Goal: Task Accomplishment & Management: Use online tool/utility

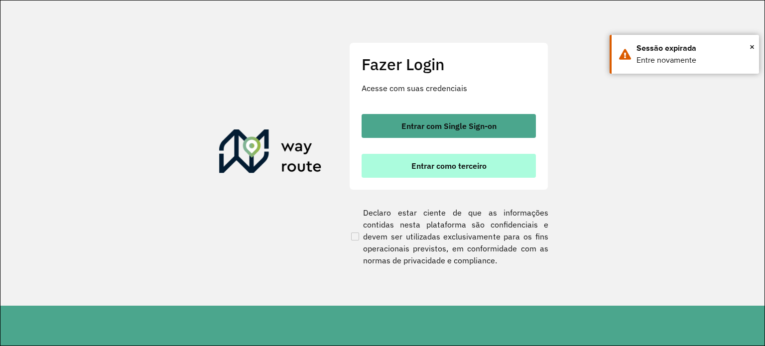
click at [460, 165] on span "Entrar como terceiro" at bounding box center [449, 166] width 75 height 8
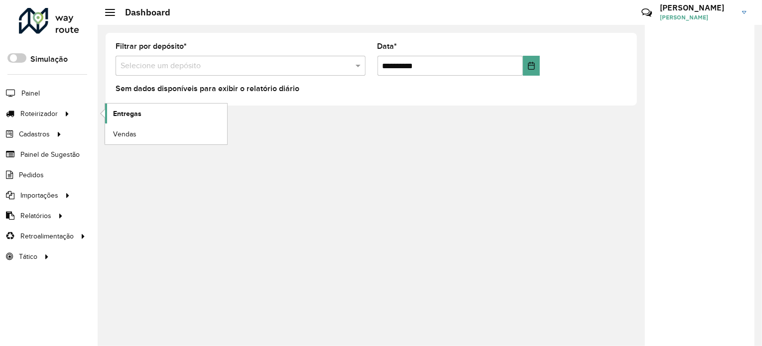
click at [126, 113] on span "Entregas" at bounding box center [127, 114] width 28 height 10
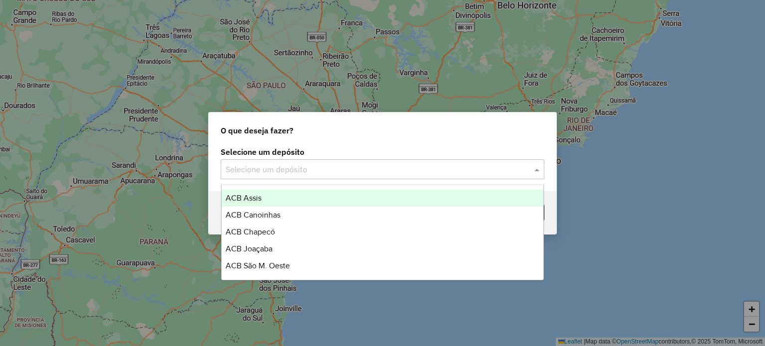
click at [532, 171] on span at bounding box center [538, 169] width 12 height 12
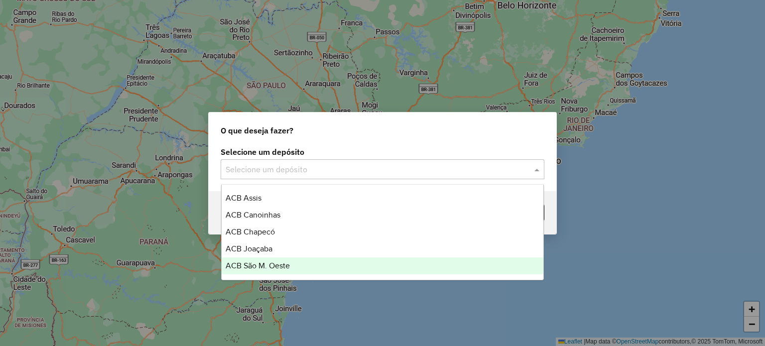
click at [260, 269] on span "ACB São M. Oeste" at bounding box center [258, 266] width 64 height 8
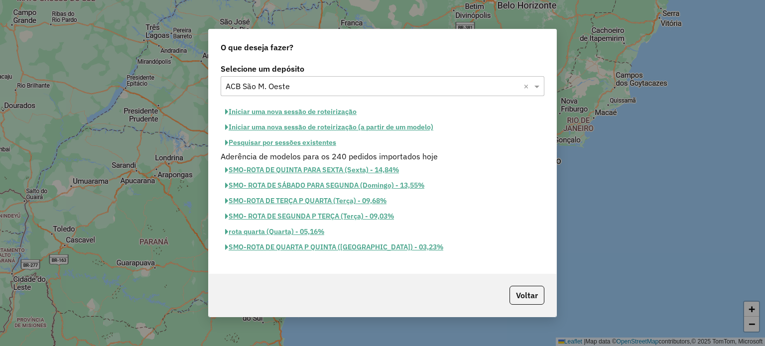
click at [283, 111] on button "Iniciar uma nova sessão de roteirização" at bounding box center [291, 111] width 140 height 15
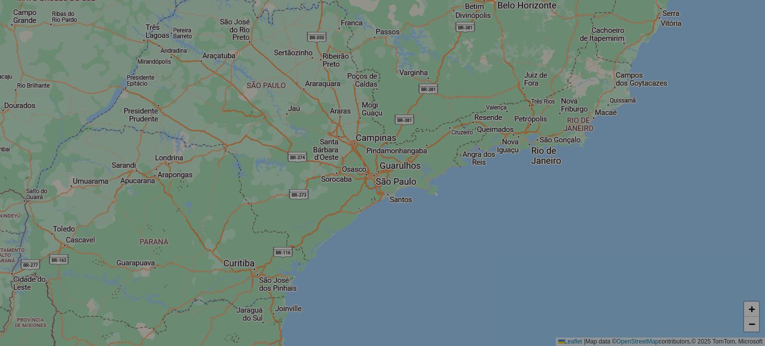
select select "*"
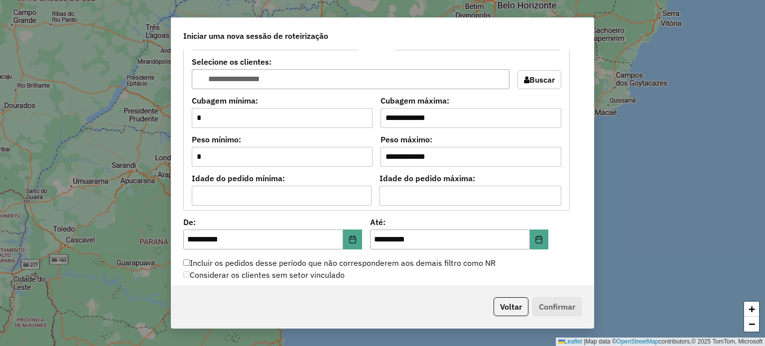
scroll to position [847, 0]
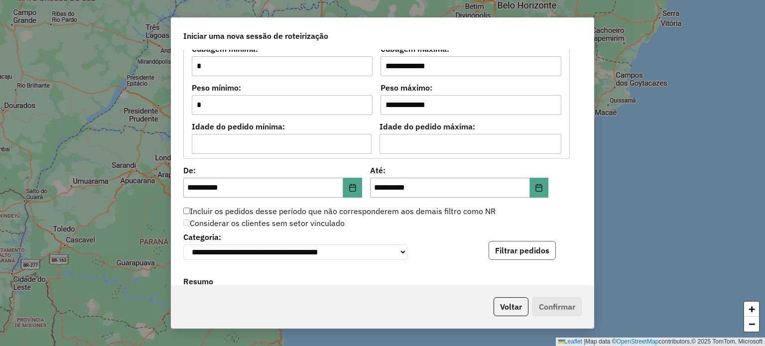
click at [533, 253] on button "Filtrar pedidos" at bounding box center [522, 250] width 67 height 19
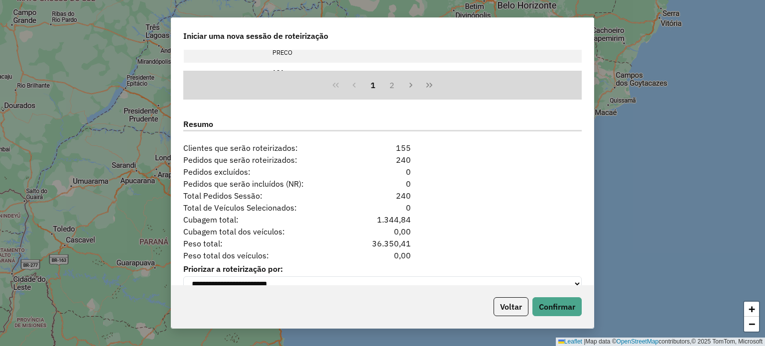
scroll to position [1232, 0]
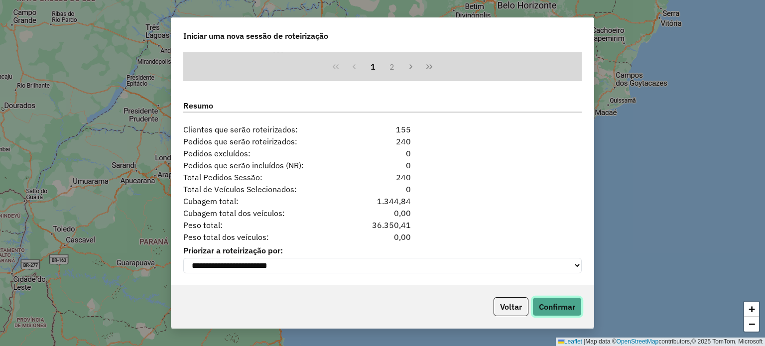
click at [558, 306] on button "Confirmar" at bounding box center [557, 306] width 49 height 19
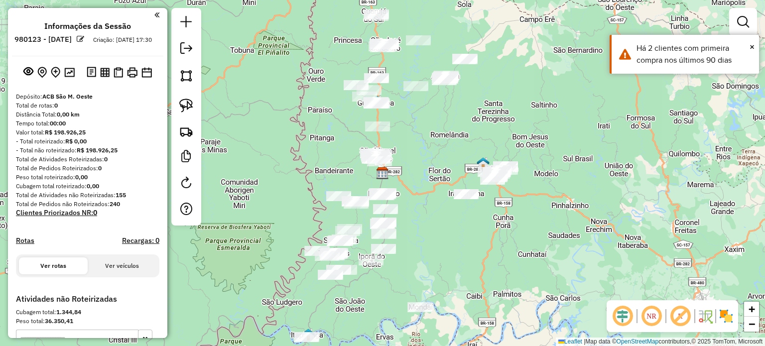
click at [732, 314] on img at bounding box center [726, 316] width 16 height 16
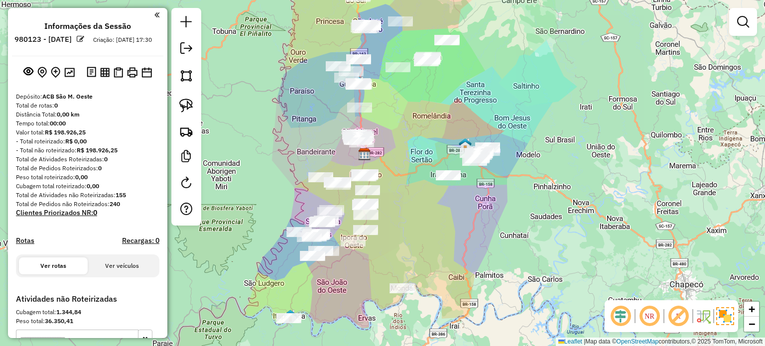
drag, startPoint x: 484, startPoint y: 253, endPoint x: 444, endPoint y: 209, distance: 59.3
click at [445, 212] on div "Janela de atendimento Grade de atendimento Capacidade Transportadoras Veículos …" at bounding box center [382, 173] width 765 height 346
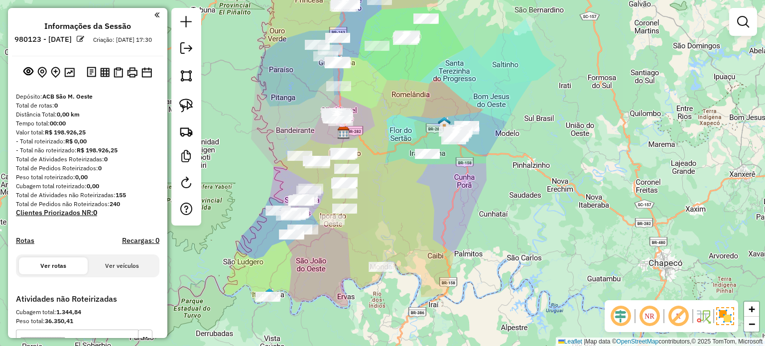
drag, startPoint x: 397, startPoint y: 206, endPoint x: 360, endPoint y: 195, distance: 38.0
click at [395, 207] on div "Janela de atendimento Grade de atendimento Capacidade Transportadoras Veículos …" at bounding box center [382, 173] width 765 height 346
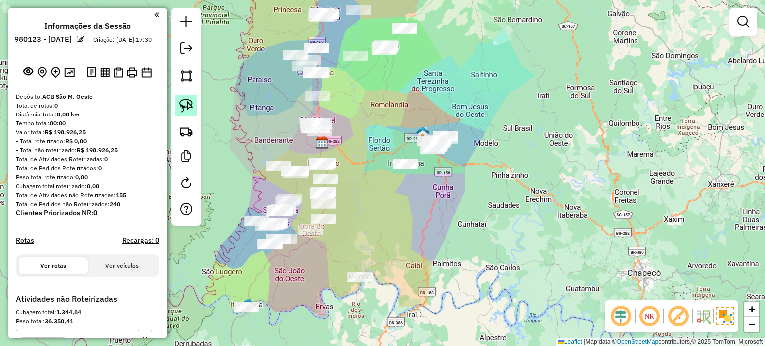
click at [185, 100] on img at bounding box center [186, 106] width 14 height 14
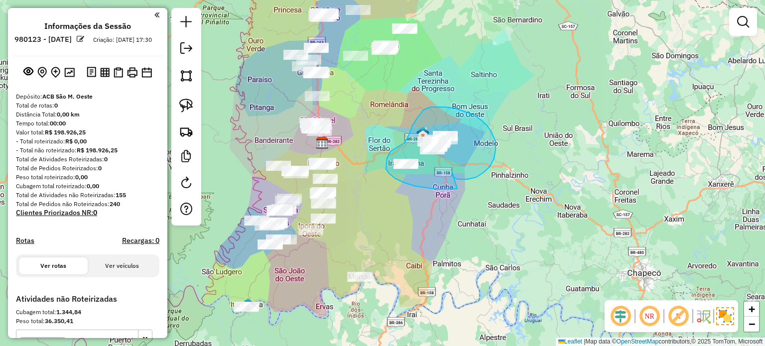
drag, startPoint x: 460, startPoint y: 179, endPoint x: 458, endPoint y: 186, distance: 6.6
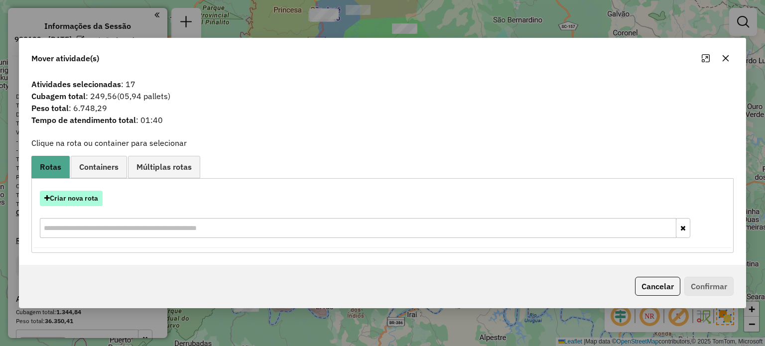
click at [78, 200] on button "Criar nova rota" at bounding box center [71, 198] width 63 height 15
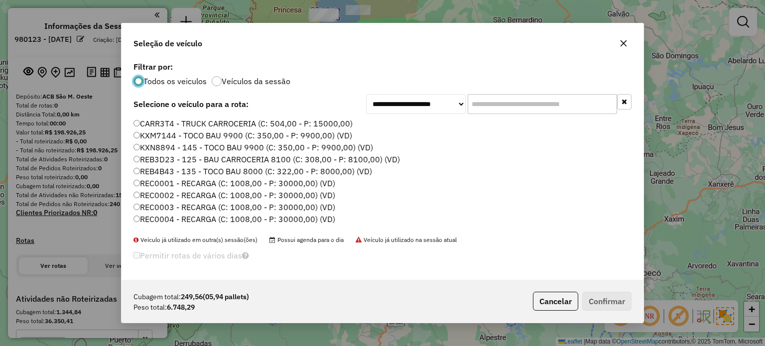
scroll to position [100, 0]
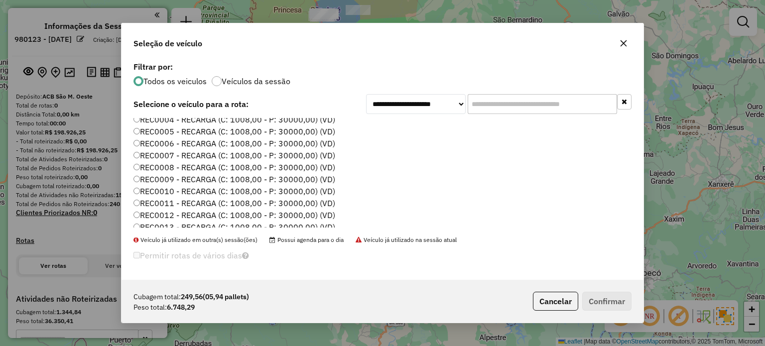
click at [317, 173] on label "REC0009 - RECARGA (C: 1008,00 - P: 30000,00) (VD)" at bounding box center [235, 179] width 202 height 12
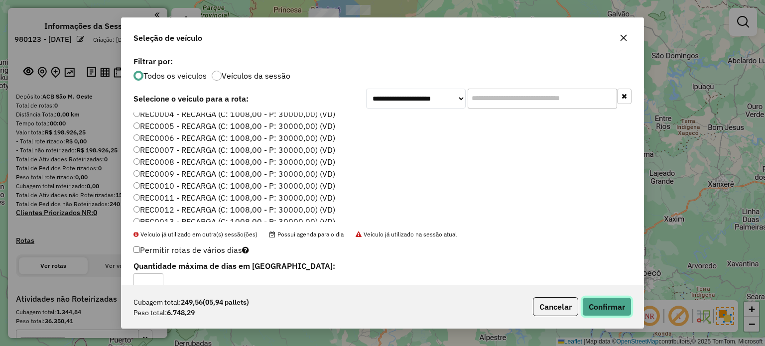
drag, startPoint x: 607, startPoint y: 302, endPoint x: 623, endPoint y: 287, distance: 21.5
click at [607, 302] on button "Confirmar" at bounding box center [606, 306] width 49 height 19
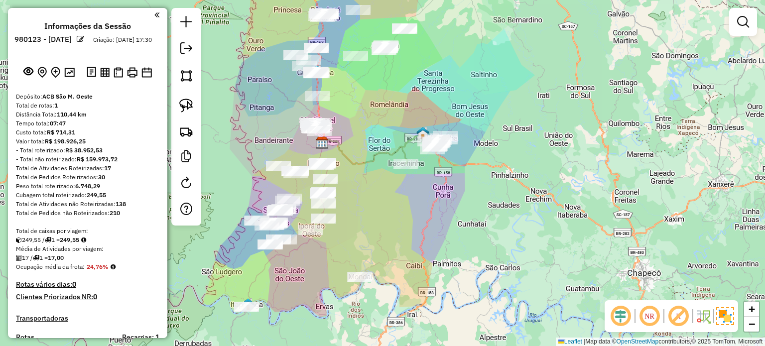
drag, startPoint x: 430, startPoint y: 261, endPoint x: 453, endPoint y: 158, distance: 105.1
click at [453, 158] on div "Janela de atendimento Grade de atendimento Capacidade Transportadoras Veículos …" at bounding box center [382, 173] width 765 height 346
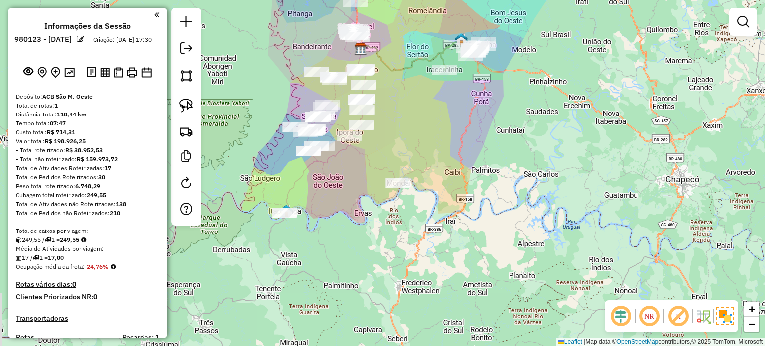
drag, startPoint x: 448, startPoint y: 222, endPoint x: 449, endPoint y: 228, distance: 5.5
click at [461, 227] on div "Janela de atendimento Grade de atendimento Capacidade Transportadoras Veículos …" at bounding box center [382, 173] width 765 height 346
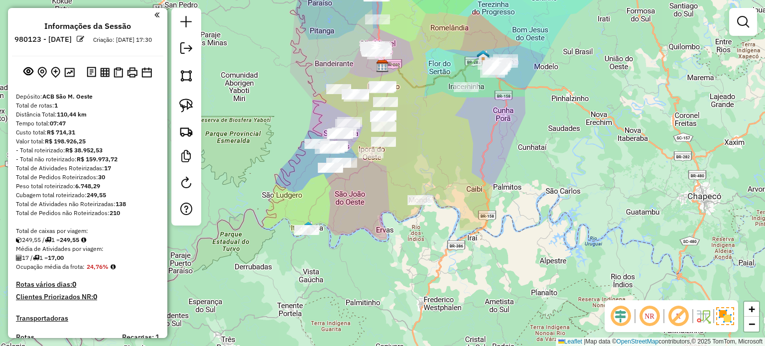
drag, startPoint x: 409, startPoint y: 244, endPoint x: 384, endPoint y: 233, distance: 26.8
click at [409, 245] on div "Janela de atendimento Grade de atendimento Capacidade Transportadoras Veículos …" at bounding box center [382, 173] width 765 height 346
drag, startPoint x: 378, startPoint y: 230, endPoint x: 365, endPoint y: 237, distance: 14.3
click at [385, 233] on div "Janela de atendimento Grade de atendimento Capacidade Transportadoras Veículos …" at bounding box center [382, 173] width 765 height 346
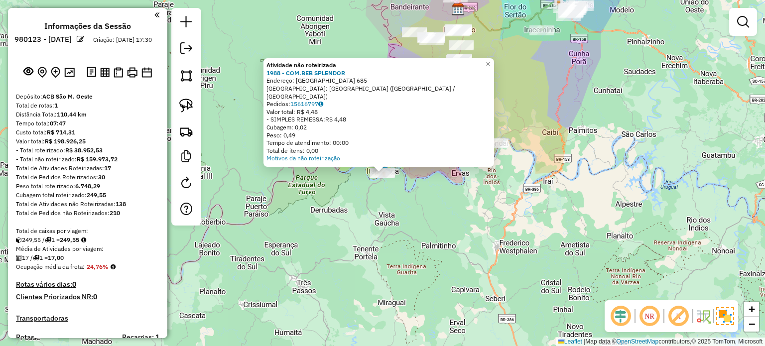
click at [381, 198] on div "Atividade não roteirizada 1988 - COM.BEB SPLENDOR Endereço: URUGUAI 685 Bairro:…" at bounding box center [382, 173] width 765 height 346
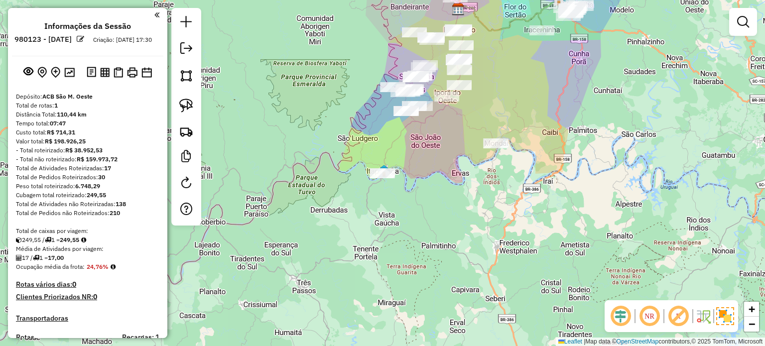
drag, startPoint x: 414, startPoint y: 192, endPoint x: 401, endPoint y: 227, distance: 37.2
click at [401, 227] on div "Atividade não roteirizada 1988 - COM.BEB SPLENDOR Endereço: URUGUAI 685 Bairro:…" at bounding box center [382, 173] width 765 height 346
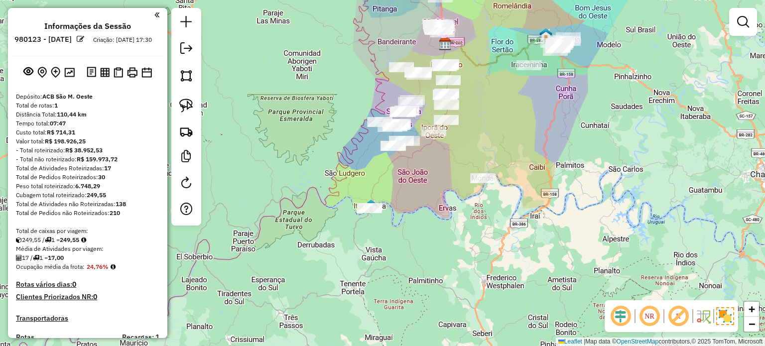
drag, startPoint x: 416, startPoint y: 189, endPoint x: 410, endPoint y: 216, distance: 27.2
click at [410, 216] on div "Janela de atendimento Grade de atendimento Capacidade Transportadoras Veículos …" at bounding box center [382, 173] width 765 height 346
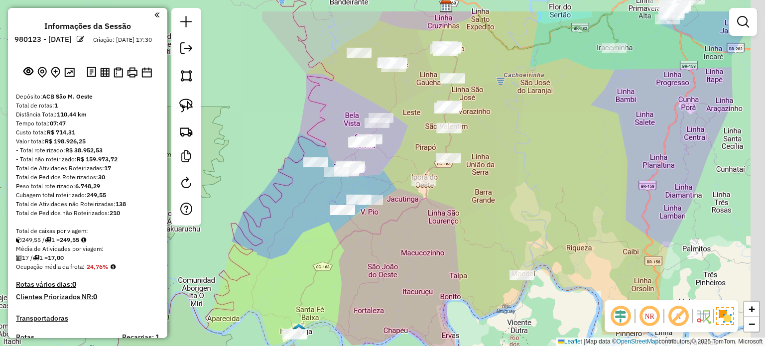
drag, startPoint x: 442, startPoint y: 207, endPoint x: 419, endPoint y: 253, distance: 51.2
click at [419, 253] on div "Janela de atendimento Grade de atendimento Capacidade Transportadoras Veículos …" at bounding box center [382, 173] width 765 height 346
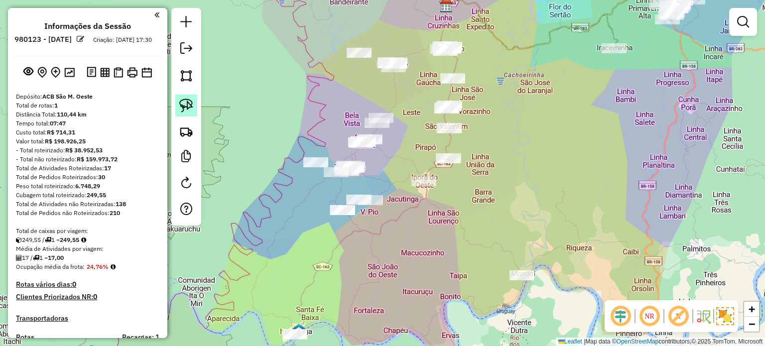
click at [188, 105] on img at bounding box center [186, 106] width 14 height 14
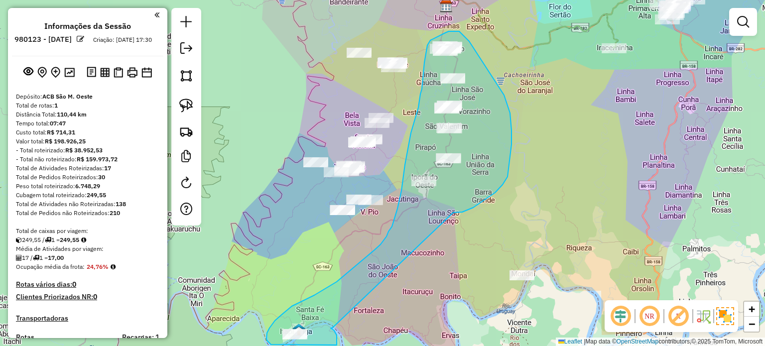
drag, startPoint x: 462, startPoint y: 212, endPoint x: 332, endPoint y: 328, distance: 174.3
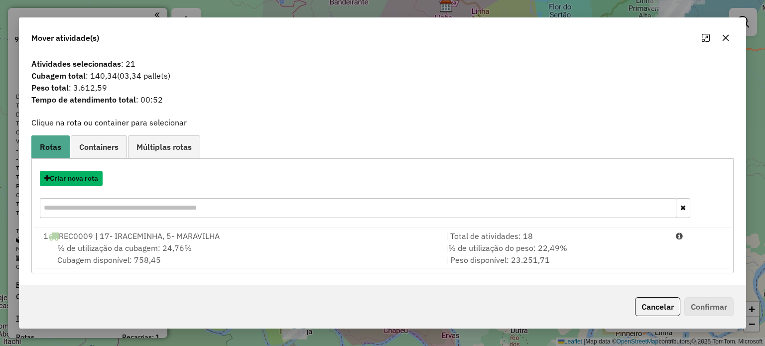
click at [73, 177] on button "Criar nova rota" at bounding box center [71, 178] width 63 height 15
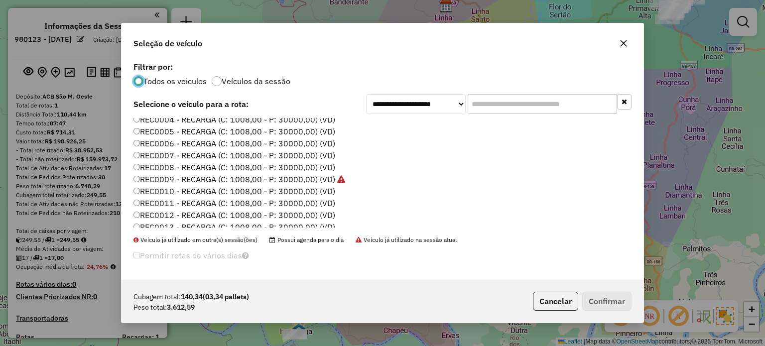
click at [322, 167] on label "REC0008 - RECARGA (C: 1008,00 - P: 30000,00) (VD)" at bounding box center [235, 167] width 202 height 12
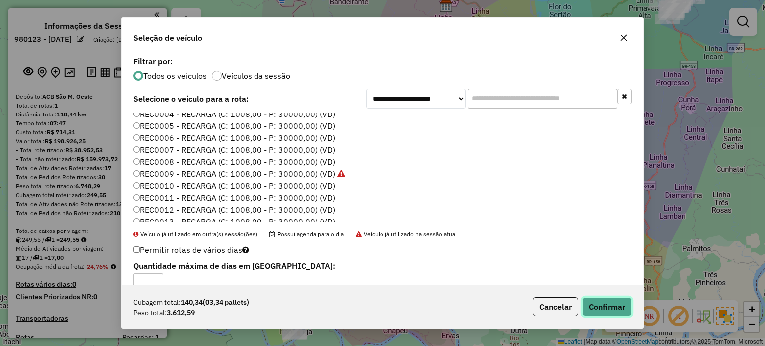
click at [609, 307] on button "Confirmar" at bounding box center [606, 306] width 49 height 19
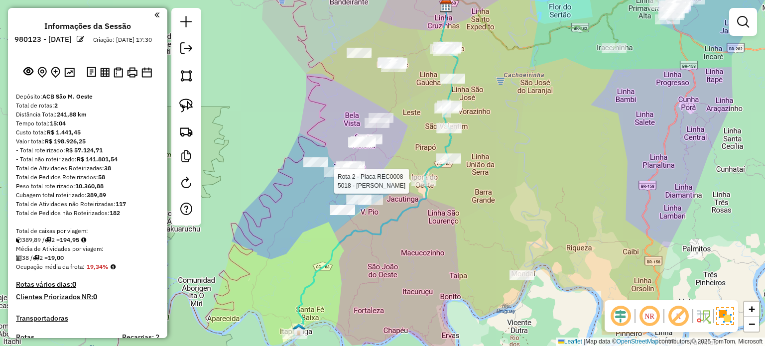
select select "**********"
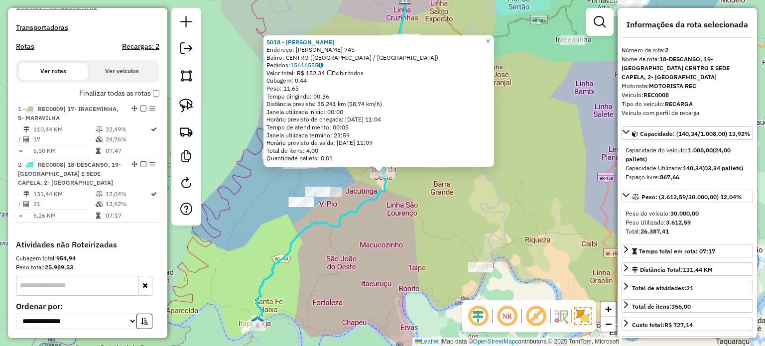
scroll to position [380, 0]
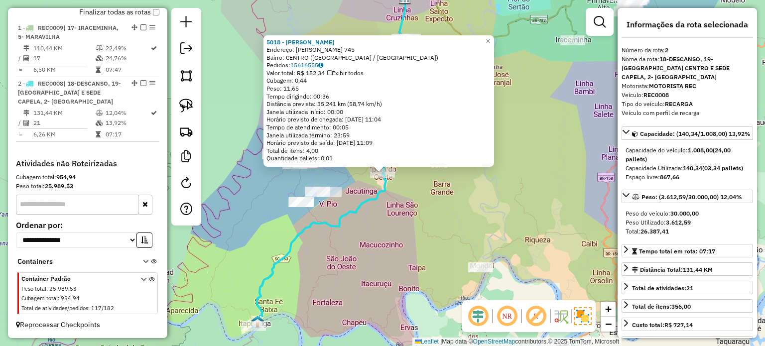
click at [492, 228] on div "5018 - WUELLISON BARBER Endereço: GUSTAVO FETTER 745 Bairro: CENTRO (IPORA DO O…" at bounding box center [382, 173] width 765 height 346
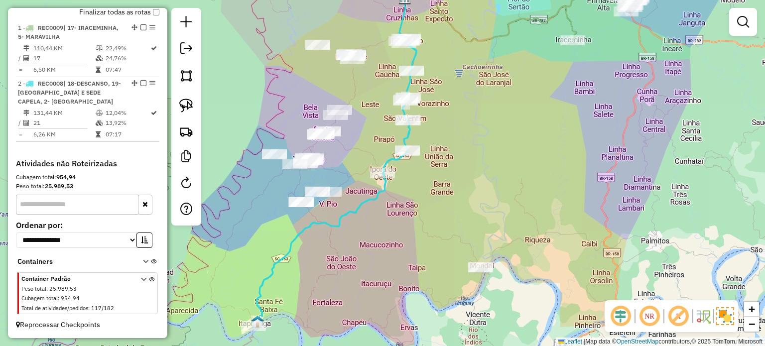
drag, startPoint x: 431, startPoint y: 233, endPoint x: 463, endPoint y: 173, distance: 68.0
click at [463, 173] on div "Janela de atendimento Grade de atendimento Capacidade Transportadoras Veículos …" at bounding box center [382, 173] width 765 height 346
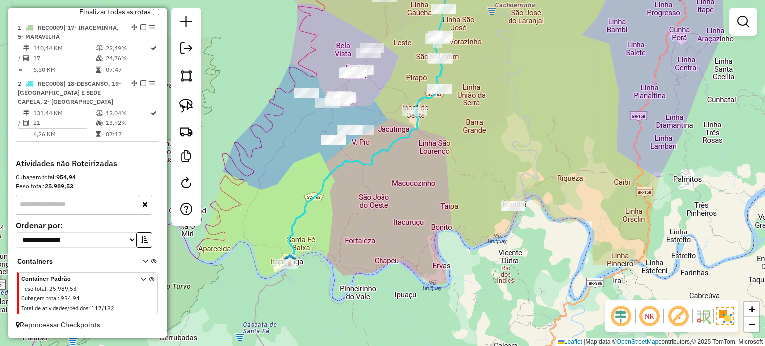
drag, startPoint x: 511, startPoint y: 199, endPoint x: 522, endPoint y: 201, distance: 11.2
click at [521, 201] on div "Janela de atendimento Grade de atendimento Capacidade Transportadoras Veículos …" at bounding box center [382, 173] width 765 height 346
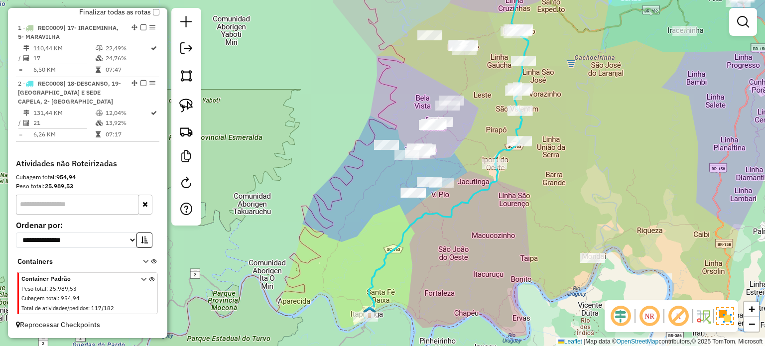
drag, startPoint x: 496, startPoint y: 202, endPoint x: 541, endPoint y: 199, distance: 45.0
click at [527, 217] on div "Janela de atendimento Grade de atendimento Capacidade Transportadoras Veículos …" at bounding box center [382, 173] width 765 height 346
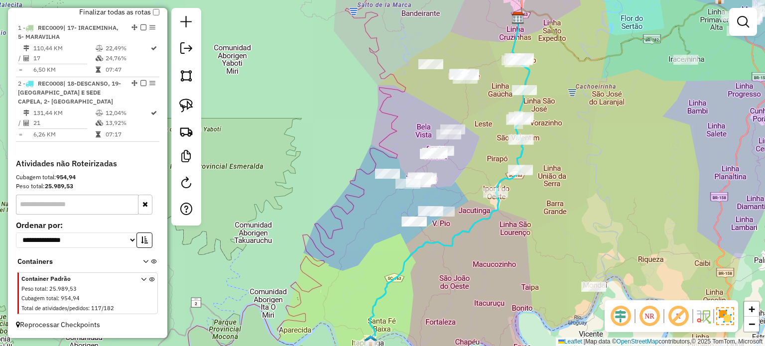
drag, startPoint x: 519, startPoint y: 225, endPoint x: 512, endPoint y: 241, distance: 17.4
click at [511, 244] on div "Janela de atendimento Grade de atendimento Capacidade Transportadoras Veículos …" at bounding box center [382, 173] width 765 height 346
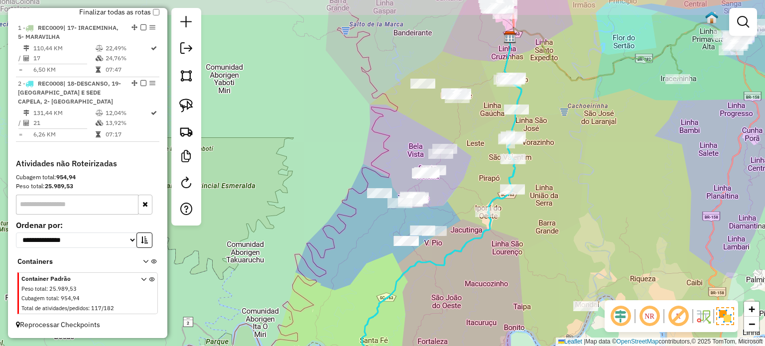
click at [509, 253] on div "Janela de atendimento Grade de atendimento Capacidade Transportadoras Veículos …" at bounding box center [382, 173] width 765 height 346
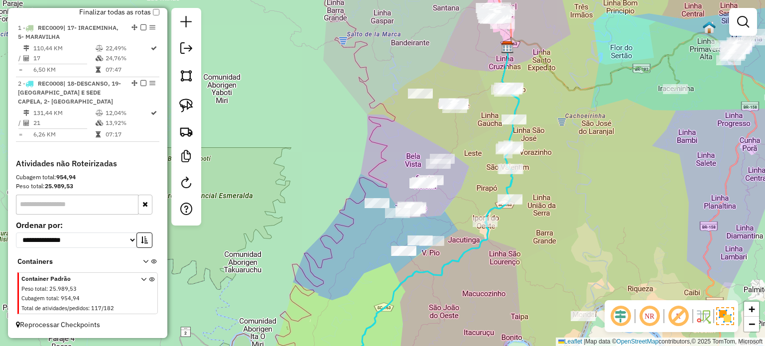
click at [446, 187] on div "Rota 2 - Placa REC0008 5018 - WUELLISON BARBER Janela de atendimento Grade de a…" at bounding box center [382, 173] width 765 height 346
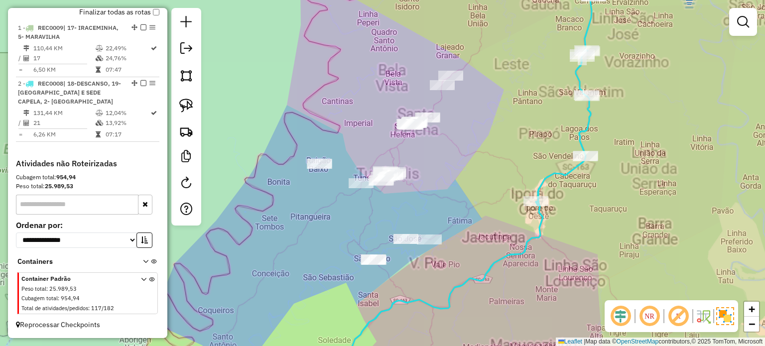
drag, startPoint x: 442, startPoint y: 184, endPoint x: 442, endPoint y: 175, distance: 8.5
click at [442, 179] on div "Janela de atendimento Grade de atendimento Capacidade Transportadoras Veículos …" at bounding box center [382, 173] width 765 height 346
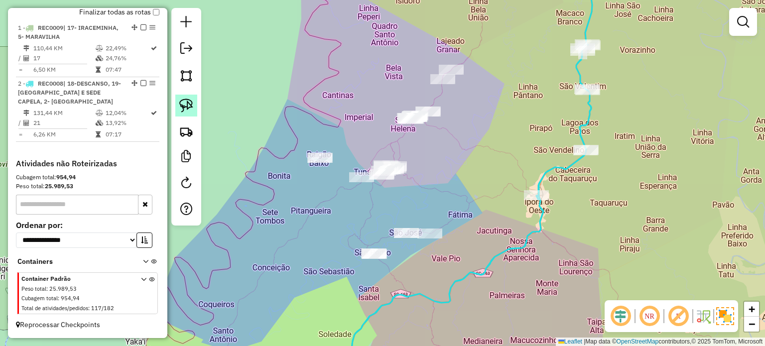
click at [186, 103] on img at bounding box center [186, 106] width 14 height 14
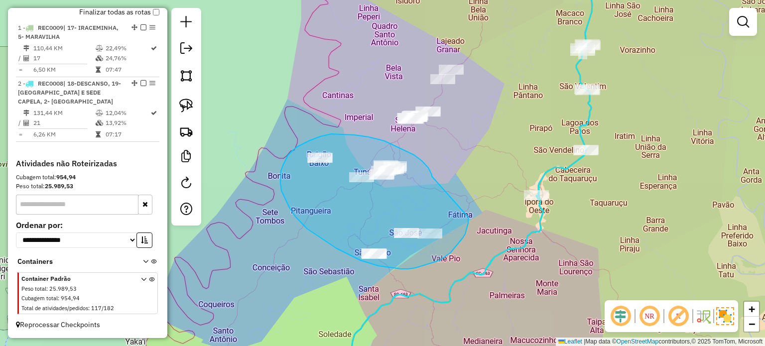
drag, startPoint x: 414, startPoint y: 155, endPoint x: 463, endPoint y: 201, distance: 67.3
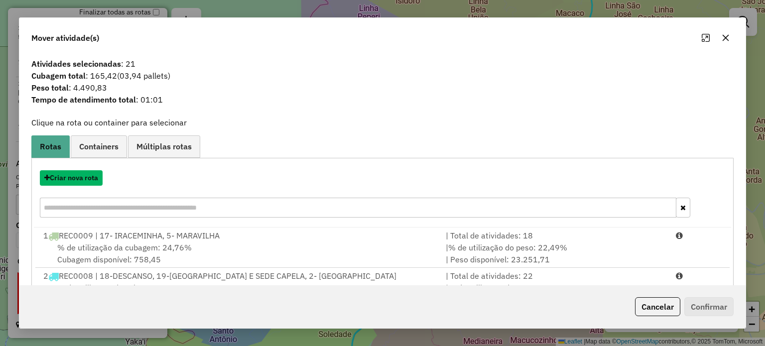
click at [74, 178] on button "Criar nova rota" at bounding box center [71, 177] width 63 height 15
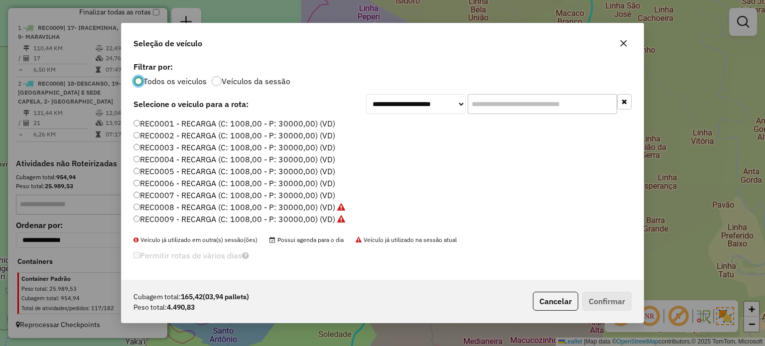
scroll to position [100, 0]
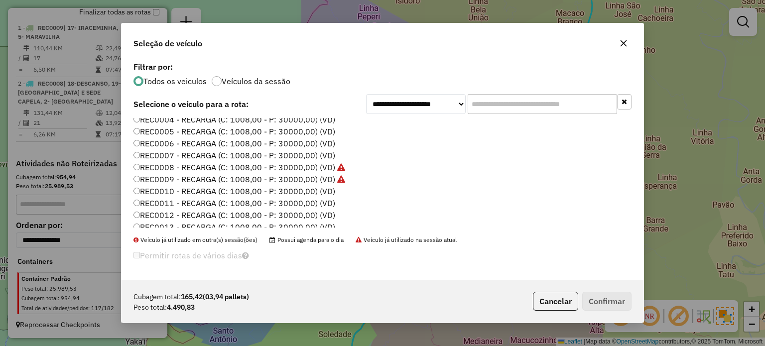
click at [321, 152] on label "REC0007 - RECARGA (C: 1008,00 - P: 30000,00) (VD)" at bounding box center [235, 155] width 202 height 12
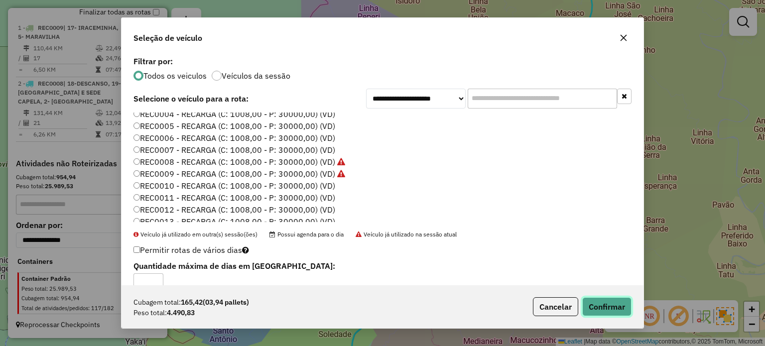
click at [608, 303] on button "Confirmar" at bounding box center [606, 306] width 49 height 19
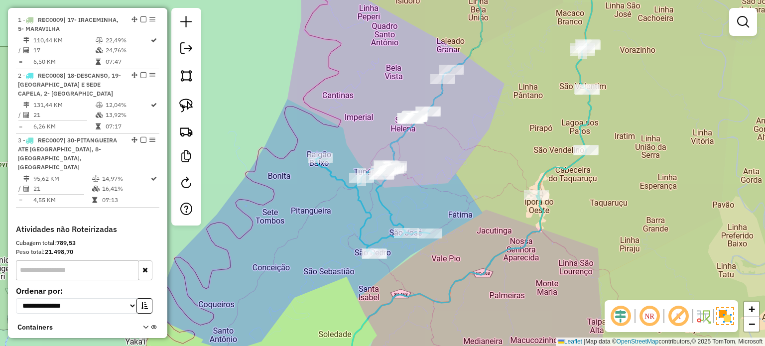
drag, startPoint x: 419, startPoint y: 178, endPoint x: 395, endPoint y: 192, distance: 27.3
click at [395, 192] on div "Janela de atendimento Grade de atendimento Capacidade Transportadoras Veículos …" at bounding box center [382, 173] width 765 height 346
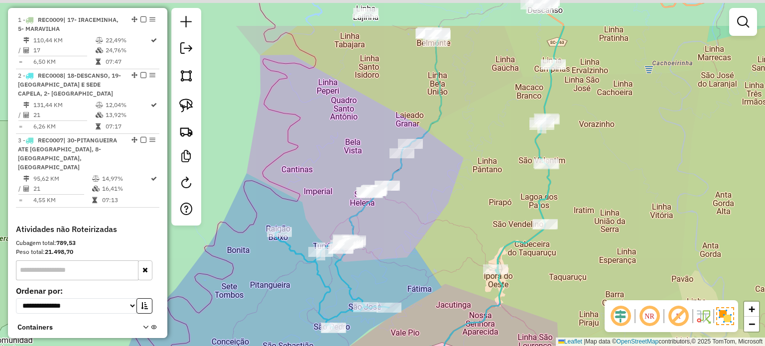
click at [396, 237] on div "Janela de atendimento Grade de atendimento Capacidade Transportadoras Veículos …" at bounding box center [382, 173] width 765 height 346
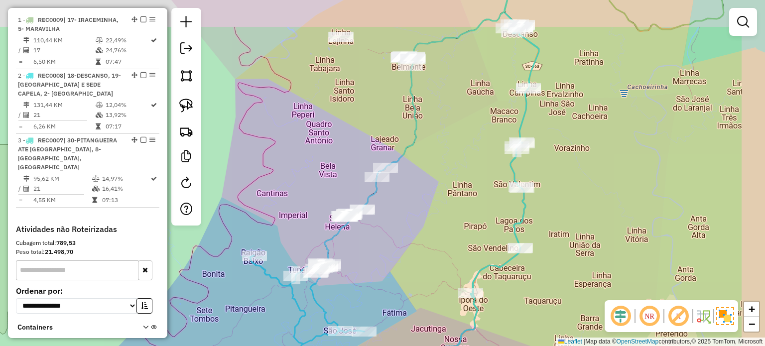
drag, startPoint x: 391, startPoint y: 244, endPoint x: 378, endPoint y: 264, distance: 23.6
click at [376, 268] on div "Janela de atendimento Grade de atendimento Capacidade Transportadoras Veículos …" at bounding box center [382, 173] width 765 height 346
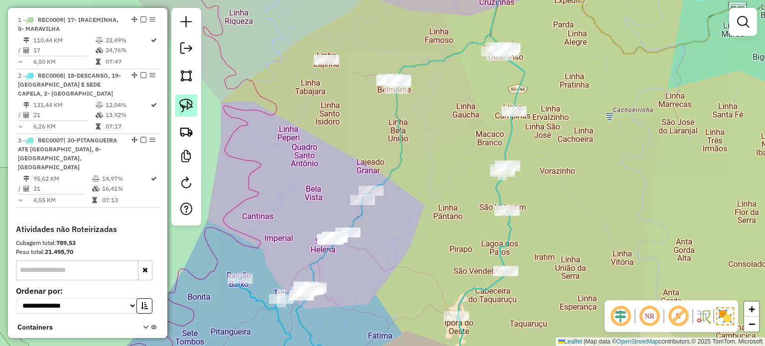
click at [186, 103] on img at bounding box center [186, 106] width 14 height 14
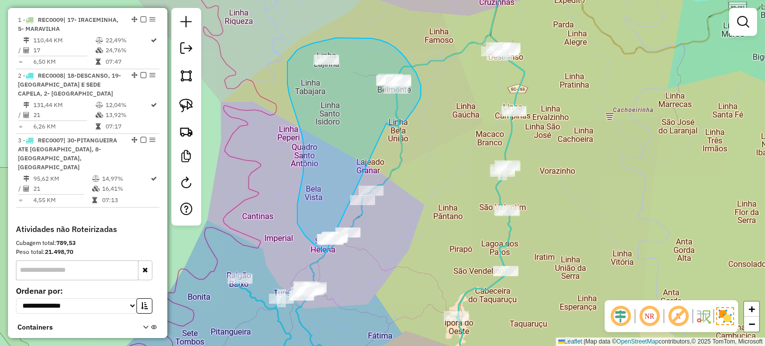
drag, startPoint x: 402, startPoint y: 123, endPoint x: 397, endPoint y: 238, distance: 114.7
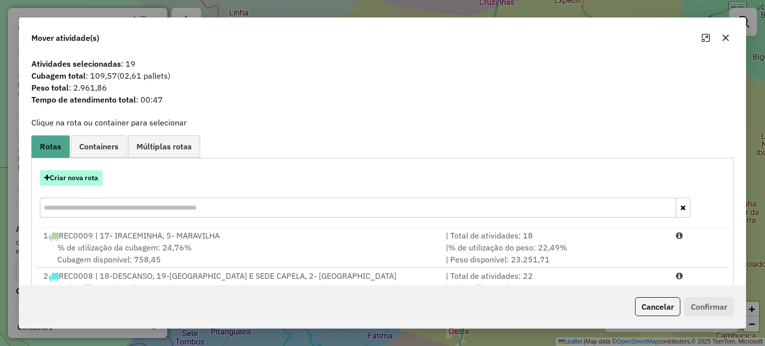
click at [76, 177] on button "Criar nova rota" at bounding box center [71, 177] width 63 height 15
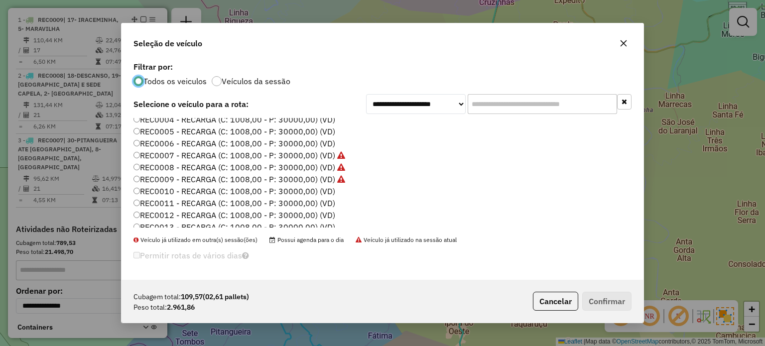
click at [330, 143] on label "REC0006 - RECARGA (C: 1008,00 - P: 30000,00) (VD)" at bounding box center [235, 144] width 202 height 12
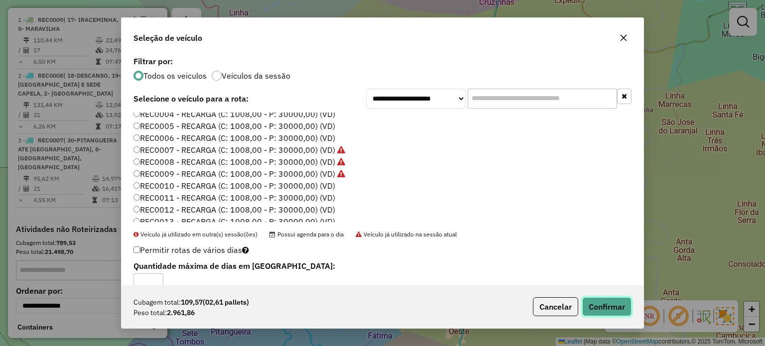
drag, startPoint x: 607, startPoint y: 306, endPoint x: 419, endPoint y: 204, distance: 214.2
click at [607, 306] on button "Confirmar" at bounding box center [606, 306] width 49 height 19
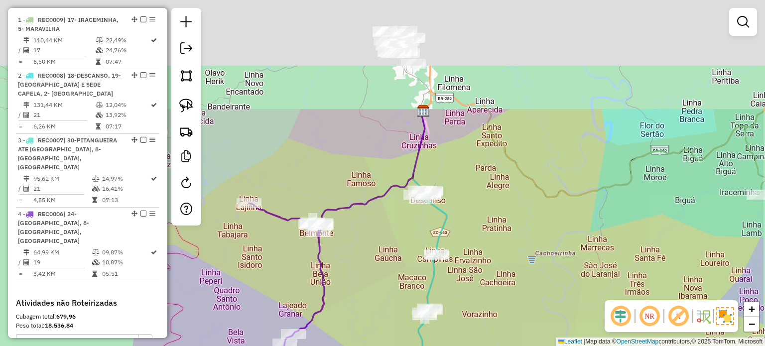
drag, startPoint x: 418, startPoint y: 210, endPoint x: 377, endPoint y: 306, distance: 104.5
click at [377, 306] on div "Janela de atendimento Grade de atendimento Capacidade Transportadoras Veículos …" at bounding box center [382, 173] width 765 height 346
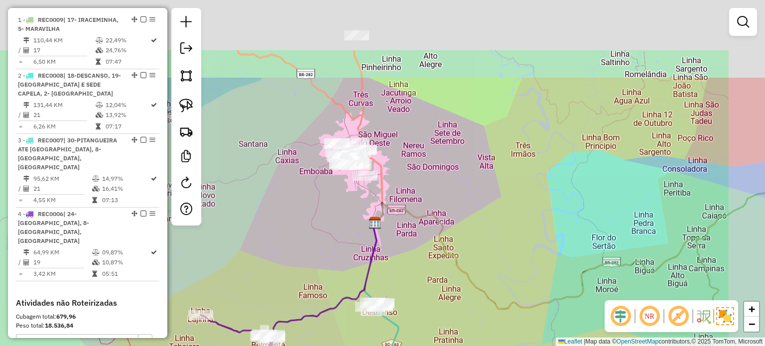
click at [434, 251] on div "Janela de atendimento Grade de atendimento Capacidade Transportadoras Veículos …" at bounding box center [382, 173] width 765 height 346
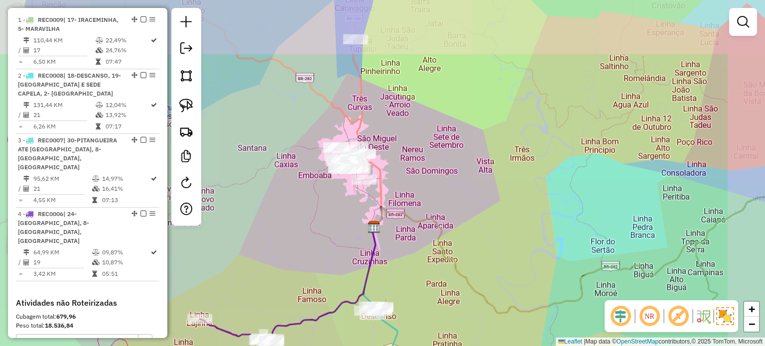
drag, startPoint x: 432, startPoint y: 201, endPoint x: 432, endPoint y: 249, distance: 47.8
click at [432, 259] on div "Janela de atendimento Grade de atendimento Capacidade Transportadoras Veículos …" at bounding box center [382, 173] width 765 height 346
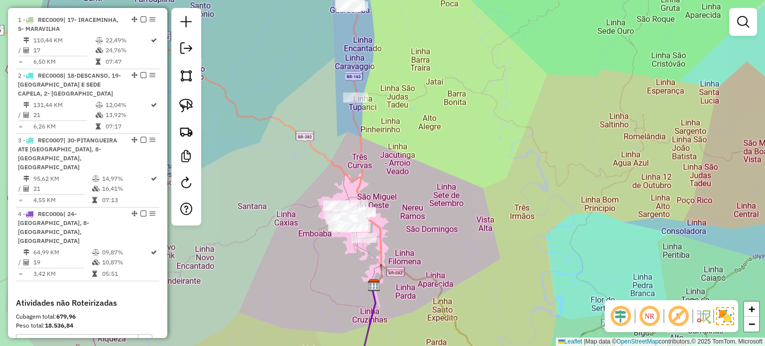
drag, startPoint x: 435, startPoint y: 245, endPoint x: 461, endPoint y: 229, distance: 30.0
click at [461, 229] on div "Janela de atendimento Grade de atendimento Capacidade Transportadoras Veículos …" at bounding box center [382, 173] width 765 height 346
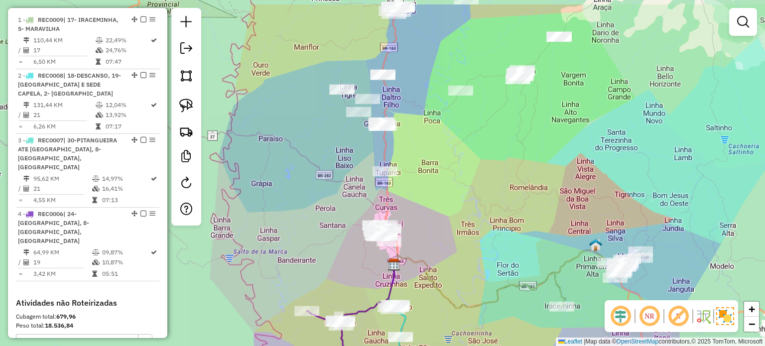
drag, startPoint x: 500, startPoint y: 189, endPoint x: 421, endPoint y: 204, distance: 80.1
click at [473, 226] on div "Janela de atendimento Grade de atendimento Capacidade Transportadoras Veículos …" at bounding box center [382, 173] width 765 height 346
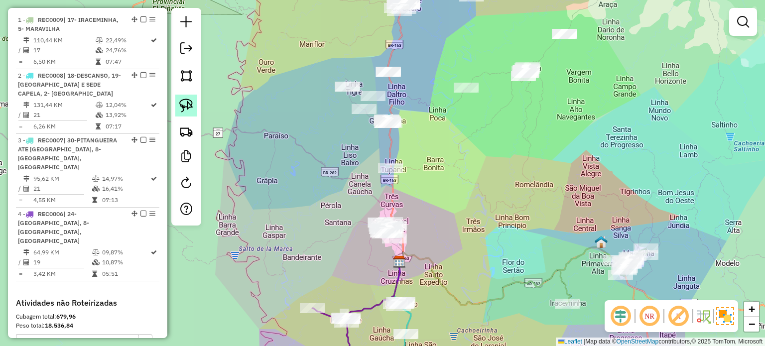
click at [185, 102] on img at bounding box center [186, 106] width 14 height 14
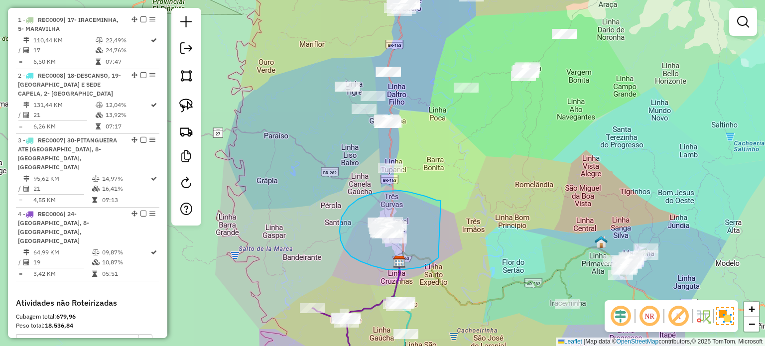
drag, startPoint x: 441, startPoint y: 201, endPoint x: 459, endPoint y: 242, distance: 44.6
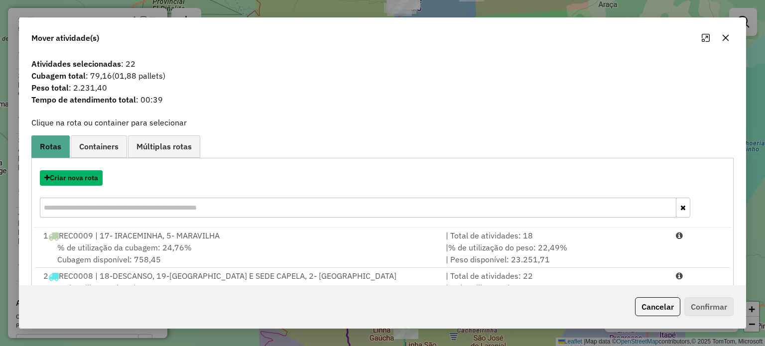
click at [82, 178] on button "Criar nova rota" at bounding box center [71, 177] width 63 height 15
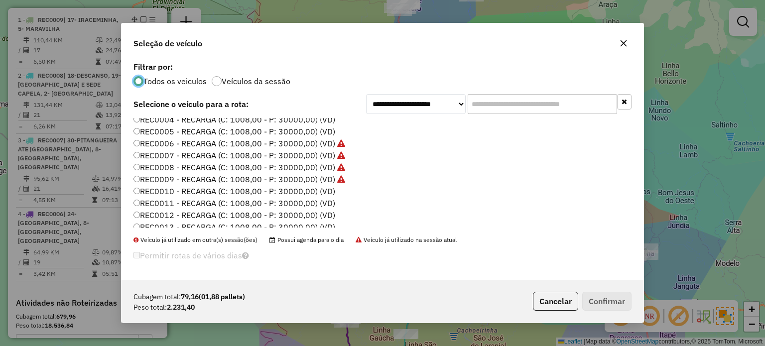
click at [320, 133] on label "REC0005 - RECARGA (C: 1008,00 - P: 30000,00) (VD)" at bounding box center [235, 132] width 202 height 12
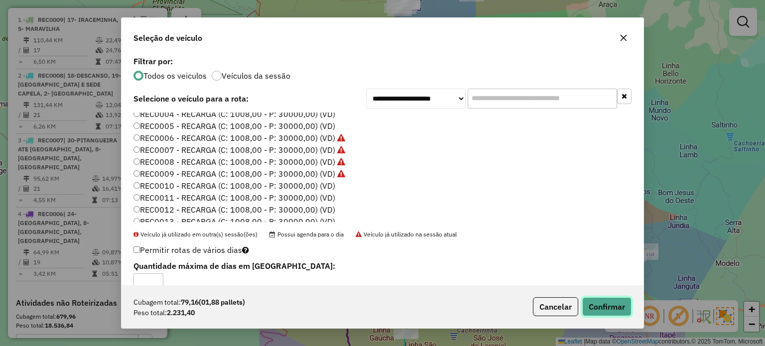
click at [617, 300] on button "Confirmar" at bounding box center [606, 306] width 49 height 19
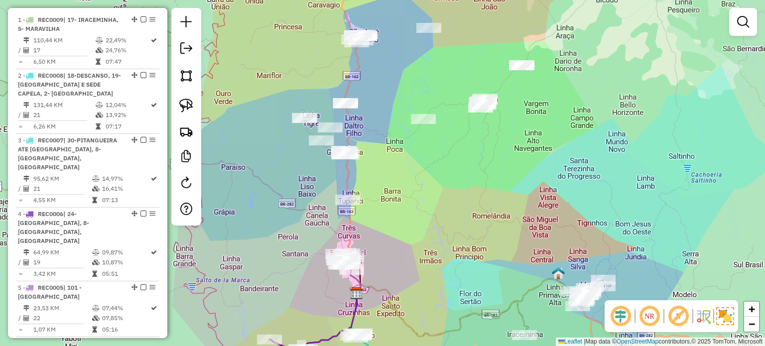
drag, startPoint x: 446, startPoint y: 209, endPoint x: 430, endPoint y: 223, distance: 21.2
click at [430, 223] on div "Janela de atendimento Grade de atendimento Capacidade Transportadoras Veículos …" at bounding box center [382, 173] width 765 height 346
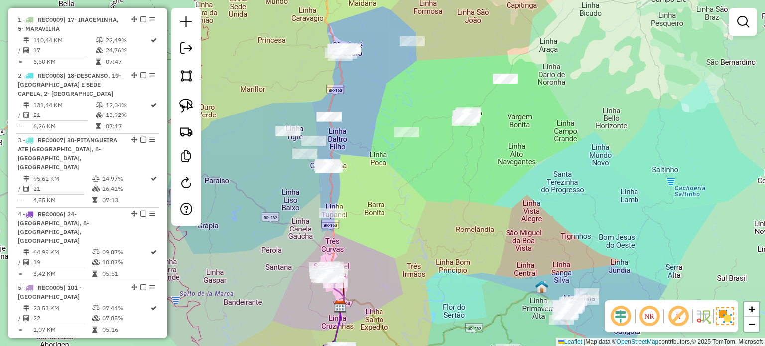
drag, startPoint x: 436, startPoint y: 225, endPoint x: 458, endPoint y: 216, distance: 24.1
click at [458, 216] on div "Janela de atendimento Grade de atendimento Capacidade Transportadoras Veículos …" at bounding box center [382, 173] width 765 height 346
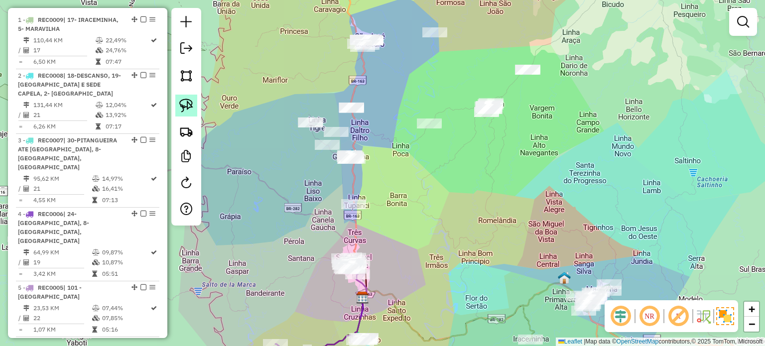
click at [190, 105] on img at bounding box center [186, 106] width 14 height 14
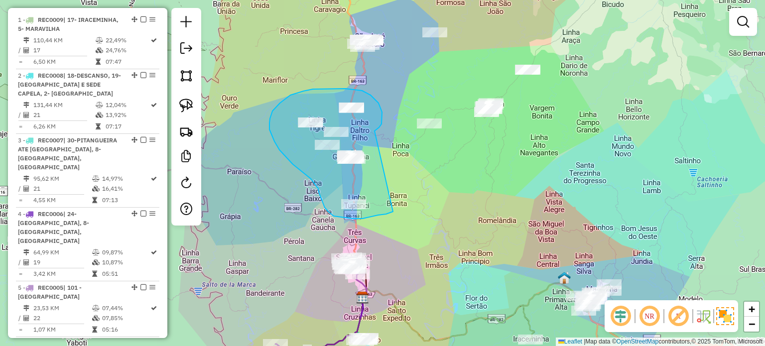
drag, startPoint x: 381, startPoint y: 126, endPoint x: 418, endPoint y: 205, distance: 86.9
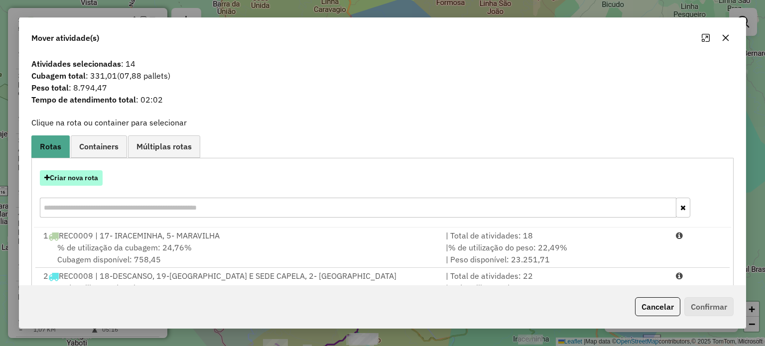
click at [79, 176] on button "Criar nova rota" at bounding box center [71, 177] width 63 height 15
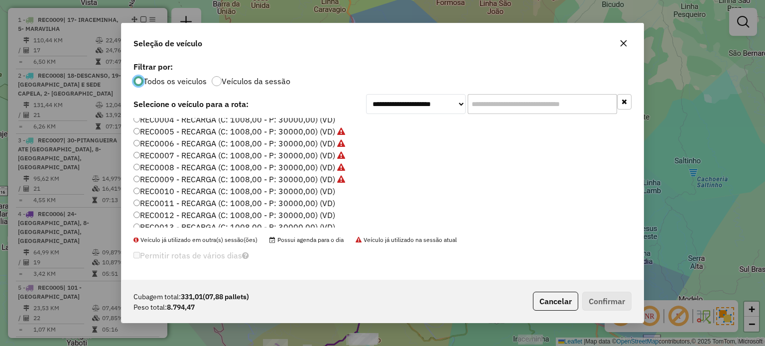
click at [323, 189] on label "REC0010 - RECARGA (C: 1008,00 - P: 30000,00) (VD)" at bounding box center [235, 191] width 202 height 12
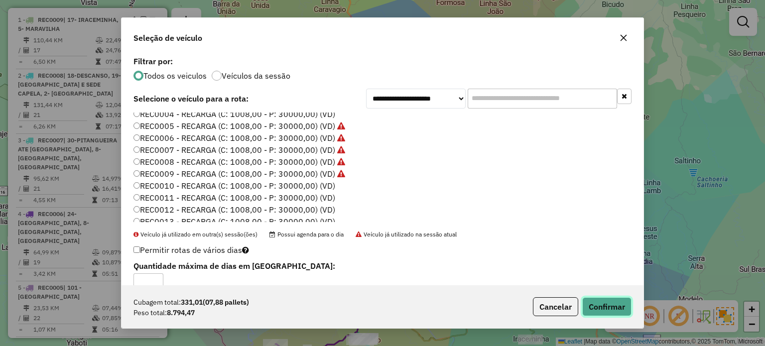
click at [615, 304] on button "Confirmar" at bounding box center [606, 306] width 49 height 19
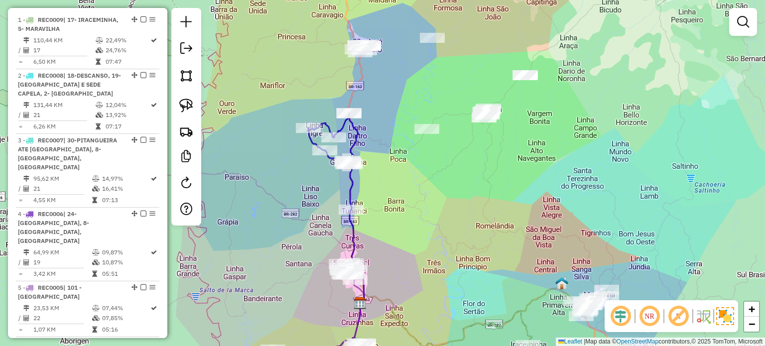
drag, startPoint x: 432, startPoint y: 183, endPoint x: 407, endPoint y: 173, distance: 27.6
click at [431, 184] on div "Janela de atendimento Grade de atendimento Capacidade Transportadoras Veículos …" at bounding box center [382, 173] width 765 height 346
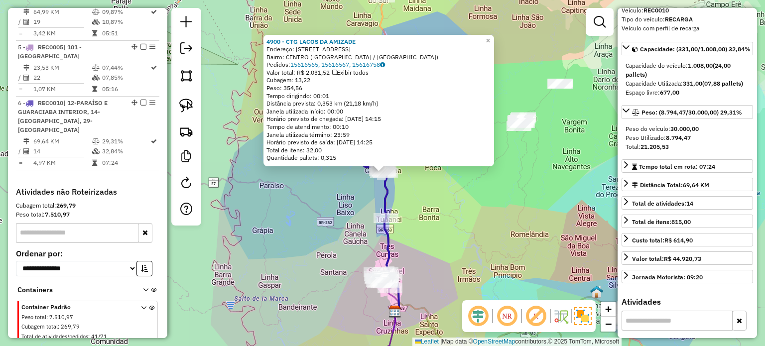
scroll to position [149, 0]
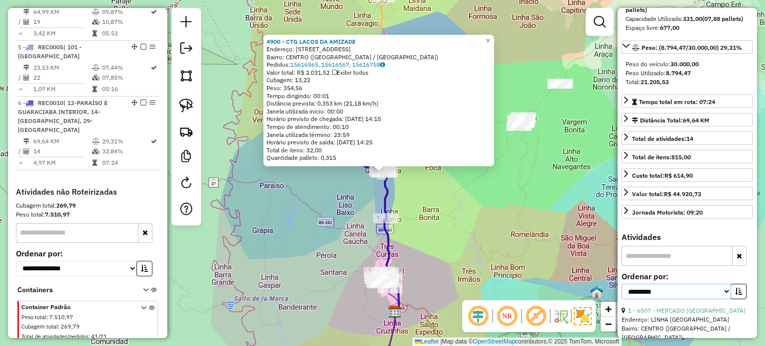
click at [723, 299] on select "**********" at bounding box center [677, 291] width 110 height 15
select select "*********"
click at [622, 299] on select "**********" at bounding box center [677, 291] width 110 height 15
click at [739, 299] on button "button" at bounding box center [739, 291] width 16 height 15
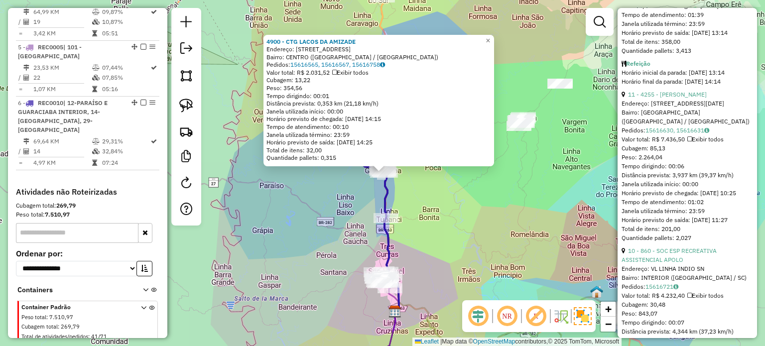
scroll to position [598, 0]
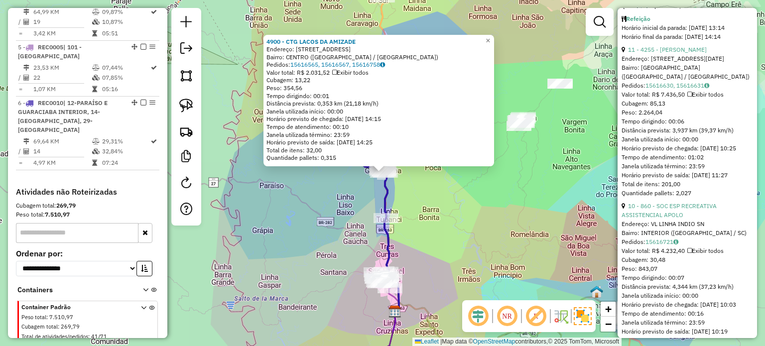
click at [476, 209] on div "4900 - CTG LACOS DA AMIZADE Endereço: RUA DO COMERCIO 689 Bairro: CENTRO (GUARA…" at bounding box center [382, 173] width 765 height 346
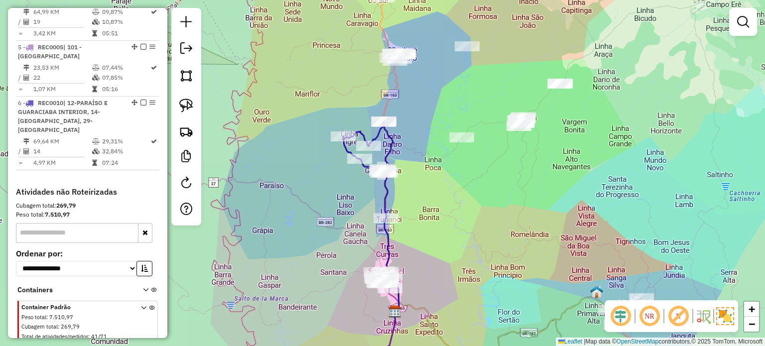
drag, startPoint x: 456, startPoint y: 211, endPoint x: 462, endPoint y: 226, distance: 16.6
click at [462, 226] on div "Janela de atendimento Grade de atendimento Capacidade Transportadoras Veículos …" at bounding box center [382, 173] width 765 height 346
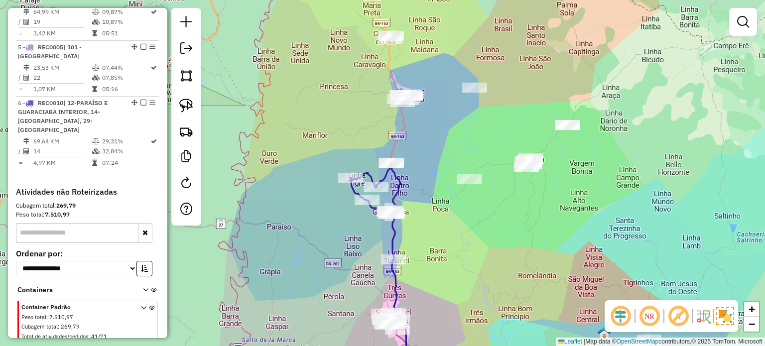
drag, startPoint x: 427, startPoint y: 173, endPoint x: 432, endPoint y: 188, distance: 15.8
click at [432, 189] on div "Janela de atendimento Grade de atendimento Capacidade Transportadoras Veículos …" at bounding box center [382, 173] width 765 height 346
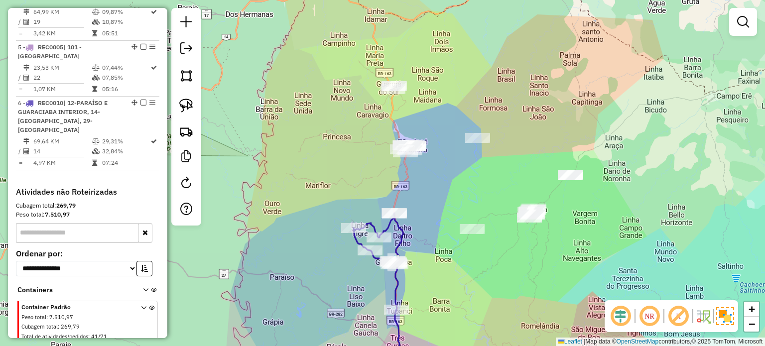
drag, startPoint x: 437, startPoint y: 150, endPoint x: 433, endPoint y: 181, distance: 30.7
click at [433, 181] on div "Janela de atendimento Grade de atendimento Capacidade Transportadoras Veículos …" at bounding box center [382, 173] width 765 height 346
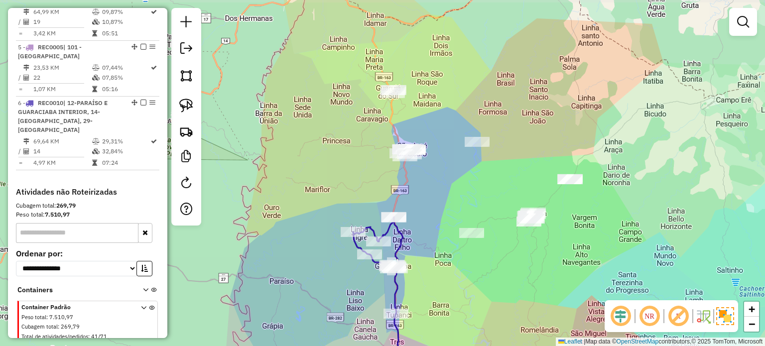
drag, startPoint x: 420, startPoint y: 169, endPoint x: 415, endPoint y: 166, distance: 5.8
click at [415, 166] on div "Janela de atendimento Grade de atendimento Capacidade Transportadoras Veículos …" at bounding box center [382, 173] width 765 height 346
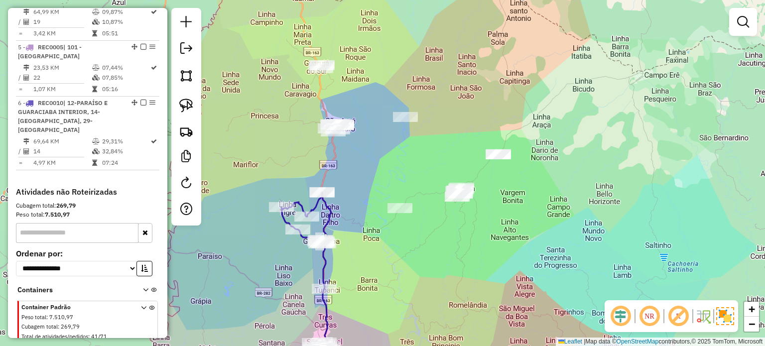
drag, startPoint x: 428, startPoint y: 163, endPoint x: 386, endPoint y: 135, distance: 50.3
click at [387, 135] on div "Janela de atendimento Grade de atendimento Capacidade Transportadoras Veículos …" at bounding box center [382, 173] width 765 height 346
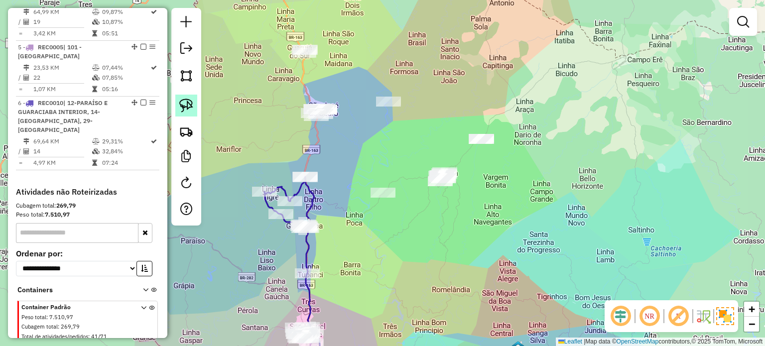
click at [183, 103] on img at bounding box center [186, 106] width 14 height 14
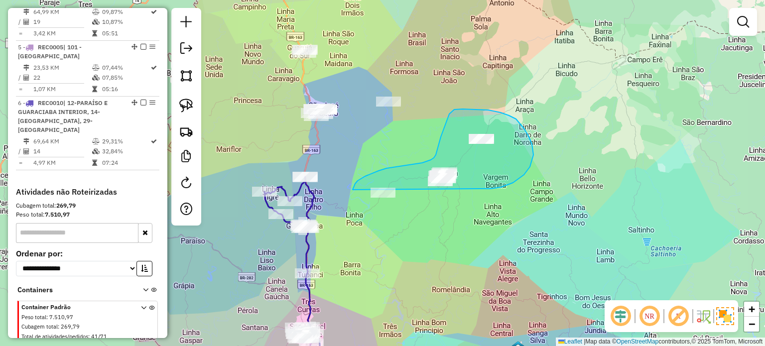
drag, startPoint x: 482, startPoint y: 189, endPoint x: 463, endPoint y: 212, distance: 30.4
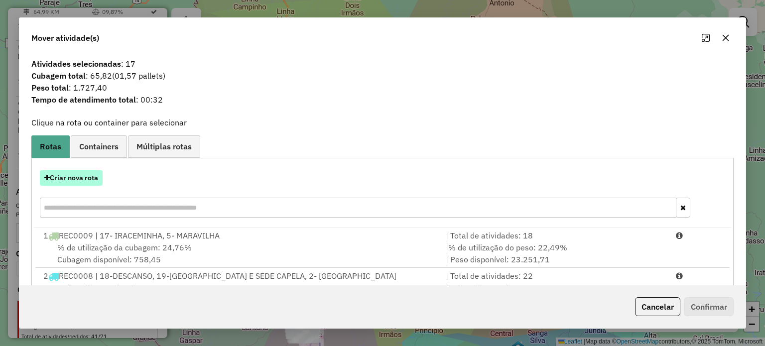
click at [69, 179] on button "Criar nova rota" at bounding box center [71, 177] width 63 height 15
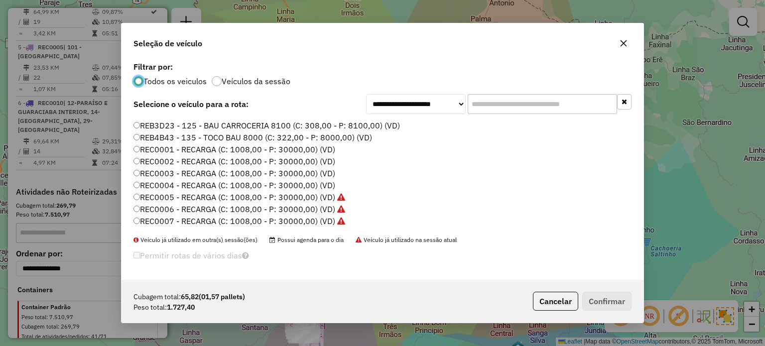
scroll to position [50, 0]
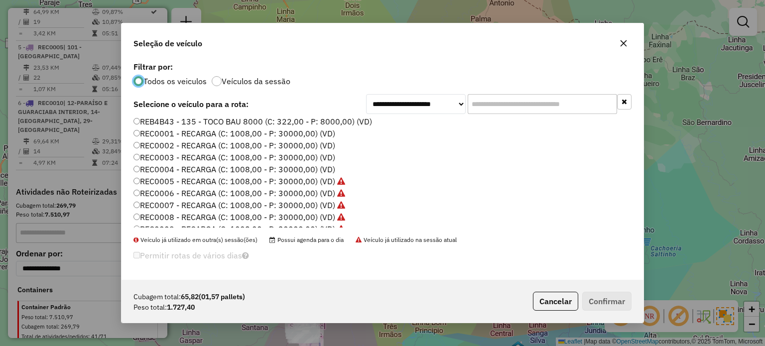
click at [332, 169] on label "REC0004 - RECARGA (C: 1008,00 - P: 30000,00) (VD)" at bounding box center [235, 169] width 202 height 12
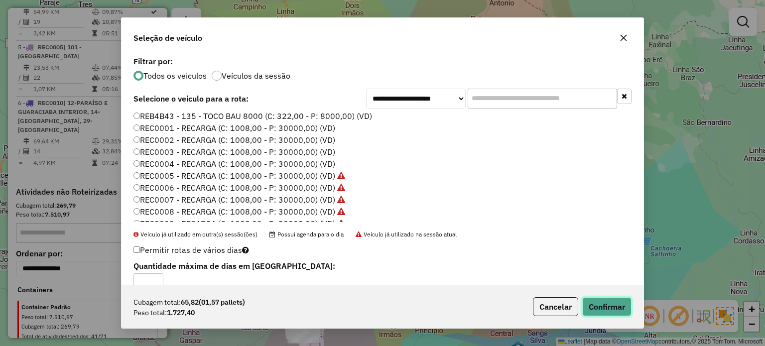
click at [609, 305] on button "Confirmar" at bounding box center [606, 306] width 49 height 19
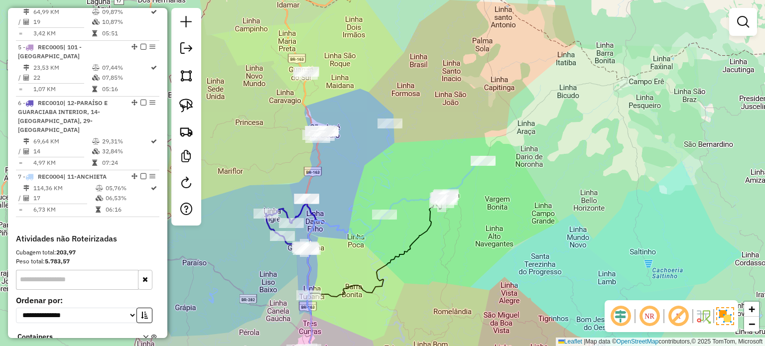
drag, startPoint x: 418, startPoint y: 127, endPoint x: 438, endPoint y: 199, distance: 74.5
click at [434, 201] on div "Janela de atendimento Grade de atendimento Capacidade Transportadoras Veículos …" at bounding box center [382, 173] width 765 height 346
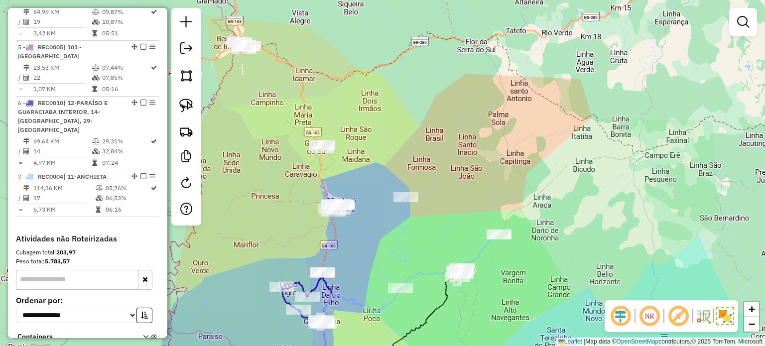
click at [483, 158] on div "Janela de atendimento Grade de atendimento Capacidade Transportadoras Veículos …" at bounding box center [382, 173] width 765 height 346
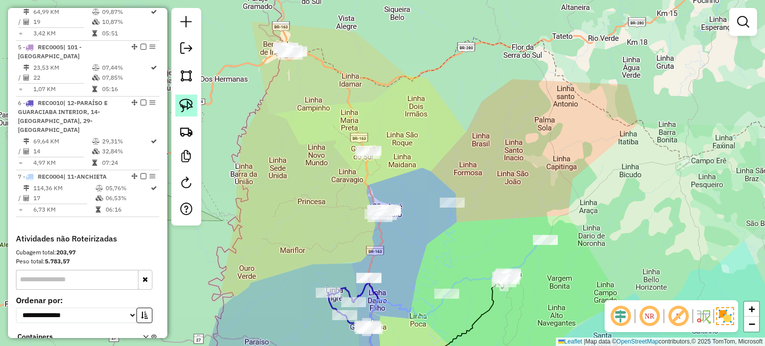
click at [190, 106] on img at bounding box center [186, 106] width 14 height 14
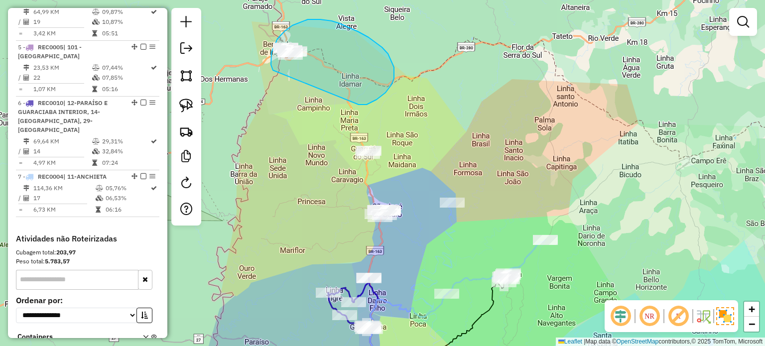
drag, startPoint x: 359, startPoint y: 105, endPoint x: 273, endPoint y: 70, distance: 92.3
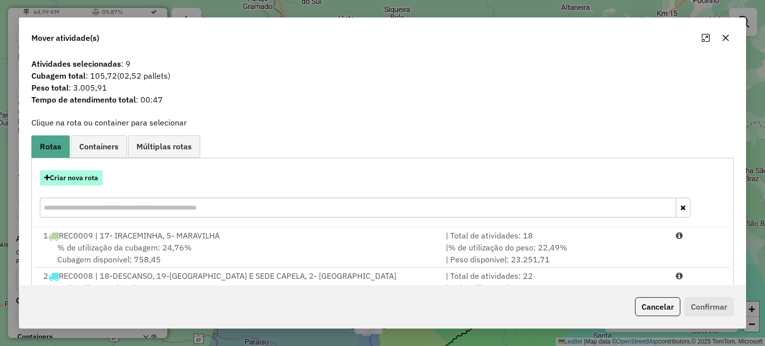
click at [72, 177] on button "Criar nova rota" at bounding box center [71, 177] width 63 height 15
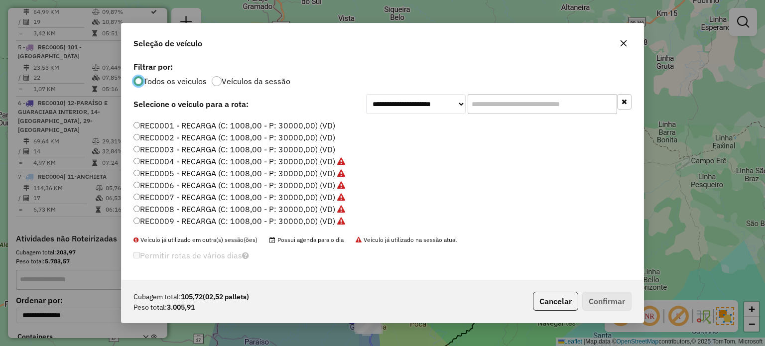
scroll to position [100, 0]
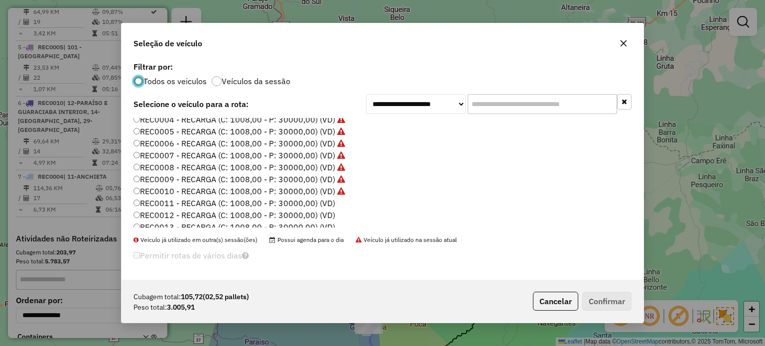
click at [328, 203] on label "REC0011 - RECARGA (C: 1008,00 - P: 30000,00) (VD)" at bounding box center [235, 203] width 202 height 12
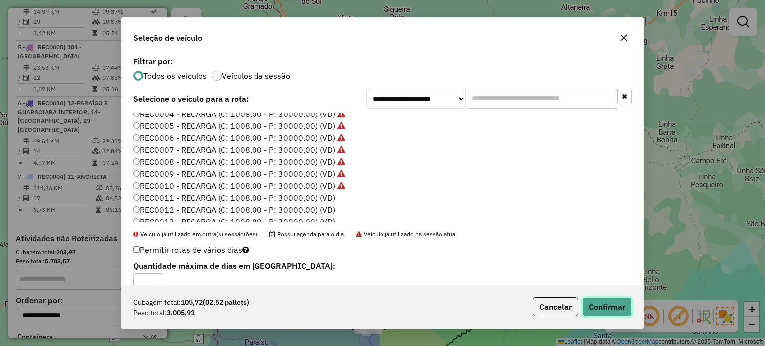
click at [616, 302] on button "Confirmar" at bounding box center [606, 306] width 49 height 19
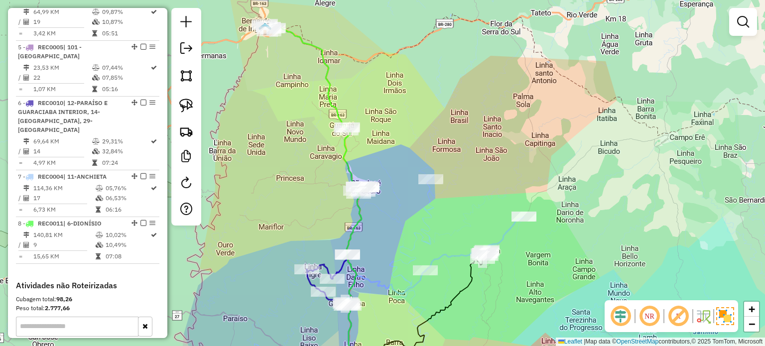
drag, startPoint x: 335, startPoint y: 162, endPoint x: 274, endPoint y: 133, distance: 68.2
click at [335, 161] on div "Janela de atendimento Grade de atendimento Capacidade Transportadoras Veículos …" at bounding box center [382, 173] width 765 height 346
click at [191, 103] on img at bounding box center [186, 106] width 14 height 14
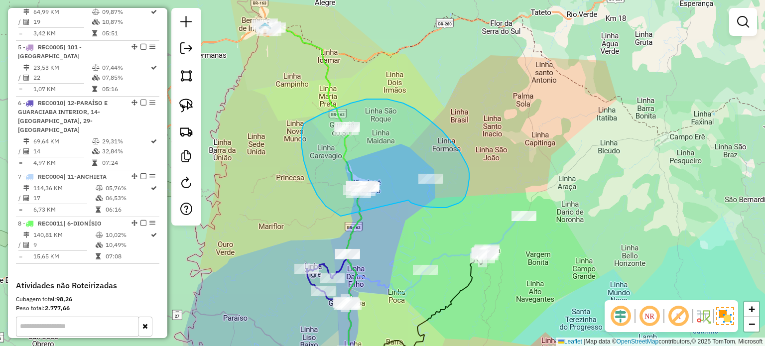
drag, startPoint x: 409, startPoint y: 200, endPoint x: 386, endPoint y: 221, distance: 30.7
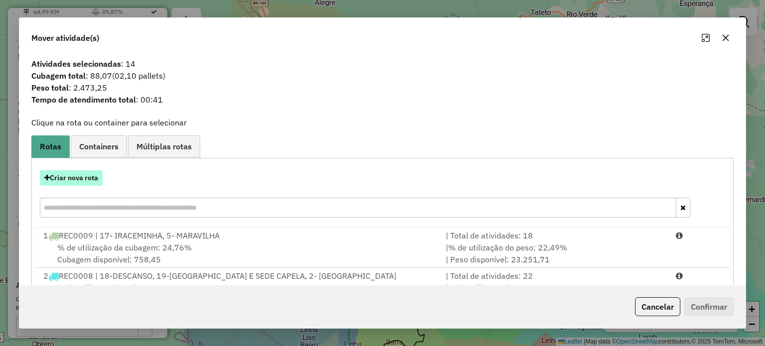
click at [75, 172] on button "Criar nova rota" at bounding box center [71, 177] width 63 height 15
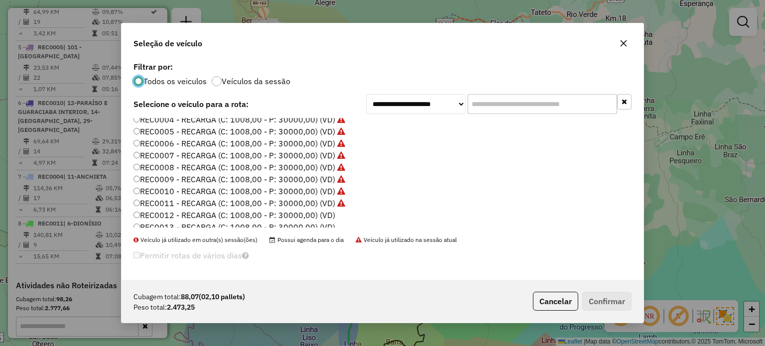
click at [327, 215] on label "REC0012 - RECARGA (C: 1008,00 - P: 30000,00) (VD)" at bounding box center [235, 215] width 202 height 12
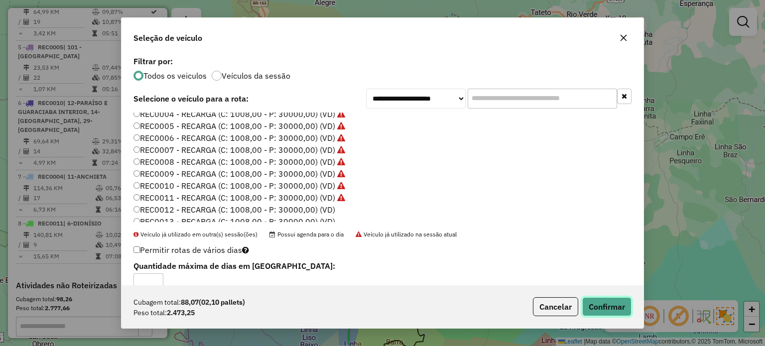
click at [614, 308] on button "Confirmar" at bounding box center [606, 306] width 49 height 19
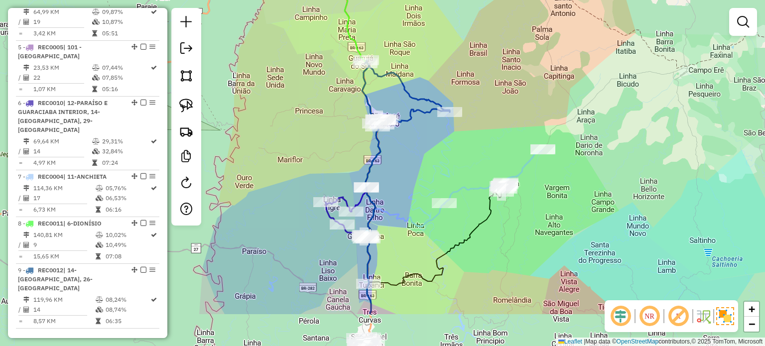
drag, startPoint x: 435, startPoint y: 225, endPoint x: 455, endPoint y: 147, distance: 80.7
click at [455, 150] on div "Janela de atendimento Grade de atendimento Capacidade Transportadoras Veículos …" at bounding box center [382, 173] width 765 height 346
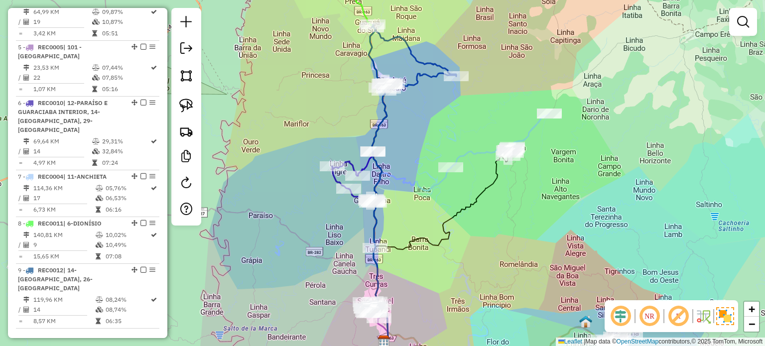
drag, startPoint x: 444, startPoint y: 133, endPoint x: 445, endPoint y: 120, distance: 13.5
click at [445, 121] on div "Janela de atendimento Grade de atendimento Capacidade Transportadoras Veículos …" at bounding box center [382, 173] width 765 height 346
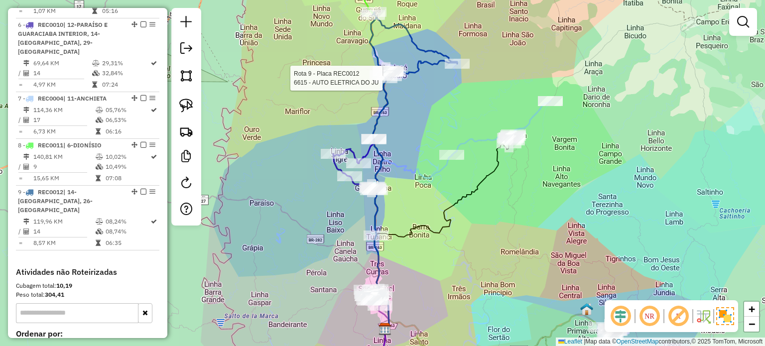
select select "*********"
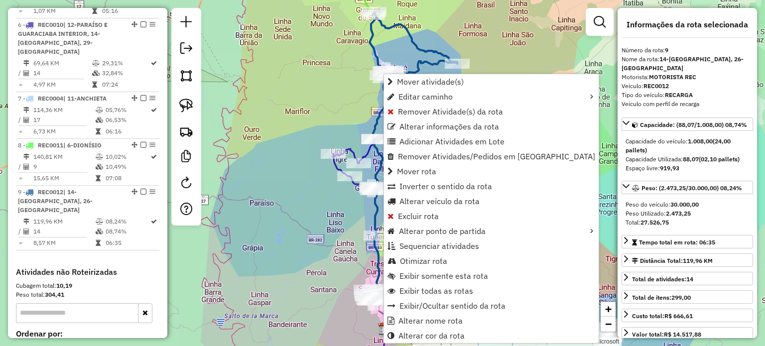
scroll to position [770, 0]
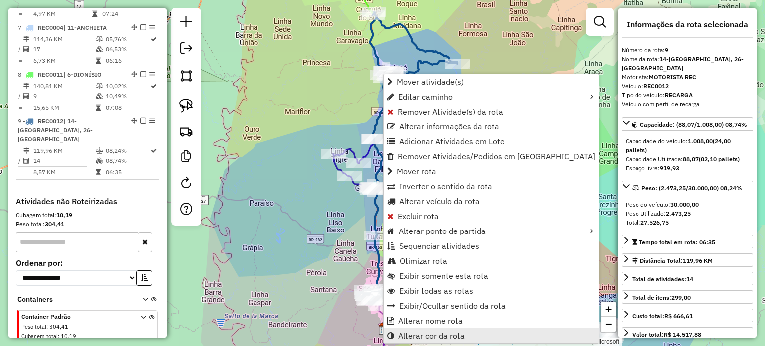
click at [452, 333] on span "Alterar cor da rota" at bounding box center [432, 336] width 66 height 8
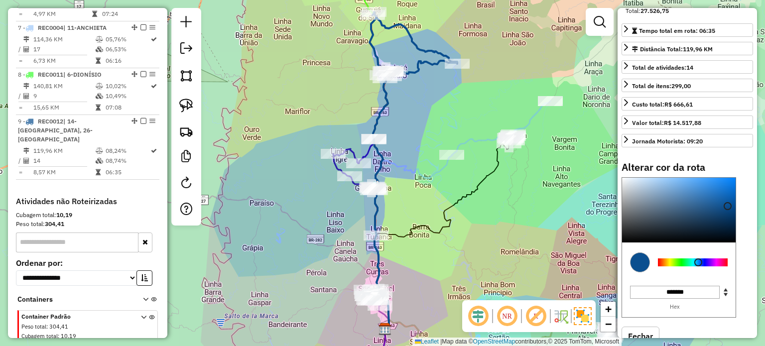
scroll to position [237, 0]
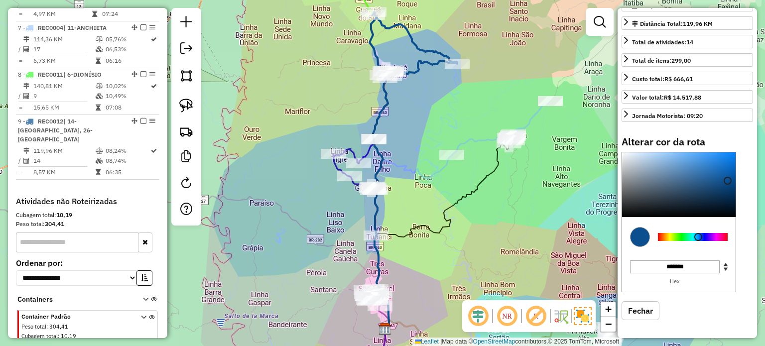
click at [723, 236] on div at bounding box center [693, 237] width 70 height 8
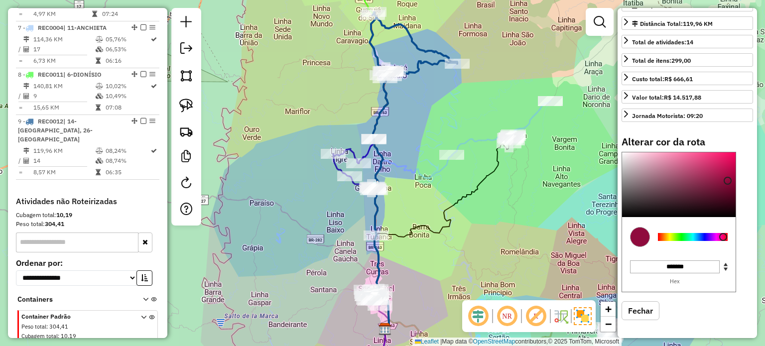
type input "*******"
click at [733, 165] on div at bounding box center [679, 184] width 114 height 65
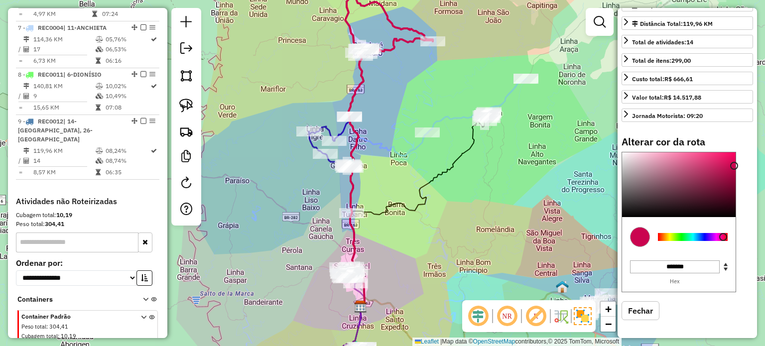
drag, startPoint x: 460, startPoint y: 221, endPoint x: 435, endPoint y: 187, distance: 42.5
click at [440, 192] on div "Janela de atendimento Grade de atendimento Capacidade Transportadoras Veículos …" at bounding box center [382, 173] width 765 height 346
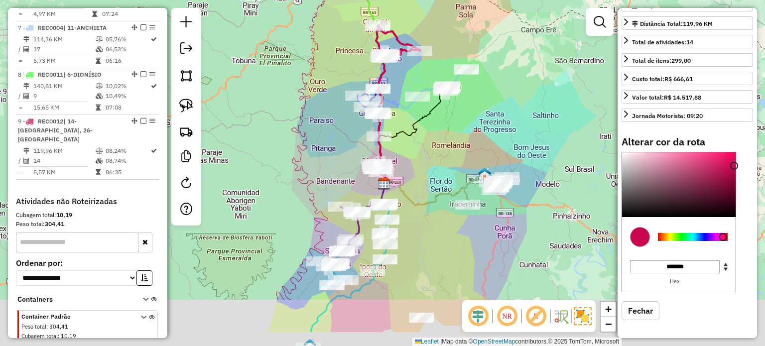
drag, startPoint x: 458, startPoint y: 186, endPoint x: 453, endPoint y: 111, distance: 74.9
click at [453, 112] on div "Janela de atendimento Grade de atendimento Capacidade Transportadoras Veículos …" at bounding box center [382, 173] width 765 height 346
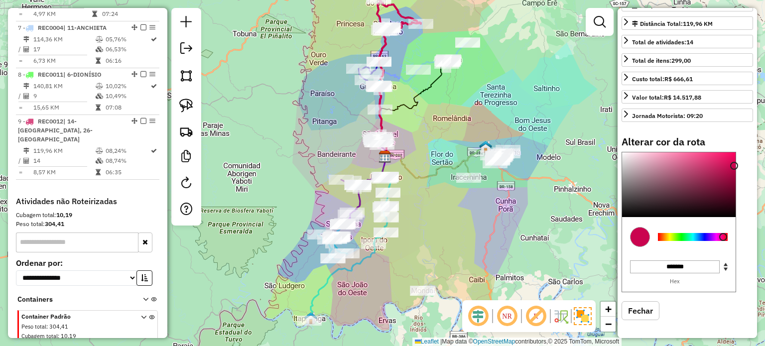
drag, startPoint x: 430, startPoint y: 177, endPoint x: 442, endPoint y: 149, distance: 30.2
click at [442, 149] on icon at bounding box center [441, 163] width 112 height 29
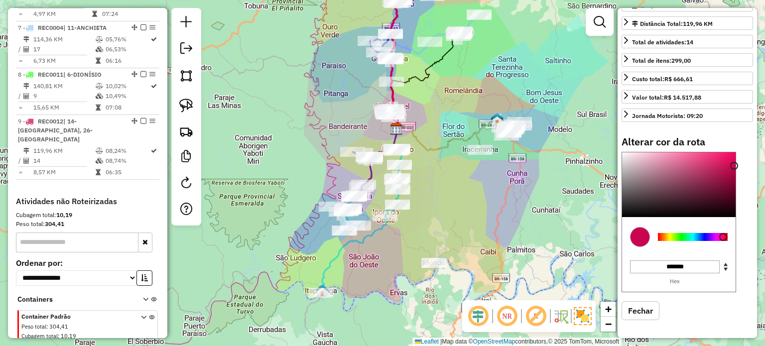
drag, startPoint x: 440, startPoint y: 178, endPoint x: 442, endPoint y: 195, distance: 17.0
click at [442, 195] on div "Janela de atendimento Grade de atendimento Capacidade Transportadoras Veículos …" at bounding box center [382, 173] width 765 height 346
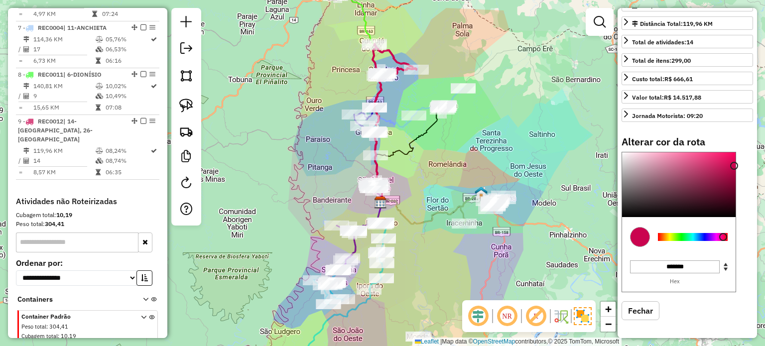
drag, startPoint x: 460, startPoint y: 177, endPoint x: 420, endPoint y: 155, distance: 45.5
click at [438, 161] on div "Janela de atendimento Grade de atendimento Capacidade Transportadoras Veículos …" at bounding box center [382, 173] width 765 height 346
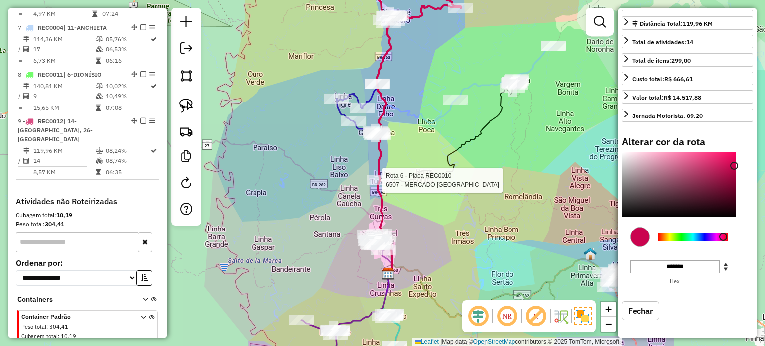
scroll to position [264, 0]
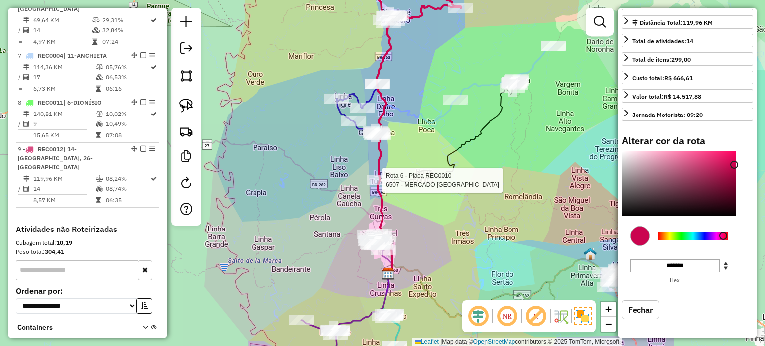
select select "*********"
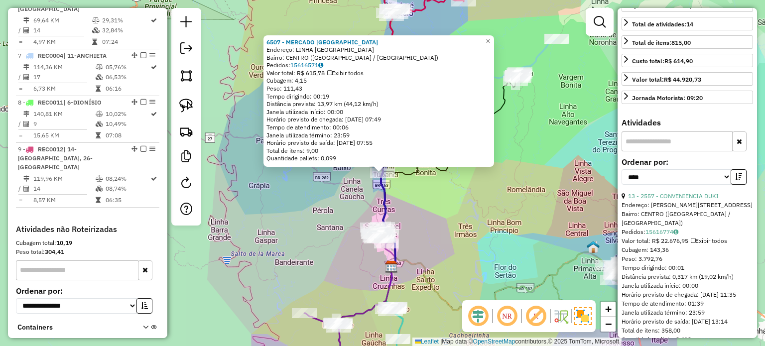
scroll to position [691, 0]
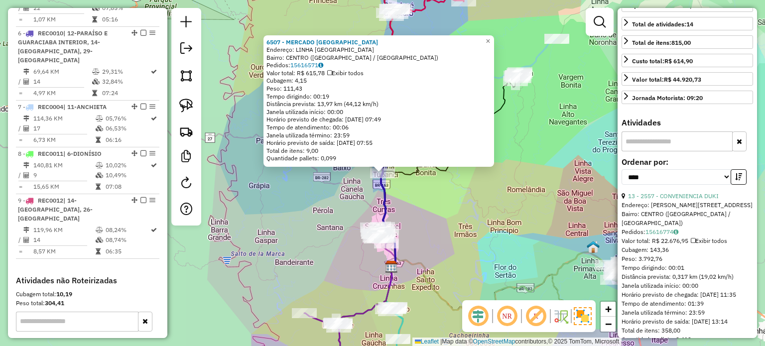
click at [436, 175] on icon at bounding box center [448, 174] width 135 height 186
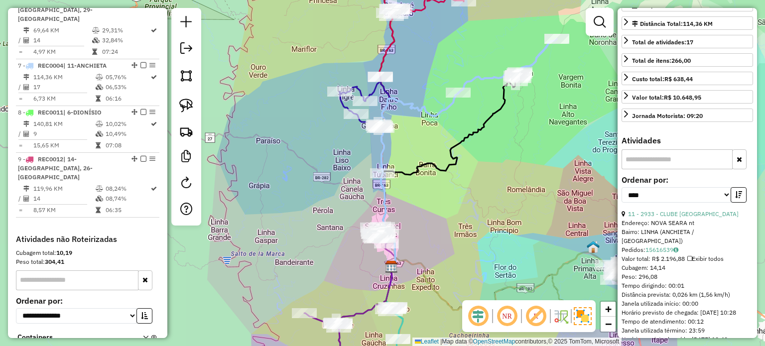
scroll to position [755, 0]
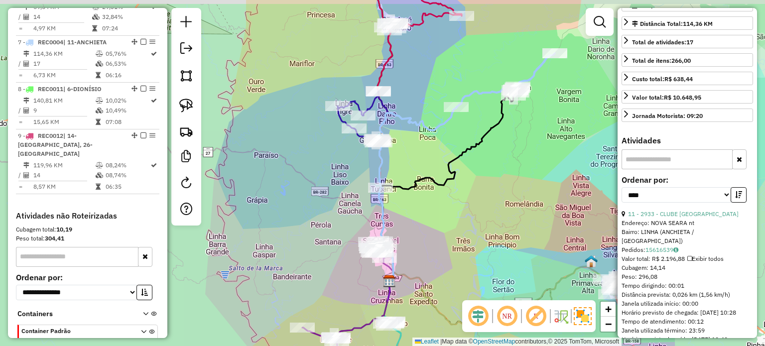
drag, startPoint x: 436, startPoint y: 185, endPoint x: 434, endPoint y: 199, distance: 14.6
click at [434, 199] on div "Janela de atendimento Grade de atendimento Capacidade Transportadoras Veículos …" at bounding box center [382, 173] width 765 height 346
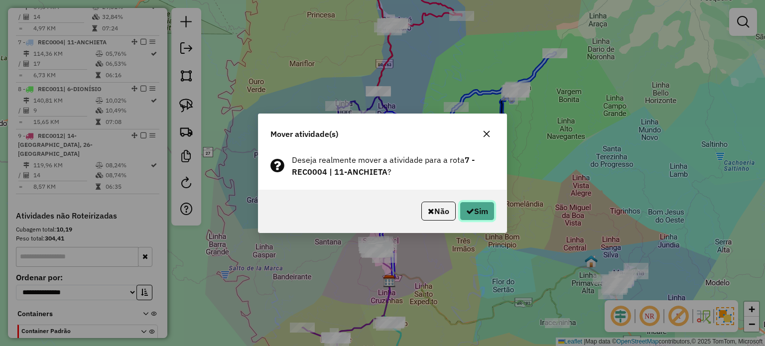
click at [474, 210] on button "Sim" at bounding box center [477, 211] width 35 height 19
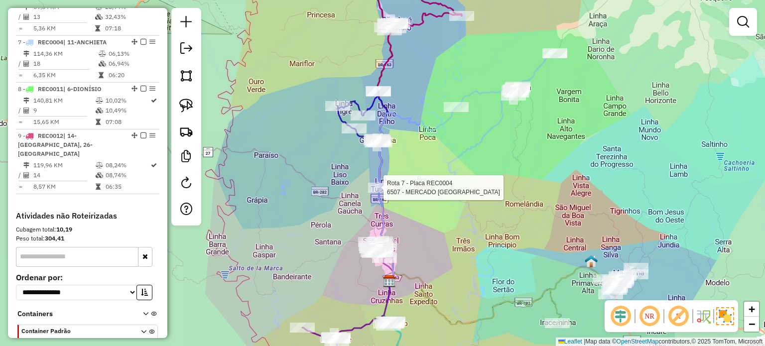
select select "*********"
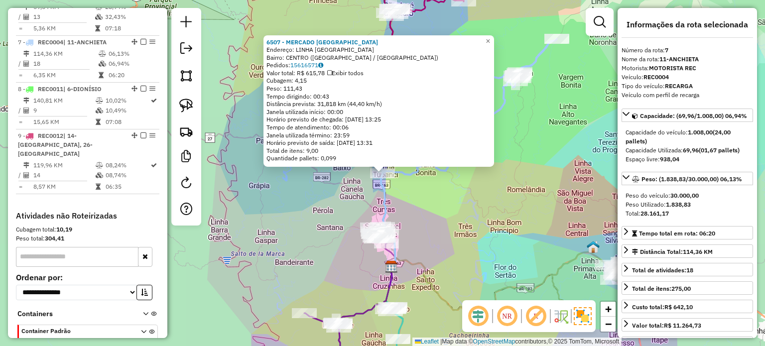
click at [478, 221] on div "6507 - MERCADO BELA VISTA Endereço: LINHA BELA VISTA DAS FLORES SN Bairro: CENT…" at bounding box center [382, 173] width 765 height 346
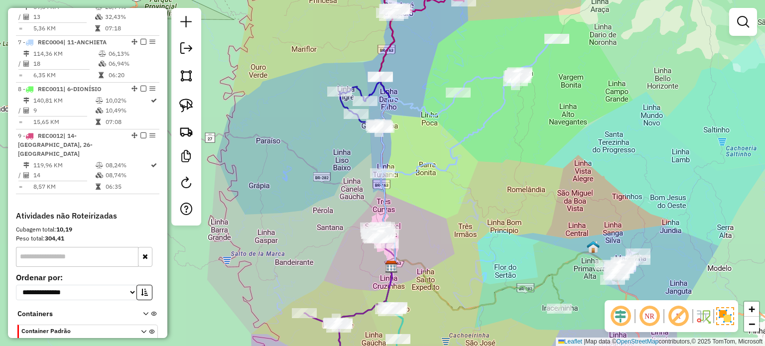
drag, startPoint x: 459, startPoint y: 199, endPoint x: 476, endPoint y: 229, distance: 34.4
click at [476, 229] on div "Janela de atendimento Grade de atendimento Capacidade Transportadoras Veículos …" at bounding box center [382, 173] width 765 height 346
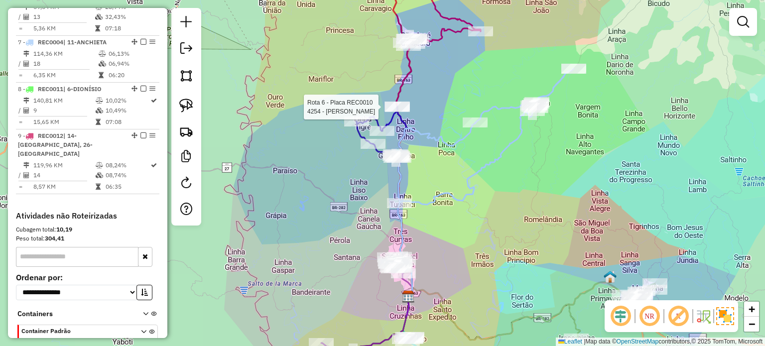
select select "*********"
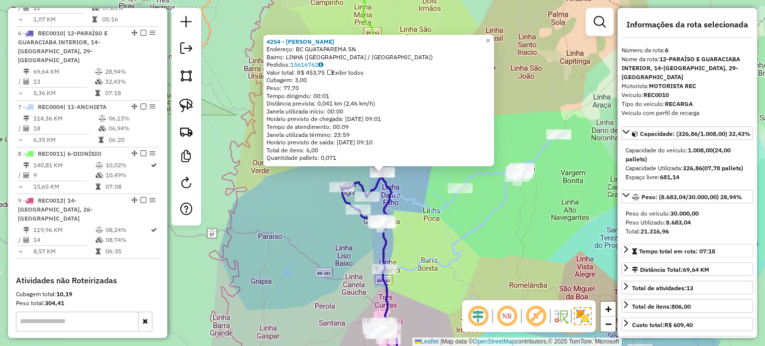
scroll to position [691, 0]
click at [472, 233] on icon at bounding box center [472, 203] width 174 height 136
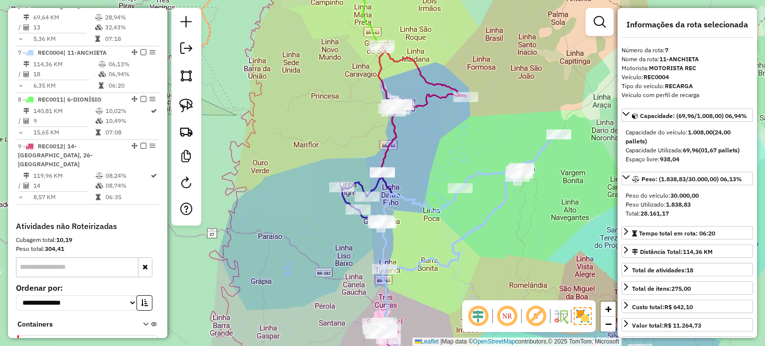
scroll to position [755, 0]
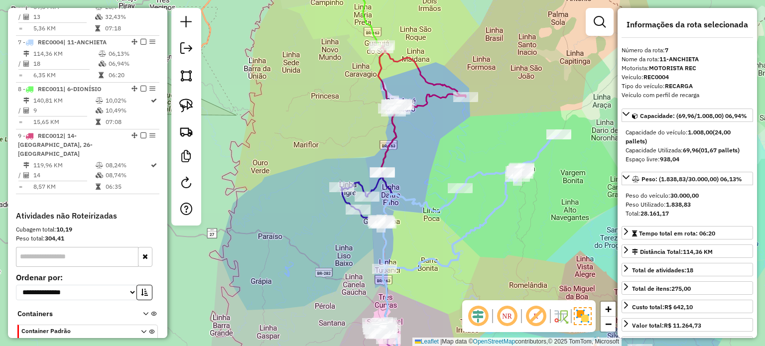
drag, startPoint x: 487, startPoint y: 201, endPoint x: 487, endPoint y: 164, distance: 36.4
click at [488, 181] on div "Janela de atendimento Grade de atendimento Capacidade Transportadoras Veículos …" at bounding box center [382, 173] width 765 height 346
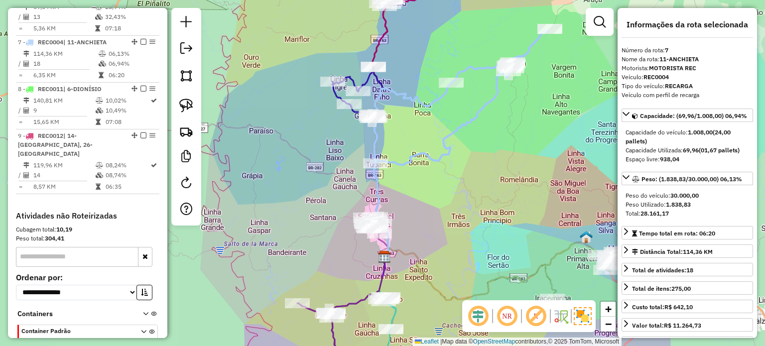
drag, startPoint x: 508, startPoint y: 219, endPoint x: 494, endPoint y: 126, distance: 93.6
click at [494, 128] on div "Janela de atendimento Grade de atendimento Capacidade Transportadoras Veículos …" at bounding box center [382, 173] width 765 height 346
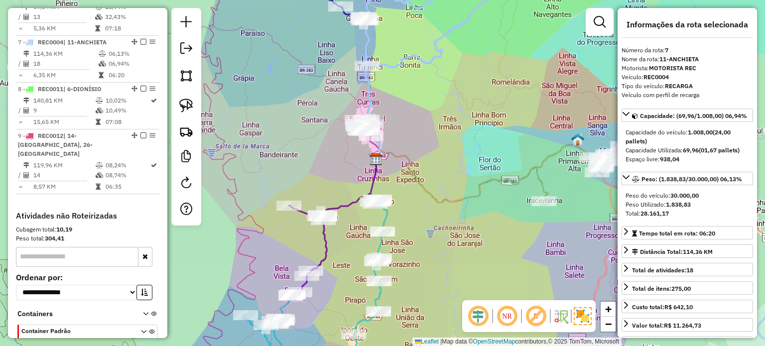
drag, startPoint x: 482, startPoint y: 221, endPoint x: 478, endPoint y: 169, distance: 52.5
click at [479, 171] on div "Janela de atendimento Grade de atendimento Capacidade Transportadoras Veículos …" at bounding box center [382, 173] width 765 height 346
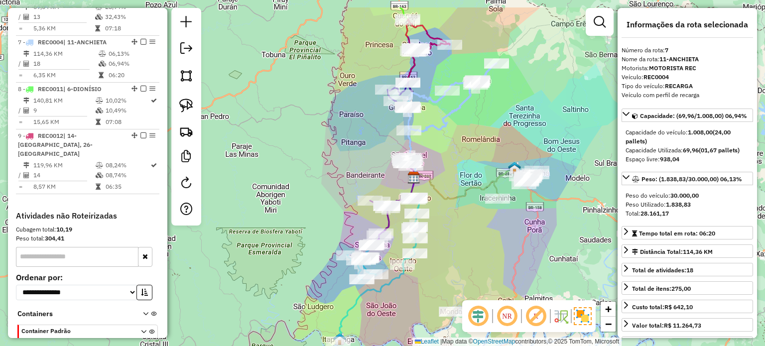
drag, startPoint x: 496, startPoint y: 219, endPoint x: 499, endPoint y: 264, distance: 44.4
click at [499, 264] on div "Janela de atendimento Grade de atendimento Capacidade Transportadoras Veículos …" at bounding box center [382, 173] width 765 height 346
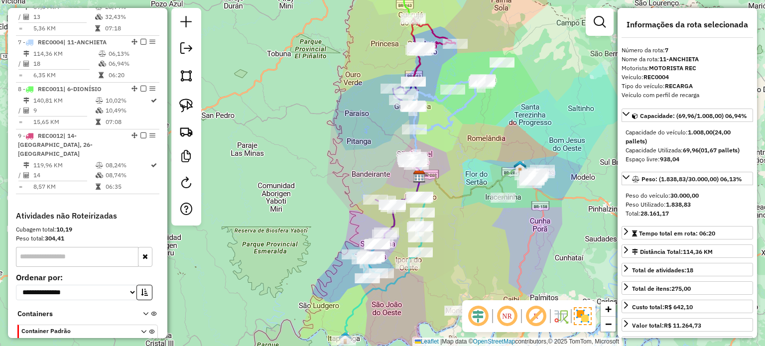
click at [496, 260] on div "Janela de atendimento Grade de atendimento Capacidade Transportadoras Veículos …" at bounding box center [382, 173] width 765 height 346
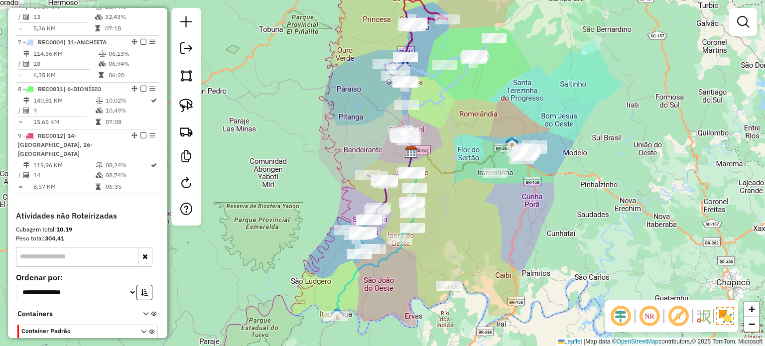
drag, startPoint x: 472, startPoint y: 230, endPoint x: 468, endPoint y: 196, distance: 34.6
click at [466, 199] on div "Janela de atendimento Grade de atendimento Capacidade Transportadoras Veículos …" at bounding box center [382, 173] width 765 height 346
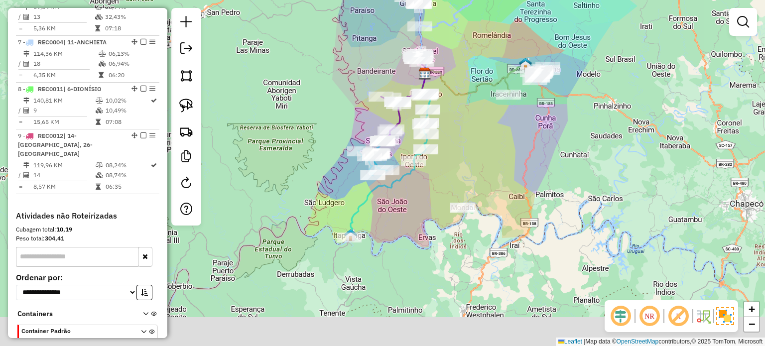
drag, startPoint x: 470, startPoint y: 187, endPoint x: 485, endPoint y: 148, distance: 42.1
click at [485, 148] on div "Janela de atendimento Grade de atendimento Capacidade Transportadoras Veículos …" at bounding box center [382, 173] width 765 height 346
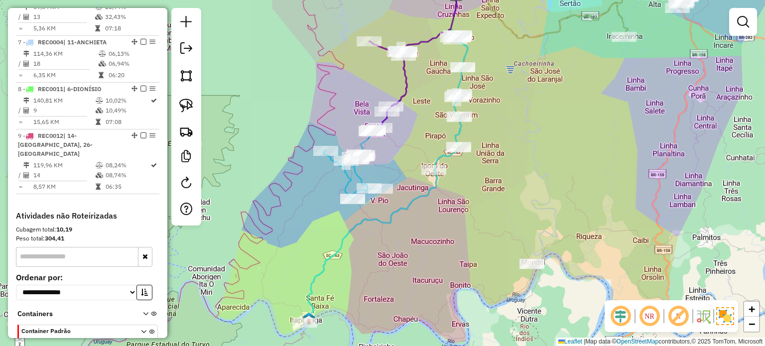
drag, startPoint x: 431, startPoint y: 225, endPoint x: 430, endPoint y: 233, distance: 7.5
click at [432, 235] on div "Janela de atendimento Grade de atendimento Capacidade Transportadoras Veículos …" at bounding box center [382, 173] width 765 height 346
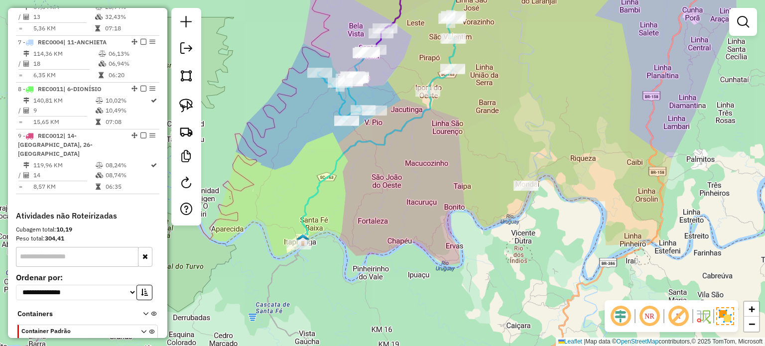
drag, startPoint x: 385, startPoint y: 277, endPoint x: 382, endPoint y: 187, distance: 89.7
click at [381, 189] on div "Janela de atendimento Grade de atendimento Capacidade Transportadoras Veículos …" at bounding box center [382, 173] width 765 height 346
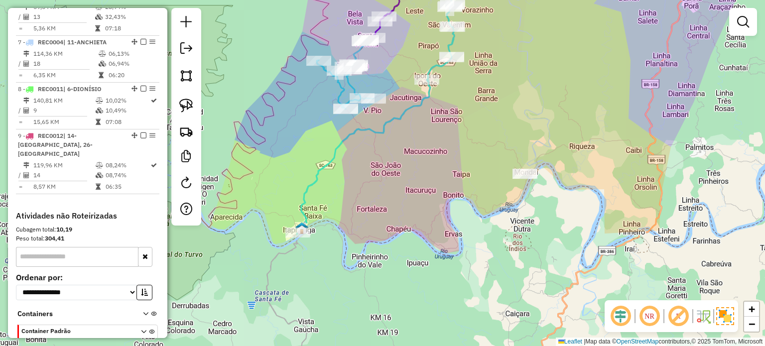
drag, startPoint x: 353, startPoint y: 237, endPoint x: 356, endPoint y: 228, distance: 9.0
click at [356, 228] on div "Janela de atendimento Grade de atendimento Capacidade Transportadoras Veículos …" at bounding box center [382, 173] width 765 height 346
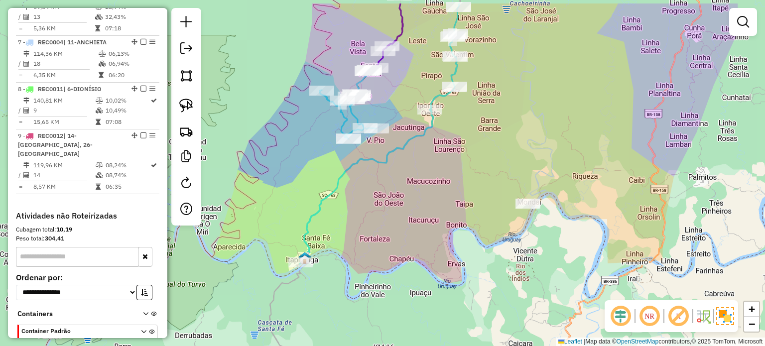
drag, startPoint x: 381, startPoint y: 255, endPoint x: 165, endPoint y: 164, distance: 233.8
click at [383, 256] on div "Janela de atendimento Grade de atendimento Capacidade Transportadoras Veículos …" at bounding box center [382, 173] width 765 height 346
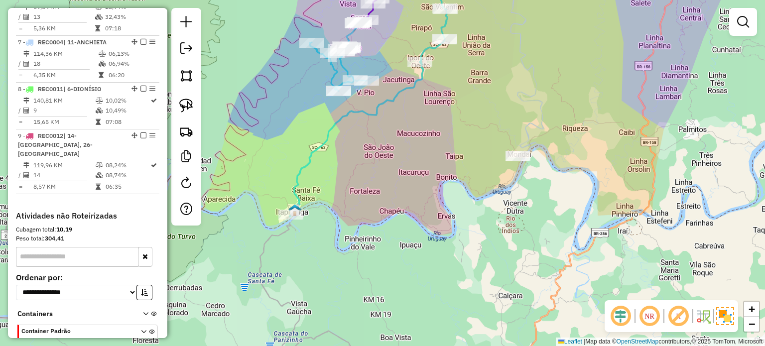
drag, startPoint x: 424, startPoint y: 232, endPoint x: 417, endPoint y: 189, distance: 43.6
click at [417, 189] on div "Janela de atendimento Grade de atendimento Capacidade Transportadoras Veículos …" at bounding box center [382, 173] width 765 height 346
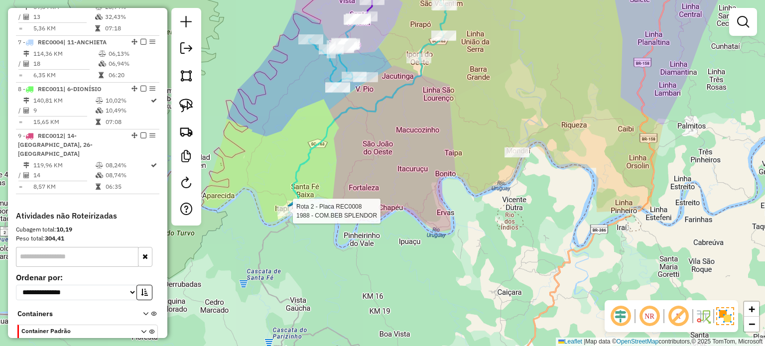
select select "*********"
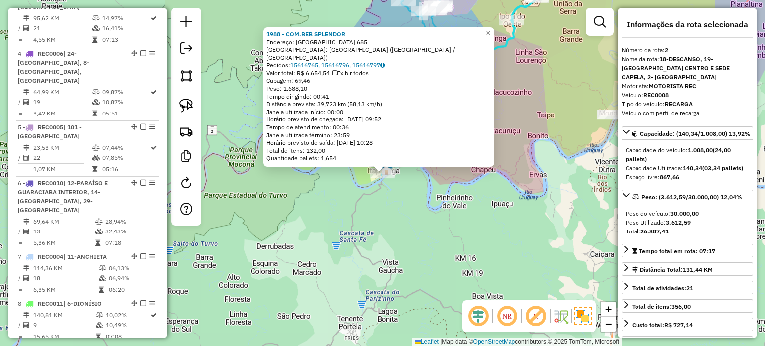
scroll to position [450, 0]
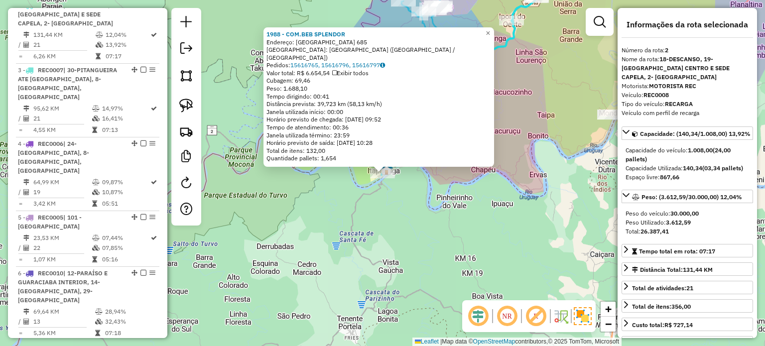
click at [396, 199] on div "1988 - COM.BEB SPLENDOR Endereço: URUGUAI 685 Bairro: BAIRRO SAO ROQUE (ITAPIRA…" at bounding box center [382, 173] width 765 height 346
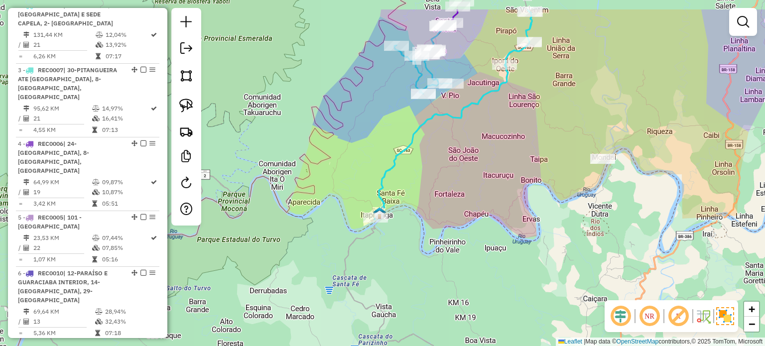
drag, startPoint x: 393, startPoint y: 196, endPoint x: 387, endPoint y: 247, distance: 50.7
click at [387, 247] on div "Janela de atendimento Grade de atendimento Capacidade Transportadoras Veículos …" at bounding box center [382, 173] width 765 height 346
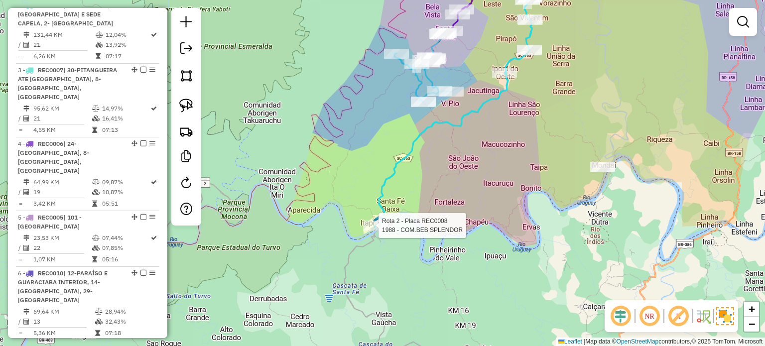
select select "*********"
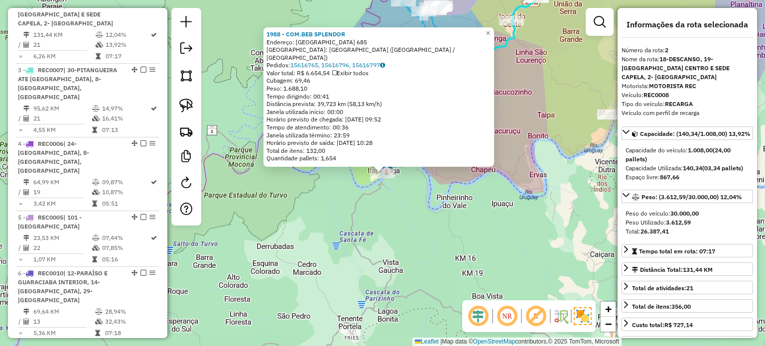
click at [394, 217] on div "1988 - COM.BEB SPLENDOR Endereço: URUGUAI 685 Bairro: BAIRRO SAO ROQUE (ITAPIRA…" at bounding box center [382, 173] width 765 height 346
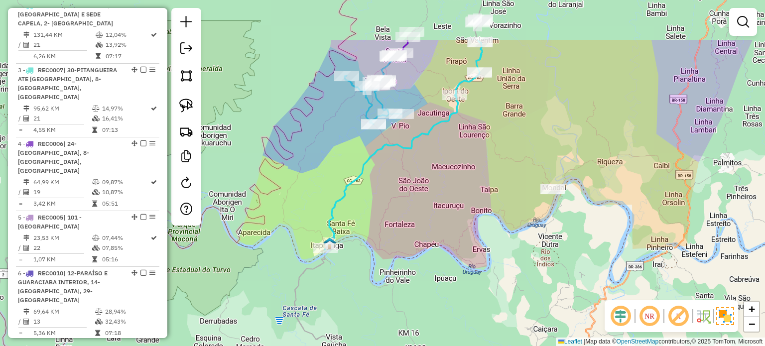
drag, startPoint x: 497, startPoint y: 180, endPoint x: 436, endPoint y: 261, distance: 101.3
click at [436, 261] on div "Janela de atendimento Grade de atendimento Capacidade Transportadoras Veículos …" at bounding box center [382, 173] width 765 height 346
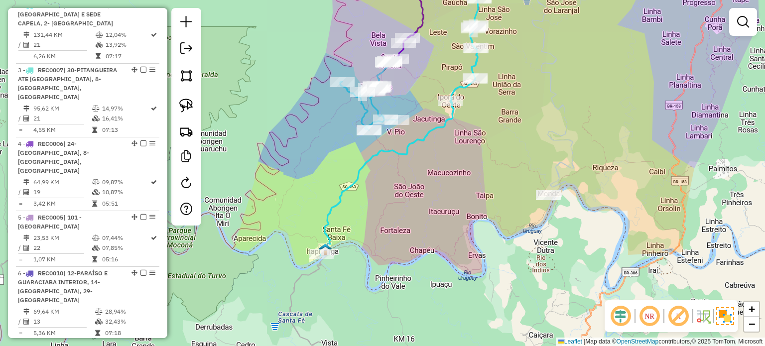
click at [452, 193] on div "Janela de atendimento Grade de atendimento Capacidade Transportadoras Veículos …" at bounding box center [382, 173] width 765 height 346
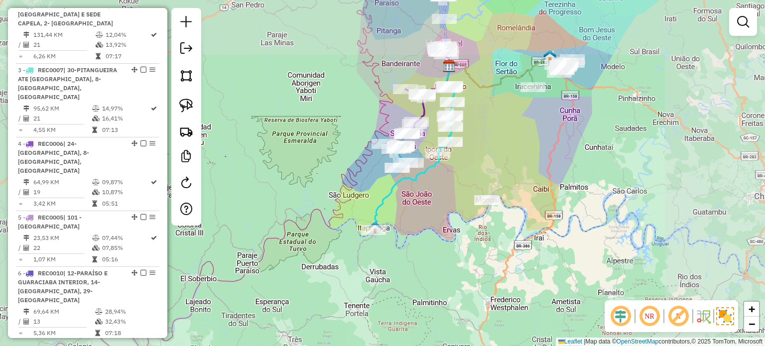
click at [448, 187] on div "Janela de atendimento Grade de atendimento Capacidade Transportadoras Veículos …" at bounding box center [382, 173] width 765 height 346
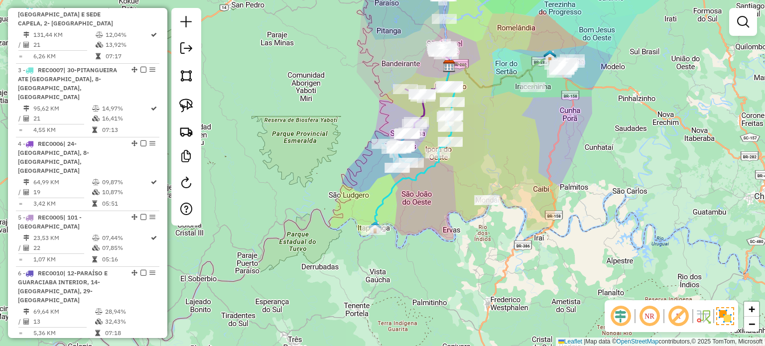
click at [439, 197] on div "Rota 2 - Placa REC0008 5018 - WUELLISON BARBER Janela de atendimento Grade de a…" at bounding box center [382, 173] width 765 height 346
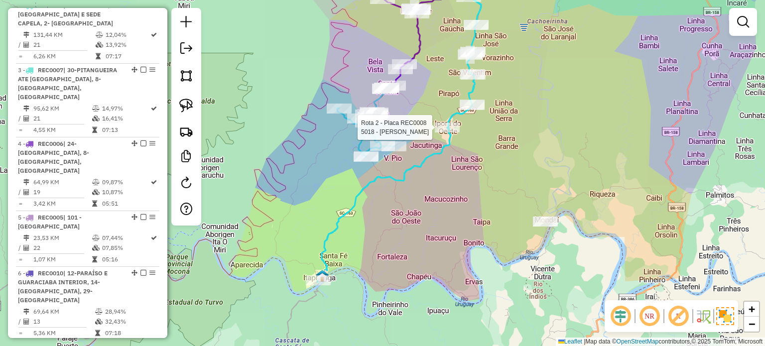
select select "*********"
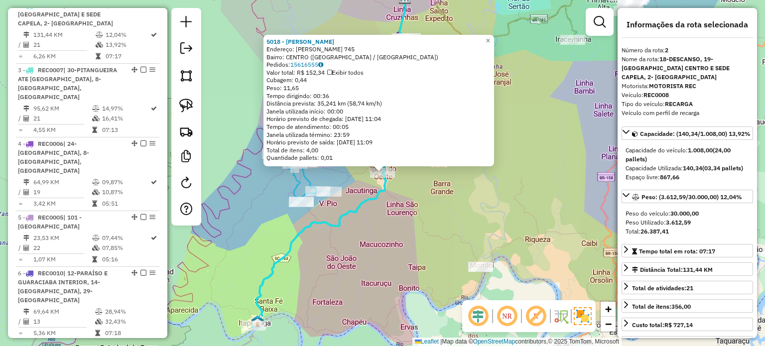
click at [404, 233] on div "5018 - WUELLISON BARBER Endereço: GUSTAVO FETTER 745 Bairro: CENTRO (IPORA DO O…" at bounding box center [382, 173] width 765 height 346
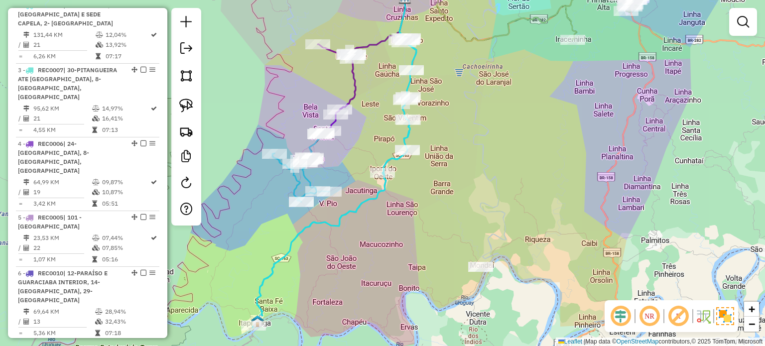
drag, startPoint x: 401, startPoint y: 233, endPoint x: 441, endPoint y: 246, distance: 42.5
click at [440, 248] on div "5018 - WUELLISON BARBER Endereço: GUSTAVO FETTER 745 Bairro: CENTRO (IPORA DO O…" at bounding box center [382, 173] width 765 height 346
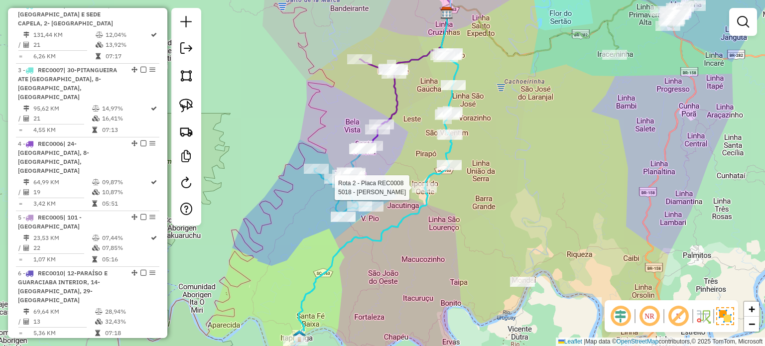
select select "*********"
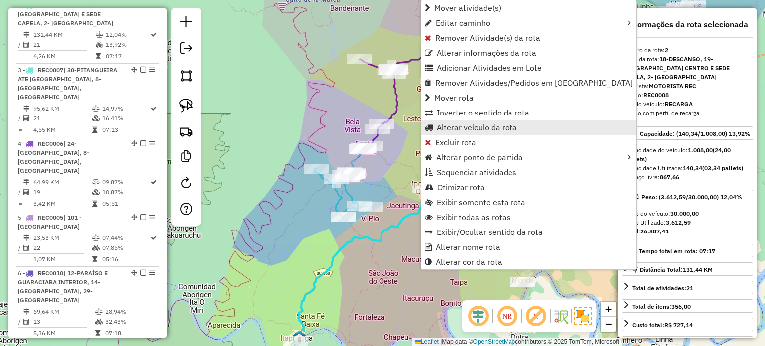
click at [448, 125] on span "Alterar veículo da rota" at bounding box center [477, 128] width 80 height 8
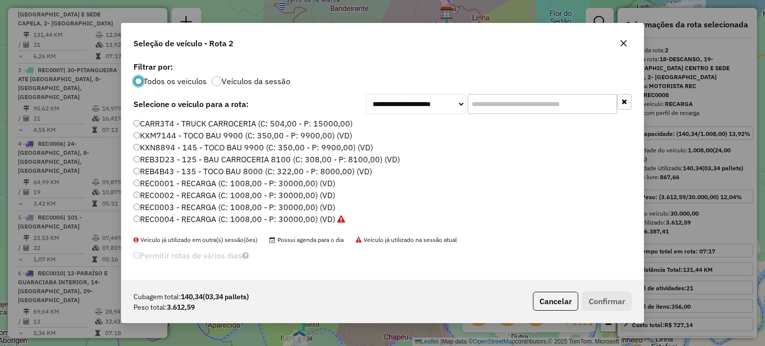
scroll to position [5, 3]
click at [513, 109] on input "text" at bounding box center [542, 104] width 149 height 20
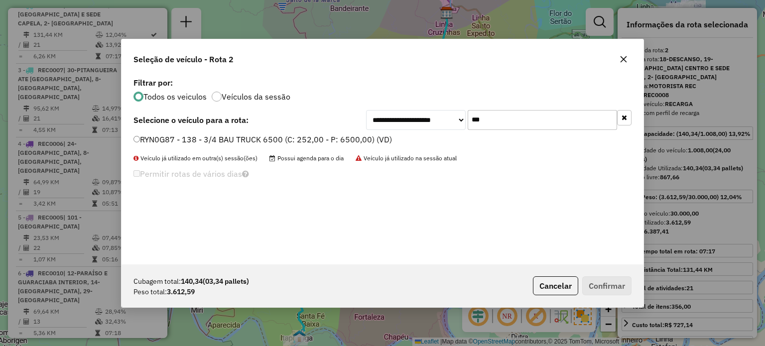
type input "***"
click at [183, 143] on label "RYN0G87 - 138 - 3/4 BAU TRUCK 6500 (C: 252,00 - P: 6500,00) (VD)" at bounding box center [263, 140] width 259 height 12
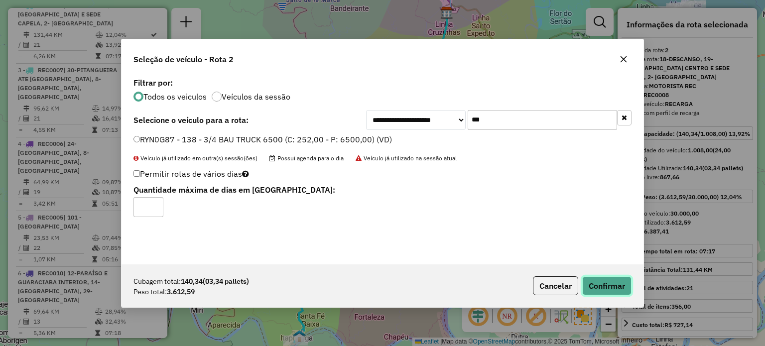
click at [613, 282] on button "Confirmar" at bounding box center [606, 286] width 49 height 19
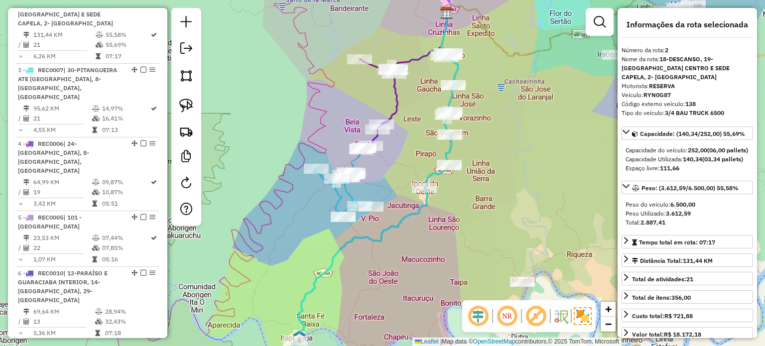
drag, startPoint x: 436, startPoint y: 225, endPoint x: 451, endPoint y: 212, distance: 20.5
click at [451, 212] on div "Janela de atendimento Grade de atendimento Capacidade Transportadoras Veículos …" at bounding box center [382, 173] width 765 height 346
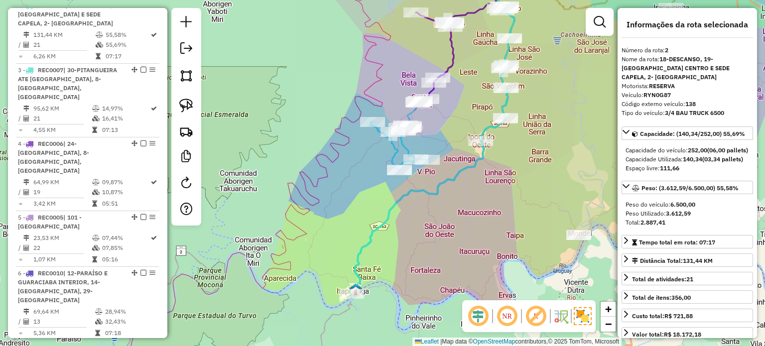
drag, startPoint x: 430, startPoint y: 241, endPoint x: 445, endPoint y: 237, distance: 15.0
click at [445, 237] on div "Janela de atendimento Grade de atendimento Capacidade Transportadoras Veículos …" at bounding box center [382, 173] width 765 height 346
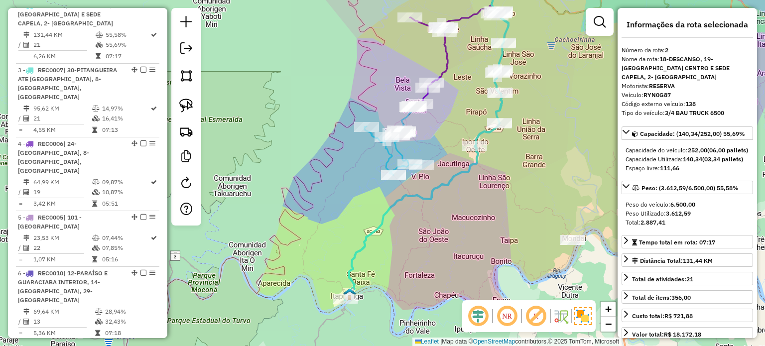
drag, startPoint x: 416, startPoint y: 247, endPoint x: 408, endPoint y: 245, distance: 7.7
click at [400, 256] on div "Janela de atendimento Grade de atendimento Capacidade Transportadoras Veículos …" at bounding box center [382, 173] width 765 height 346
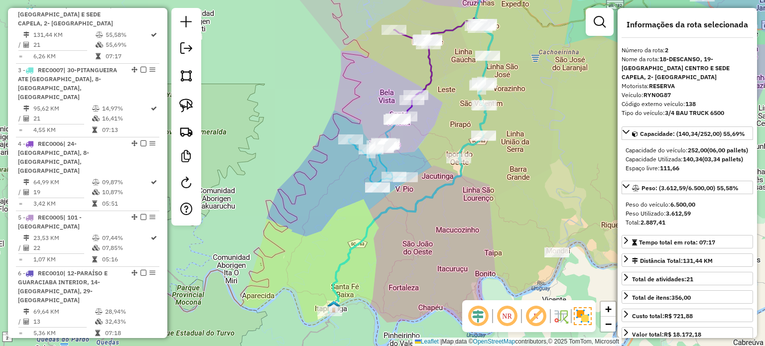
drag, startPoint x: 418, startPoint y: 230, endPoint x: 418, endPoint y: 236, distance: 5.5
click at [418, 236] on div "Janela de atendimento Grade de atendimento Capacidade Transportadoras Veículos …" at bounding box center [382, 173] width 765 height 346
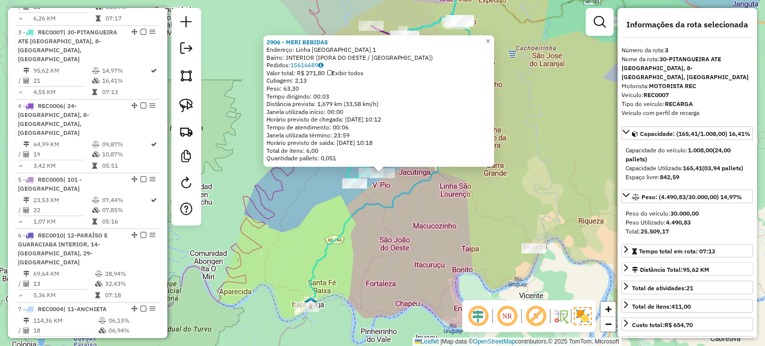
scroll to position [515, 0]
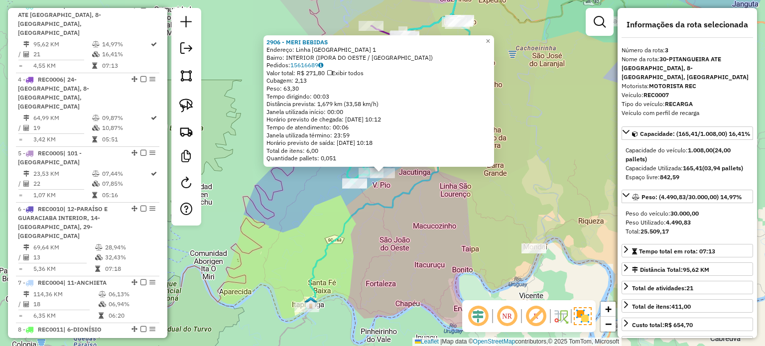
click at [407, 231] on div "2906 - MERI BEBIDAS Endereço: Linha Sao Jose 1 Bairro: INTERIOR (IPORA DO OESTE…" at bounding box center [382, 173] width 765 height 346
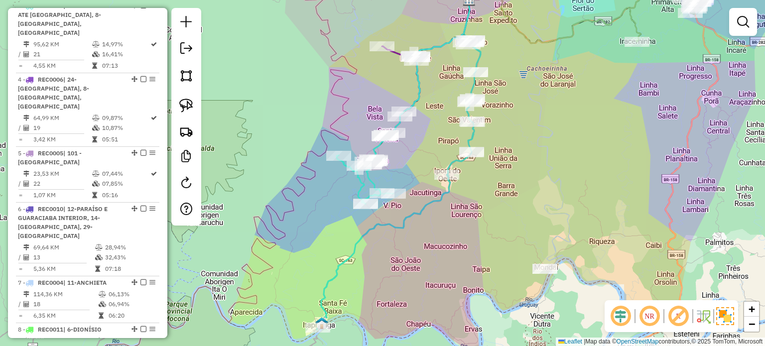
drag, startPoint x: 412, startPoint y: 223, endPoint x: 433, endPoint y: 245, distance: 31.0
click at [435, 252] on div "Janela de atendimento Grade de atendimento Capacidade Transportadoras Veículos …" at bounding box center [382, 173] width 765 height 346
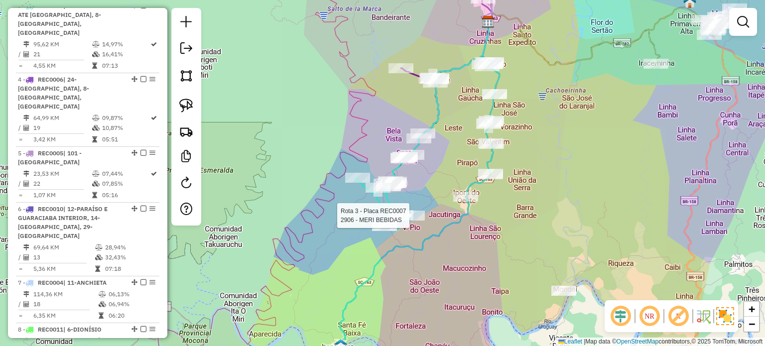
select select "*********"
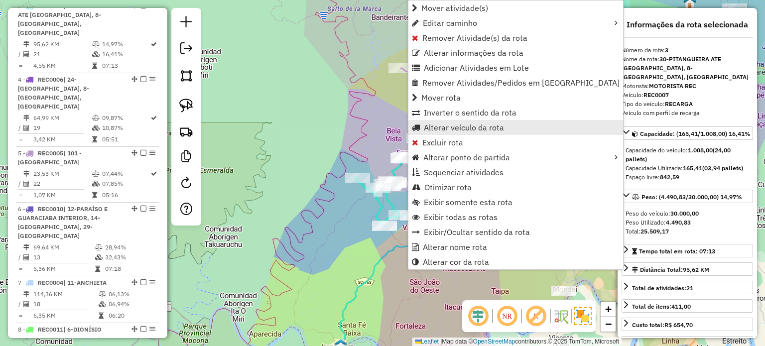
click at [428, 129] on span "Alterar veículo da rota" at bounding box center [464, 128] width 80 height 8
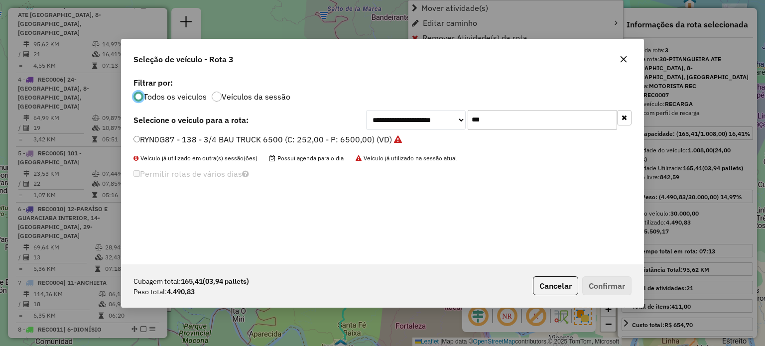
scroll to position [5, 3]
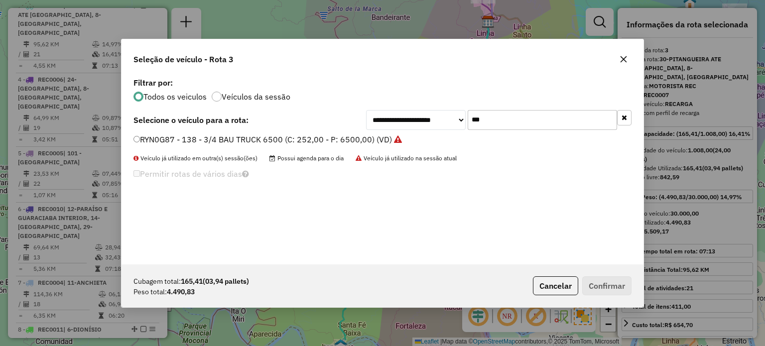
drag, startPoint x: 496, startPoint y: 120, endPoint x: 456, endPoint y: 123, distance: 40.0
click at [456, 123] on div "**********" at bounding box center [499, 120] width 266 height 20
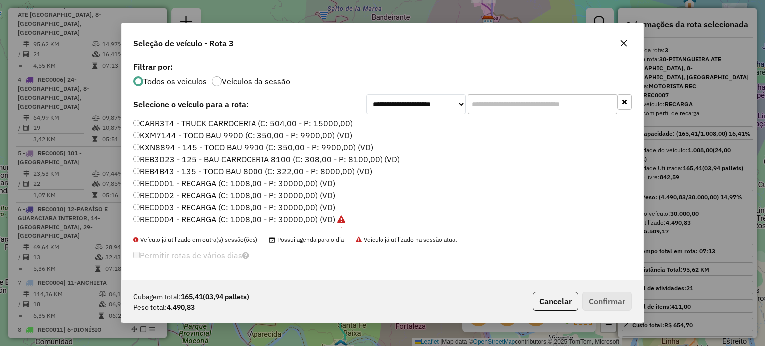
click at [622, 44] on icon "button" at bounding box center [624, 43] width 6 height 6
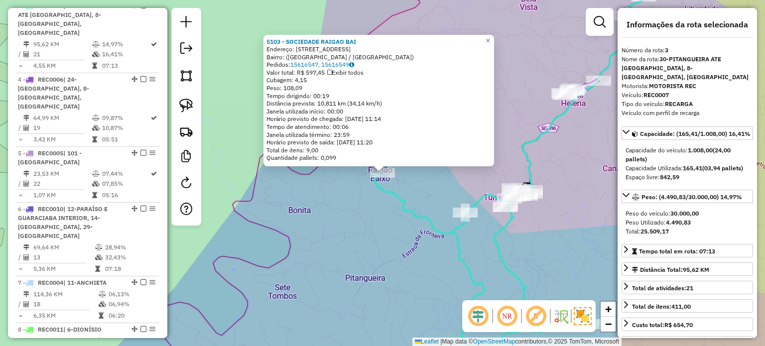
click at [449, 257] on div "5103 - SOCIEDADE RAIGAO BAI Endereço: Rua Santa Cruz, 417 Bairro: (Tunápolis / …" at bounding box center [382, 173] width 765 height 346
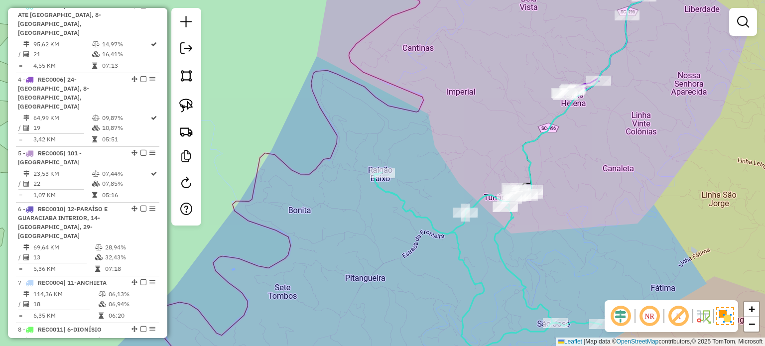
drag, startPoint x: 485, startPoint y: 277, endPoint x: 418, endPoint y: 217, distance: 90.4
click at [428, 229] on div "Janela de atendimento Grade de atendimento Capacidade Transportadoras Veículos …" at bounding box center [382, 173] width 765 height 346
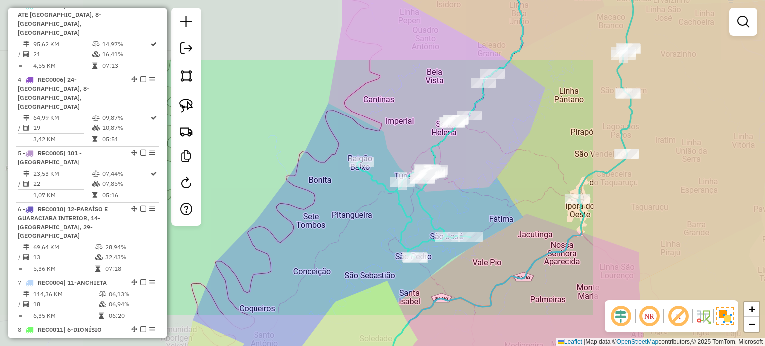
drag, startPoint x: 438, startPoint y: 215, endPoint x: 433, endPoint y: 196, distance: 19.6
click at [433, 200] on div "Janela de atendimento Grade de atendimento Capacidade Transportadoras Veículos …" at bounding box center [382, 173] width 765 height 346
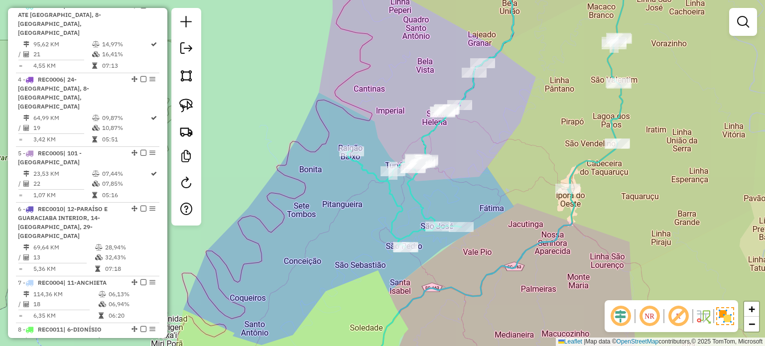
drag, startPoint x: 435, startPoint y: 182, endPoint x: 441, endPoint y: 196, distance: 14.7
click at [441, 196] on div "Janela de atendimento Grade de atendimento Capacidade Transportadoras Veículos …" at bounding box center [382, 173] width 765 height 346
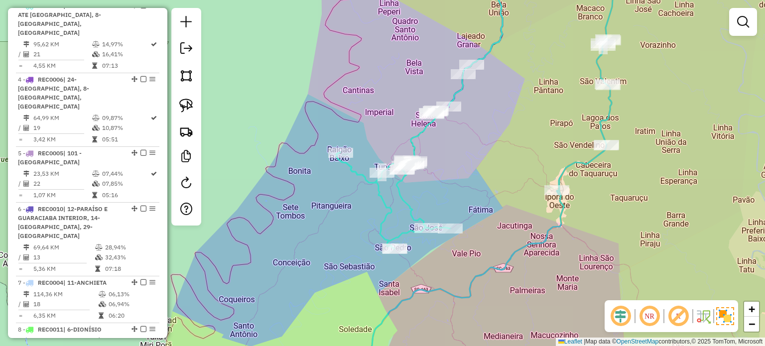
drag, startPoint x: 412, startPoint y: 197, endPoint x: 403, endPoint y: 197, distance: 9.5
click at [403, 197] on div "Janela de atendimento Grade de atendimento Capacidade Transportadoras Veículos …" at bounding box center [382, 173] width 765 height 346
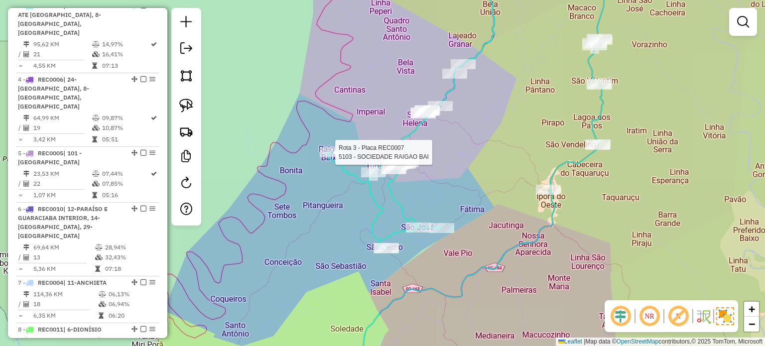
select select "*********"
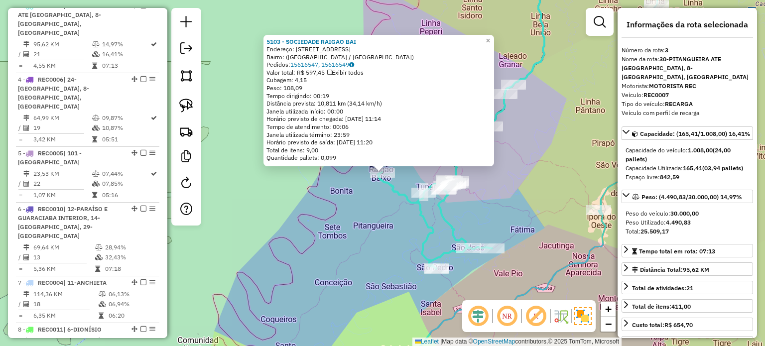
click at [386, 209] on div "Rota 3 - Placa REC0007 6363 - BAR MEOTTI 5103 - SOCIEDADE RAIGAO BAI Endereço: …" at bounding box center [382, 173] width 765 height 346
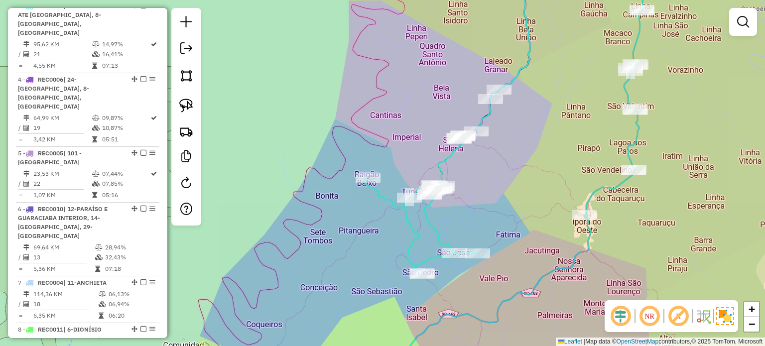
drag, startPoint x: 403, startPoint y: 213, endPoint x: 391, endPoint y: 222, distance: 14.9
click at [387, 218] on div "Janela de atendimento Grade de atendimento Capacidade Transportadoras Veículos …" at bounding box center [382, 173] width 765 height 346
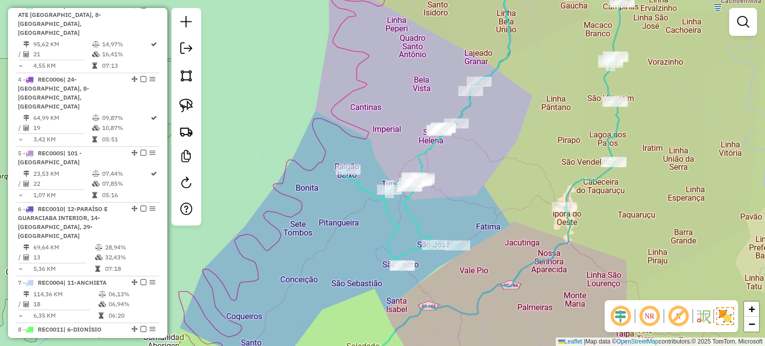
click at [394, 224] on icon at bounding box center [401, 217] width 114 height 97
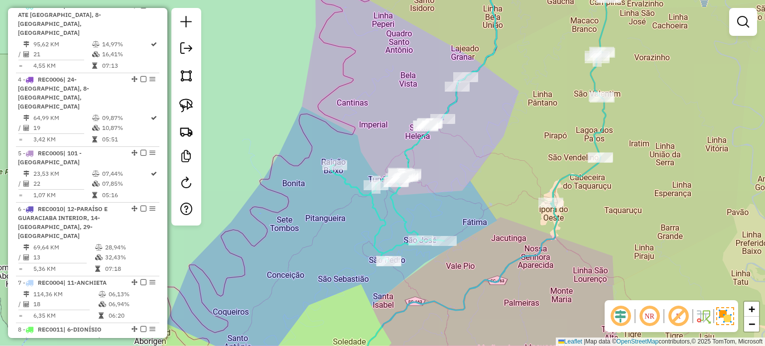
click at [422, 203] on div "Janela de atendimento Grade de atendimento Capacidade Transportadoras Veículos …" at bounding box center [382, 173] width 765 height 346
select select "*********"
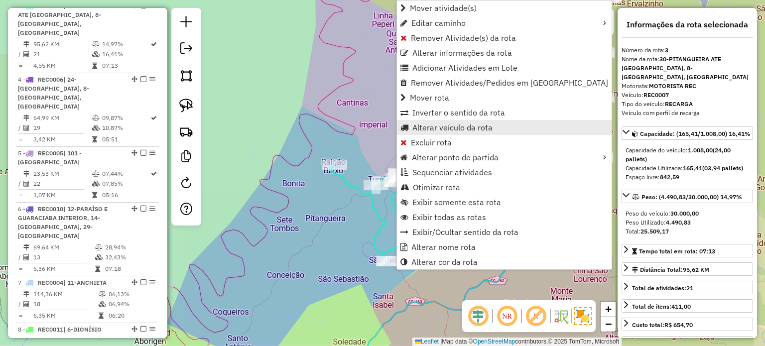
click at [426, 125] on span "Alterar veículo da rota" at bounding box center [453, 128] width 80 height 8
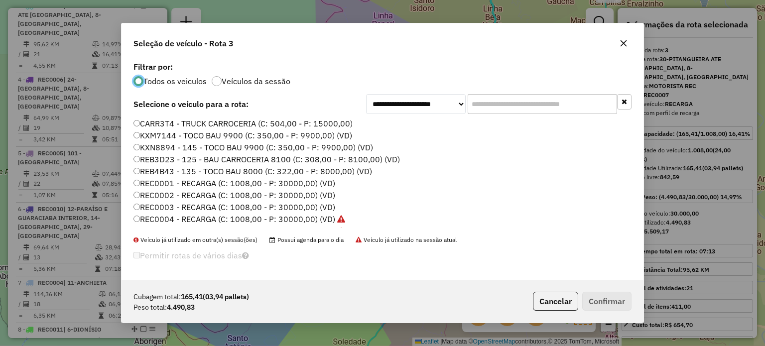
click at [505, 107] on input "text" at bounding box center [542, 104] width 149 height 20
click at [626, 41] on icon "button" at bounding box center [624, 43] width 8 height 8
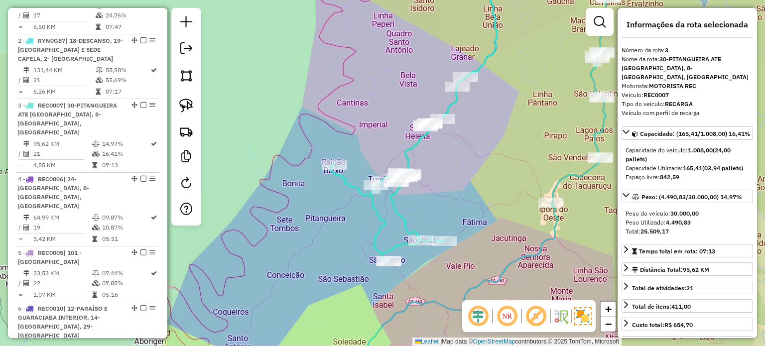
scroll to position [266, 0]
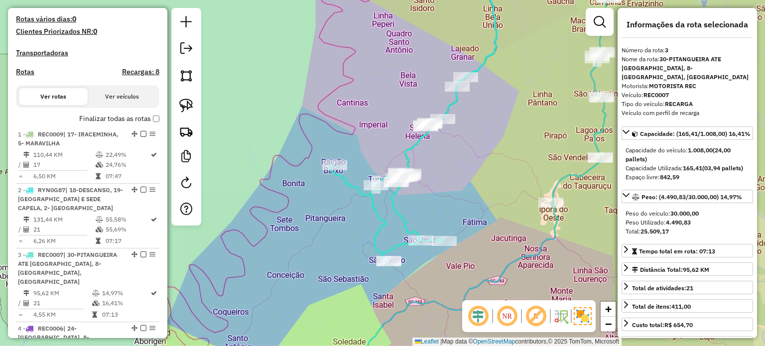
click at [391, 204] on icon at bounding box center [388, 213] width 114 height 97
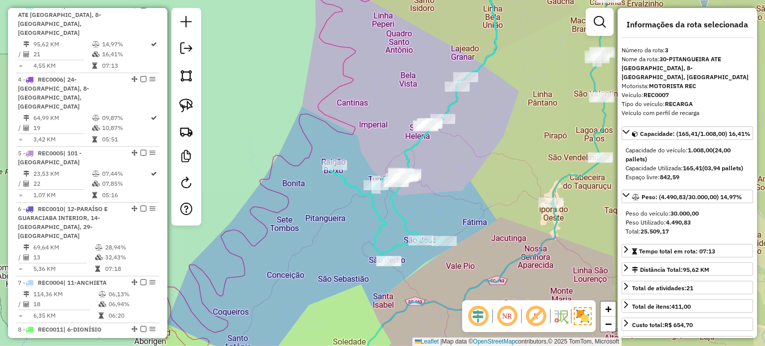
drag, startPoint x: 412, startPoint y: 195, endPoint x: 387, endPoint y: 206, distance: 27.4
click at [387, 206] on div "Rota 3 - Placa REC0007 6245 - BENICIO BAUMGRATZ Janela de atendimento Grade de …" at bounding box center [382, 173] width 765 height 346
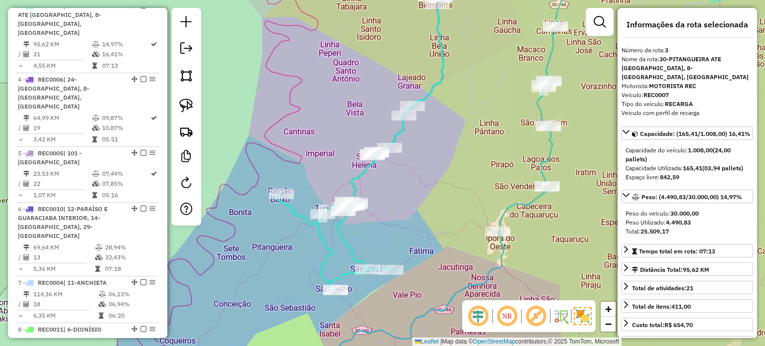
drag, startPoint x: 438, startPoint y: 181, endPoint x: 411, endPoint y: 199, distance: 32.8
click at [410, 199] on div "Janela de atendimento Grade de atendimento Capacidade Transportadoras Veículos …" at bounding box center [382, 173] width 765 height 346
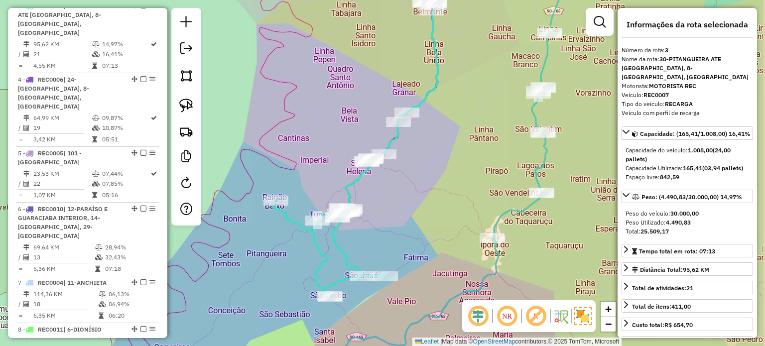
drag, startPoint x: 409, startPoint y: 194, endPoint x: 391, endPoint y: 218, distance: 29.5
click at [391, 218] on div "Janela de atendimento Grade de atendimento Capacidade Transportadoras Veículos …" at bounding box center [382, 173] width 765 height 346
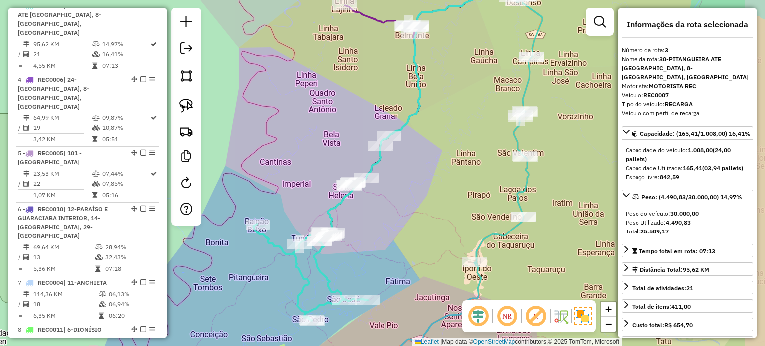
drag, startPoint x: 411, startPoint y: 191, endPoint x: 387, endPoint y: 217, distance: 34.6
click at [387, 217] on div "Janela de atendimento Grade de atendimento Capacidade Transportadoras Veículos …" at bounding box center [382, 173] width 765 height 346
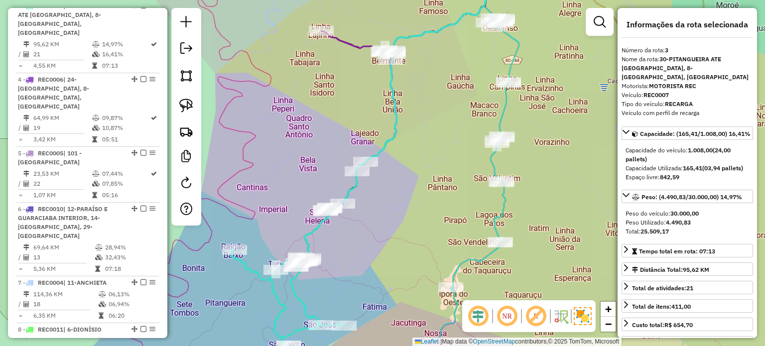
drag, startPoint x: 441, startPoint y: 148, endPoint x: 432, endPoint y: 140, distance: 11.6
click at [441, 149] on div "Janela de atendimento Grade de atendimento Capacidade Transportadoras Veículos …" at bounding box center [382, 173] width 765 height 346
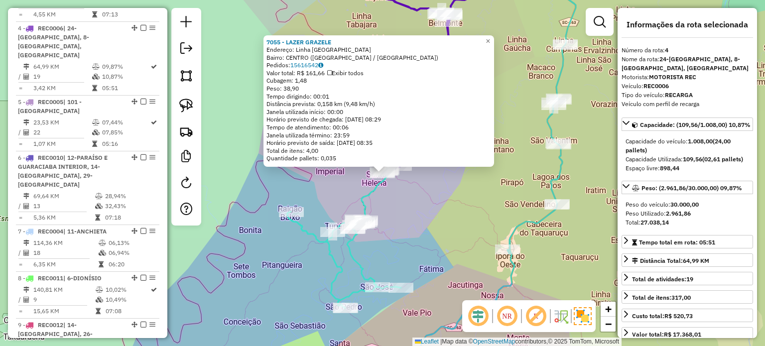
scroll to position [579, 0]
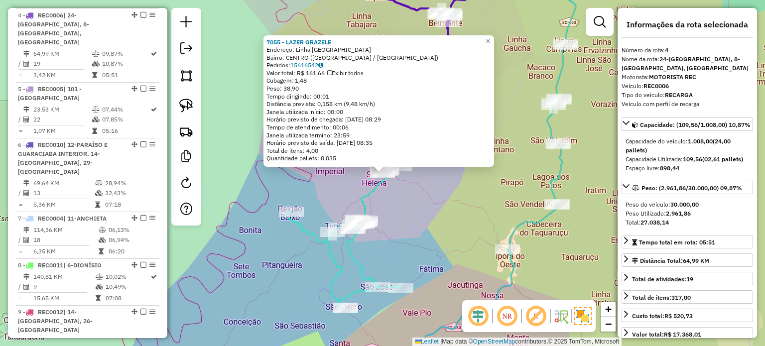
click at [409, 209] on div "7055 - LAZER GRAZELE Endereço: Linha Bela Vista SN Bairro: CENTRO (SANTA HELENA…" at bounding box center [382, 173] width 765 height 346
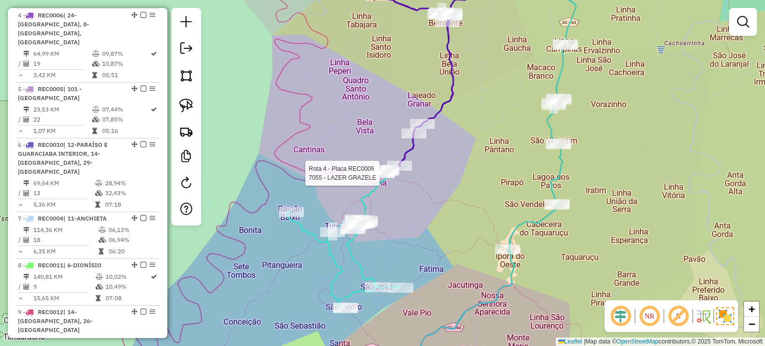
select select "*********"
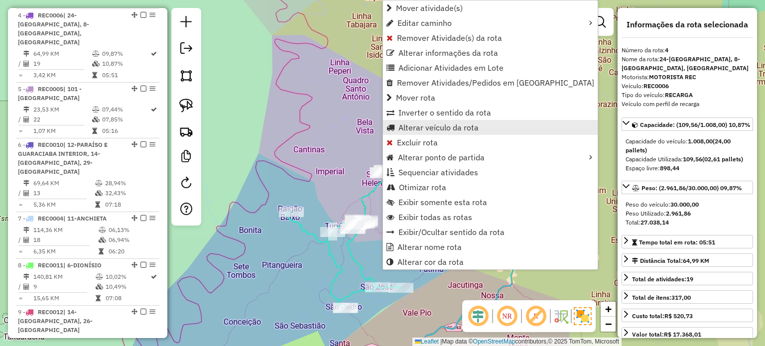
click at [443, 126] on span "Alterar veículo da rota" at bounding box center [439, 128] width 80 height 8
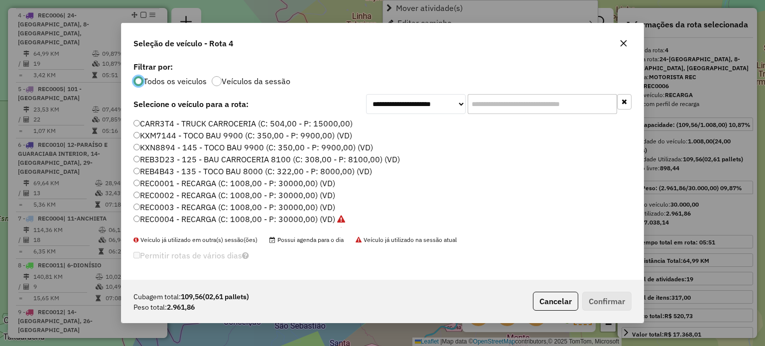
scroll to position [5, 3]
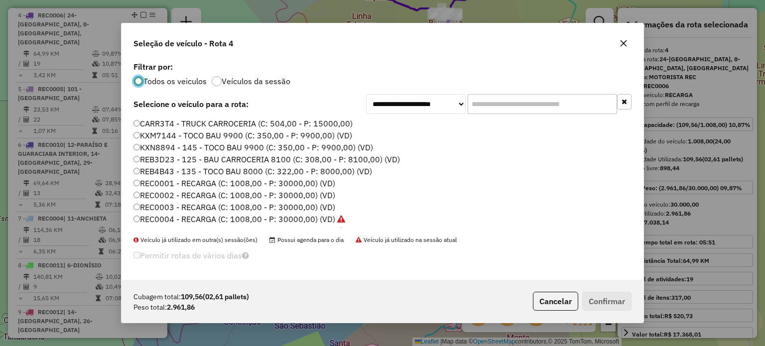
click at [505, 106] on input "text" at bounding box center [542, 104] width 149 height 20
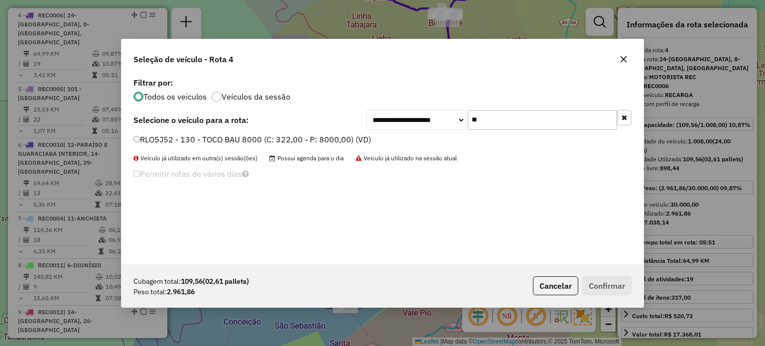
type input "*"
type input "**"
drag, startPoint x: 276, startPoint y: 143, endPoint x: 376, endPoint y: 157, distance: 100.7
click at [276, 143] on label "RLK8A60 - 137 - 3/4 BAU TRUCK 6500 (C: 252,00 - P: 6500,00) (VD)" at bounding box center [263, 140] width 258 height 12
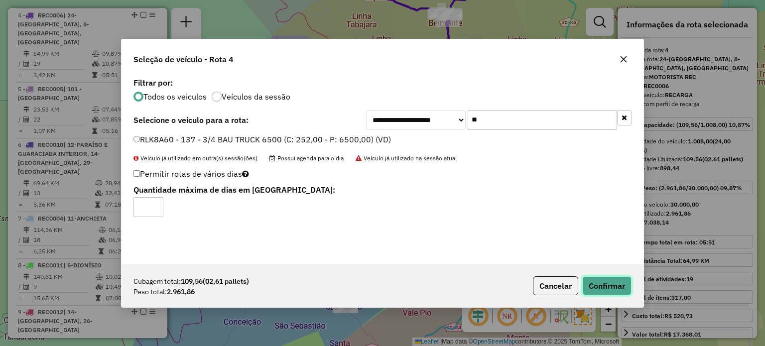
click at [610, 283] on button "Confirmar" at bounding box center [606, 286] width 49 height 19
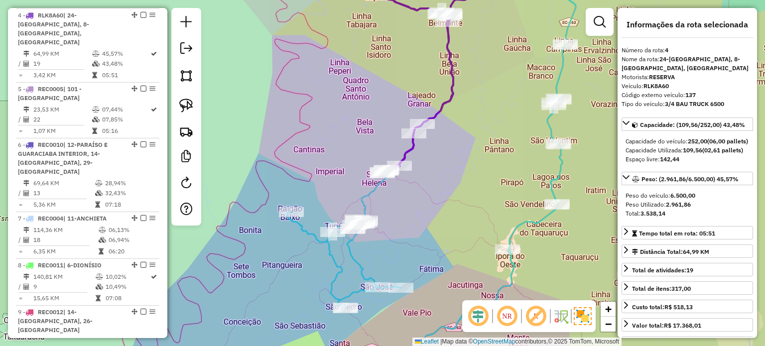
click at [381, 207] on div "Janela de atendimento Grade de atendimento Capacidade Transportadoras Veículos …" at bounding box center [382, 173] width 765 height 346
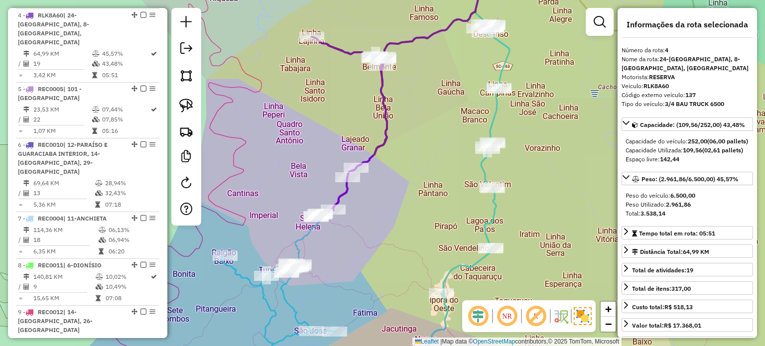
drag, startPoint x: 454, startPoint y: 125, endPoint x: 408, endPoint y: 171, distance: 65.2
click at [408, 171] on div "Janela de atendimento Grade de atendimento Capacidade Transportadoras Veículos …" at bounding box center [382, 173] width 765 height 346
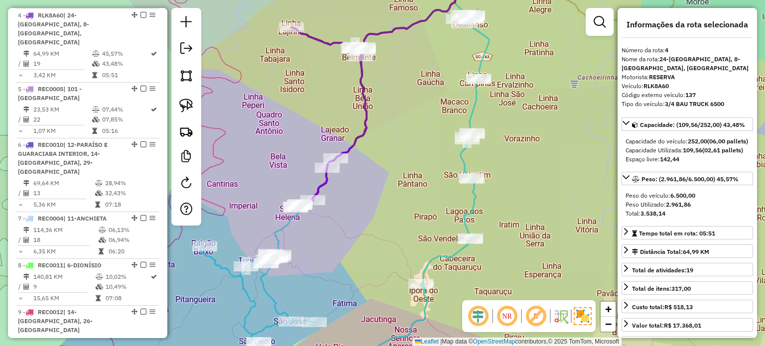
drag, startPoint x: 409, startPoint y: 171, endPoint x: 418, endPoint y: 147, distance: 25.7
click at [418, 147] on div "Janela de atendimento Grade de atendimento Capacidade Transportadoras Veículos …" at bounding box center [382, 173] width 765 height 346
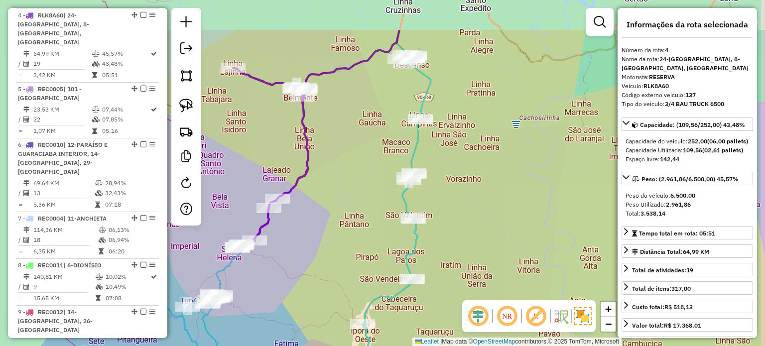
drag, startPoint x: 411, startPoint y: 155, endPoint x: 359, endPoint y: 195, distance: 65.5
click at [358, 195] on div "Janela de atendimento Grade de atendimento Capacidade Transportadoras Veículos …" at bounding box center [382, 173] width 765 height 346
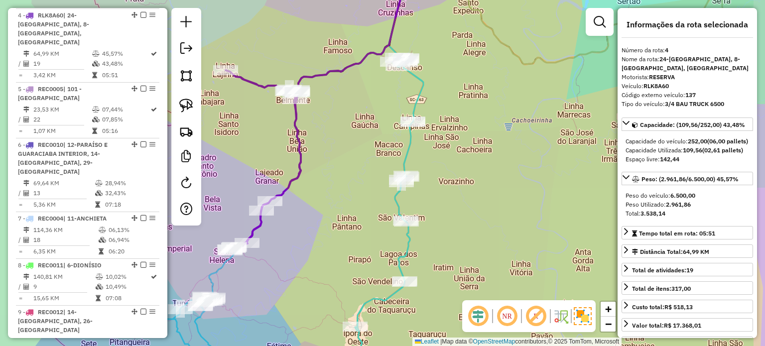
drag, startPoint x: 373, startPoint y: 198, endPoint x: 381, endPoint y: 107, distance: 91.5
click at [340, 212] on div "Janela de atendimento Grade de atendimento Capacidade Transportadoras Veículos …" at bounding box center [382, 173] width 765 height 346
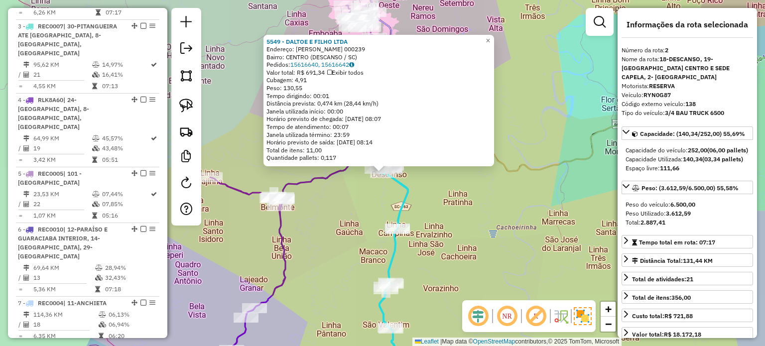
scroll to position [450, 0]
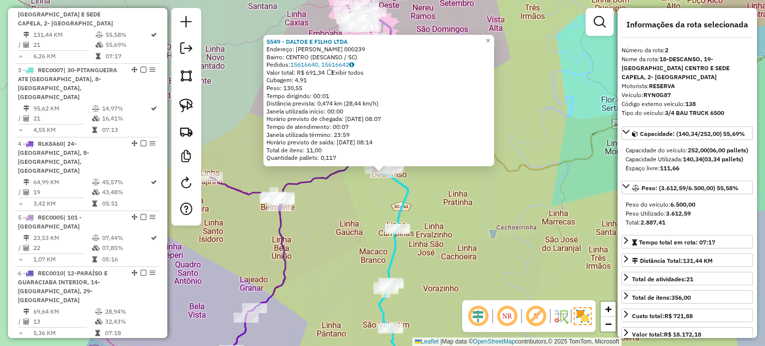
click at [447, 194] on div "5549 - DALTOE E FILHO LTDA Endereço: HUMBERTO CAMPOS 000239 Bairro: CENTRO (DES…" at bounding box center [382, 173] width 765 height 346
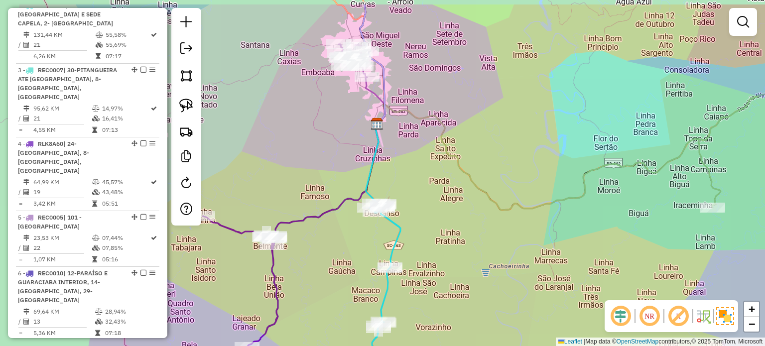
drag, startPoint x: 467, startPoint y: 184, endPoint x: 453, endPoint y: 227, distance: 44.6
click at [456, 239] on div "Janela de atendimento Grade de atendimento Capacidade Transportadoras Veículos …" at bounding box center [382, 173] width 765 height 346
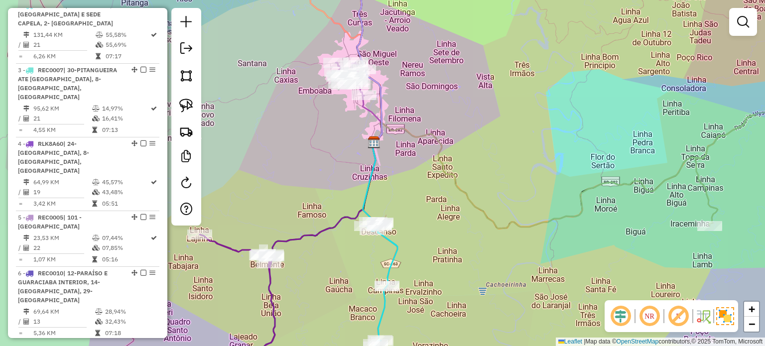
drag, startPoint x: 437, startPoint y: 173, endPoint x: 426, endPoint y: 210, distance: 38.3
click at [437, 215] on div "Janela de atendimento Grade de atendimento Capacidade Transportadoras Veículos …" at bounding box center [382, 173] width 765 height 346
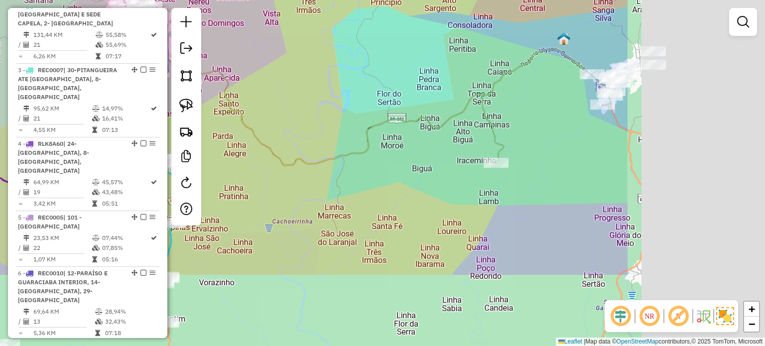
click at [317, 129] on div "Janela de atendimento Grade de atendimento Capacidade Transportadoras Veículos …" at bounding box center [382, 173] width 765 height 346
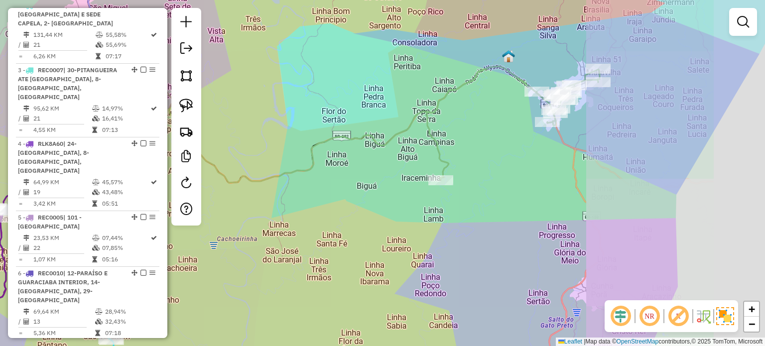
drag, startPoint x: 423, startPoint y: 189, endPoint x: 466, endPoint y: 181, distance: 44.1
click at [410, 196] on div "Rota 1 - Placa REC0009 145 - LUAR ALIMENTOS LTDA Janela de atendimento Grade de…" at bounding box center [382, 173] width 765 height 346
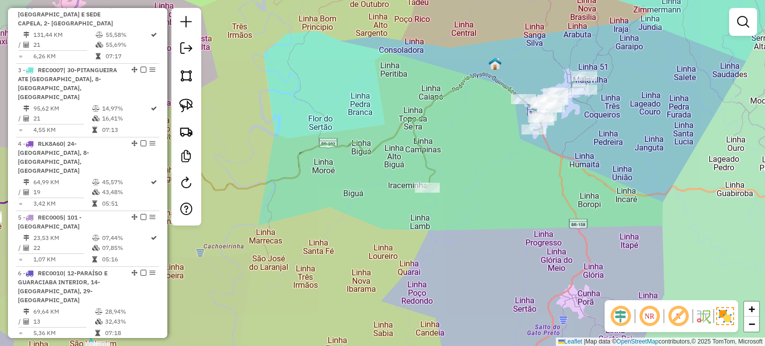
drag, startPoint x: 508, startPoint y: 189, endPoint x: 503, endPoint y: 197, distance: 9.7
click at [508, 195] on div "Janela de atendimento Grade de atendimento Capacidade Transportadoras Veículos …" at bounding box center [382, 173] width 765 height 346
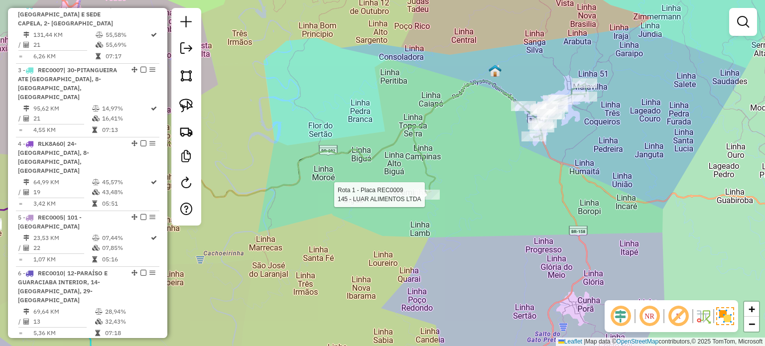
select select "*********"
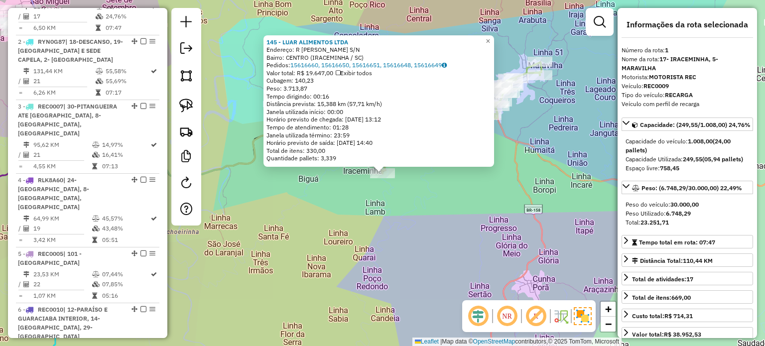
scroll to position [395, 0]
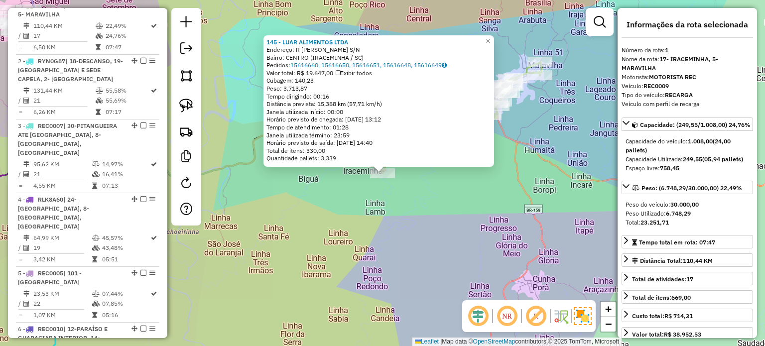
click at [450, 198] on div "145 - LUAR ALIMENTOS LTDA Endereço: R RICARDO VIVIAN S/N Bairro: CENTRO (IRACEM…" at bounding box center [382, 173] width 765 height 346
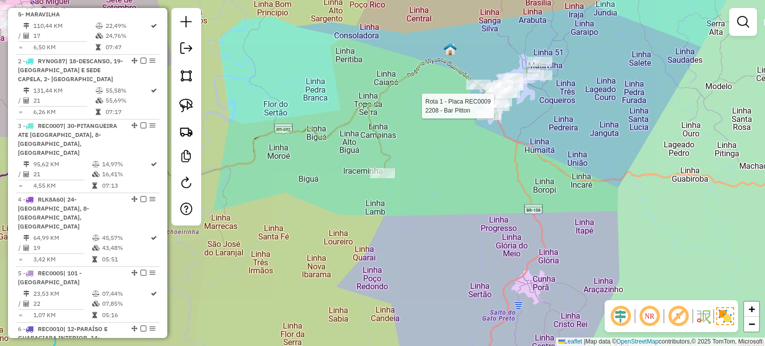
select select "*********"
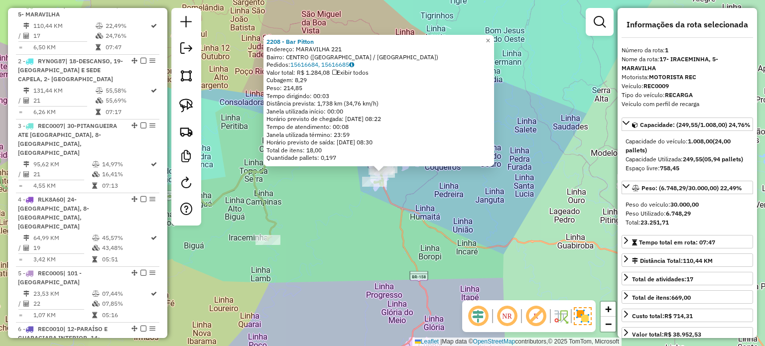
click at [396, 201] on div "2208 - Bar Pitton Endereço: MARAVILHA 221 Bairro: CENTRO (MARAVILHA / SC) Pedid…" at bounding box center [382, 173] width 765 height 346
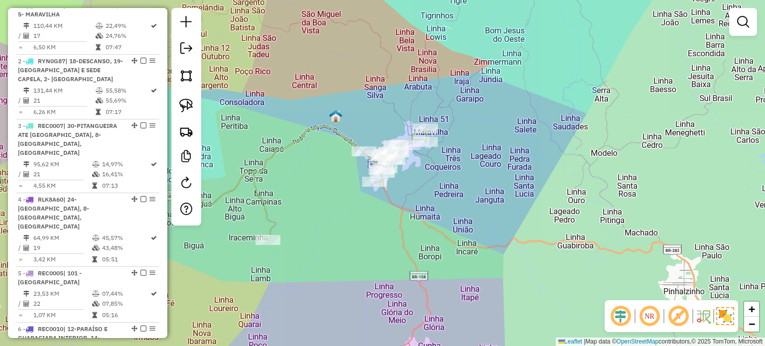
drag, startPoint x: 415, startPoint y: 203, endPoint x: 440, endPoint y: 223, distance: 32.3
click at [440, 225] on div "Janela de atendimento Grade de atendimento Capacidade Transportadoras Veículos …" at bounding box center [382, 173] width 765 height 346
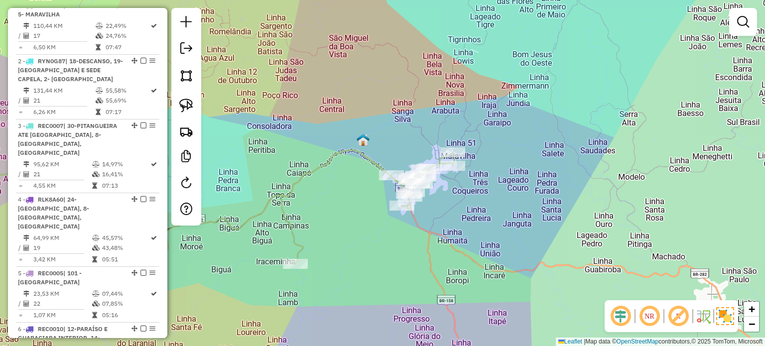
drag, startPoint x: 376, startPoint y: 223, endPoint x: 457, endPoint y: 196, distance: 85.9
click at [457, 197] on div "Rota 1 - Placa REC0009 2208 - Bar Pitton Rota 1 - Placa REC0009 682 - CRISTINA …" at bounding box center [382, 173] width 765 height 346
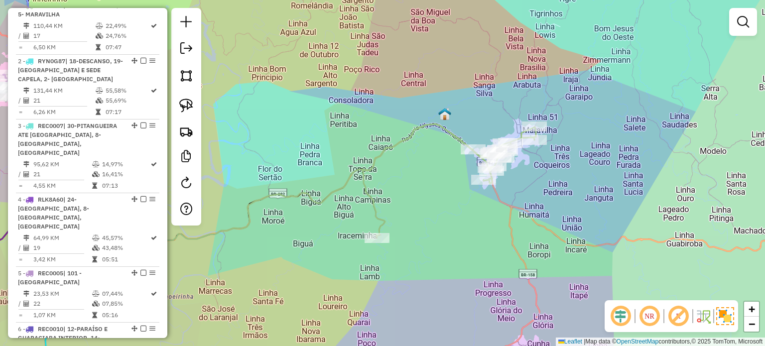
drag, startPoint x: 460, startPoint y: 252, endPoint x: 471, endPoint y: 220, distance: 33.2
click at [471, 221] on div "Janela de atendimento Grade de atendimento Capacidade Transportadoras Veículos …" at bounding box center [382, 173] width 765 height 346
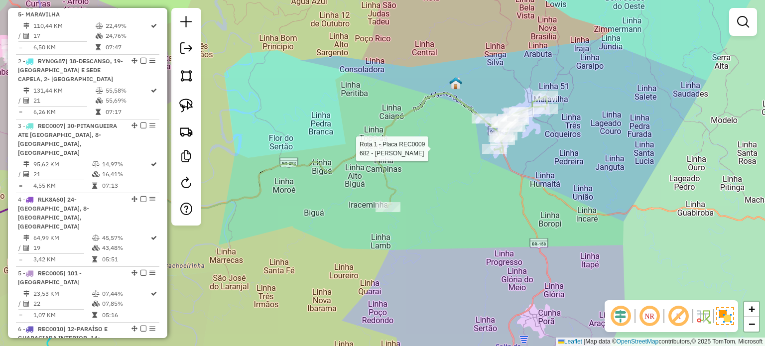
select select "*********"
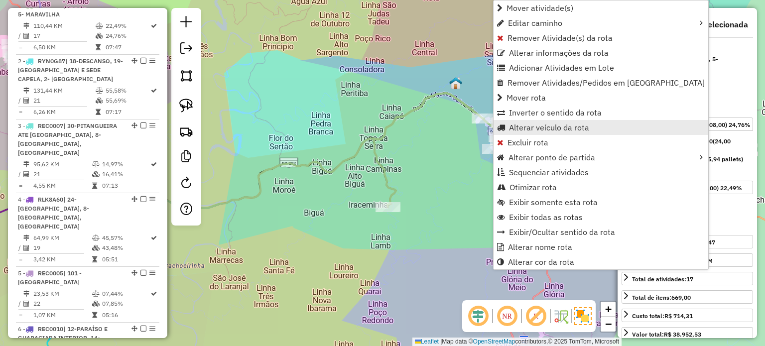
click at [516, 126] on span "Alterar veículo da rota" at bounding box center [549, 128] width 80 height 8
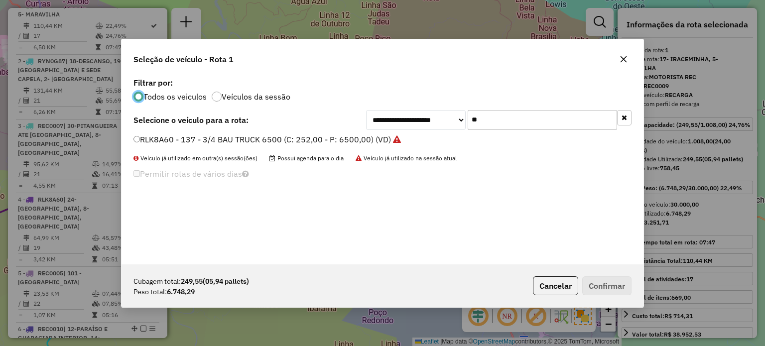
scroll to position [5, 3]
drag, startPoint x: 498, startPoint y: 125, endPoint x: 401, endPoint y: 135, distance: 97.2
click at [402, 135] on div "**********" at bounding box center [383, 169] width 522 height 189
type input "**"
drag, startPoint x: 176, startPoint y: 137, endPoint x: 206, endPoint y: 153, distance: 33.7
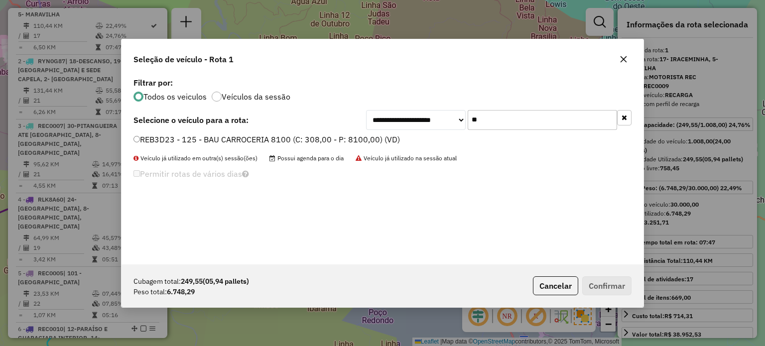
click at [176, 137] on label "REB3D23 - 125 - BAU CARROCERIA 8100 (C: 308,00 - P: 8100,00) (VD)" at bounding box center [267, 140] width 267 height 12
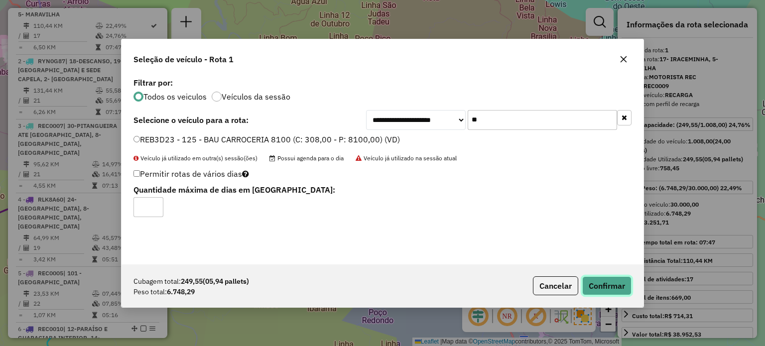
click at [602, 285] on button "Confirmar" at bounding box center [606, 286] width 49 height 19
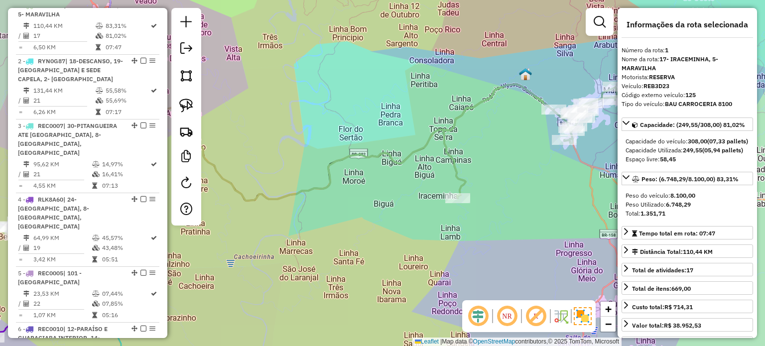
drag, startPoint x: 395, startPoint y: 237, endPoint x: 487, endPoint y: 224, distance: 93.1
click at [487, 224] on div "Janela de atendimento Grade de atendimento Capacidade Transportadoras Veículos …" at bounding box center [382, 173] width 765 height 346
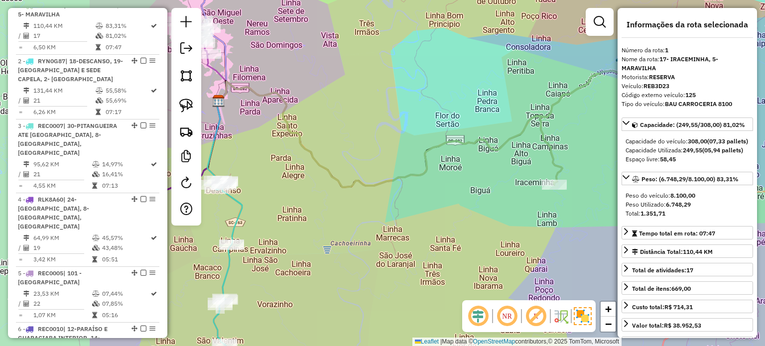
click at [511, 197] on div "Janela de atendimento Grade de atendimento Capacidade Transportadoras Veículos …" at bounding box center [382, 173] width 765 height 346
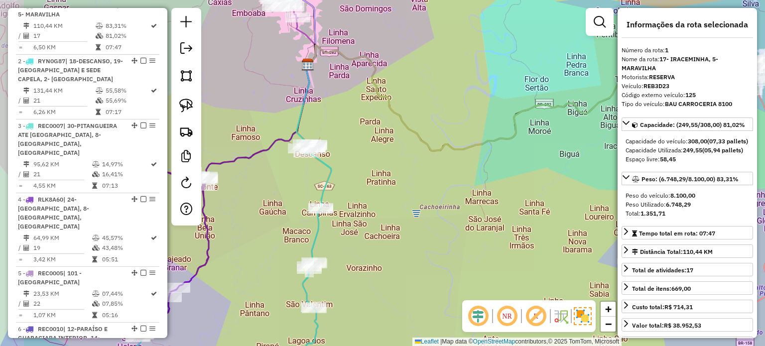
click at [493, 211] on div "Janela de atendimento Grade de atendimento Capacidade Transportadoras Veículos …" at bounding box center [382, 173] width 765 height 346
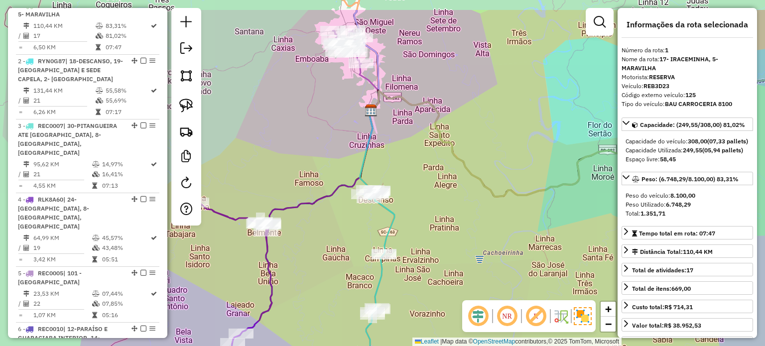
drag, startPoint x: 460, startPoint y: 167, endPoint x: 458, endPoint y: 157, distance: 9.8
click at [461, 197] on icon at bounding box center [597, 138] width 450 height 117
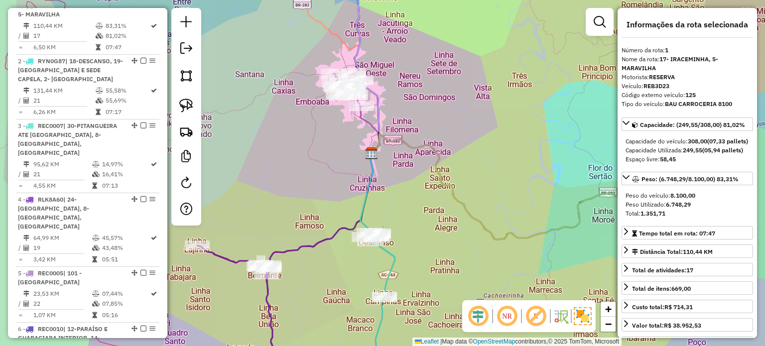
click at [403, 213] on div "Janela de atendimento Grade de atendimento Capacidade Transportadoras Veículos …" at bounding box center [382, 173] width 765 height 346
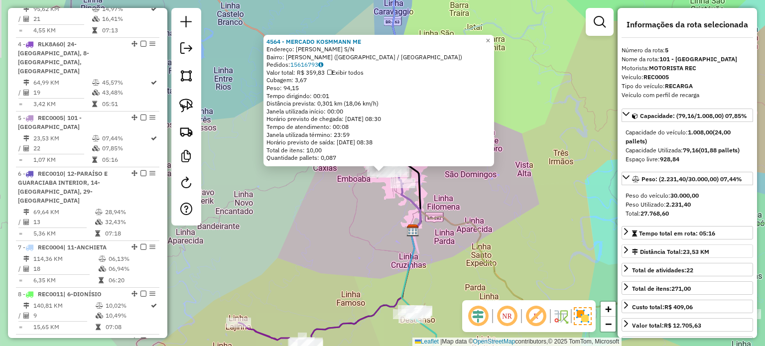
scroll to position [635, 0]
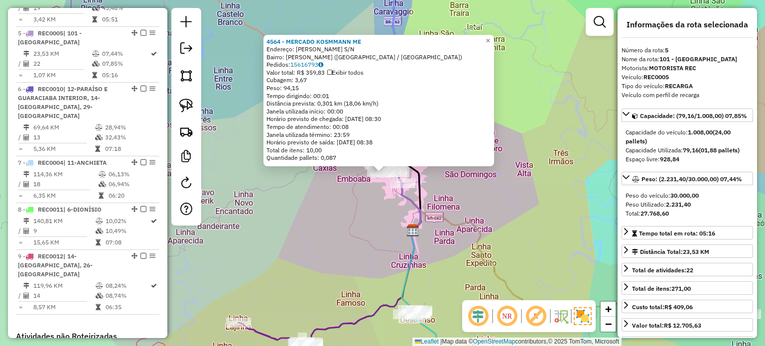
click at [470, 202] on div "4564 - MERCADO KOSMMANN ME Endereço: R SALGADO FILHO S/N Bairro: SAO LUIZ (SAO …" at bounding box center [382, 173] width 765 height 346
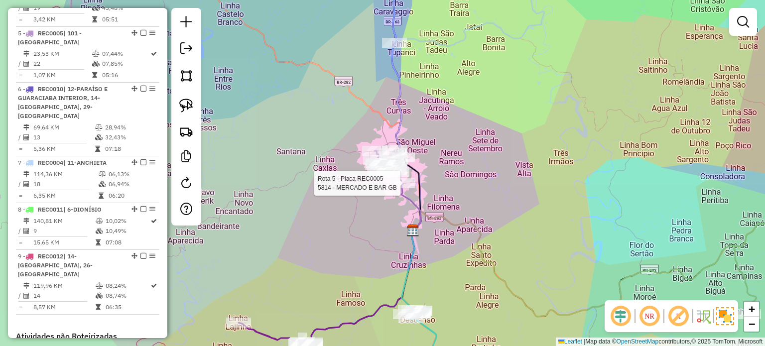
select select "*********"
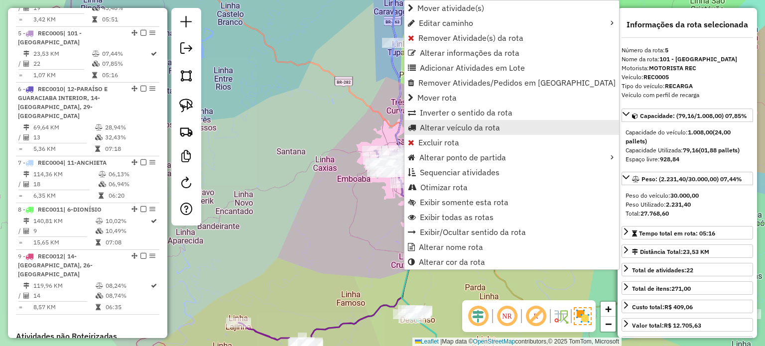
click at [428, 127] on span "Alterar veículo da rota" at bounding box center [460, 128] width 80 height 8
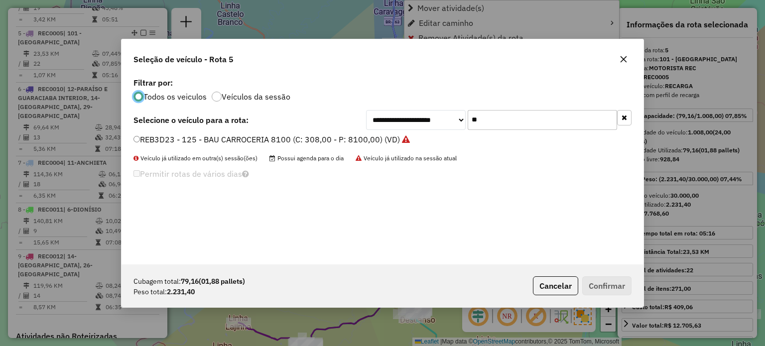
scroll to position [5, 3]
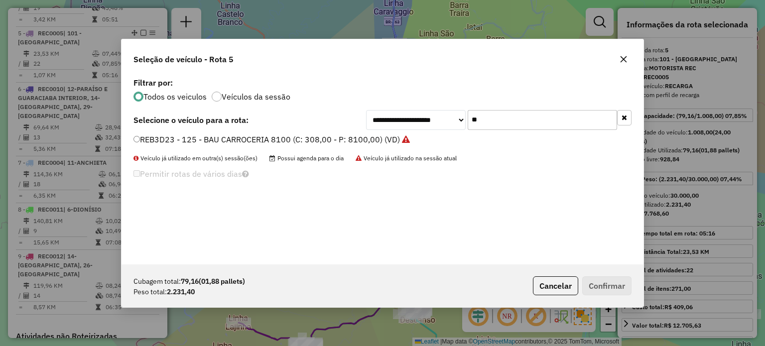
drag, startPoint x: 497, startPoint y: 123, endPoint x: 466, endPoint y: 123, distance: 30.9
click at [466, 123] on div "**********" at bounding box center [499, 120] width 266 height 20
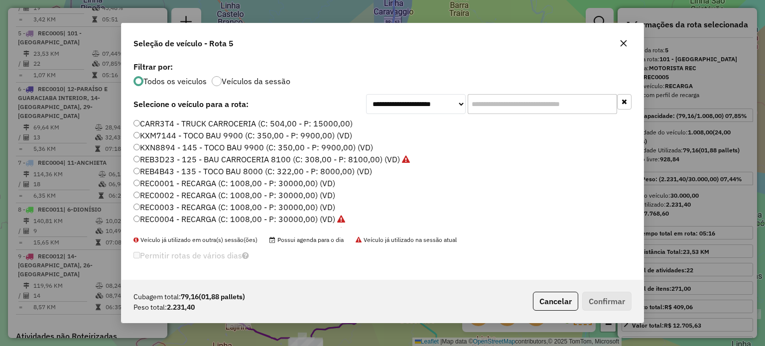
click at [620, 42] on icon "button" at bounding box center [624, 43] width 8 height 8
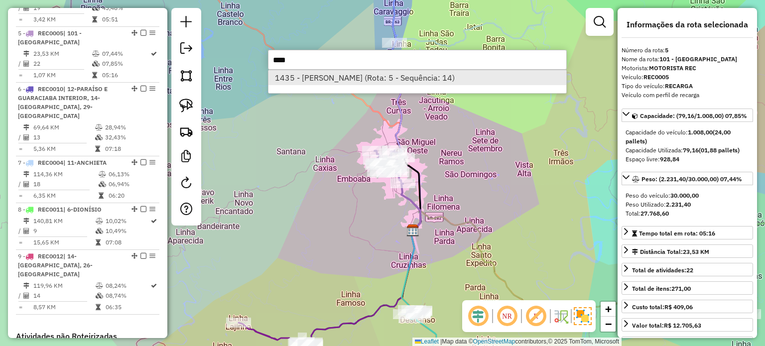
type input "****"
click at [336, 80] on li "1435 - VILSON DORS (Rota: 5 - Sequência: 14)" at bounding box center [418, 77] width 298 height 15
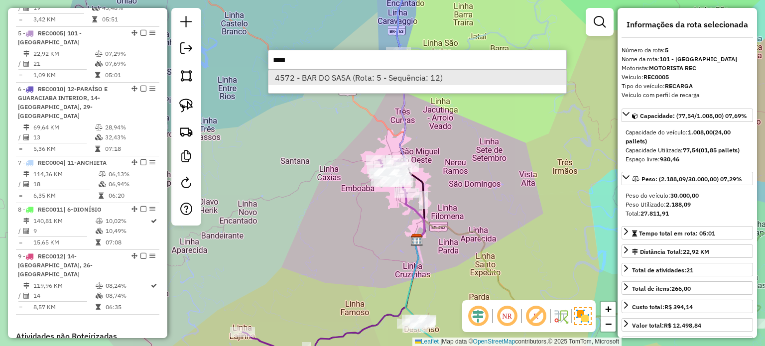
type input "****"
click at [335, 76] on li "4572 - BAR DO SASA (Rota: 5 - Sequência: 12)" at bounding box center [418, 77] width 298 height 15
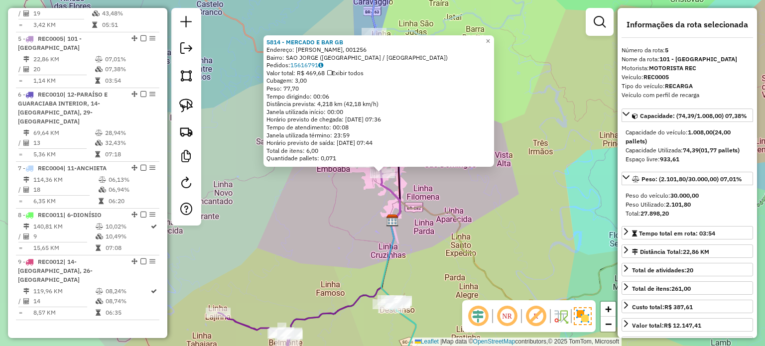
scroll to position [648, 0]
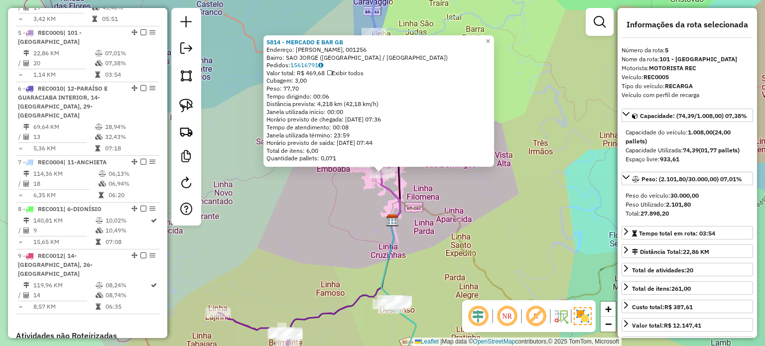
click at [437, 205] on div "5814 - MERCADO E BAR GB Endereço: JOAQUIM NABUCO, 001256 Bairro: SAO JORGE (SAO…" at bounding box center [382, 173] width 765 height 346
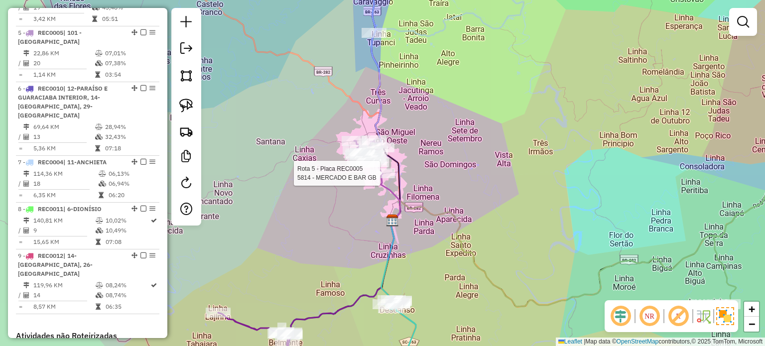
select select "*********"
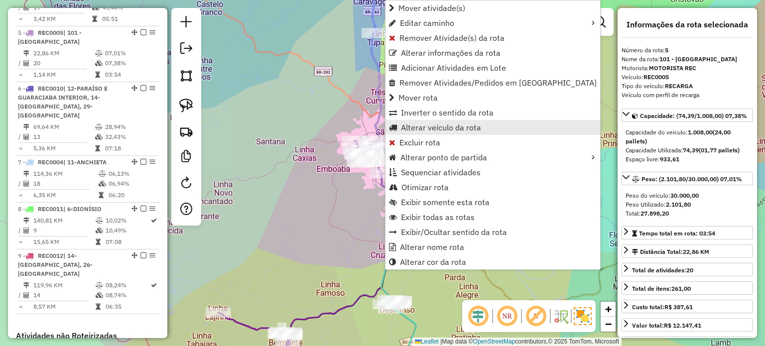
click at [403, 126] on span "Alterar veículo da rota" at bounding box center [441, 128] width 80 height 8
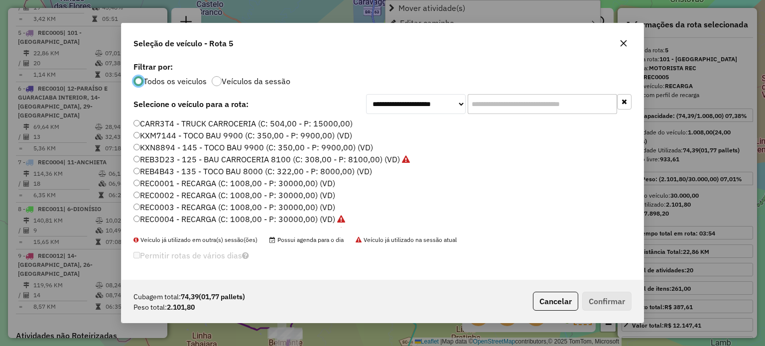
scroll to position [5, 3]
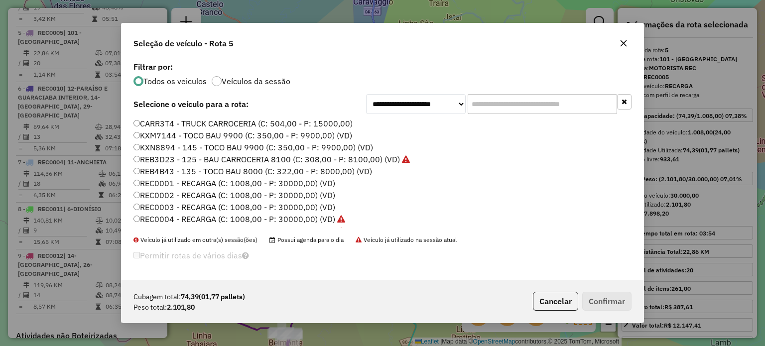
click at [497, 106] on input "text" at bounding box center [542, 104] width 149 height 20
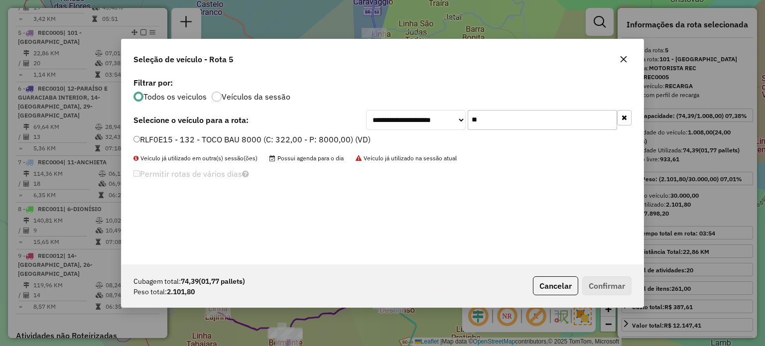
type input "*"
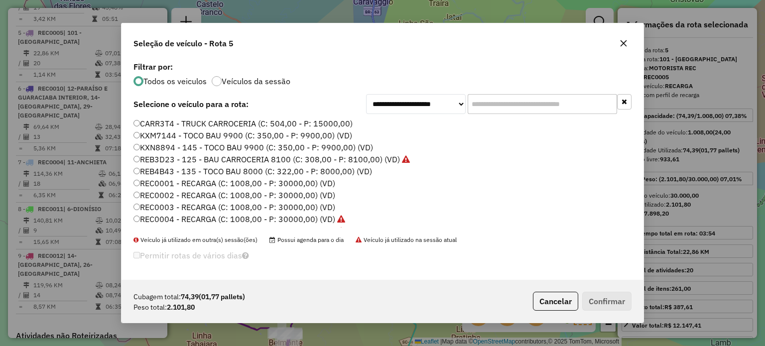
click at [496, 106] on input "text" at bounding box center [542, 104] width 149 height 20
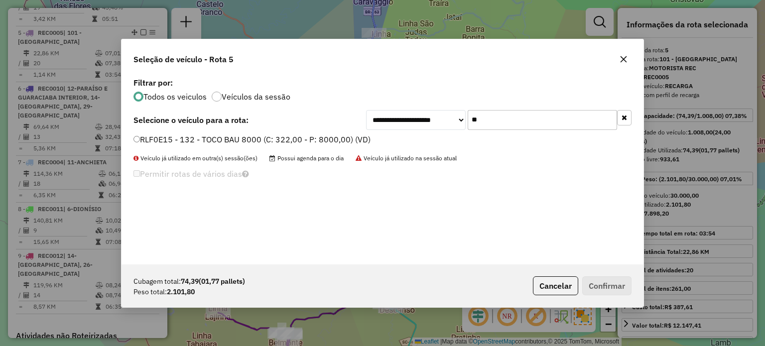
type input "*"
type input "***"
drag, startPoint x: 234, startPoint y: 137, endPoint x: 240, endPoint y: 137, distance: 5.5
click at [234, 137] on label "RLP0E45 - 108 - 3/4 BAU TRUCK 6500 (C: 252,00 - P: 6500,00) (VD)" at bounding box center [262, 140] width 257 height 12
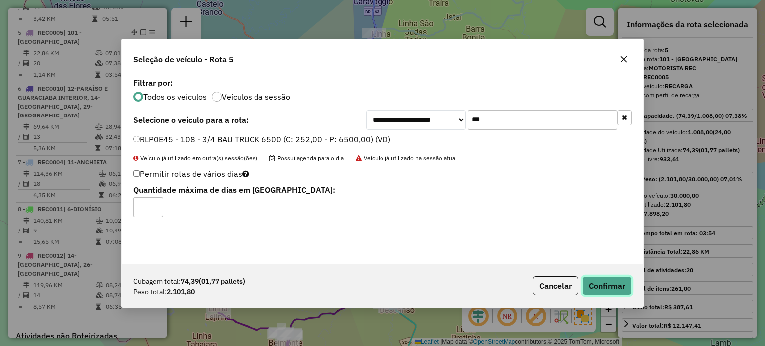
click at [614, 284] on button "Confirmar" at bounding box center [606, 286] width 49 height 19
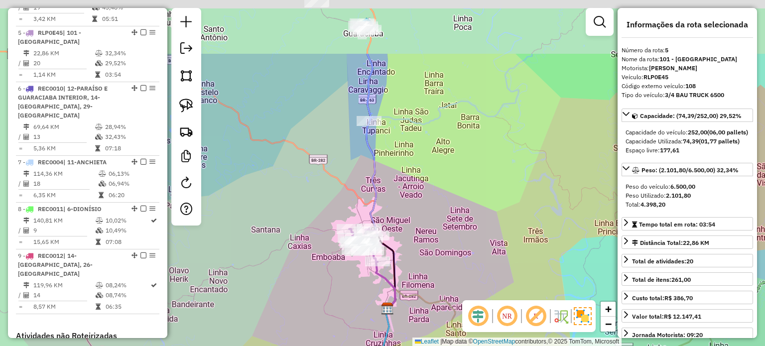
drag, startPoint x: 422, startPoint y: 75, endPoint x: 430, endPoint y: 120, distance: 45.9
click at [419, 164] on div "Janela de atendimento Grade de atendimento Capacidade Transportadoras Veículos …" at bounding box center [382, 173] width 765 height 346
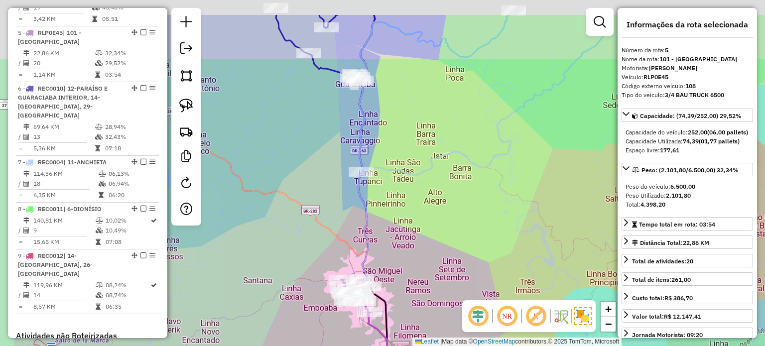
drag, startPoint x: 418, startPoint y: 177, endPoint x: 418, endPoint y: 192, distance: 15.5
click at [418, 175] on icon at bounding box center [484, 95] width 245 height 160
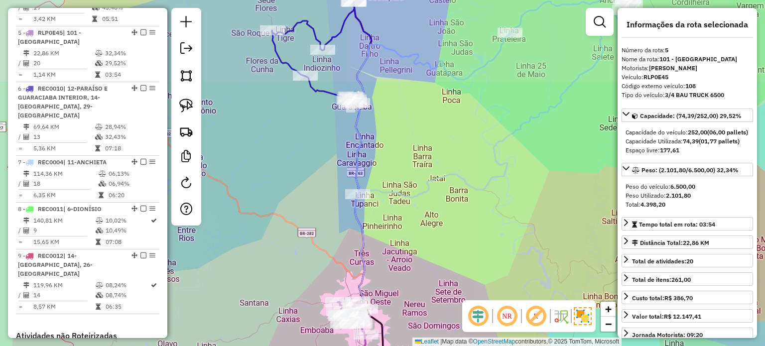
drag, startPoint x: 427, startPoint y: 174, endPoint x: 420, endPoint y: 192, distance: 19.2
click at [420, 192] on icon at bounding box center [510, 85] width 304 height 225
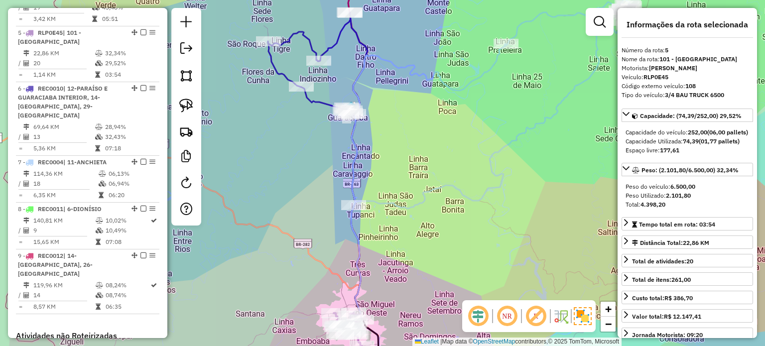
drag, startPoint x: 431, startPoint y: 193, endPoint x: 411, endPoint y: 209, distance: 25.2
click at [411, 209] on icon at bounding box center [511, 87] width 315 height 243
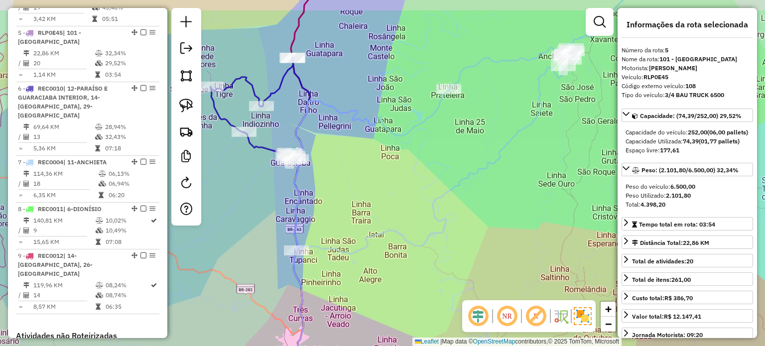
drag, startPoint x: 441, startPoint y: 191, endPoint x: 414, endPoint y: 199, distance: 28.4
click at [414, 199] on div "Janela de atendimento Grade de atendimento Capacidade Transportadoras Veículos …" at bounding box center [382, 173] width 765 height 346
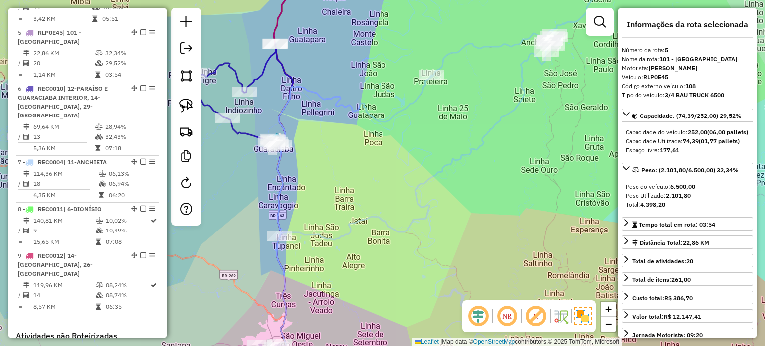
drag, startPoint x: 397, startPoint y: 191, endPoint x: 391, endPoint y: 189, distance: 6.0
click at [391, 189] on div "Janela de atendimento Grade de atendimento Capacidade Transportadoras Veículos …" at bounding box center [382, 173] width 765 height 346
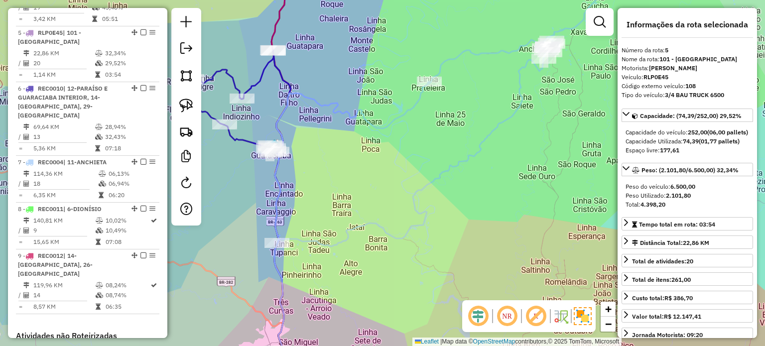
drag, startPoint x: 430, startPoint y: 161, endPoint x: 421, endPoint y: 187, distance: 27.6
click at [421, 187] on div "Janela de atendimento Grade de atendimento Capacidade Transportadoras Veículos …" at bounding box center [382, 173] width 765 height 346
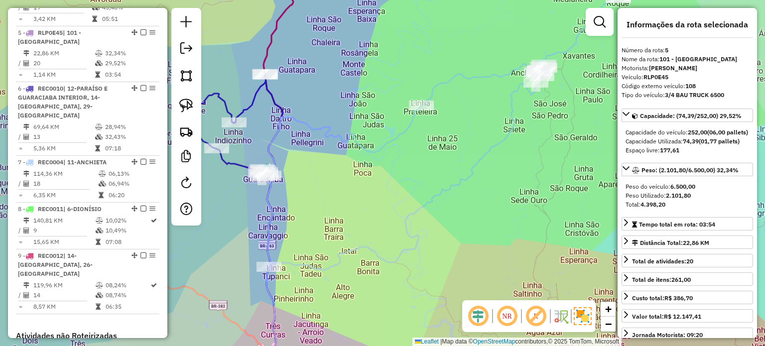
drag, startPoint x: 436, startPoint y: 176, endPoint x: 377, endPoint y: 185, distance: 60.5
click at [441, 178] on div "Janela de atendimento Grade de atendimento Capacidade Transportadoras Veículos …" at bounding box center [382, 173] width 765 height 346
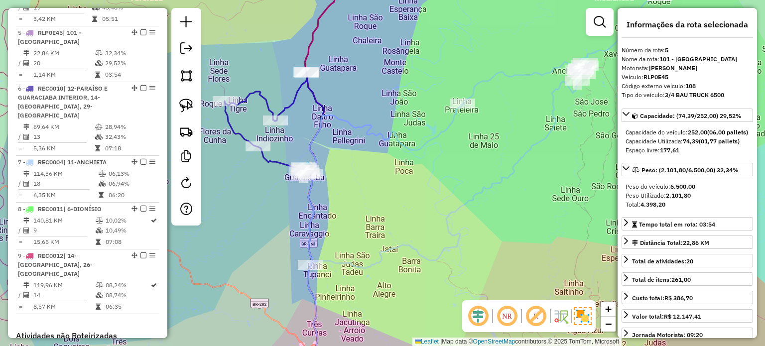
drag, startPoint x: 418, startPoint y: 189, endPoint x: 381, endPoint y: 183, distance: 37.4
click at [434, 187] on div "Janela de atendimento Grade de atendimento Capacidade Transportadoras Veículos …" at bounding box center [382, 173] width 765 height 346
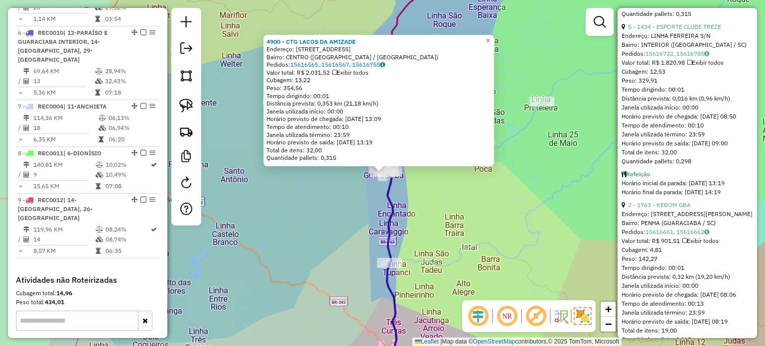
scroll to position [1246, 0]
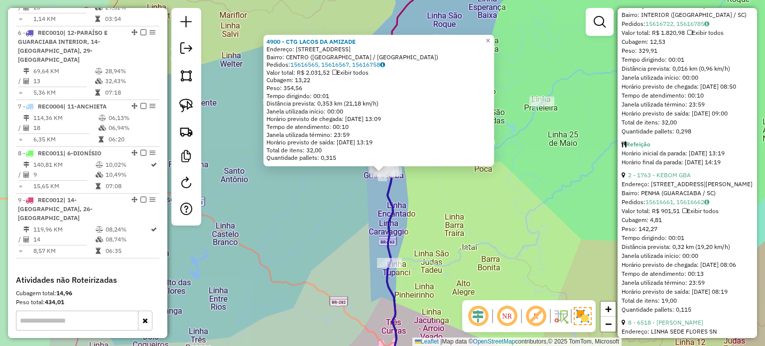
click at [417, 200] on div "4900 - CTG LACOS DA AMIZADE Endereço: RUA DO COMERCIO 689 Bairro: CENTRO (GUARA…" at bounding box center [382, 173] width 765 height 346
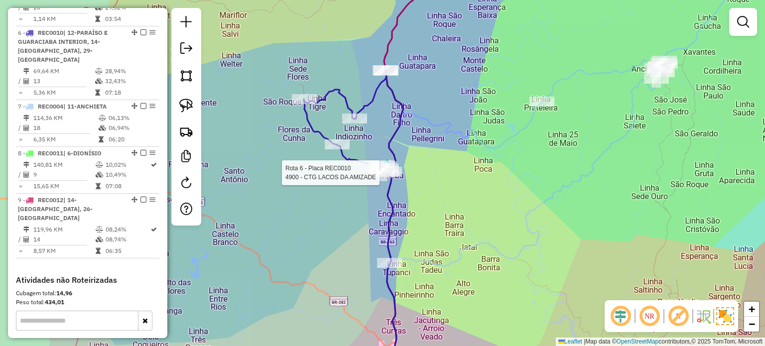
select select "*********"
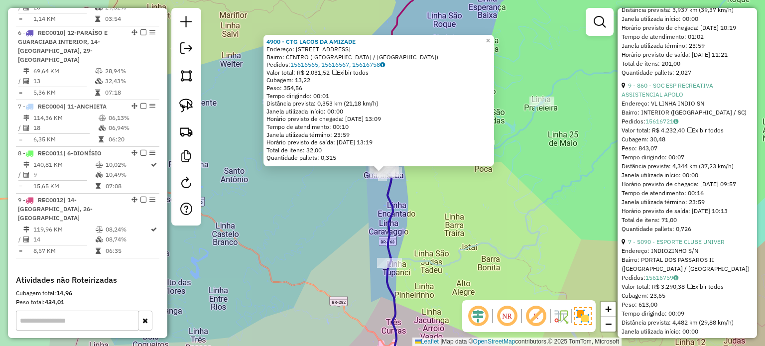
scroll to position [747, 0]
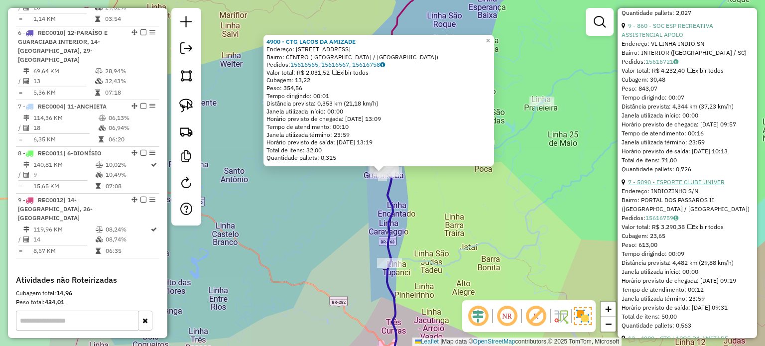
click at [690, 186] on link "7 - 5090 - ESPORTE CLUBE UNIVER" at bounding box center [676, 181] width 97 height 7
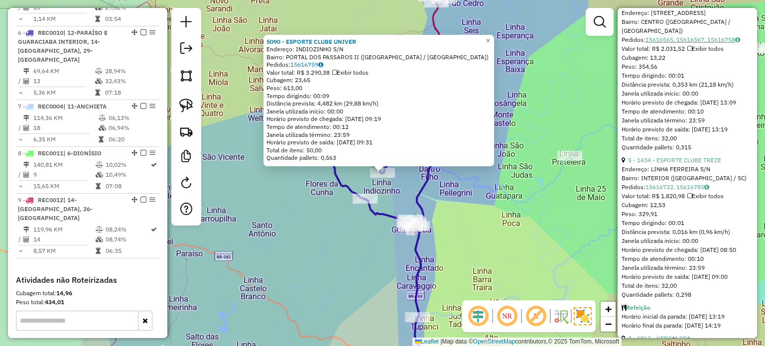
scroll to position [996, 0]
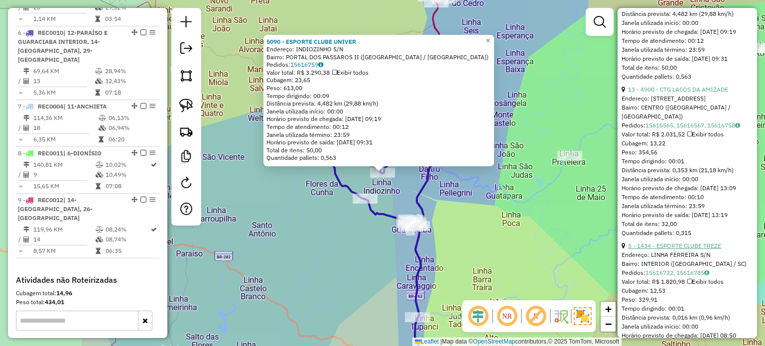
click at [694, 250] on link "5 - 1434 - ESPORTE CLUBE TREZE" at bounding box center [674, 245] width 93 height 7
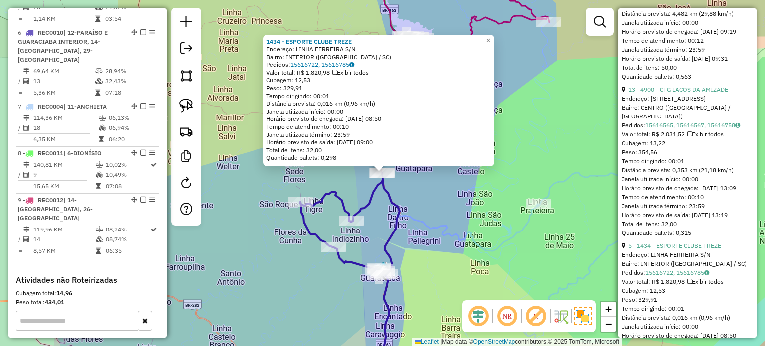
click at [423, 202] on div "1434 - ESPORTE CLUBE TREZE Endereço: LINHA FERREIRA S/N Bairro: INTERIOR (GUARA…" at bounding box center [382, 173] width 765 height 346
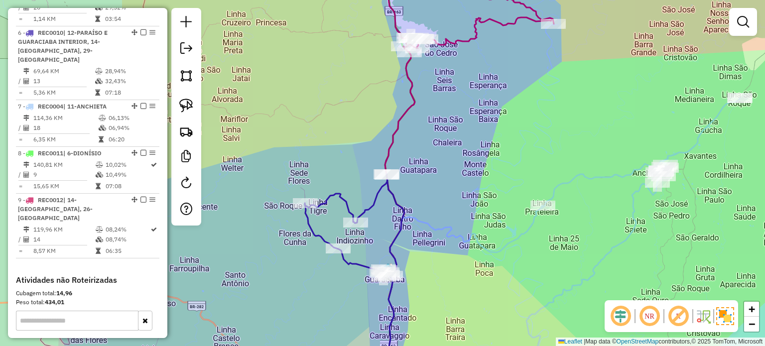
drag, startPoint x: 418, startPoint y: 200, endPoint x: 436, endPoint y: 206, distance: 19.5
click at [435, 206] on div "Janela de atendimento Grade de atendimento Capacidade Transportadoras Veículos …" at bounding box center [382, 173] width 765 height 346
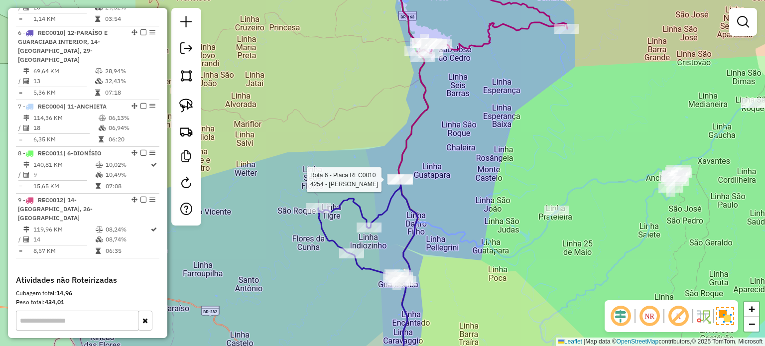
select select "*********"
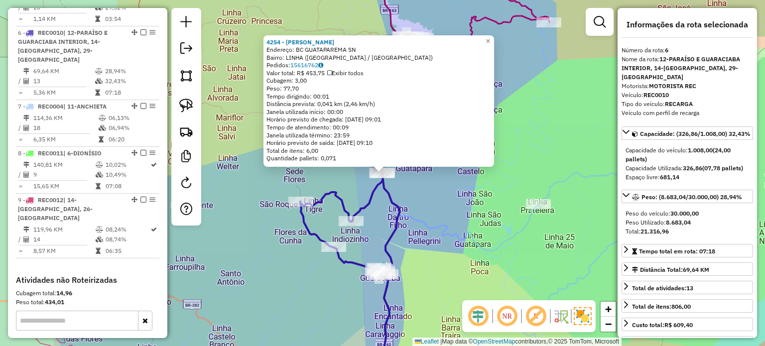
click at [424, 190] on div "4254 - BERNARDO MARIN ME Endereço: BC GUATAPAREMA SN Bairro: LINHA (GUARACIABA …" at bounding box center [382, 173] width 765 height 346
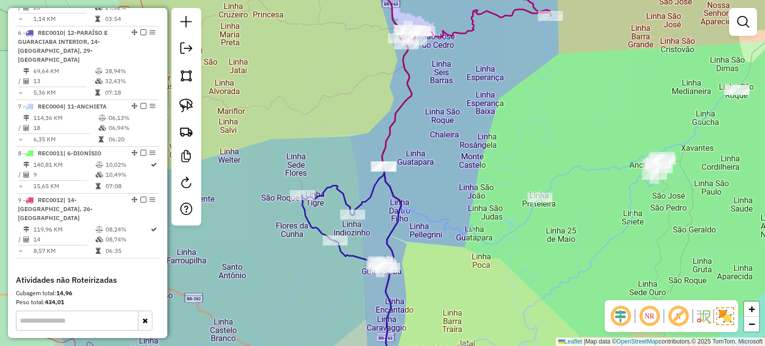
click at [442, 211] on div "Janela de atendimento Grade de atendimento Capacidade Transportadoras Veículos …" at bounding box center [382, 173] width 765 height 346
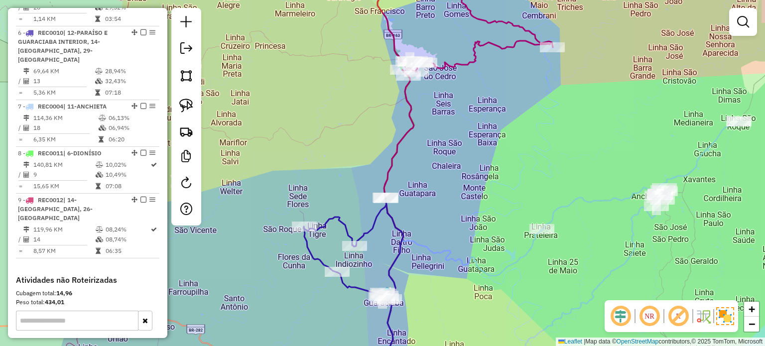
drag, startPoint x: 454, startPoint y: 174, endPoint x: 455, endPoint y: 191, distance: 16.5
click at [457, 209] on div "Janela de atendimento Grade de atendimento Capacidade Transportadoras Veículos …" at bounding box center [382, 173] width 765 height 346
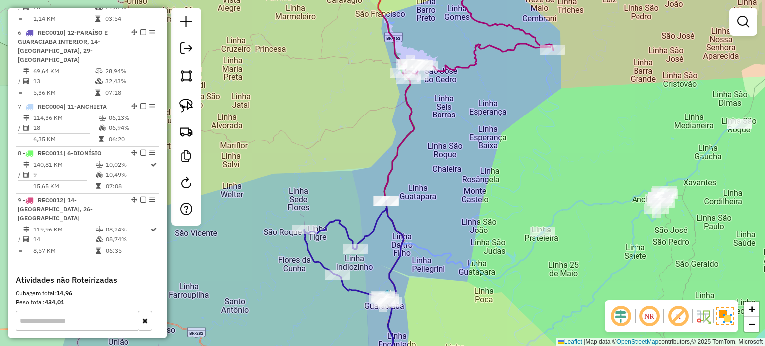
drag, startPoint x: 455, startPoint y: 180, endPoint x: 444, endPoint y: 181, distance: 10.5
click at [449, 212] on div "Janela de atendimento Grade de atendimento Capacidade Transportadoras Veículos …" at bounding box center [382, 173] width 765 height 346
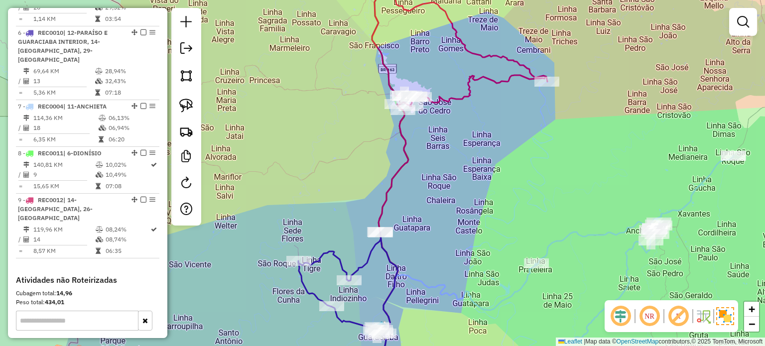
click at [184, 103] on img at bounding box center [186, 106] width 14 height 14
drag, startPoint x: 395, startPoint y: 211, endPoint x: 436, endPoint y: 240, distance: 50.9
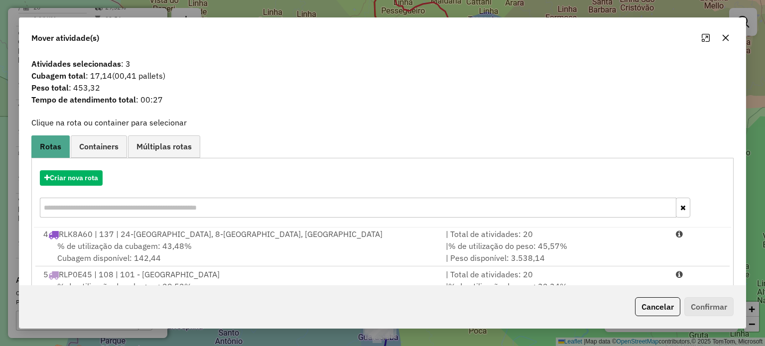
scroll to position [158, 0]
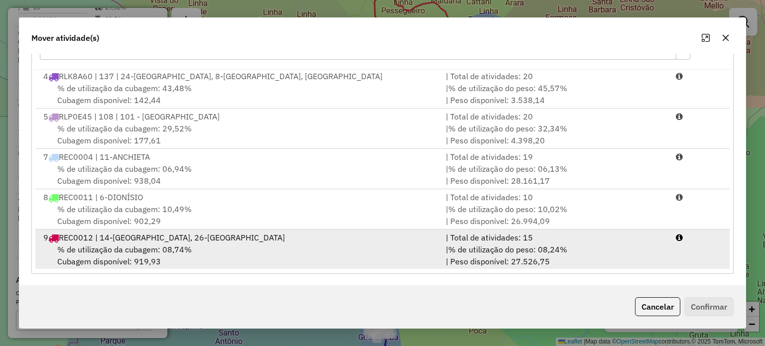
click at [148, 247] on span "% de utilização da cubagem: 08,74%" at bounding box center [124, 250] width 135 height 10
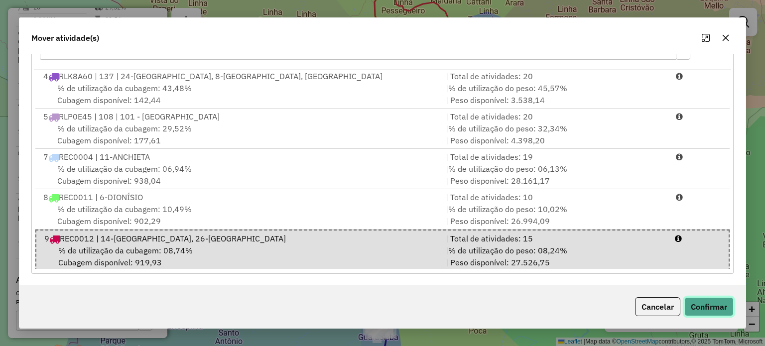
click at [718, 310] on button "Confirmar" at bounding box center [709, 306] width 49 height 19
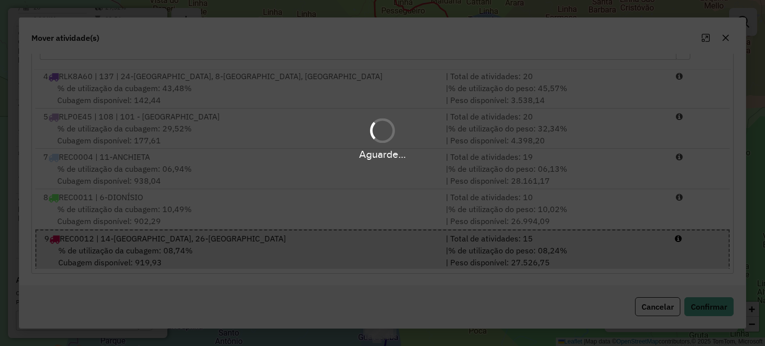
scroll to position [639, 0]
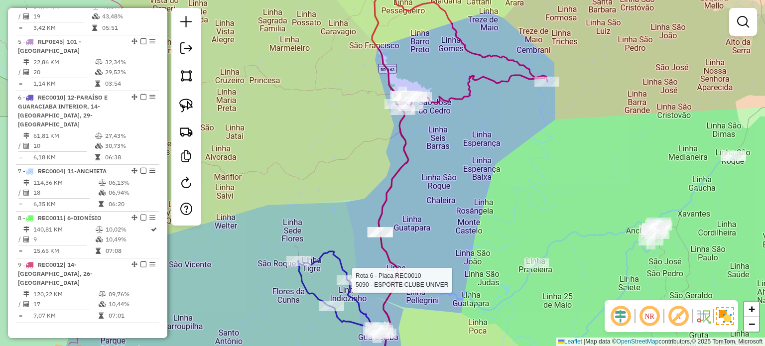
select select "*********"
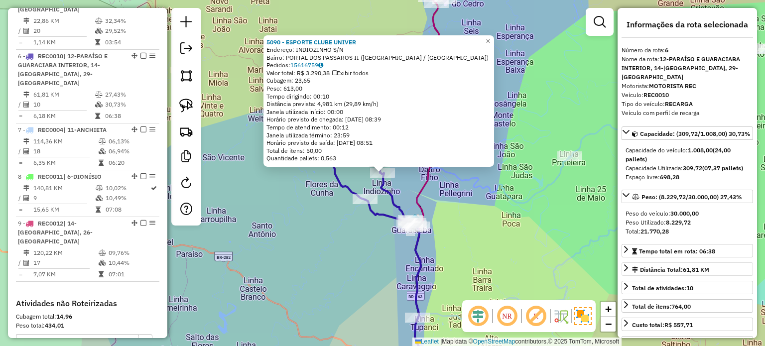
scroll to position [703, 0]
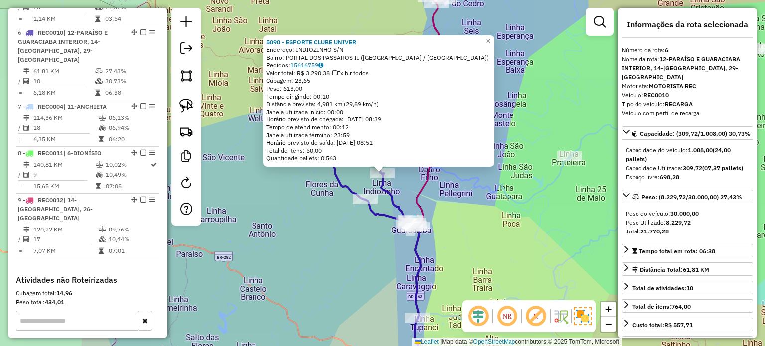
click at [472, 240] on div "5090 - ESPORTE CLUBE UNIVER Endereço: INDIOZINHO S/N Bairro: PORTAL DOS PASSARO…" at bounding box center [382, 173] width 765 height 346
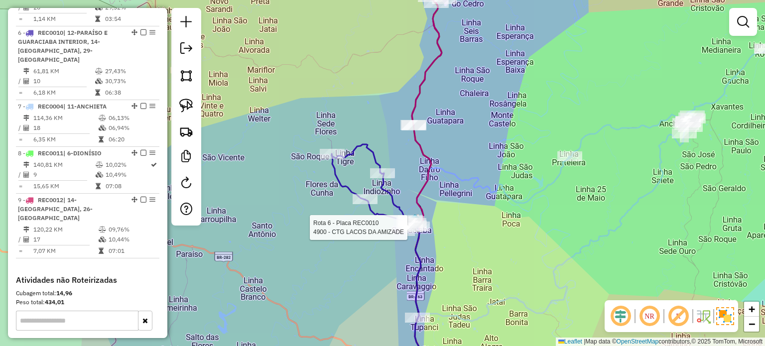
select select "*********"
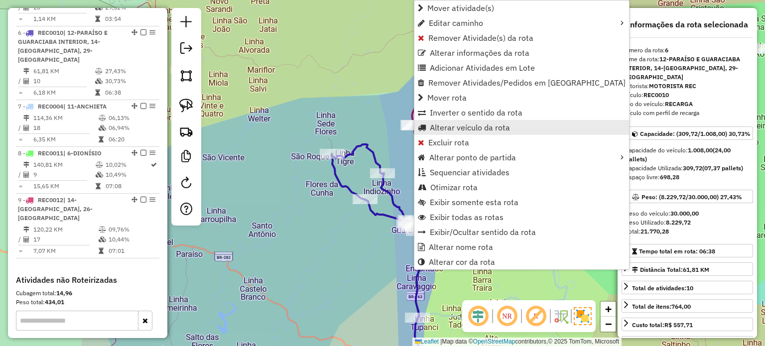
click at [448, 129] on span "Alterar veículo da rota" at bounding box center [470, 128] width 80 height 8
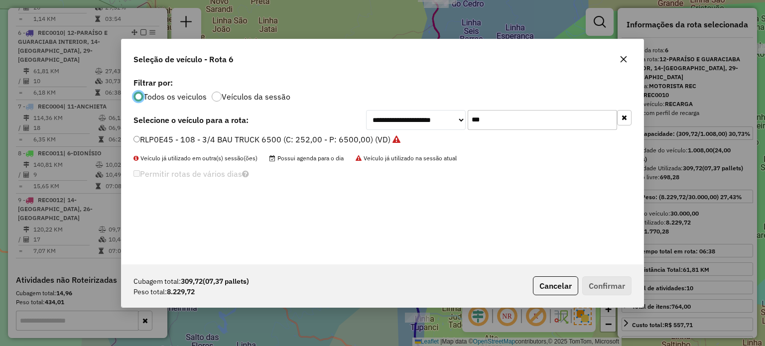
scroll to position [5, 3]
drag, startPoint x: 445, startPoint y: 126, endPoint x: 438, endPoint y: 125, distance: 7.1
click at [439, 126] on div "**********" at bounding box center [499, 120] width 266 height 20
type input "***"
drag, startPoint x: 213, startPoint y: 141, endPoint x: 218, endPoint y: 145, distance: 6.4
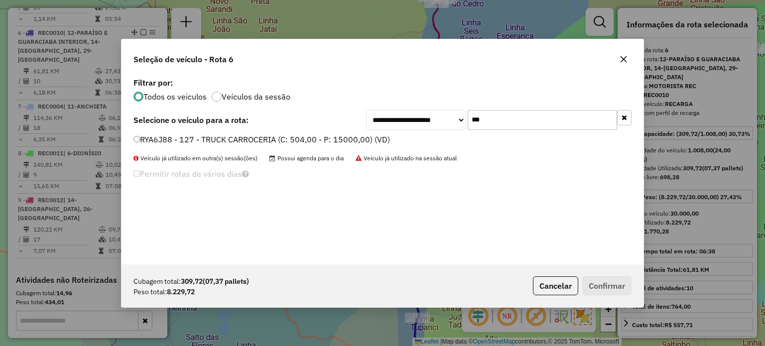
click at [213, 141] on label "RYA6J88 - 127 - TRUCK CARROCERIA (C: 504,00 - P: 15000,00) (VD)" at bounding box center [262, 140] width 257 height 12
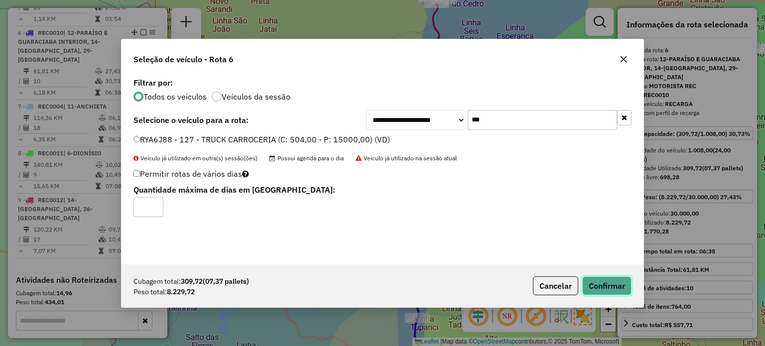
click at [608, 286] on button "Confirmar" at bounding box center [606, 286] width 49 height 19
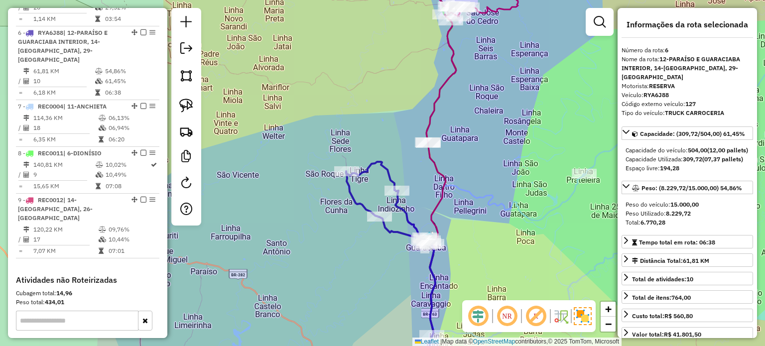
drag, startPoint x: 440, startPoint y: 194, endPoint x: 417, endPoint y: 190, distance: 23.8
click at [441, 195] on icon at bounding box center [437, 270] width 18 height 257
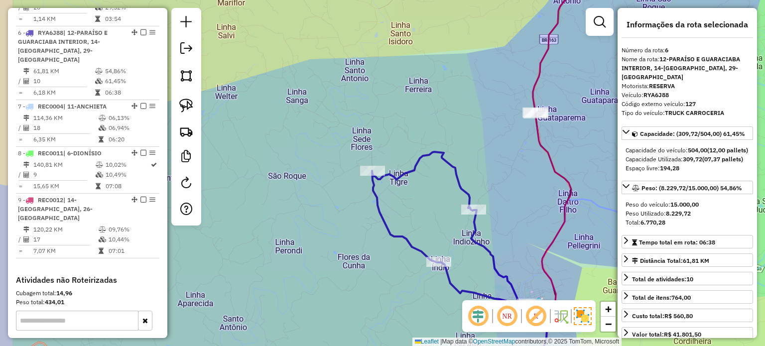
drag, startPoint x: 424, startPoint y: 219, endPoint x: 417, endPoint y: 210, distance: 11.6
click at [432, 217] on div "Janela de atendimento Grade de atendimento Capacidade Transportadoras Veículos …" at bounding box center [382, 173] width 765 height 346
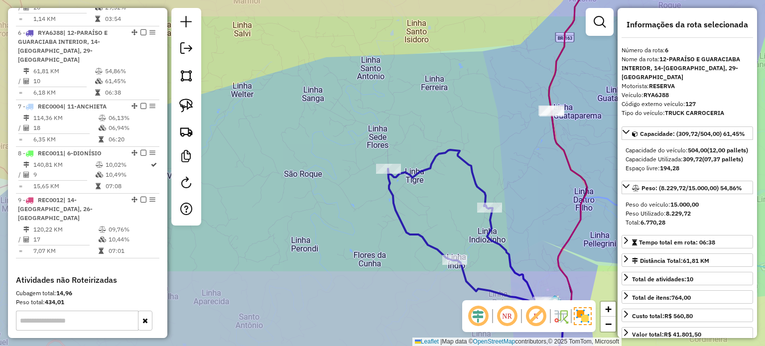
click at [413, 202] on div "Janela de atendimento Grade de atendimento Capacidade Transportadoras Veículos …" at bounding box center [382, 173] width 765 height 346
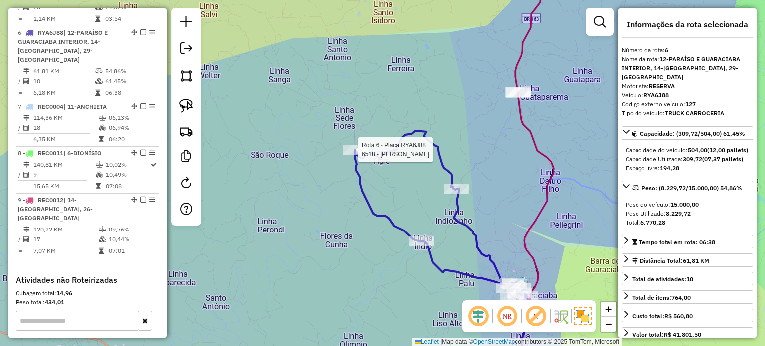
click at [351, 144] on div "Rota 6 - Placa RYA6J88 6518 - MERCADO SCHNEIDER Janela de atendimento Grade de …" at bounding box center [382, 173] width 765 height 346
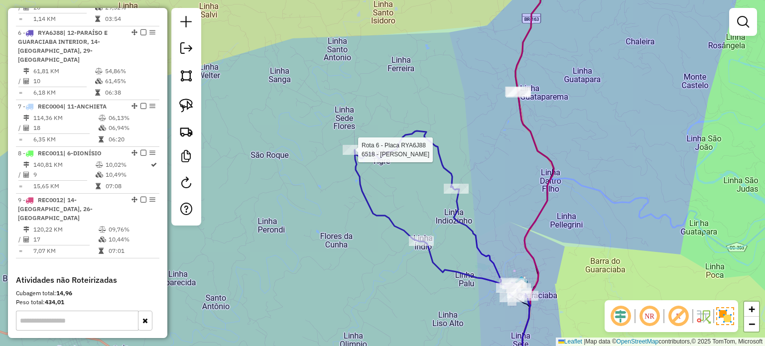
select select "*********"
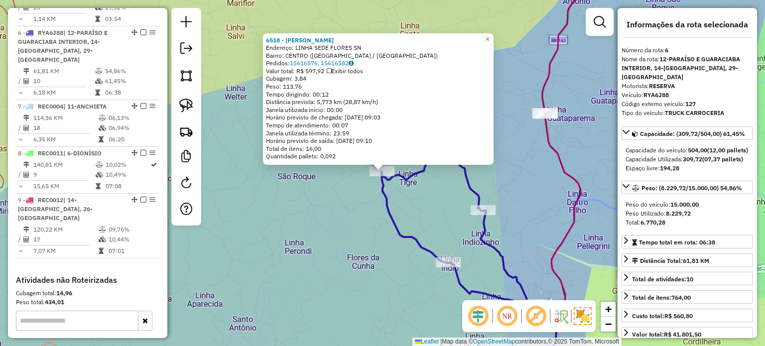
drag, startPoint x: 424, startPoint y: 202, endPoint x: 424, endPoint y: 195, distance: 7.5
click at [424, 197] on div "6518 - MERCADO SCHNEIDER Endereço: LINHA SEDE FLORES SN Bairro: CENTRO (GUARACI…" at bounding box center [382, 173] width 765 height 346
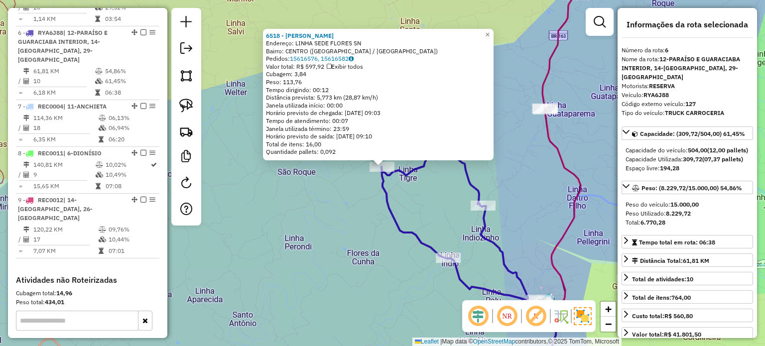
click at [425, 199] on div "6518 - MERCADO SCHNEIDER Endereço: LINHA SEDE FLORES SN Bairro: CENTRO (GUARACI…" at bounding box center [382, 173] width 765 height 346
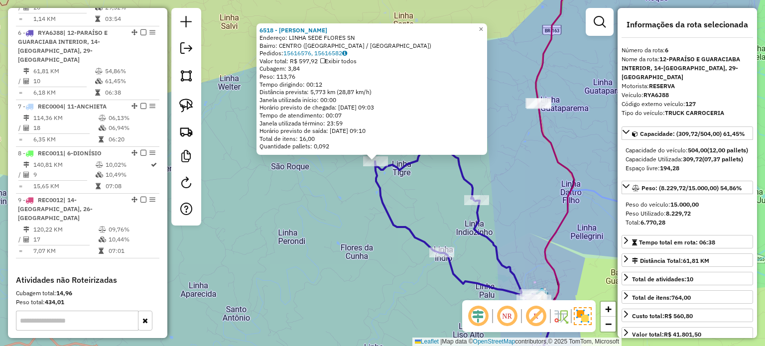
click at [433, 203] on div "6518 - MERCADO SCHNEIDER Endereço: LINHA SEDE FLORES SN Bairro: CENTRO (GUARACI…" at bounding box center [382, 173] width 765 height 346
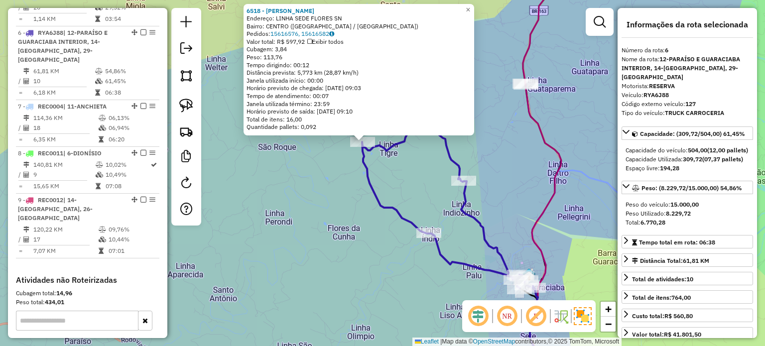
drag, startPoint x: 450, startPoint y: 223, endPoint x: 443, endPoint y: 206, distance: 17.9
click at [444, 209] on div "6518 - MERCADO SCHNEIDER Endereço: LINHA SEDE FLORES SN Bairro: CENTRO (GUARACI…" at bounding box center [382, 173] width 765 height 346
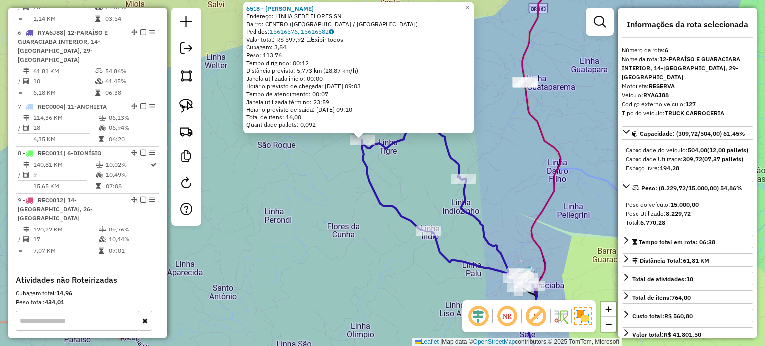
click at [421, 202] on div "6518 - MERCADO SCHNEIDER Endereço: LINHA SEDE FLORES SN Bairro: CENTRO (GUARACI…" at bounding box center [382, 173] width 765 height 346
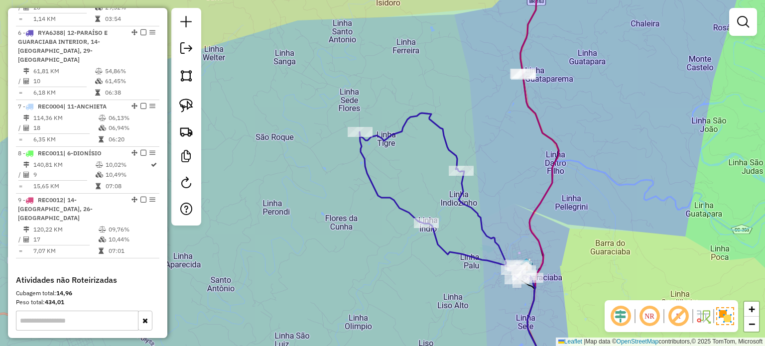
drag, startPoint x: 489, startPoint y: 227, endPoint x: 487, endPoint y: 197, distance: 30.0
click at [487, 198] on icon at bounding box center [446, 196] width 172 height 166
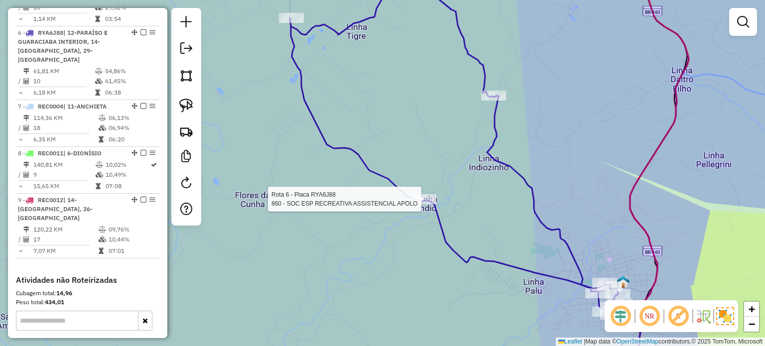
select select "*********"
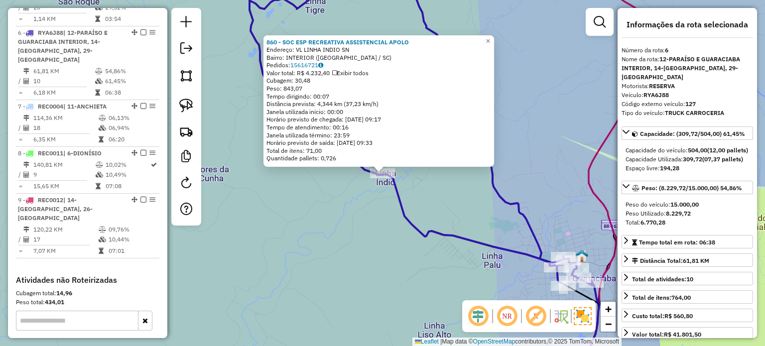
click at [415, 191] on div "860 - SOC ESP RECREATIVA ASSISTENCIAL APOLO Endereço: VL LINHA INDIO SN Bairro:…" at bounding box center [382, 173] width 765 height 346
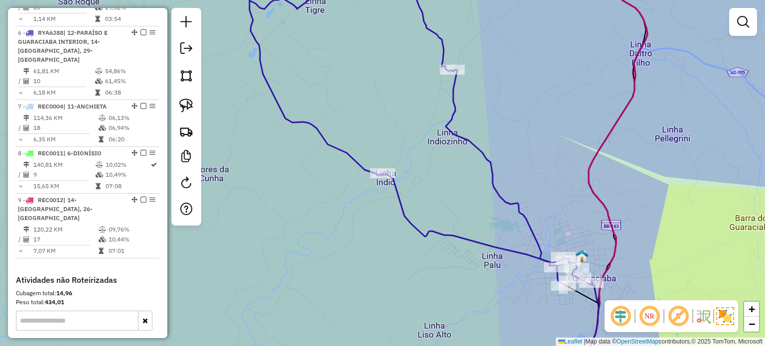
click at [445, 205] on div "860 - SOC ESP RECREATIVA ASSISTENCIAL APOLO Endereço: VL LINHA INDIO SN Bairro:…" at bounding box center [382, 173] width 765 height 346
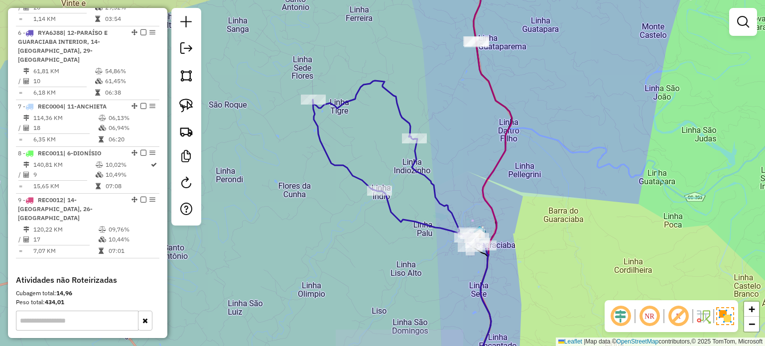
drag, startPoint x: 532, startPoint y: 205, endPoint x: 520, endPoint y: 204, distance: 11.5
click at [528, 205] on div "Janela de atendimento Grade de atendimento Capacidade Transportadoras Veículos …" at bounding box center [382, 173] width 765 height 346
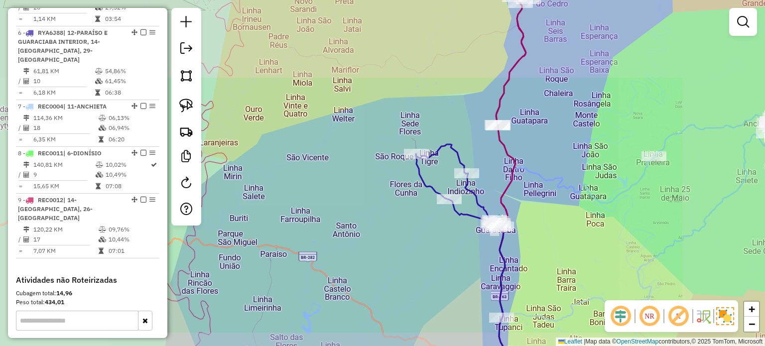
drag, startPoint x: 574, startPoint y: 220, endPoint x: 514, endPoint y: 219, distance: 59.8
click at [515, 219] on div "Janela de atendimento Grade de atendimento Capacidade Transportadoras Veículos …" at bounding box center [382, 173] width 765 height 346
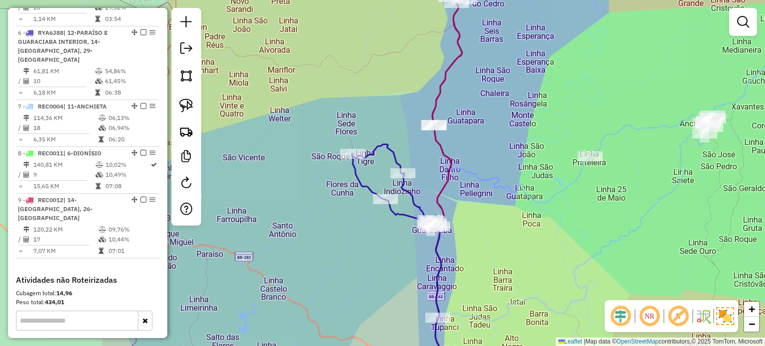
drag, startPoint x: 579, startPoint y: 219, endPoint x: 564, endPoint y: 231, distance: 19.5
click at [564, 231] on div "Janela de atendimento Grade de atendimento Capacidade Transportadoras Veículos …" at bounding box center [382, 173] width 765 height 346
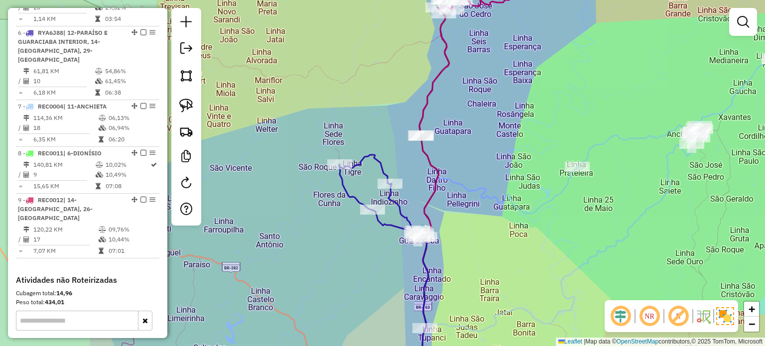
click at [542, 236] on div "Janela de atendimento Grade de atendimento Capacidade Transportadoras Veículos …" at bounding box center [382, 173] width 765 height 346
select select "*********"
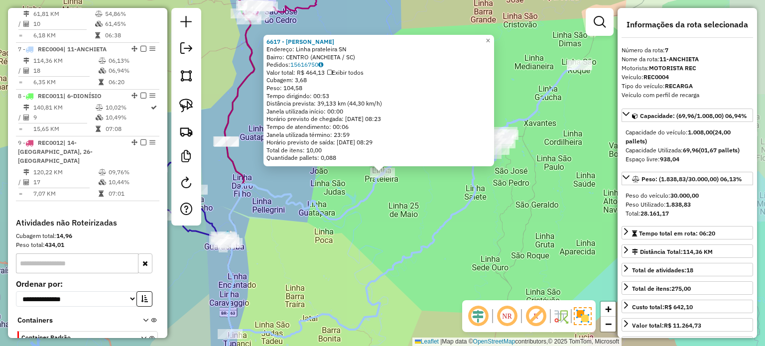
scroll to position [768, 0]
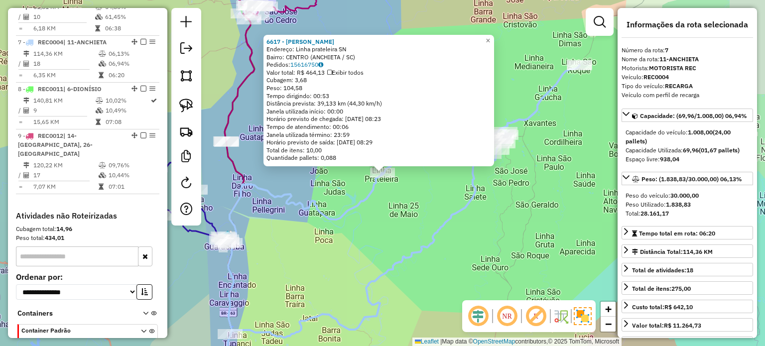
click at [403, 223] on div "6617 - MARIA BEATRIZ REIS Endereço: Linha prateleira SN Bairro: CENTRO (ANCHIET…" at bounding box center [382, 173] width 765 height 346
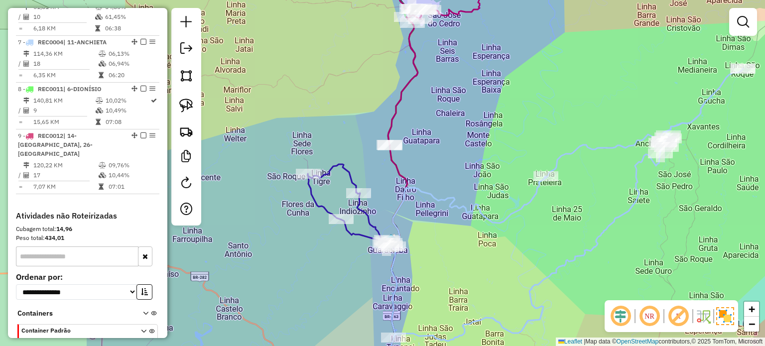
drag, startPoint x: 389, startPoint y: 221, endPoint x: 548, endPoint y: 224, distance: 159.4
click at [556, 224] on div "Janela de atendimento Grade de atendimento Capacidade Transportadoras Veículos …" at bounding box center [382, 173] width 765 height 346
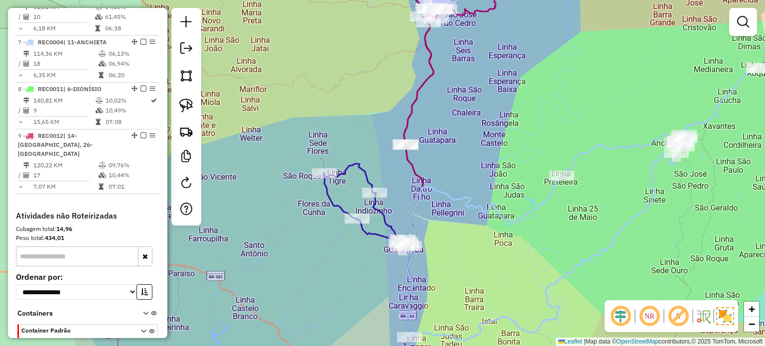
click at [514, 224] on icon at bounding box center [484, 278] width 154 height 205
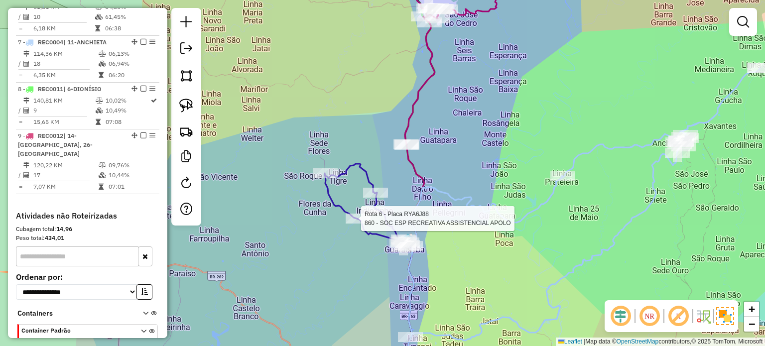
select select "*********"
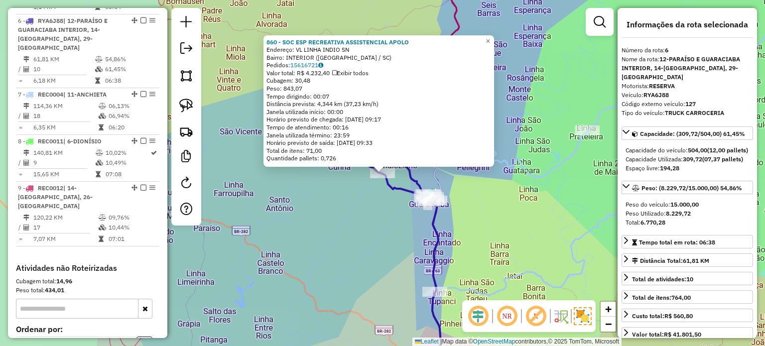
scroll to position [703, 0]
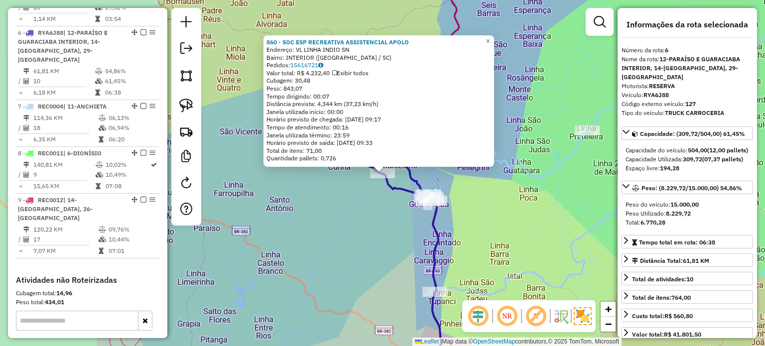
click at [383, 211] on div "860 - SOC ESP RECREATIVA ASSISTENCIAL APOLO Endereço: VL LINHA INDIO SN Bairro:…" at bounding box center [382, 173] width 765 height 346
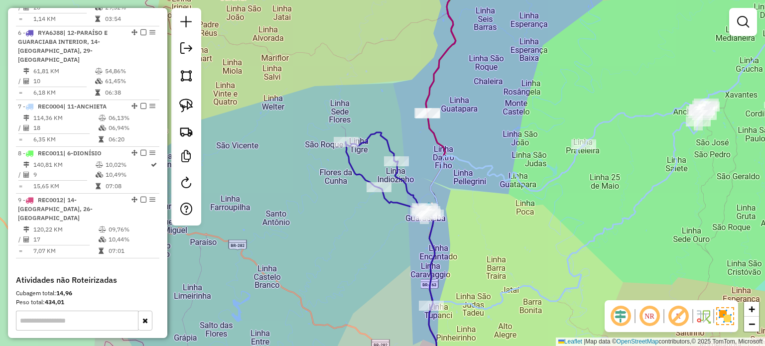
drag, startPoint x: 388, startPoint y: 211, endPoint x: 385, endPoint y: 226, distance: 14.9
click at [385, 226] on div "Janela de atendimento Grade de atendimento Capacidade Transportadoras Veículos …" at bounding box center [382, 173] width 765 height 346
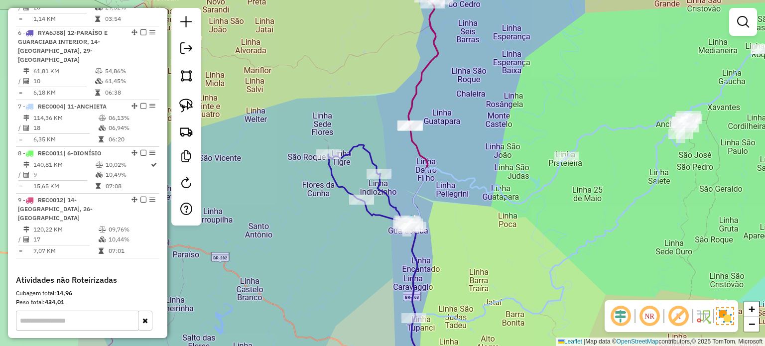
drag, startPoint x: 586, startPoint y: 187, endPoint x: 544, endPoint y: 215, distance: 50.0
click at [544, 215] on div "Janela de atendimento Grade de atendimento Capacidade Transportadoras Veículos …" at bounding box center [382, 173] width 765 height 346
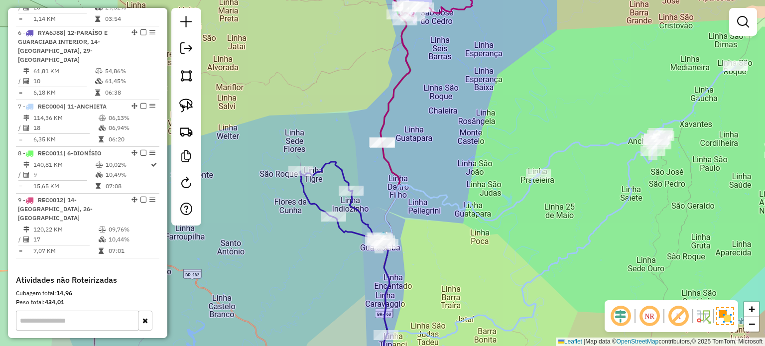
click at [192, 104] on img at bounding box center [186, 106] width 14 height 14
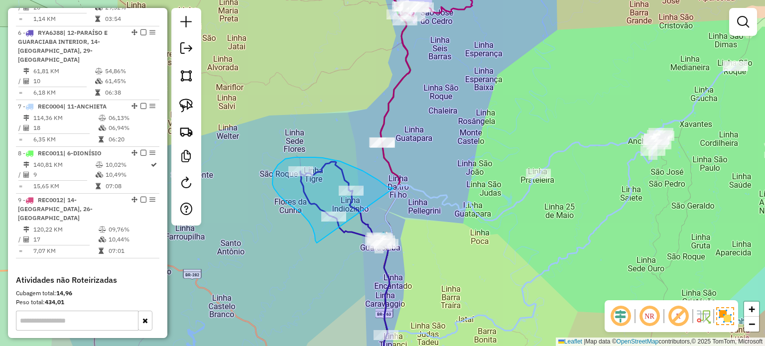
drag, startPoint x: 358, startPoint y: 169, endPoint x: 317, endPoint y: 243, distance: 84.7
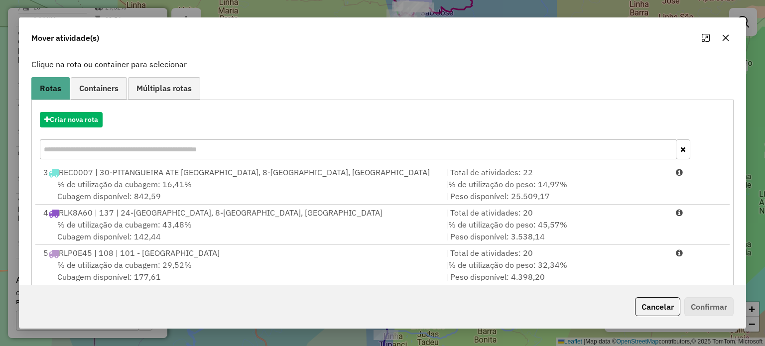
scroll to position [123, 0]
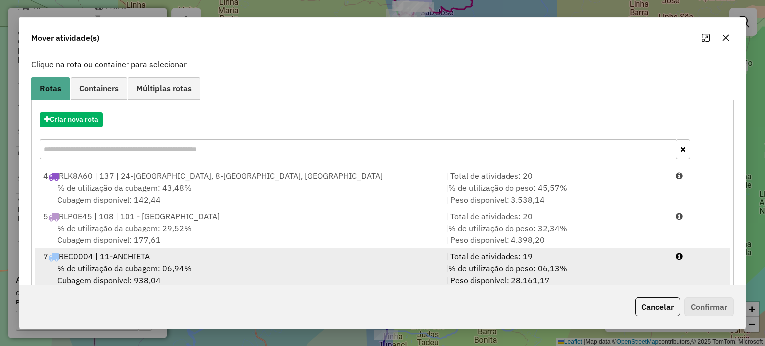
click at [161, 261] on div "7 REC0004 | 11-ANCHIETA" at bounding box center [238, 257] width 403 height 12
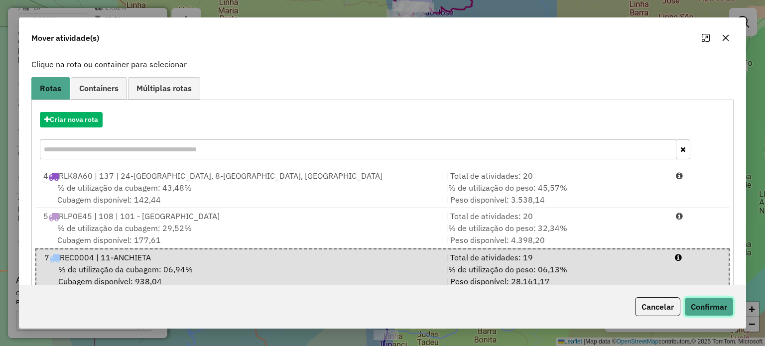
click at [709, 310] on button "Confirmar" at bounding box center [709, 306] width 49 height 19
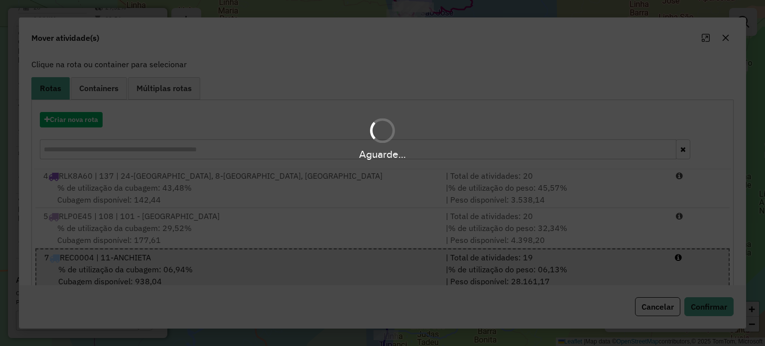
scroll to position [592, 0]
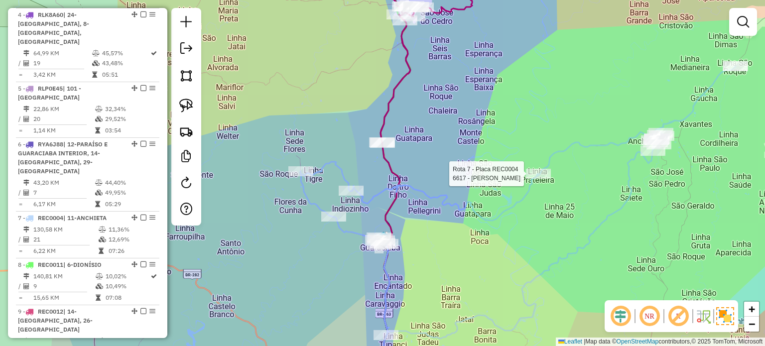
select select "*********"
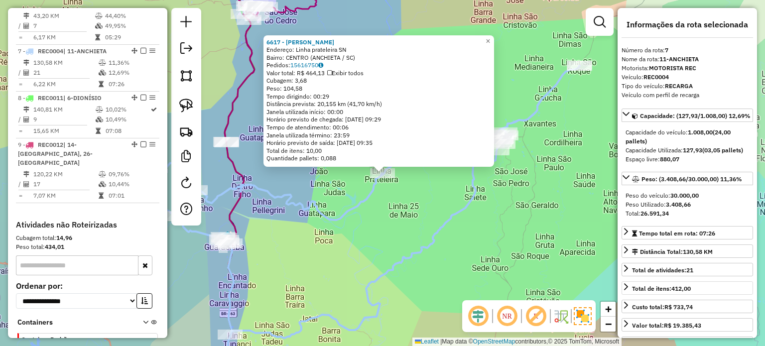
scroll to position [768, 0]
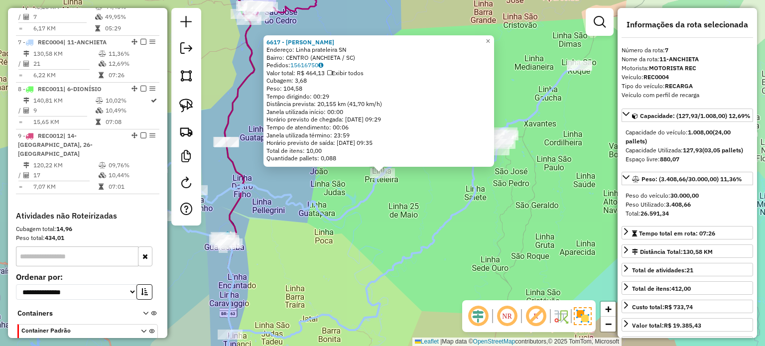
click at [452, 229] on div "6617 - MARIA BEATRIZ REIS Endereço: Linha prateleira SN Bairro: CENTRO (ANCHIET…" at bounding box center [382, 173] width 765 height 346
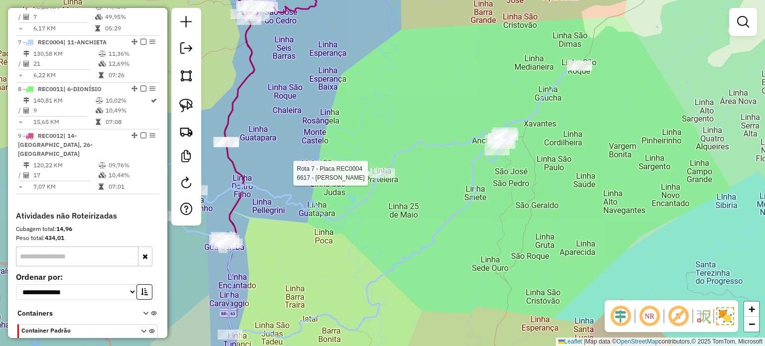
select select "*********"
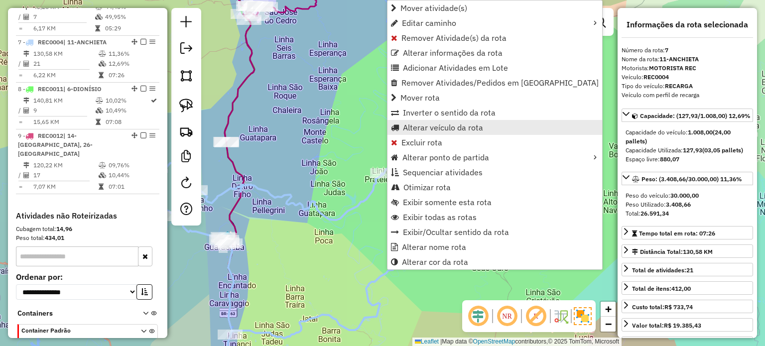
click at [430, 128] on span "Alterar veículo da rota" at bounding box center [443, 128] width 80 height 8
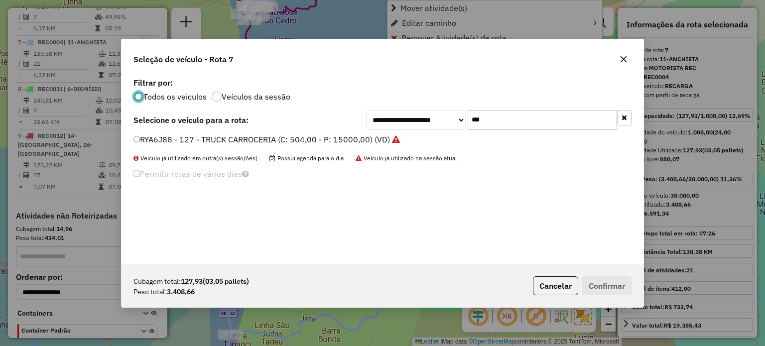
scroll to position [5, 3]
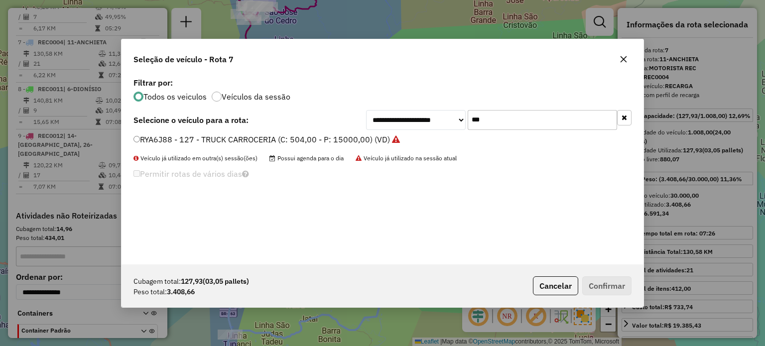
drag, startPoint x: 478, startPoint y: 123, endPoint x: 452, endPoint y: 124, distance: 26.4
click at [452, 124] on div "**********" at bounding box center [499, 120] width 266 height 20
type input "***"
click at [213, 140] on label "RLN6G32 - 133 - TOCO BAU 8000 (C: 322,00 - P: 8000,00) (VD)" at bounding box center [253, 140] width 239 height 12
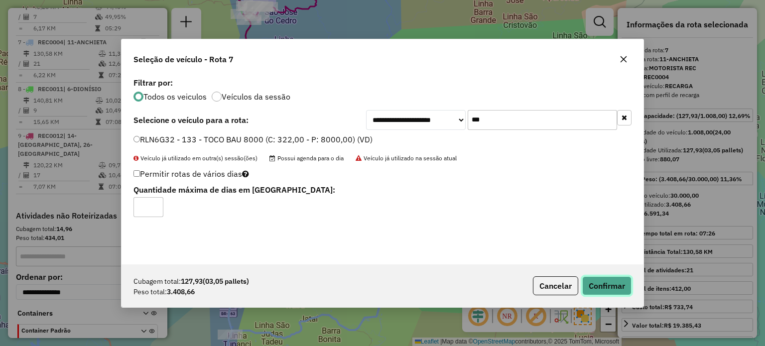
click at [597, 282] on button "Confirmar" at bounding box center [606, 286] width 49 height 19
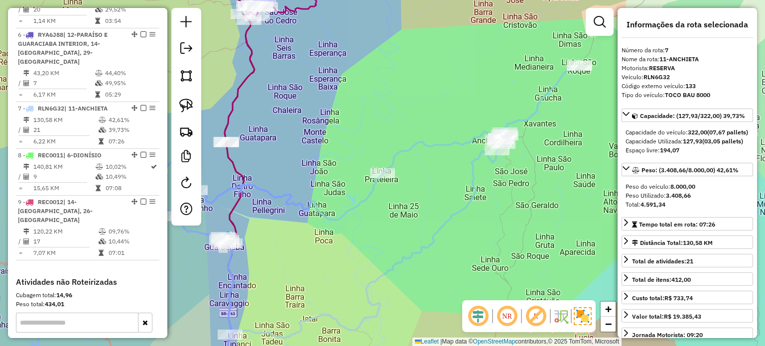
scroll to position [668, 0]
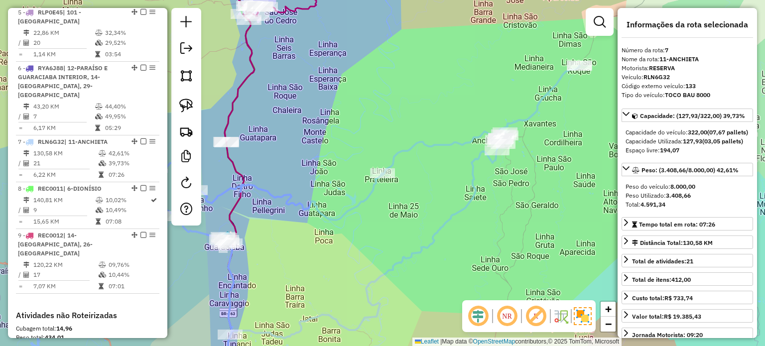
click at [341, 150] on div "Janela de atendimento Grade de atendimento Capacidade Transportadoras Veículos …" at bounding box center [382, 173] width 765 height 346
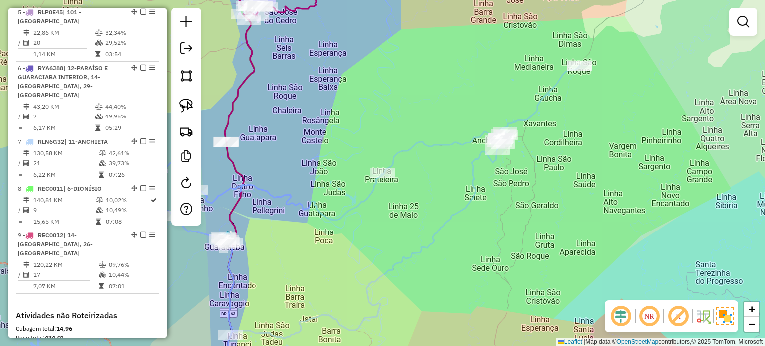
drag, startPoint x: 315, startPoint y: 178, endPoint x: 408, endPoint y: 177, distance: 92.2
click at [408, 177] on div "Janela de atendimento Grade de atendimento Capacidade Transportadoras Veículos …" at bounding box center [382, 173] width 765 height 346
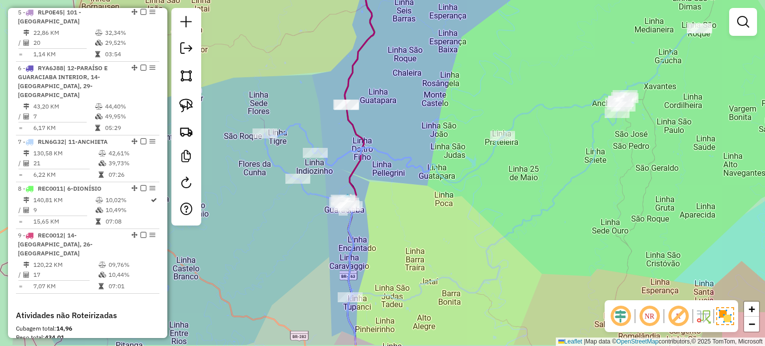
drag, startPoint x: 399, startPoint y: 222, endPoint x: 430, endPoint y: 183, distance: 50.0
click at [430, 183] on div "Janela de atendimento Grade de atendimento Capacidade Transportadoras Veículos …" at bounding box center [382, 173] width 765 height 346
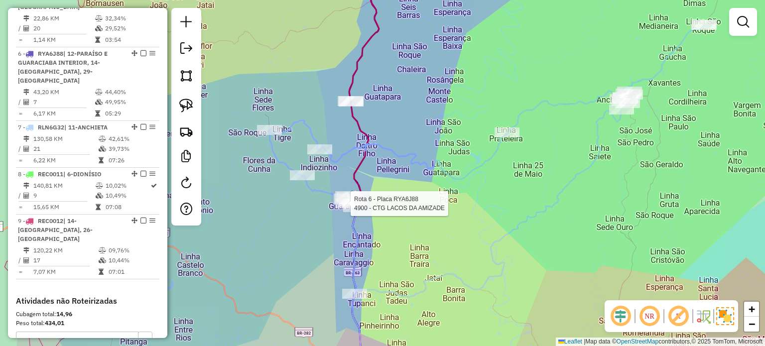
select select "*********"
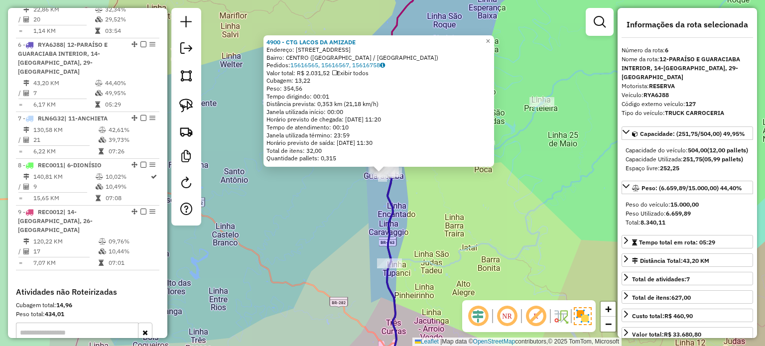
scroll to position [703, 0]
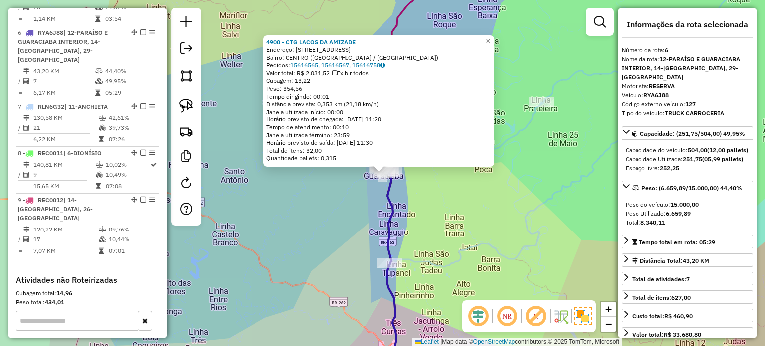
click at [455, 205] on div "4900 - CTG LACOS DA AMIZADE Endereço: RUA DO COMERCIO 689 Bairro: CENTRO (GUARA…" at bounding box center [382, 173] width 765 height 346
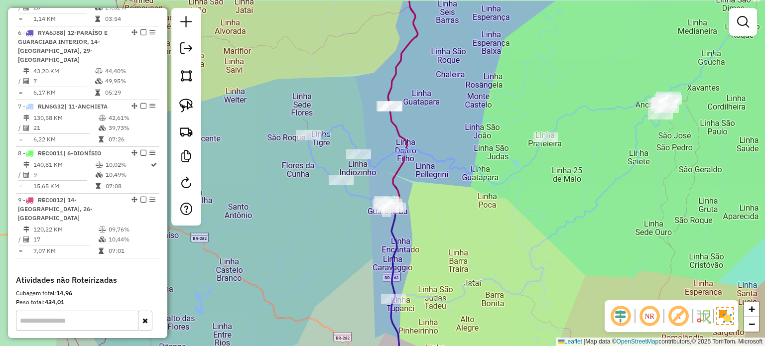
drag, startPoint x: 452, startPoint y: 198, endPoint x: 458, endPoint y: 236, distance: 38.3
click at [458, 236] on div "Janela de atendimento Grade de atendimento Capacidade Transportadoras Veículos …" at bounding box center [382, 173] width 765 height 346
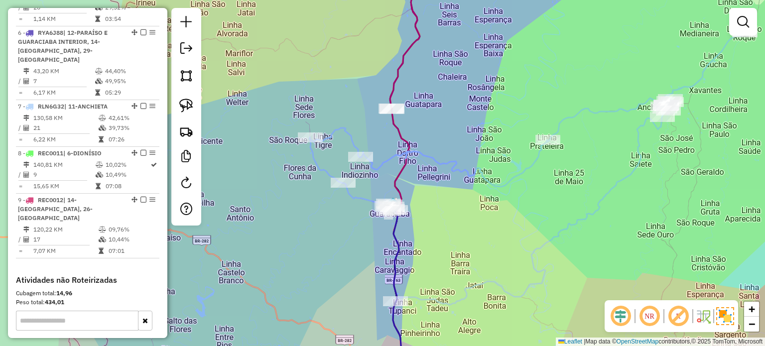
click at [463, 237] on div "Janela de atendimento Grade de atendimento Capacidade Transportadoras Veículos …" at bounding box center [382, 173] width 765 height 346
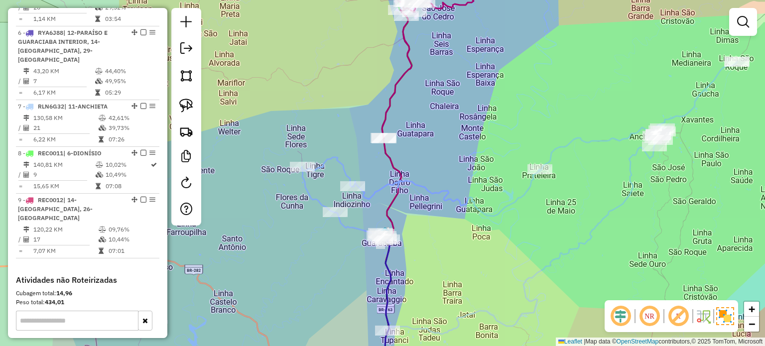
click at [454, 233] on div "Janela de atendimento Grade de atendimento Capacidade Transportadoras Veículos …" at bounding box center [382, 173] width 765 height 346
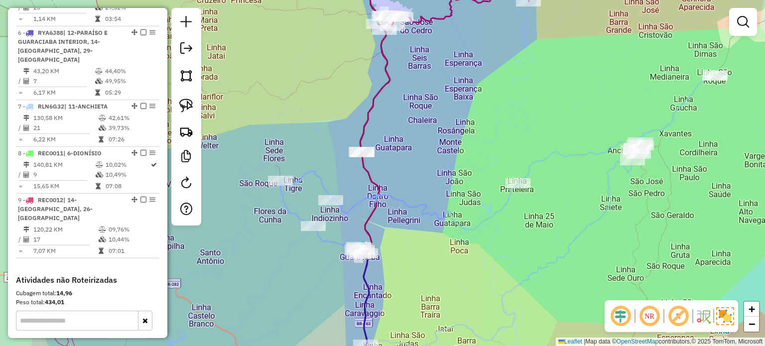
drag, startPoint x: 454, startPoint y: 231, endPoint x: 432, endPoint y: 249, distance: 28.7
click at [432, 249] on div "Janela de atendimento Grade de atendimento Capacidade Transportadoras Veículos …" at bounding box center [382, 173] width 765 height 346
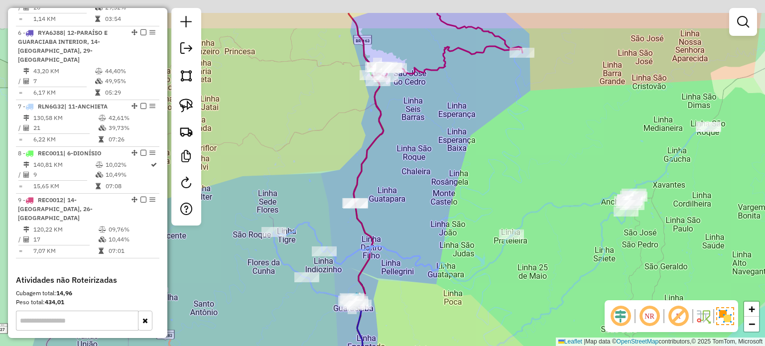
click at [409, 239] on div "Janela de atendimento Grade de atendimento Capacidade Transportadoras Veículos …" at bounding box center [382, 173] width 765 height 346
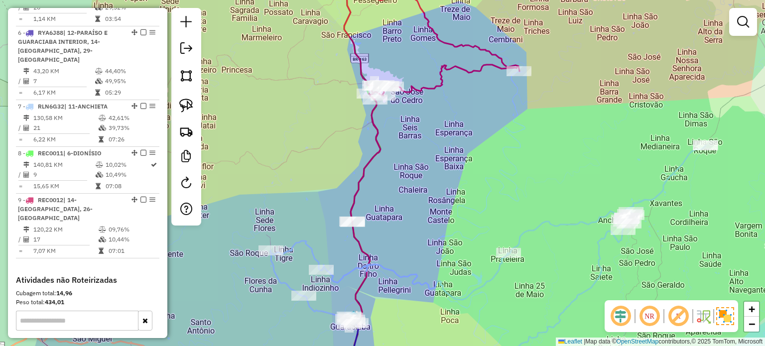
click at [420, 228] on div "Janela de atendimento Grade de atendimento Capacidade Transportadoras Veículos …" at bounding box center [382, 173] width 765 height 346
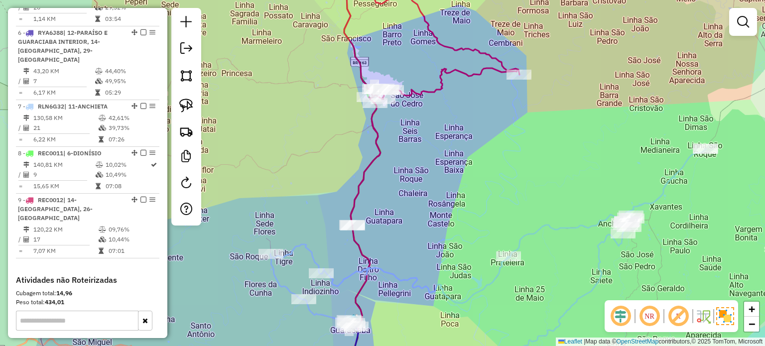
drag, startPoint x: 434, startPoint y: 198, endPoint x: 434, endPoint y: 226, distance: 27.9
click at [434, 226] on div "Janela de atendimento Grade de atendimento Capacidade Transportadoras Veículos …" at bounding box center [382, 173] width 765 height 346
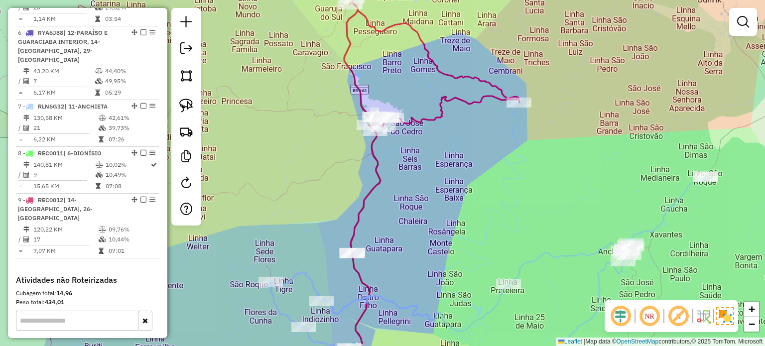
drag, startPoint x: 447, startPoint y: 203, endPoint x: 446, endPoint y: 211, distance: 7.5
click at [452, 222] on div "Janela de atendimento Grade de atendimento Capacidade Transportadoras Veículos …" at bounding box center [382, 173] width 765 height 346
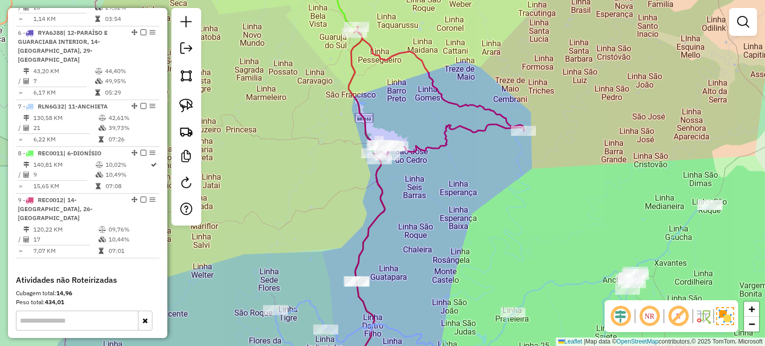
drag, startPoint x: 438, startPoint y: 191, endPoint x: 446, endPoint y: 182, distance: 12.1
click at [444, 188] on div "Janela de atendimento Grade de atendimento Capacidade Transportadoras Veículos …" at bounding box center [382, 173] width 765 height 346
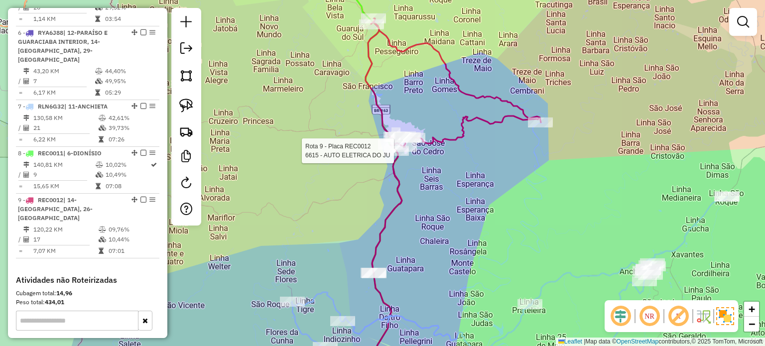
select select "*********"
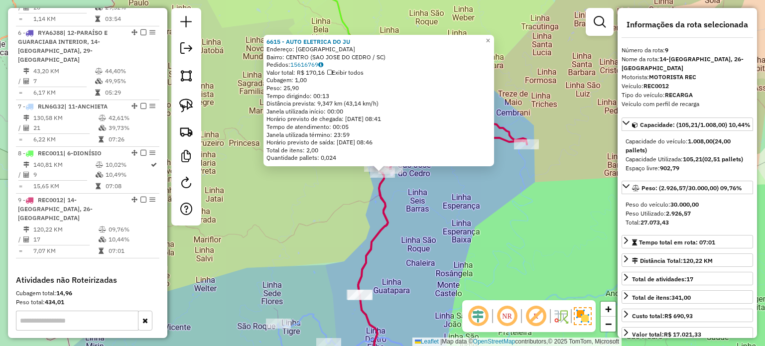
scroll to position [782, 0]
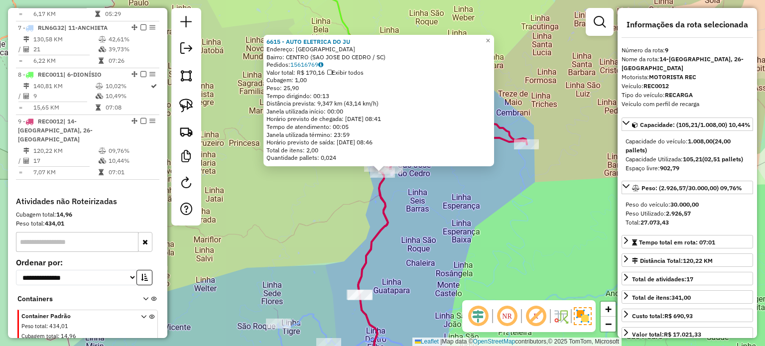
click at [453, 204] on div "6615 - AUTO ELETRICA DO JU Endereço: RIO GRANDE DO SUL SN Bairro: CENTRO (SAO J…" at bounding box center [382, 173] width 765 height 346
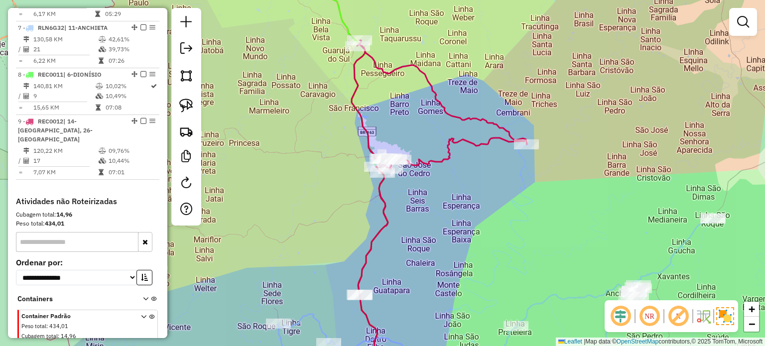
drag, startPoint x: 447, startPoint y: 203, endPoint x: 527, endPoint y: 247, distance: 91.0
click at [529, 265] on div "6615 - AUTO ELETRICA DO JU Endereço: RIO GRANDE DO SUL SN Bairro: CENTRO (SAO J…" at bounding box center [382, 173] width 765 height 346
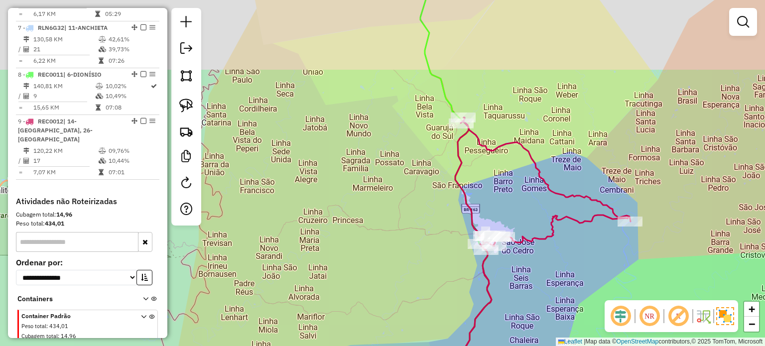
drag, startPoint x: 391, startPoint y: 181, endPoint x: 387, endPoint y: 169, distance: 12.6
click at [401, 220] on div "Janela de atendimento Grade de atendimento Capacidade Transportadoras Veículos …" at bounding box center [382, 173] width 765 height 346
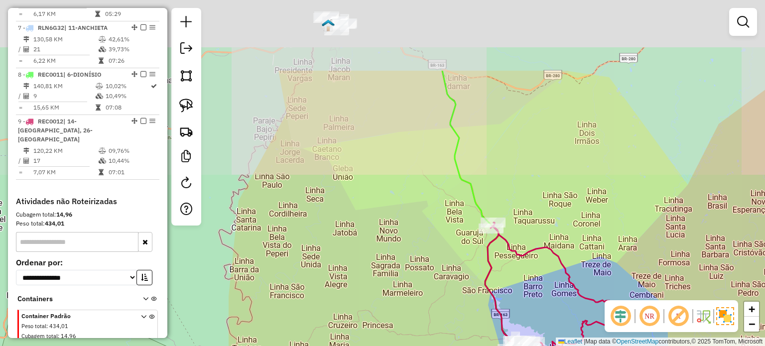
drag, startPoint x: 383, startPoint y: 191, endPoint x: 369, endPoint y: 173, distance: 22.7
click at [383, 195] on div "Janela de atendimento Grade de atendimento Capacidade Transportadoras Veículos …" at bounding box center [382, 173] width 765 height 346
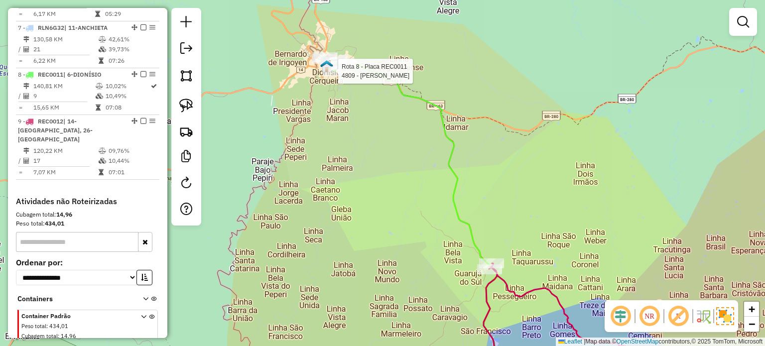
select select "*********"
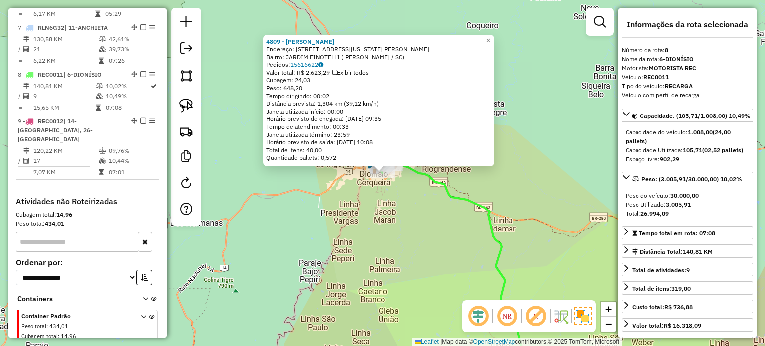
click at [402, 236] on div "4809 - MERCADO SCHULTZ Endereço: AV WASHINGTON LUIZ 1070 Bairro: JARDIM FINOTEL…" at bounding box center [382, 173] width 765 height 346
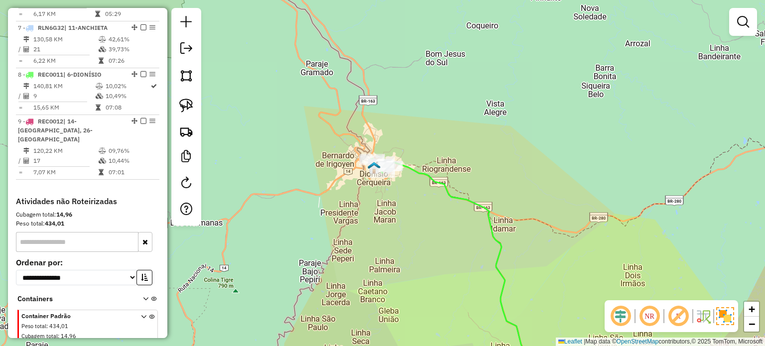
drag, startPoint x: 428, startPoint y: 256, endPoint x: 406, endPoint y: 173, distance: 85.6
click at [406, 173] on div "4809 - MERCADO SCHULTZ Endereço: AV WASHINGTON LUIZ 1070 Bairro: JARDIM FINOTEL…" at bounding box center [382, 173] width 765 height 346
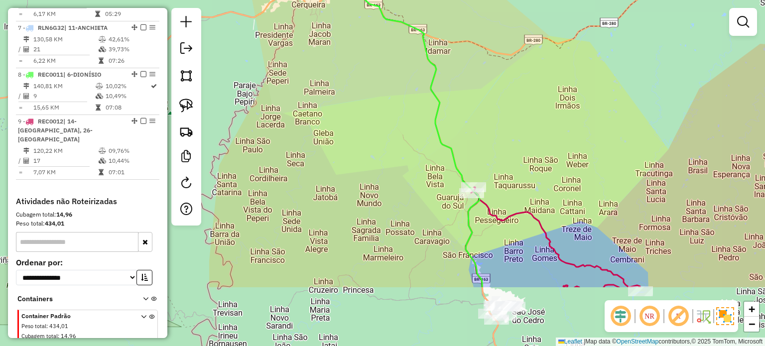
drag, startPoint x: 594, startPoint y: 215, endPoint x: 540, endPoint y: 80, distance: 145.1
click at [541, 84] on div "Janela de atendimento Grade de atendimento Capacidade Transportadoras Veículos …" at bounding box center [382, 173] width 765 height 346
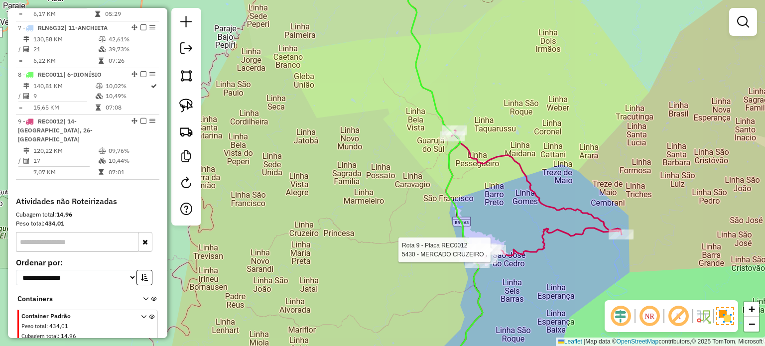
select select "*********"
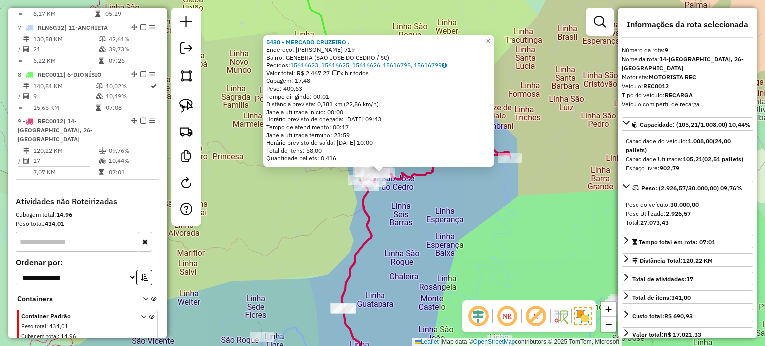
click at [406, 206] on div "5430 - MERCADO CRUZEIRO . Endereço: SANTOS DUMONT 719 Bairro: GENEBRA (SAO JOSE…" at bounding box center [382, 173] width 765 height 346
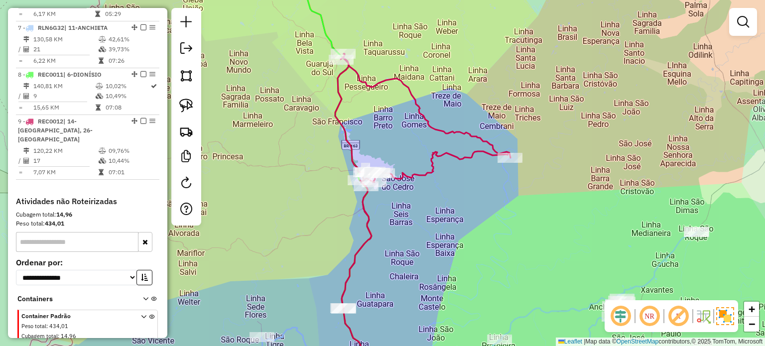
click at [509, 215] on div "Janela de atendimento Grade de atendimento Capacidade Transportadoras Veículos …" at bounding box center [382, 173] width 765 height 346
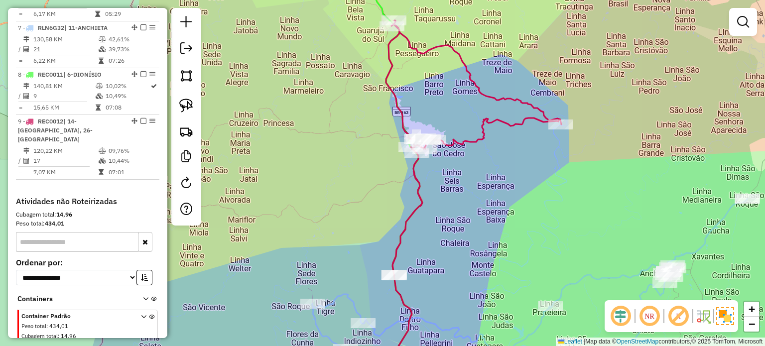
drag, startPoint x: 512, startPoint y: 227, endPoint x: 508, endPoint y: 230, distance: 5.7
click at [508, 230] on div "Janela de atendimento Grade de atendimento Capacidade Transportadoras Veículos …" at bounding box center [382, 173] width 765 height 346
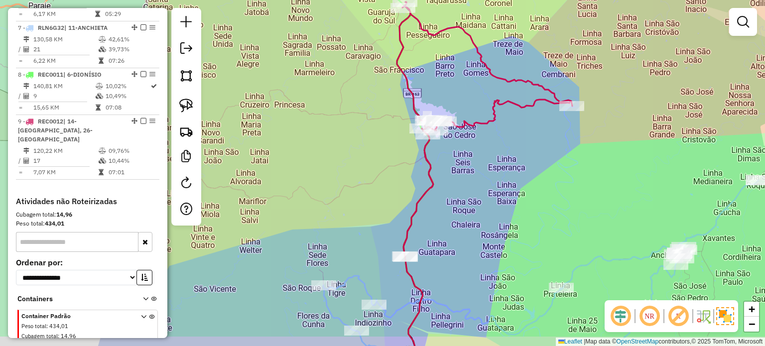
click at [512, 221] on div "Janela de atendimento Grade de atendimento Capacidade Transportadoras Veículos …" at bounding box center [382, 173] width 765 height 346
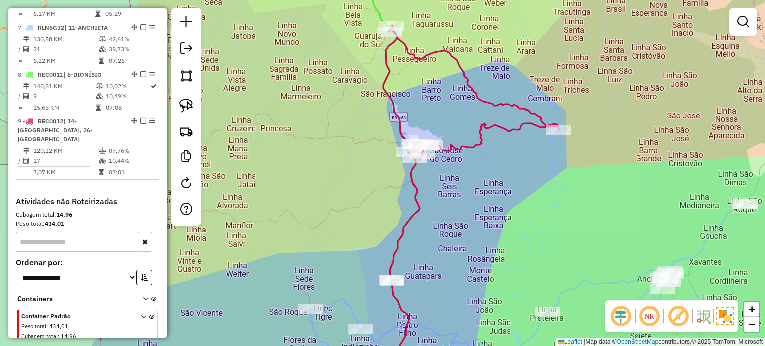
drag, startPoint x: 489, startPoint y: 249, endPoint x: 486, endPoint y: 256, distance: 6.9
click at [486, 256] on div "Janela de atendimento Grade de atendimento Capacidade Transportadoras Veículos …" at bounding box center [382, 173] width 765 height 346
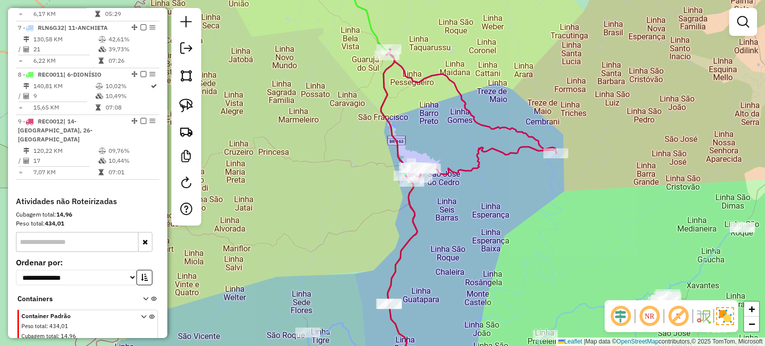
click at [463, 227] on div "Janela de atendimento Grade de atendimento Capacidade Transportadoras Veículos …" at bounding box center [382, 173] width 765 height 346
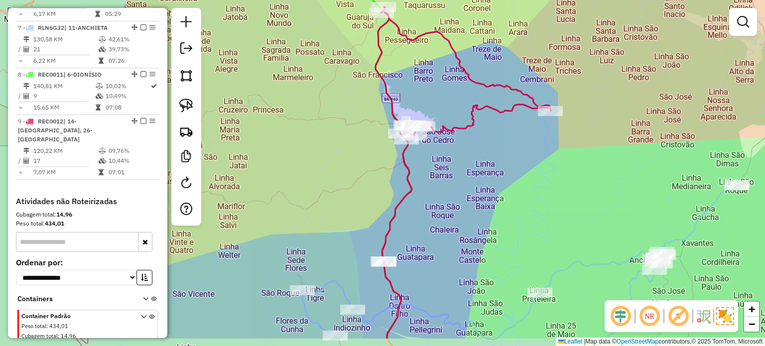
drag, startPoint x: 490, startPoint y: 218, endPoint x: 486, endPoint y: 165, distance: 52.5
click at [486, 167] on div "Janela de atendimento Grade de atendimento Capacidade Transportadoras Veículos …" at bounding box center [382, 173] width 765 height 346
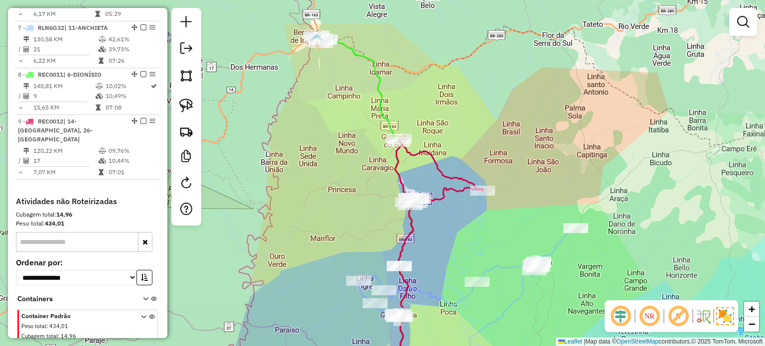
drag, startPoint x: 483, startPoint y: 170, endPoint x: 447, endPoint y: 229, distance: 68.2
click at [447, 229] on div "Janela de atendimento Grade de atendimento Capacidade Transportadoras Veículos …" at bounding box center [382, 173] width 765 height 346
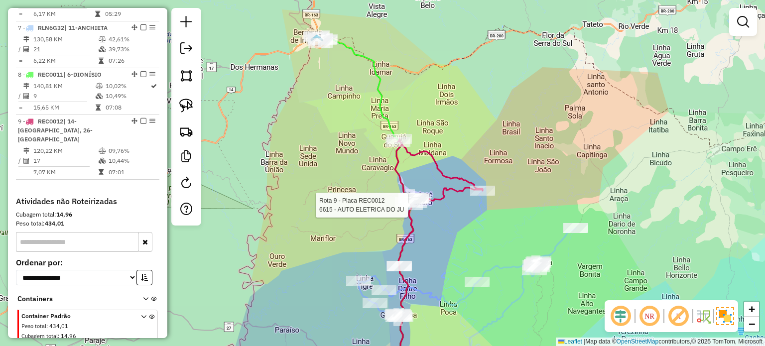
select select "*********"
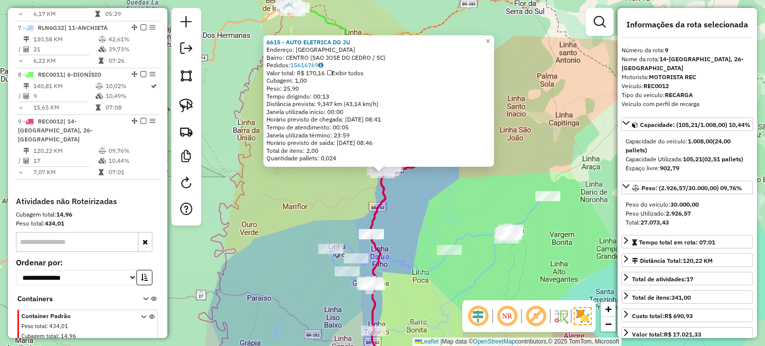
click at [432, 213] on div "6615 - AUTO ELETRICA DO JU Endereço: RIO GRANDE DO SUL SN Bairro: CENTRO (SAO J…" at bounding box center [382, 173] width 765 height 346
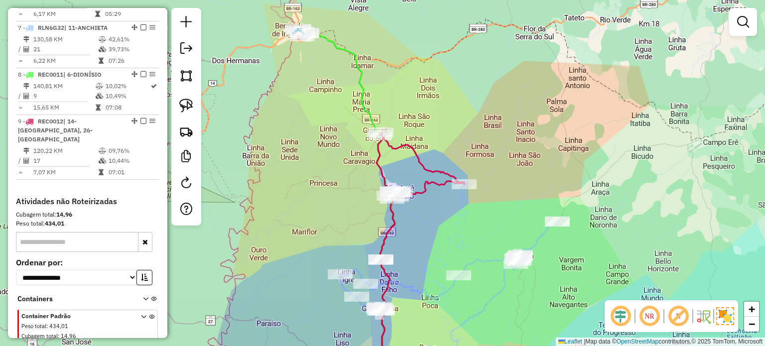
drag, startPoint x: 307, startPoint y: 102, endPoint x: 306, endPoint y: 95, distance: 7.1
click at [311, 111] on div "Janela de atendimento Grade de atendimento Capacidade Transportadoras Veículos …" at bounding box center [382, 173] width 765 height 346
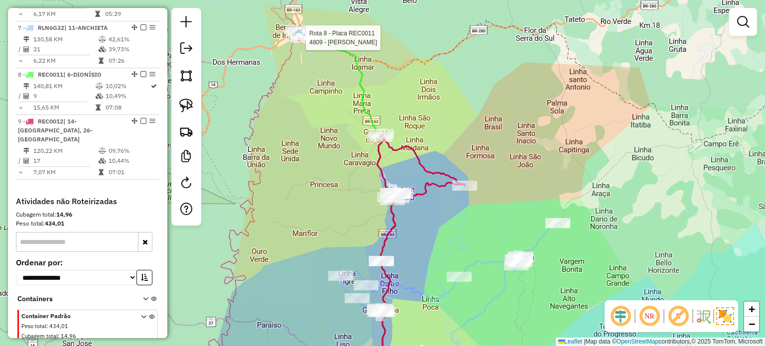
select select "*********"
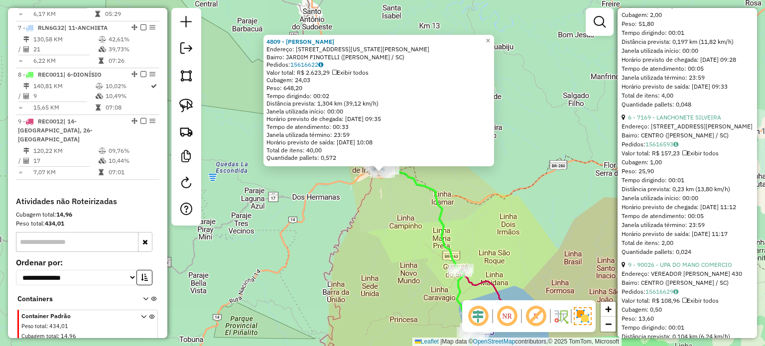
scroll to position [1445, 0]
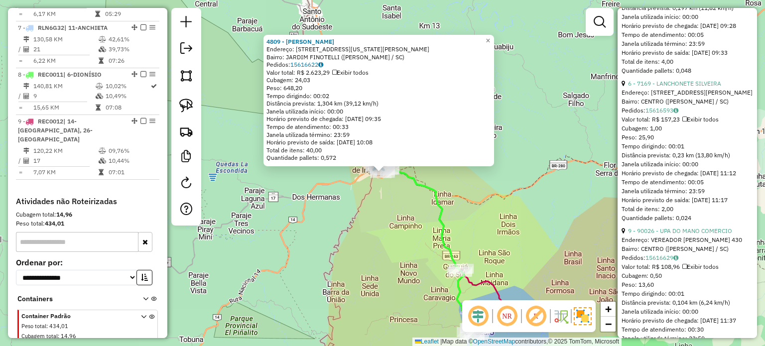
click at [471, 205] on div "4809 - MERCADO SCHULTZ Endereço: AV WASHINGTON LUIZ 1070 Bairro: JARDIM FINOTEL…" at bounding box center [382, 173] width 765 height 346
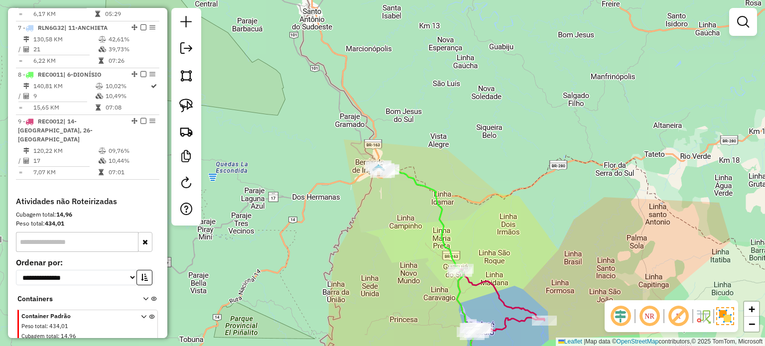
drag, startPoint x: 465, startPoint y: 201, endPoint x: 453, endPoint y: 146, distance: 56.1
click at [455, 149] on div "4809 - MERCADO SCHULTZ Endereço: AV WASHINGTON LUIZ 1070 Bairro: JARDIM FINOTEL…" at bounding box center [382, 173] width 765 height 346
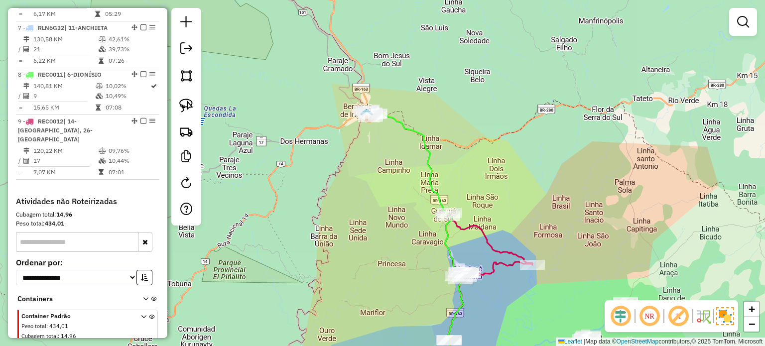
drag, startPoint x: 189, startPoint y: 99, endPoint x: 303, endPoint y: 112, distance: 114.3
click at [189, 99] on img at bounding box center [186, 106] width 14 height 14
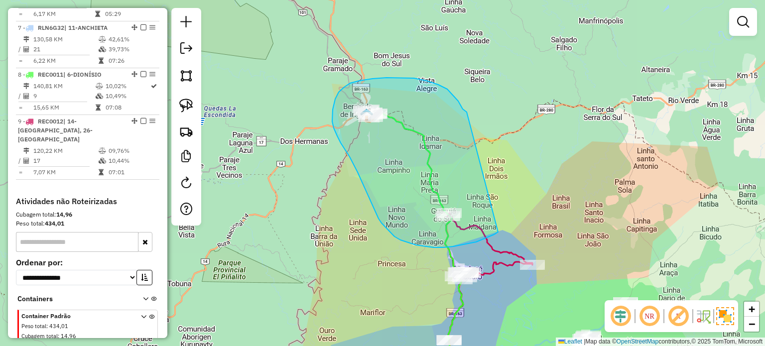
drag, startPoint x: 447, startPoint y: 89, endPoint x: 520, endPoint y: 210, distance: 141.2
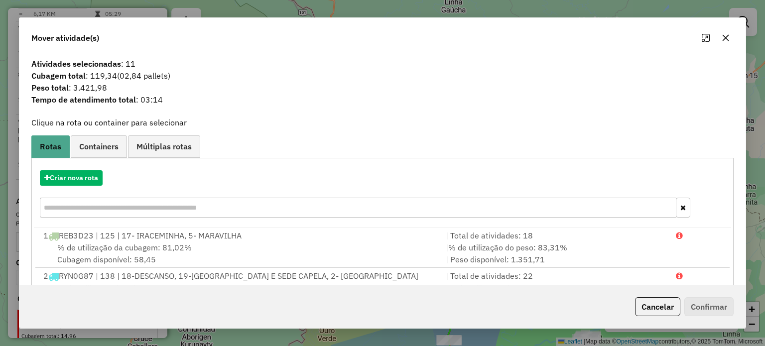
click at [729, 39] on button "button" at bounding box center [726, 38] width 16 height 16
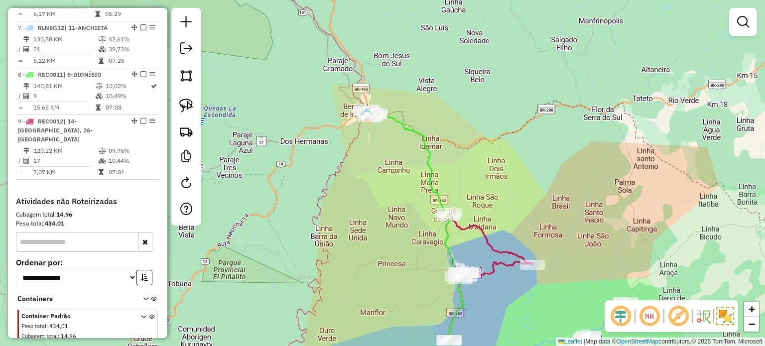
drag, startPoint x: 518, startPoint y: 157, endPoint x: 518, endPoint y: 141, distance: 15.4
click at [518, 143] on div "Janela de atendimento Grade de atendimento Capacidade Transportadoras Veículos …" at bounding box center [382, 173] width 765 height 346
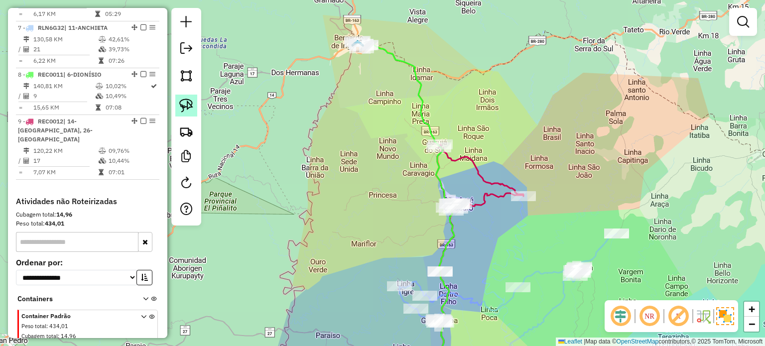
click at [187, 107] on img at bounding box center [186, 106] width 14 height 14
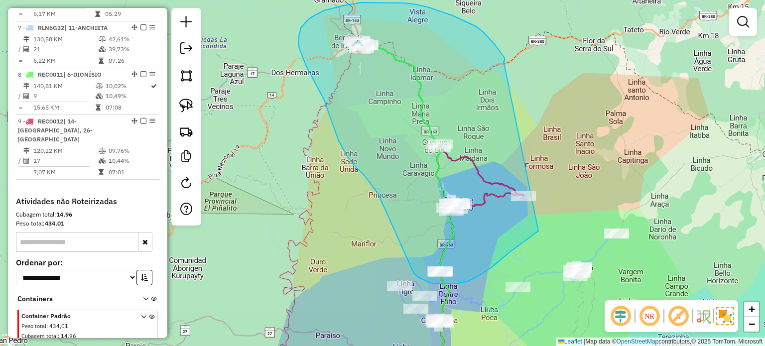
drag, startPoint x: 504, startPoint y: 62, endPoint x: 622, endPoint y: 183, distance: 169.1
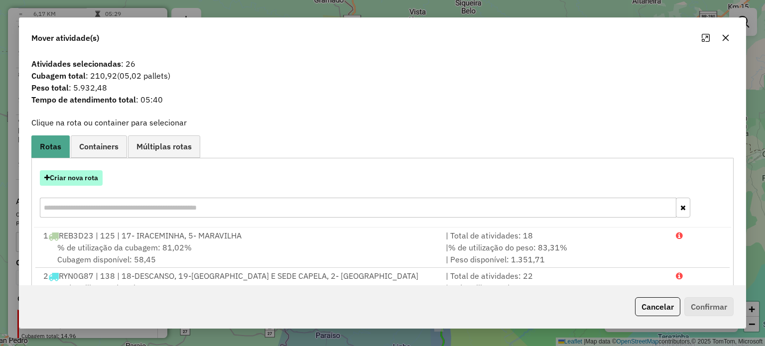
click at [81, 178] on button "Criar nova rota" at bounding box center [71, 177] width 63 height 15
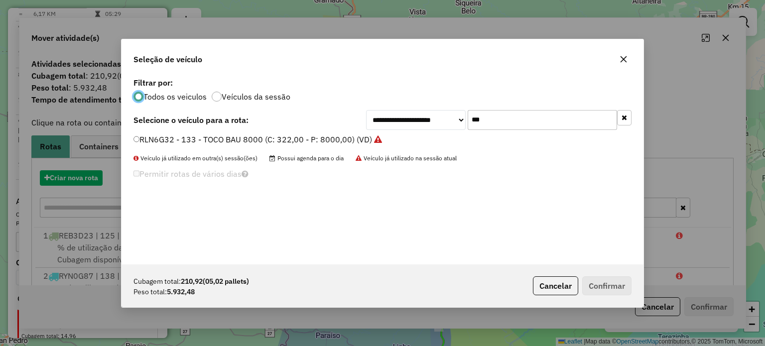
scroll to position [5, 3]
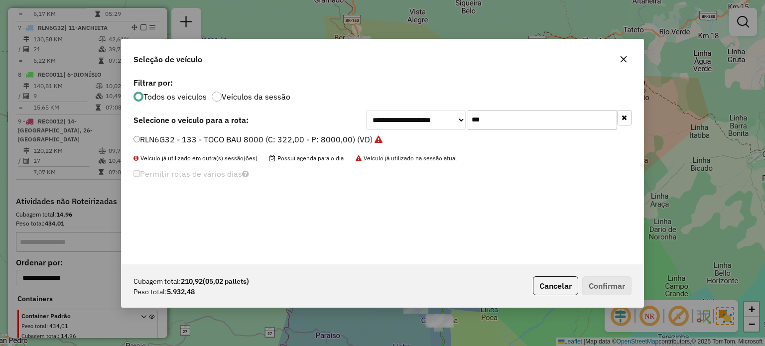
drag, startPoint x: 463, startPoint y: 126, endPoint x: 452, endPoint y: 125, distance: 11.5
click at [451, 127] on div "**********" at bounding box center [499, 120] width 266 height 20
type input "***"
click at [215, 140] on label "RLF0E15 - 132 - TOCO BAU 8000 (C: 322,00 - P: 8000,00) (VD)" at bounding box center [252, 140] width 237 height 12
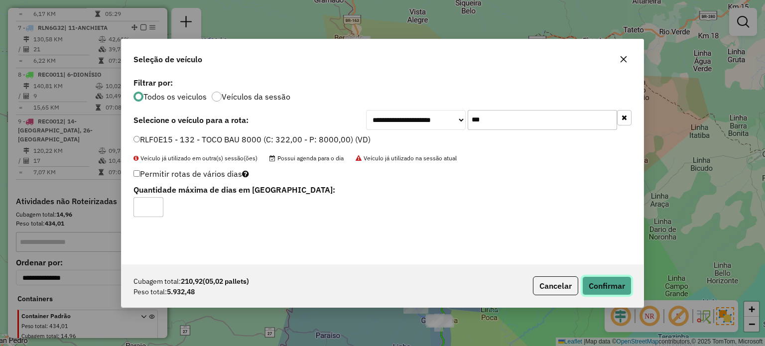
drag, startPoint x: 611, startPoint y: 287, endPoint x: 625, endPoint y: 282, distance: 14.7
click at [614, 287] on button "Confirmar" at bounding box center [606, 286] width 49 height 19
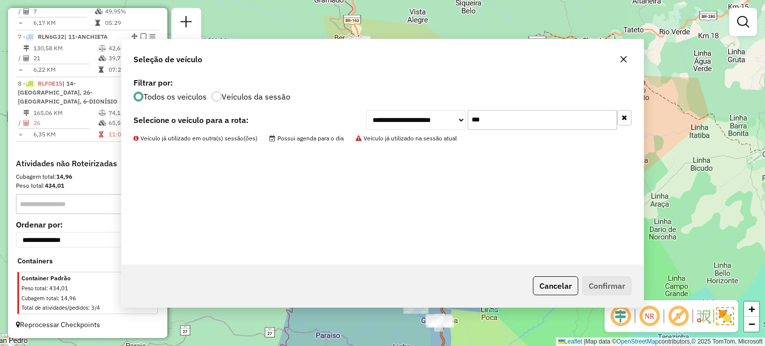
scroll to position [745, 0]
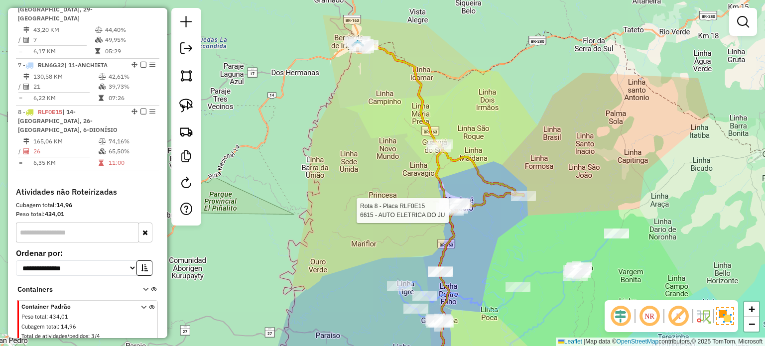
select select "*********"
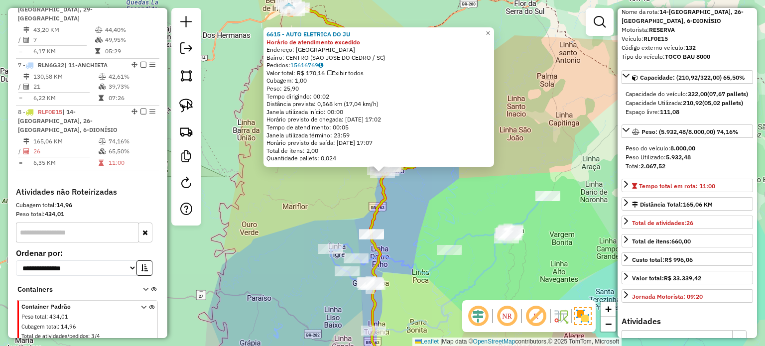
scroll to position [0, 0]
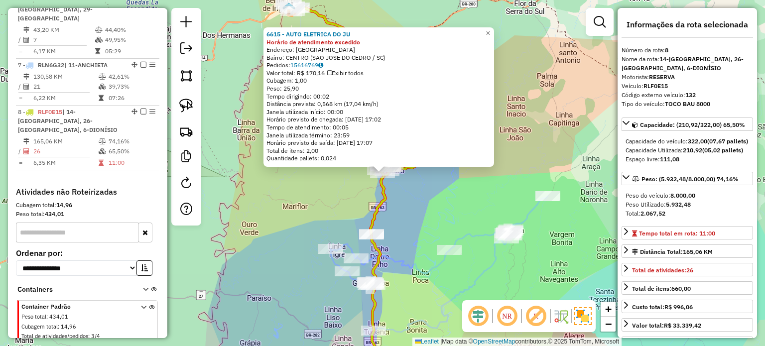
click at [419, 195] on div "6615 - AUTO ELETRICA DO JU Horário de atendimento excedido Endereço: RIO GRANDE…" at bounding box center [382, 173] width 765 height 346
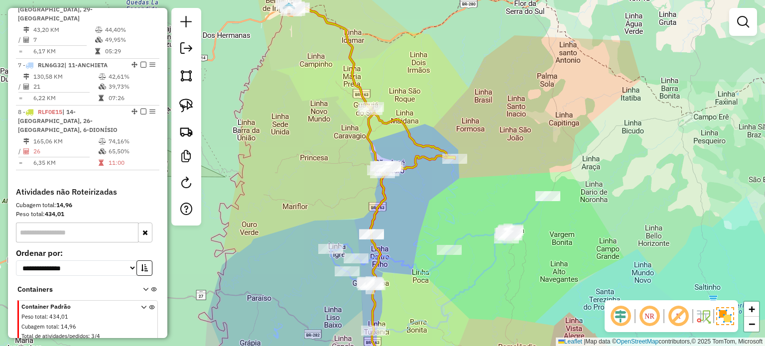
drag, startPoint x: 440, startPoint y: 185, endPoint x: 438, endPoint y: 192, distance: 7.7
click at [438, 192] on div "Janela de atendimento Grade de atendimento Capacidade Transportadoras Veículos …" at bounding box center [382, 173] width 765 height 346
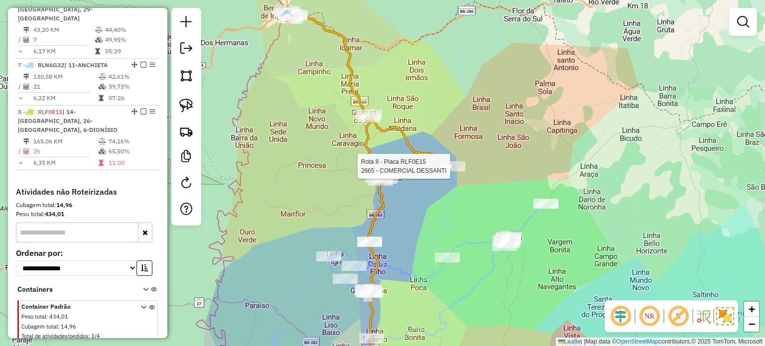
select select "*********"
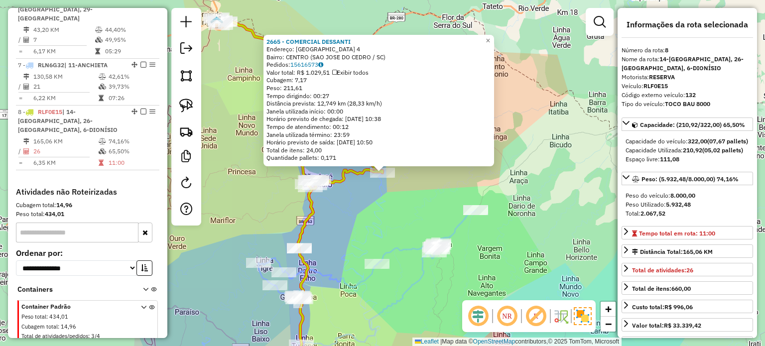
click at [383, 193] on div "2665 - COMERCIAL DESSANTI Endereço: RIO GRANDE DO SUL 4 Bairro: CENTRO (SAO JOS…" at bounding box center [382, 173] width 765 height 346
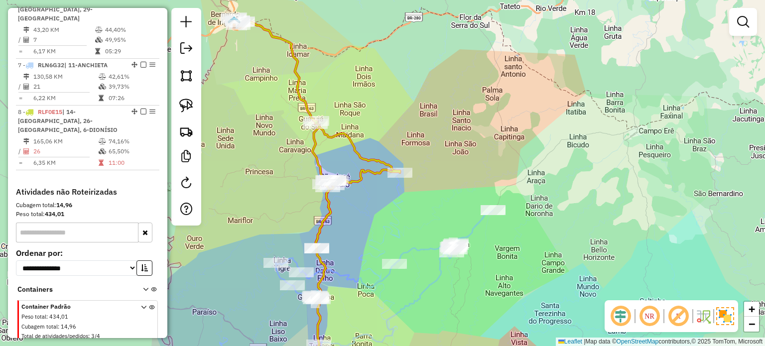
drag, startPoint x: 383, startPoint y: 193, endPoint x: 437, endPoint y: 189, distance: 54.0
click at [436, 189] on div "Janela de atendimento Grade de atendimento Capacidade Transportadoras Veículos …" at bounding box center [382, 173] width 765 height 346
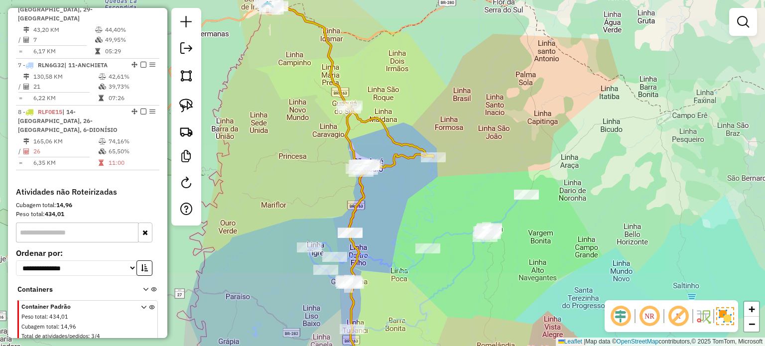
drag, startPoint x: 421, startPoint y: 192, endPoint x: 442, endPoint y: 167, distance: 32.9
click at [442, 168] on div "Janela de atendimento Grade de atendimento Capacidade Transportadoras Veículos …" at bounding box center [382, 173] width 765 height 346
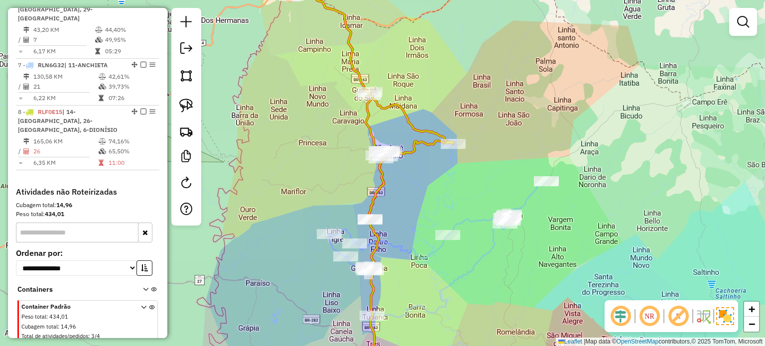
drag, startPoint x: 432, startPoint y: 174, endPoint x: 431, endPoint y: 184, distance: 10.0
click at [431, 184] on div "Janela de atendimento Grade de atendimento Capacidade Transportadoras Veículos …" at bounding box center [382, 173] width 765 height 346
select select "*********"
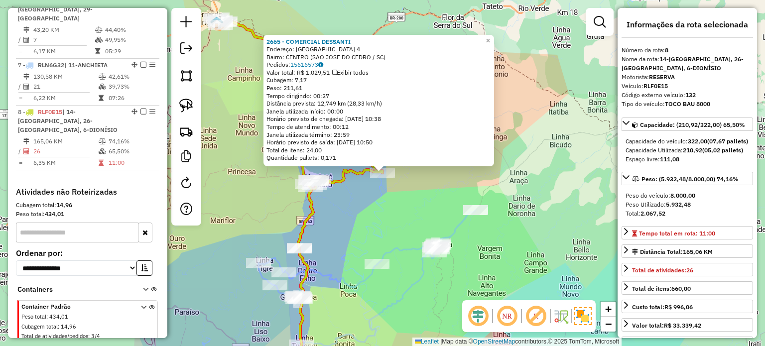
click at [378, 206] on div "2665 - COMERCIAL DESSANTI Endereço: RIO GRANDE DO SUL 4 Bairro: CENTRO (SAO JOS…" at bounding box center [382, 173] width 765 height 346
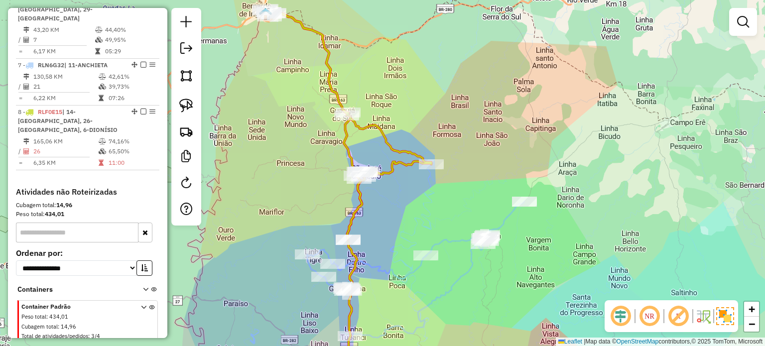
drag, startPoint x: 387, startPoint y: 207, endPoint x: 435, endPoint y: 199, distance: 49.6
click at [435, 199] on div "Janela de atendimento Grade de atendimento Capacidade Transportadoras Veículos …" at bounding box center [382, 173] width 765 height 346
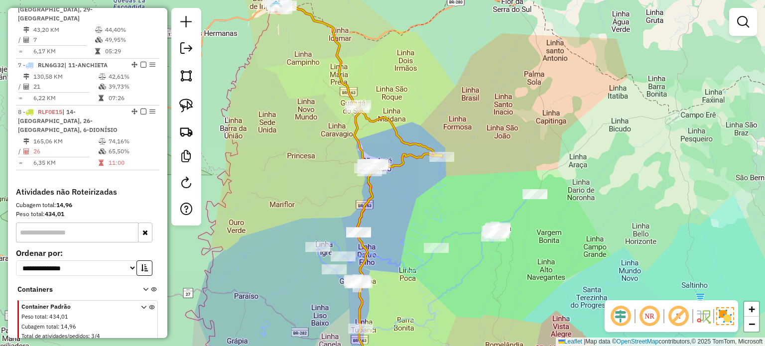
drag, startPoint x: 432, startPoint y: 205, endPoint x: 443, endPoint y: 197, distance: 13.6
click at [443, 197] on div "Janela de atendimento Grade de atendimento Capacidade Transportadoras Veículos …" at bounding box center [382, 173] width 765 height 346
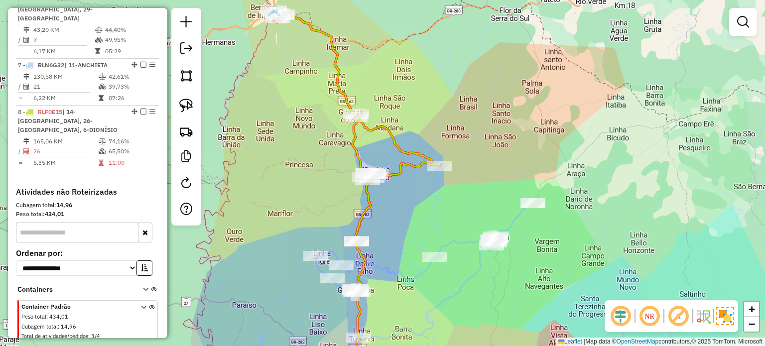
click at [425, 207] on div "Janela de atendimento Grade de atendimento Capacidade Transportadoras Veículos …" at bounding box center [382, 173] width 765 height 346
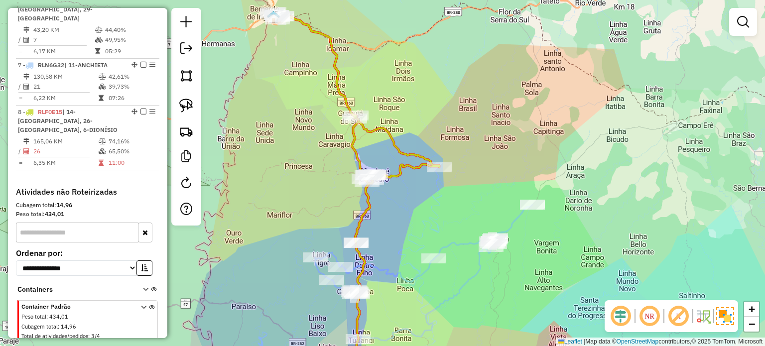
drag, startPoint x: 425, startPoint y: 207, endPoint x: 427, endPoint y: 212, distance: 5.6
click at [427, 212] on div "Janela de atendimento Grade de atendimento Capacidade Transportadoras Veículos …" at bounding box center [382, 173] width 765 height 346
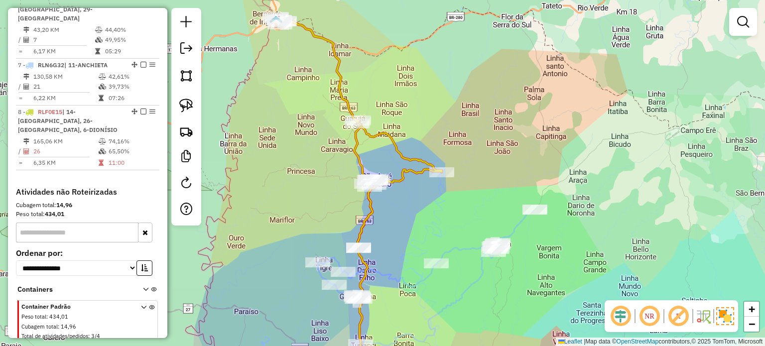
click at [428, 212] on div "Janela de atendimento Grade de atendimento Capacidade Transportadoras Veículos …" at bounding box center [382, 173] width 765 height 346
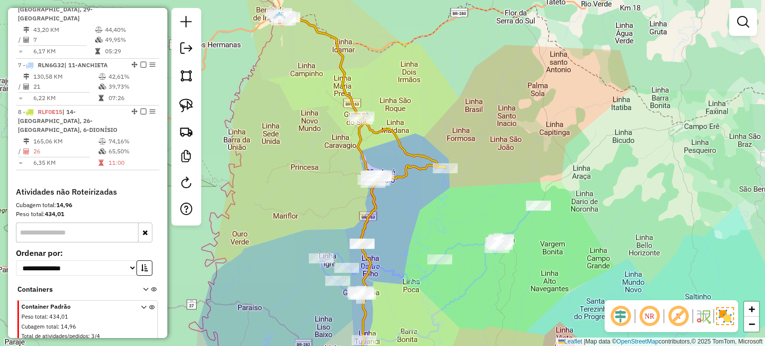
drag, startPoint x: 431, startPoint y: 208, endPoint x: 443, endPoint y: 199, distance: 14.9
click at [443, 199] on div "Janela de atendimento Grade de atendimento Capacidade Transportadoras Veículos …" at bounding box center [382, 173] width 765 height 346
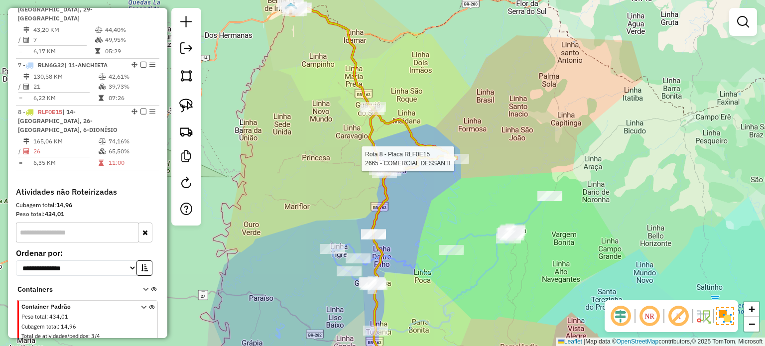
select select "*********"
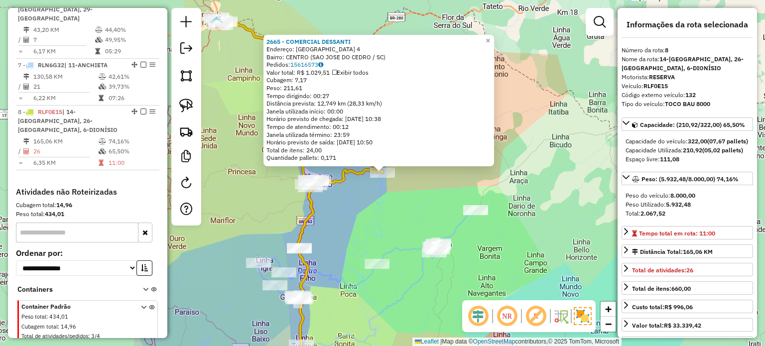
click at [371, 203] on div "2665 - COMERCIAL DESSANTI Endereço: RIO GRANDE DO SUL 4 Bairro: CENTRO (SAO JOS…" at bounding box center [382, 173] width 765 height 346
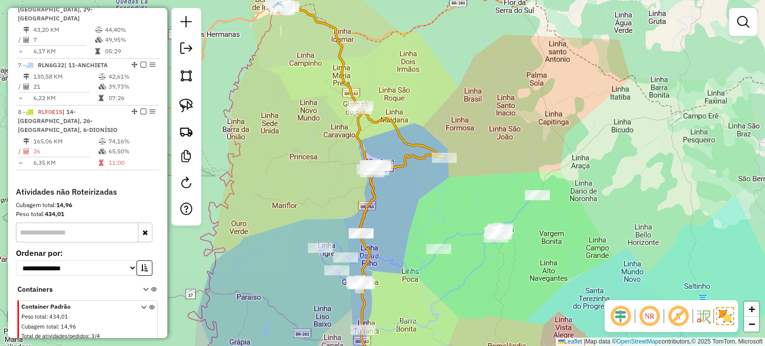
click at [432, 192] on div "Janela de atendimento Grade de atendimento Capacidade Transportadoras Veículos …" at bounding box center [382, 173] width 765 height 346
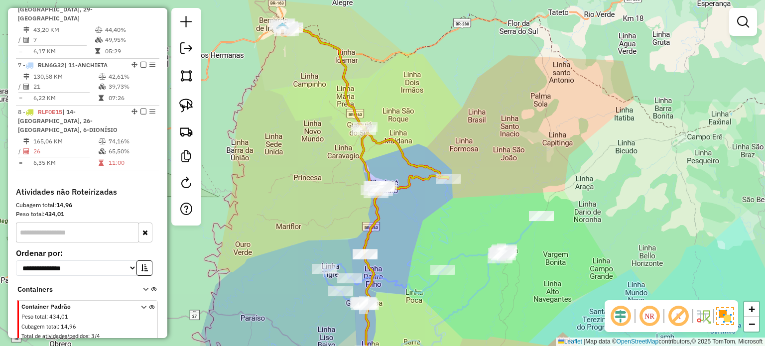
drag, startPoint x: 423, startPoint y: 205, endPoint x: 423, endPoint y: 220, distance: 14.9
click at [423, 220] on div "Janela de atendimento Grade de atendimento Capacidade Transportadoras Veículos …" at bounding box center [382, 173] width 765 height 346
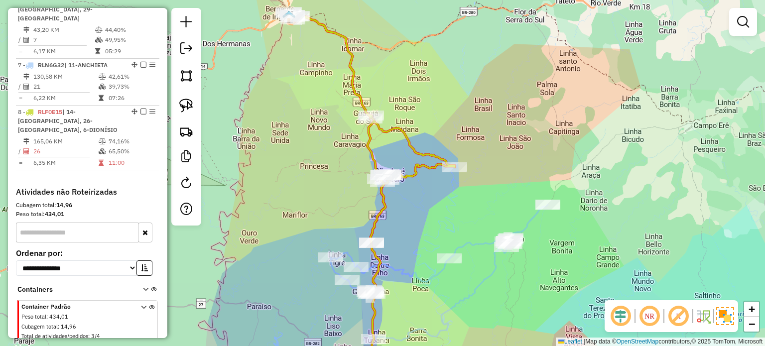
drag, startPoint x: 423, startPoint y: 218, endPoint x: 432, endPoint y: 193, distance: 26.0
click at [432, 195] on div "Janela de atendimento Grade de atendimento Capacidade Transportadoras Veículos …" at bounding box center [382, 173] width 765 height 346
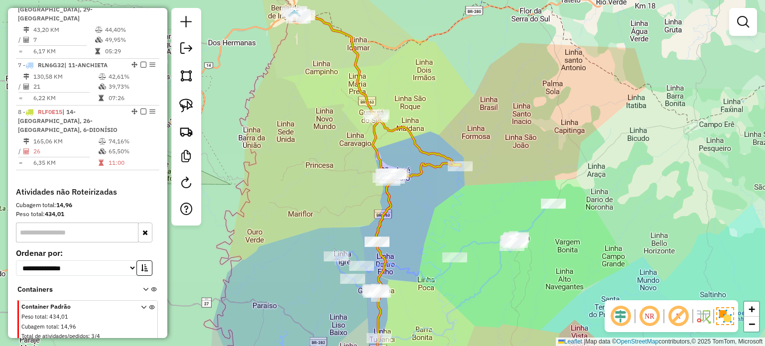
drag, startPoint x: 437, startPoint y: 203, endPoint x: 438, endPoint y: 208, distance: 5.2
click at [438, 208] on div "Janela de atendimento Grade de atendimento Capacidade Transportadoras Veículos …" at bounding box center [382, 173] width 765 height 346
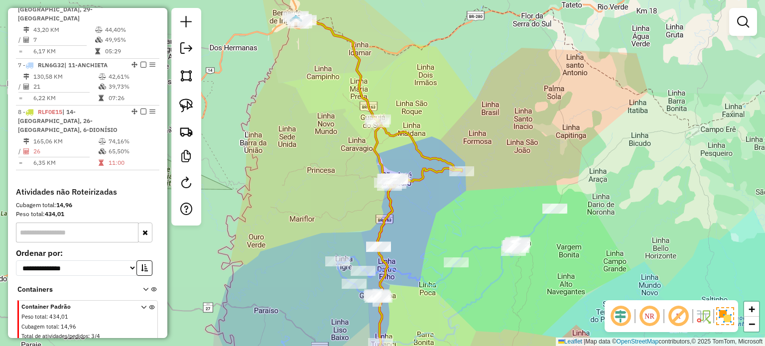
click at [423, 197] on div "Janela de atendimento Grade de atendimento Capacidade Transportadoras Veículos …" at bounding box center [382, 173] width 765 height 346
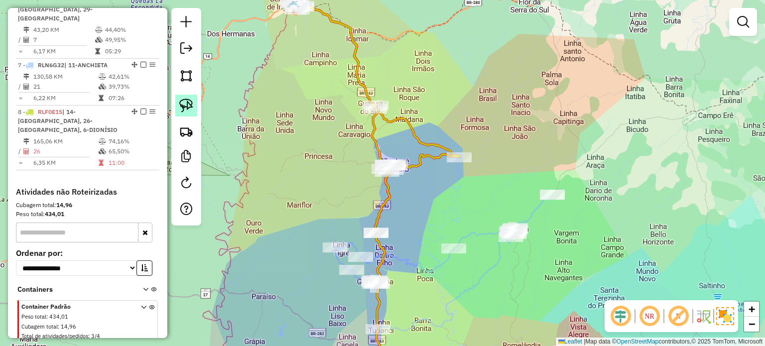
click at [191, 104] on img at bounding box center [186, 106] width 14 height 14
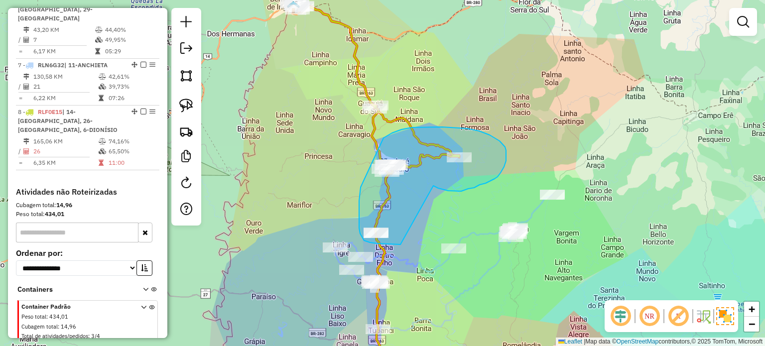
drag, startPoint x: 435, startPoint y: 187, endPoint x: 401, endPoint y: 245, distance: 67.2
click at [401, 245] on div "Janela de atendimento Grade de atendimento Capacidade Transportadoras Veículos …" at bounding box center [382, 173] width 765 height 346
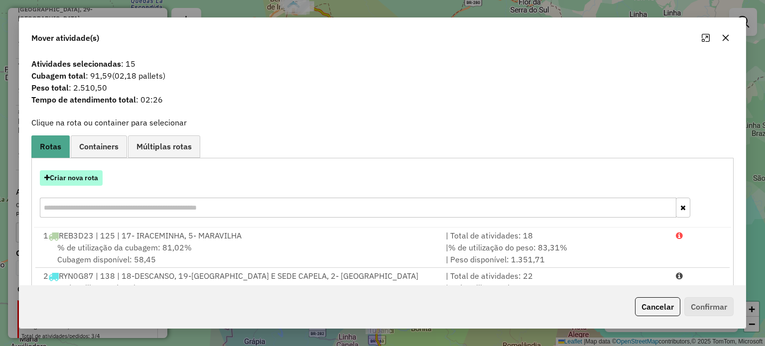
click at [74, 174] on button "Criar nova rota" at bounding box center [71, 177] width 63 height 15
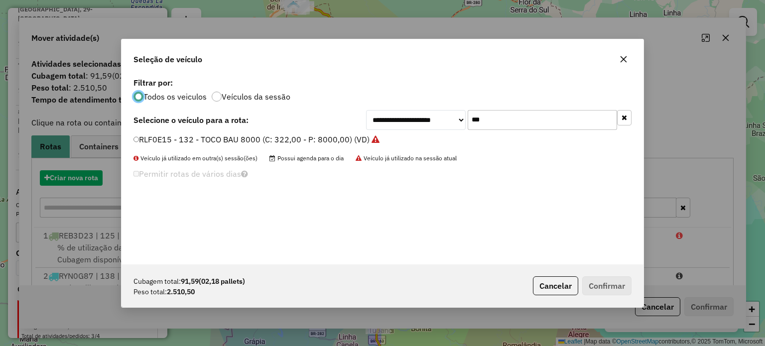
scroll to position [5, 3]
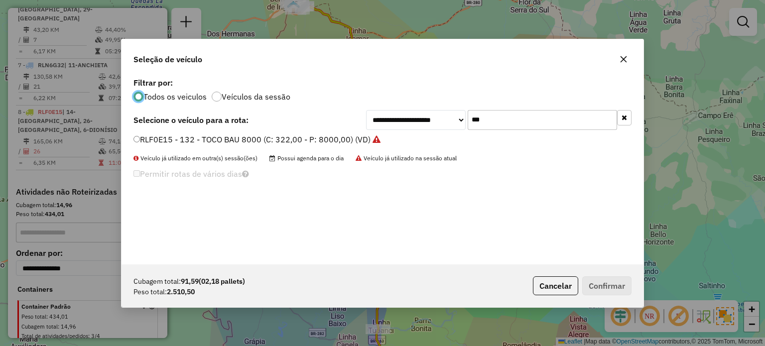
drag, startPoint x: 508, startPoint y: 125, endPoint x: 432, endPoint y: 129, distance: 75.8
click at [432, 129] on div "**********" at bounding box center [499, 120] width 266 height 20
type input "***"
drag, startPoint x: 191, startPoint y: 141, endPoint x: 204, endPoint y: 142, distance: 12.5
click at [191, 141] on label "RLF0J05 - 129 - TOCO BAU 8000 (C: 322,00 - P: 8000,00) (VD)" at bounding box center [252, 140] width 237 height 12
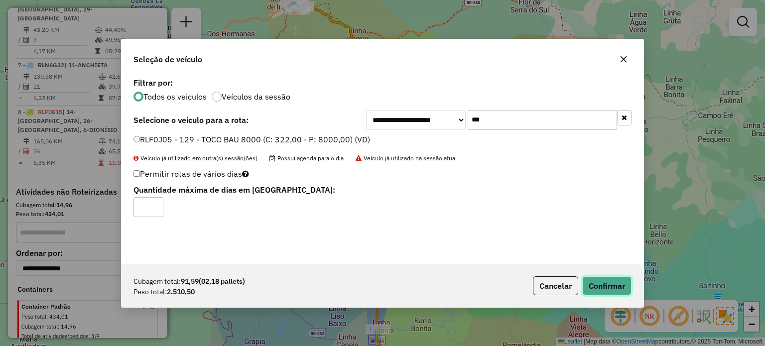
click at [604, 292] on button "Confirmar" at bounding box center [606, 286] width 49 height 19
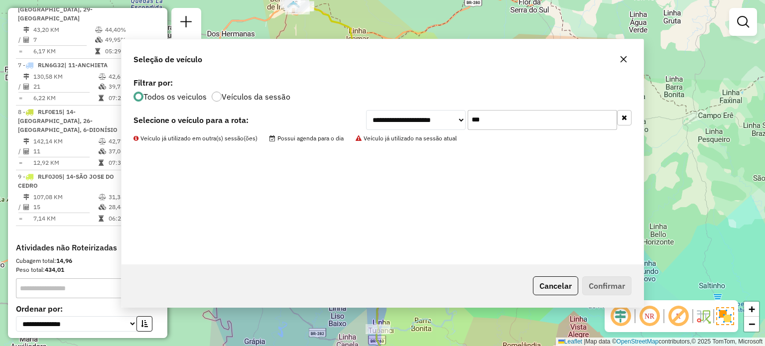
scroll to position [782, 0]
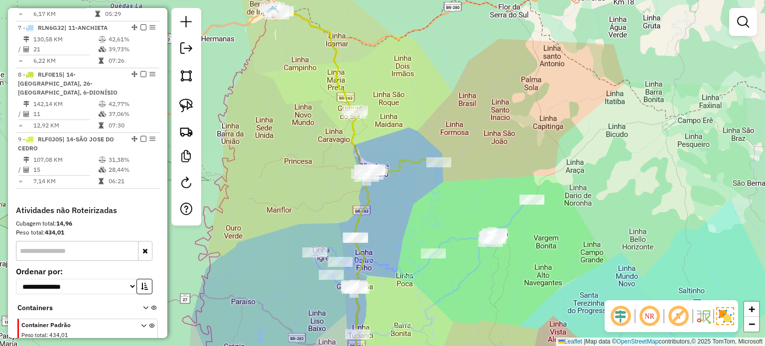
drag, startPoint x: 414, startPoint y: 217, endPoint x: 396, endPoint y: 202, distance: 24.0
click at [402, 219] on div "Janela de atendimento Grade de atendimento Capacidade Transportadoras Veículos …" at bounding box center [382, 173] width 765 height 346
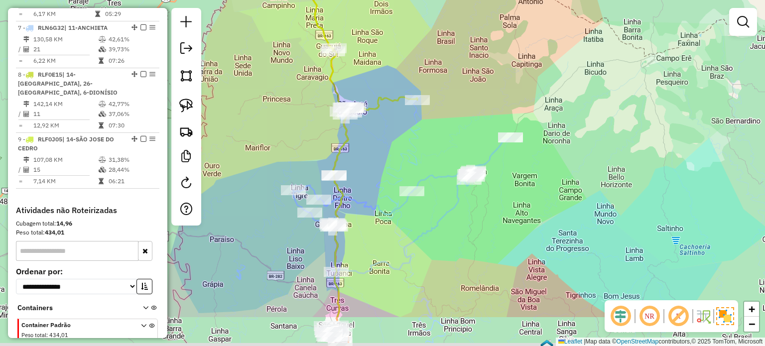
drag, startPoint x: 400, startPoint y: 203, endPoint x: 433, endPoint y: 153, distance: 60.0
click at [392, 131] on div "Janela de atendimento Grade de atendimento Capacidade Transportadoras Veículos …" at bounding box center [382, 173] width 765 height 346
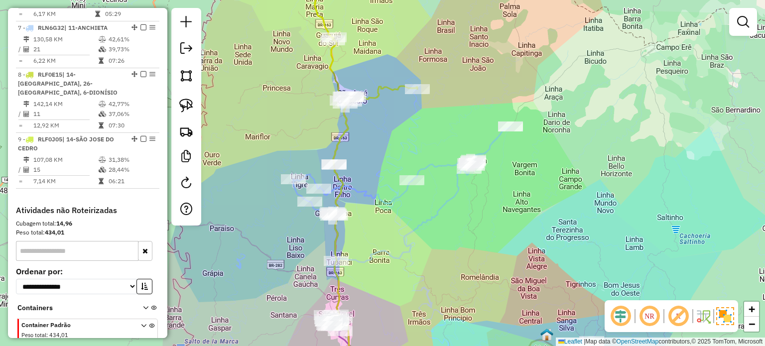
click at [460, 232] on div "Janela de atendimento Grade de atendimento Capacidade Transportadoras Veículos …" at bounding box center [382, 173] width 765 height 346
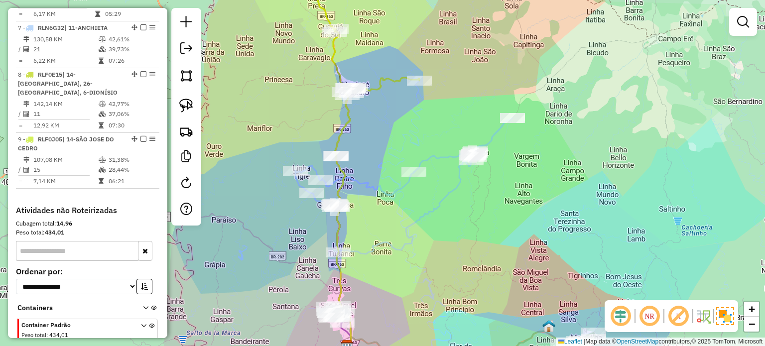
drag, startPoint x: 431, startPoint y: 220, endPoint x: 461, endPoint y: 196, distance: 38.7
click at [461, 197] on div "Janela de atendimento Grade de atendimento Capacidade Transportadoras Veículos …" at bounding box center [382, 173] width 765 height 346
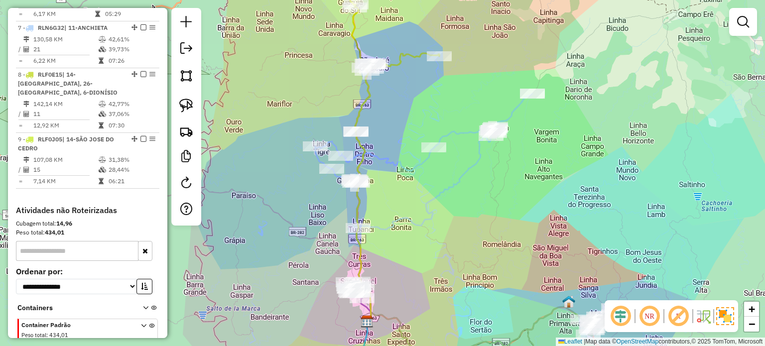
drag, startPoint x: 458, startPoint y: 236, endPoint x: 436, endPoint y: 235, distance: 21.9
click at [438, 235] on div "Janela de atendimento Grade de atendimento Capacidade Transportadoras Veículos …" at bounding box center [382, 173] width 765 height 346
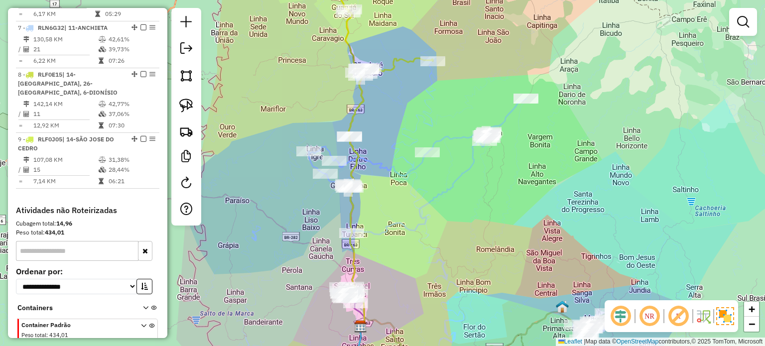
drag, startPoint x: 442, startPoint y: 221, endPoint x: 452, endPoint y: 256, distance: 36.8
click at [452, 256] on div "Janela de atendimento Grade de atendimento Capacidade Transportadoras Veículos …" at bounding box center [382, 173] width 765 height 346
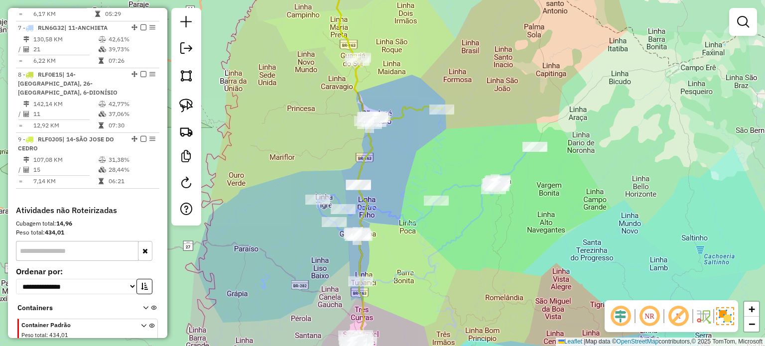
click at [413, 151] on div "Janela de atendimento Grade de atendimento Capacidade Transportadoras Veículos …" at bounding box center [382, 173] width 765 height 346
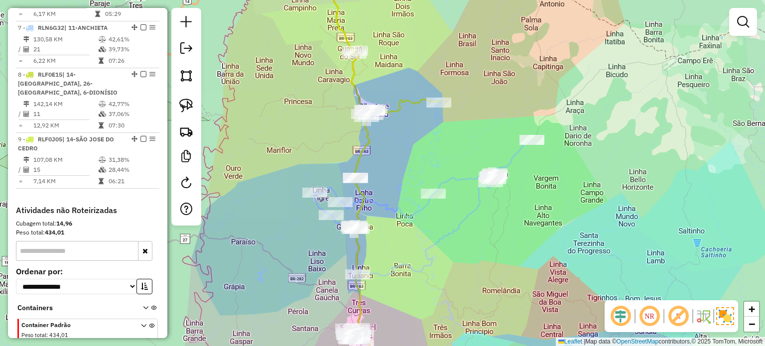
drag, startPoint x: 421, startPoint y: 177, endPoint x: 390, endPoint y: 146, distance: 43.7
click at [419, 163] on div "Janela de atendimento Grade de atendimento Capacidade Transportadoras Veículos …" at bounding box center [382, 173] width 765 height 346
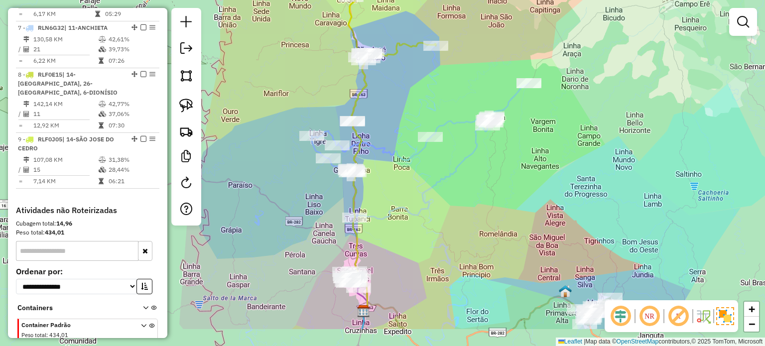
drag, startPoint x: 404, startPoint y: 127, endPoint x: 402, endPoint y: 102, distance: 25.0
click at [402, 105] on div "Janela de atendimento Grade de atendimento Capacidade Transportadoras Veículos …" at bounding box center [382, 173] width 765 height 346
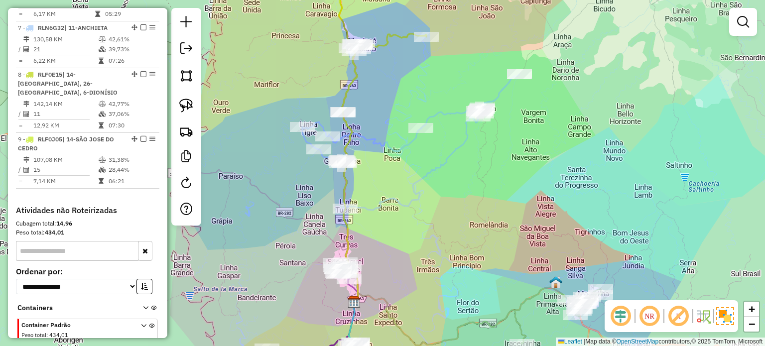
drag, startPoint x: 415, startPoint y: 182, endPoint x: 407, endPoint y: 180, distance: 8.2
click at [407, 180] on div "Janela de atendimento Grade de atendimento Capacidade Transportadoras Veículos …" at bounding box center [382, 173] width 765 height 346
drag, startPoint x: 478, startPoint y: 256, endPoint x: 483, endPoint y: 259, distance: 5.6
click at [483, 259] on div "Rota 6 - Placa RYA6J88 7071 - SEGALINS RESTAURANT Janela de atendimento Grade d…" at bounding box center [382, 173] width 765 height 346
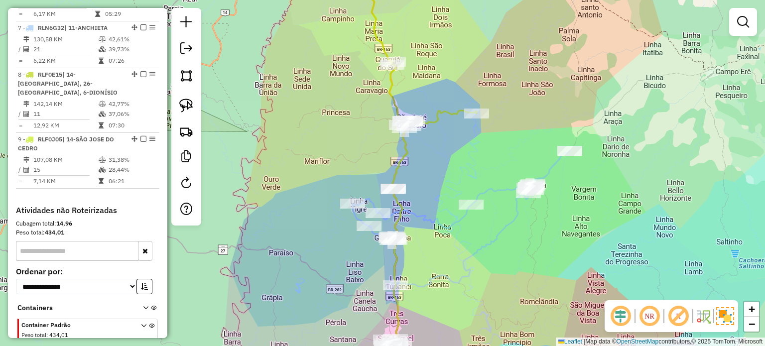
drag, startPoint x: 392, startPoint y: 188, endPoint x: 397, endPoint y: 202, distance: 15.3
click at [397, 202] on div "Rota 9 - Placa RLF0J05 6615 - AUTO ELETRICA DO JU Janela de atendimento Grade d…" at bounding box center [382, 173] width 765 height 346
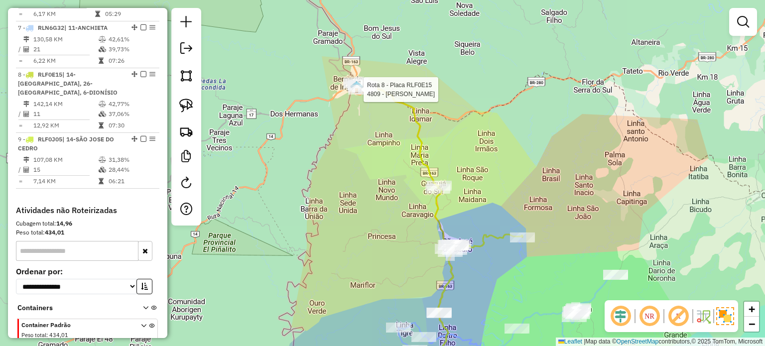
select select "*********"
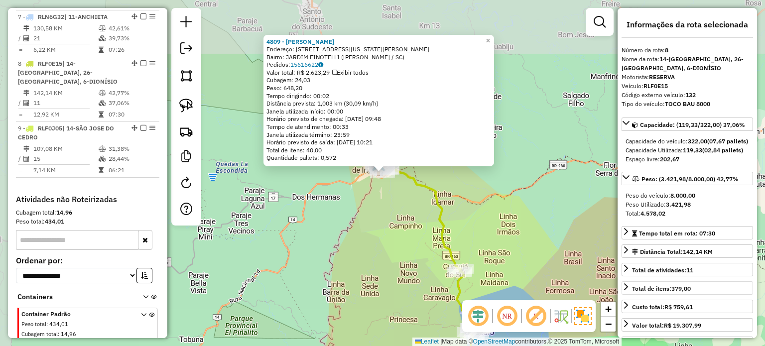
scroll to position [800, 0]
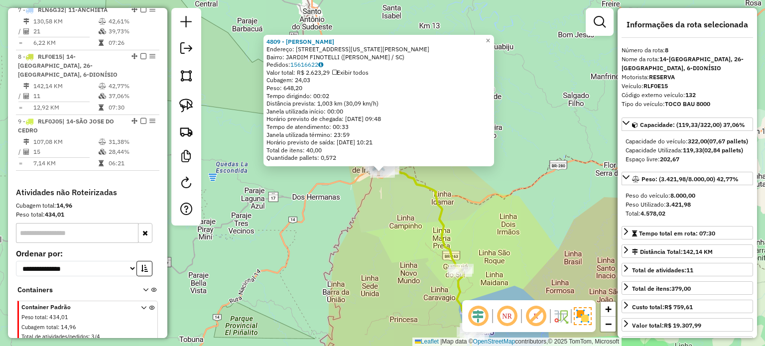
click at [390, 233] on div "4809 - MERCADO SCHULTZ Endereço: AV WASHINGTON LUIZ 1070 Bairro: JARDIM FINOTEL…" at bounding box center [382, 173] width 765 height 346
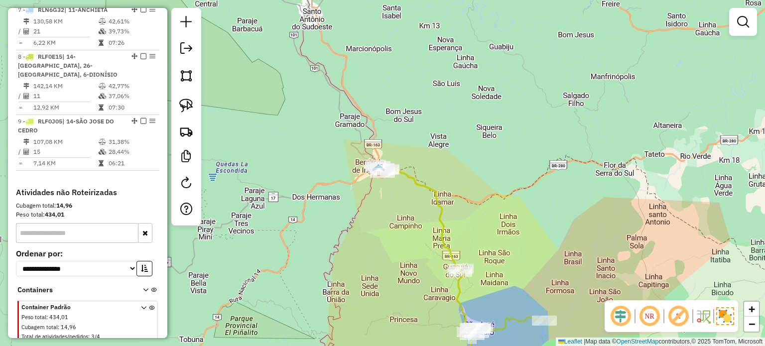
click at [480, 165] on div "Janela de atendimento Grade de atendimento Capacidade Transportadoras Veículos …" at bounding box center [382, 173] width 765 height 346
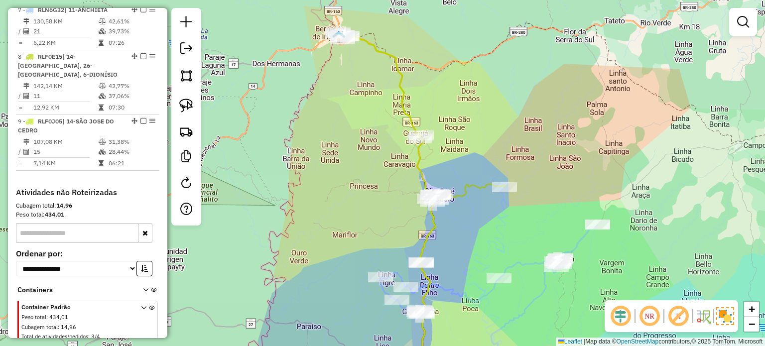
drag, startPoint x: 484, startPoint y: 245, endPoint x: 481, endPoint y: 234, distance: 10.8
click at [482, 235] on div "Janela de atendimento Grade de atendimento Capacidade Transportadoras Veículos …" at bounding box center [382, 173] width 765 height 346
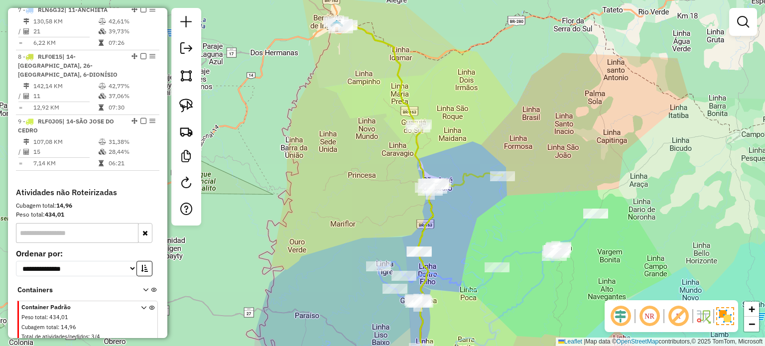
drag, startPoint x: 474, startPoint y: 198, endPoint x: 473, endPoint y: 183, distance: 15.5
click at [473, 184] on div "Janela de atendimento Grade de atendimento Capacidade Transportadoras Veículos …" at bounding box center [382, 173] width 765 height 346
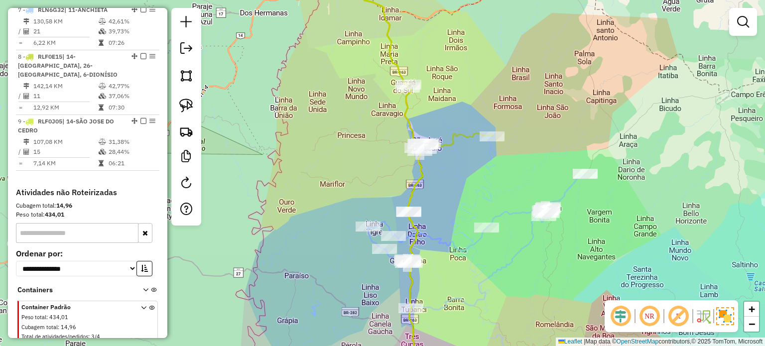
drag, startPoint x: 468, startPoint y: 195, endPoint x: 450, endPoint y: 154, distance: 45.1
click at [451, 159] on div "Janela de atendimento Grade de atendimento Capacidade Transportadoras Veículos …" at bounding box center [382, 173] width 765 height 346
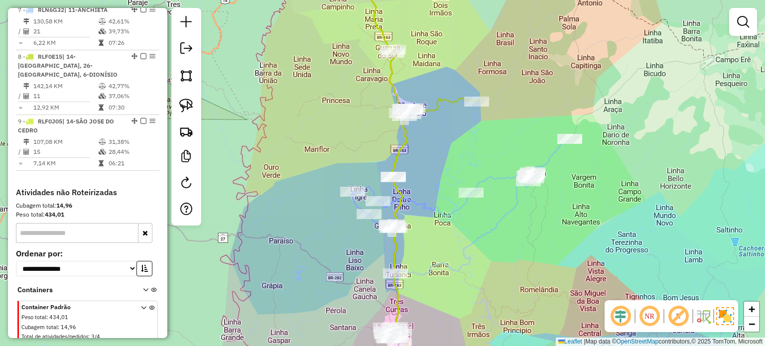
click at [464, 260] on icon at bounding box center [461, 207] width 217 height 136
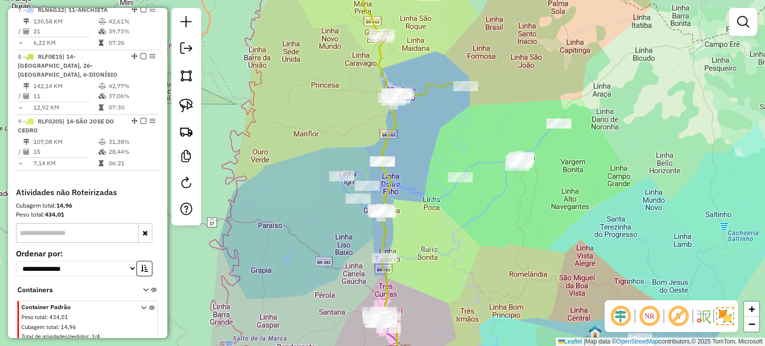
drag, startPoint x: 515, startPoint y: 305, endPoint x: 515, endPoint y: 240, distance: 65.3
click at [515, 243] on div "Janela de atendimento Grade de atendimento Capacidade Transportadoras Veículos …" at bounding box center [382, 173] width 765 height 346
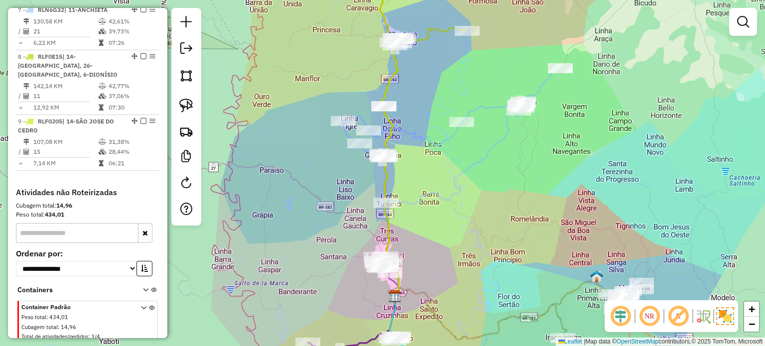
click at [486, 294] on div "Janela de atendimento Grade de atendimento Capacidade Transportadoras Veículos …" at bounding box center [382, 173] width 765 height 346
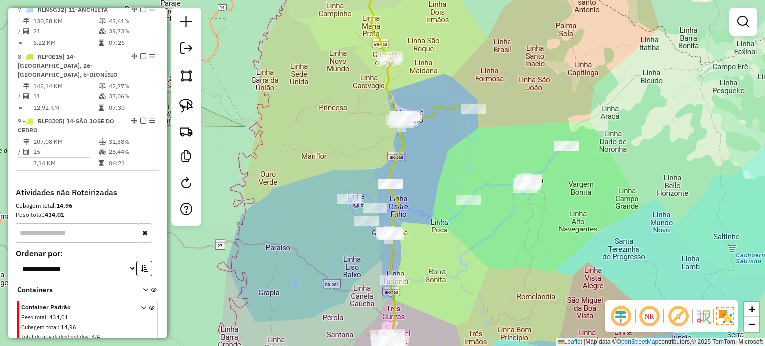
drag, startPoint x: 456, startPoint y: 237, endPoint x: 454, endPoint y: 206, distance: 31.0
click at [456, 217] on div "Janela de atendimento Grade de atendimento Capacidade Transportadoras Veículos …" at bounding box center [382, 173] width 765 height 346
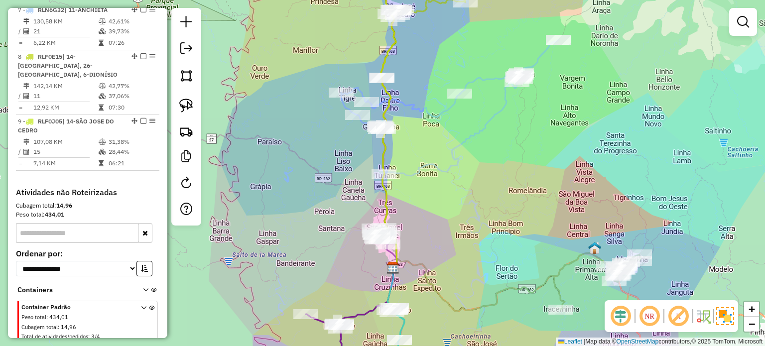
click at [452, 249] on div "Janela de atendimento Grade de atendimento Capacidade Transportadoras Veículos …" at bounding box center [382, 173] width 765 height 346
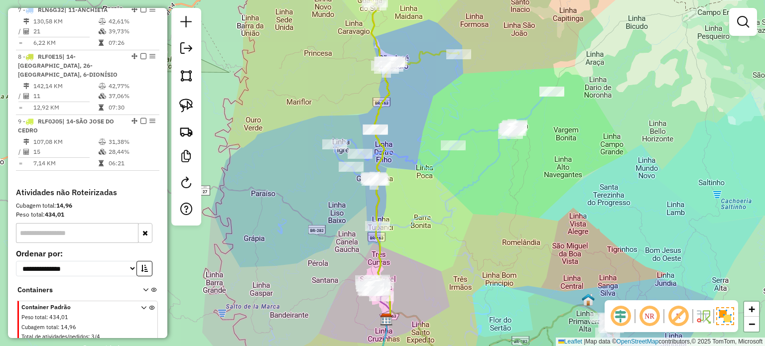
drag, startPoint x: 482, startPoint y: 207, endPoint x: 468, endPoint y: 226, distance: 23.5
click at [468, 226] on div "Janela de atendimento Grade de atendimento Capacidade Transportadoras Veículos …" at bounding box center [382, 173] width 765 height 346
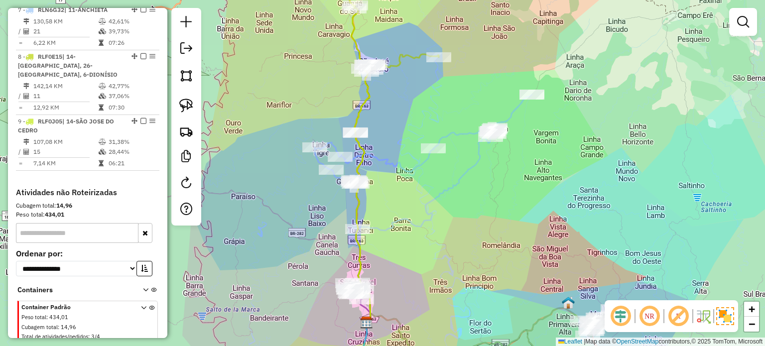
click at [423, 225] on icon at bounding box center [423, 163] width 217 height 136
click at [443, 241] on div "Janela de atendimento Grade de atendimento Capacidade Transportadoras Veículos …" at bounding box center [382, 173] width 765 height 346
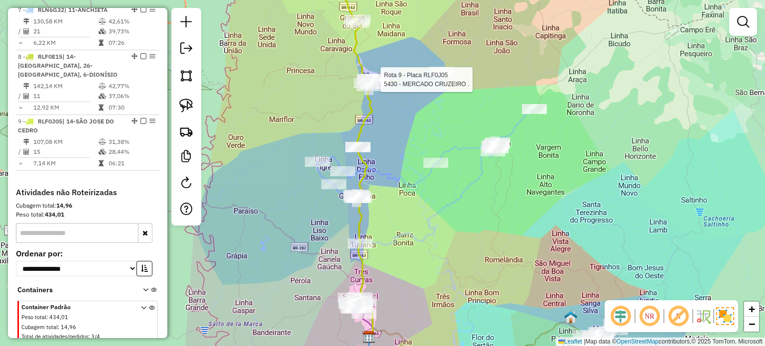
select select "*********"
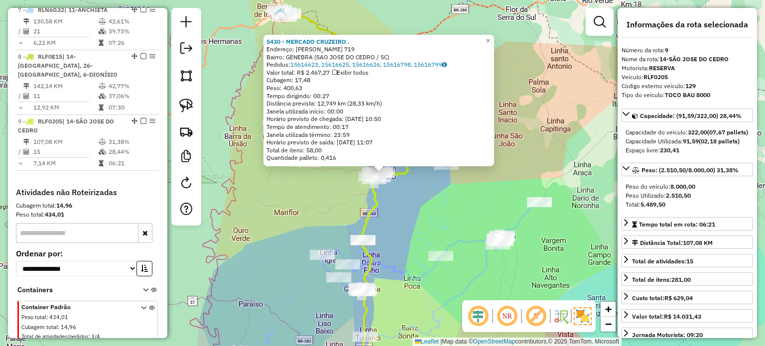
click at [433, 200] on div "5430 - MERCADO CRUZEIRO . Endereço: SANTOS DUMONT 719 Bairro: GENEBRA (SAO JOSE…" at bounding box center [382, 173] width 765 height 346
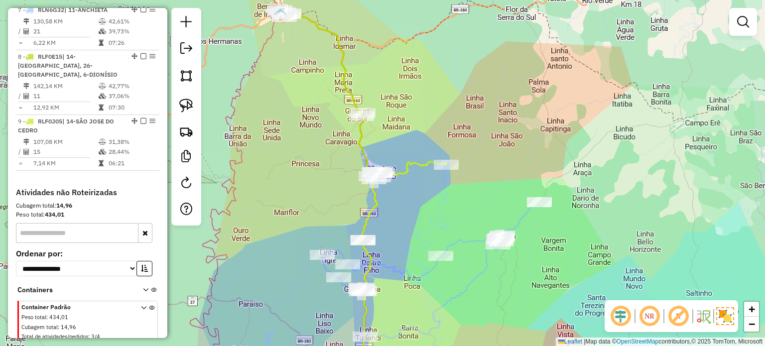
drag, startPoint x: 438, startPoint y: 208, endPoint x: 441, endPoint y: 150, distance: 57.8
click at [441, 155] on div "5430 - MERCADO CRUZEIRO . Endereço: SANTOS DUMONT 719 Bairro: GENEBRA (SAO JOSE…" at bounding box center [382, 173] width 765 height 346
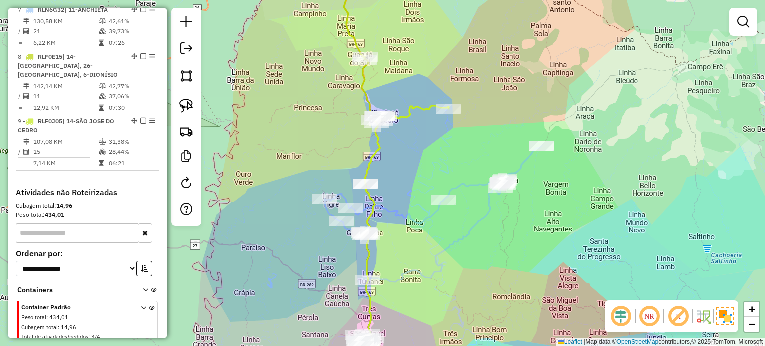
drag, startPoint x: 442, startPoint y: 258, endPoint x: 409, endPoint y: 145, distance: 117.4
click at [409, 151] on div "Rota 6 - Placa RYA6J88 4900 - CTG LACOS DA AMIZADE Janela de atendimento Grade …" at bounding box center [382, 173] width 765 height 346
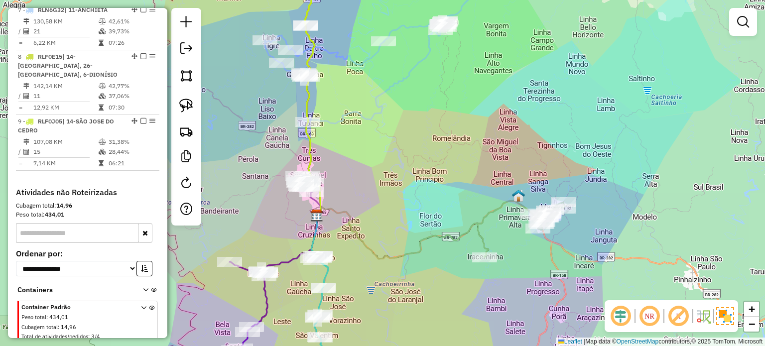
drag, startPoint x: 407, startPoint y: 176, endPoint x: 496, endPoint y: 127, distance: 102.1
click at [513, 125] on div "Janela de atendimento Grade de atendimento Capacidade Transportadoras Veículos …" at bounding box center [382, 173] width 765 height 346
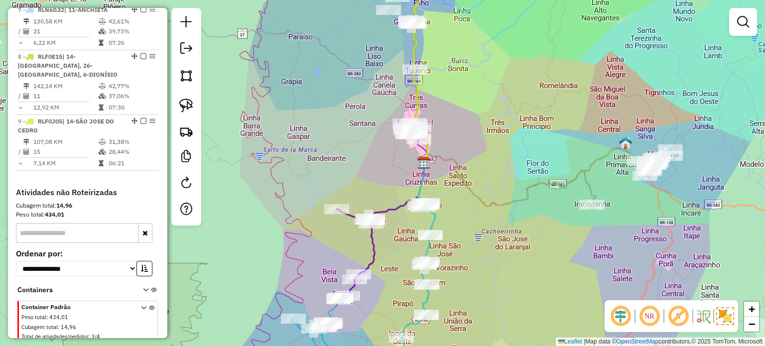
click at [452, 271] on div "Janela de atendimento Grade de atendimento Capacidade Transportadoras Veículos …" at bounding box center [382, 173] width 765 height 346
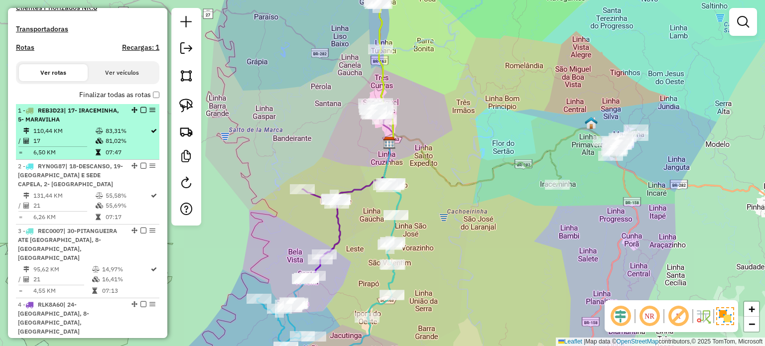
scroll to position [152, 0]
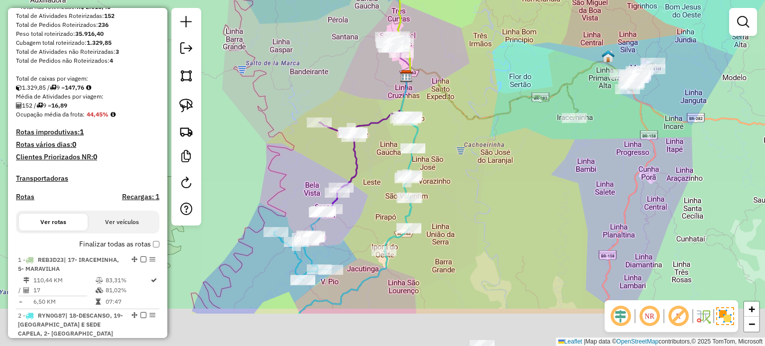
drag, startPoint x: 346, startPoint y: 274, endPoint x: 364, endPoint y: 206, distance: 70.2
click at [364, 207] on div "Janela de atendimento Grade de atendimento Capacidade Transportadoras Veículos …" at bounding box center [382, 173] width 765 height 346
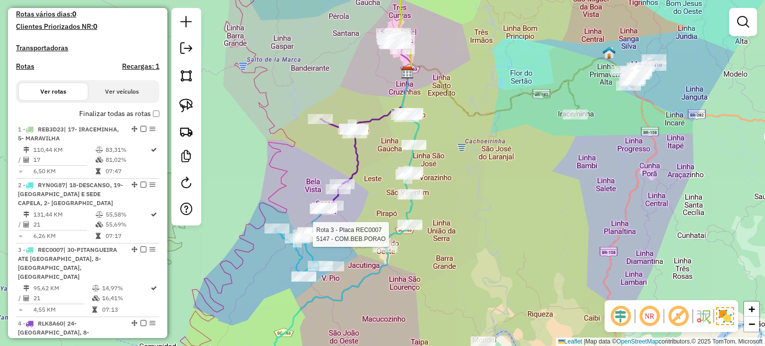
select select "*********"
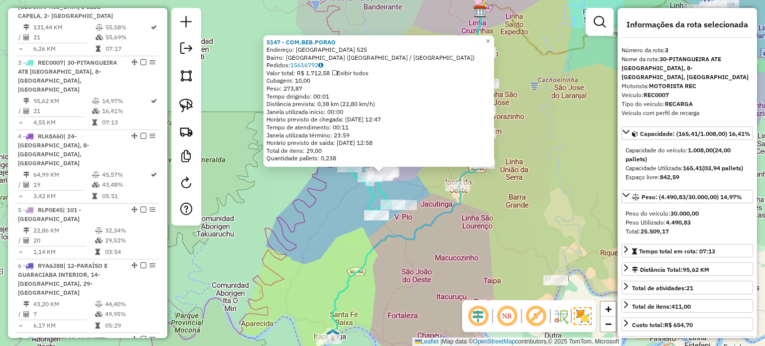
scroll to position [527, 0]
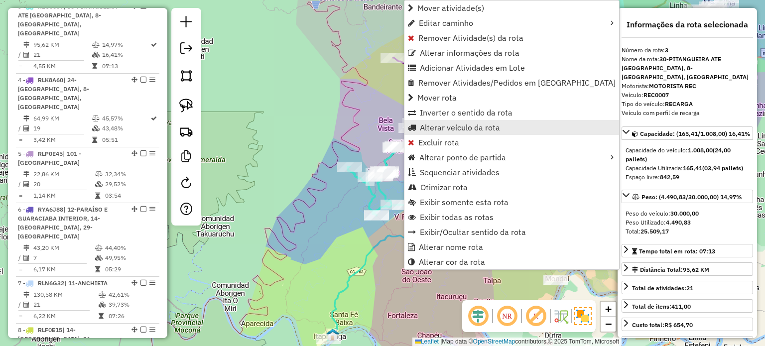
click at [431, 127] on span "Alterar veículo da rota" at bounding box center [460, 128] width 80 height 8
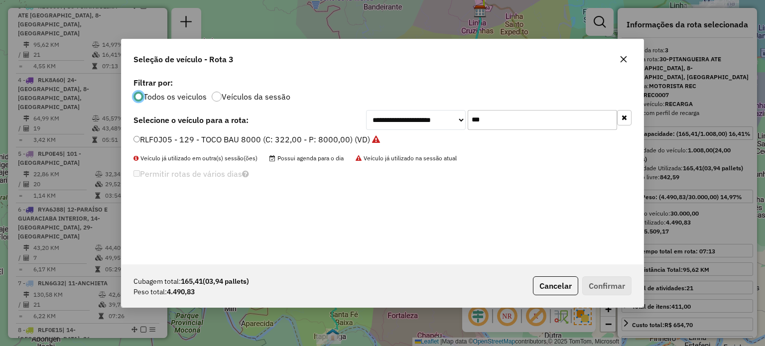
scroll to position [5, 3]
drag, startPoint x: 479, startPoint y: 123, endPoint x: 445, endPoint y: 124, distance: 33.9
click at [445, 124] on div "**********" at bounding box center [499, 120] width 266 height 20
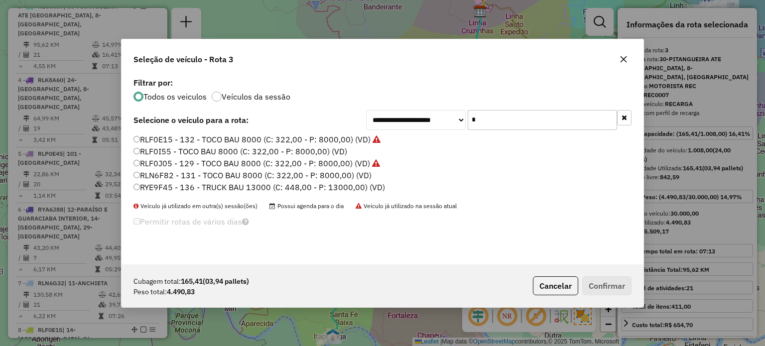
type input "*"
click at [204, 179] on label "RLN6F82 - 131 - TOCO BAU 8000 (C: 322,00 - P: 8000,00) (VD)" at bounding box center [253, 175] width 238 height 12
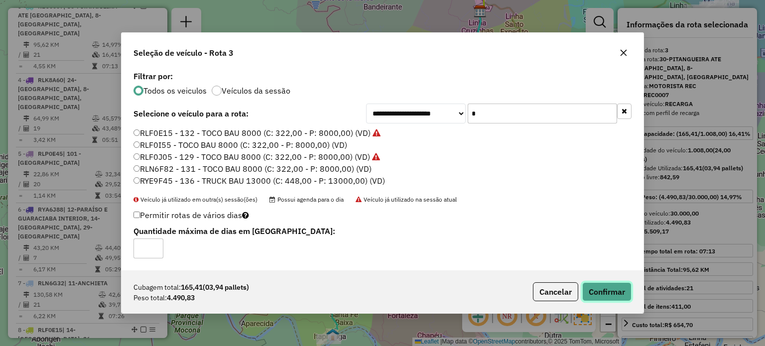
click at [611, 295] on button "Confirmar" at bounding box center [606, 291] width 49 height 19
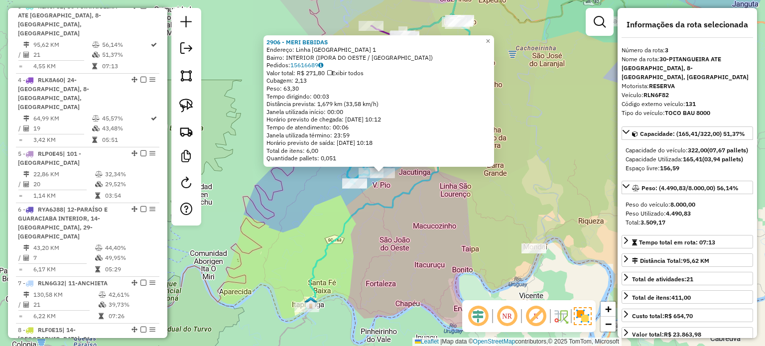
click at [397, 201] on icon at bounding box center [388, 163] width 164 height 289
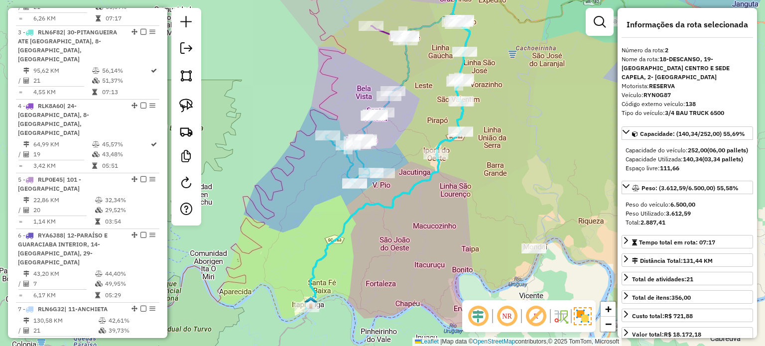
scroll to position [462, 0]
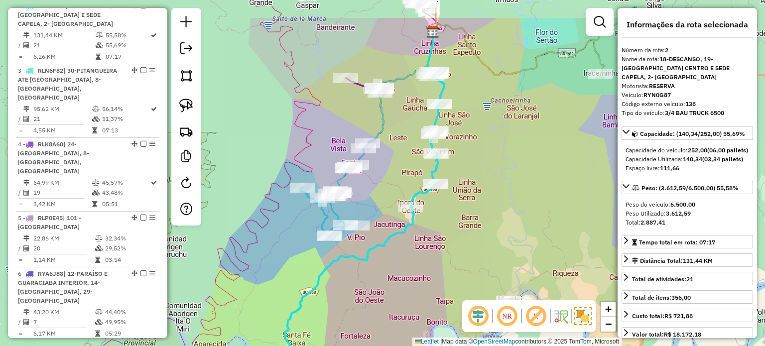
drag, startPoint x: 415, startPoint y: 244, endPoint x: 413, endPoint y: 249, distance: 5.4
click at [413, 249] on div "Janela de atendimento Grade de atendimento Capacidade Transportadoras Veículos …" at bounding box center [382, 173] width 765 height 346
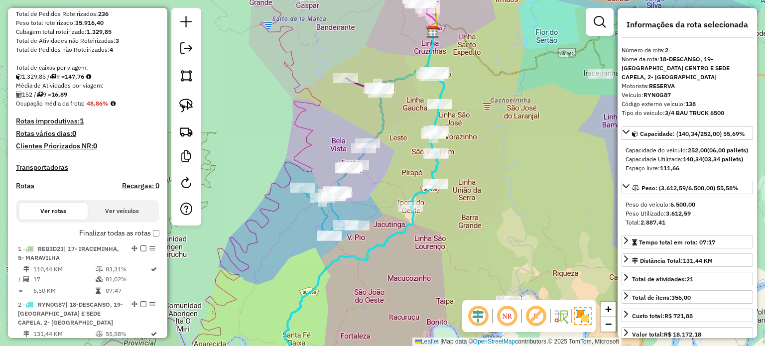
scroll to position [0, 0]
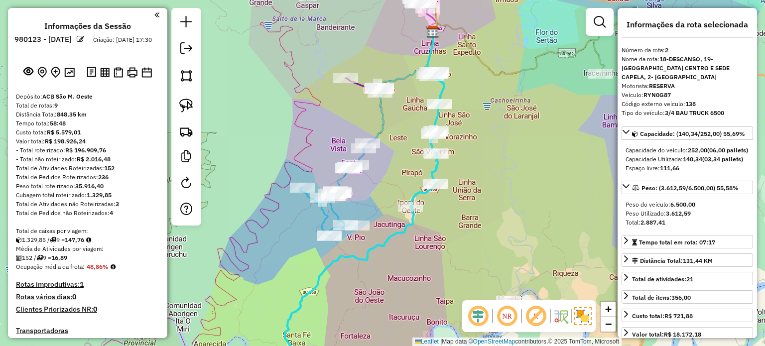
drag, startPoint x: 480, startPoint y: 211, endPoint x: 495, endPoint y: 212, distance: 15.0
click at [480, 211] on div "Janela de atendimento Grade de atendimento Capacidade Transportadoras Veículos …" at bounding box center [382, 173] width 765 height 346
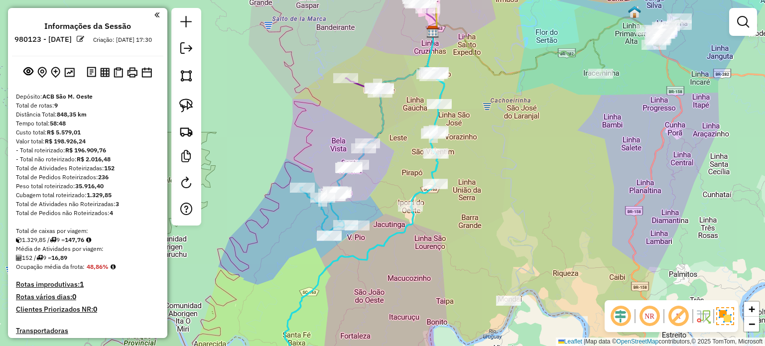
drag, startPoint x: 497, startPoint y: 212, endPoint x: 420, endPoint y: 139, distance: 105.7
click at [421, 141] on div "Janela de atendimento Grade de atendimento Capacidade Transportadoras Veículos …" at bounding box center [382, 173] width 765 height 346
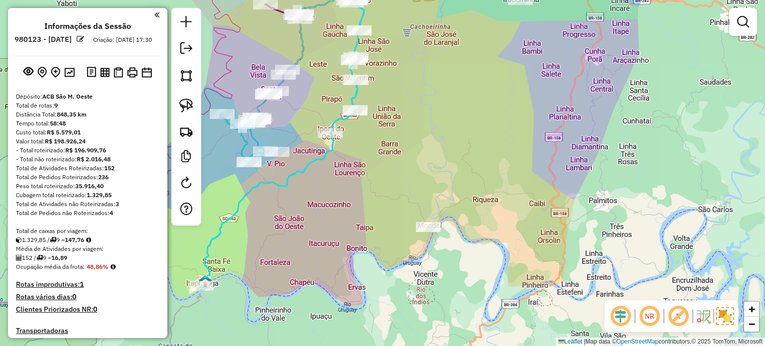
drag, startPoint x: 467, startPoint y: 179, endPoint x: 439, endPoint y: 150, distance: 39.8
click at [441, 154] on div "Janela de atendimento Grade de atendimento Capacidade Transportadoras Veículos …" at bounding box center [382, 173] width 765 height 346
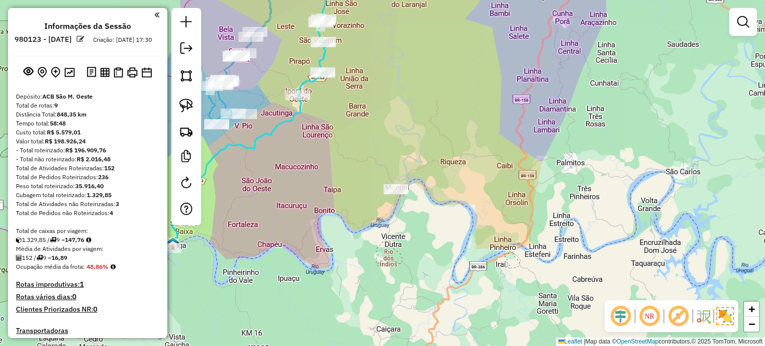
drag, startPoint x: 465, startPoint y: 191, endPoint x: 472, endPoint y: 176, distance: 16.0
click at [469, 177] on div "Janela de atendimento Grade de atendimento Capacidade Transportadoras Veículos …" at bounding box center [382, 173] width 765 height 346
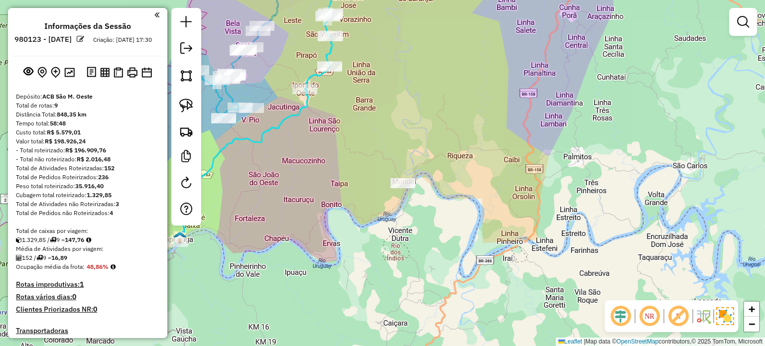
drag, startPoint x: 504, startPoint y: 190, endPoint x: 513, endPoint y: 189, distance: 9.1
click at [512, 189] on div "Janela de atendimento Grade de atendimento Capacidade Transportadoras Veículos …" at bounding box center [382, 173] width 765 height 346
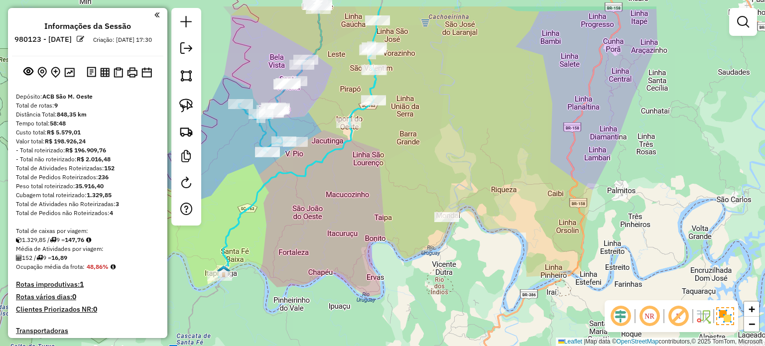
click at [376, 190] on div "Janela de atendimento Grade de atendimento Capacidade Transportadoras Veículos …" at bounding box center [382, 173] width 765 height 346
drag, startPoint x: 411, startPoint y: 179, endPoint x: 397, endPoint y: 136, distance: 46.0
click at [398, 143] on div "Janela de atendimento Grade de atendimento Capacidade Transportadoras Veículos …" at bounding box center [382, 173] width 765 height 346
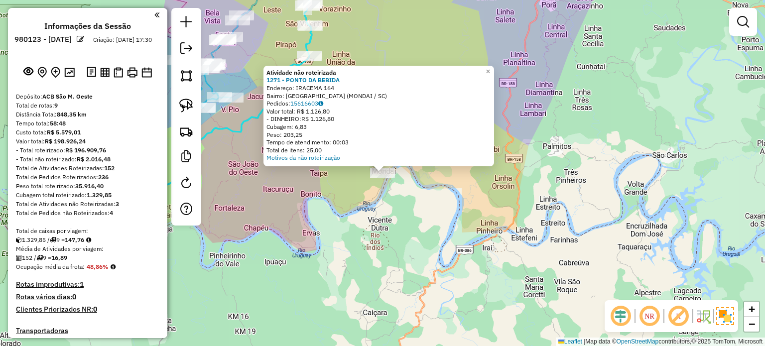
click at [396, 199] on div "Atividade não roteirizada 1271 - PONTO DA BEBIDA Endereço: IRACEMA 164 Bairro: …" at bounding box center [382, 173] width 765 height 346
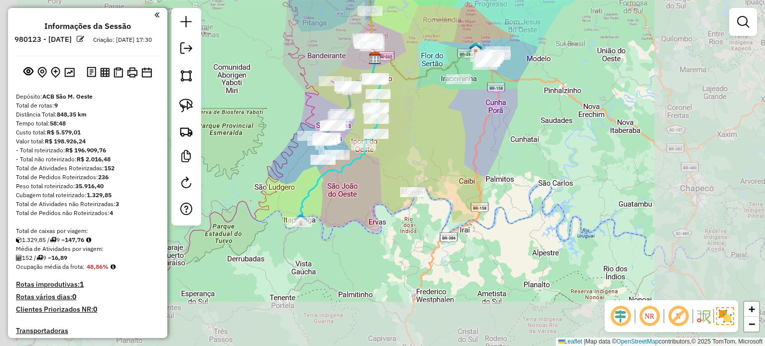
drag, startPoint x: 436, startPoint y: 243, endPoint x: 448, endPoint y: 245, distance: 12.1
click at [448, 245] on div "Janela de atendimento Grade de atendimento Capacidade Transportadoras Veículos …" at bounding box center [382, 173] width 765 height 346
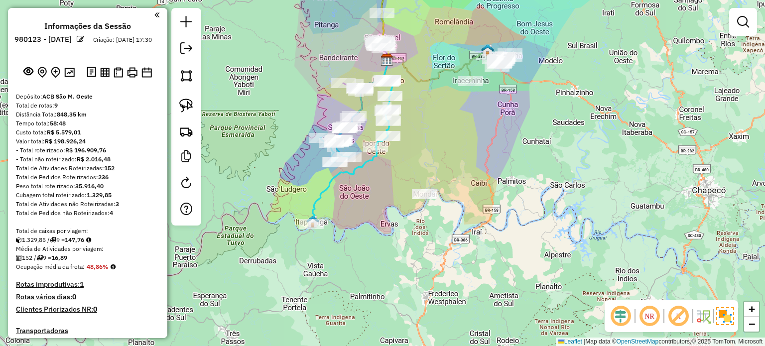
drag, startPoint x: 384, startPoint y: 229, endPoint x: 401, endPoint y: 246, distance: 24.0
click at [401, 246] on div "Janela de atendimento Grade de atendimento Capacidade Transportadoras Veículos …" at bounding box center [382, 173] width 765 height 346
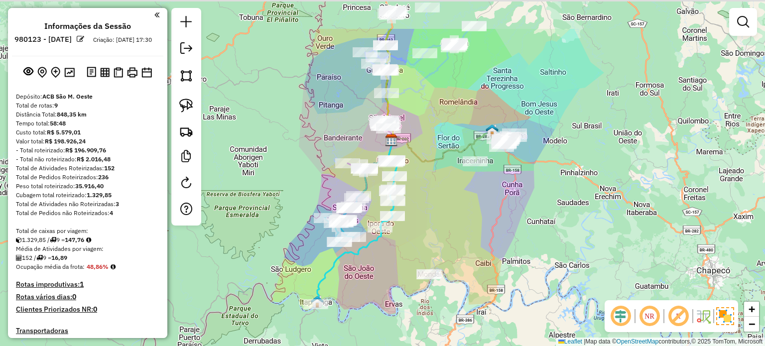
click at [485, 191] on div "Janela de atendimento Grade de atendimento Capacidade Transportadoras Veículos …" at bounding box center [382, 173] width 765 height 346
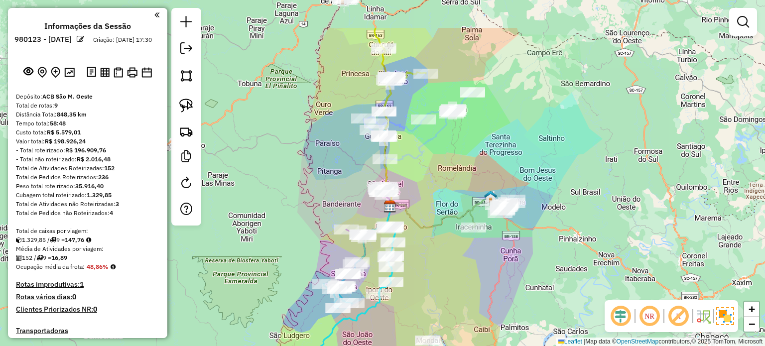
drag, startPoint x: 455, startPoint y: 149, endPoint x: 464, endPoint y: 159, distance: 13.0
click at [455, 159] on div "Janela de atendimento Grade de atendimento Capacidade Transportadoras Veículos …" at bounding box center [382, 173] width 765 height 346
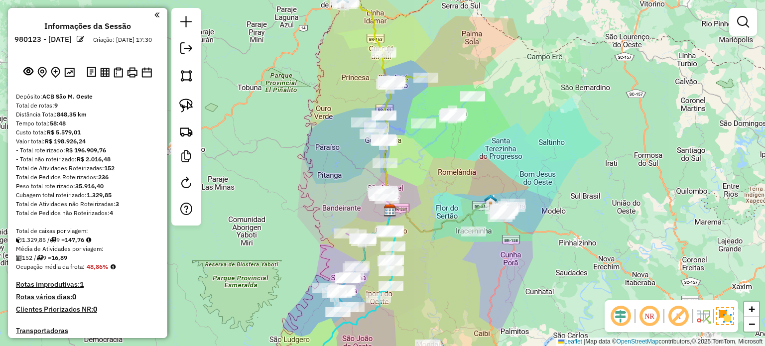
drag, startPoint x: 494, startPoint y: 154, endPoint x: 486, endPoint y: 179, distance: 26.3
click at [486, 179] on div "Janela de atendimento Grade de atendimento Capacidade Transportadoras Veículos …" at bounding box center [382, 173] width 765 height 346
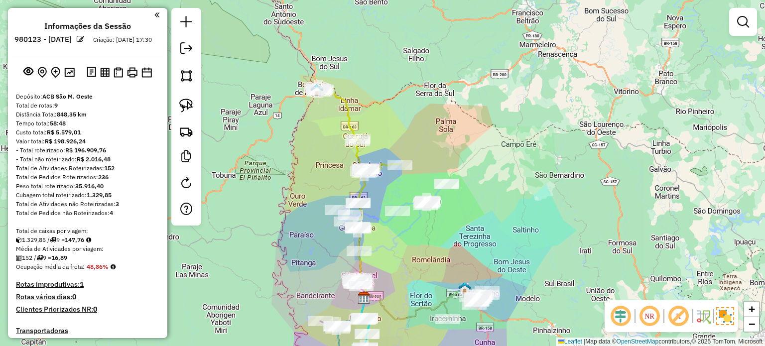
drag, startPoint x: 490, startPoint y: 190, endPoint x: 461, endPoint y: 119, distance: 76.6
click at [464, 127] on div "Janela de atendimento Grade de atendimento Capacidade Transportadoras Veículos …" at bounding box center [382, 173] width 765 height 346
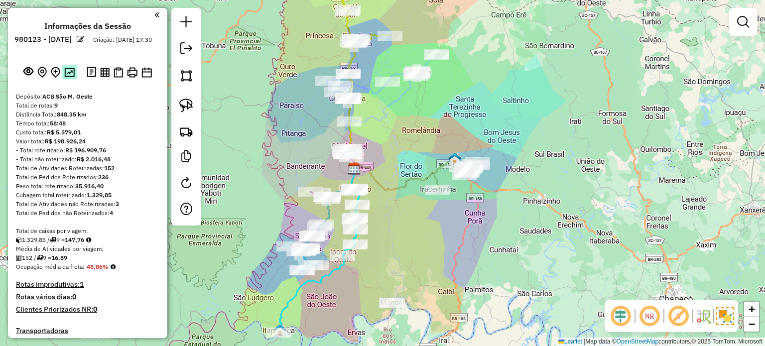
click at [70, 77] on img at bounding box center [69, 72] width 10 height 9
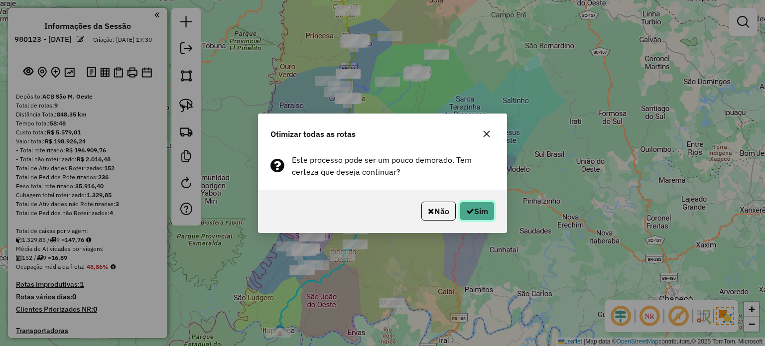
click at [481, 212] on button "Sim" at bounding box center [477, 211] width 35 height 19
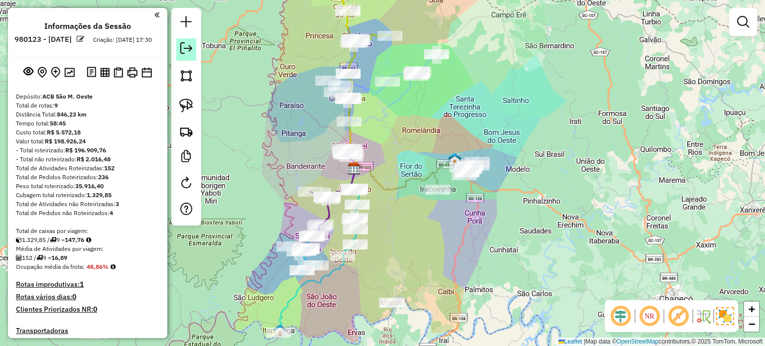
click at [187, 50] on em at bounding box center [186, 48] width 12 height 12
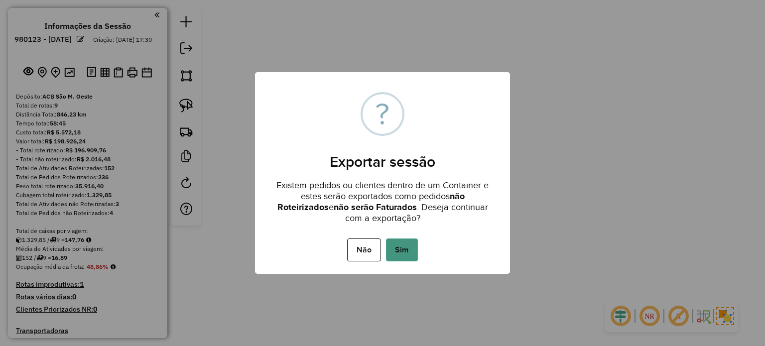
click at [404, 247] on button "Sim" at bounding box center [402, 250] width 32 height 23
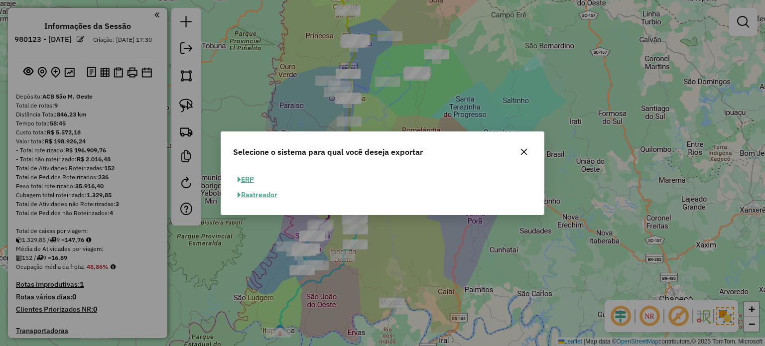
click at [245, 177] on button "ERP" at bounding box center [245, 179] width 25 height 15
select select "**"
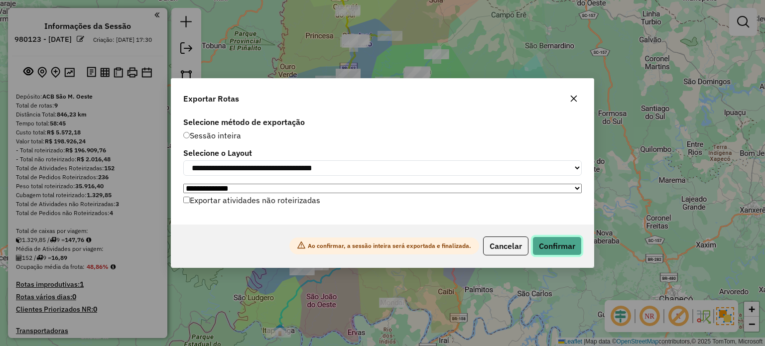
drag, startPoint x: 548, startPoint y: 249, endPoint x: 580, endPoint y: 210, distance: 50.2
click at [549, 249] on button "Confirmar" at bounding box center [557, 246] width 49 height 19
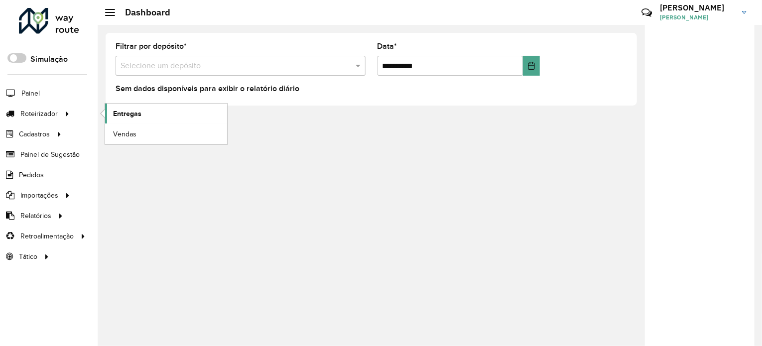
click at [122, 111] on span "Entregas" at bounding box center [127, 114] width 28 height 10
click at [134, 114] on span "Entregas" at bounding box center [127, 114] width 28 height 10
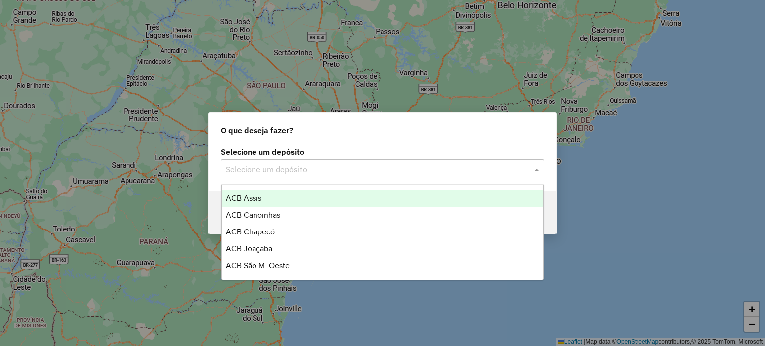
click at [537, 173] on span at bounding box center [538, 169] width 12 height 12
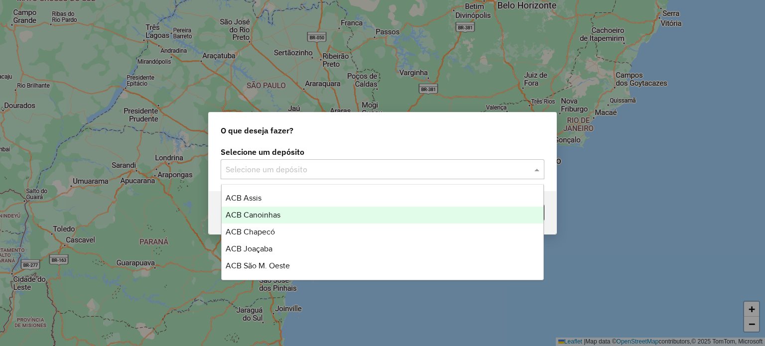
click at [263, 217] on span "ACB Canoinhas" at bounding box center [253, 215] width 55 height 8
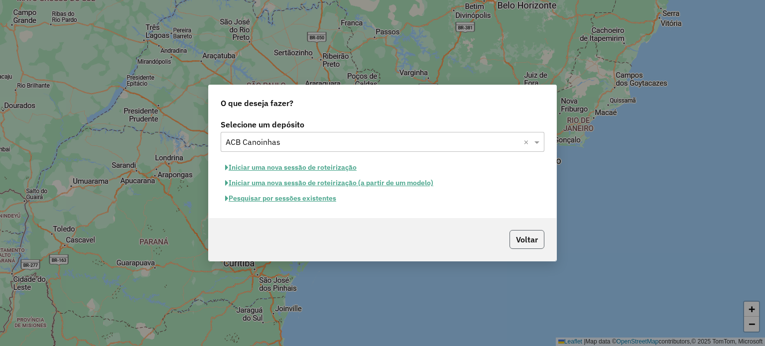
click at [520, 237] on button "Voltar" at bounding box center [527, 239] width 35 height 19
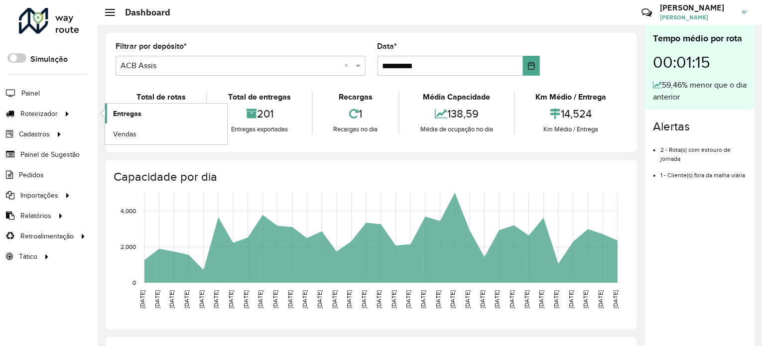
click at [120, 111] on span "Entregas" at bounding box center [127, 114] width 28 height 10
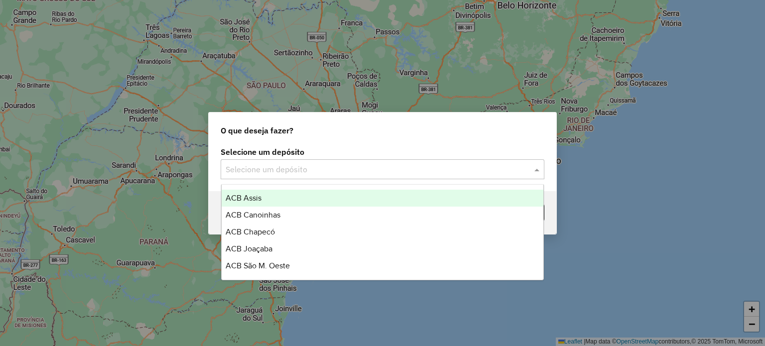
click at [539, 169] on span at bounding box center [538, 169] width 12 height 12
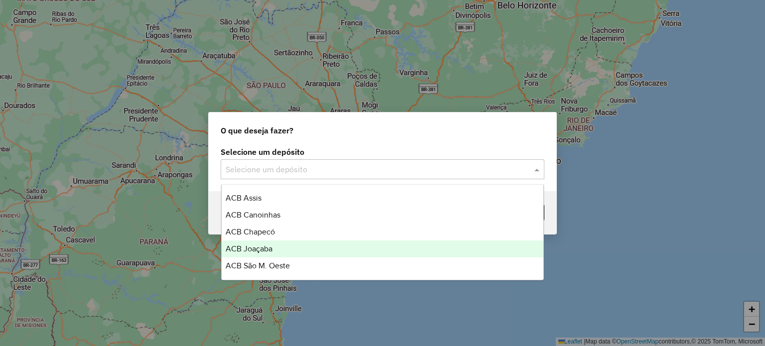
click at [251, 246] on span "ACB Joaçaba" at bounding box center [249, 249] width 47 height 8
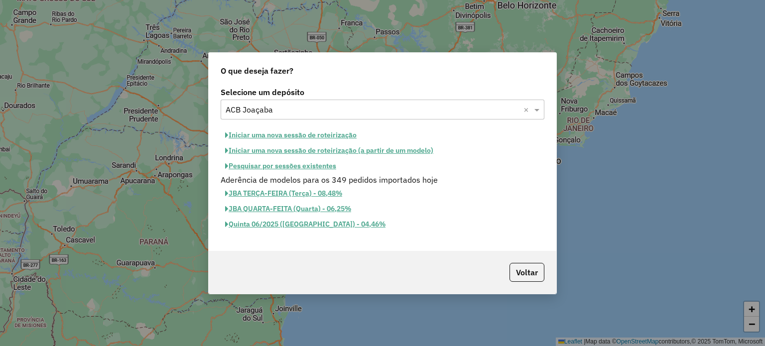
click at [286, 136] on button "Iniciar uma nova sessão de roteirização" at bounding box center [291, 135] width 140 height 15
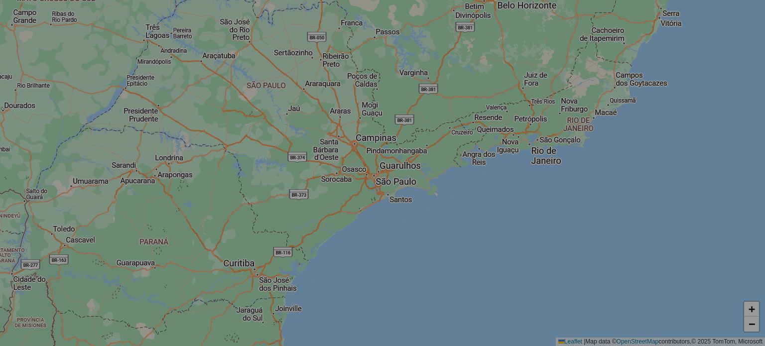
select select "*"
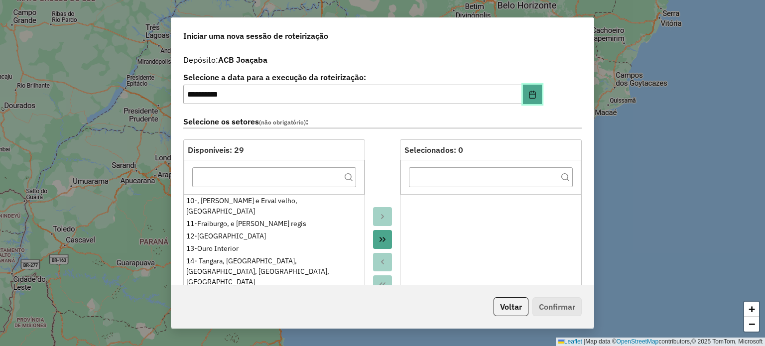
click at [532, 93] on icon "Choose Date" at bounding box center [533, 95] width 8 height 8
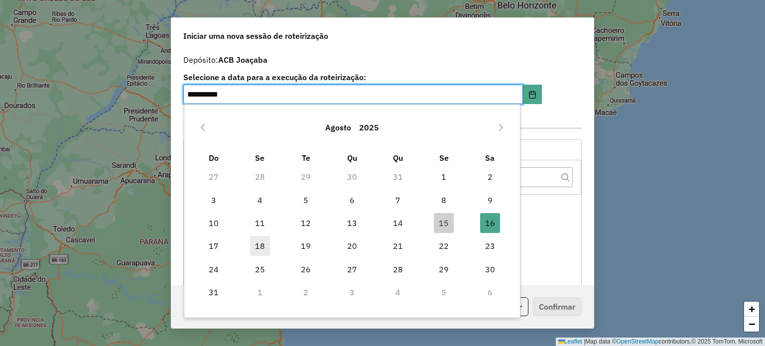
click at [264, 244] on span "18" at bounding box center [260, 246] width 20 height 20
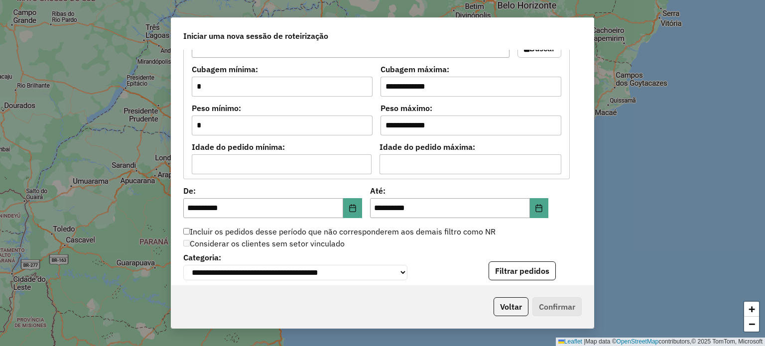
scroll to position [947, 0]
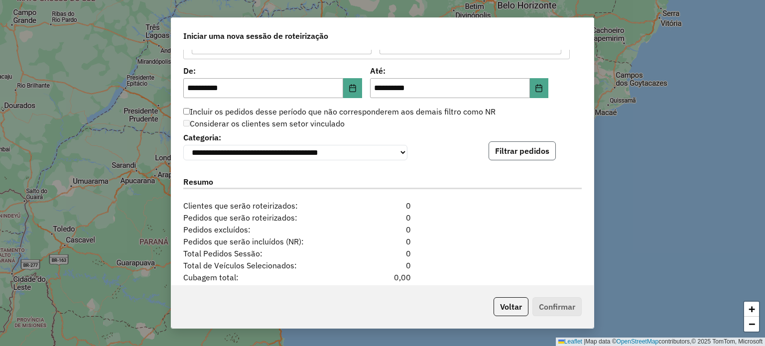
click at [520, 151] on button "Filtrar pedidos" at bounding box center [522, 150] width 67 height 19
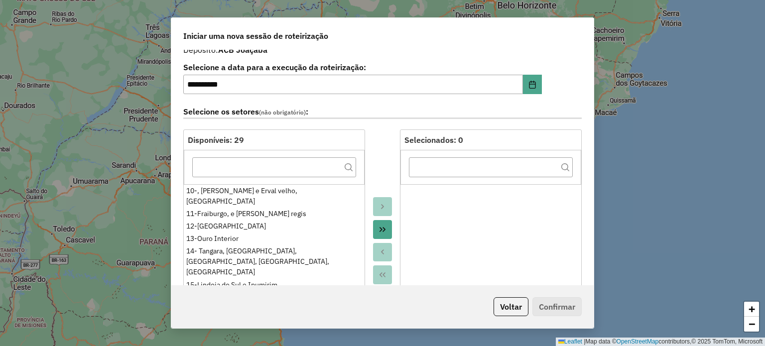
scroll to position [0, 0]
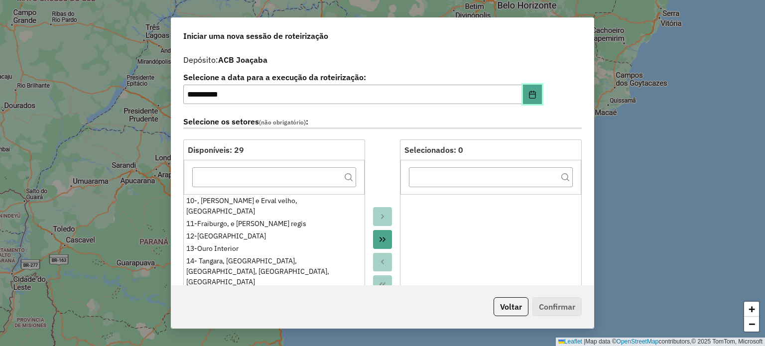
click at [529, 93] on icon "Choose Date" at bounding box center [533, 95] width 8 height 8
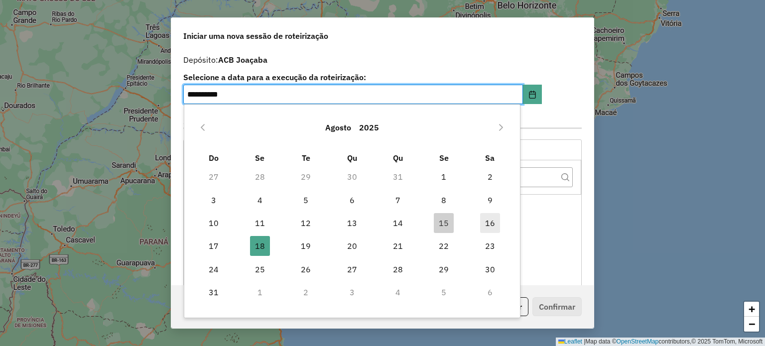
click at [485, 224] on span "16" at bounding box center [490, 223] width 20 height 20
type input "**********"
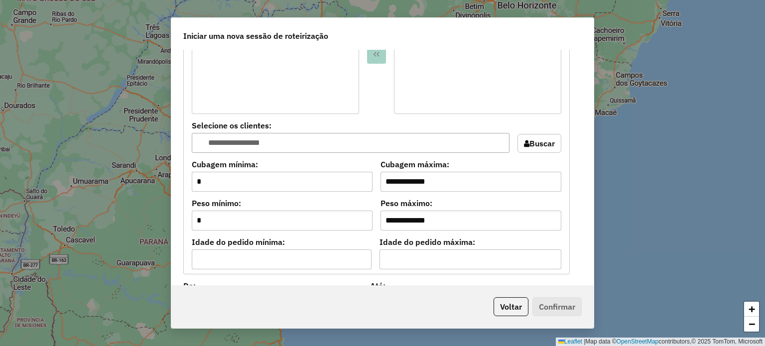
scroll to position [847, 0]
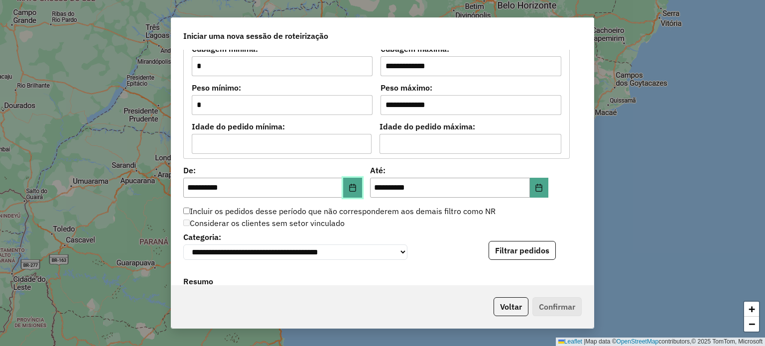
click at [350, 188] on icon "Choose Date" at bounding box center [353, 188] width 8 height 8
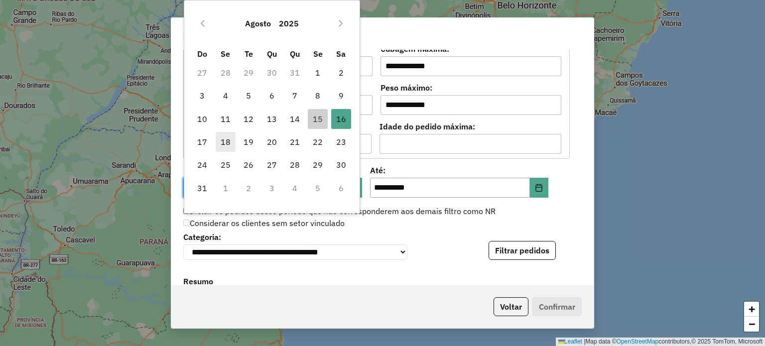
click at [228, 144] on span "18" at bounding box center [226, 142] width 20 height 20
type input "**********"
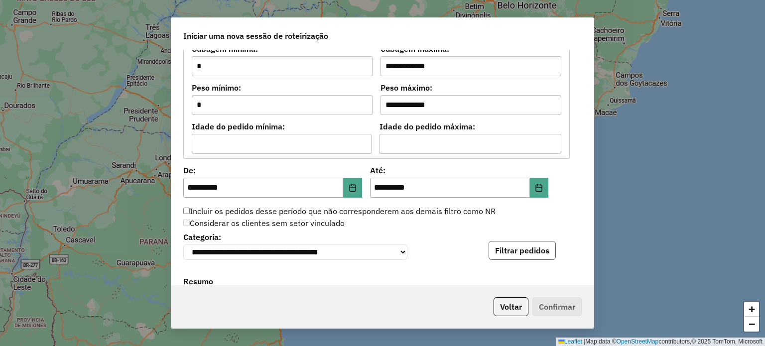
click at [521, 252] on button "Filtrar pedidos" at bounding box center [522, 250] width 67 height 19
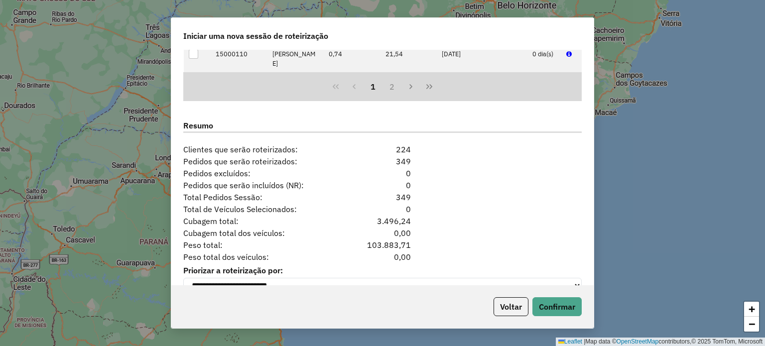
scroll to position [1232, 0]
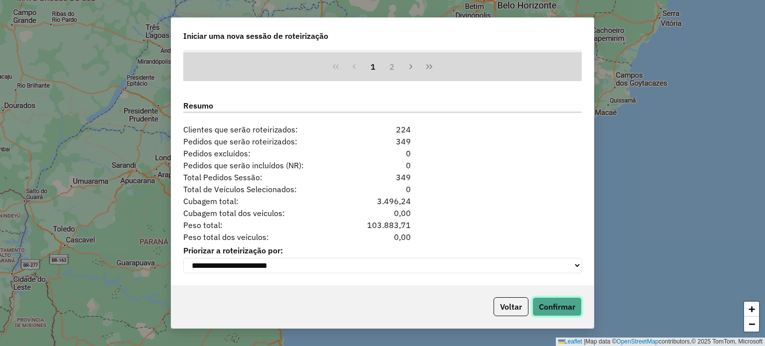
click at [566, 308] on button "Confirmar" at bounding box center [557, 306] width 49 height 19
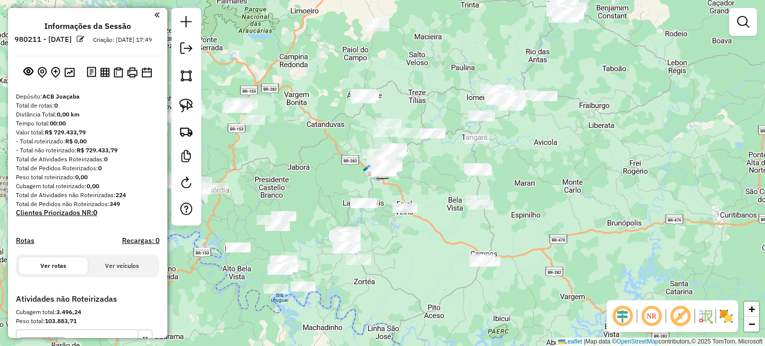
click at [511, 161] on div "Janela de atendimento Grade de atendimento Capacidade Transportadoras Veículos …" at bounding box center [382, 173] width 765 height 346
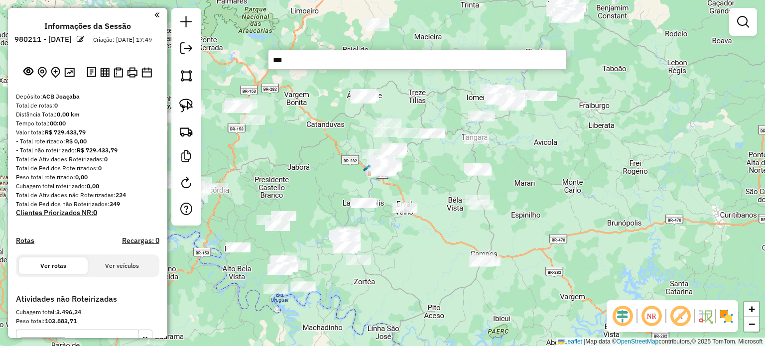
click at [300, 60] on input "***" at bounding box center [417, 60] width 299 height 20
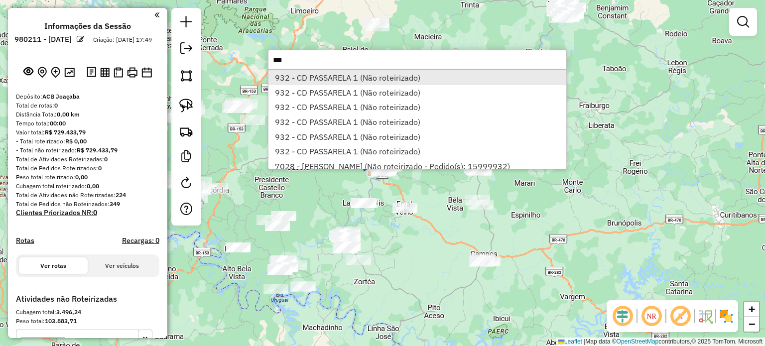
type input "***"
click at [345, 78] on li "932 - CD PASSARELA 1 (Não roteirizado)" at bounding box center [418, 77] width 298 height 15
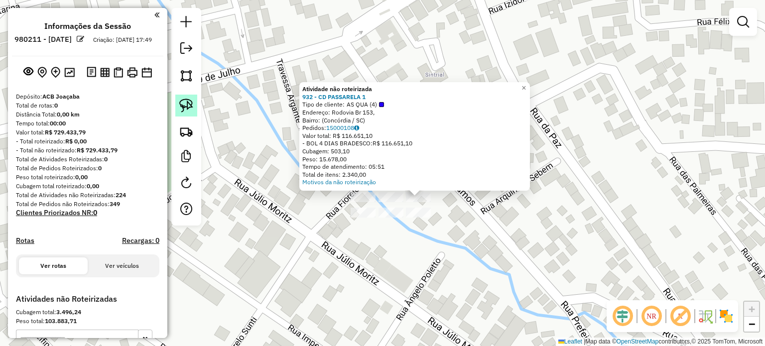
click at [190, 105] on img at bounding box center [186, 106] width 14 height 14
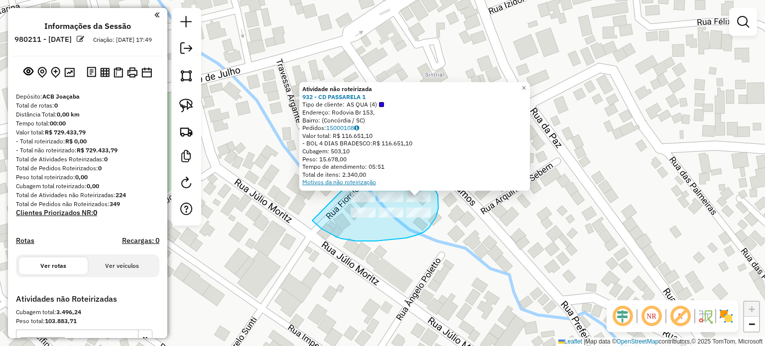
drag, startPoint x: 316, startPoint y: 225, endPoint x: 339, endPoint y: 183, distance: 47.5
click at [339, 183] on div "Atividade não roteirizada 932 - CD PASSARELA 1 Tipo de cliente: AS QUA (4) Ende…" at bounding box center [382, 173] width 765 height 346
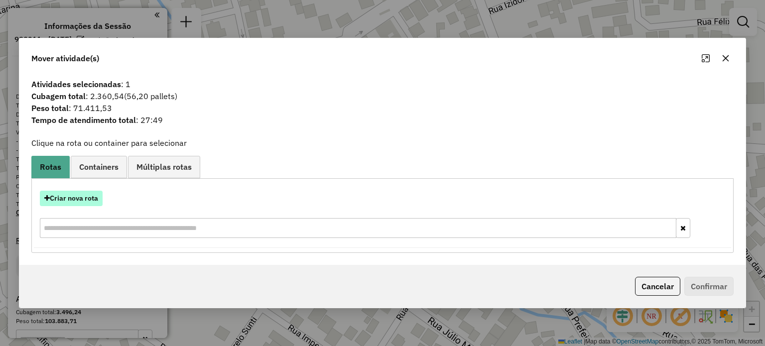
click at [74, 199] on button "Criar nova rota" at bounding box center [71, 198] width 63 height 15
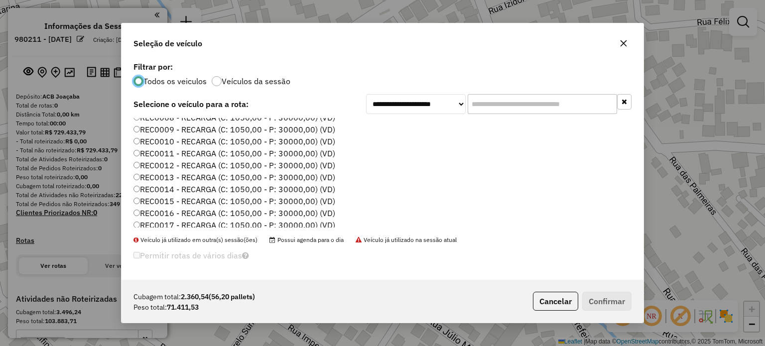
scroll to position [149, 0]
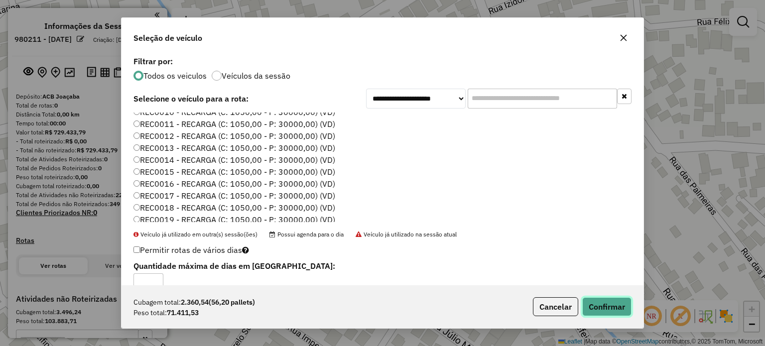
click at [597, 307] on button "Confirmar" at bounding box center [606, 306] width 49 height 19
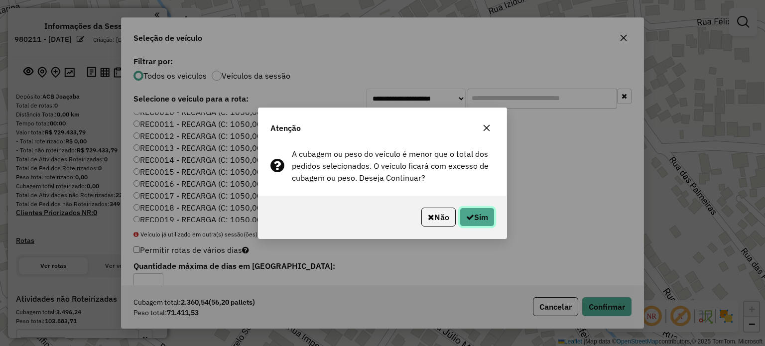
click at [473, 218] on button "Sim" at bounding box center [477, 217] width 35 height 19
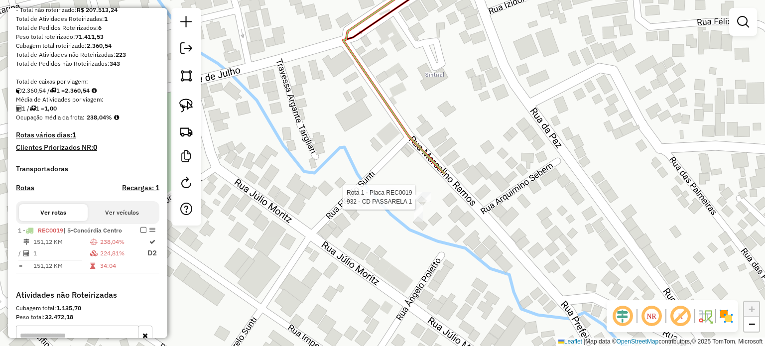
select select "**********"
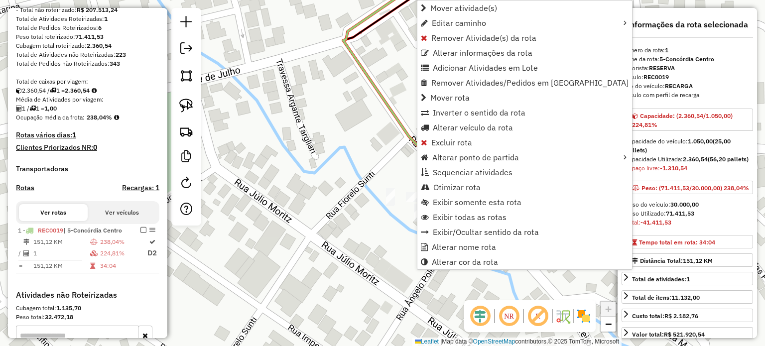
scroll to position [298, 0]
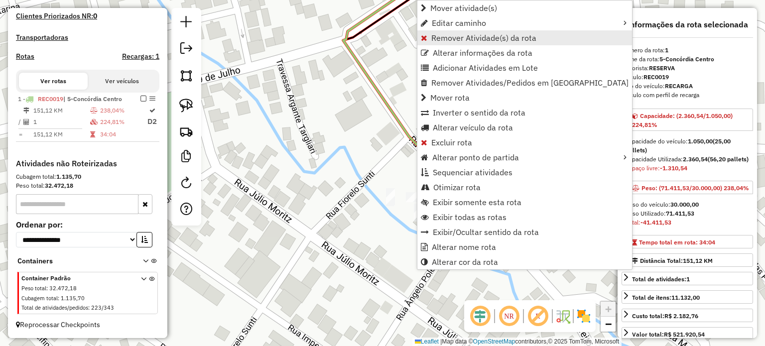
click at [452, 37] on span "Remover Atividade(s) da rota" at bounding box center [483, 38] width 105 height 8
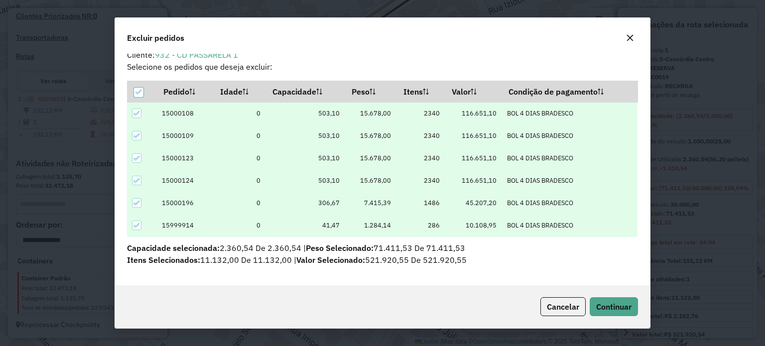
scroll to position [5, 3]
click at [137, 112] on icon at bounding box center [137, 113] width 7 height 7
click at [616, 300] on button "Continuar" at bounding box center [614, 306] width 48 height 19
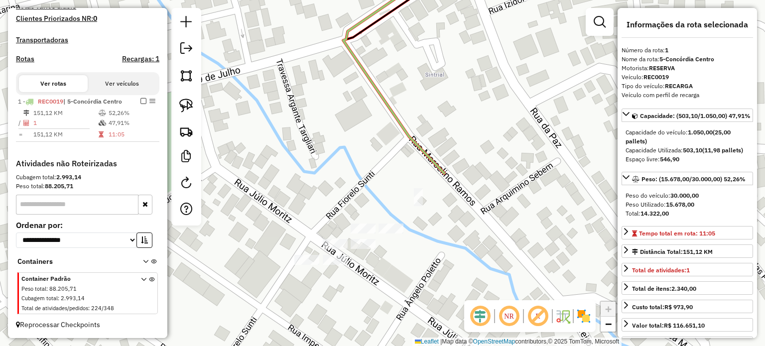
scroll to position [295, 0]
click at [186, 102] on img at bounding box center [186, 106] width 14 height 14
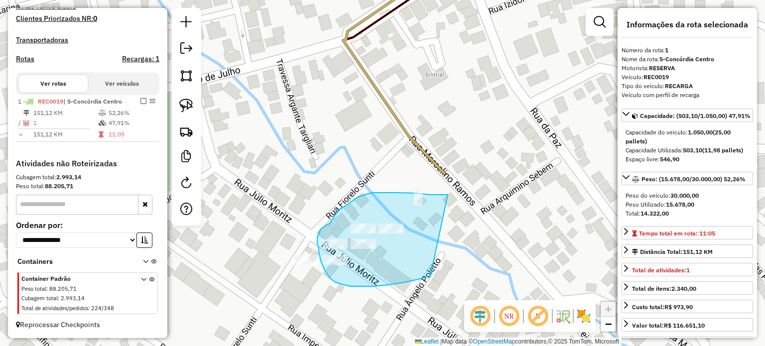
drag, startPoint x: 399, startPoint y: 193, endPoint x: 430, endPoint y: 277, distance: 89.6
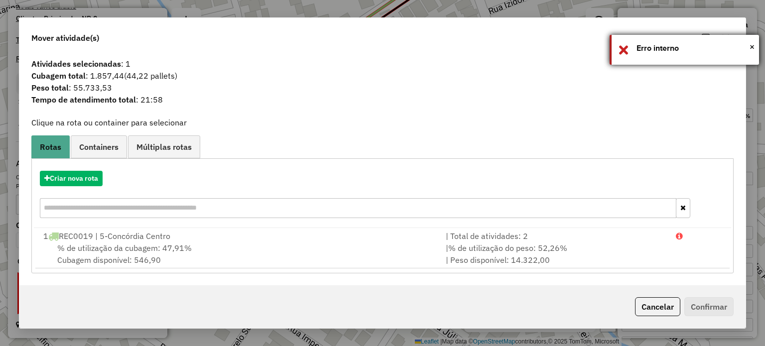
click at [755, 46] on div "× Erro interno" at bounding box center [684, 50] width 149 height 30
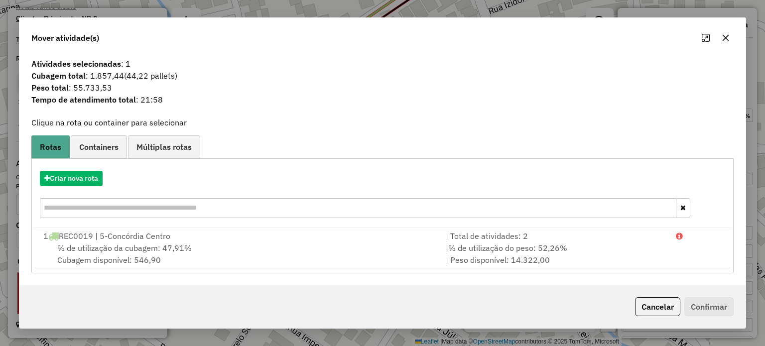
click at [726, 40] on icon "button" at bounding box center [726, 38] width 8 height 8
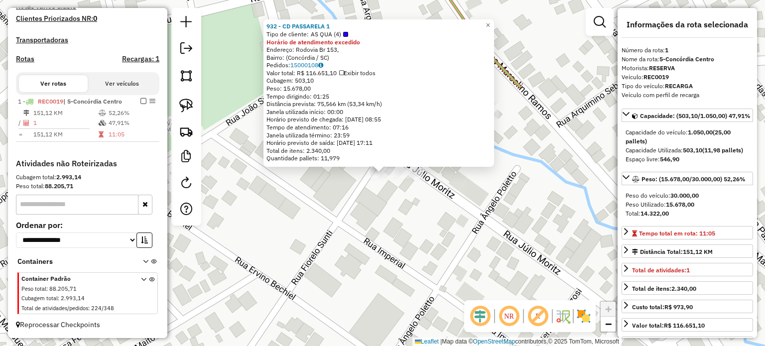
click at [393, 213] on div "932 - CD PASSARELA 1 Tipo de cliente: AS QUA (4) Horário de atendimento excedid…" at bounding box center [382, 173] width 765 height 346
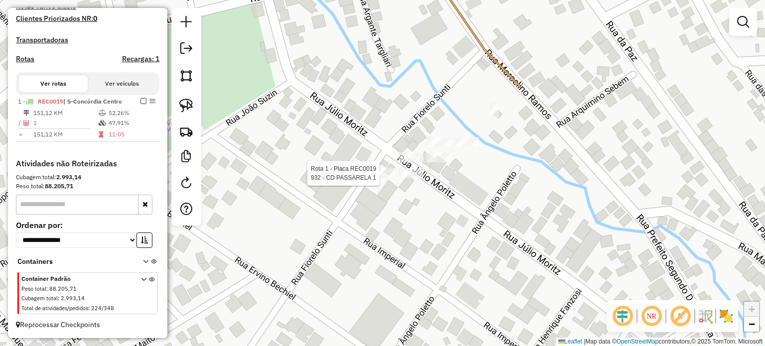
select select "**********"
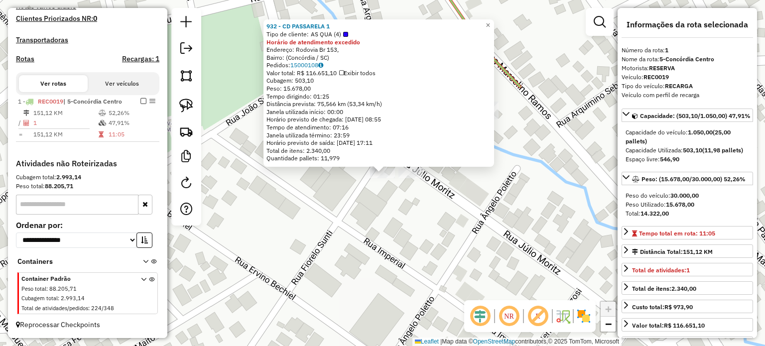
click at [387, 209] on div "932 - CD PASSARELA 1 Tipo de cliente: AS QUA (4) Horário de atendimento excedid…" at bounding box center [382, 173] width 765 height 346
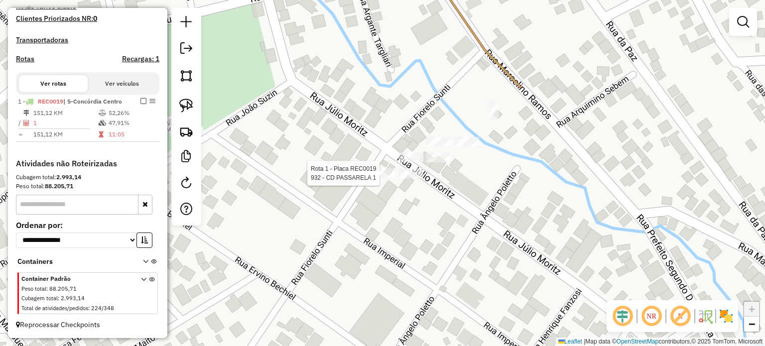
select select "**********"
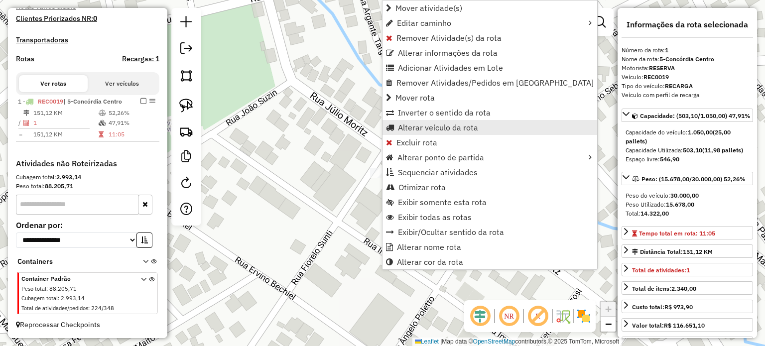
click at [430, 128] on span "Alterar veículo da rota" at bounding box center [438, 128] width 80 height 8
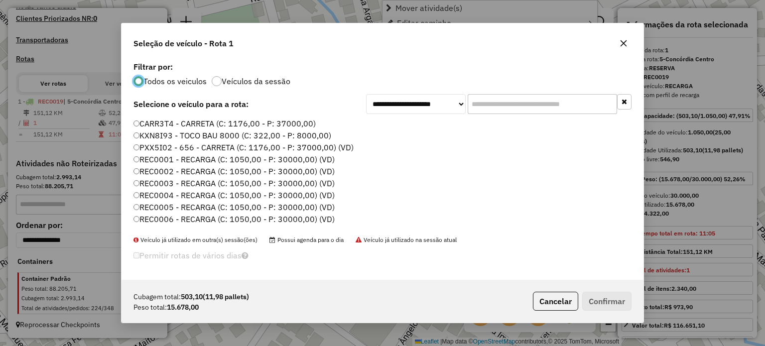
scroll to position [5, 3]
click at [492, 105] on input "text" at bounding box center [542, 104] width 149 height 20
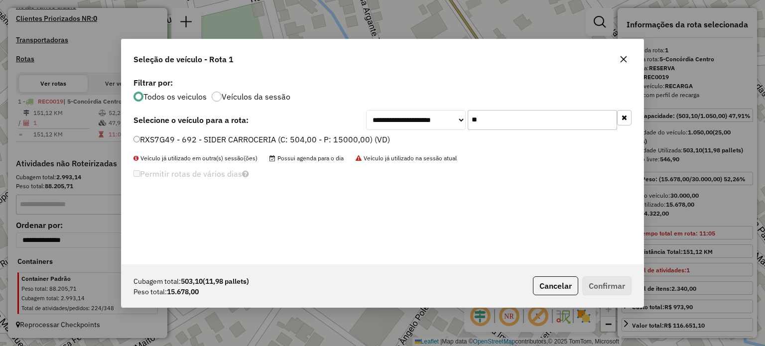
click at [211, 131] on div "**********" at bounding box center [383, 169] width 522 height 189
click at [201, 141] on label "RXS7G49 - 692 - SIDER CARROCERIA (C: 504,00 - P: 15000,00) (VD)" at bounding box center [262, 140] width 257 height 12
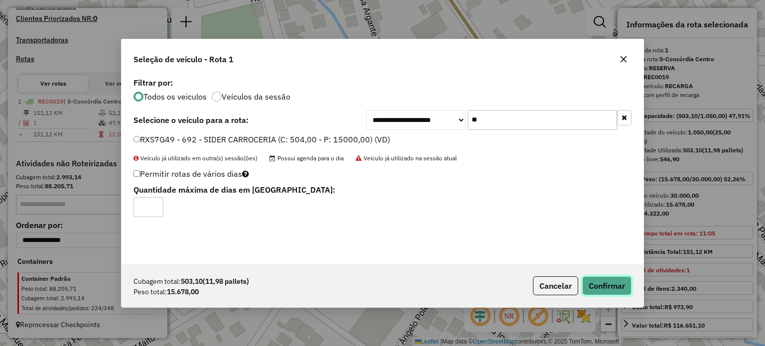
click at [599, 290] on button "Confirmar" at bounding box center [606, 286] width 49 height 19
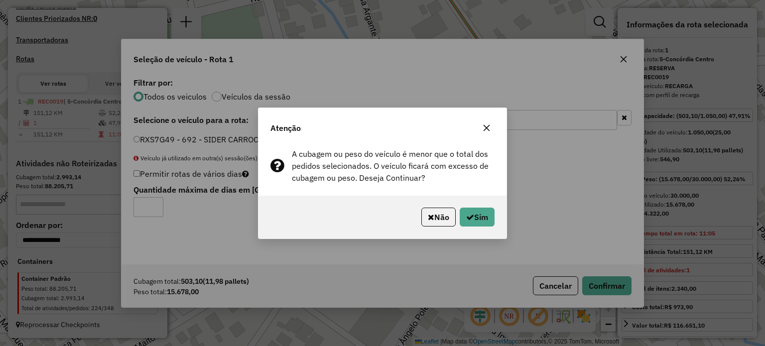
click at [484, 128] on icon "button" at bounding box center [487, 128] width 8 height 8
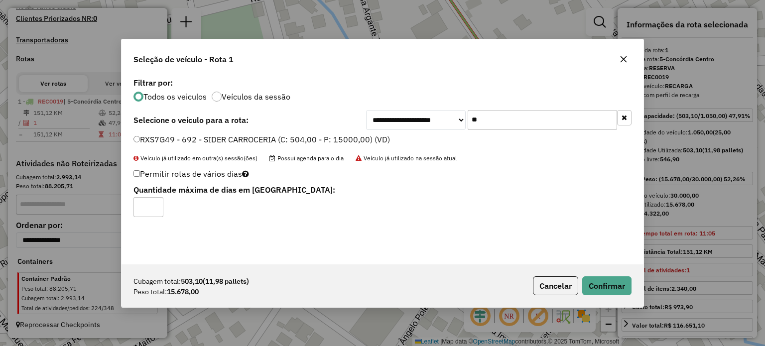
click at [494, 121] on input "**" at bounding box center [542, 120] width 149 height 20
type input "*"
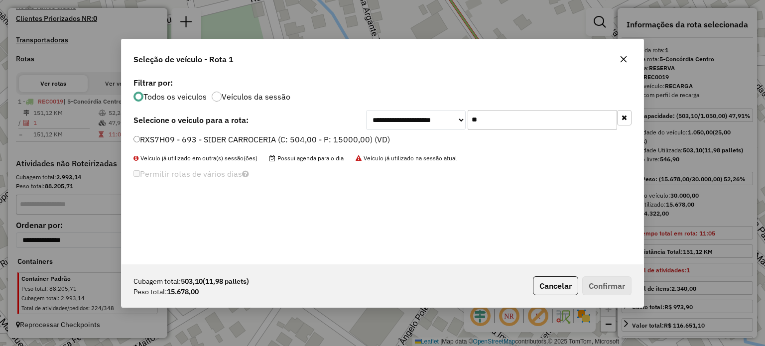
type input "**"
drag, startPoint x: 184, startPoint y: 141, endPoint x: 191, endPoint y: 142, distance: 7.6
click at [184, 141] on label "RXS7H09 - 693 - SIDER CARROCERIA (C: 504,00 - P: 15000,00) (VD)" at bounding box center [262, 140] width 257 height 12
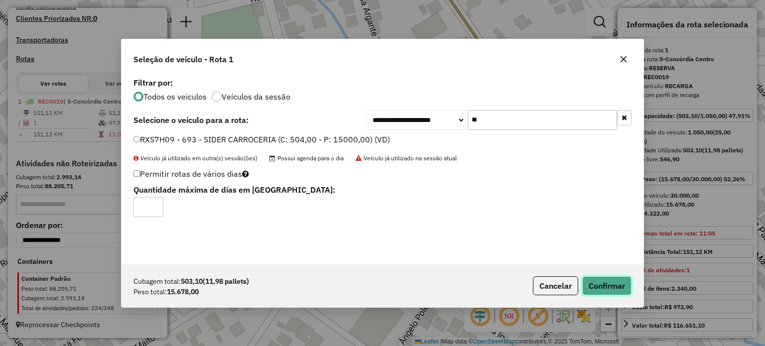
click at [608, 288] on button "Confirmar" at bounding box center [606, 286] width 49 height 19
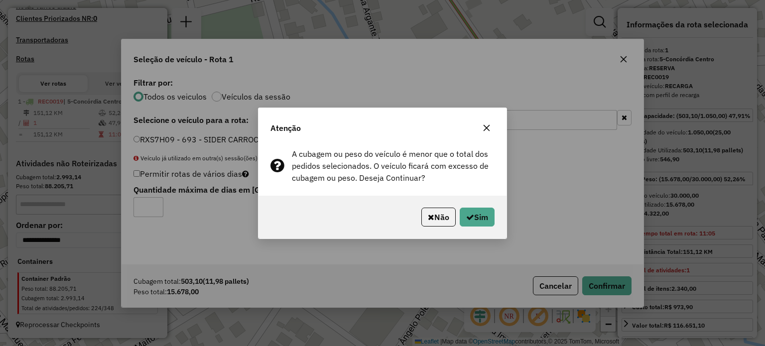
drag, startPoint x: 486, startPoint y: 133, endPoint x: 500, endPoint y: 124, distance: 17.3
click at [486, 133] on button "button" at bounding box center [487, 128] width 16 height 16
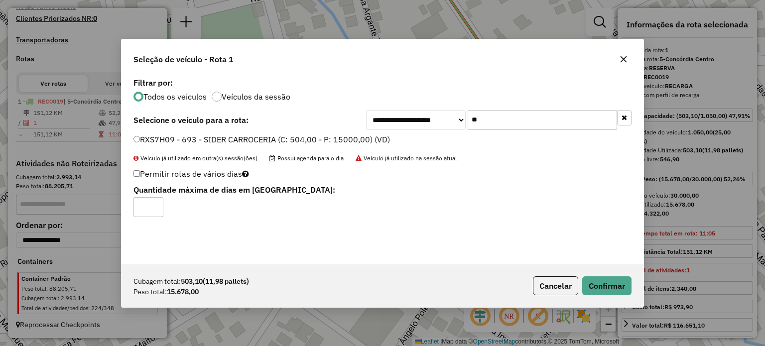
click at [623, 60] on icon "button" at bounding box center [624, 59] width 6 height 6
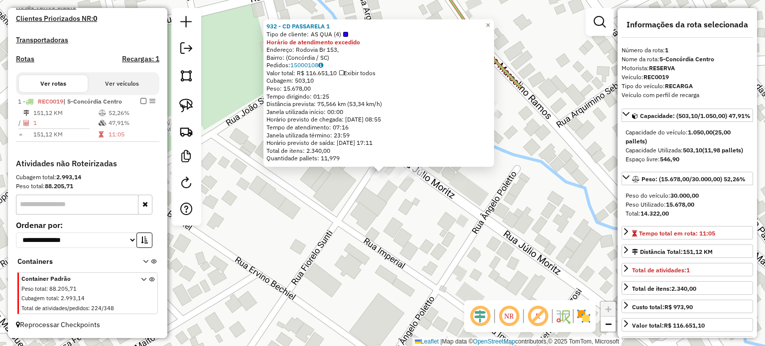
click at [405, 200] on div "932 - CD PASSARELA 1 Tipo de cliente: AS QUA (4) Horário de atendimento excedid…" at bounding box center [382, 173] width 765 height 346
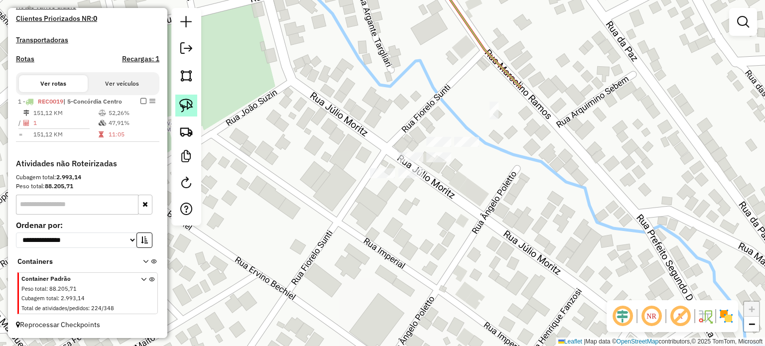
click at [195, 103] on link at bounding box center [186, 106] width 22 height 22
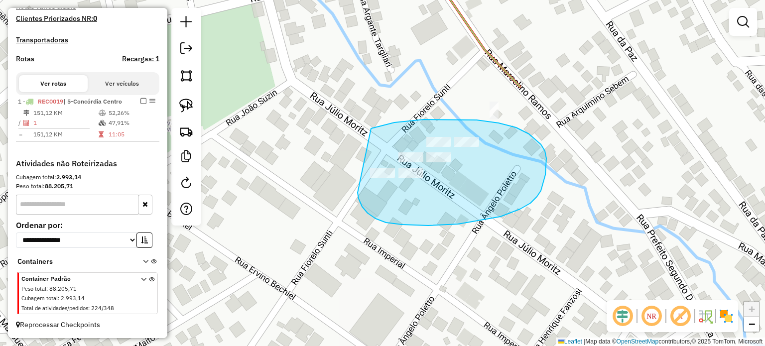
drag, startPoint x: 376, startPoint y: 219, endPoint x: 315, endPoint y: 162, distance: 83.2
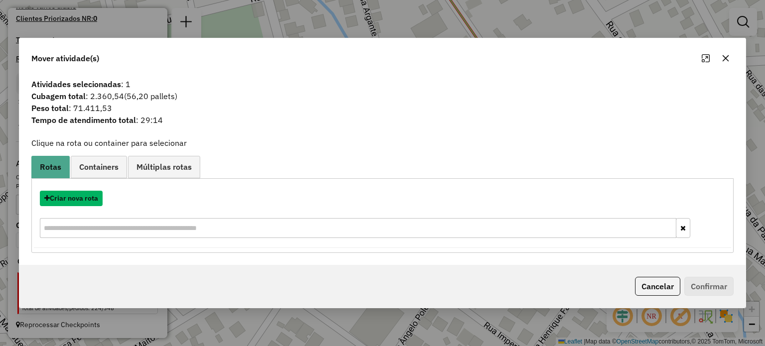
click at [70, 198] on button "Criar nova rota" at bounding box center [71, 198] width 63 height 15
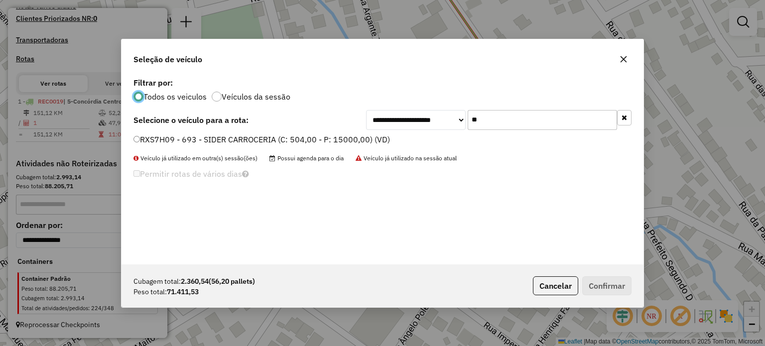
click at [412, 128] on div "**********" at bounding box center [499, 120] width 266 height 20
drag, startPoint x: 499, startPoint y: 121, endPoint x: 444, endPoint y: 121, distance: 54.3
click at [444, 121] on div "**********" at bounding box center [499, 120] width 266 height 20
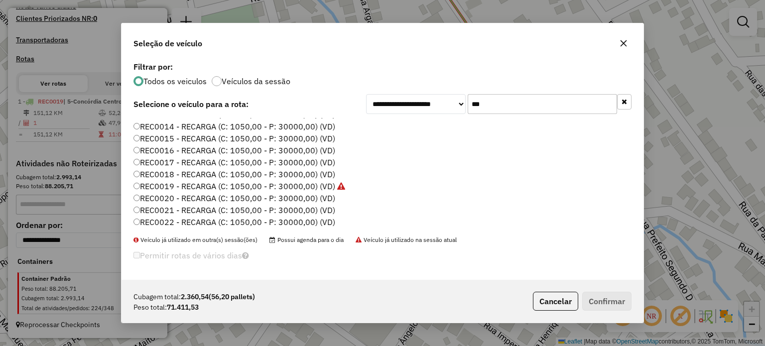
scroll to position [199, 0]
type input "***"
click at [183, 153] on label "REC0020 - RECARGA (C: 1050,00 - P: 30000,00) (VD)" at bounding box center [235, 151] width 202 height 12
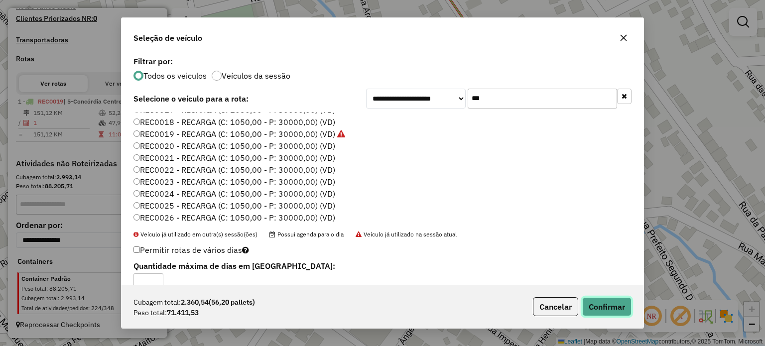
click at [601, 305] on button "Confirmar" at bounding box center [606, 306] width 49 height 19
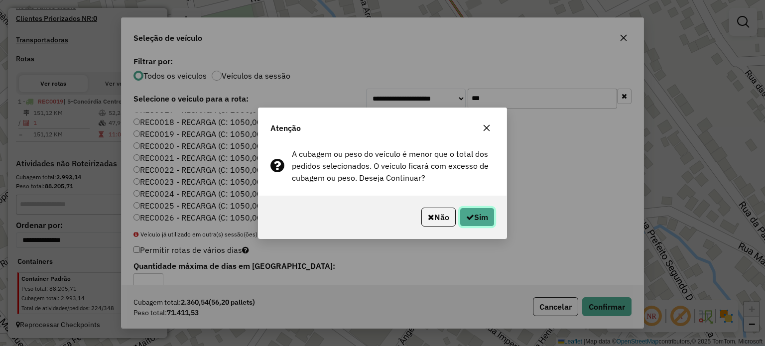
click at [472, 223] on button "Sim" at bounding box center [477, 217] width 35 height 19
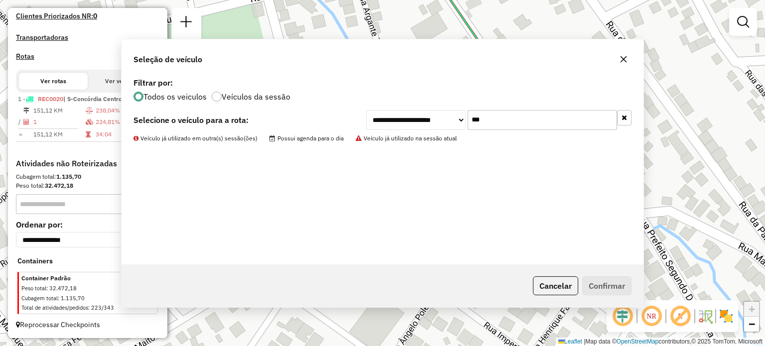
scroll to position [298, 0]
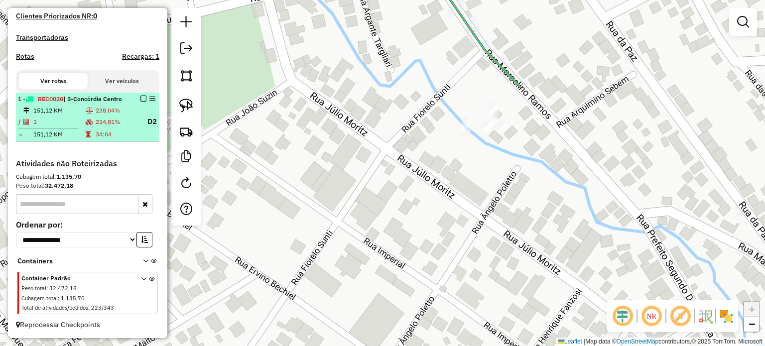
click at [140, 96] on em at bounding box center [143, 99] width 6 height 6
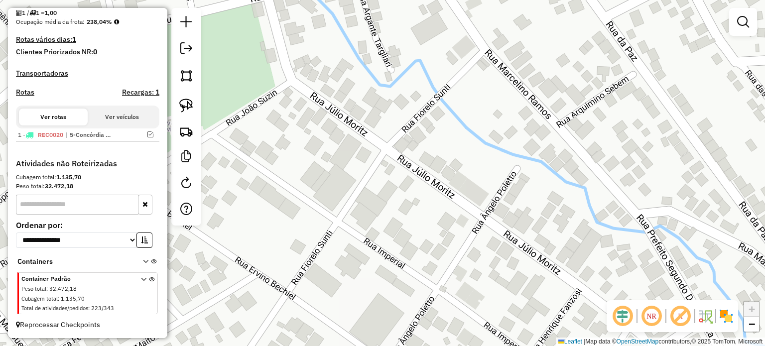
scroll to position [253, 0]
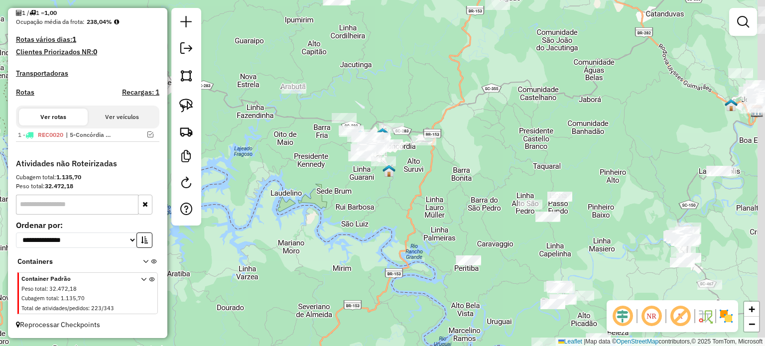
drag, startPoint x: 454, startPoint y: 201, endPoint x: 521, endPoint y: 236, distance: 74.9
click at [440, 197] on div "Janela de atendimento Grade de atendimento Capacidade Transportadoras Veículos …" at bounding box center [382, 173] width 765 height 346
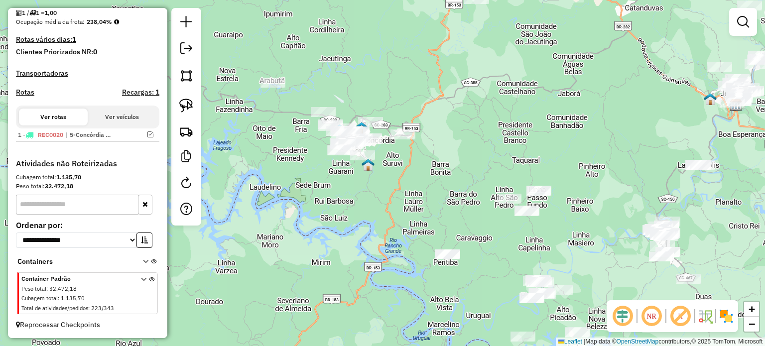
click at [724, 318] on img at bounding box center [726, 316] width 16 height 16
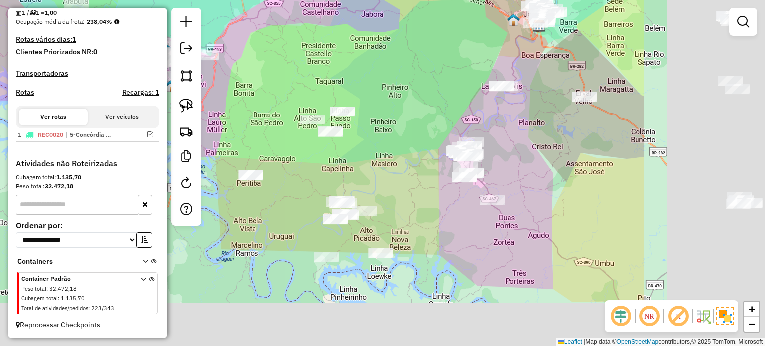
drag, startPoint x: 486, startPoint y: 230, endPoint x: 296, endPoint y: 164, distance: 200.9
click at [296, 165] on div "Janela de atendimento Grade de atendimento Capacidade Transportadoras Veículos …" at bounding box center [382, 173] width 765 height 346
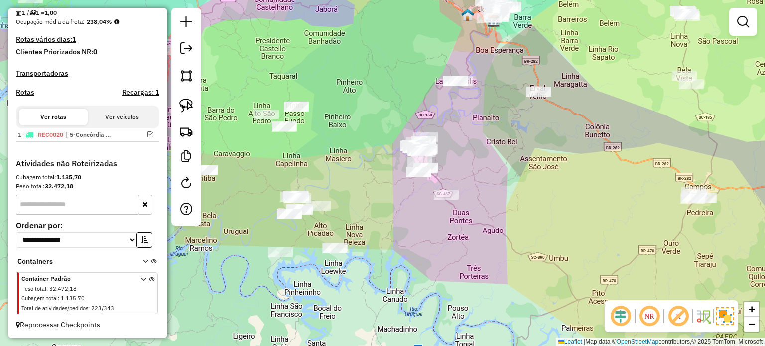
drag, startPoint x: 416, startPoint y: 233, endPoint x: 375, endPoint y: 249, distance: 43.2
click at [338, 247] on div "Janela de atendimento Grade de atendimento Capacidade Transportadoras Veículos …" at bounding box center [382, 173] width 765 height 346
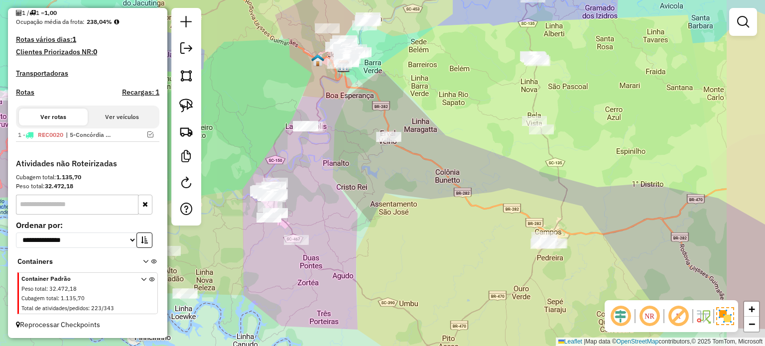
drag, startPoint x: 395, startPoint y: 259, endPoint x: 408, endPoint y: 243, distance: 20.9
click at [380, 268] on div "Janela de atendimento Grade de atendimento Capacidade Transportadoras Veículos …" at bounding box center [382, 173] width 765 height 346
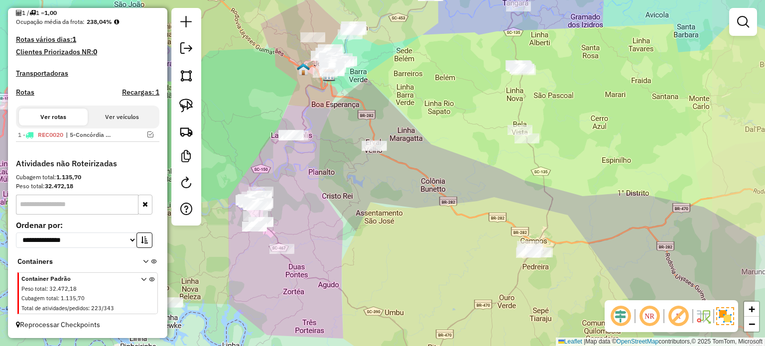
drag, startPoint x: 411, startPoint y: 240, endPoint x: 383, endPoint y: 254, distance: 30.7
click at [331, 292] on div "Janela de atendimento Grade de atendimento Capacidade Transportadoras Veículos …" at bounding box center [382, 173] width 765 height 346
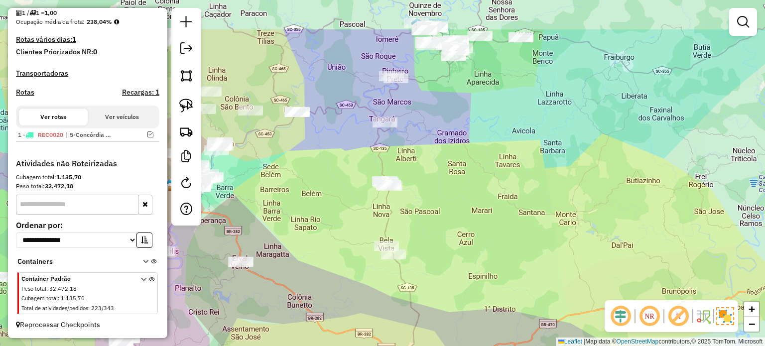
drag, startPoint x: 531, startPoint y: 185, endPoint x: 519, endPoint y: 157, distance: 30.1
click at [473, 253] on div "Janela de atendimento Grade de atendimento Capacidade Transportadoras Veículos …" at bounding box center [382, 173] width 765 height 346
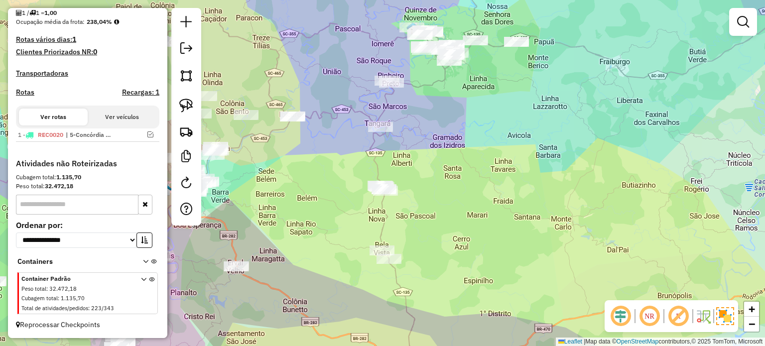
drag, startPoint x: 466, startPoint y: 220, endPoint x: 508, endPoint y: 157, distance: 75.9
click at [462, 229] on div "Janela de atendimento Grade de atendimento Capacidade Transportadoras Veículos …" at bounding box center [382, 173] width 765 height 346
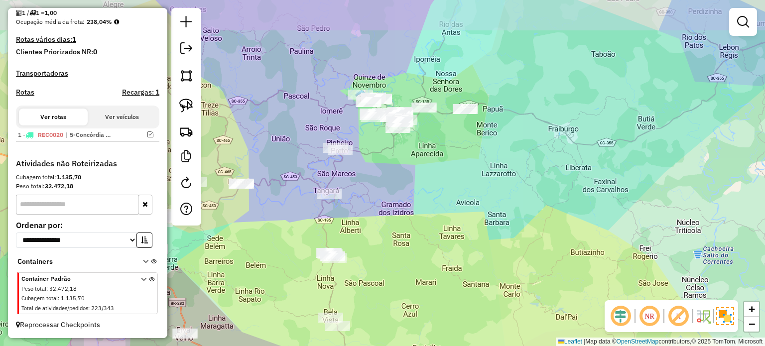
drag, startPoint x: 460, startPoint y: 207, endPoint x: 455, endPoint y: 211, distance: 6.8
click at [455, 212] on div "Janela de atendimento Grade de atendimento Capacidade Transportadoras Veículos …" at bounding box center [382, 173] width 765 height 346
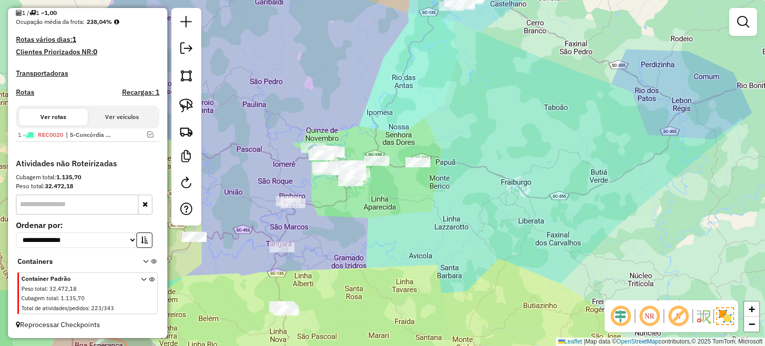
drag, startPoint x: 467, startPoint y: 134, endPoint x: 415, endPoint y: 203, distance: 86.1
click at [415, 203] on div "Janela de atendimento Grade de atendimento Capacidade Transportadoras Veículos …" at bounding box center [382, 173] width 765 height 346
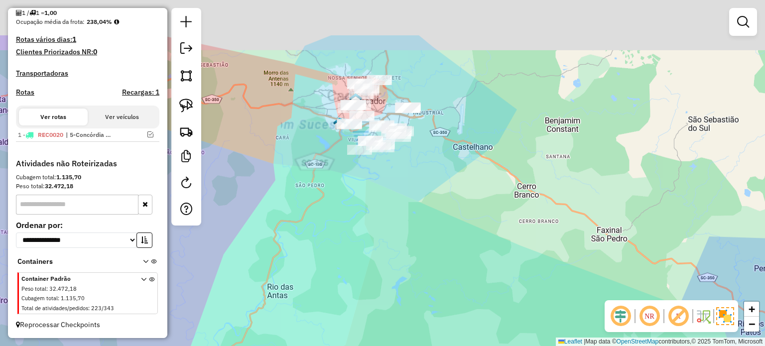
drag, startPoint x: 393, startPoint y: 174, endPoint x: 392, endPoint y: 204, distance: 29.4
click at [392, 204] on div "Janela de atendimento Grade de atendimento Capacidade Transportadoras Veículos …" at bounding box center [382, 173] width 765 height 346
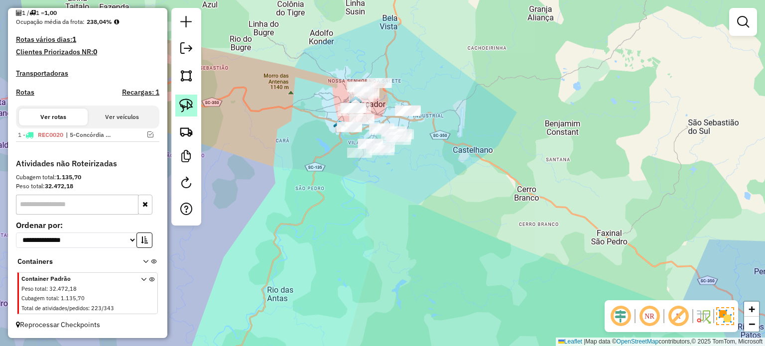
click at [181, 102] on img at bounding box center [186, 106] width 14 height 14
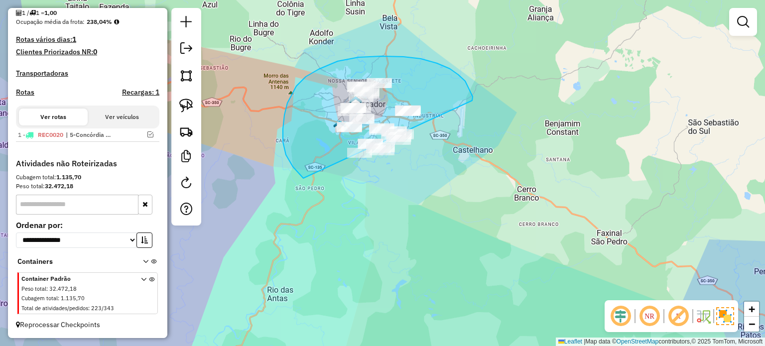
drag, startPoint x: 472, startPoint y: 101, endPoint x: 458, endPoint y: 171, distance: 71.6
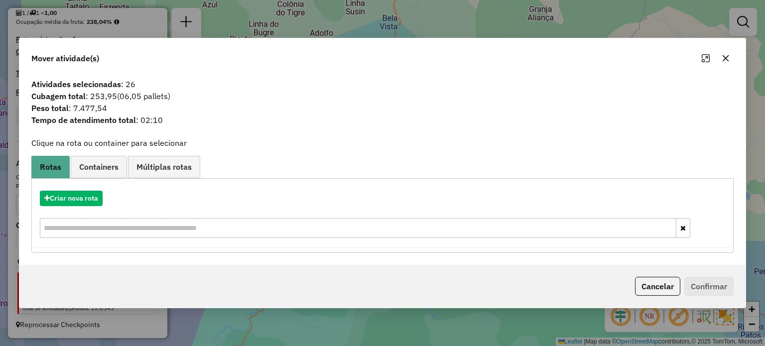
click at [726, 58] on icon "button" at bounding box center [726, 58] width 8 height 8
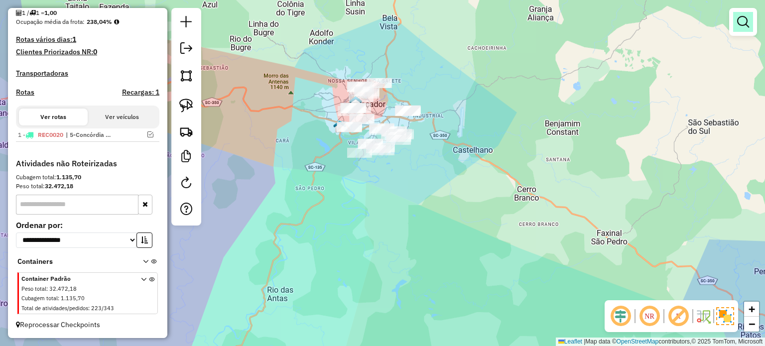
click at [741, 20] on em at bounding box center [743, 22] width 12 height 12
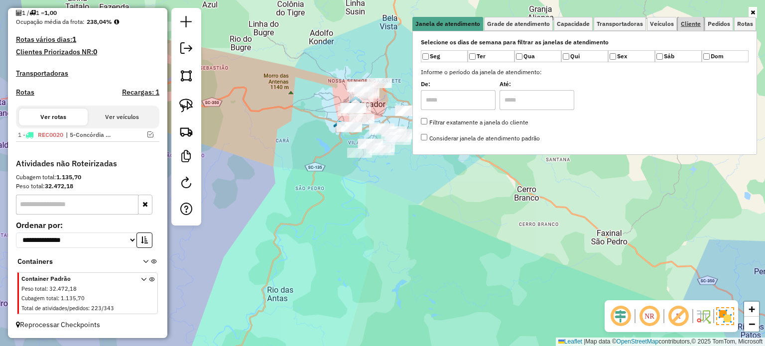
click at [695, 23] on span "Cliente" at bounding box center [691, 24] width 20 height 6
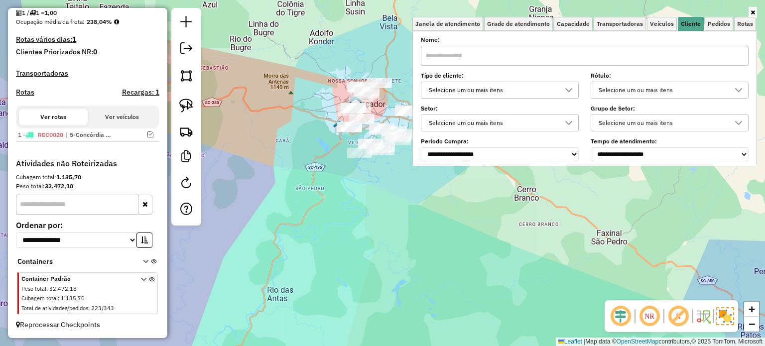
click at [572, 89] on icon at bounding box center [569, 90] width 8 height 8
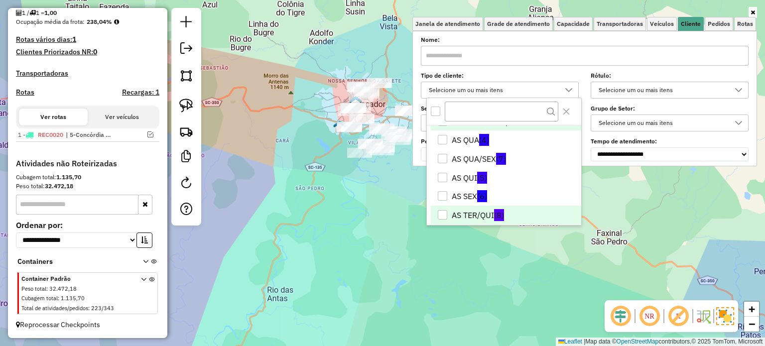
scroll to position [0, 0]
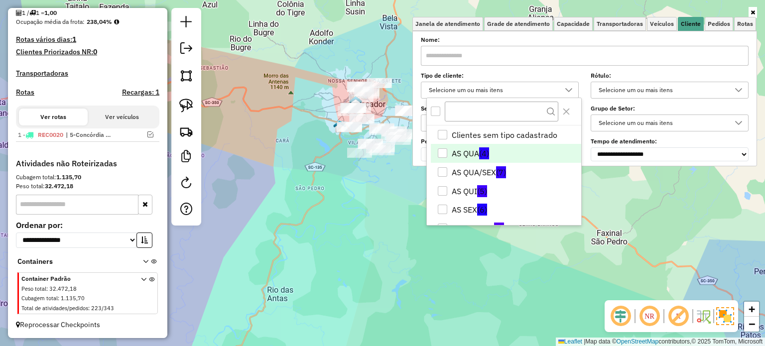
click at [443, 152] on div "AS QUA" at bounding box center [442, 152] width 9 height 9
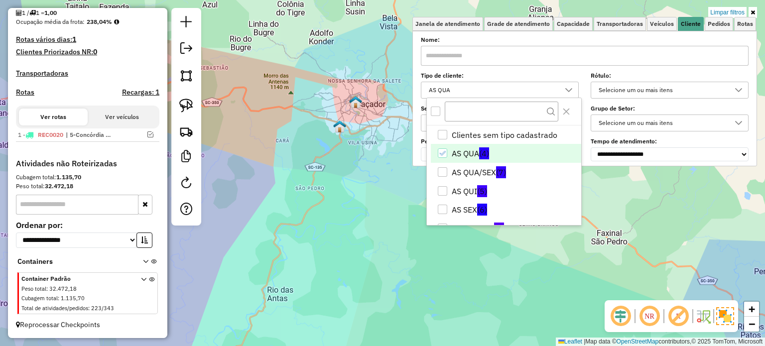
click at [659, 219] on div "Limpar filtros Janela de atendimento Grade de atendimento Capacidade Transporta…" at bounding box center [382, 173] width 765 height 346
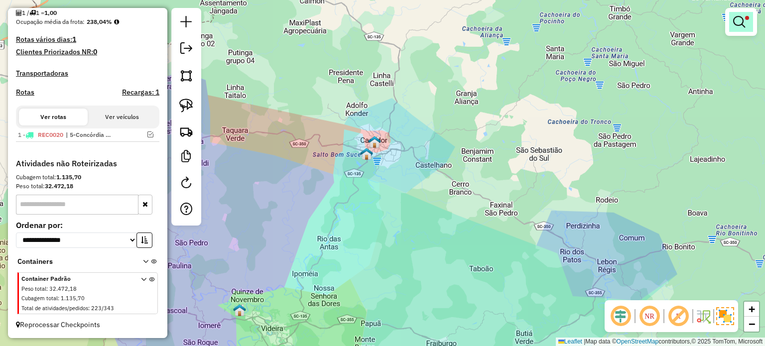
click at [746, 24] on link at bounding box center [741, 22] width 24 height 20
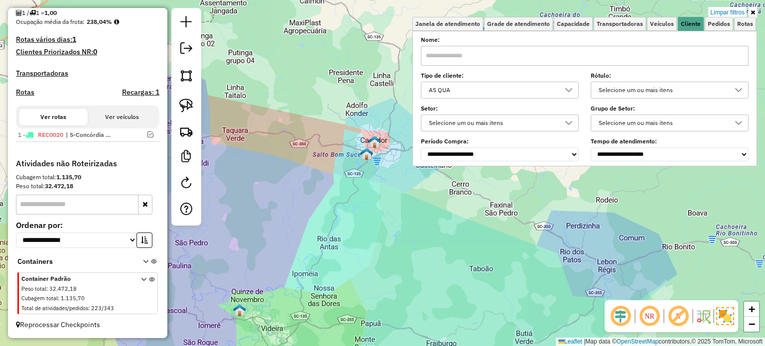
click at [573, 90] on icon at bounding box center [569, 90] width 8 height 8
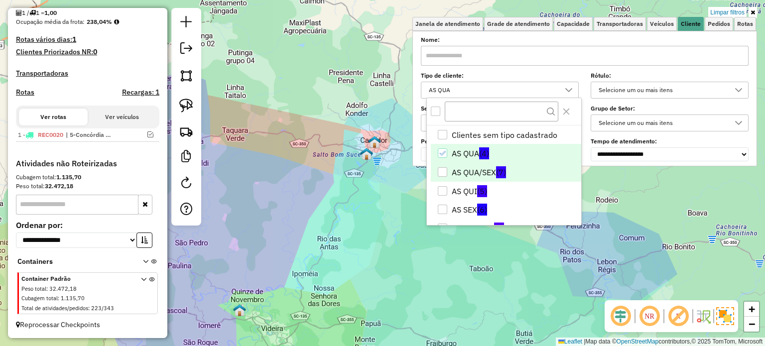
click at [441, 171] on div "AS QUA/SEX" at bounding box center [442, 171] width 9 height 9
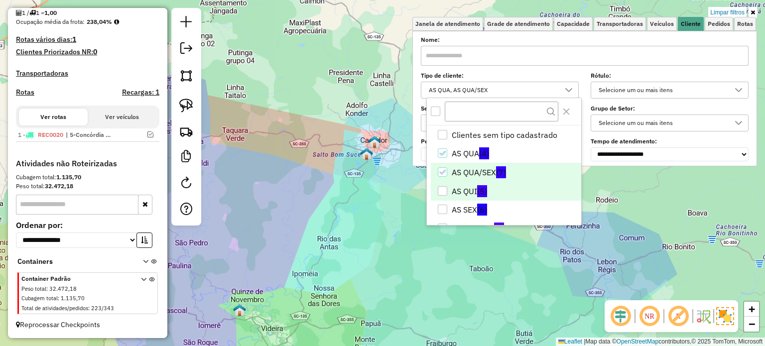
click at [444, 192] on div "AS QUI" at bounding box center [442, 190] width 9 height 9
click at [443, 211] on div "AS SEX" at bounding box center [442, 209] width 9 height 9
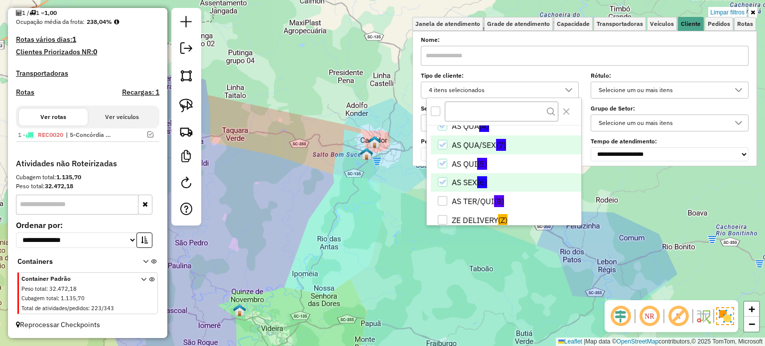
scroll to position [40, 0]
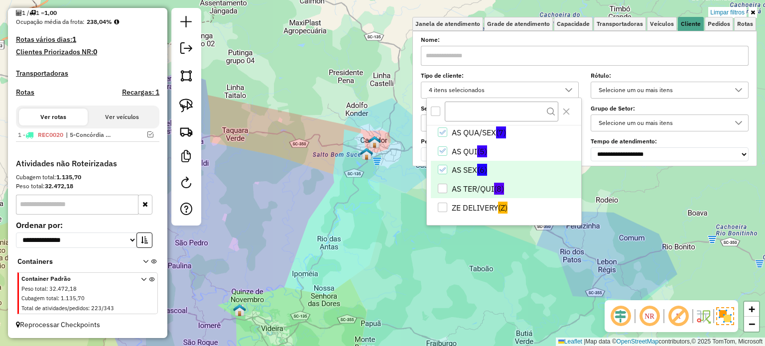
click at [441, 189] on div "AS TER/QUI" at bounding box center [442, 188] width 9 height 9
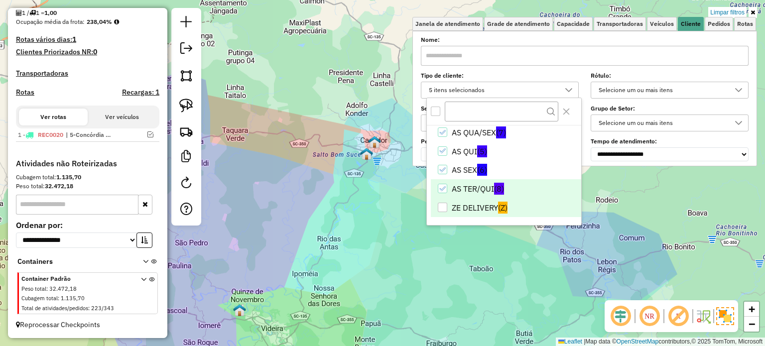
click at [442, 206] on body "Aplicando filtros Pop-up bloqueado! Seu navegador bloqueou automáticamente a ab…" at bounding box center [382, 173] width 765 height 346
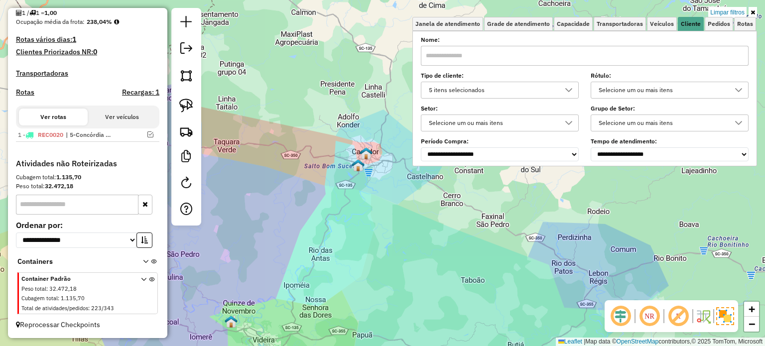
click at [592, 212] on div "Limpar filtros Janela de atendimento Grade de atendimento Capacidade Transporta…" at bounding box center [382, 173] width 765 height 346
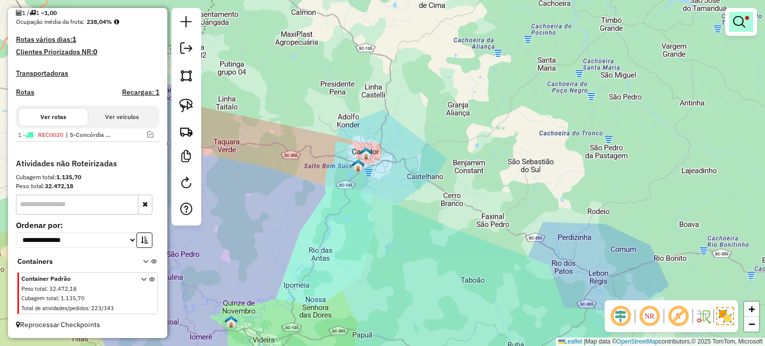
click at [751, 15] on link at bounding box center [741, 22] width 24 height 20
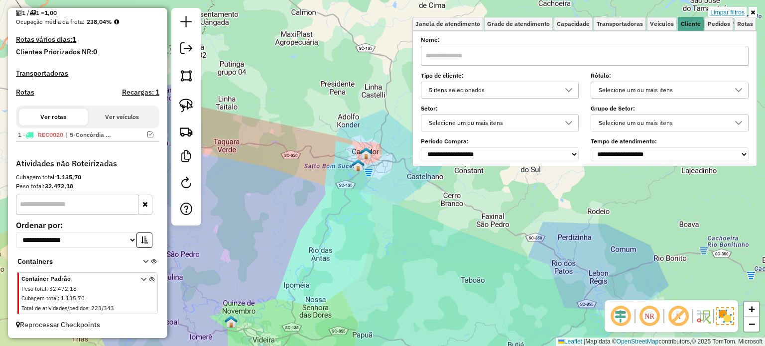
click at [737, 13] on link "Limpar filtros" at bounding box center [727, 12] width 38 height 11
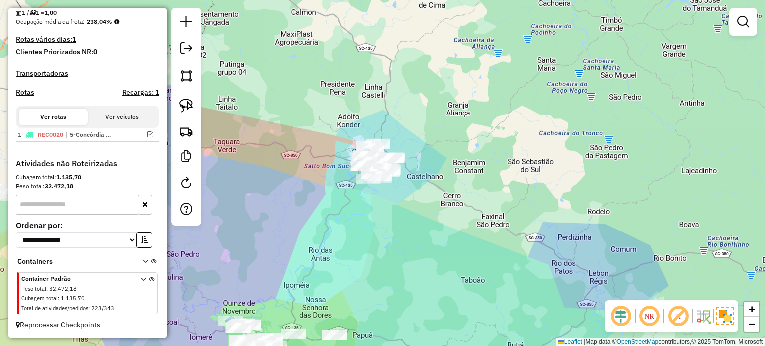
click at [429, 210] on div "Janela de atendimento Grade de atendimento Capacidade Transportadoras Veículos …" at bounding box center [382, 173] width 765 height 346
click at [186, 101] on img at bounding box center [186, 106] width 14 height 14
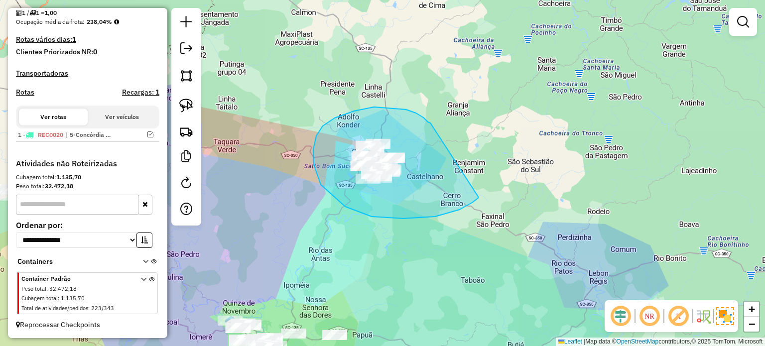
drag, startPoint x: 430, startPoint y: 123, endPoint x: 492, endPoint y: 179, distance: 82.9
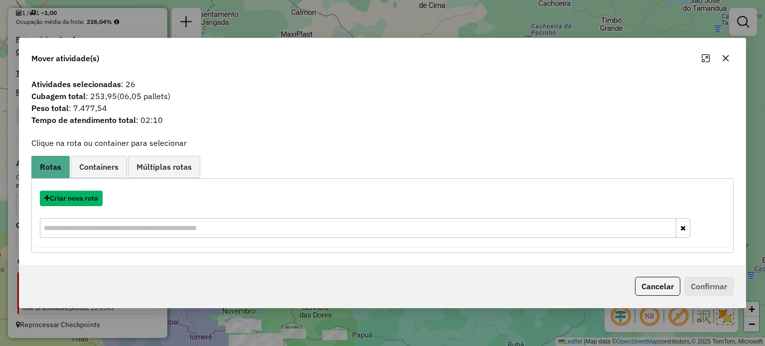
click at [66, 197] on button "Criar nova rota" at bounding box center [71, 198] width 63 height 15
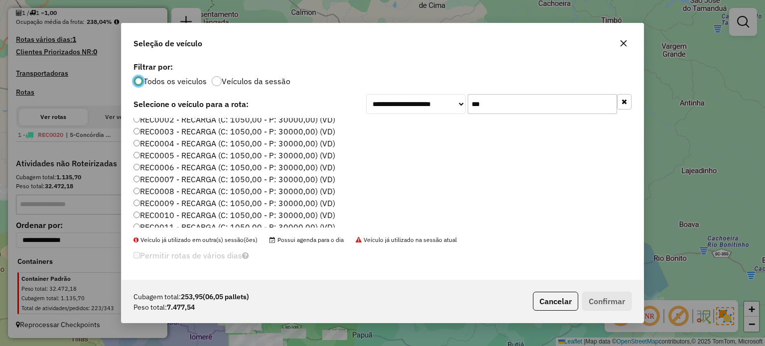
scroll to position [0, 0]
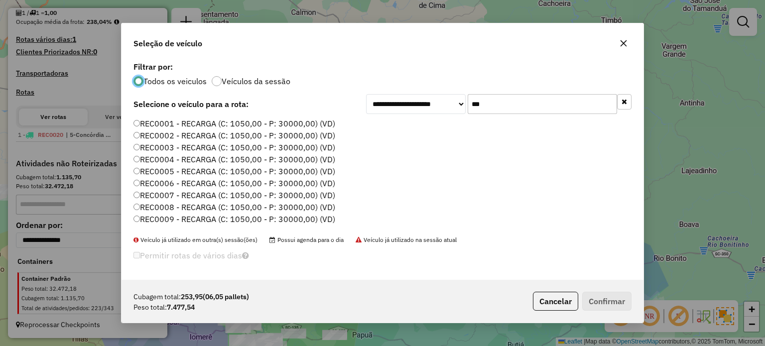
click at [302, 169] on label "REC0005 - RECARGA (C: 1050,00 - P: 30000,00) (VD)" at bounding box center [235, 171] width 202 height 12
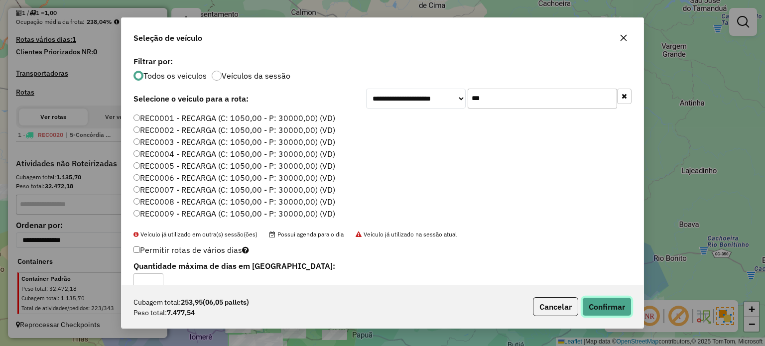
click at [614, 306] on button "Confirmar" at bounding box center [606, 306] width 49 height 19
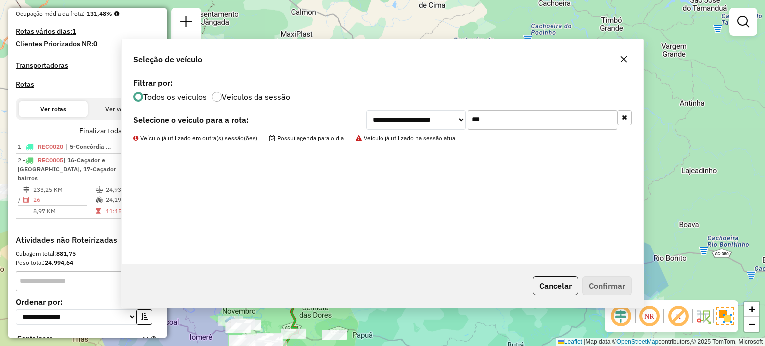
scroll to position [298, 0]
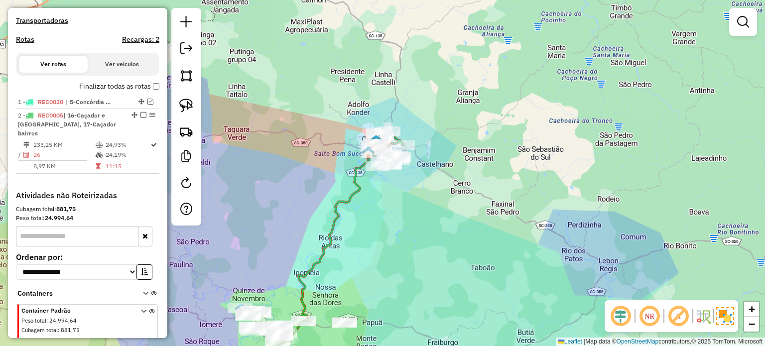
drag, startPoint x: 411, startPoint y: 219, endPoint x: 469, endPoint y: 139, distance: 98.8
click at [474, 143] on div "Janela de atendimento Grade de atendimento Capacidade Transportadoras Veículos …" at bounding box center [382, 173] width 765 height 346
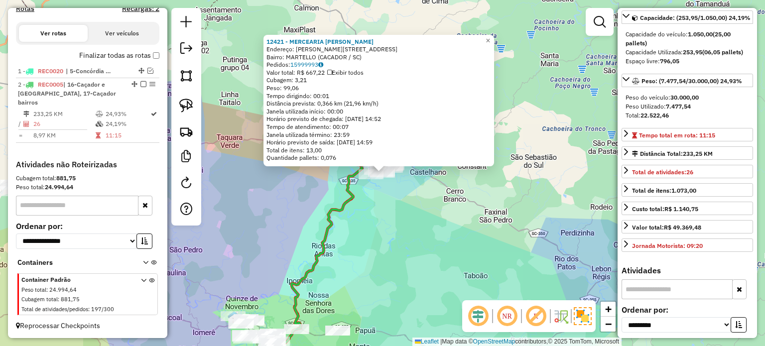
scroll to position [199, 0]
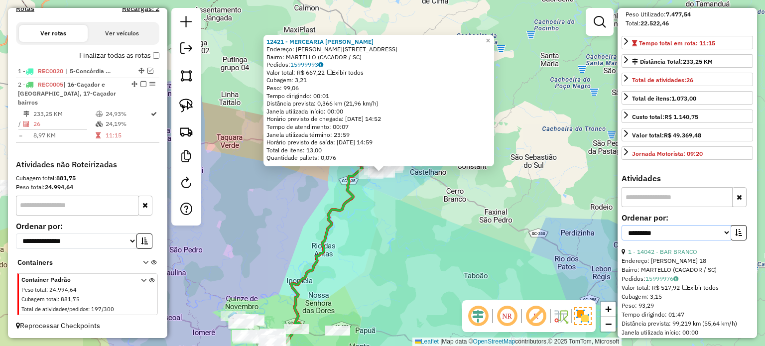
click at [724, 241] on select "**********" at bounding box center [677, 232] width 110 height 15
select select "*********"
click at [622, 241] on select "**********" at bounding box center [677, 232] width 110 height 15
click at [739, 236] on icon "button" at bounding box center [738, 232] width 7 height 7
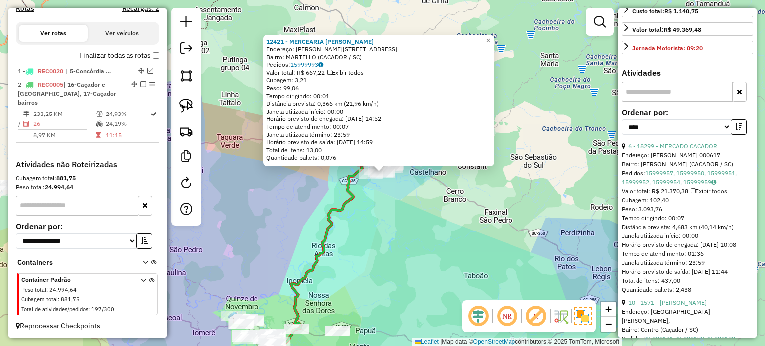
scroll to position [349, 0]
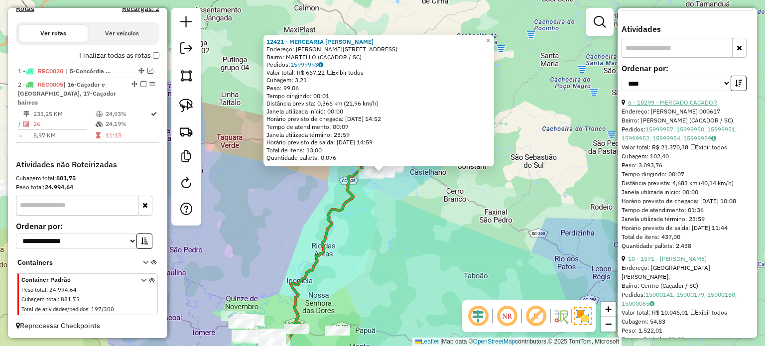
click at [693, 106] on link "6 - 18299 - MERCADO CACADOR" at bounding box center [672, 102] width 89 height 7
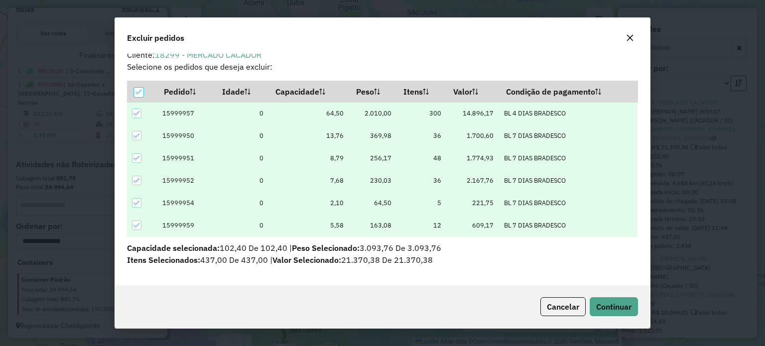
scroll to position [9, 0]
click at [611, 305] on span "Continuar" at bounding box center [613, 307] width 35 height 10
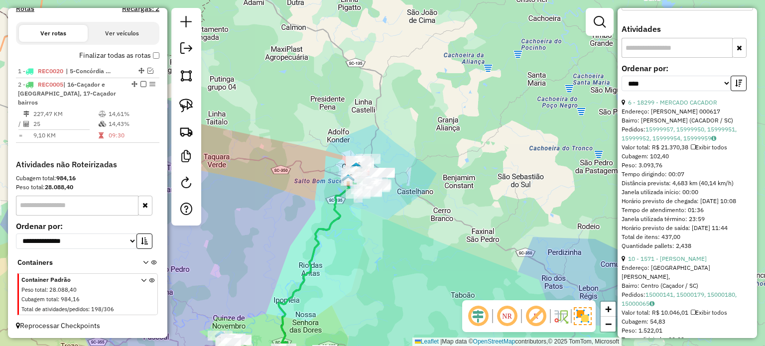
click at [684, 263] on link "10 - 1571 - TONI FOPPA" at bounding box center [667, 258] width 79 height 7
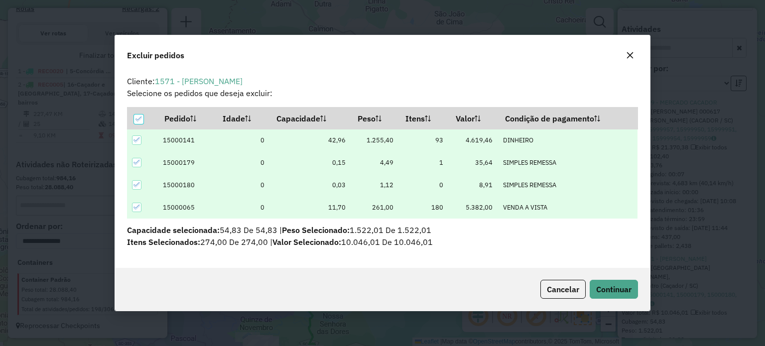
scroll to position [0, 0]
click at [633, 284] on button "Continuar" at bounding box center [614, 289] width 48 height 19
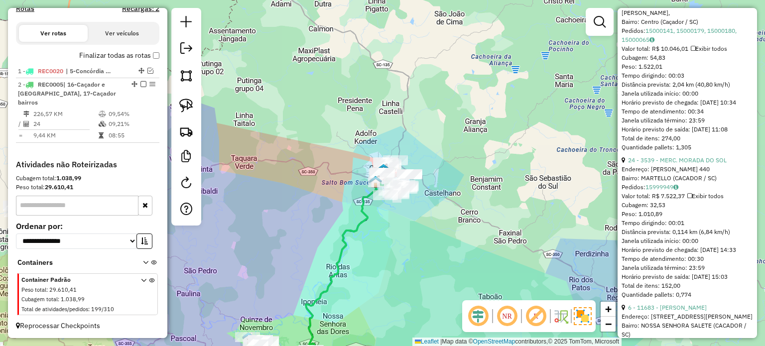
scroll to position [480, 0]
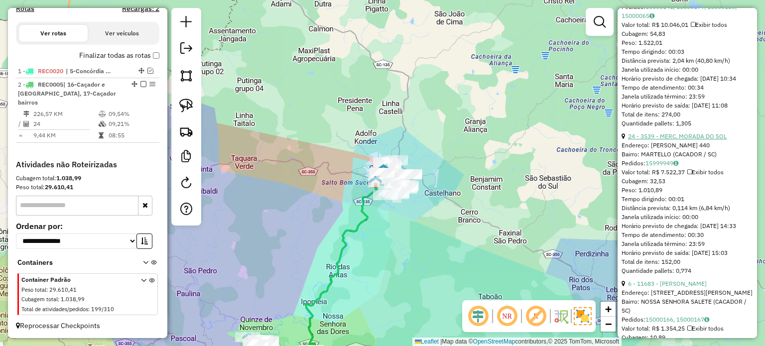
click at [693, 135] on link "24 - 3539 - MERC. MORADA DO SOL" at bounding box center [677, 136] width 99 height 7
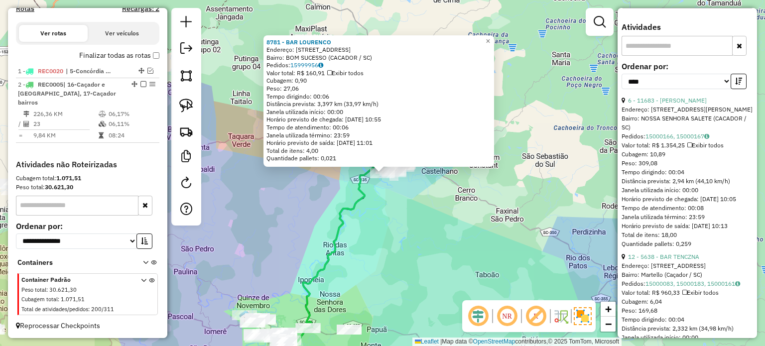
scroll to position [231, 0]
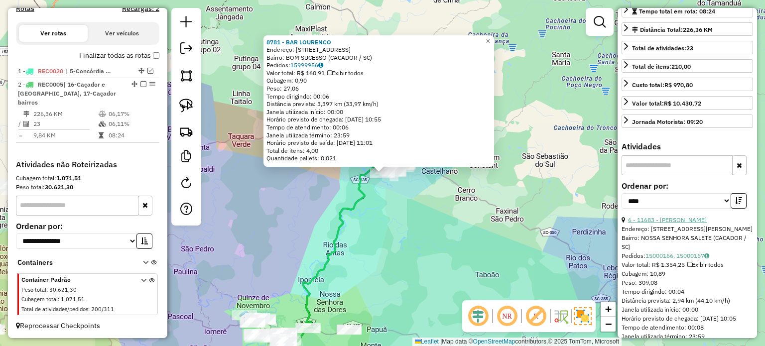
click at [686, 220] on link "6 - 11683 - MICHELE CARNEIRO" at bounding box center [667, 219] width 79 height 7
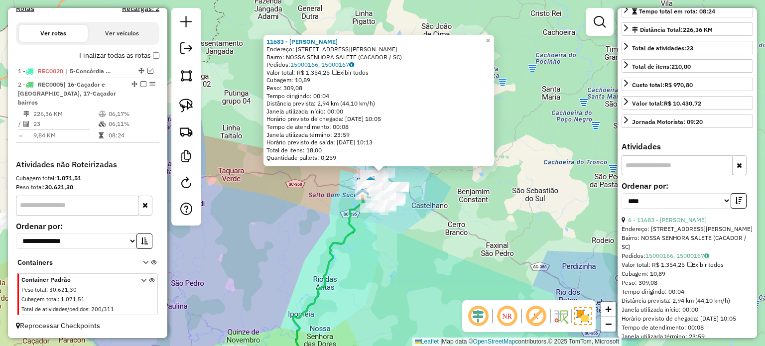
scroll to position [331, 0]
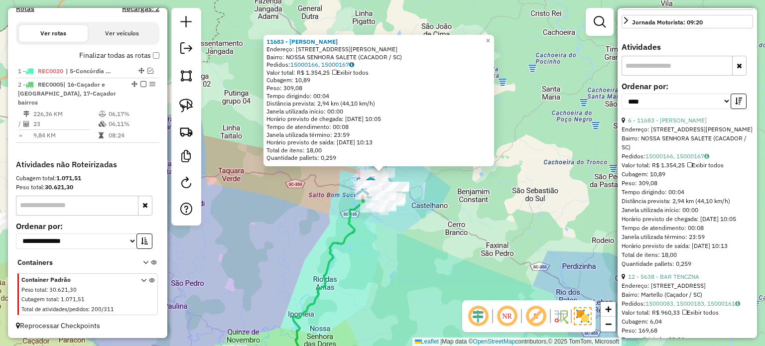
click at [460, 271] on div "11683 - MICHELE CARNEIRO Endereço: Rua jair Ruppel 276 Bairro: NOSSA SENHORA SA…" at bounding box center [382, 173] width 765 height 346
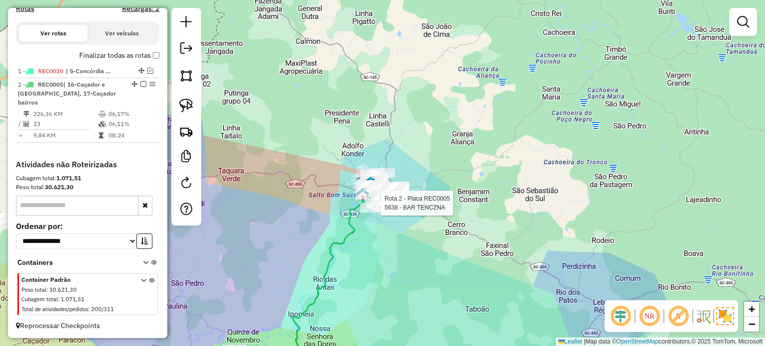
select select "*********"
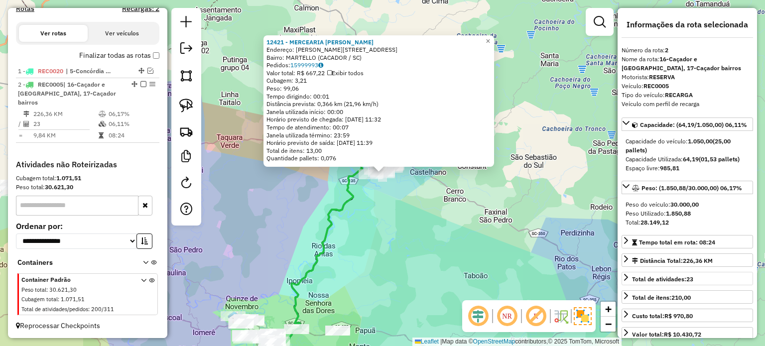
scroll to position [249, 0]
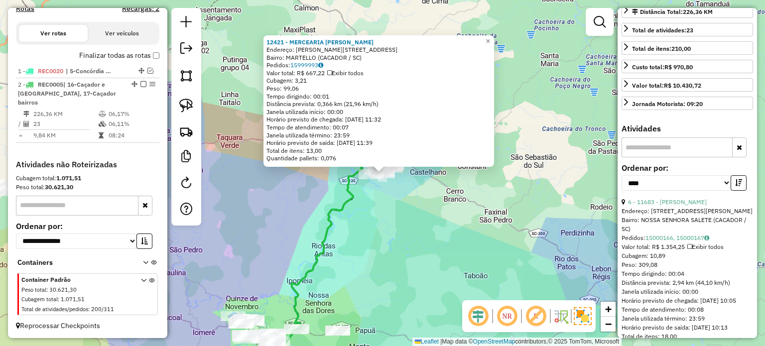
click at [379, 237] on div "12421 - MERCEARIA RJ JUCELIA Endereço: ADOLFO KLETKE 69 Bairro: MARTELLO (CACAD…" at bounding box center [382, 173] width 765 height 346
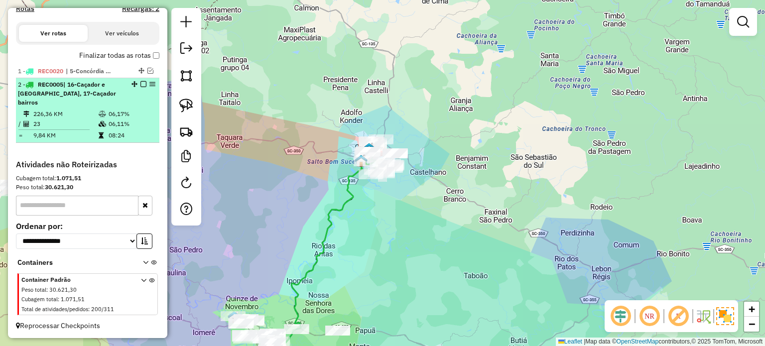
click at [140, 87] on em at bounding box center [143, 84] width 6 height 6
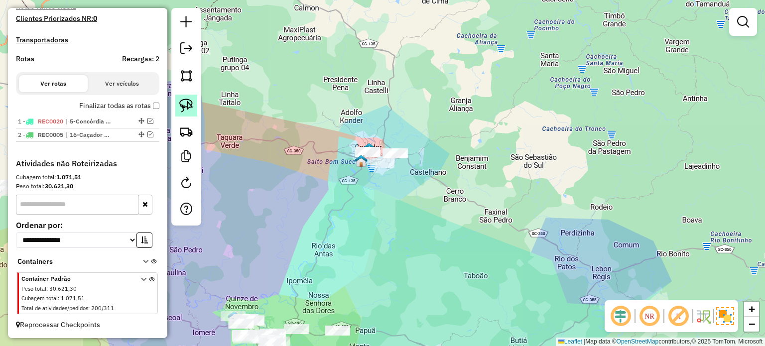
click at [187, 103] on img at bounding box center [186, 106] width 14 height 14
drag, startPoint x: 421, startPoint y: 143, endPoint x: 481, endPoint y: 181, distance: 70.8
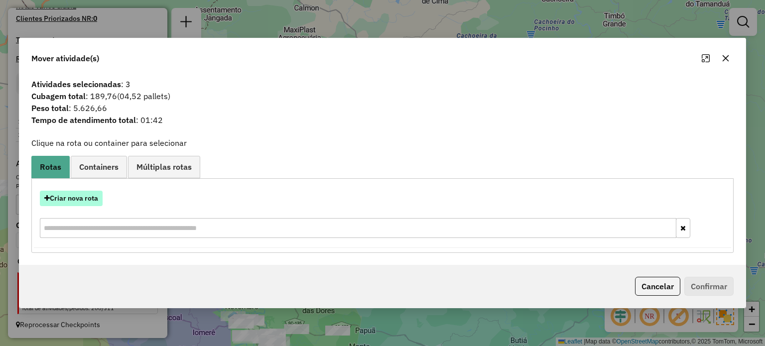
click at [62, 200] on button "Criar nova rota" at bounding box center [71, 198] width 63 height 15
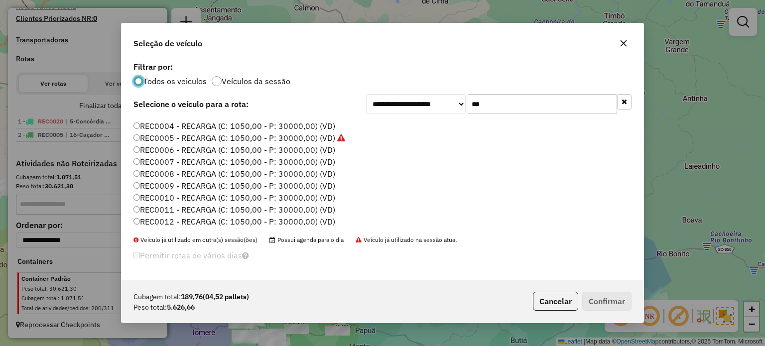
scroll to position [50, 0]
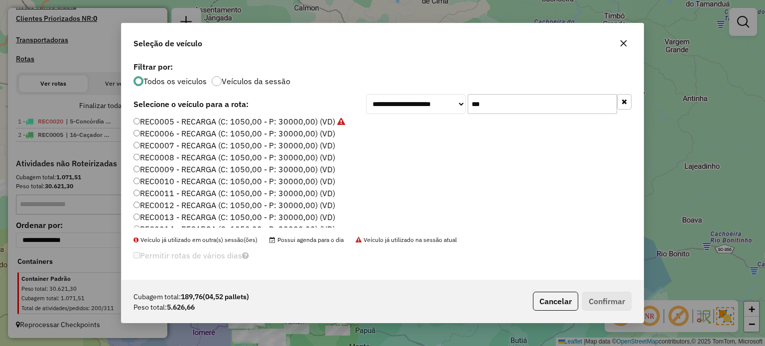
click at [324, 131] on label "REC0006 - RECARGA (C: 1050,00 - P: 30000,00) (VD)" at bounding box center [235, 134] width 202 height 12
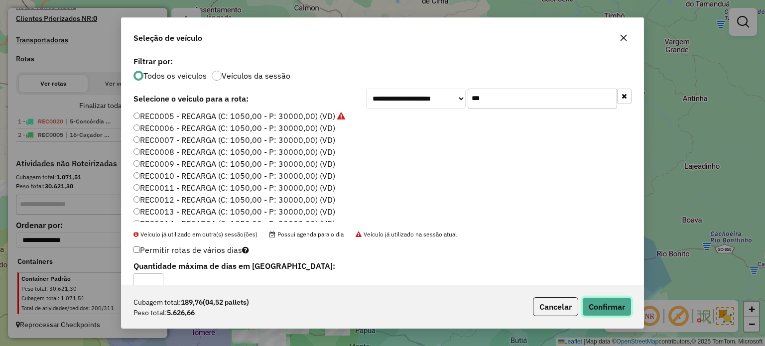
click at [599, 305] on button "Confirmar" at bounding box center [606, 306] width 49 height 19
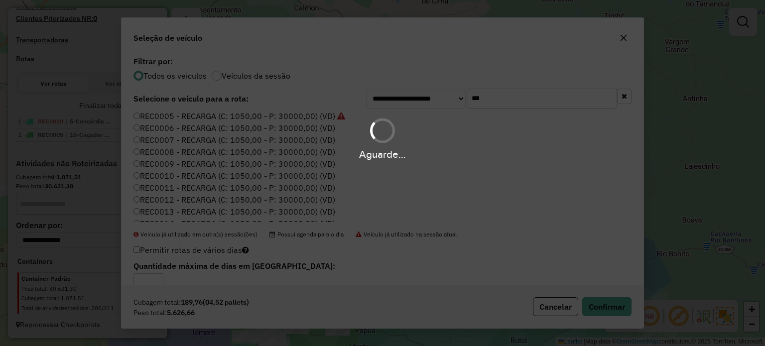
scroll to position [329, 0]
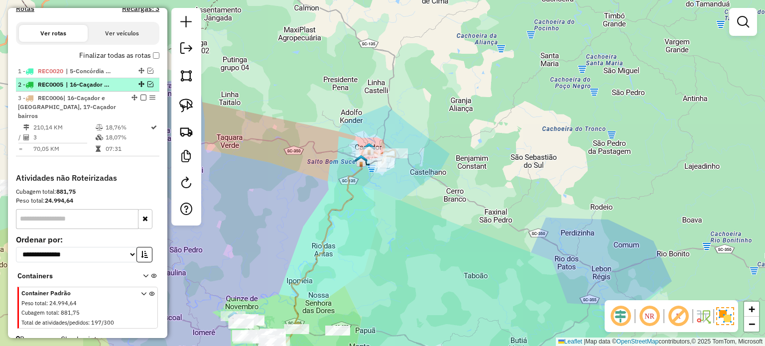
click at [147, 87] on em at bounding box center [150, 84] width 6 height 6
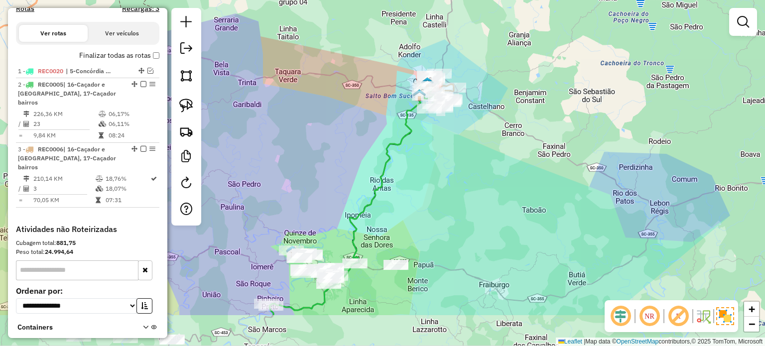
drag, startPoint x: 430, startPoint y: 223, endPoint x: 496, endPoint y: 158, distance: 91.9
click at [496, 158] on div "Janela de atendimento Grade de atendimento Capacidade Transportadoras Veículos …" at bounding box center [382, 173] width 765 height 346
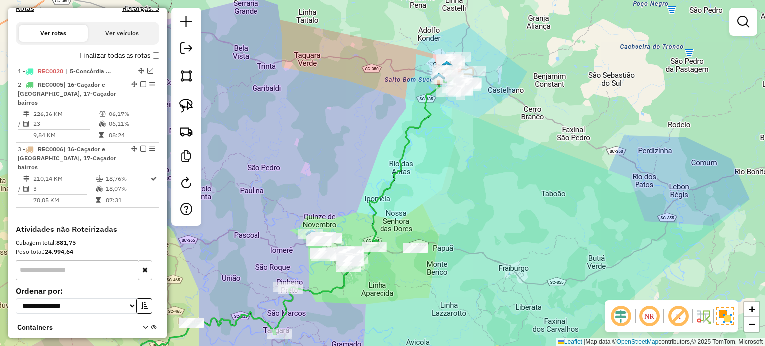
click at [471, 107] on div "Janela de atendimento Grade de atendimento Capacidade Transportadoras Veículos …" at bounding box center [382, 173] width 765 height 346
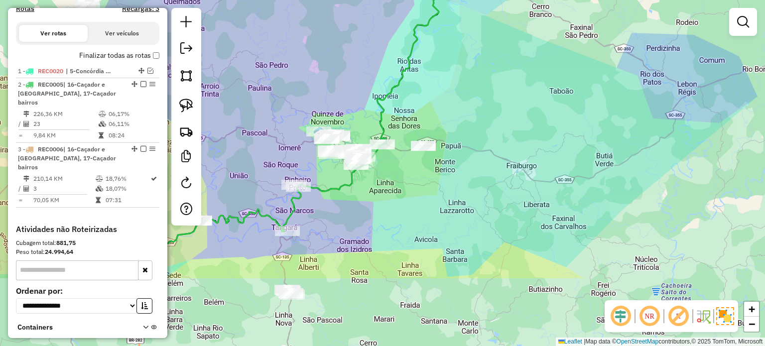
click at [514, 248] on div "Janela de atendimento Grade de atendimento Capacidade Transportadoras Veículos …" at bounding box center [382, 173] width 765 height 346
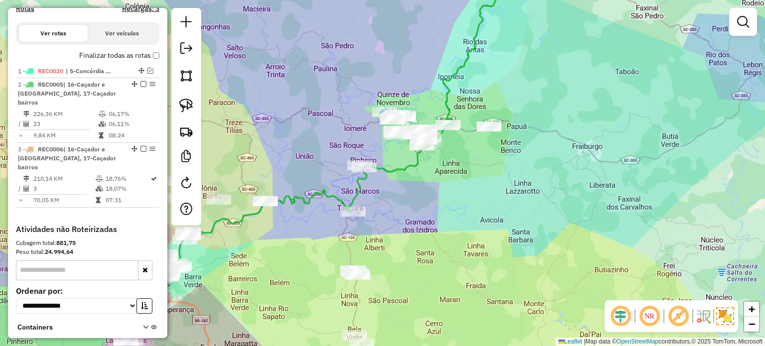
click at [486, 215] on div "Janela de atendimento Grade de atendimento Capacidade Transportadoras Veículos …" at bounding box center [382, 173] width 765 height 346
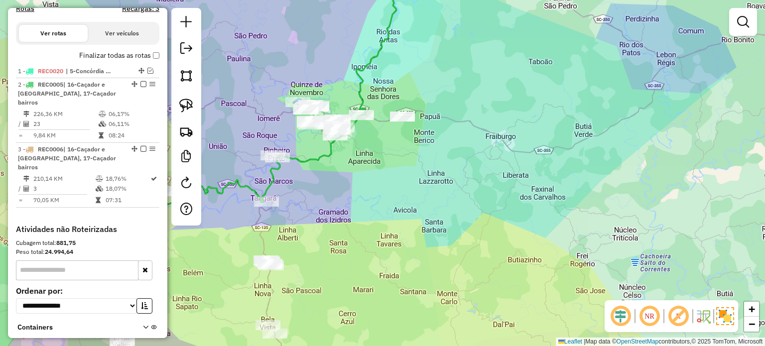
drag, startPoint x: 450, startPoint y: 211, endPoint x: 372, endPoint y: 184, distance: 82.6
click at [349, 178] on div "Janela de atendimento Grade de atendimento Capacidade Transportadoras Veículos …" at bounding box center [382, 173] width 765 height 346
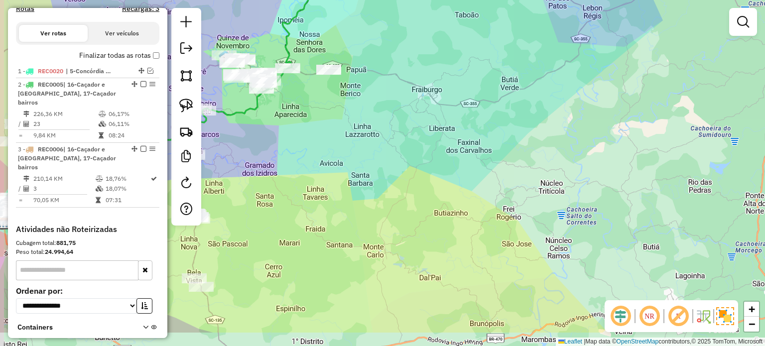
drag, startPoint x: 498, startPoint y: 199, endPoint x: 426, endPoint y: 150, distance: 86.9
click at [426, 150] on div "Janela de atendimento Grade de atendimento Capacidade Transportadoras Veículos …" at bounding box center [382, 173] width 765 height 346
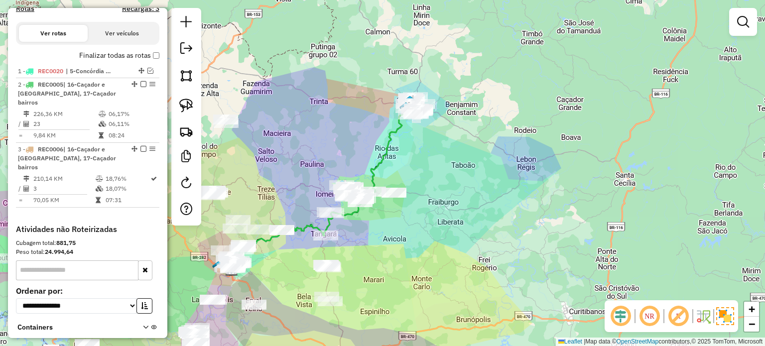
drag, startPoint x: 479, startPoint y: 189, endPoint x: 486, endPoint y: 258, distance: 69.1
click at [486, 258] on div "Janela de atendimento Grade de atendimento Capacidade Transportadoras Veículos …" at bounding box center [382, 173] width 765 height 346
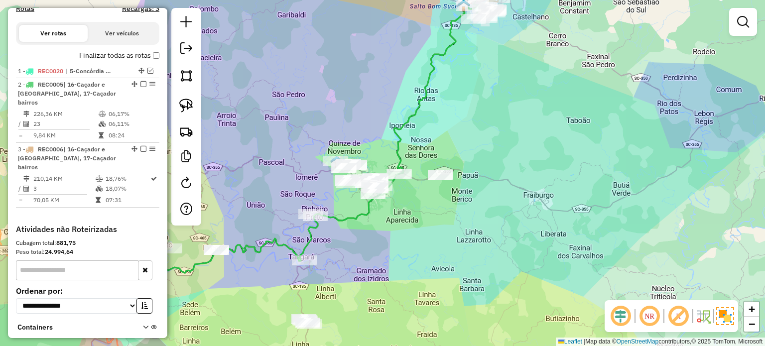
drag, startPoint x: 380, startPoint y: 250, endPoint x: 393, endPoint y: 248, distance: 13.0
click at [393, 248] on div "Janela de atendimento Grade de atendimento Capacidade Transportadoras Veículos …" at bounding box center [382, 173] width 765 height 346
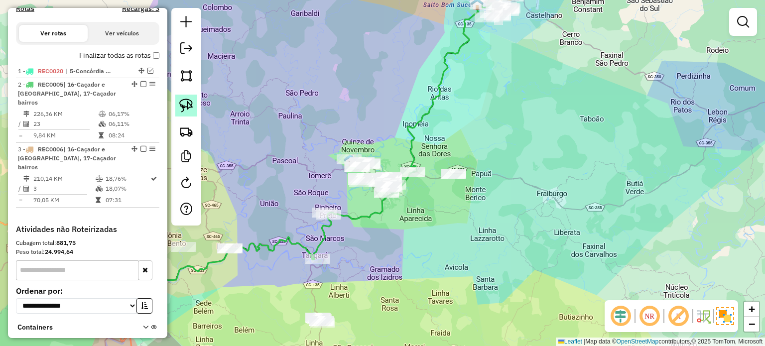
click at [186, 103] on img at bounding box center [186, 106] width 14 height 14
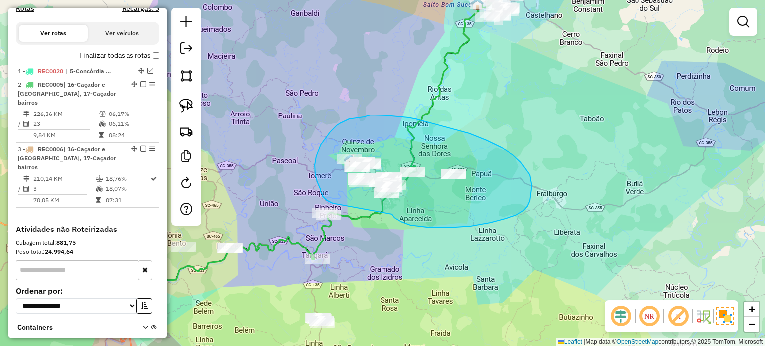
drag, startPoint x: 471, startPoint y: 226, endPoint x: 385, endPoint y: 224, distance: 85.7
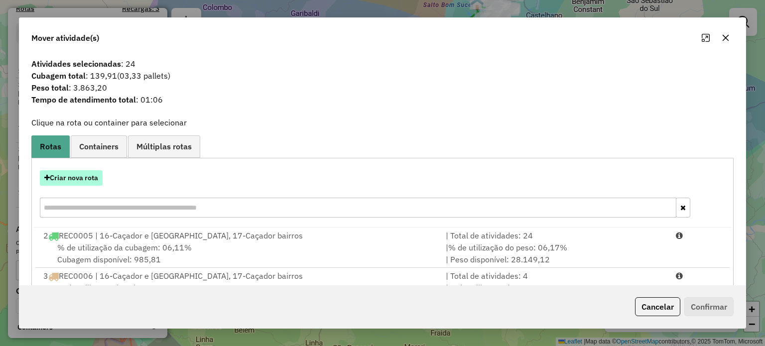
click at [72, 175] on button "Criar nova rota" at bounding box center [71, 177] width 63 height 15
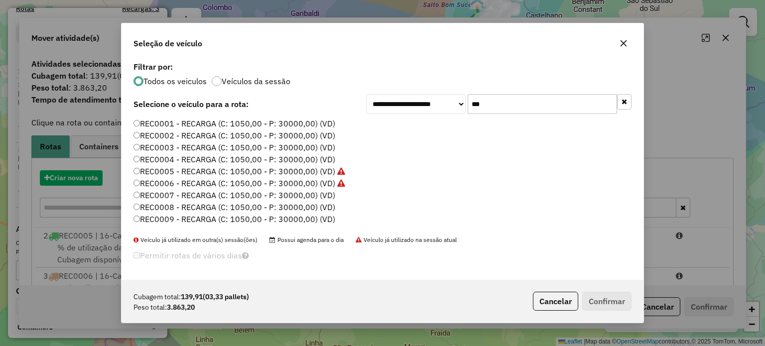
scroll to position [5, 3]
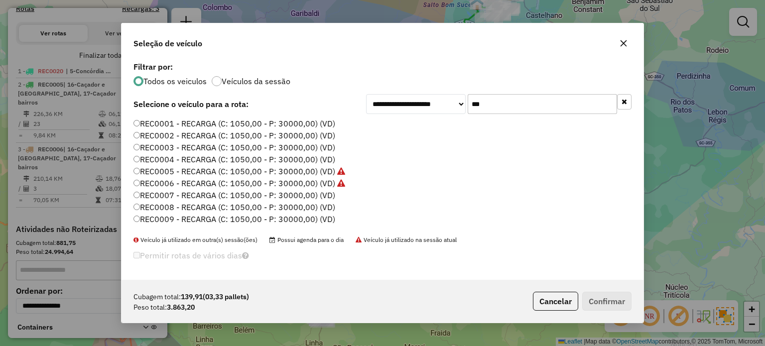
click at [327, 196] on label "REC0007 - RECARGA (C: 1050,00 - P: 30000,00) (VD)" at bounding box center [235, 195] width 202 height 12
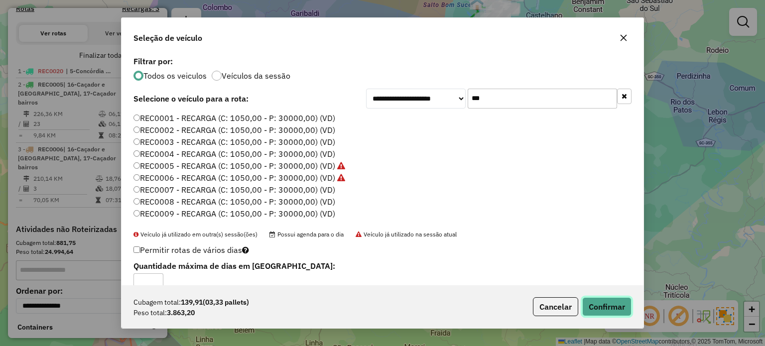
drag, startPoint x: 595, startPoint y: 309, endPoint x: 616, endPoint y: 273, distance: 41.7
click at [597, 308] on button "Confirmar" at bounding box center [606, 306] width 49 height 19
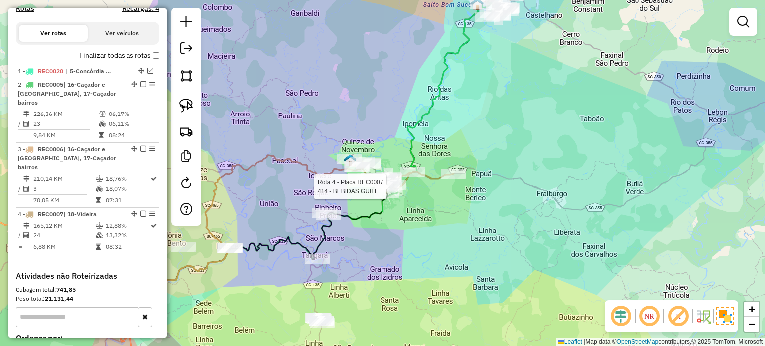
select select "*********"
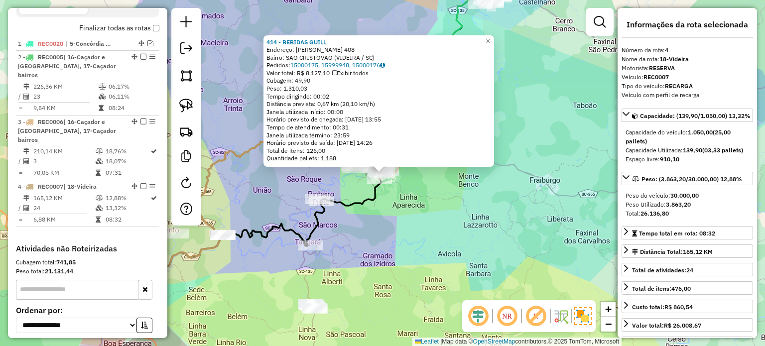
scroll to position [431, 0]
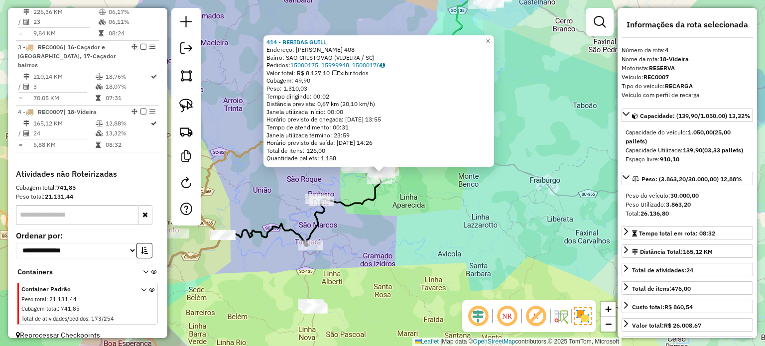
click at [361, 219] on div "414 - BEBIDAS GUILL Endereço: FREI ROGRIO 408 Bairro: SAO CRISTOVAO (VIDEIRA / …" at bounding box center [382, 173] width 765 height 346
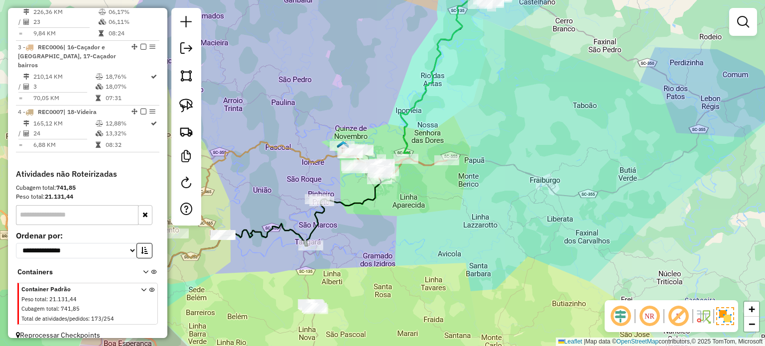
click at [415, 219] on div "414 - BEBIDAS GUILL Endereço: FREI ROGRIO 408 Bairro: SAO CRISTOVAO (VIDEIRA / …" at bounding box center [382, 173] width 765 height 346
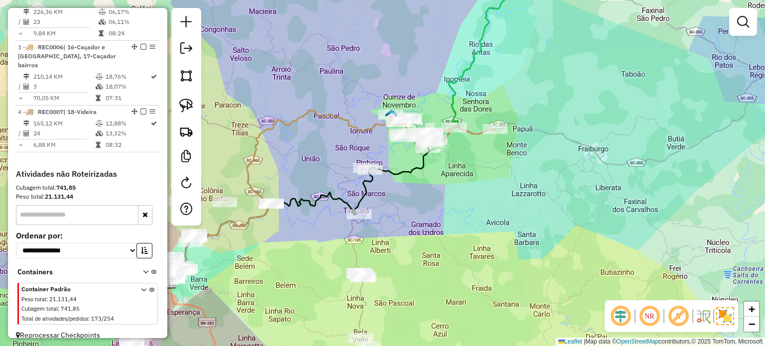
drag, startPoint x: 398, startPoint y: 258, endPoint x: 413, endPoint y: 234, distance: 28.2
click at [413, 234] on div "Janela de atendimento Grade de atendimento Capacidade Transportadoras Veículos …" at bounding box center [382, 173] width 765 height 346
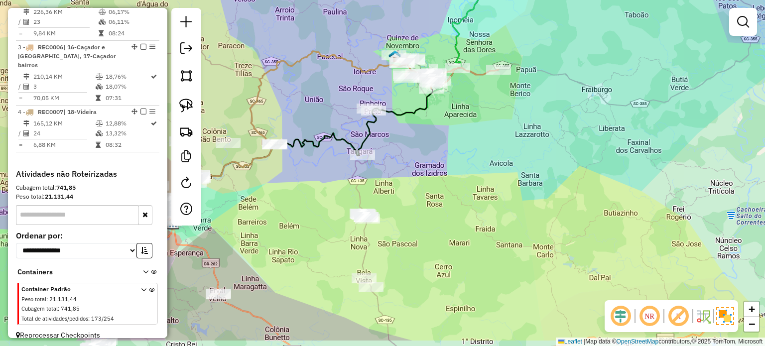
drag, startPoint x: 419, startPoint y: 234, endPoint x: 416, endPoint y: 223, distance: 11.4
click at [416, 225] on div "Janela de atendimento Grade de atendimento Capacidade Transportadoras Veículos …" at bounding box center [382, 173] width 765 height 346
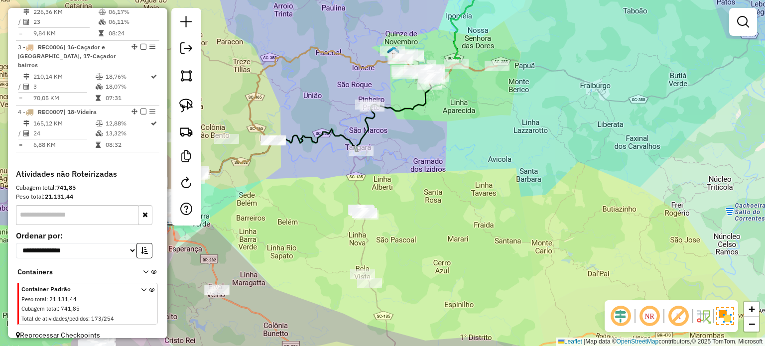
click at [186, 102] on img at bounding box center [186, 106] width 14 height 14
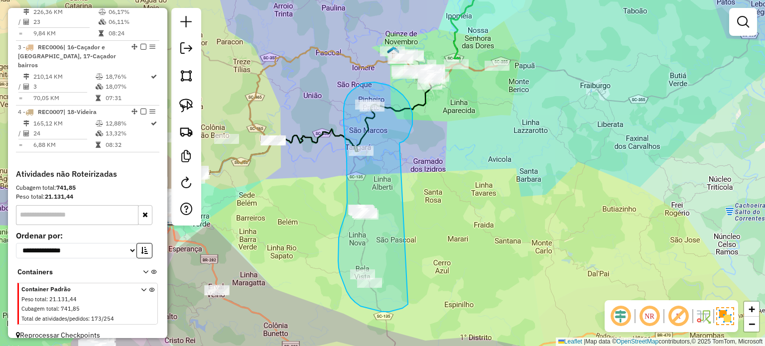
drag, startPoint x: 400, startPoint y: 143, endPoint x: 441, endPoint y: 289, distance: 151.9
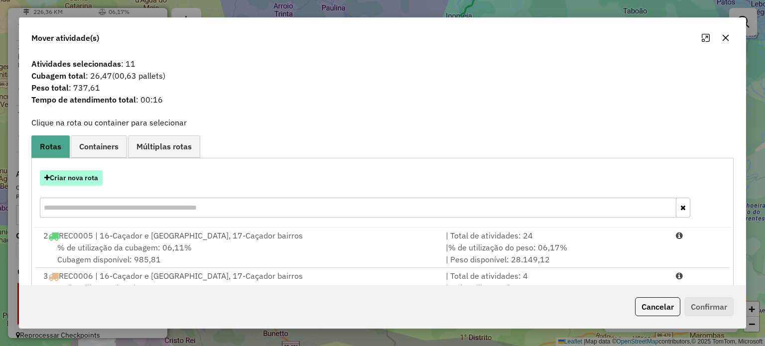
click at [76, 176] on button "Criar nova rota" at bounding box center [71, 177] width 63 height 15
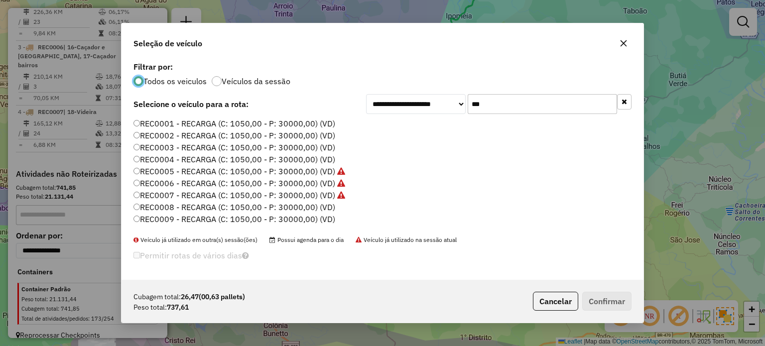
scroll to position [50, 0]
click at [322, 157] on label "REC0008 - RECARGA (C: 1050,00 - P: 30000,00) (VD)" at bounding box center [235, 157] width 202 height 12
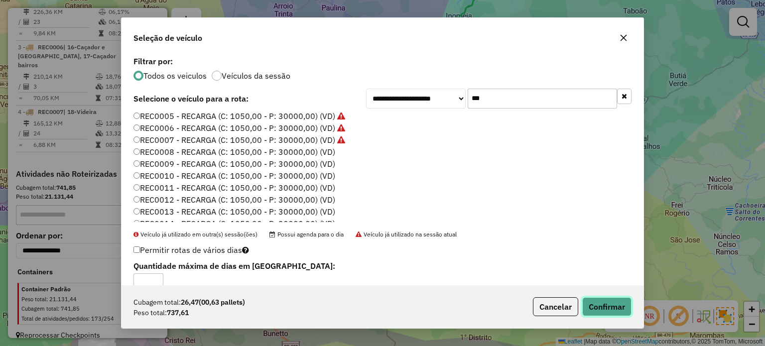
click at [600, 304] on button "Confirmar" at bounding box center [606, 306] width 49 height 19
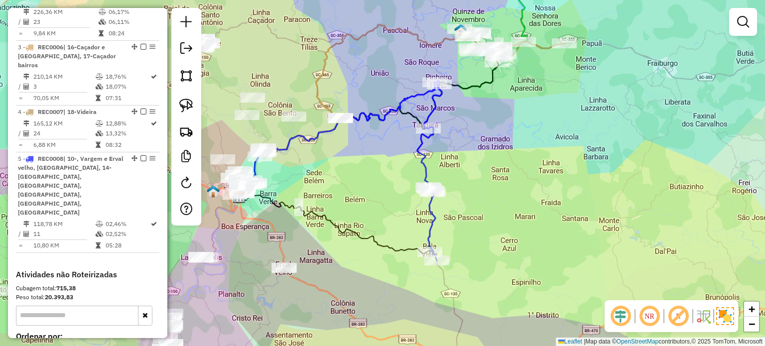
drag, startPoint x: 474, startPoint y: 222, endPoint x: 581, endPoint y: 168, distance: 120.1
click at [581, 170] on div "Janela de atendimento Grade de atendimento Capacidade Transportadoras Veículos …" at bounding box center [382, 173] width 765 height 346
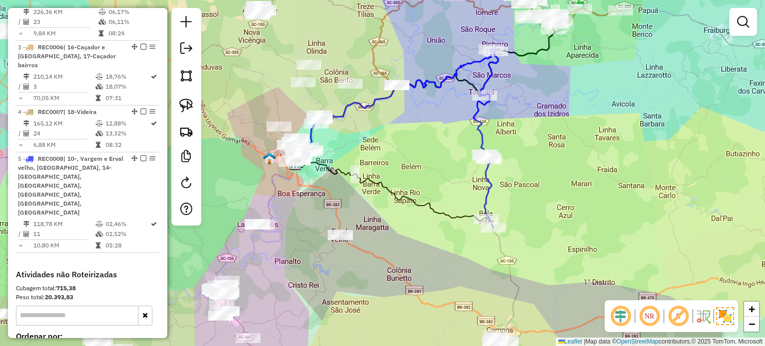
drag, startPoint x: 448, startPoint y: 145, endPoint x: 448, endPoint y: 165, distance: 19.4
click at [462, 168] on div "Janela de atendimento Grade de atendimento Capacidade Transportadoras Veículos …" at bounding box center [382, 173] width 765 height 346
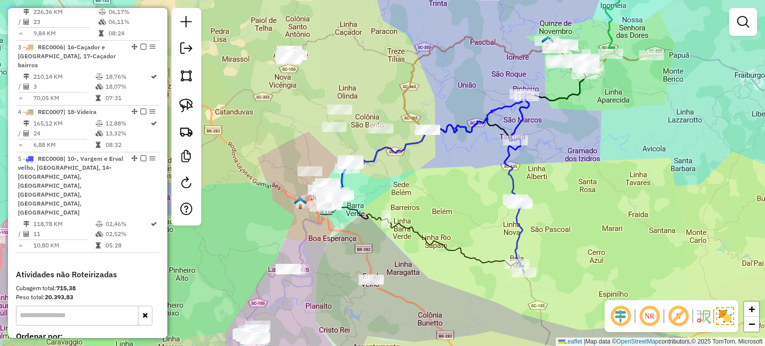
click at [409, 167] on div "Janela de atendimento Grade de atendimento Capacidade Transportadoras Veículos …" at bounding box center [382, 173] width 765 height 346
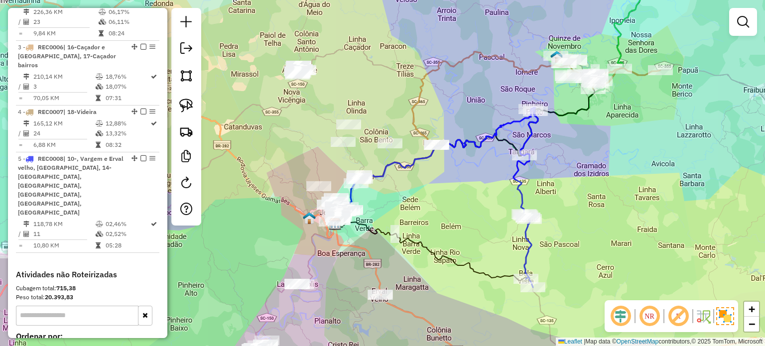
drag, startPoint x: 393, startPoint y: 95, endPoint x: 394, endPoint y: 119, distance: 24.0
click at [394, 119] on div "Janela de atendimento Grade de atendimento Capacidade Transportadoras Veículos …" at bounding box center [382, 173] width 765 height 346
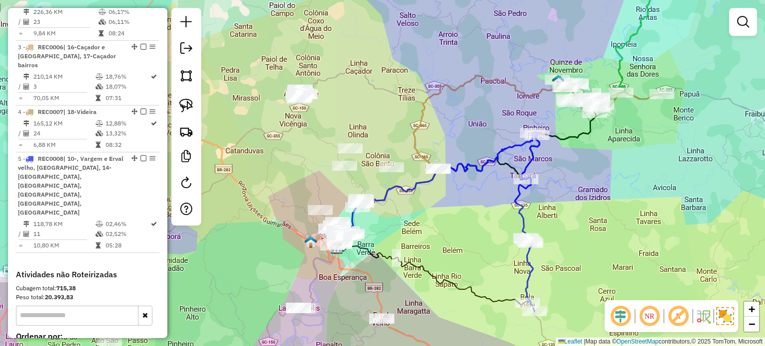
drag, startPoint x: 393, startPoint y: 134, endPoint x: 406, endPoint y: 118, distance: 20.9
click at [405, 118] on div "Janela de atendimento Grade de atendimento Capacidade Transportadoras Veículos …" at bounding box center [382, 173] width 765 height 346
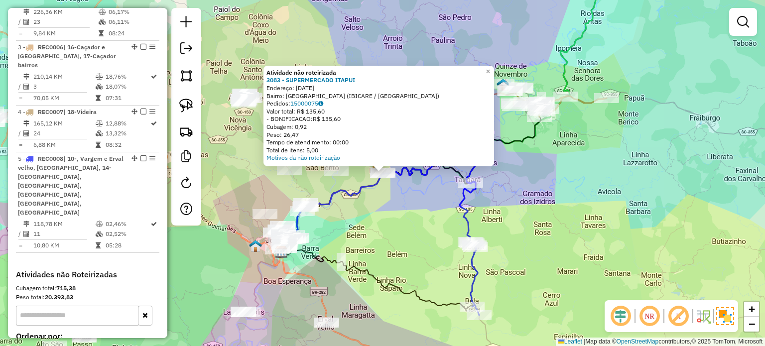
click at [399, 199] on div "Atividade não roteirizada 3083 - SUPERMERCADO ITAPUI Endereço: PRIMEIRO DE MAIO…" at bounding box center [382, 173] width 765 height 346
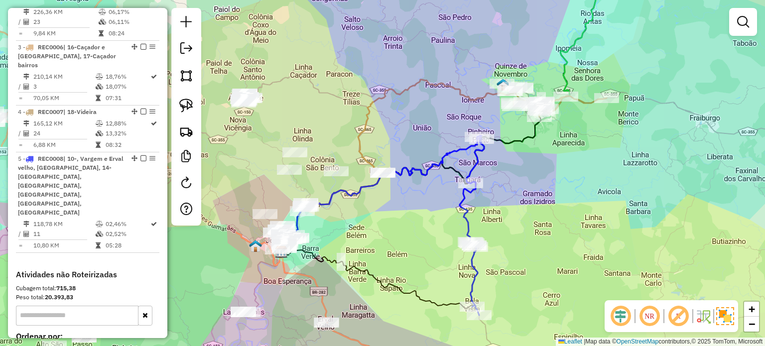
drag, startPoint x: 415, startPoint y: 204, endPoint x: 422, endPoint y: 202, distance: 7.7
click at [422, 202] on div "Janela de atendimento Grade de atendimento Capacidade Transportadoras Veículos …" at bounding box center [382, 173] width 765 height 346
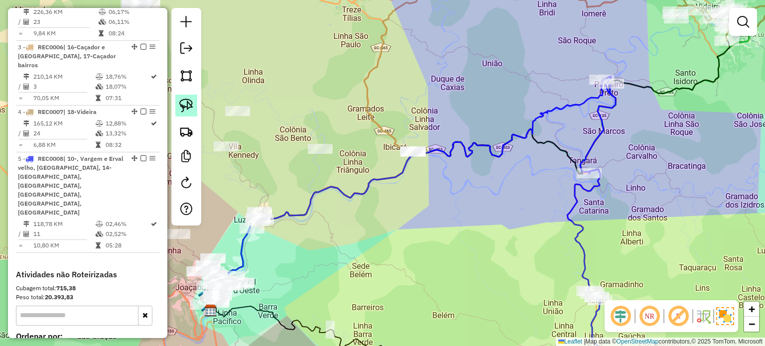
click at [189, 104] on img at bounding box center [186, 106] width 14 height 14
drag, startPoint x: 388, startPoint y: 171, endPoint x: 392, endPoint y: 148, distance: 23.8
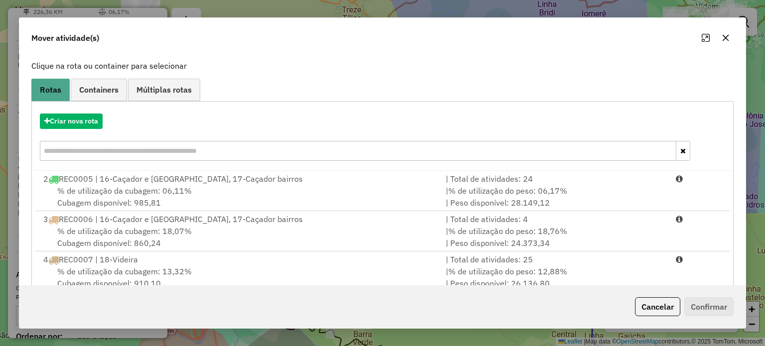
scroll to position [120, 0]
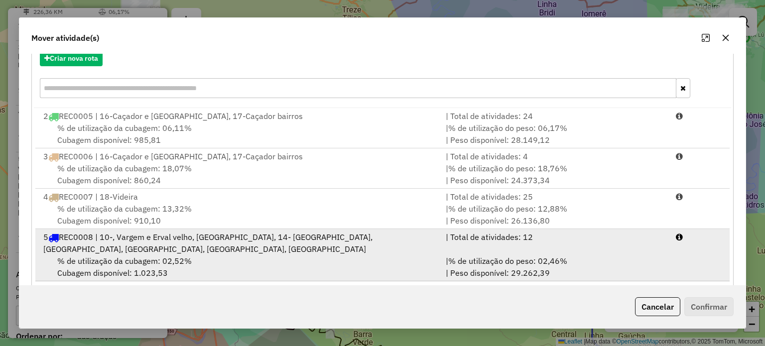
click at [139, 241] on div "5 REC0008 | 10-, Vargem e Erval velho, Ibiam, 14- Tangara, Pinheiro Preto, Iome…" at bounding box center [238, 243] width 403 height 24
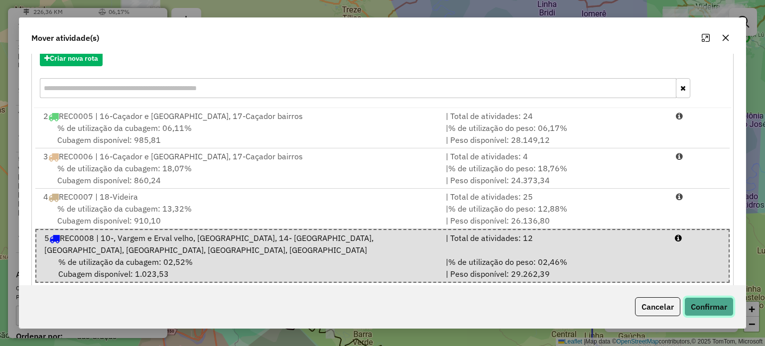
click at [707, 304] on button "Confirmar" at bounding box center [709, 306] width 49 height 19
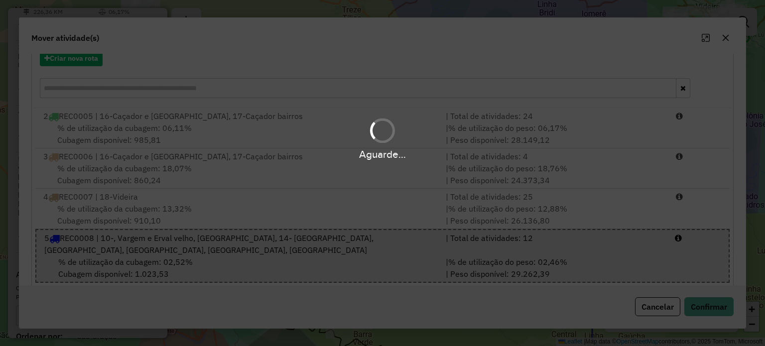
scroll to position [0, 0]
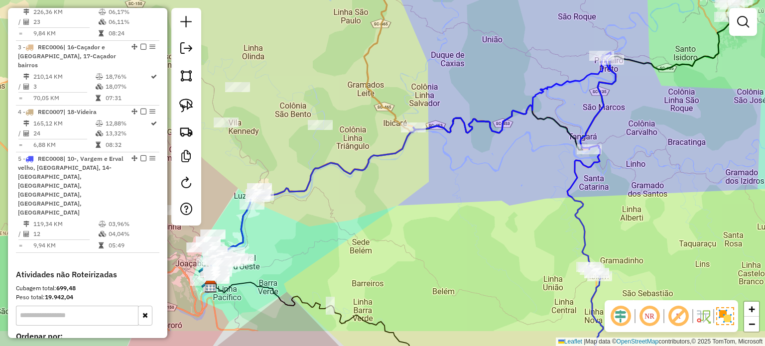
drag, startPoint x: 516, startPoint y: 210, endPoint x: 514, endPoint y: 181, distance: 28.9
click at [514, 182] on div "Janela de atendimento Grade de atendimento Capacidade Transportadoras Veículos …" at bounding box center [382, 173] width 765 height 346
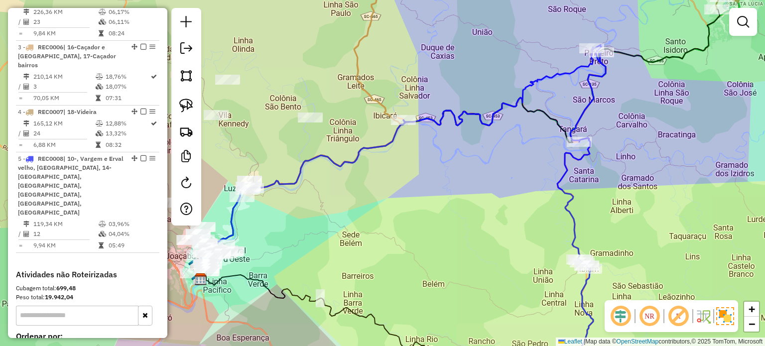
drag, startPoint x: 523, startPoint y: 197, endPoint x: 494, endPoint y: 169, distance: 40.2
click at [496, 170] on div "Janela de atendimento Grade de atendimento Capacidade Transportadoras Veículos …" at bounding box center [382, 173] width 765 height 346
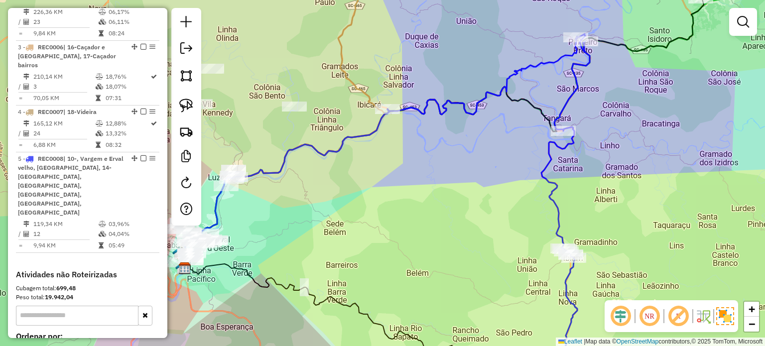
drag, startPoint x: 494, startPoint y: 171, endPoint x: 522, endPoint y: 179, distance: 28.9
click at [498, 183] on div "Janela de atendimento Grade de atendimento Capacidade Transportadoras Veículos …" at bounding box center [382, 173] width 765 height 346
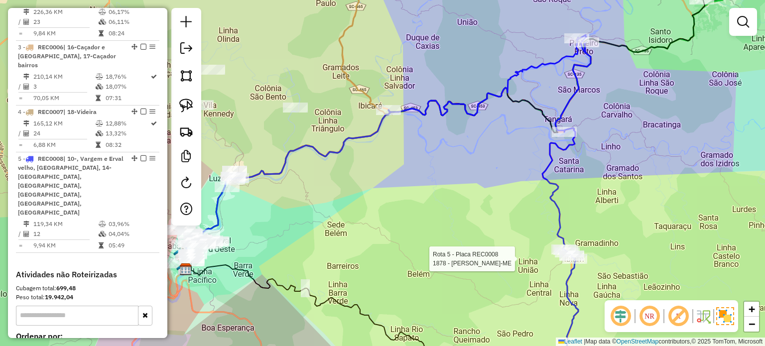
select select "*********"
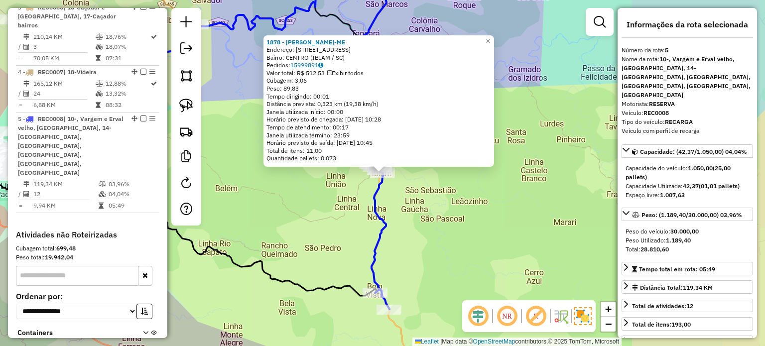
scroll to position [505, 0]
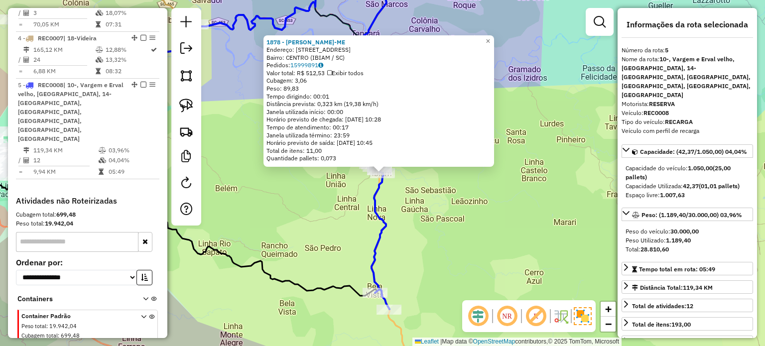
click at [464, 231] on div "1878 - JAIME BATISTA GOMES DE OLIVEIRA-ME Endereço: AV VINTE DE JULHO 779 Bairr…" at bounding box center [382, 173] width 765 height 346
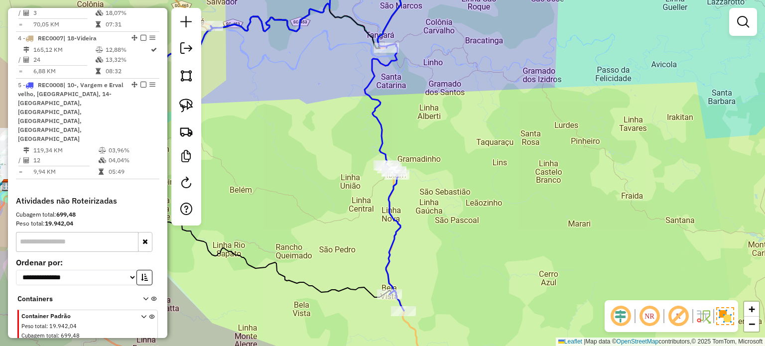
drag, startPoint x: 396, startPoint y: 237, endPoint x: 507, endPoint y: 225, distance: 111.3
click at [413, 225] on icon at bounding box center [312, 139] width 202 height 344
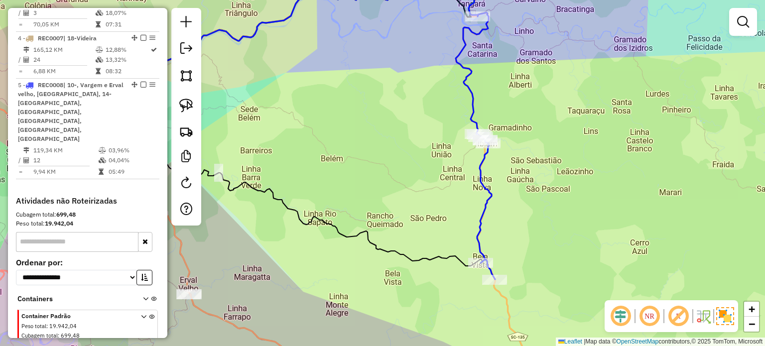
drag, startPoint x: 502, startPoint y: 240, endPoint x: 499, endPoint y: 223, distance: 17.2
click at [479, 204] on icon at bounding box center [403, 113] width 202 height 333
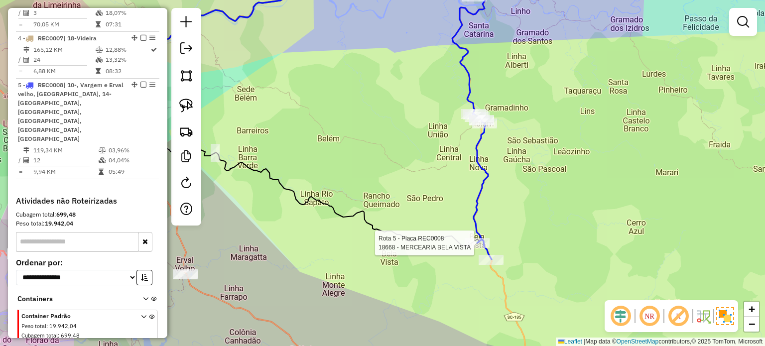
select select "*********"
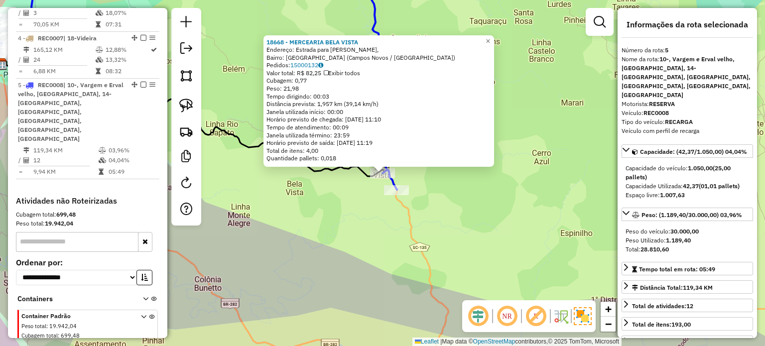
click at [479, 211] on div "18668 - MERCEARIA BELA VISTA Endereço: Estrada para Erval Velho, Bairro: Bela V…" at bounding box center [382, 173] width 765 height 346
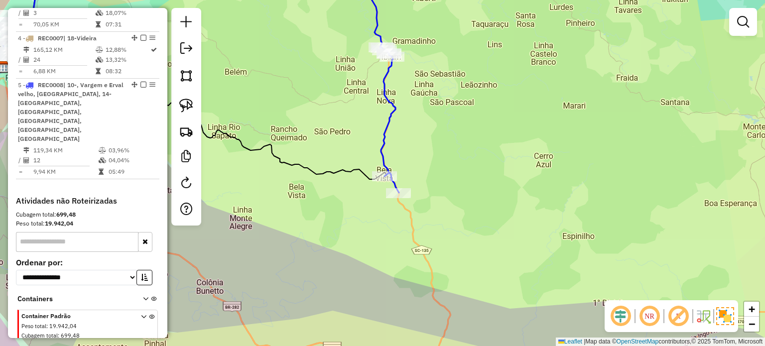
drag, startPoint x: 492, startPoint y: 190, endPoint x: 580, endPoint y: 204, distance: 89.3
click at [580, 204] on div "Janela de atendimento Grade de atendimento Capacidade Transportadoras Veículos …" at bounding box center [382, 173] width 765 height 346
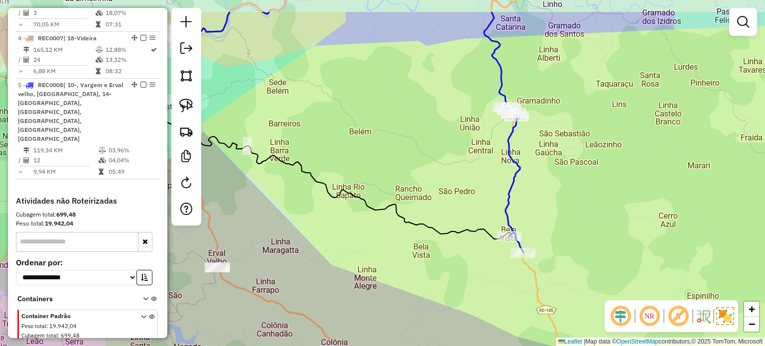
click at [465, 199] on div "Janela de atendimento Grade de atendimento Capacidade Transportadoras Veículos …" at bounding box center [382, 173] width 765 height 346
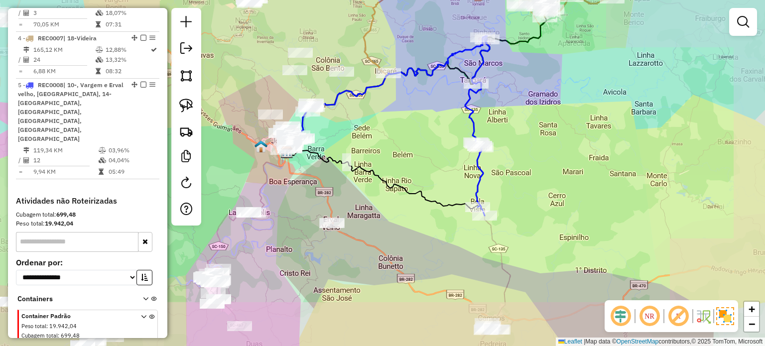
drag, startPoint x: 564, startPoint y: 228, endPoint x: 507, endPoint y: 117, distance: 124.3
click at [507, 118] on div "Janela de atendimento Grade de atendimento Capacidade Transportadoras Veículos …" at bounding box center [382, 173] width 765 height 346
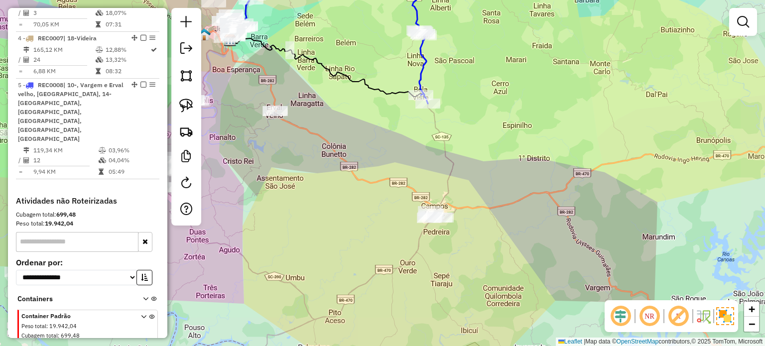
drag, startPoint x: 495, startPoint y: 171, endPoint x: 500, endPoint y: 193, distance: 23.0
click at [500, 193] on div "Janela de atendimento Grade de atendimento Capacidade Transportadoras Veículos …" at bounding box center [382, 173] width 765 height 346
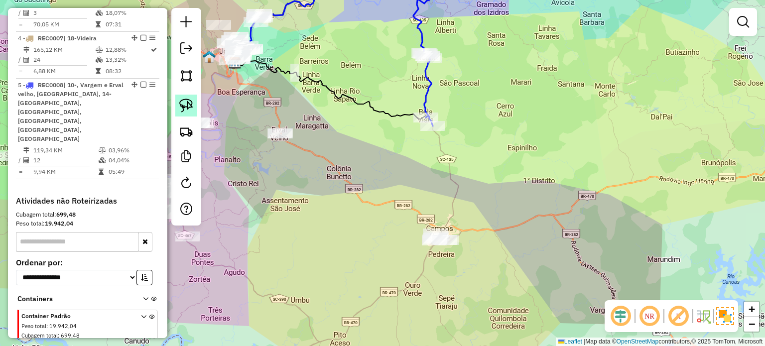
click at [182, 101] on img at bounding box center [186, 106] width 14 height 14
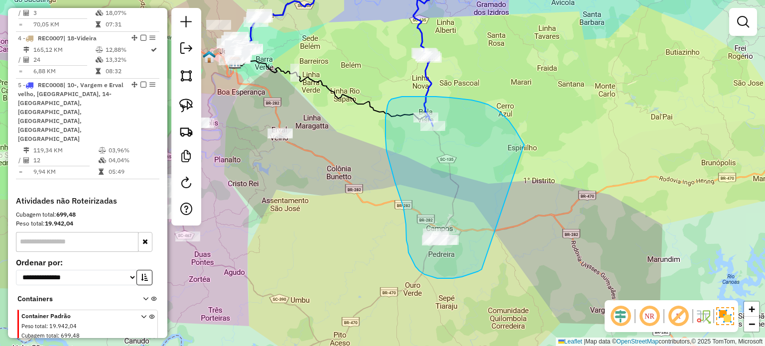
drag, startPoint x: 525, startPoint y: 145, endPoint x: 484, endPoint y: 265, distance: 126.2
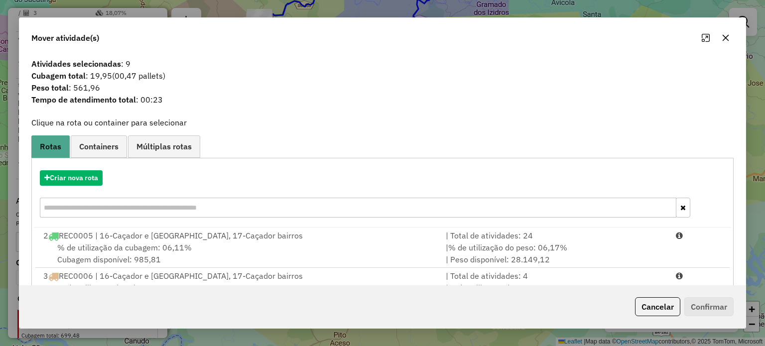
click at [719, 35] on button "button" at bounding box center [726, 38] width 16 height 16
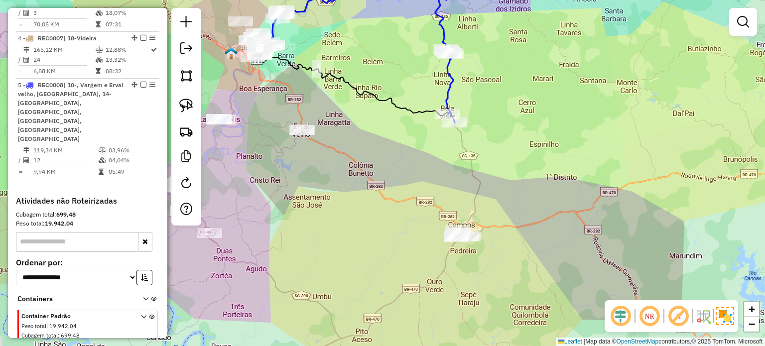
drag, startPoint x: 491, startPoint y: 203, endPoint x: 392, endPoint y: 170, distance: 104.6
click at [499, 203] on div "Janela de atendimento Grade de atendimento Capacidade Transportadoras Veículos …" at bounding box center [382, 173] width 765 height 346
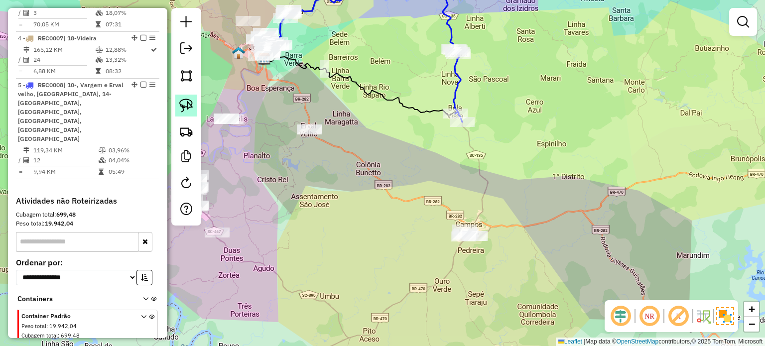
click at [187, 104] on img at bounding box center [186, 106] width 14 height 14
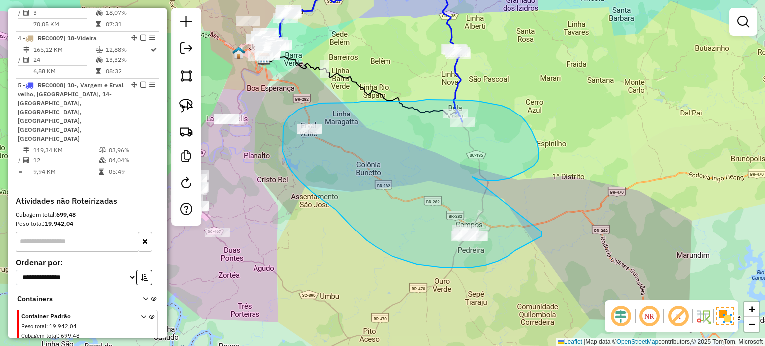
drag, startPoint x: 534, startPoint y: 166, endPoint x: 546, endPoint y: 216, distance: 51.2
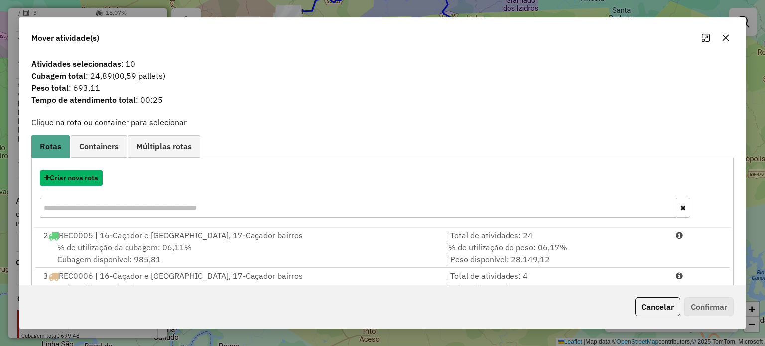
click at [75, 177] on button "Criar nova rota" at bounding box center [71, 177] width 63 height 15
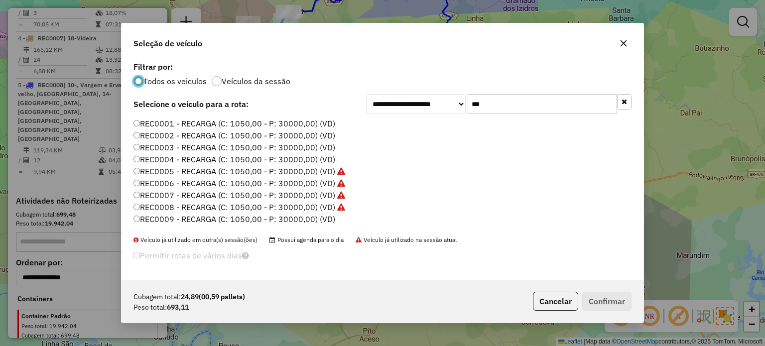
scroll to position [50, 0]
click at [326, 169] on label "REC0009 - RECARGA (C: 1050,00 - P: 30000,00) (VD)" at bounding box center [235, 169] width 202 height 12
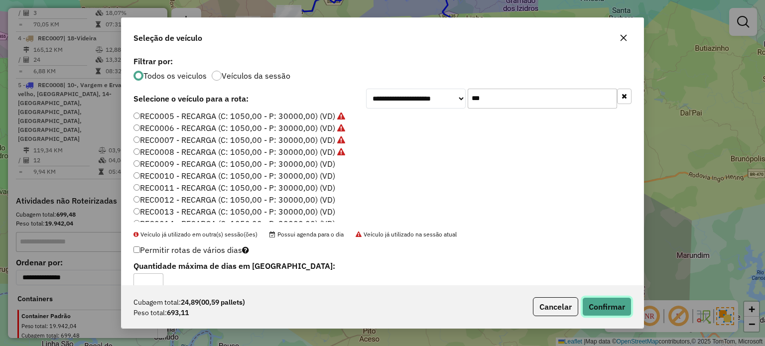
click at [613, 311] on button "Confirmar" at bounding box center [606, 306] width 49 height 19
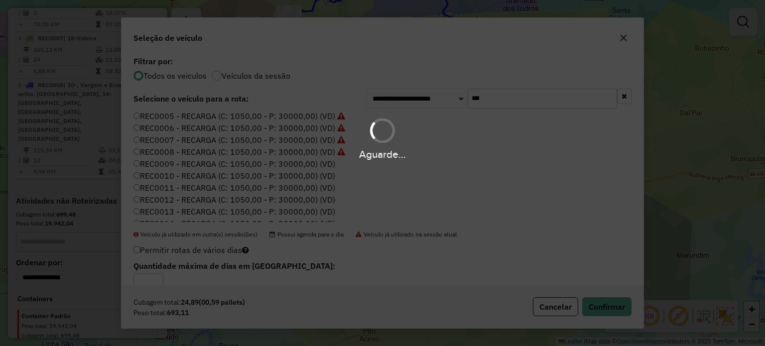
scroll to position [517, 0]
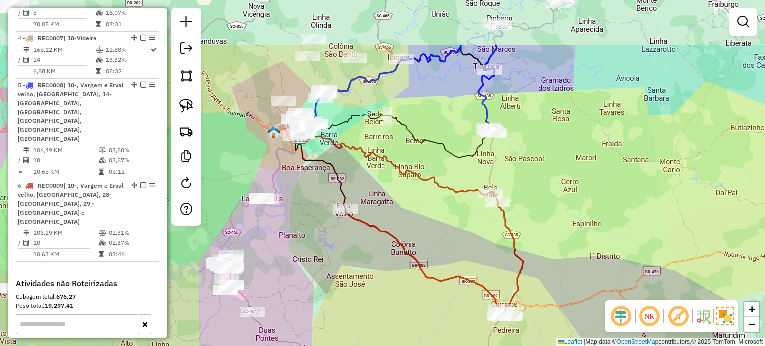
drag, startPoint x: 435, startPoint y: 190, endPoint x: 468, endPoint y: 252, distance: 70.0
click at [469, 253] on div "Janela de atendimento Grade de atendimento Capacidade Transportadoras Veículos …" at bounding box center [382, 173] width 765 height 346
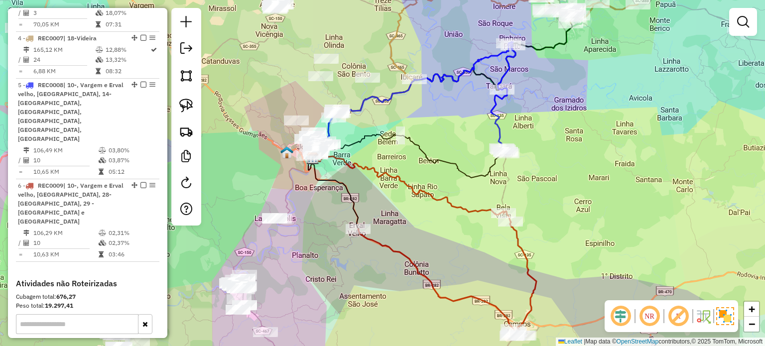
drag, startPoint x: 463, startPoint y: 247, endPoint x: 471, endPoint y: 253, distance: 10.7
click at [471, 215] on icon at bounding box center [409, 182] width 192 height 64
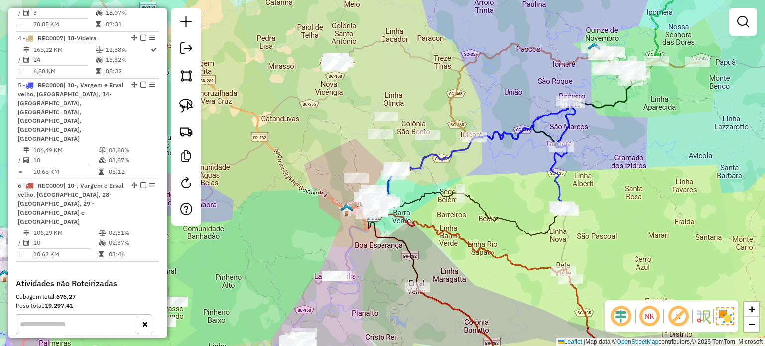
drag, startPoint x: 445, startPoint y: 229, endPoint x: 479, endPoint y: 233, distance: 33.6
click at [481, 236] on icon at bounding box center [469, 240] width 192 height 64
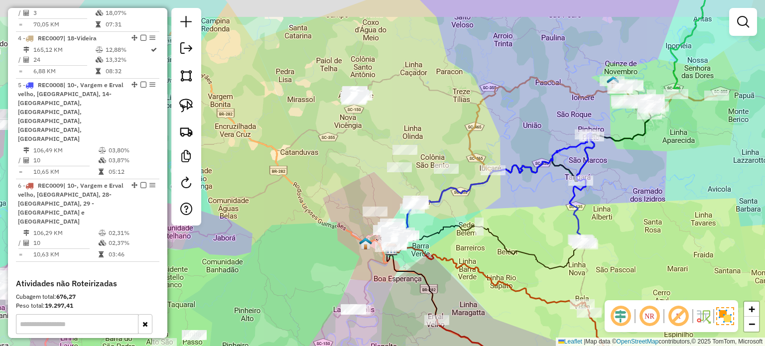
drag, startPoint x: 477, startPoint y: 250, endPoint x: 480, endPoint y: 262, distance: 12.3
click at [480, 262] on div "Janela de atendimento Grade de atendimento Capacidade Transportadoras Veículos …" at bounding box center [382, 173] width 765 height 346
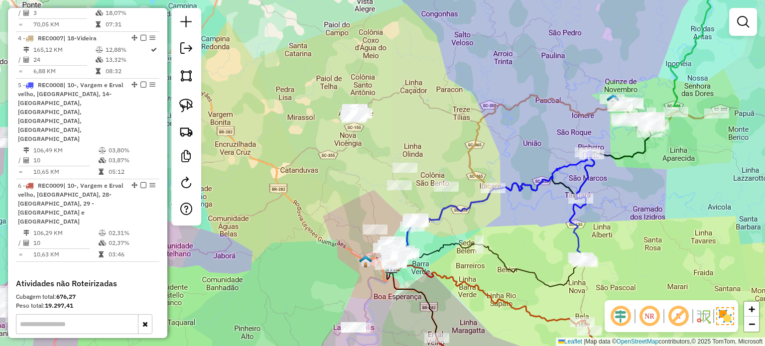
drag, startPoint x: 459, startPoint y: 207, endPoint x: 459, endPoint y: 219, distance: 12.5
click at [459, 219] on div "Janela de atendimento Grade de atendimento Capacidade Transportadoras Veículos …" at bounding box center [382, 173] width 765 height 346
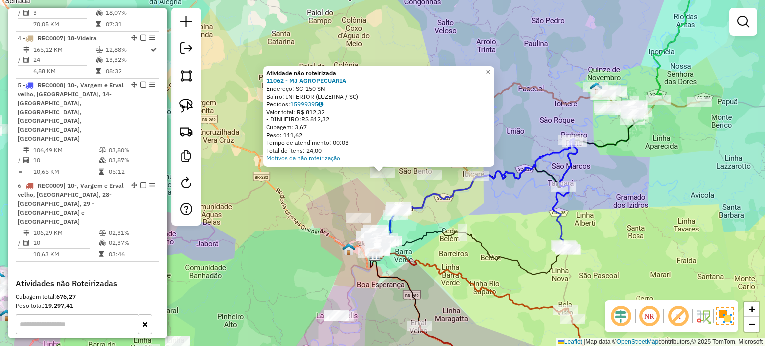
click at [437, 206] on div "Atividade não roteirizada 11062 - MJ AGROPECUARIA Endereço: SC-150 SN Bairro: I…" at bounding box center [382, 173] width 765 height 346
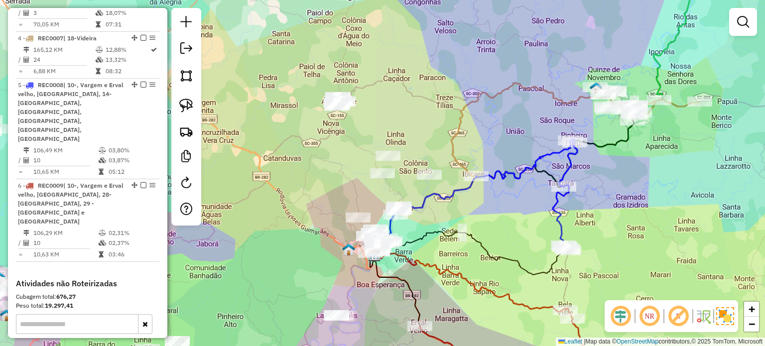
drag, startPoint x: 438, startPoint y: 205, endPoint x: 439, endPoint y: 222, distance: 17.5
click at [439, 222] on div "Janela de atendimento Grade de atendimento Capacidade Transportadoras Veículos …" at bounding box center [382, 173] width 765 height 346
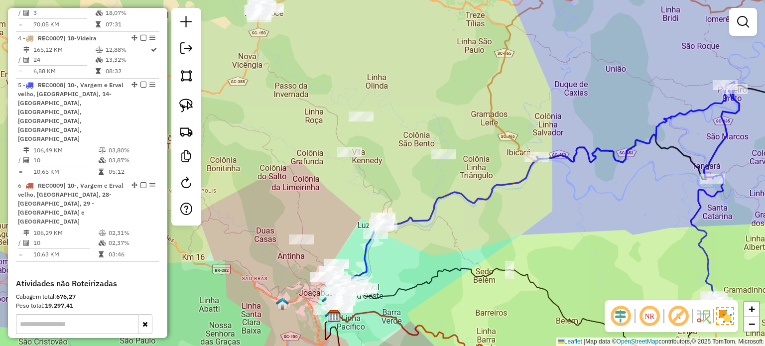
click at [187, 102] on img at bounding box center [186, 106] width 14 height 14
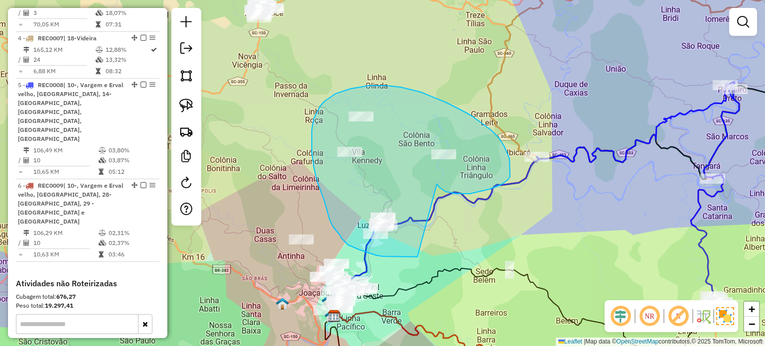
drag, startPoint x: 508, startPoint y: 180, endPoint x: 482, endPoint y: 251, distance: 76.0
click at [419, 257] on div "Janela de atendimento Grade de atendimento Capacidade Transportadoras Veículos …" at bounding box center [382, 173] width 765 height 346
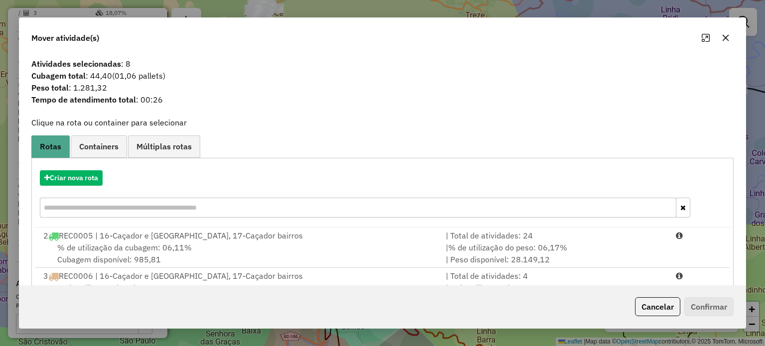
click at [722, 35] on icon "button" at bounding box center [726, 38] width 8 height 8
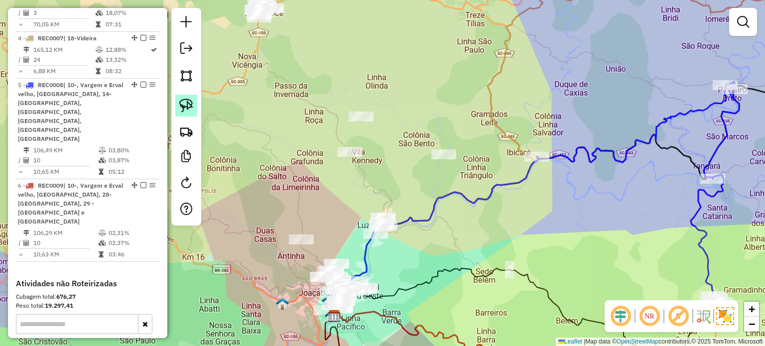
click at [185, 104] on img at bounding box center [186, 106] width 14 height 14
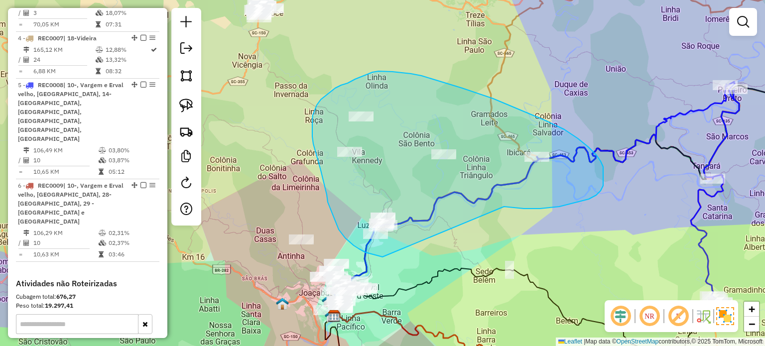
drag, startPoint x: 559, startPoint y: 207, endPoint x: 419, endPoint y: 261, distance: 150.0
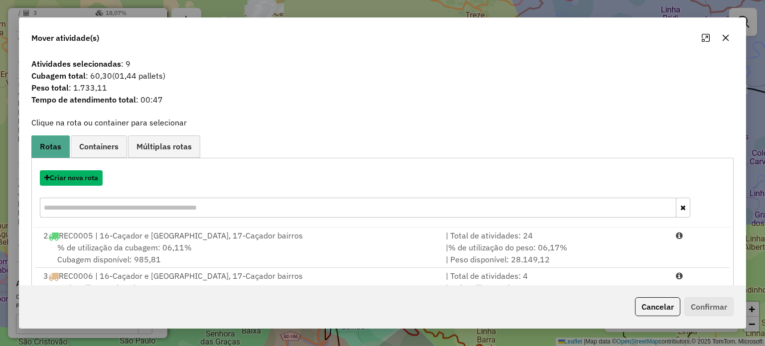
click at [71, 177] on button "Criar nova rota" at bounding box center [71, 177] width 63 height 15
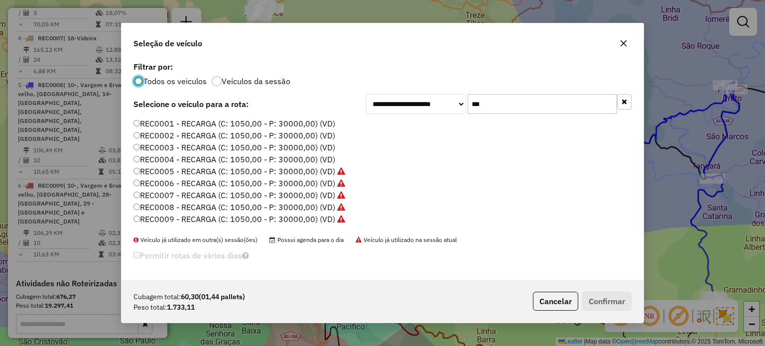
scroll to position [50, 0]
click at [323, 183] on label "REC0010 - RECARGA (C: 1050,00 - P: 30000,00) (VD)" at bounding box center [235, 181] width 202 height 12
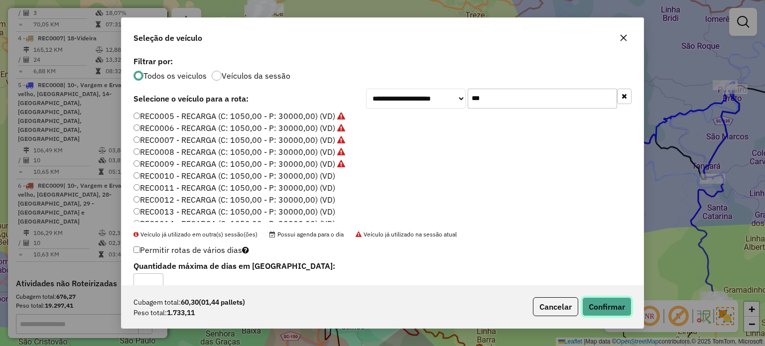
click at [611, 310] on button "Confirmar" at bounding box center [606, 306] width 49 height 19
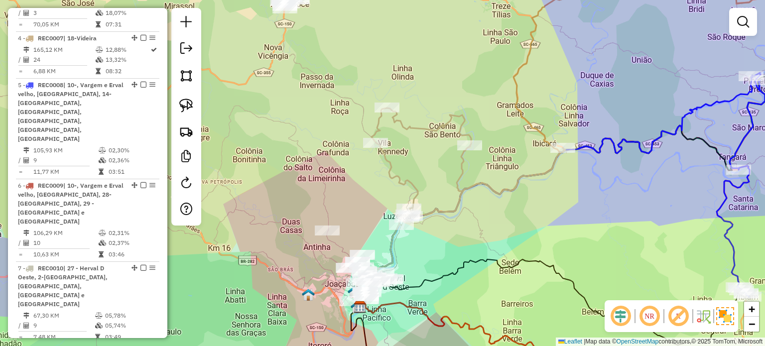
drag, startPoint x: 393, startPoint y: 194, endPoint x: 478, endPoint y: 225, distance: 91.1
click at [427, 176] on icon at bounding box center [469, 166] width 194 height 117
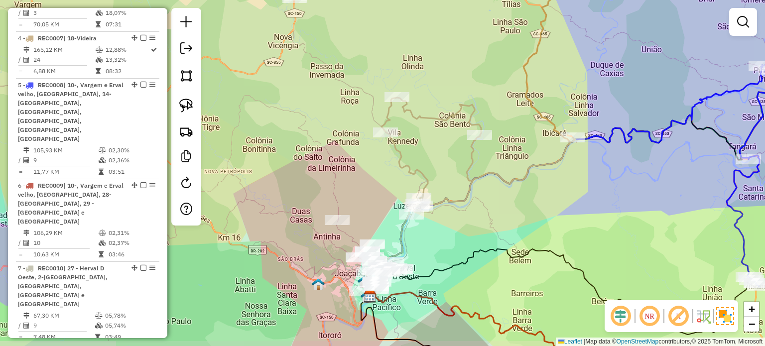
drag, startPoint x: 482, startPoint y: 240, endPoint x: 481, endPoint y: 221, distance: 19.0
click at [482, 249] on icon at bounding box center [564, 292] width 389 height 86
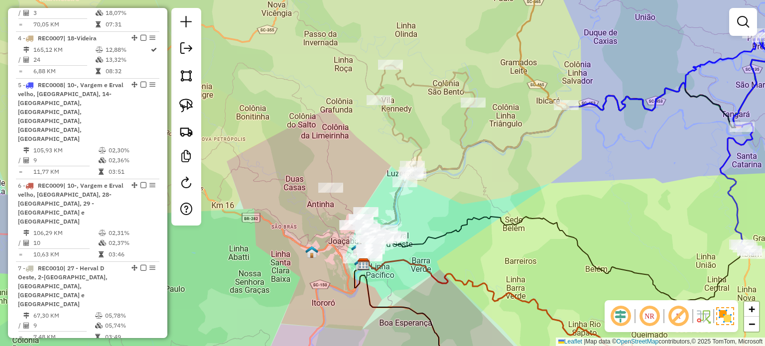
drag, startPoint x: 447, startPoint y: 244, endPoint x: 459, endPoint y: 268, distance: 26.5
click at [479, 292] on div "Janela de atendimento Grade de atendimento Capacidade Transportadoras Veículos …" at bounding box center [382, 173] width 765 height 346
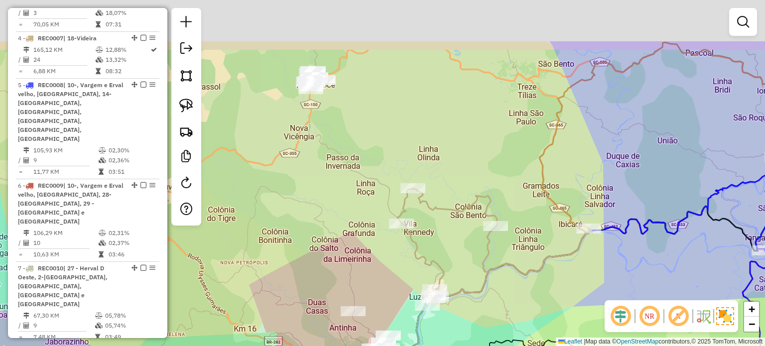
drag, startPoint x: 365, startPoint y: 128, endPoint x: 355, endPoint y: 204, distance: 76.4
click at [355, 204] on div "Janela de atendimento Grade de atendimento Capacidade Transportadoras Veículos …" at bounding box center [382, 173] width 765 height 346
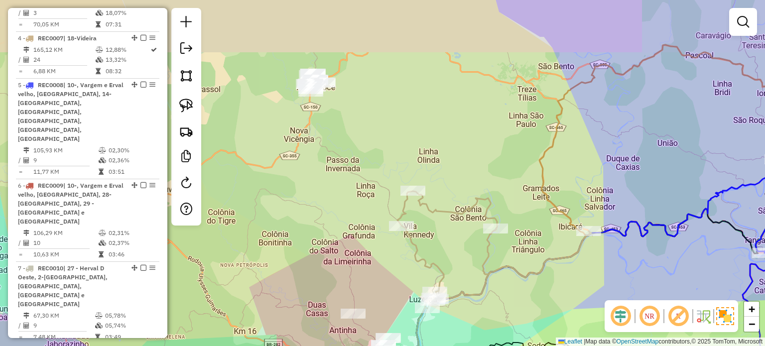
drag, startPoint x: 335, startPoint y: 117, endPoint x: 333, endPoint y: 165, distance: 47.9
click at [345, 179] on div "Janela de atendimento Grade de atendimento Capacidade Transportadoras Veículos …" at bounding box center [382, 173] width 765 height 346
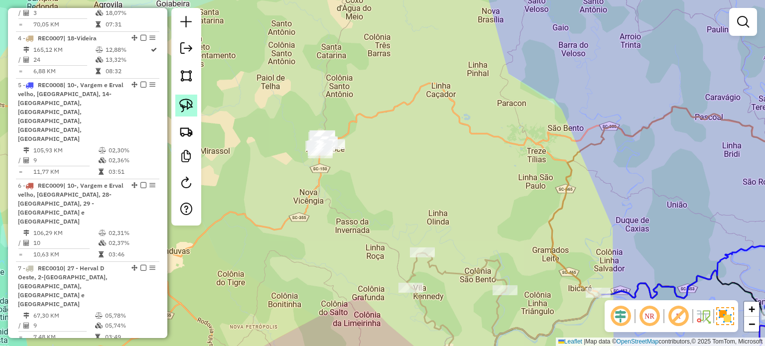
click at [190, 105] on img at bounding box center [186, 106] width 14 height 14
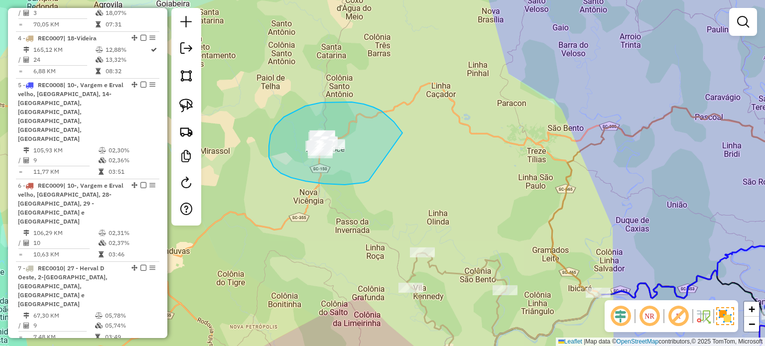
drag, startPoint x: 398, startPoint y: 127, endPoint x: 371, endPoint y: 175, distance: 55.3
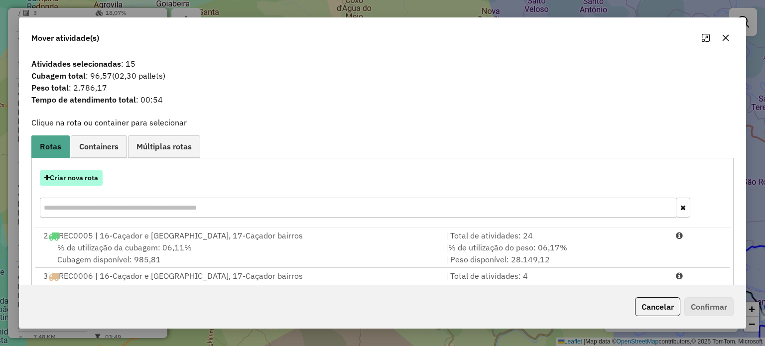
click at [68, 176] on button "Criar nova rota" at bounding box center [71, 177] width 63 height 15
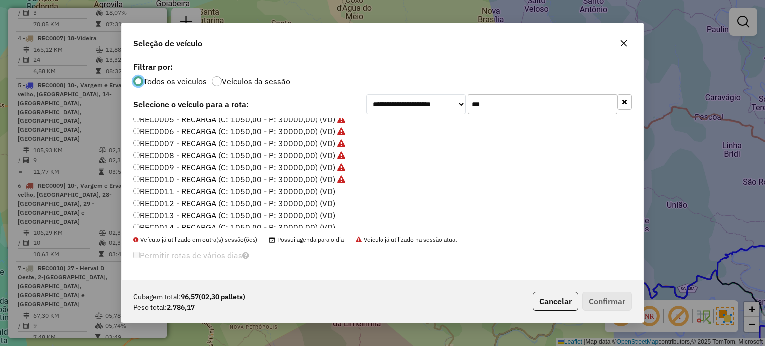
scroll to position [100, 0]
click at [316, 141] on label "REC0011 - RECARGA (C: 1050,00 - P: 30000,00) (VD)" at bounding box center [235, 144] width 202 height 12
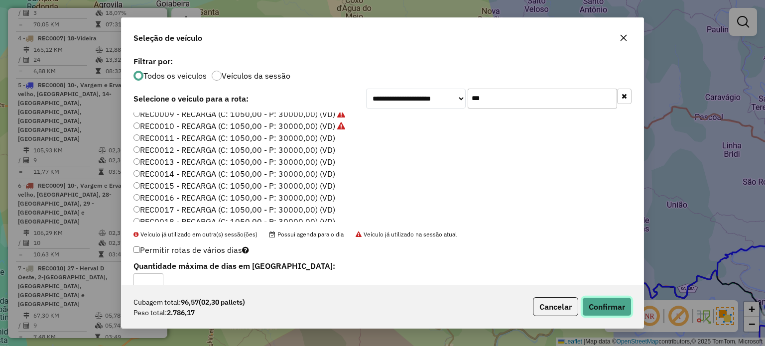
click at [604, 304] on button "Confirmar" at bounding box center [606, 306] width 49 height 19
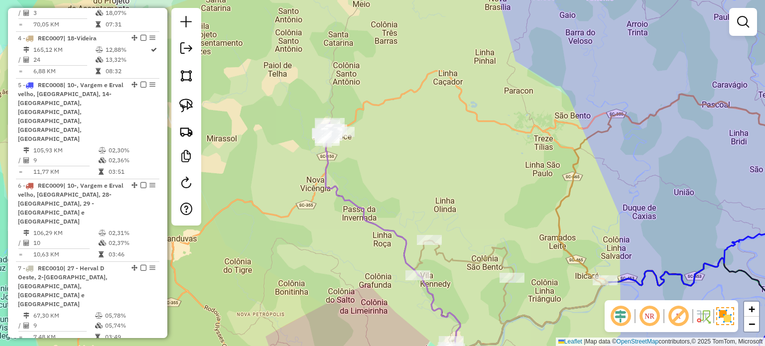
drag, startPoint x: 411, startPoint y: 206, endPoint x: 455, endPoint y: 116, distance: 100.9
click at [452, 122] on div "Janela de atendimento Grade de atendimento Capacidade Transportadoras Veículos …" at bounding box center [382, 173] width 765 height 346
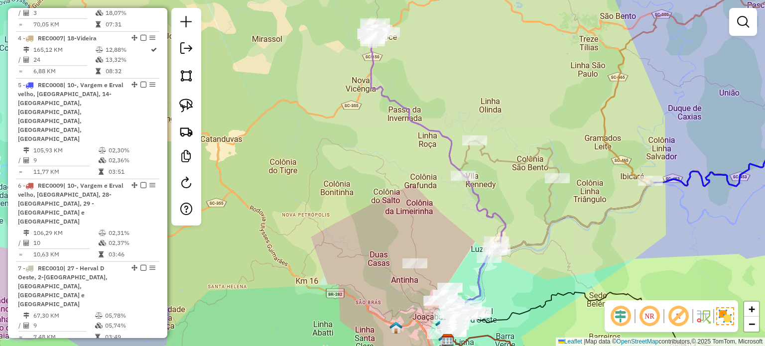
drag, startPoint x: 526, startPoint y: 218, endPoint x: 493, endPoint y: 146, distance: 79.4
click at [495, 154] on div "Janela de atendimento Grade de atendimento Capacidade Transportadoras Veículos …" at bounding box center [382, 173] width 765 height 346
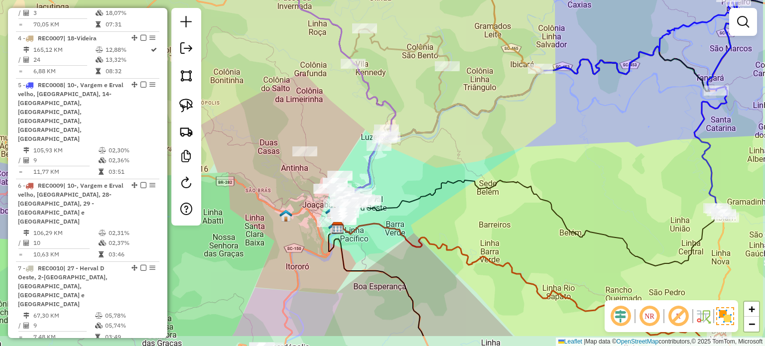
drag, startPoint x: 480, startPoint y: 196, endPoint x: 506, endPoint y: 116, distance: 84.8
click at [502, 121] on div "Janela de atendimento Grade de atendimento Capacidade Transportadoras Veículos …" at bounding box center [382, 173] width 765 height 346
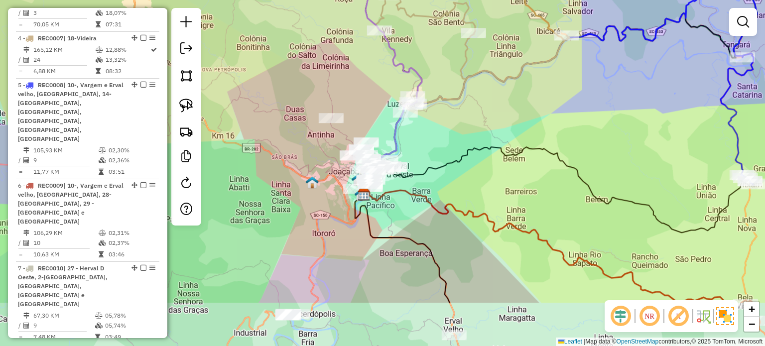
drag, startPoint x: 495, startPoint y: 194, endPoint x: 546, endPoint y: 163, distance: 59.9
click at [546, 163] on div "Janela de atendimento Grade de atendimento Capacidade Transportadoras Veículos …" at bounding box center [382, 173] width 765 height 346
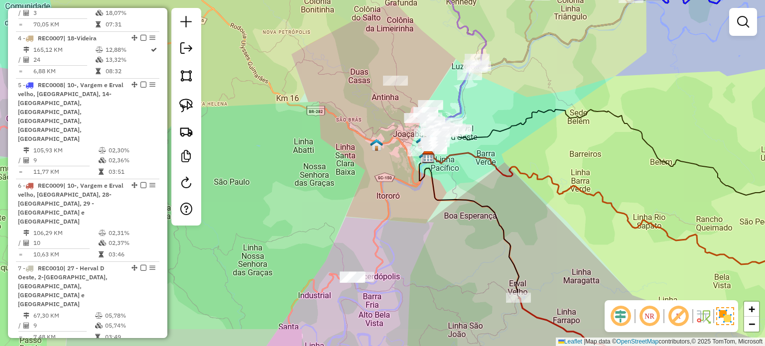
drag, startPoint x: 499, startPoint y: 201, endPoint x: 493, endPoint y: 211, distance: 11.9
click at [496, 212] on icon at bounding box center [620, 205] width 384 height 129
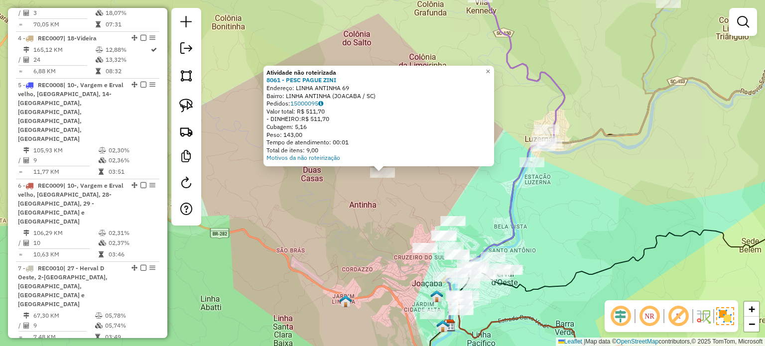
click at [472, 193] on div "Atividade não roteirizada 8061 - PESC PAGUE ZINI Endereço: LINHA ANTINHA 69 Bai…" at bounding box center [382, 173] width 765 height 346
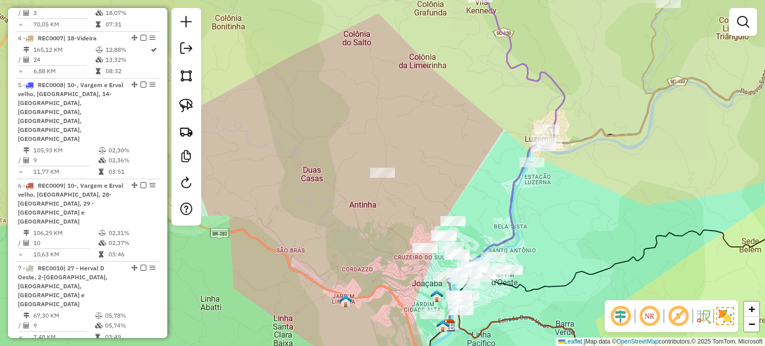
drag, startPoint x: 506, startPoint y: 131, endPoint x: 502, endPoint y: 117, distance: 14.9
click at [504, 121] on div "Atividade não roteirizada 8061 - PESC PAGUE ZINI Endereço: LINHA ANTINHA 69 Bai…" at bounding box center [382, 173] width 765 height 346
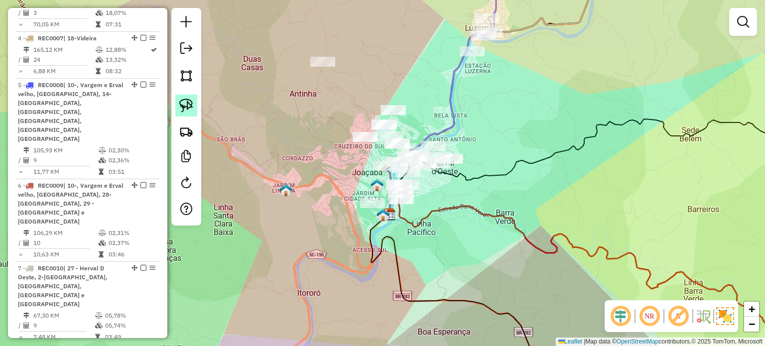
click at [187, 103] on img at bounding box center [186, 106] width 14 height 14
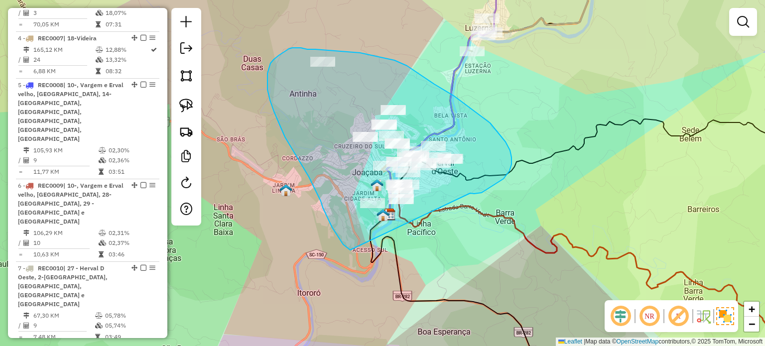
drag, startPoint x: 504, startPoint y: 179, endPoint x: 394, endPoint y: 261, distance: 136.7
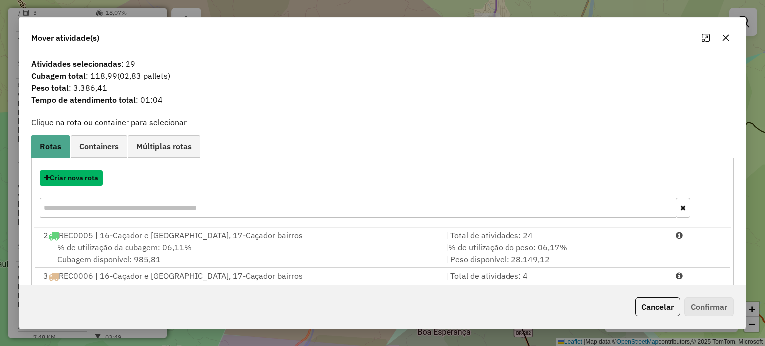
click at [77, 179] on button "Criar nova rota" at bounding box center [71, 177] width 63 height 15
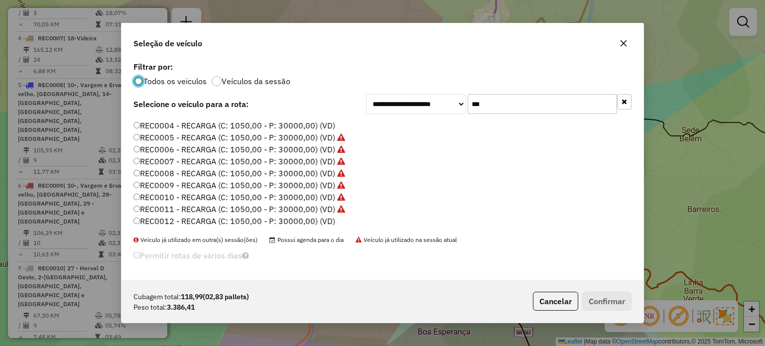
scroll to position [50, 0]
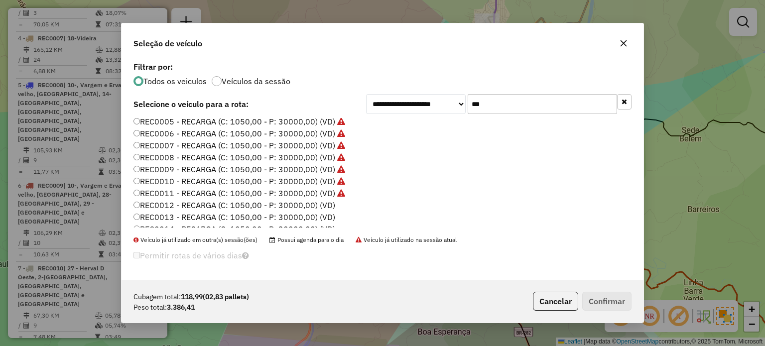
click at [323, 203] on label "REC0012 - RECARGA (C: 1050,00 - P: 30000,00) (VD)" at bounding box center [235, 205] width 202 height 12
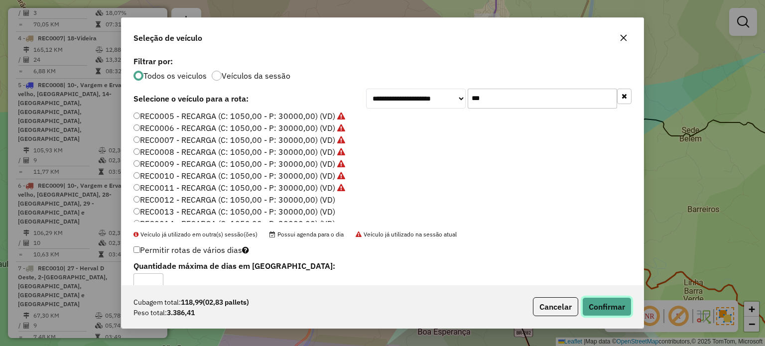
click at [619, 304] on button "Confirmar" at bounding box center [606, 306] width 49 height 19
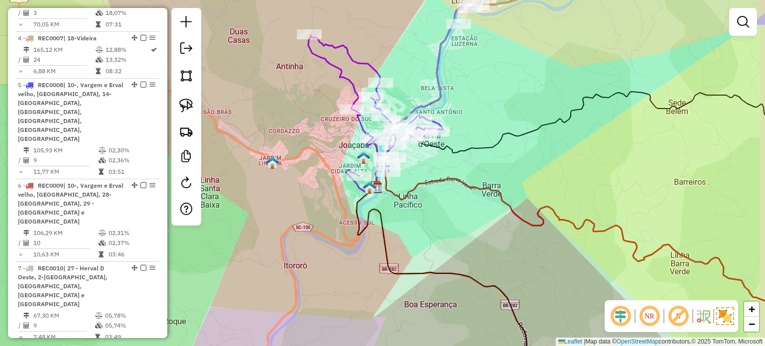
drag, startPoint x: 473, startPoint y: 261, endPoint x: 438, endPoint y: 199, distance: 70.3
click at [450, 210] on div "Janela de atendimento Grade de atendimento Capacidade Transportadoras Veículos …" at bounding box center [382, 173] width 765 height 346
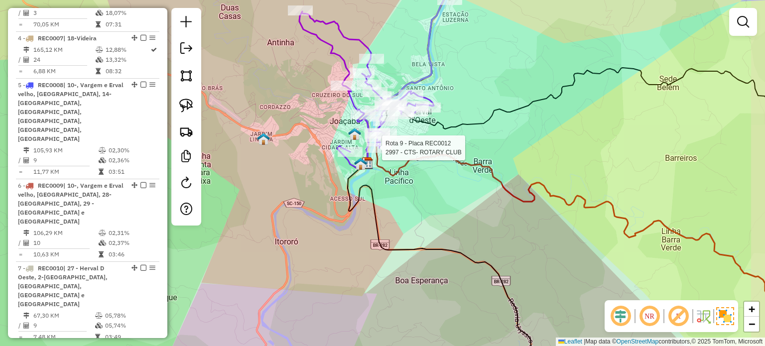
select select "*********"
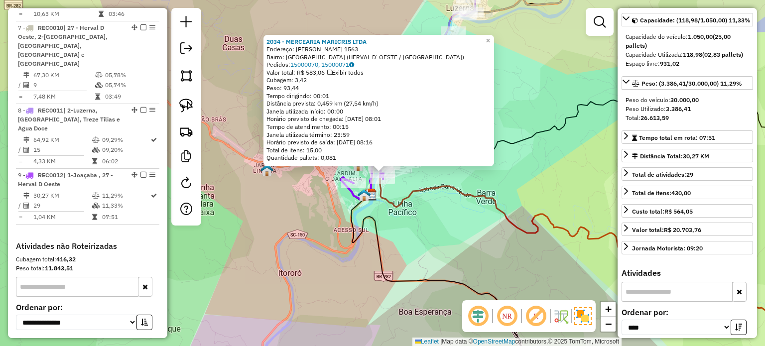
scroll to position [199, 0]
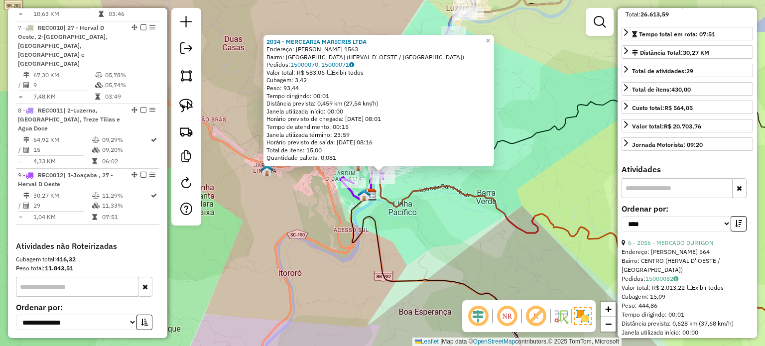
click at [463, 248] on div "2034 - MERCEARIA MARICRIS LTDA Endereço: R SANTOS DUMONT 1563 Bairro: SAO VICEN…" at bounding box center [382, 173] width 765 height 346
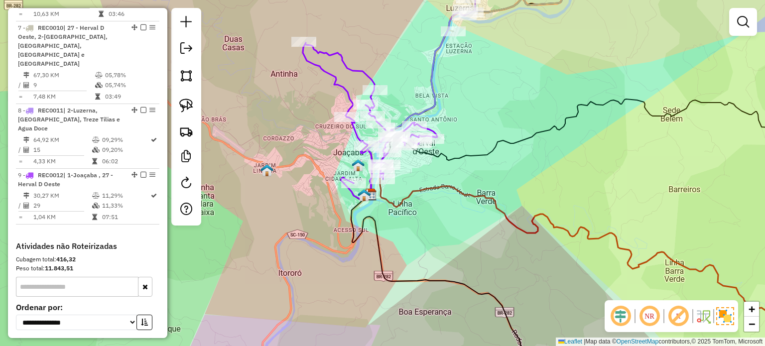
click at [462, 133] on div "2034 - MERCEARIA MARICRIS LTDA Endereço: R SANTOS DUMONT 1563 Bairro: SAO VICEN…" at bounding box center [382, 173] width 765 height 346
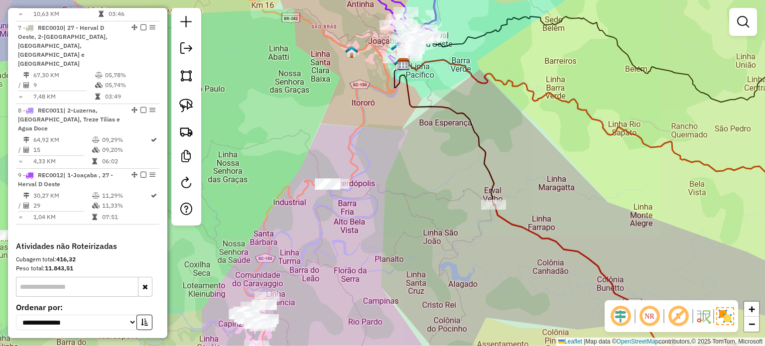
drag, startPoint x: 454, startPoint y: 226, endPoint x: 424, endPoint y: 143, distance: 88.6
click at [425, 146] on div "Janela de atendimento Grade de atendimento Capacidade Transportadoras Veículos …" at bounding box center [382, 173] width 765 height 346
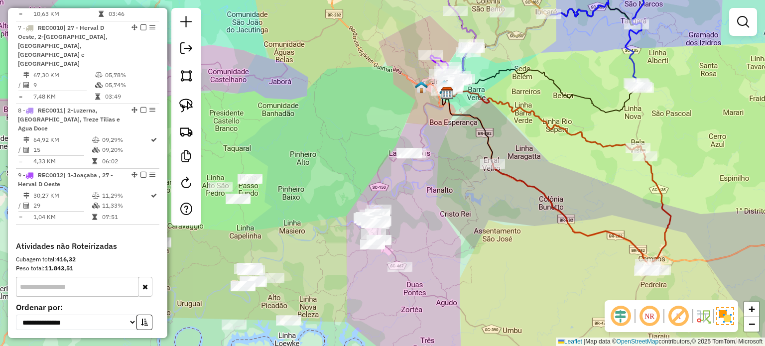
drag, startPoint x: 479, startPoint y: 229, endPoint x: 510, endPoint y: 200, distance: 42.3
click at [510, 200] on div "Janela de atendimento Grade de atendimento Capacidade Transportadoras Veículos …" at bounding box center [382, 173] width 765 height 346
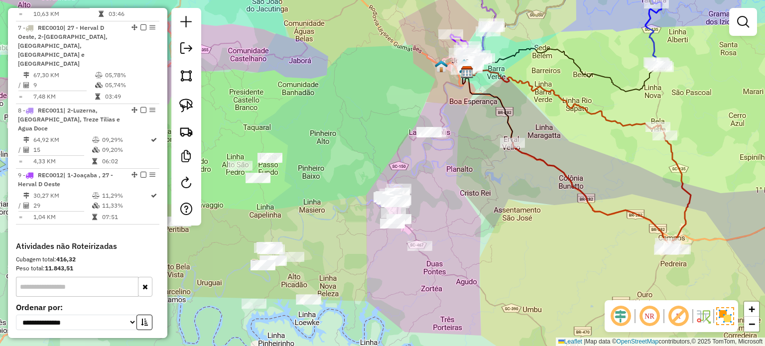
click at [507, 201] on div "Janela de atendimento Grade de atendimento Capacidade Transportadoras Veículos …" at bounding box center [382, 173] width 765 height 346
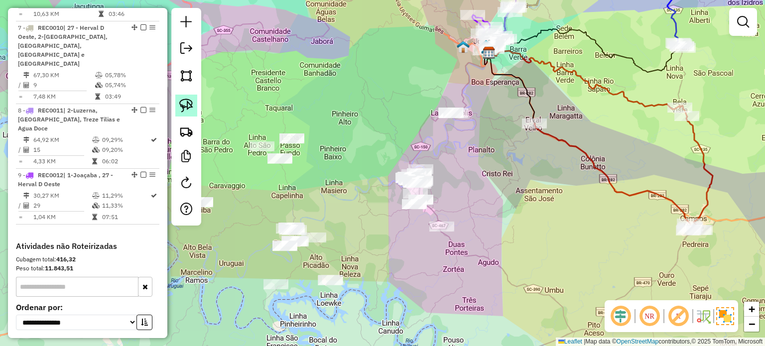
click at [185, 105] on img at bounding box center [186, 106] width 14 height 14
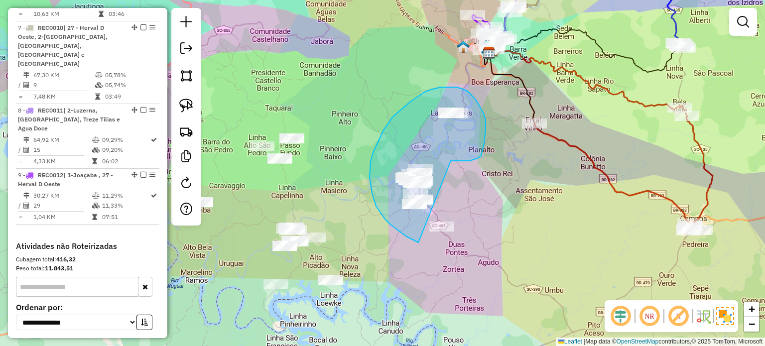
drag, startPoint x: 479, startPoint y: 158, endPoint x: 504, endPoint y: 247, distance: 92.1
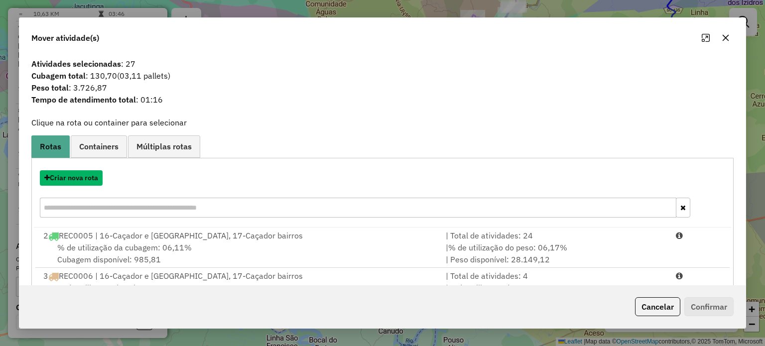
click at [75, 177] on button "Criar nova rota" at bounding box center [71, 177] width 63 height 15
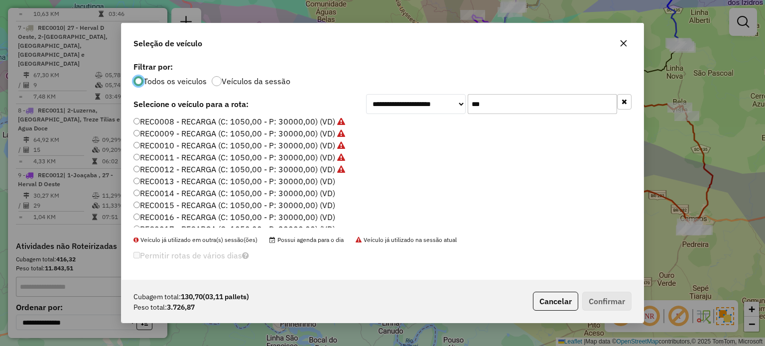
scroll to position [100, 0]
click at [315, 168] on label "REC0013 - RECARGA (C: 1050,00 - P: 30000,00) (VD)" at bounding box center [235, 167] width 202 height 12
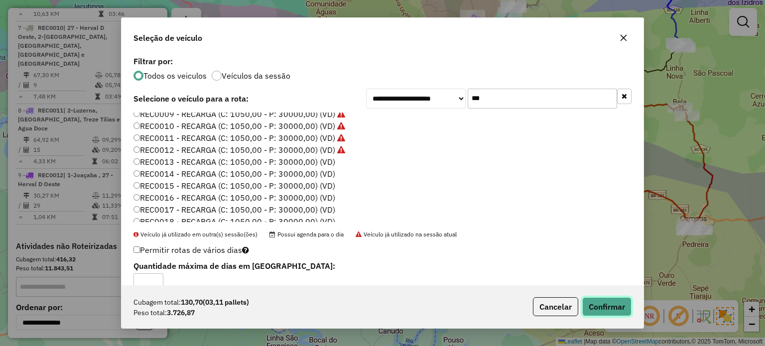
click at [602, 305] on button "Confirmar" at bounding box center [606, 306] width 49 height 19
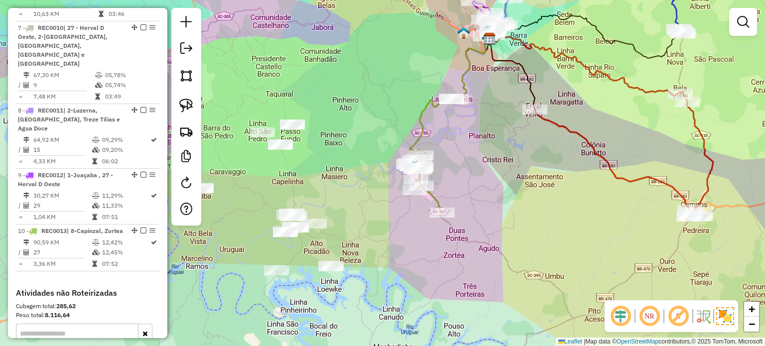
drag, startPoint x: 333, startPoint y: 211, endPoint x: 438, endPoint y: 116, distance: 141.8
click at [438, 116] on div "Janela de atendimento Grade de atendimento Capacidade Transportadoras Veículos …" at bounding box center [382, 173] width 765 height 346
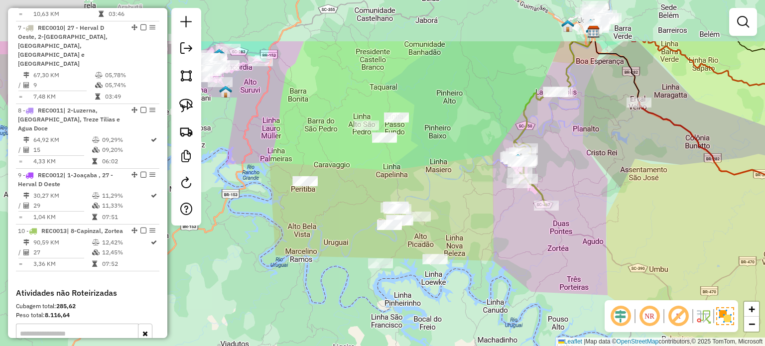
drag, startPoint x: 522, startPoint y: 208, endPoint x: 452, endPoint y: 234, distance: 74.9
click at [518, 280] on div "Janela de atendimento Grade de atendimento Capacidade Transportadoras Veículos …" at bounding box center [382, 173] width 765 height 346
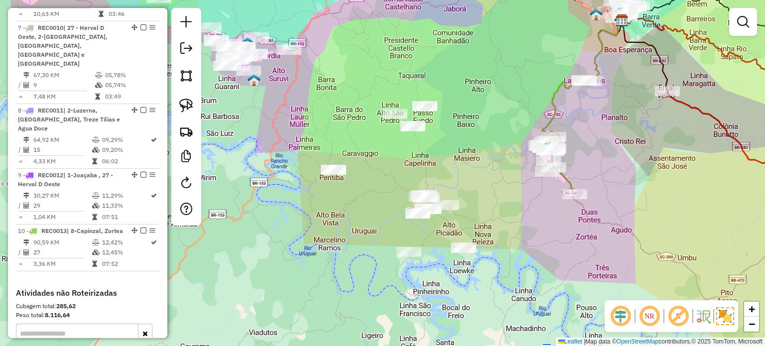
drag, startPoint x: 376, startPoint y: 187, endPoint x: 359, endPoint y: 175, distance: 21.4
click at [359, 175] on div "Janela de atendimento Grade de atendimento Capacidade Transportadoras Veículos …" at bounding box center [382, 173] width 765 height 346
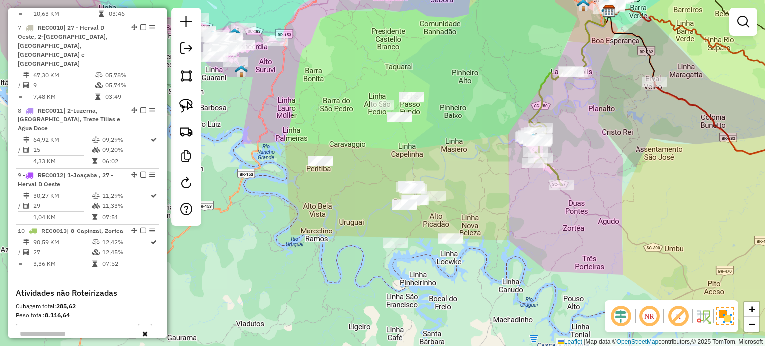
click at [362, 176] on div "Janela de atendimento Grade de atendimento Capacidade Transportadoras Veículos …" at bounding box center [382, 173] width 765 height 346
drag, startPoint x: 374, startPoint y: 161, endPoint x: 366, endPoint y: 159, distance: 8.8
click at [374, 161] on div "Janela de atendimento Grade de atendimento Capacidade Transportadoras Veículos …" at bounding box center [382, 173] width 765 height 346
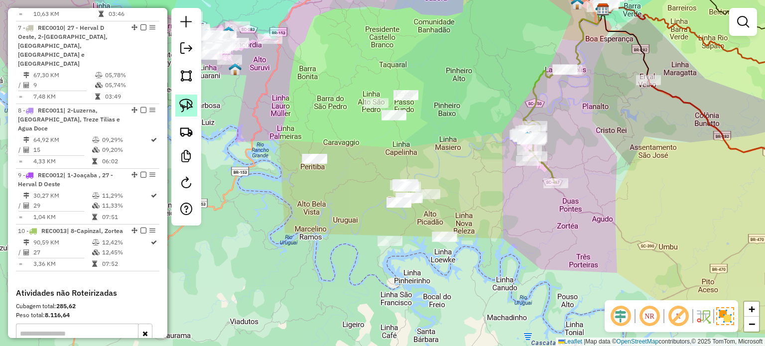
click at [181, 103] on img at bounding box center [186, 106] width 14 height 14
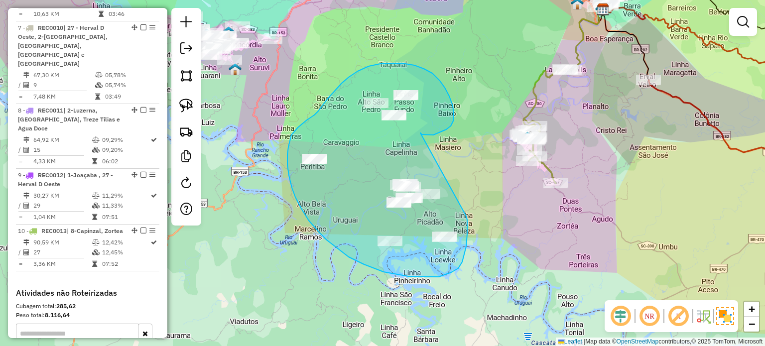
drag, startPoint x: 433, startPoint y: 135, endPoint x: 466, endPoint y: 216, distance: 87.6
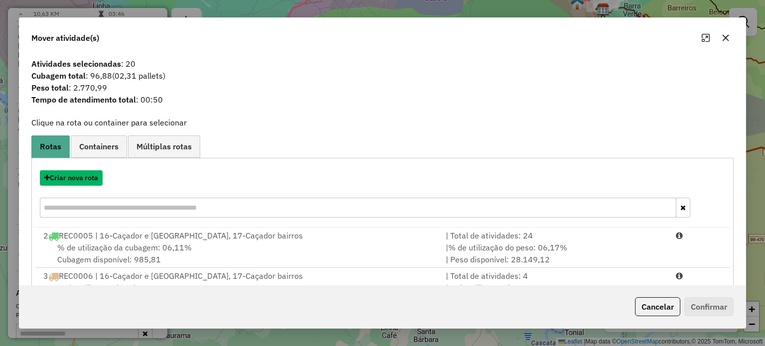
click at [72, 178] on button "Criar nova rota" at bounding box center [71, 177] width 63 height 15
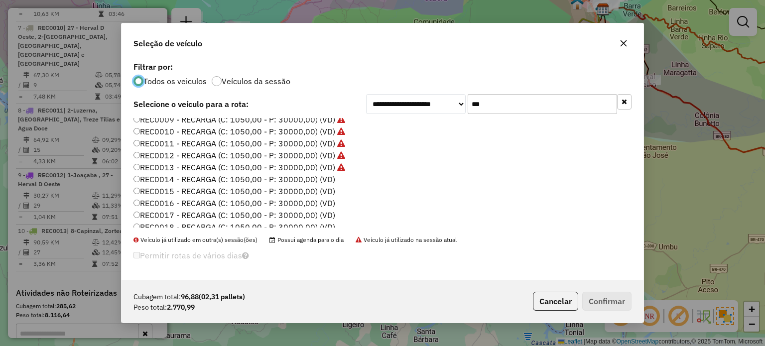
click at [323, 177] on label "REC0014 - RECARGA (C: 1050,00 - P: 30000,00) (VD)" at bounding box center [235, 179] width 202 height 12
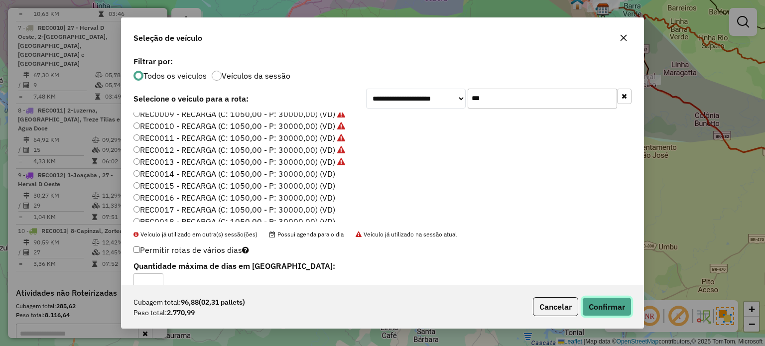
drag, startPoint x: 607, startPoint y: 303, endPoint x: 609, endPoint y: 250, distance: 53.3
click at [608, 302] on button "Confirmar" at bounding box center [606, 306] width 49 height 19
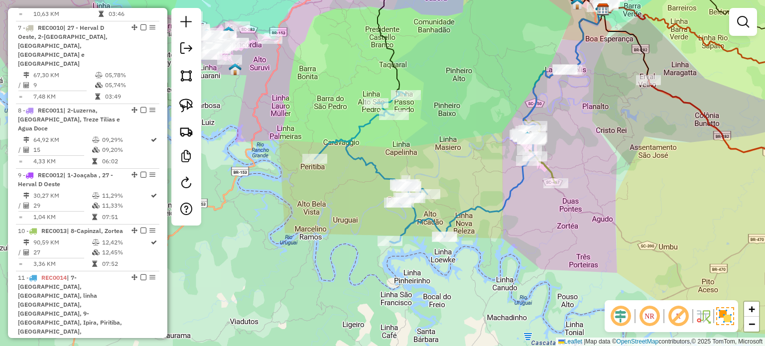
drag, startPoint x: 386, startPoint y: 149, endPoint x: 436, endPoint y: 211, distance: 80.0
click at [436, 211] on div "Janela de atendimento Grade de atendimento Capacidade Transportadoras Veículos …" at bounding box center [382, 173] width 765 height 346
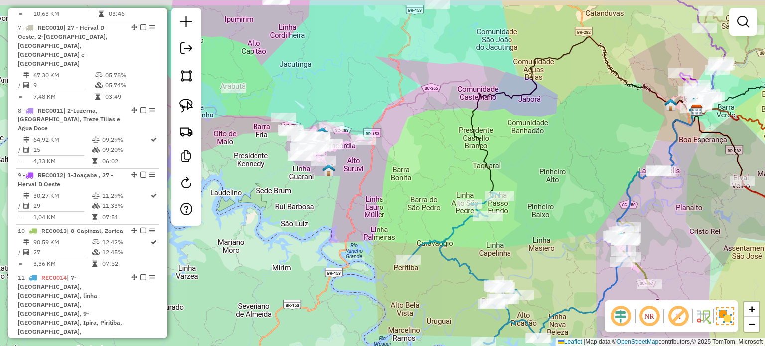
drag, startPoint x: 368, startPoint y: 177, endPoint x: 351, endPoint y: 173, distance: 17.5
click at [375, 183] on div "Janela de atendimento Grade de atendimento Capacidade Transportadoras Veículos …" at bounding box center [382, 173] width 765 height 346
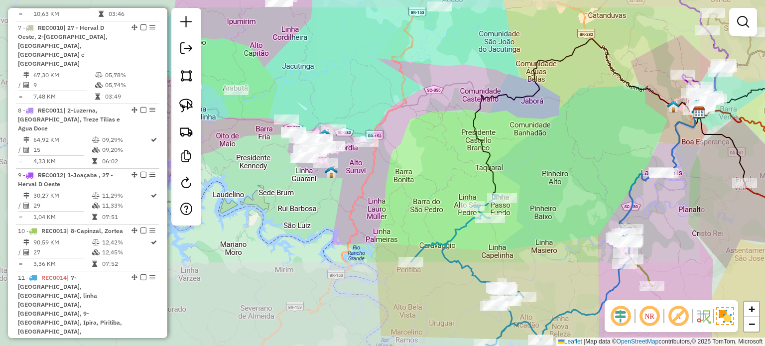
drag, startPoint x: 426, startPoint y: 268, endPoint x: 450, endPoint y: 214, distance: 59.1
click at [426, 269] on div "Janela de atendimento Grade de atendimento Capacidade Transportadoras Veículos …" at bounding box center [382, 173] width 765 height 346
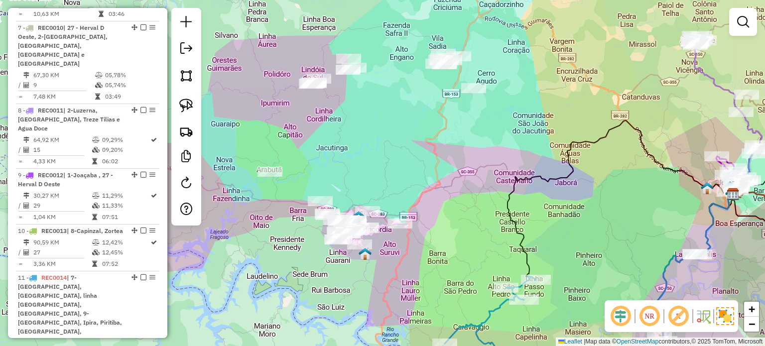
drag, startPoint x: 442, startPoint y: 149, endPoint x: 438, endPoint y: 184, distance: 34.6
click at [438, 184] on div "Janela de atendimento Grade de atendimento Capacidade Transportadoras Veículos …" at bounding box center [382, 173] width 765 height 346
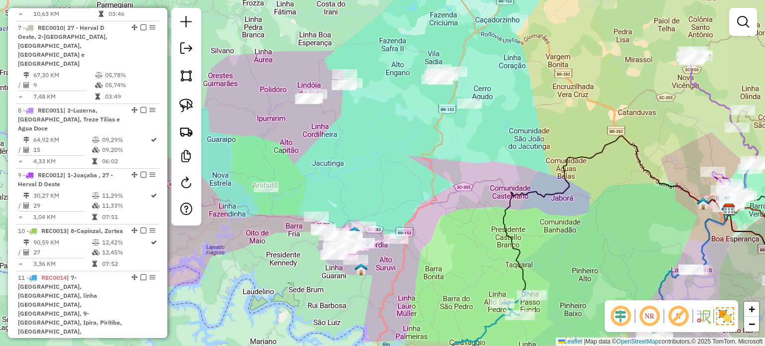
drag, startPoint x: 440, startPoint y: 170, endPoint x: 432, endPoint y: 202, distance: 32.4
click at [432, 202] on div "Janela de atendimento Grade de atendimento Capacidade Transportadoras Veículos …" at bounding box center [382, 173] width 765 height 346
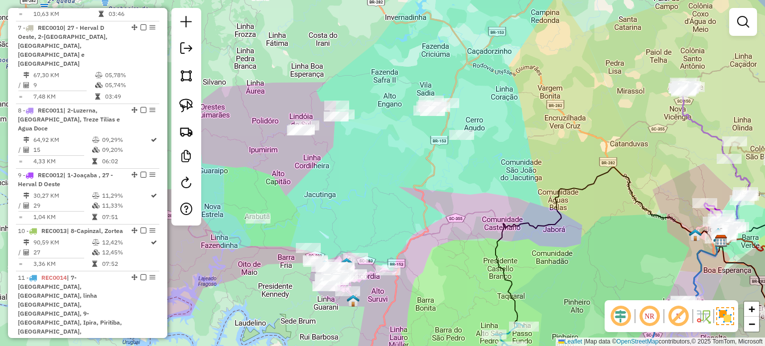
drag, startPoint x: 390, startPoint y: 160, endPoint x: 411, endPoint y: 160, distance: 20.9
click at [411, 160] on div "Janela de atendimento Grade de atendimento Capacidade Transportadoras Veículos …" at bounding box center [382, 173] width 765 height 346
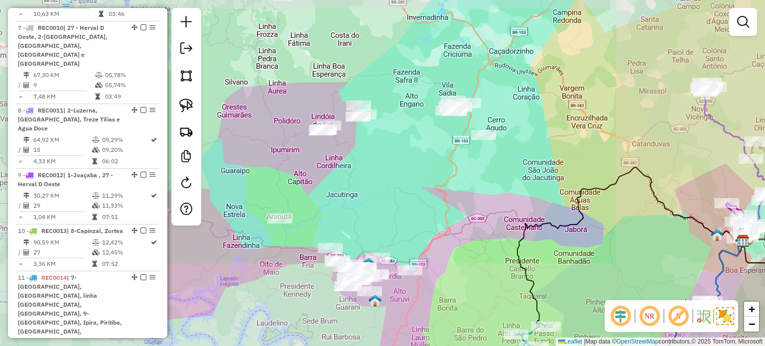
drag, startPoint x: 405, startPoint y: 166, endPoint x: 380, endPoint y: 152, distance: 28.8
click at [413, 159] on div "Janela de atendimento Grade de atendimento Capacidade Transportadoras Veículos …" at bounding box center [382, 173] width 765 height 346
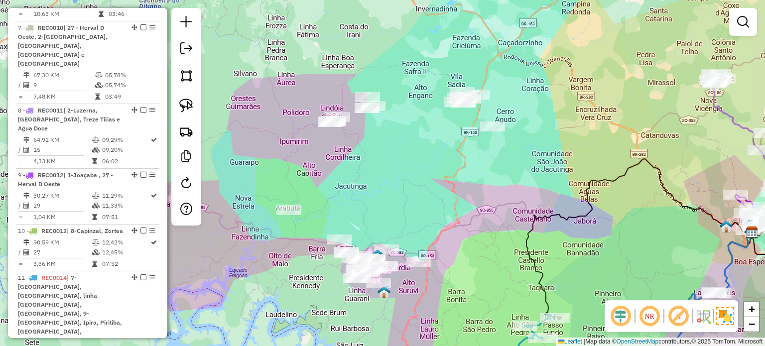
click at [186, 102] on img at bounding box center [186, 106] width 14 height 14
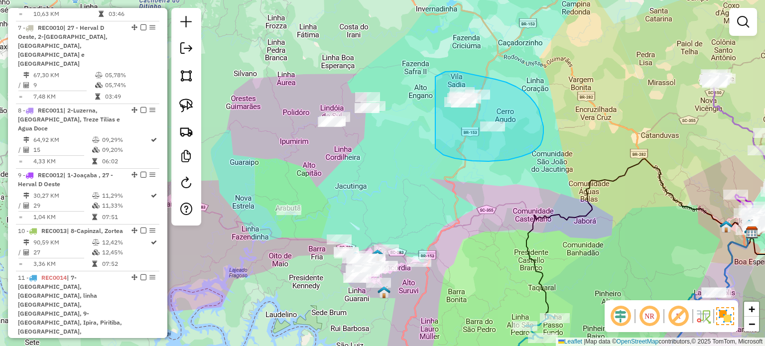
drag, startPoint x: 489, startPoint y: 161, endPoint x: 431, endPoint y: 77, distance: 101.8
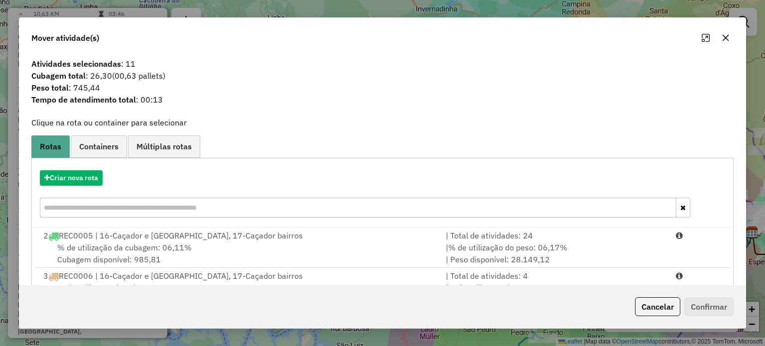
click at [724, 38] on icon "button" at bounding box center [726, 38] width 8 height 8
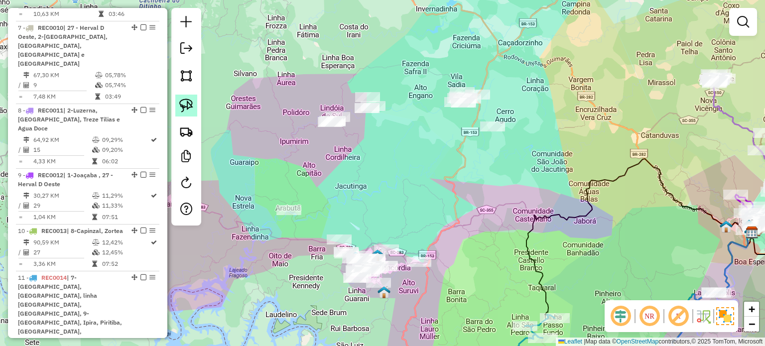
click at [183, 103] on img at bounding box center [186, 106] width 14 height 14
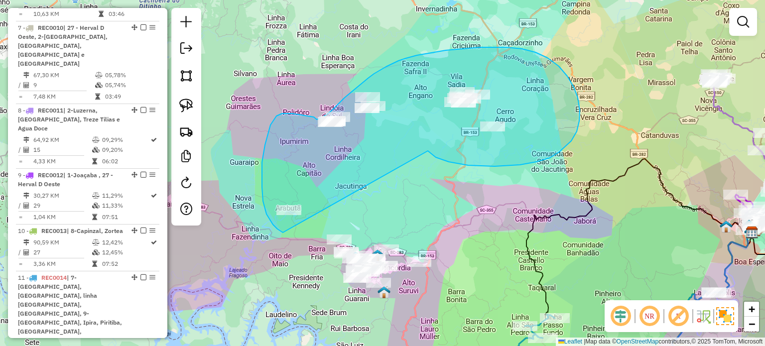
drag, startPoint x: 537, startPoint y: 162, endPoint x: 286, endPoint y: 233, distance: 259.9
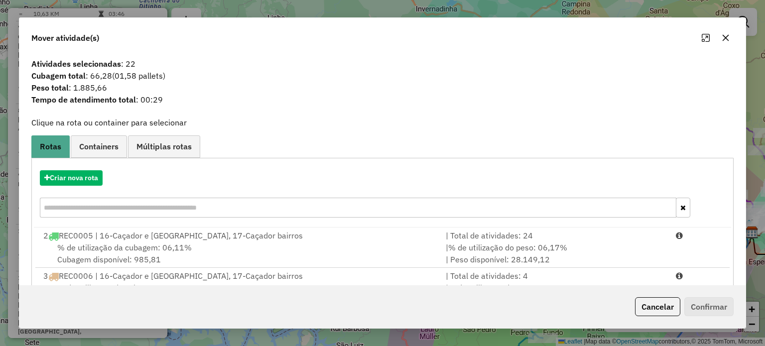
click at [726, 39] on icon "button" at bounding box center [725, 37] width 6 height 6
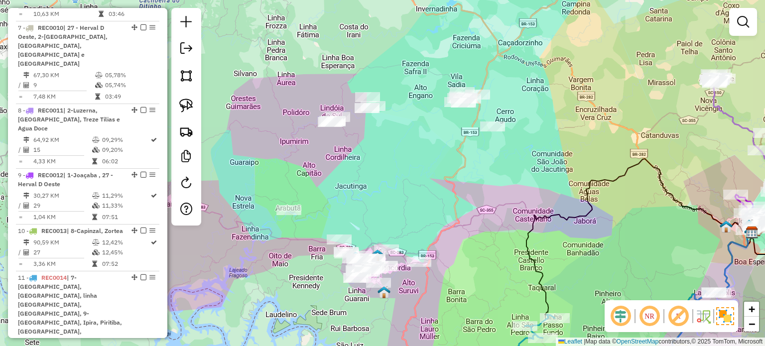
click at [435, 120] on div "Janela de atendimento Grade de atendimento Capacidade Transportadoras Veículos …" at bounding box center [382, 173] width 765 height 346
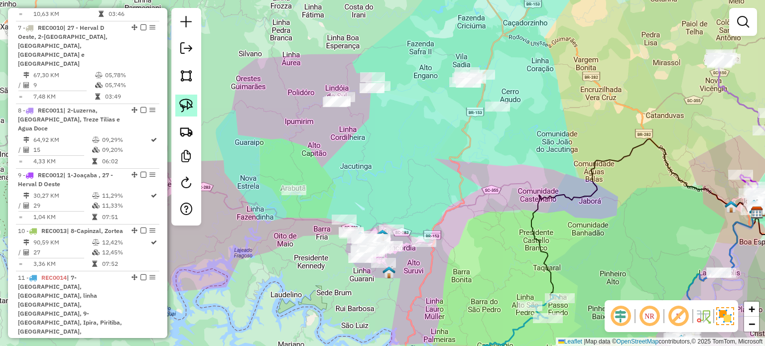
click at [180, 99] on img at bounding box center [186, 106] width 14 height 14
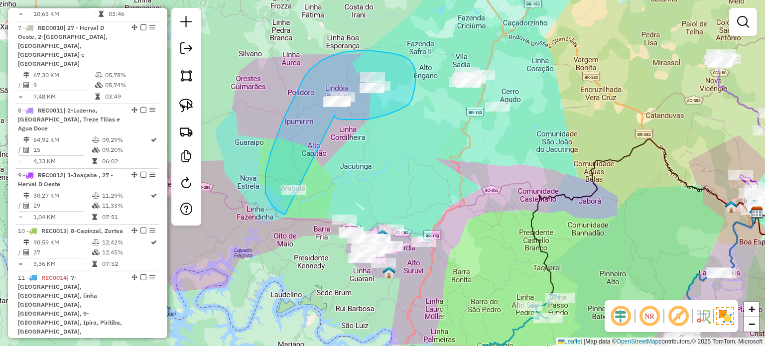
drag, startPoint x: 341, startPoint y: 120, endPoint x: 333, endPoint y: 204, distance: 84.6
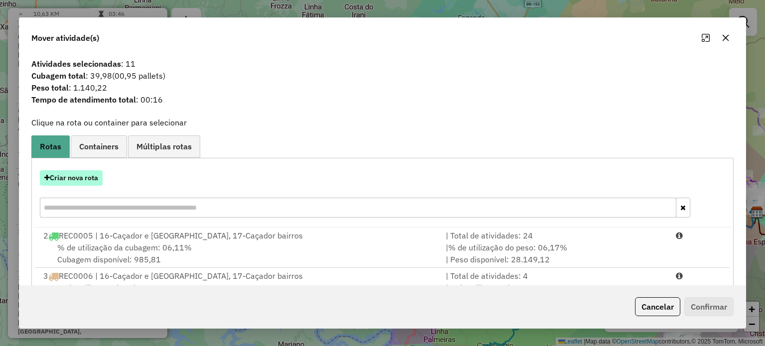
click at [63, 178] on button "Criar nova rota" at bounding box center [71, 177] width 63 height 15
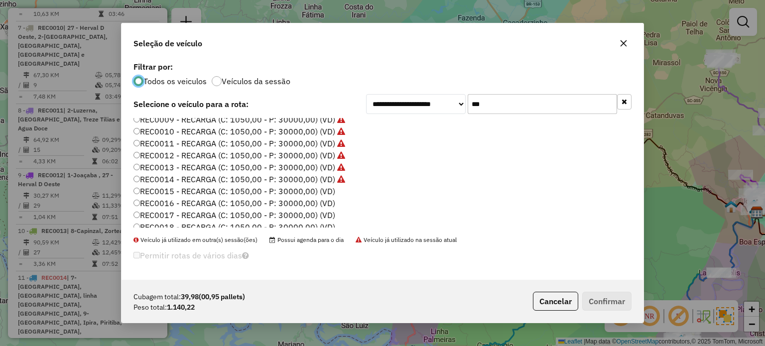
click at [335, 190] on label "REC0015 - RECARGA (C: 1050,00 - P: 30000,00) (VD)" at bounding box center [235, 191] width 202 height 12
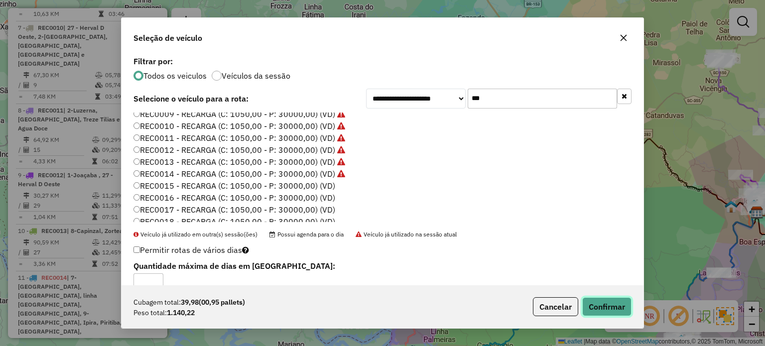
click at [610, 306] on button "Confirmar" at bounding box center [606, 306] width 49 height 19
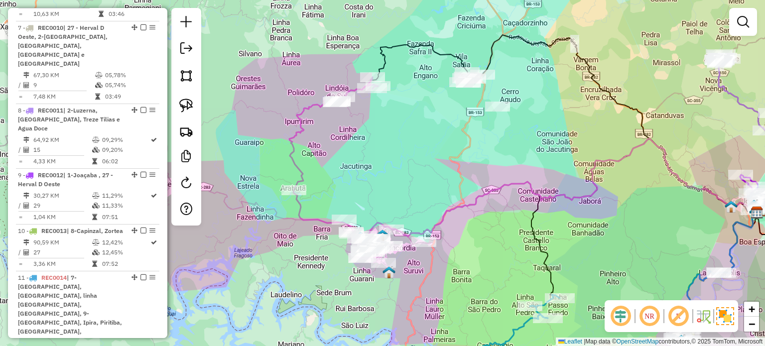
drag, startPoint x: 467, startPoint y: 181, endPoint x: 442, endPoint y: 174, distance: 25.5
click at [442, 175] on div "Janela de atendimento Grade de atendimento Capacidade Transportadoras Veículos …" at bounding box center [382, 173] width 765 height 346
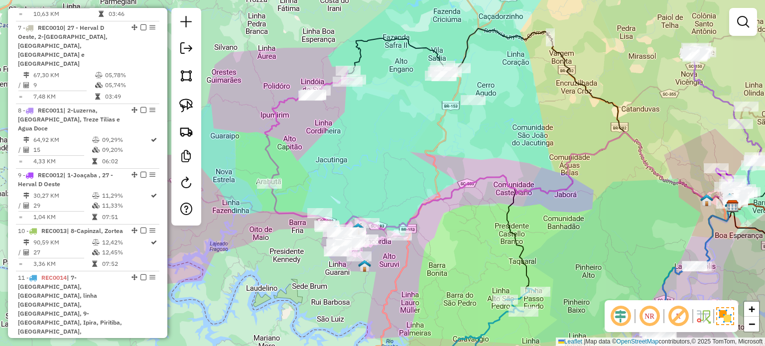
drag, startPoint x: 458, startPoint y: 195, endPoint x: 467, endPoint y: 165, distance: 30.6
click at [467, 165] on icon at bounding box center [501, 182] width 464 height 101
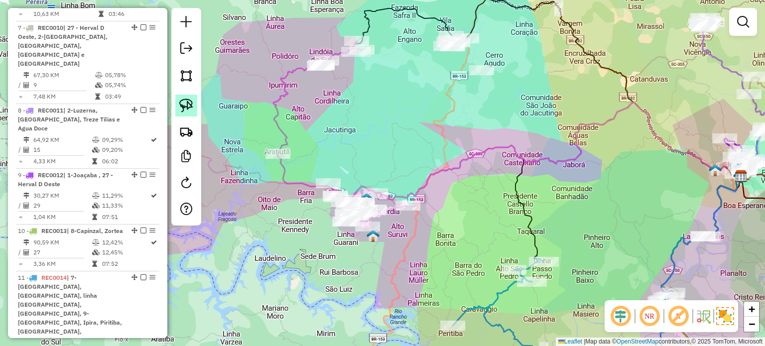
click at [187, 104] on img at bounding box center [186, 106] width 14 height 14
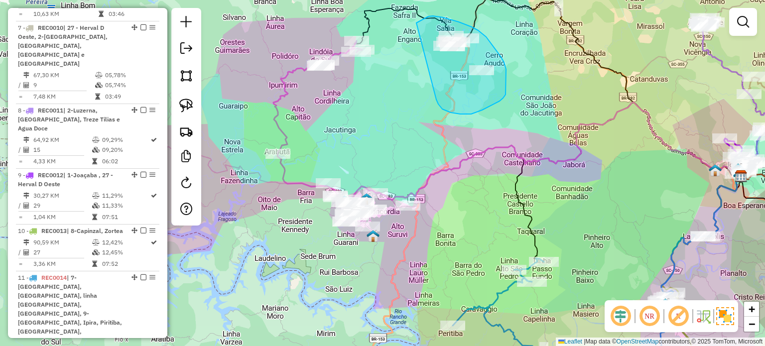
drag, startPoint x: 460, startPoint y: 114, endPoint x: 417, endPoint y: 23, distance: 101.2
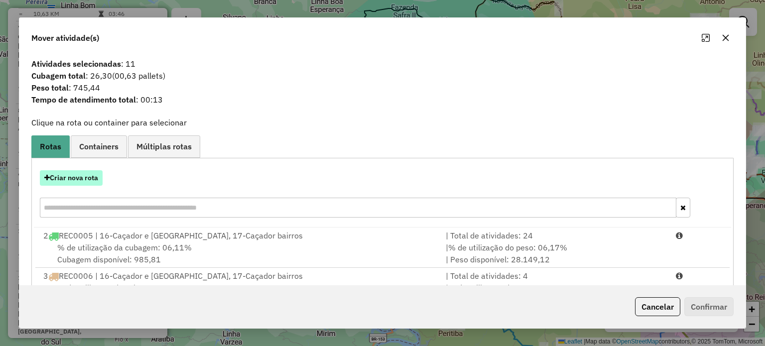
click at [71, 177] on button "Criar nova rota" at bounding box center [71, 177] width 63 height 15
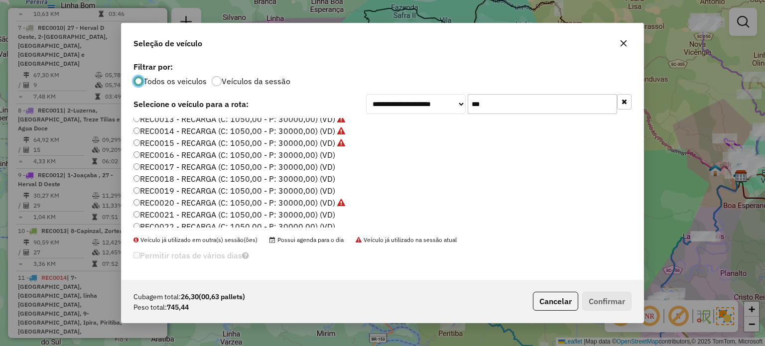
scroll to position [149, 0]
click at [324, 154] on label "REC0016 - RECARGA (C: 1050,00 - P: 30000,00) (VD)" at bounding box center [235, 153] width 202 height 12
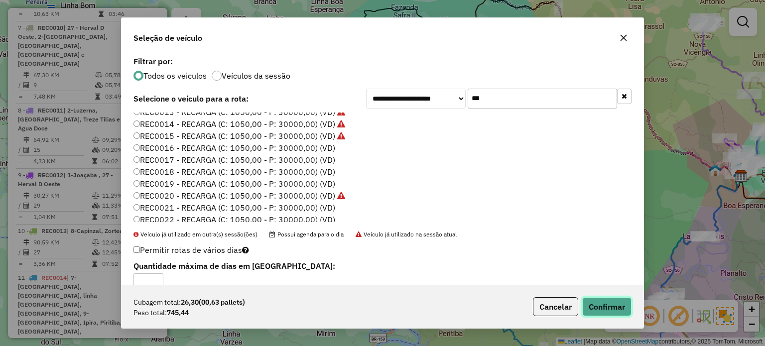
click at [607, 308] on button "Confirmar" at bounding box center [606, 306] width 49 height 19
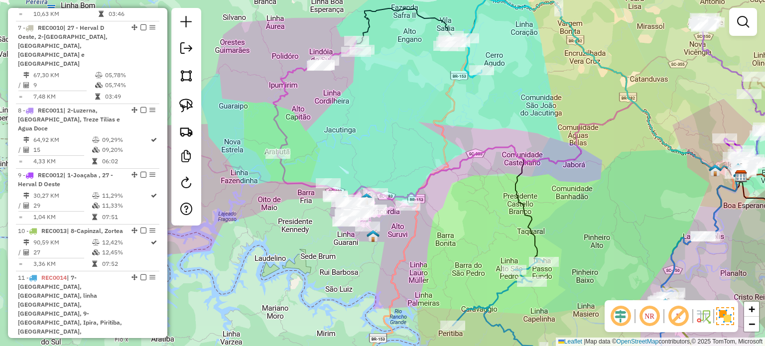
drag, startPoint x: 416, startPoint y: 242, endPoint x: 427, endPoint y: 222, distance: 23.4
click at [427, 222] on div "Janela de atendimento Grade de atendimento Capacidade Transportadoras Veículos …" at bounding box center [382, 173] width 765 height 346
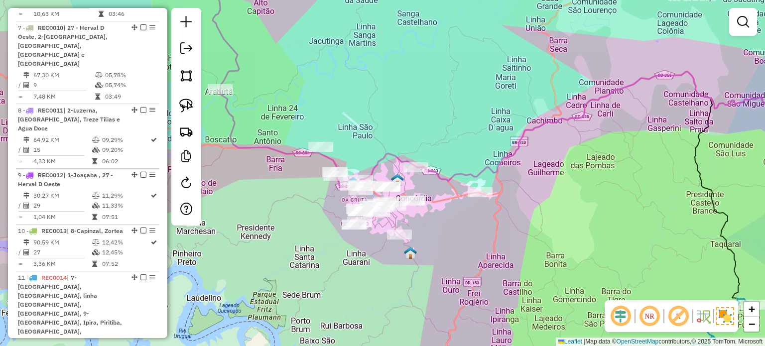
drag, startPoint x: 185, startPoint y: 105, endPoint x: 357, endPoint y: 167, distance: 182.2
click at [185, 105] on img at bounding box center [186, 106] width 14 height 14
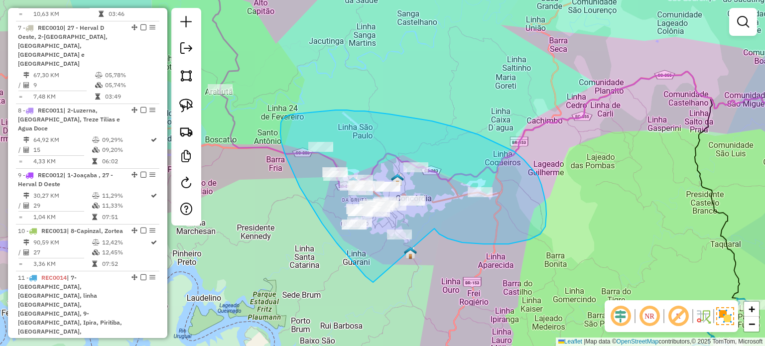
drag, startPoint x: 530, startPoint y: 240, endPoint x: 383, endPoint y: 282, distance: 152.5
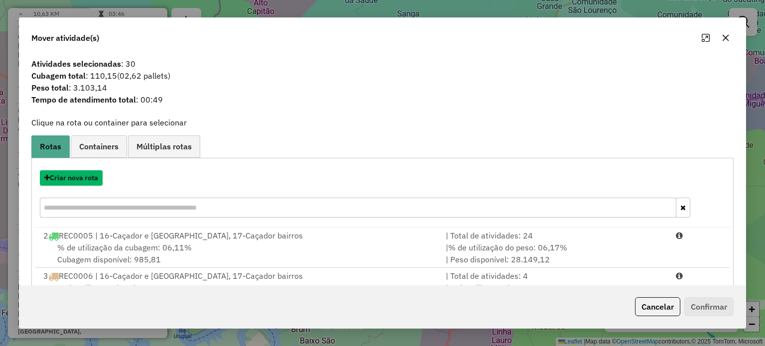
click at [65, 177] on button "Criar nova rota" at bounding box center [71, 177] width 63 height 15
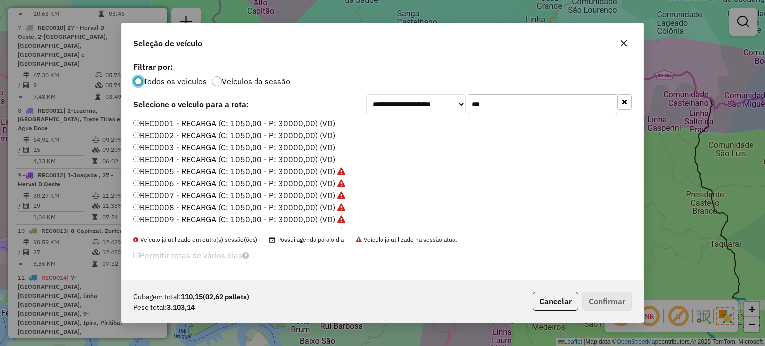
scroll to position [100, 0]
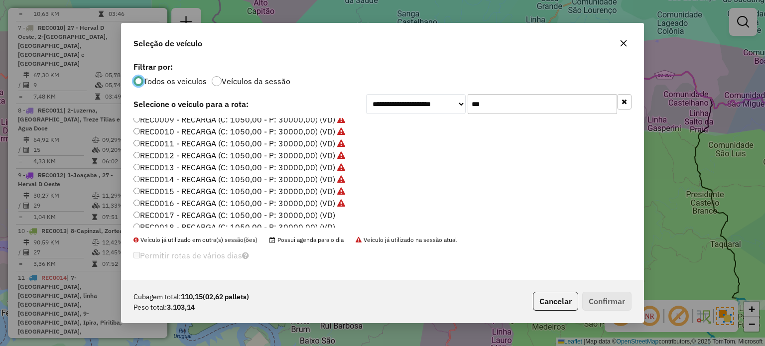
click at [323, 214] on label "REC0017 - RECARGA (C: 1050,00 - P: 30000,00) (VD)" at bounding box center [235, 215] width 202 height 12
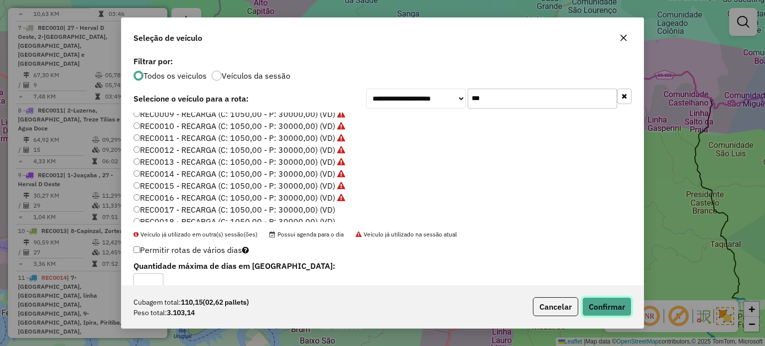
click at [610, 300] on button "Confirmar" at bounding box center [606, 306] width 49 height 19
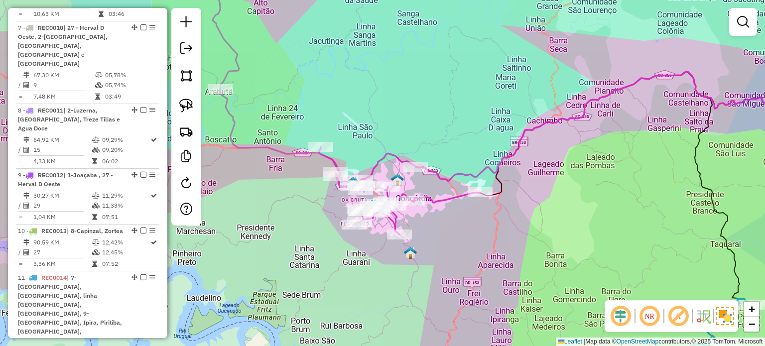
click at [415, 101] on div "Janela de atendimento Grade de atendimento Capacidade Transportadoras Veículos …" at bounding box center [382, 173] width 765 height 346
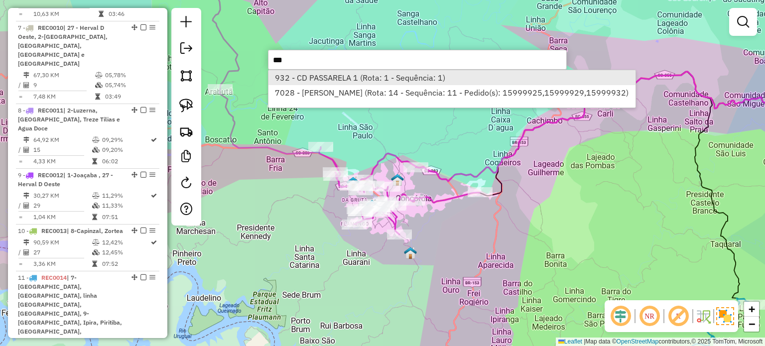
type input "***"
click at [328, 76] on li "932 - CD PASSARELA 1 (Rota: 1 - Sequência: 1)" at bounding box center [452, 77] width 367 height 15
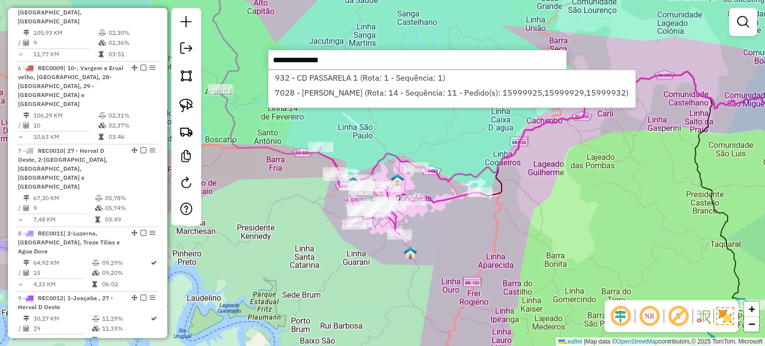
select select "*********"
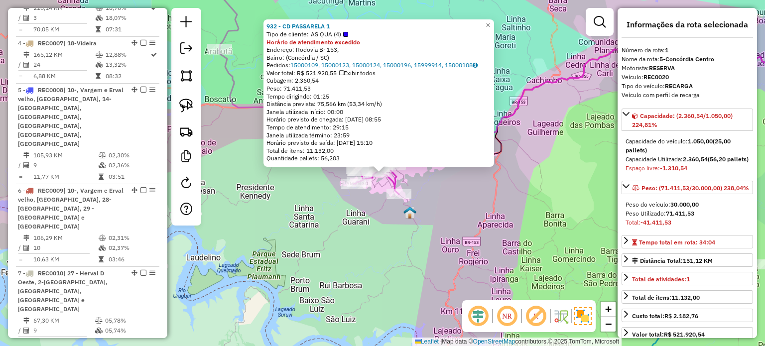
scroll to position [407, 0]
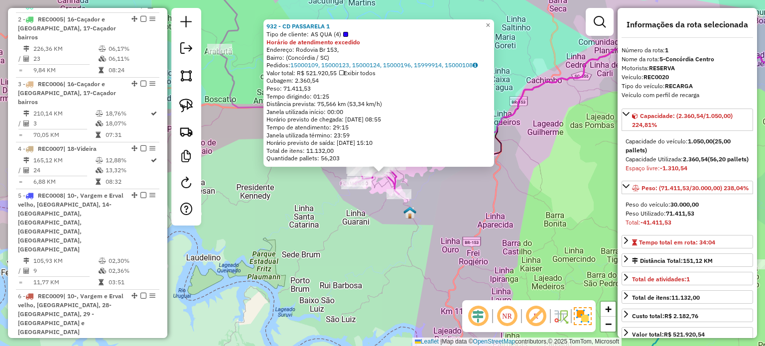
click at [430, 181] on div "932 - CD PASSARELA 1 Tipo de cliente: AS QUA (4) Horário de atendimento excedid…" at bounding box center [382, 173] width 765 height 346
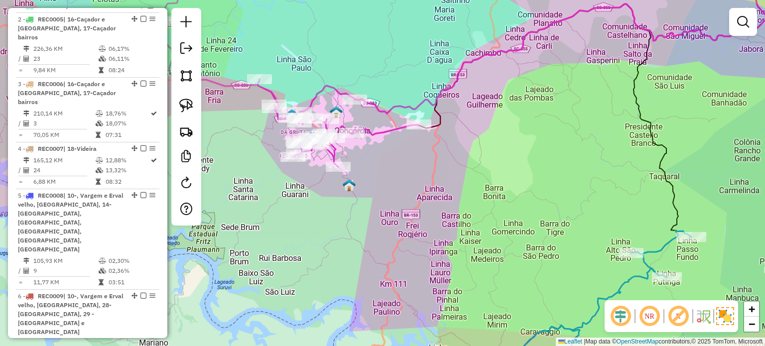
drag, startPoint x: 481, startPoint y: 224, endPoint x: 444, endPoint y: 205, distance: 40.8
click at [444, 205] on div "Janela de atendimento Grade de atendimento Capacidade Transportadoras Veículos …" at bounding box center [382, 173] width 765 height 346
drag, startPoint x: 435, startPoint y: 218, endPoint x: 450, endPoint y: 246, distance: 31.2
click at [450, 246] on div "Janela de atendimento Grade de atendimento Capacidade Transportadoras Veículos …" at bounding box center [382, 173] width 765 height 346
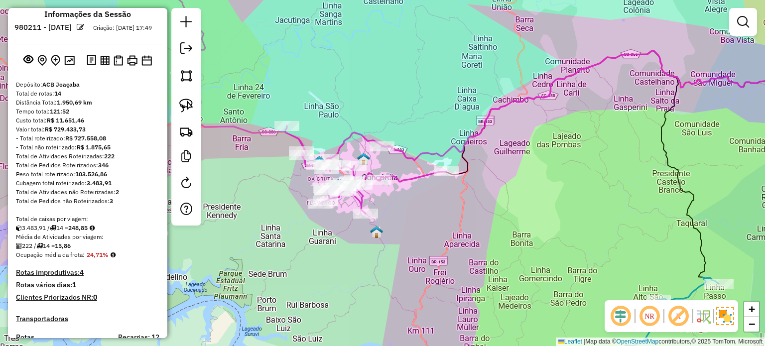
scroll to position [8, 0]
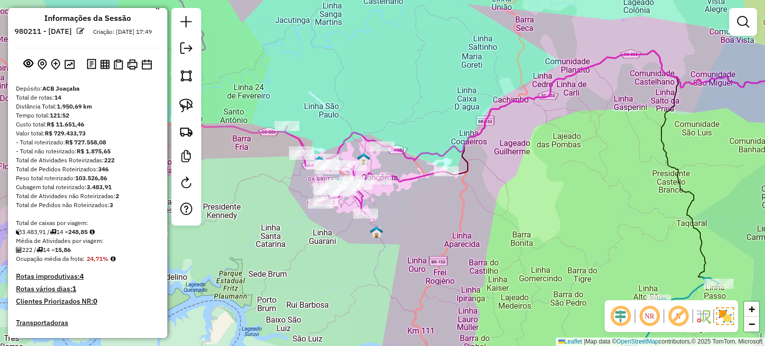
click at [405, 191] on div "Janela de atendimento Grade de atendimento Capacidade Transportadoras Veículos …" at bounding box center [382, 173] width 765 height 346
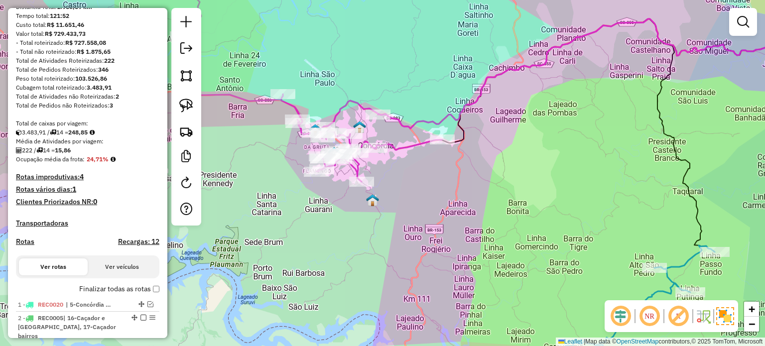
scroll to position [157, 0]
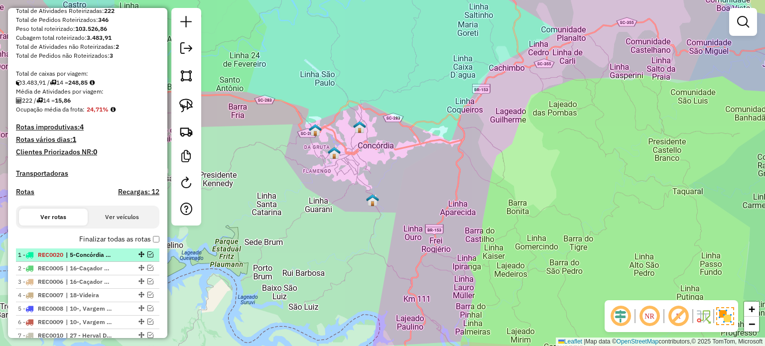
click at [147, 258] on em at bounding box center [150, 255] width 6 height 6
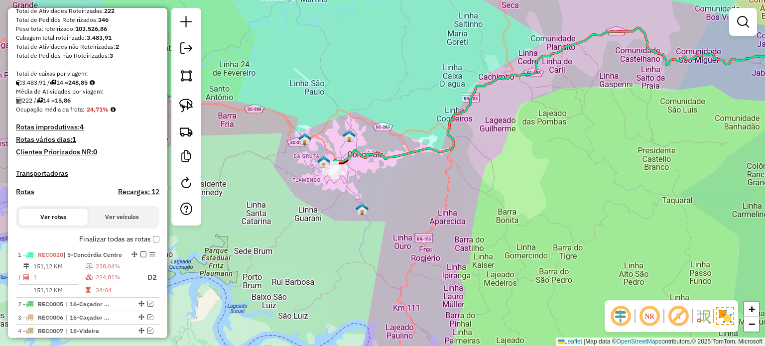
drag, startPoint x: 441, startPoint y: 225, endPoint x: 428, endPoint y: 236, distance: 17.0
click at [430, 237] on div "Janela de atendimento Grade de atendimento Capacidade Transportadoras Veículos …" at bounding box center [382, 173] width 765 height 346
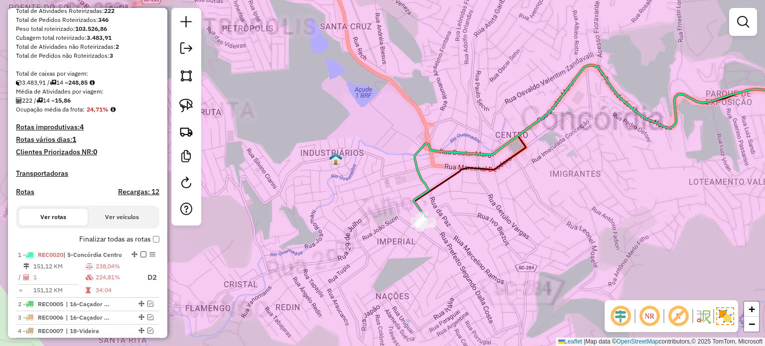
drag, startPoint x: 413, startPoint y: 237, endPoint x: 373, endPoint y: 236, distance: 39.4
click at [373, 236] on div "Rota 1 - Placa REC0020 932 - CD PASSARELA 1 Janela de atendimento Grade de aten…" at bounding box center [382, 173] width 765 height 346
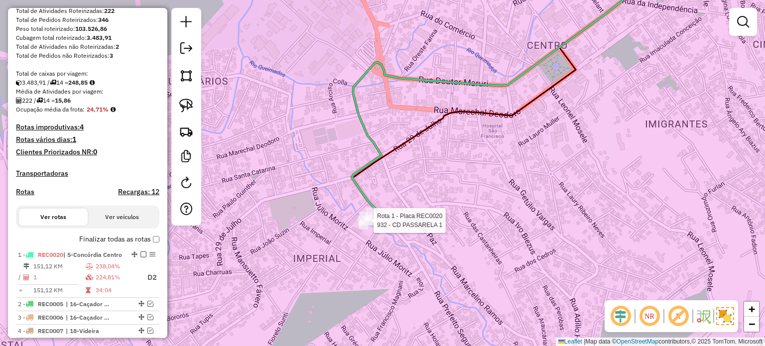
select select "*********"
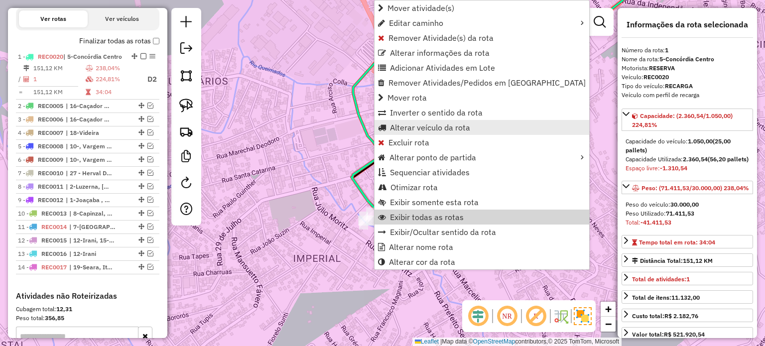
scroll to position [407, 0]
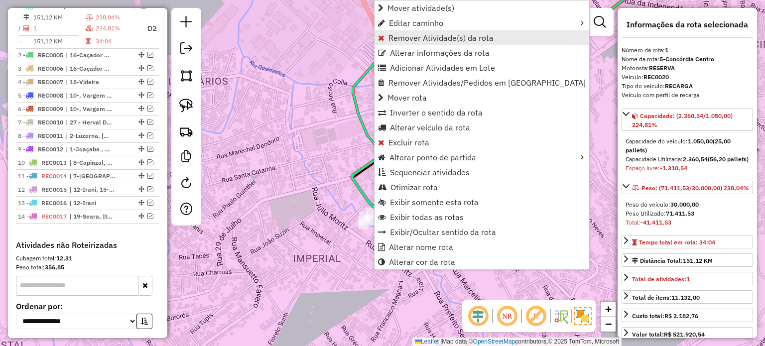
click at [422, 38] on span "Remover Atividade(s) da rota" at bounding box center [441, 38] width 105 height 8
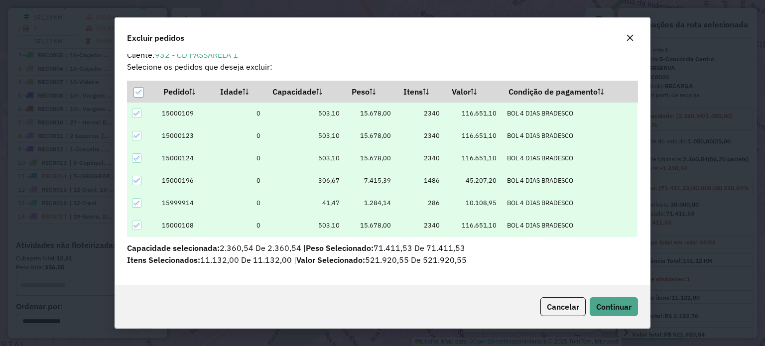
scroll to position [9, 0]
click at [139, 92] on icon at bounding box center [139, 92] width 7 height 7
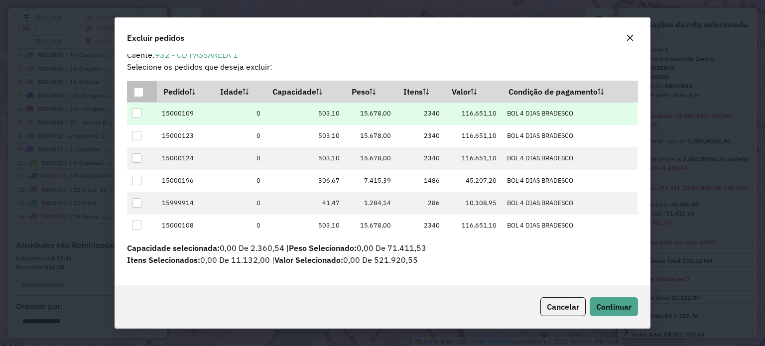
click at [137, 113] on div at bounding box center [136, 113] width 9 height 9
drag, startPoint x: 622, startPoint y: 304, endPoint x: 632, endPoint y: 258, distance: 47.4
click at [621, 304] on span "Continuar" at bounding box center [613, 307] width 35 height 10
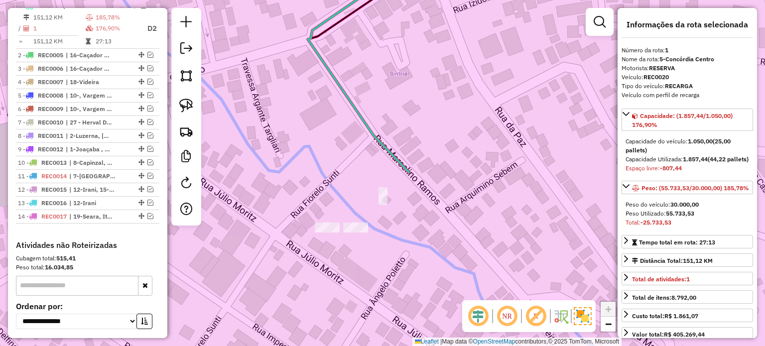
drag, startPoint x: 403, startPoint y: 269, endPoint x: 309, endPoint y: 176, distance: 131.8
click at [404, 243] on div "Janela de atendimento Grade de atendimento Capacidade Transportadoras Veículos …" at bounding box center [382, 173] width 765 height 346
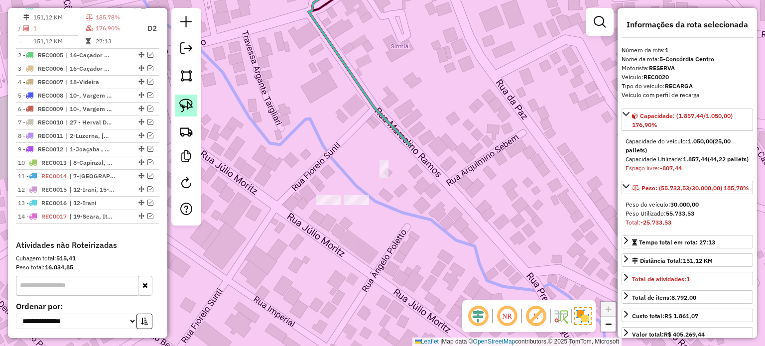
click at [187, 105] on img at bounding box center [186, 106] width 14 height 14
drag, startPoint x: 371, startPoint y: 179, endPoint x: 387, endPoint y: 224, distance: 47.1
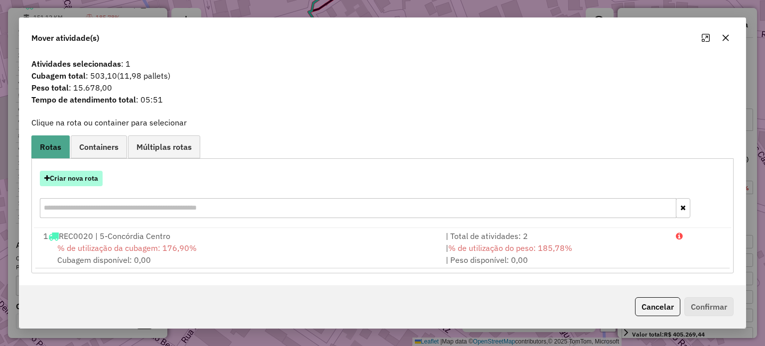
click at [76, 177] on button "Criar nova rota" at bounding box center [71, 178] width 63 height 15
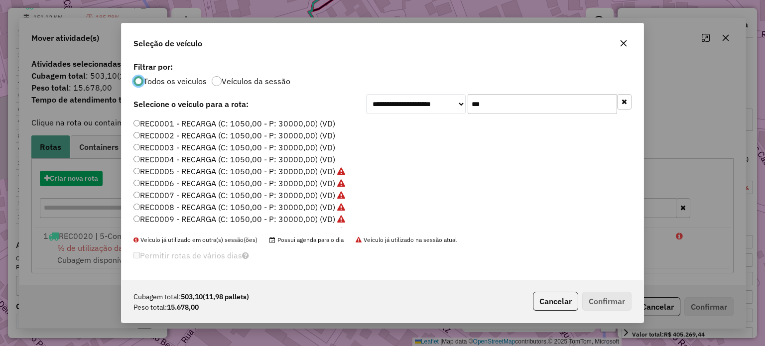
scroll to position [5, 3]
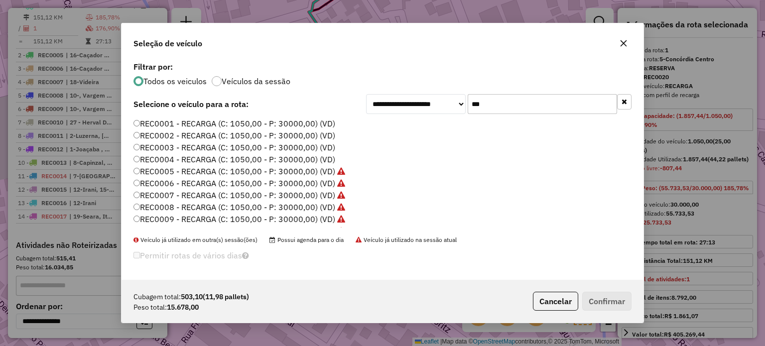
drag, startPoint x: 498, startPoint y: 102, endPoint x: 449, endPoint y: 107, distance: 48.6
click at [449, 107] on div "**********" at bounding box center [499, 104] width 266 height 20
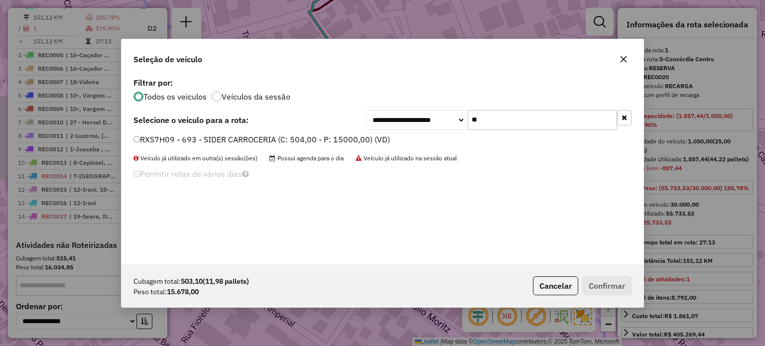
type input "**"
click at [260, 139] on label "RXS7H09 - 693 - SIDER CARROCERIA (C: 504,00 - P: 15000,00) (VD)" at bounding box center [262, 140] width 257 height 12
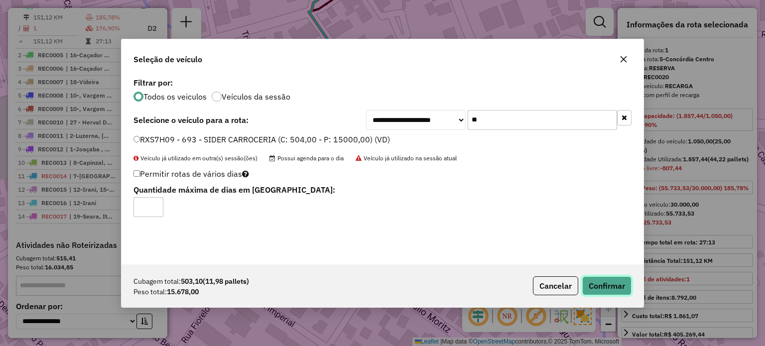
click at [600, 288] on button "Confirmar" at bounding box center [606, 286] width 49 height 19
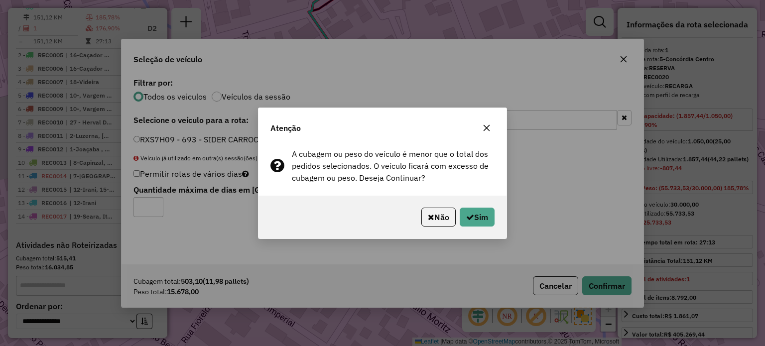
drag, startPoint x: 484, startPoint y: 133, endPoint x: 571, endPoint y: 99, distance: 93.5
click at [484, 133] on button "button" at bounding box center [487, 128] width 16 height 16
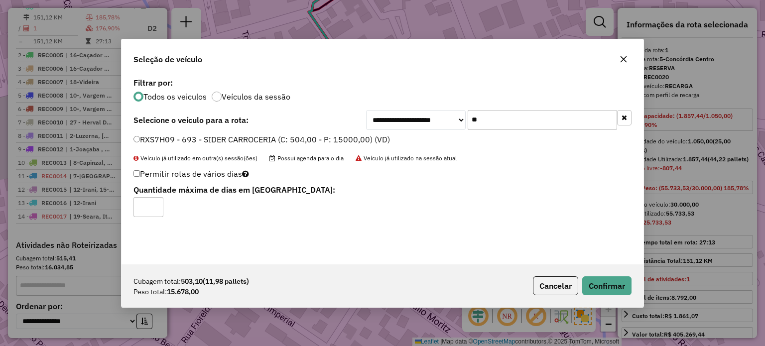
click at [622, 61] on icon "button" at bounding box center [624, 59] width 8 height 8
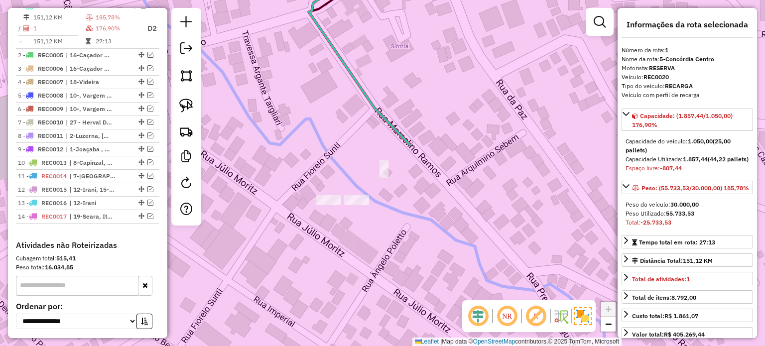
click at [192, 105] on img at bounding box center [186, 106] width 14 height 14
drag, startPoint x: 406, startPoint y: 189, endPoint x: 477, endPoint y: 233, distance: 83.5
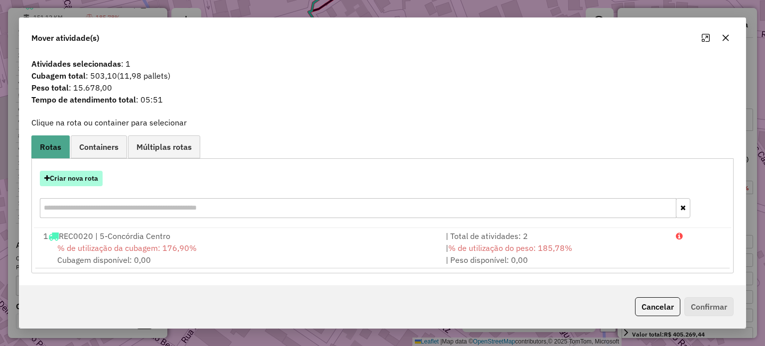
click at [68, 177] on button "Criar nova rota" at bounding box center [71, 178] width 63 height 15
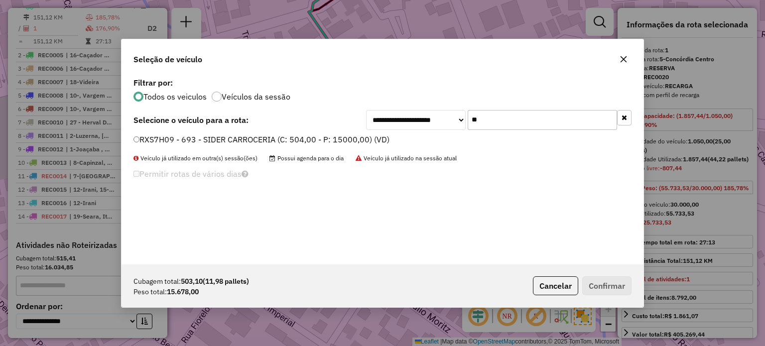
drag, startPoint x: 484, startPoint y: 126, endPoint x: 443, endPoint y: 127, distance: 41.4
click at [443, 127] on div "**********" at bounding box center [499, 120] width 266 height 20
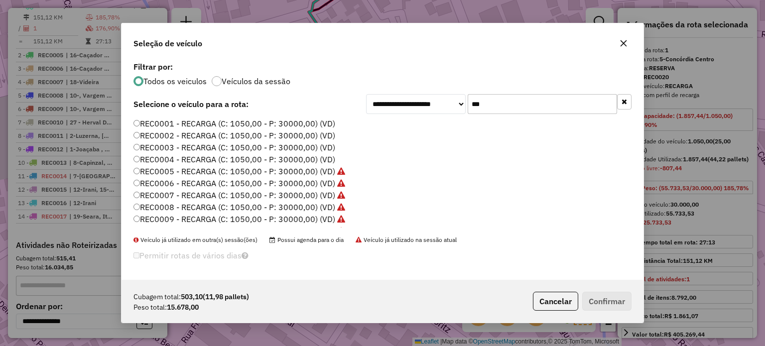
type input "***"
click at [231, 123] on label "REC0001 - RECARGA (C: 1050,00 - P: 30000,00) (VD)" at bounding box center [235, 124] width 202 height 12
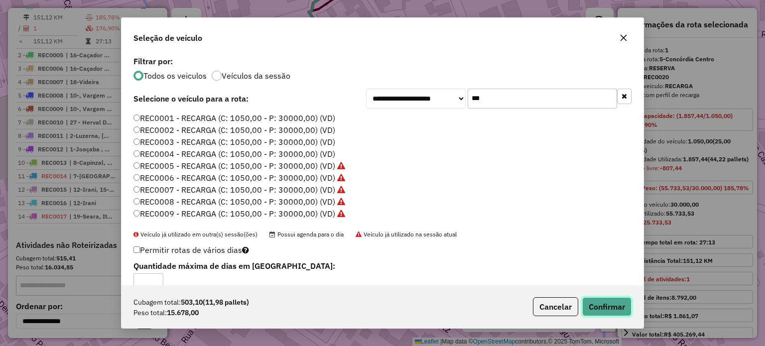
click at [606, 309] on button "Confirmar" at bounding box center [606, 306] width 49 height 19
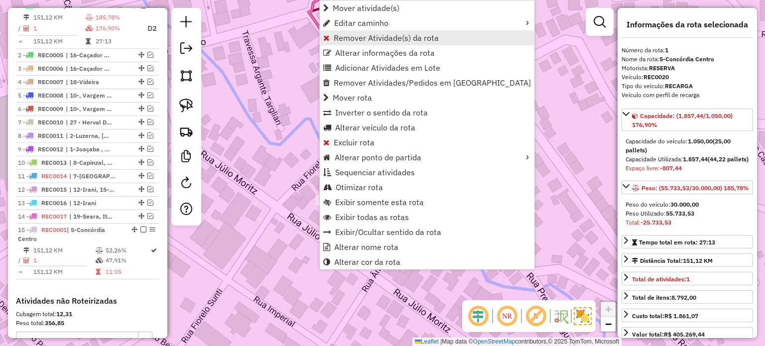
click at [351, 38] on span "Remover Atividade(s) da rota" at bounding box center [386, 38] width 105 height 8
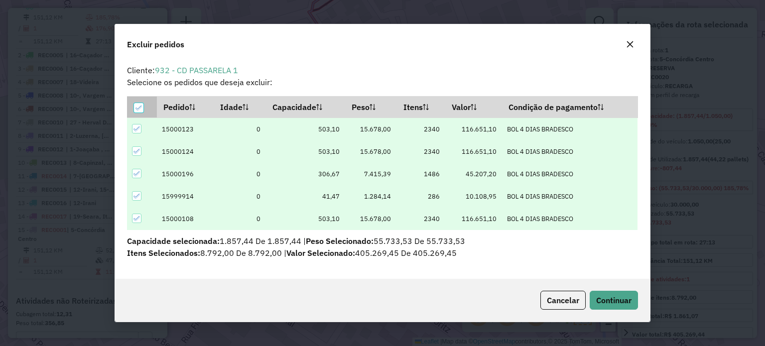
click at [140, 109] on icon at bounding box center [139, 108] width 7 height 7
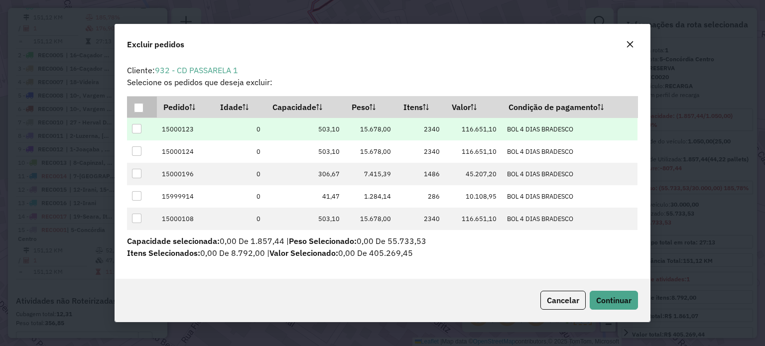
click at [135, 129] on div at bounding box center [136, 128] width 9 height 9
click at [596, 300] on span "Continuar" at bounding box center [613, 300] width 35 height 10
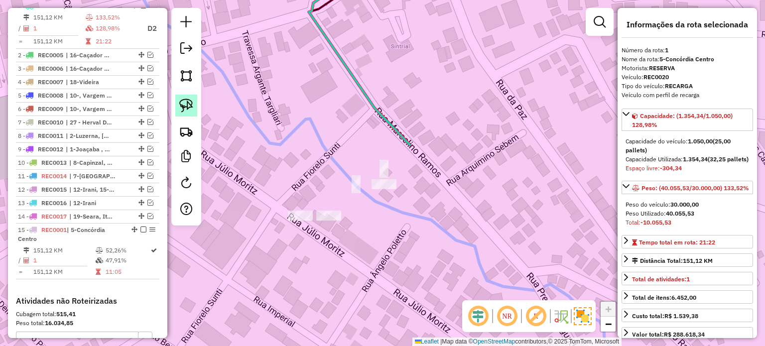
click at [187, 102] on img at bounding box center [186, 106] width 14 height 14
drag, startPoint x: 382, startPoint y: 215, endPoint x: 394, endPoint y: 252, distance: 39.4
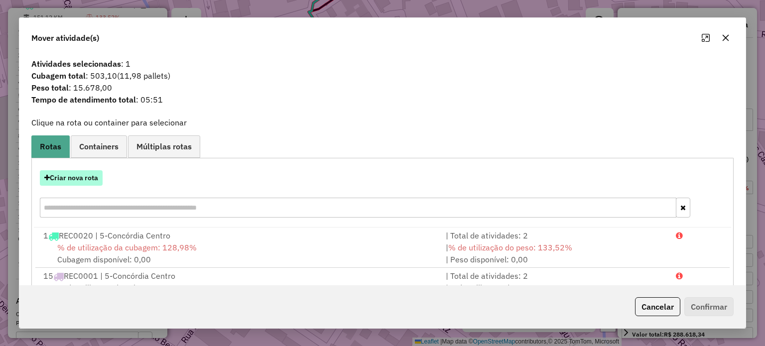
click at [69, 176] on button "Criar nova rota" at bounding box center [71, 177] width 63 height 15
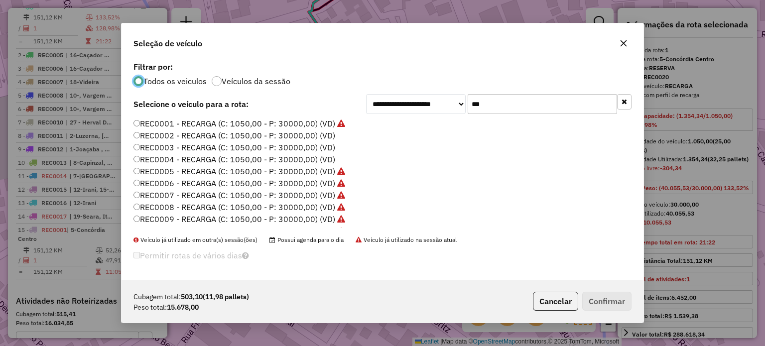
click at [191, 137] on label "REC0002 - RECARGA (C: 1050,00 - P: 30000,00) (VD)" at bounding box center [235, 136] width 202 height 12
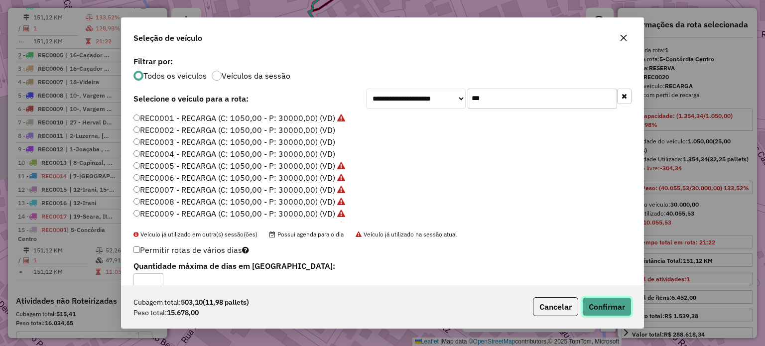
drag, startPoint x: 602, startPoint y: 306, endPoint x: 635, endPoint y: 283, distance: 40.1
click at [606, 306] on button "Confirmar" at bounding box center [606, 306] width 49 height 19
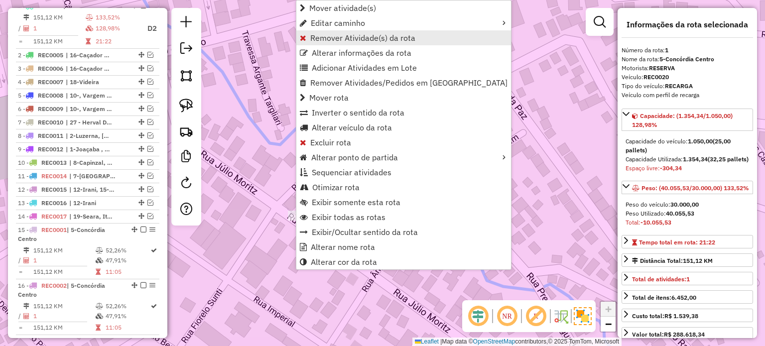
click at [319, 40] on span "Remover Atividade(s) da rota" at bounding box center [362, 38] width 105 height 8
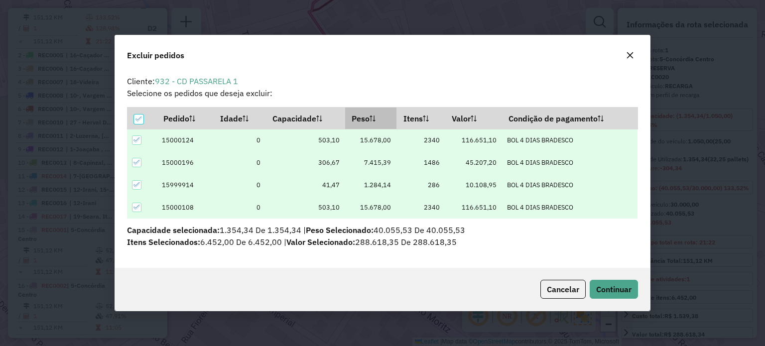
scroll to position [0, 0]
click at [138, 118] on icon at bounding box center [139, 119] width 7 height 7
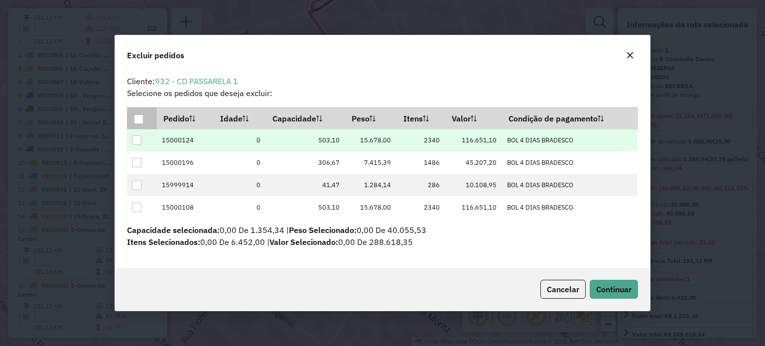
click at [135, 140] on div at bounding box center [136, 140] width 9 height 9
click at [618, 285] on span "Continuar" at bounding box center [613, 289] width 35 height 10
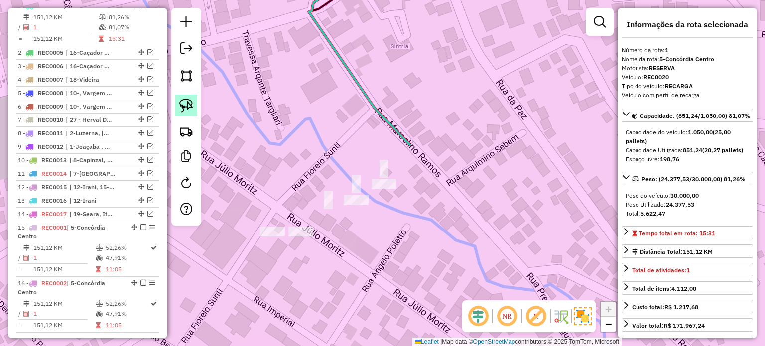
click at [188, 106] on img at bounding box center [186, 106] width 14 height 14
drag, startPoint x: 359, startPoint y: 237, endPoint x: 309, endPoint y: 259, distance: 54.6
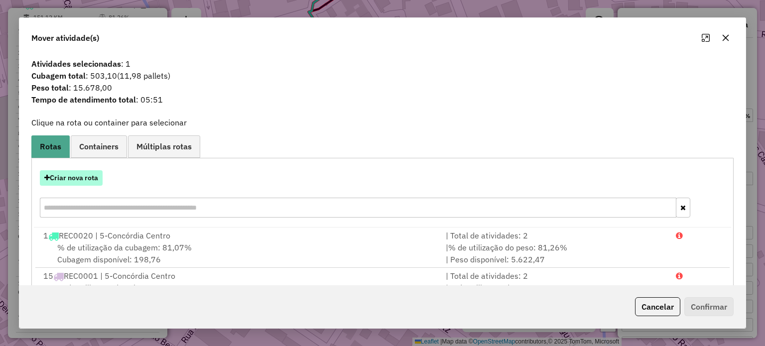
click at [64, 179] on button "Criar nova rota" at bounding box center [71, 177] width 63 height 15
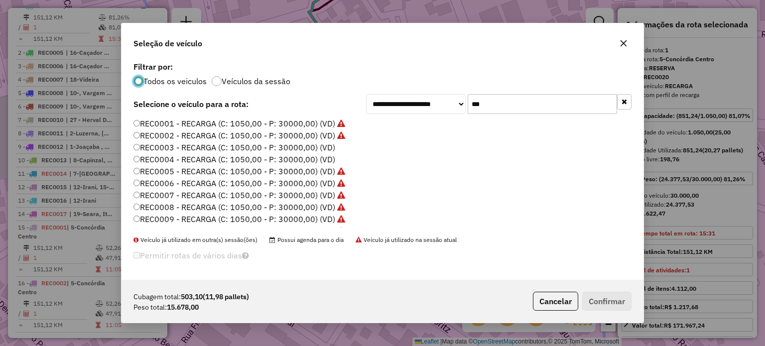
scroll to position [5, 3]
drag, startPoint x: 538, startPoint y: 105, endPoint x: 418, endPoint y: 99, distance: 120.2
click at [418, 99] on div "**********" at bounding box center [499, 104] width 266 height 20
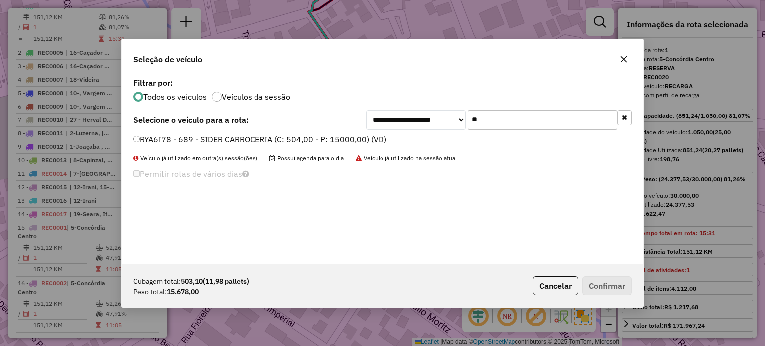
drag, startPoint x: 219, startPoint y: 140, endPoint x: 244, endPoint y: 150, distance: 27.5
click at [219, 140] on label "RYA6I78 - 689 - SIDER CARROCERIA (C: 504,00 - P: 15000,00) (VD)" at bounding box center [260, 140] width 253 height 12
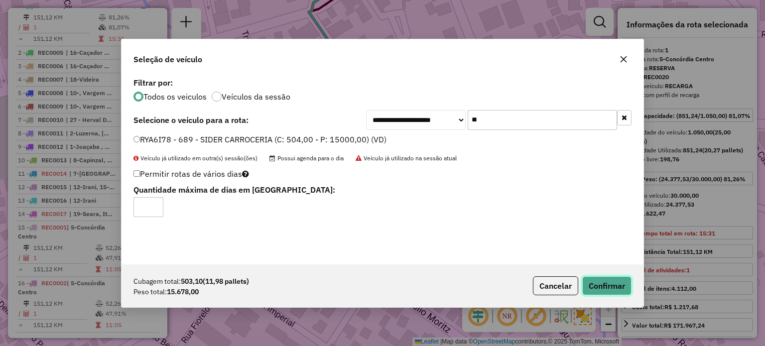
click at [608, 287] on button "Confirmar" at bounding box center [606, 286] width 49 height 19
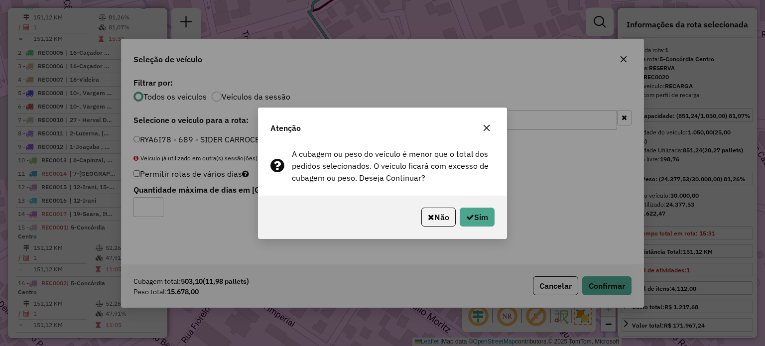
click at [486, 127] on icon "button" at bounding box center [487, 128] width 6 height 6
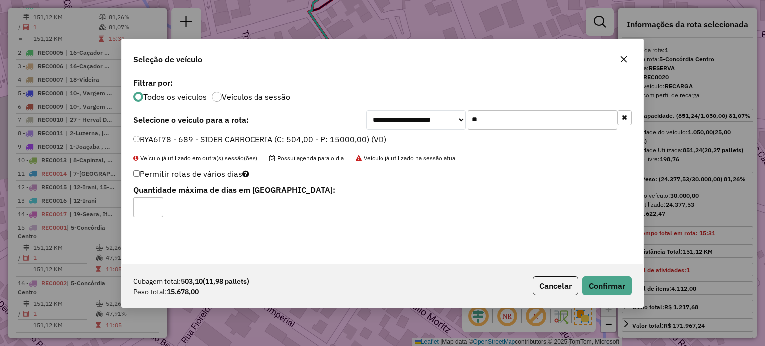
drag, startPoint x: 494, startPoint y: 125, endPoint x: 418, endPoint y: 122, distance: 76.3
click at [423, 124] on div "**********" at bounding box center [499, 120] width 266 height 20
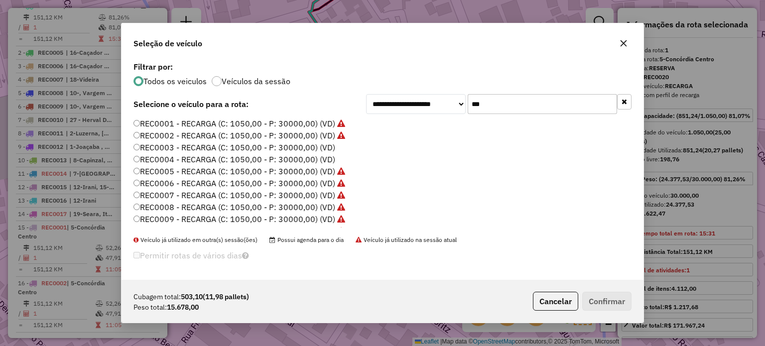
type input "***"
click at [310, 143] on label "REC0003 - RECARGA (C: 1050,00 - P: 30000,00) (VD)" at bounding box center [235, 147] width 202 height 12
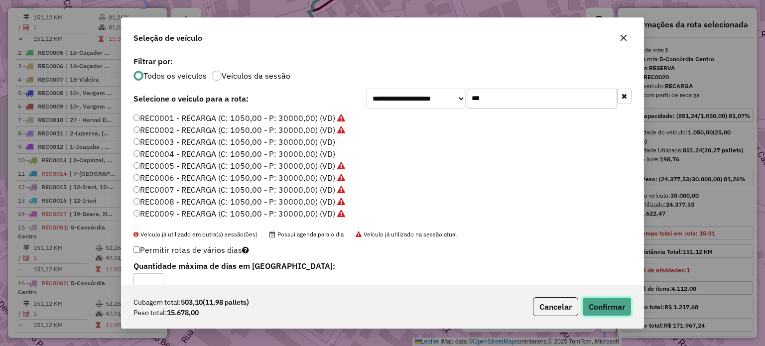
click at [612, 306] on button "Confirmar" at bounding box center [606, 306] width 49 height 19
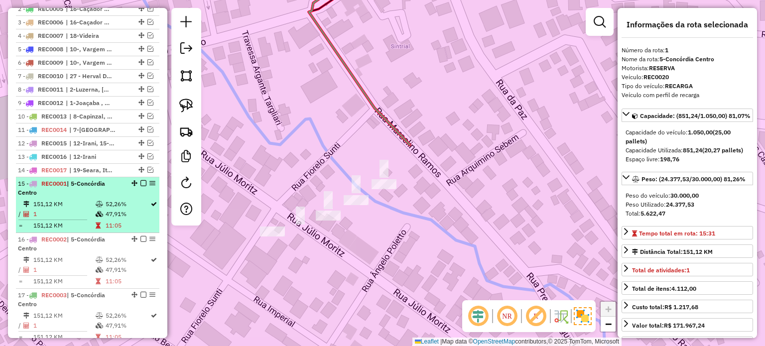
scroll to position [506, 0]
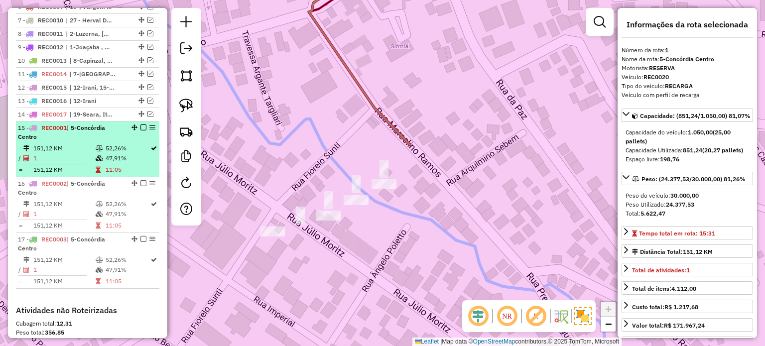
click at [141, 131] on em at bounding box center [143, 128] width 6 height 6
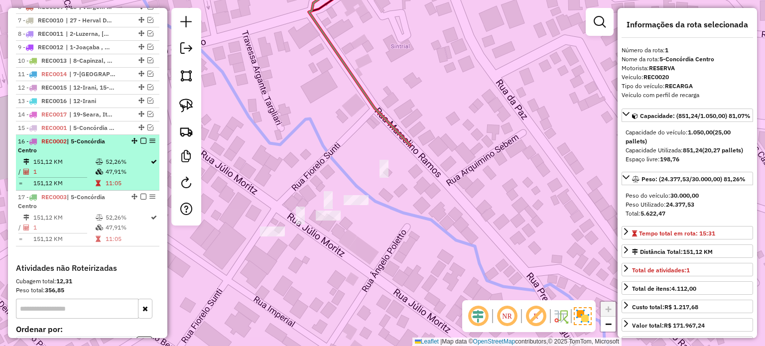
drag, startPoint x: 140, startPoint y: 155, endPoint x: 145, endPoint y: 171, distance: 16.6
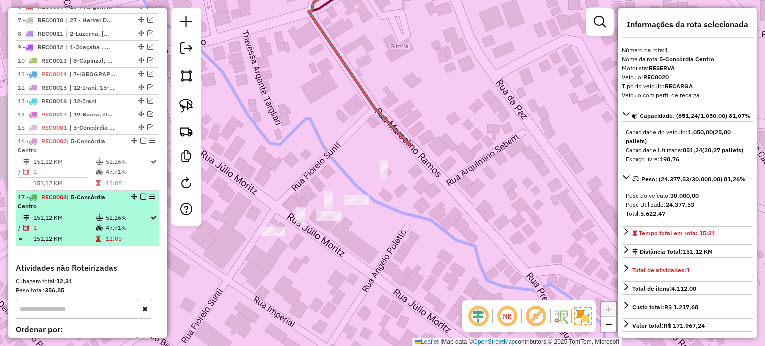
click at [141, 144] on em at bounding box center [143, 141] width 6 height 6
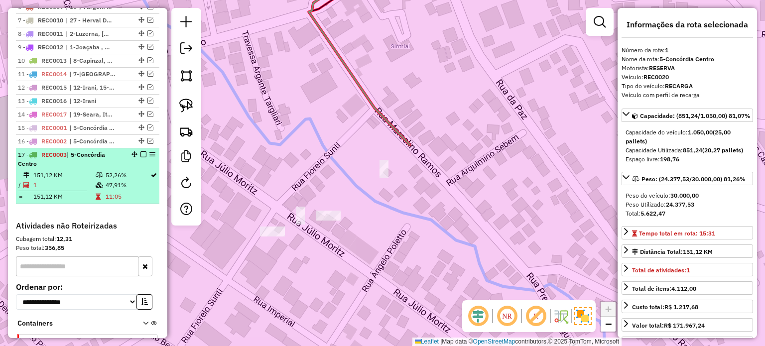
click at [140, 157] on em at bounding box center [143, 154] width 6 height 6
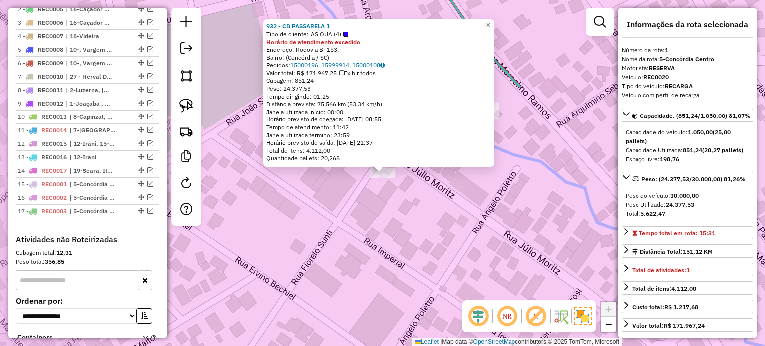
scroll to position [407, 0]
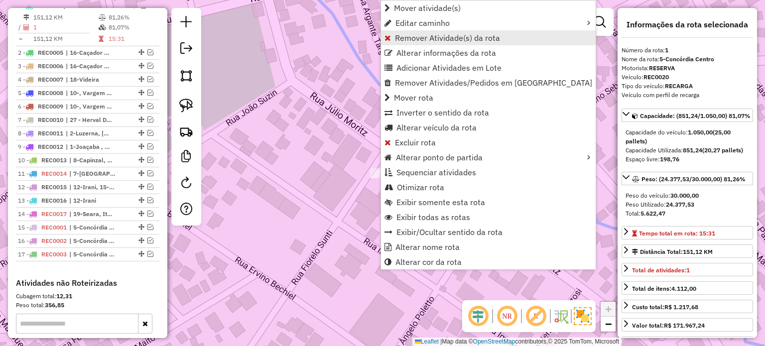
click at [420, 36] on span "Remover Atividade(s) da rota" at bounding box center [447, 38] width 105 height 8
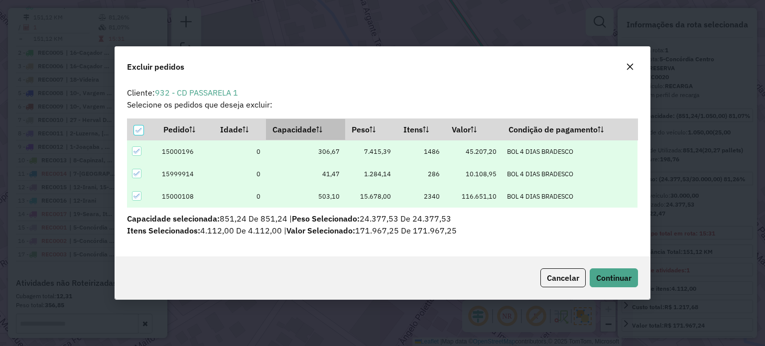
scroll to position [0, 0]
click at [140, 131] on icon at bounding box center [139, 130] width 7 height 7
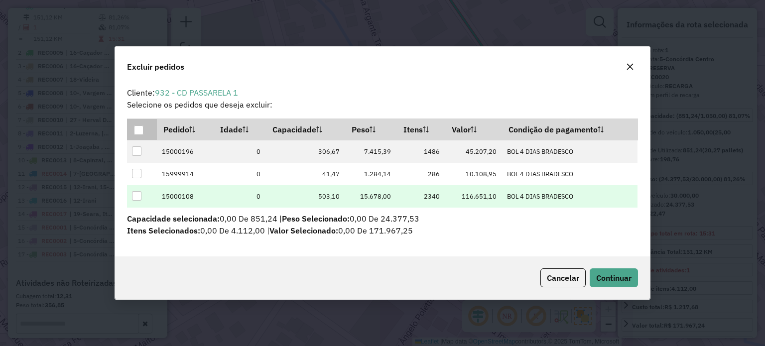
click at [138, 191] on div at bounding box center [136, 195] width 9 height 9
click at [610, 275] on span "Continuar" at bounding box center [613, 278] width 35 height 10
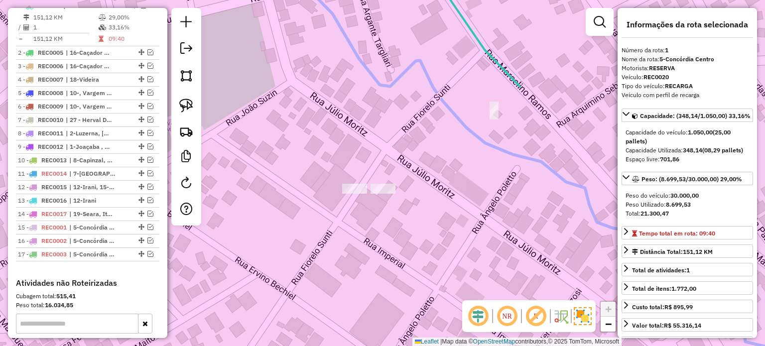
click at [189, 103] on img at bounding box center [186, 106] width 14 height 14
drag, startPoint x: 419, startPoint y: 174, endPoint x: 422, endPoint y: 221, distance: 46.5
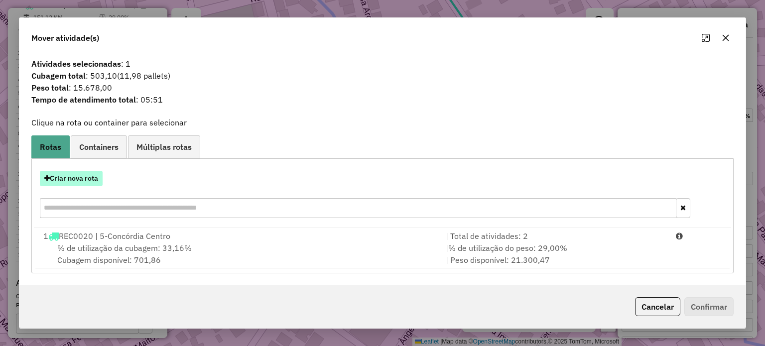
click at [76, 177] on button "Criar nova rota" at bounding box center [71, 178] width 63 height 15
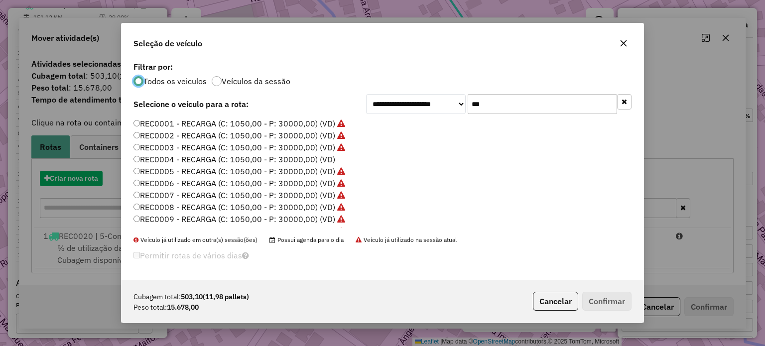
scroll to position [5, 3]
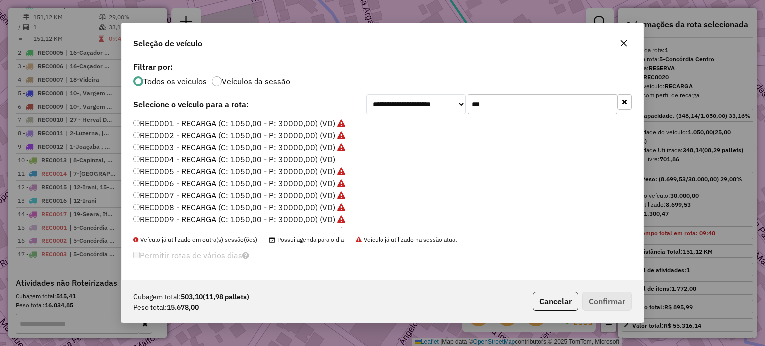
drag, startPoint x: 517, startPoint y: 106, endPoint x: 431, endPoint y: 105, distance: 85.2
click at [431, 105] on div "**********" at bounding box center [499, 104] width 266 height 20
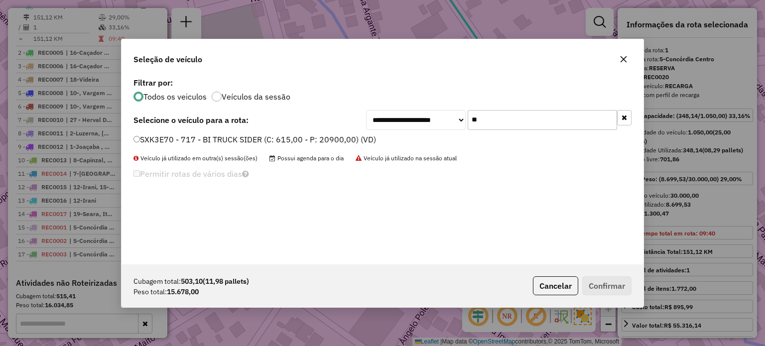
type input "**"
click at [223, 139] on label "SXK3E70 - 717 - BI TRUCK SIDER (C: 615,00 - P: 20900,00) (VD)" at bounding box center [255, 140] width 243 height 12
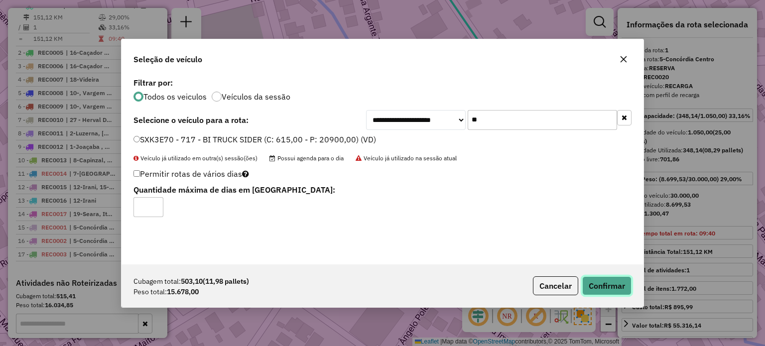
click at [604, 282] on button "Confirmar" at bounding box center [606, 286] width 49 height 19
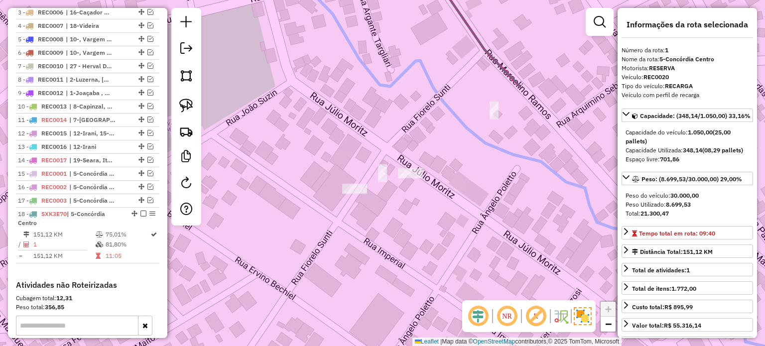
scroll to position [506, 0]
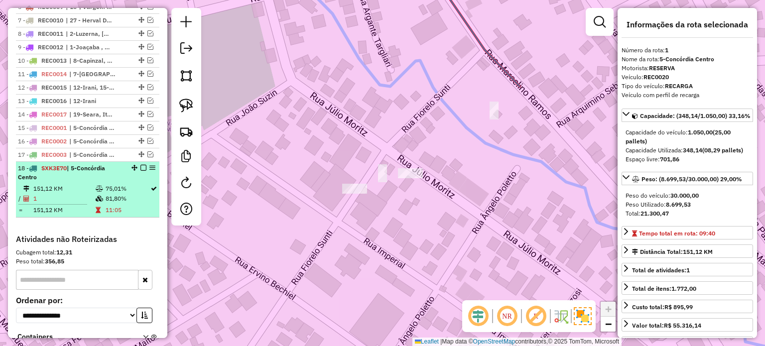
click at [140, 171] on em at bounding box center [143, 168] width 6 height 6
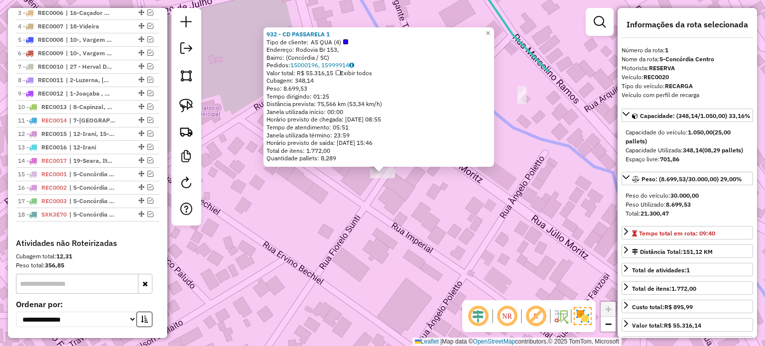
scroll to position [407, 0]
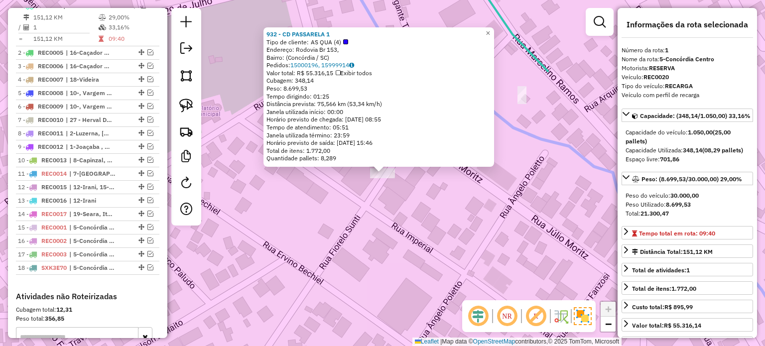
click at [409, 197] on div "932 - CD PASSARELA 1 Tipo de cliente: AS QUA (4) Endereço: Rodovia Br 153, Bair…" at bounding box center [382, 173] width 765 height 346
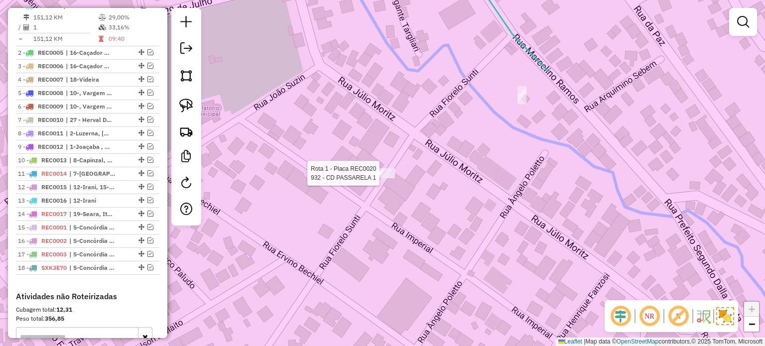
select select "*********"
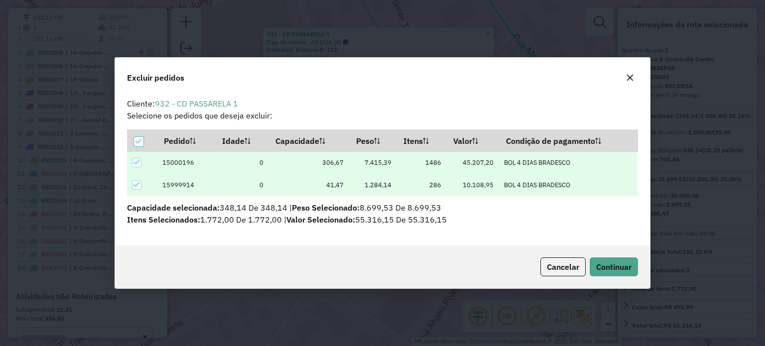
scroll to position [0, 0]
click at [633, 75] on icon "button" at bounding box center [630, 78] width 8 height 8
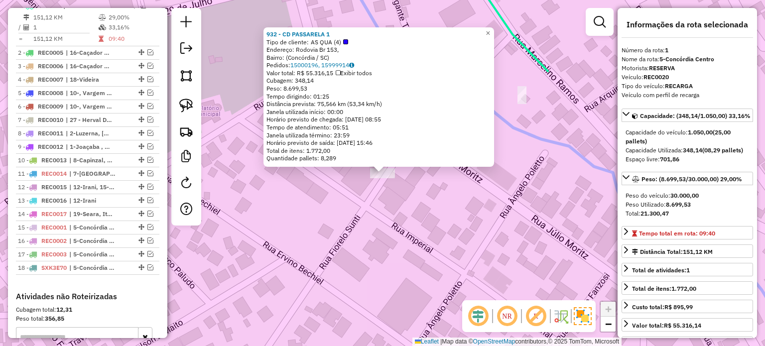
click at [411, 185] on div "Rota 1 - Placa REC0020 932 - CD PASSARELA 1 932 - CD PASSARELA 1 Tipo de client…" at bounding box center [382, 173] width 765 height 346
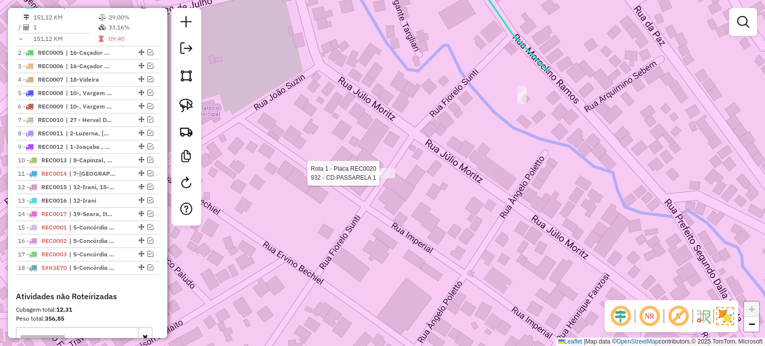
select select "*********"
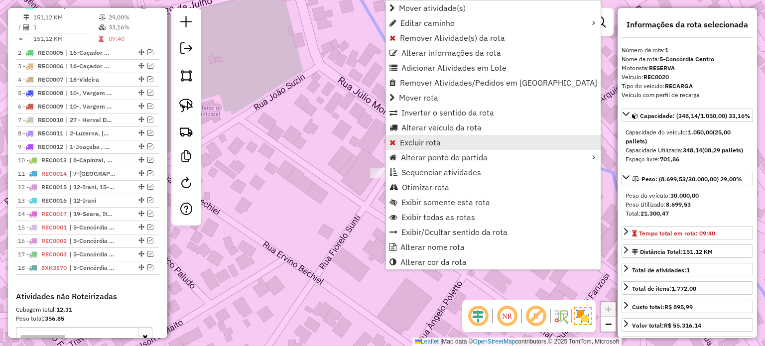
click at [411, 139] on span "Excluir rota" at bounding box center [420, 143] width 41 height 8
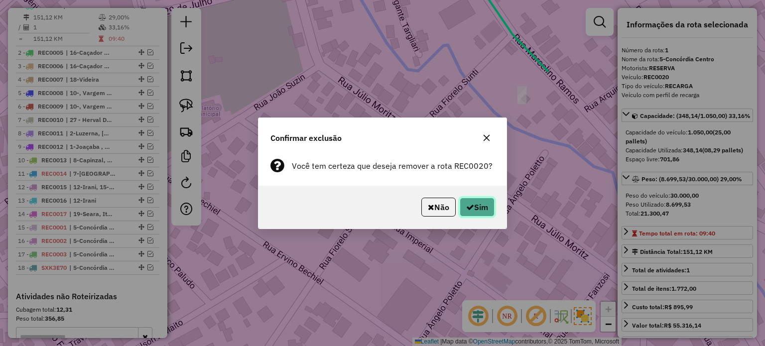
click at [470, 205] on icon "button" at bounding box center [470, 207] width 8 height 8
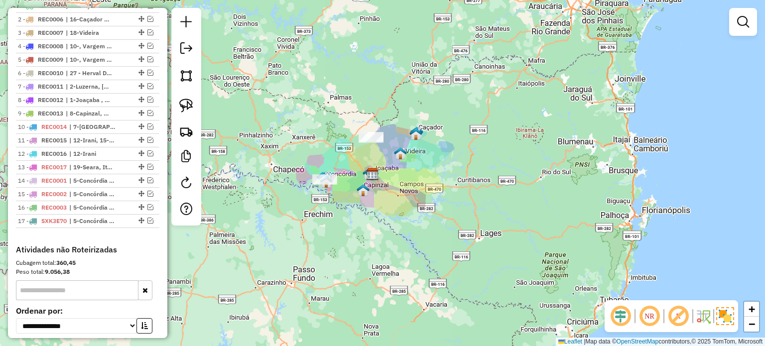
drag, startPoint x: 413, startPoint y: 187, endPoint x: 375, endPoint y: 166, distance: 42.6
click at [404, 187] on div "Janela de atendimento Grade de atendimento Capacidade Transportadoras Veículos …" at bounding box center [382, 173] width 765 height 346
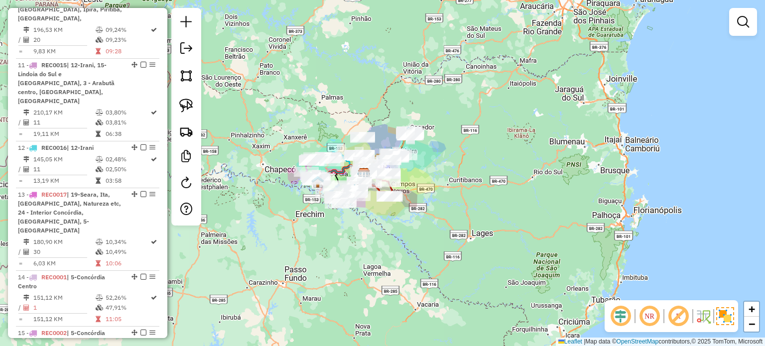
scroll to position [1104, 0]
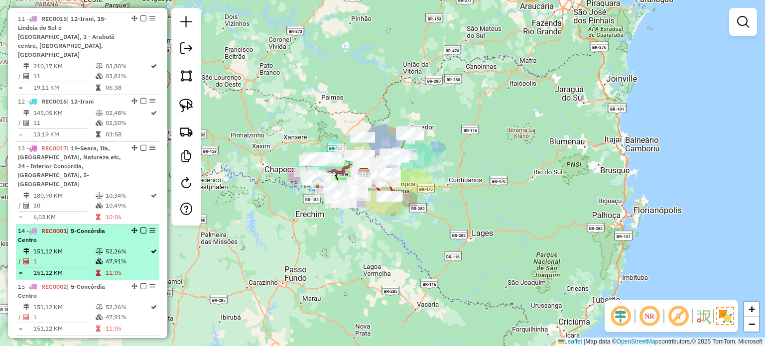
click at [141, 228] on em at bounding box center [143, 231] width 6 height 6
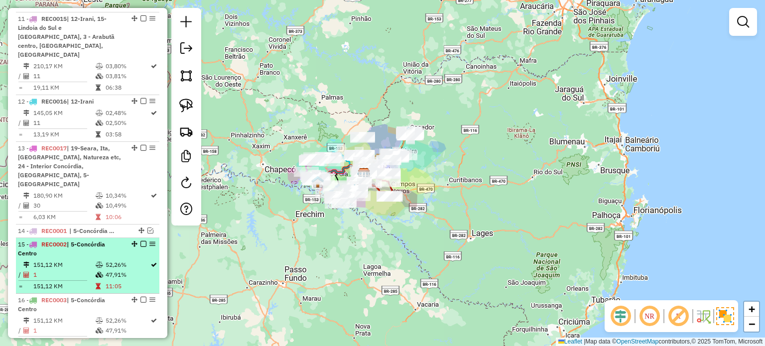
click at [140, 241] on em at bounding box center [143, 244] width 6 height 6
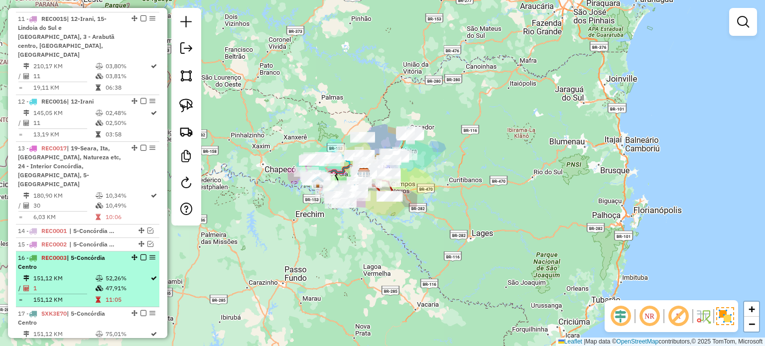
click at [140, 255] on em at bounding box center [143, 258] width 6 height 6
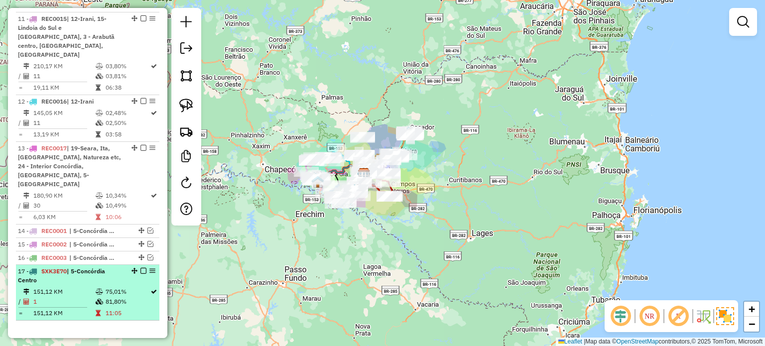
click at [140, 268] on em at bounding box center [143, 271] width 6 height 6
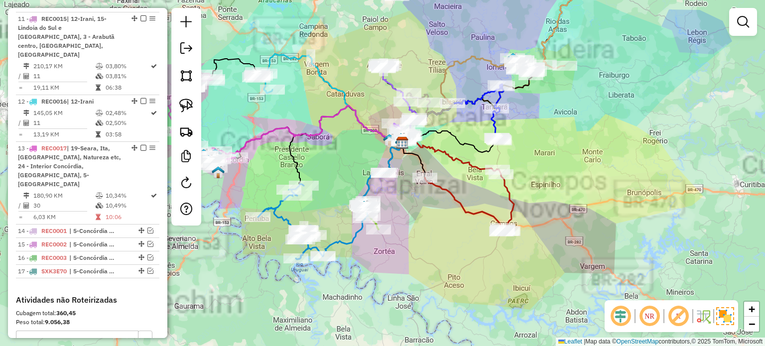
drag, startPoint x: 541, startPoint y: 160, endPoint x: 485, endPoint y: 190, distance: 63.3
click at [498, 196] on div "Janela de atendimento Grade de atendimento Capacidade Transportadoras Veículos …" at bounding box center [382, 173] width 765 height 346
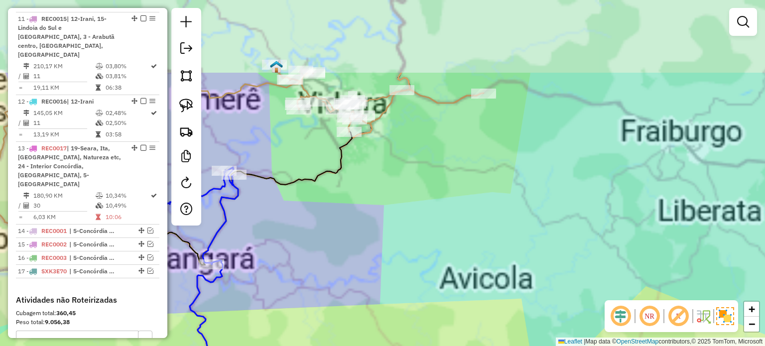
drag, startPoint x: 477, startPoint y: 245, endPoint x: 453, endPoint y: 292, distance: 52.8
click at [453, 292] on div "Janela de atendimento Grade de atendimento Capacidade Transportadoras Veículos …" at bounding box center [382, 173] width 765 height 346
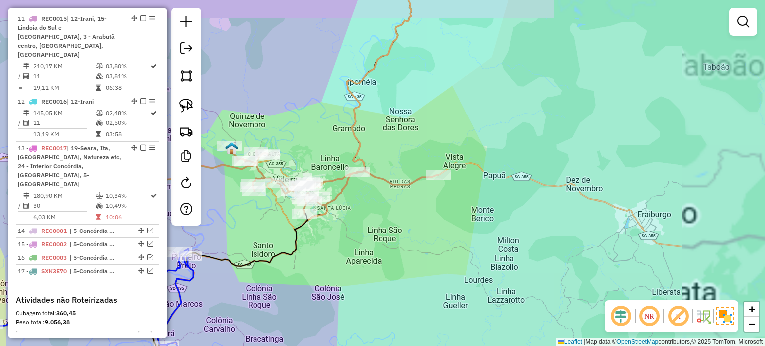
drag, startPoint x: 488, startPoint y: 195, endPoint x: 336, endPoint y: 243, distance: 159.8
click at [465, 230] on div "Janela de atendimento Grade de atendimento Capacidade Transportadoras Veículos …" at bounding box center [382, 173] width 765 height 346
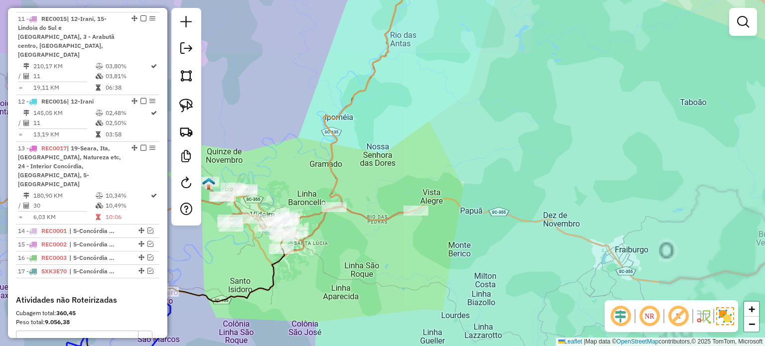
drag, startPoint x: 325, startPoint y: 281, endPoint x: 367, endPoint y: 261, distance: 46.6
click at [366, 261] on div "Janela de atendimento Grade de atendimento Capacidade Transportadoras Veículos …" at bounding box center [382, 173] width 765 height 346
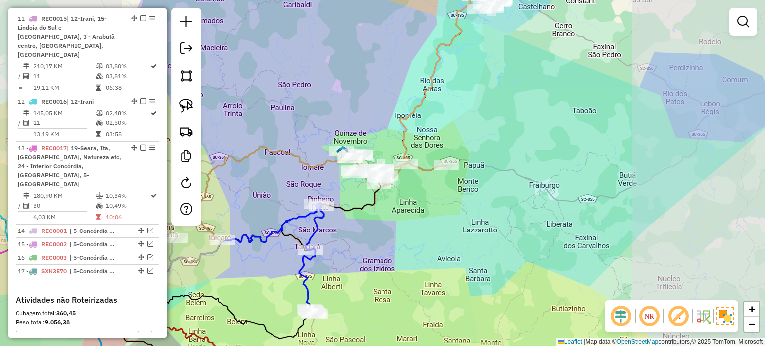
drag, startPoint x: 507, startPoint y: 117, endPoint x: 443, endPoint y: 194, distance: 100.9
click at [447, 213] on div "Janela de atendimento Grade de atendimento Capacidade Transportadoras Veículos …" at bounding box center [382, 173] width 765 height 346
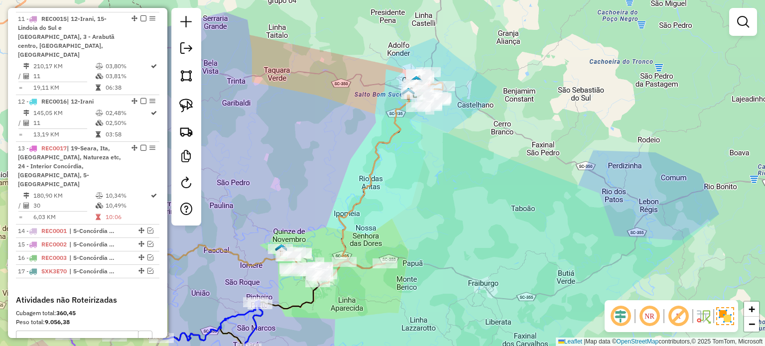
drag, startPoint x: 462, startPoint y: 149, endPoint x: 423, endPoint y: 199, distance: 63.6
click at [423, 199] on div "Janela de atendimento Grade de atendimento Capacidade Transportadoras Veículos …" at bounding box center [382, 173] width 765 height 346
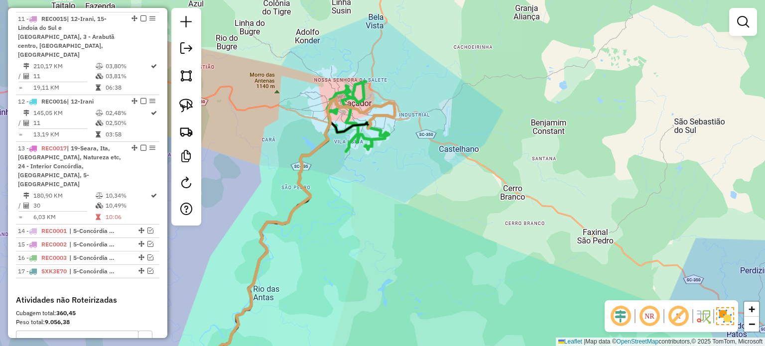
drag, startPoint x: 423, startPoint y: 207, endPoint x: 406, endPoint y: 193, distance: 22.3
click at [424, 209] on div "Janela de atendimento Grade de atendimento Capacidade Transportadoras Veículos …" at bounding box center [382, 173] width 765 height 346
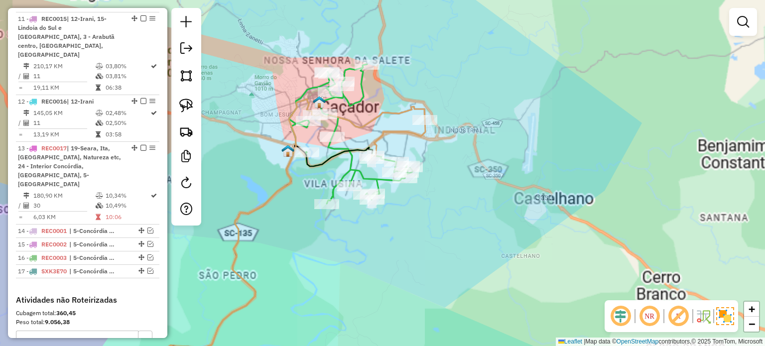
click at [442, 227] on div "Janela de atendimento Grade de atendimento Capacidade Transportadoras Veículos …" at bounding box center [382, 173] width 765 height 346
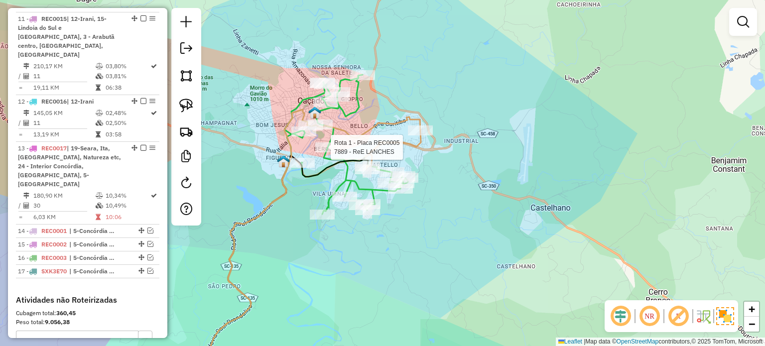
select select "*********"
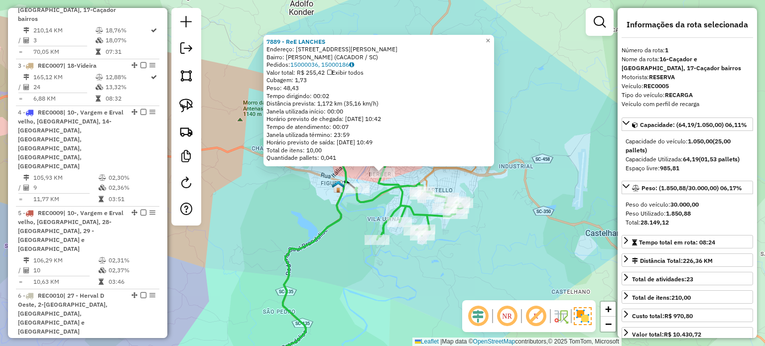
scroll to position [407, 0]
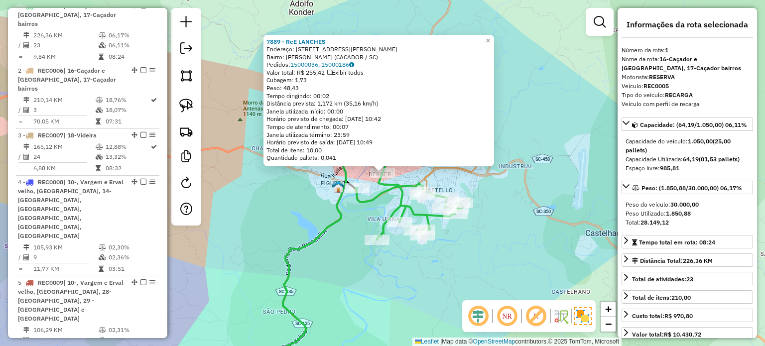
click at [514, 247] on div "7889 - ReE LANCHES Endereço: Rua Henrique Julio Berger 774 Bairro: BERGER (CACA…" at bounding box center [382, 173] width 765 height 346
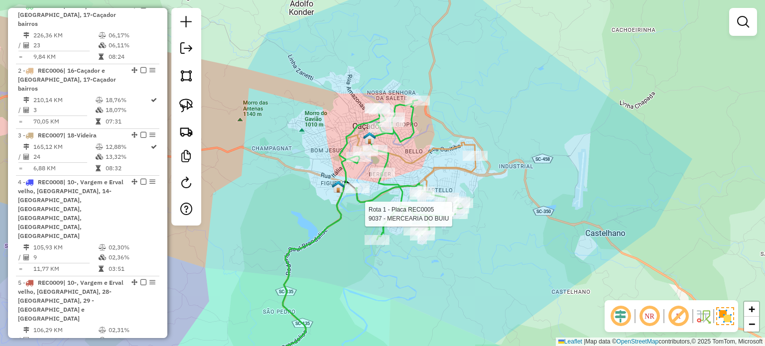
select select "*********"
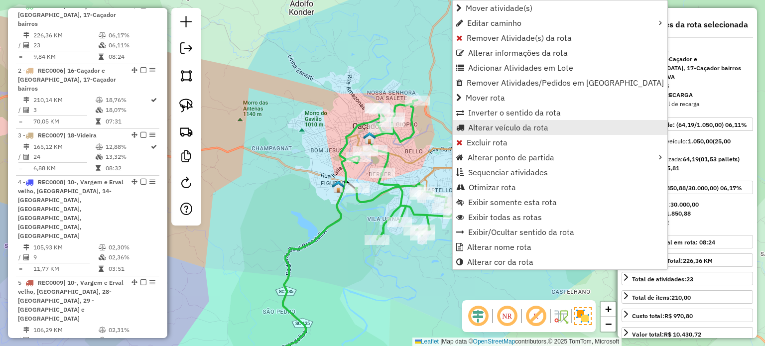
click at [482, 130] on span "Alterar veículo da rota" at bounding box center [508, 128] width 80 height 8
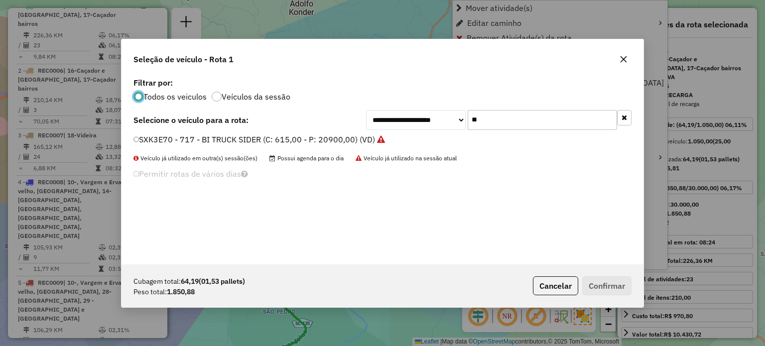
scroll to position [5, 3]
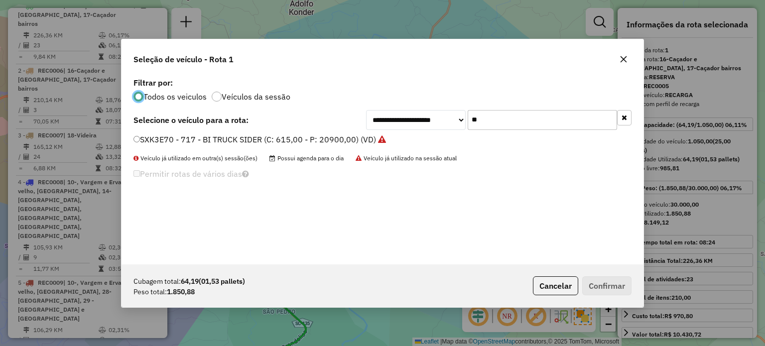
drag, startPoint x: 455, startPoint y: 122, endPoint x: 448, endPoint y: 122, distance: 7.0
click at [448, 122] on div "**********" at bounding box center [499, 120] width 266 height 20
click at [622, 59] on icon "button" at bounding box center [624, 59] width 6 height 6
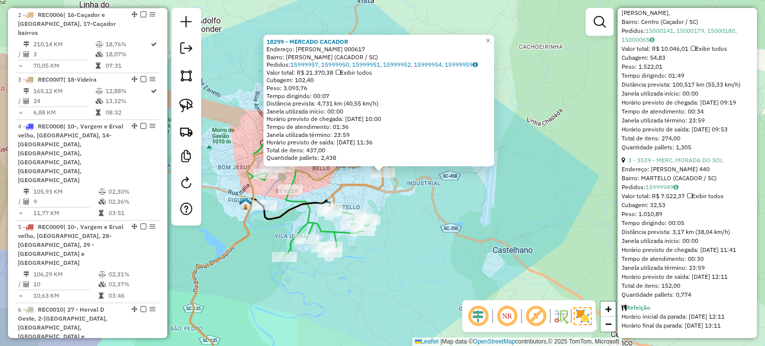
scroll to position [648, 0]
click at [430, 204] on div "18299 - MERCADO CACADOR Endereço: ANTONIIO VIVAN 000617 Bairro: SAO CRISTOVAO (…" at bounding box center [382, 173] width 765 height 346
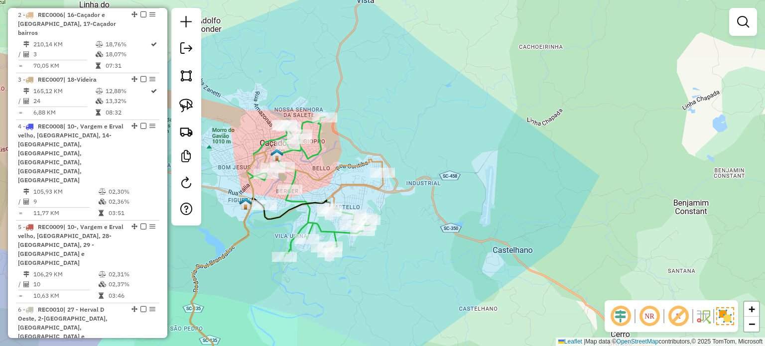
drag, startPoint x: 437, startPoint y: 207, endPoint x: 511, endPoint y: 207, distance: 73.7
click at [511, 207] on div "18299 - MERCADO CACADOR Endereço: ANTONIIO VIVAN 000617 Bairro: SAO CRISTOVAO (…" at bounding box center [382, 173] width 765 height 346
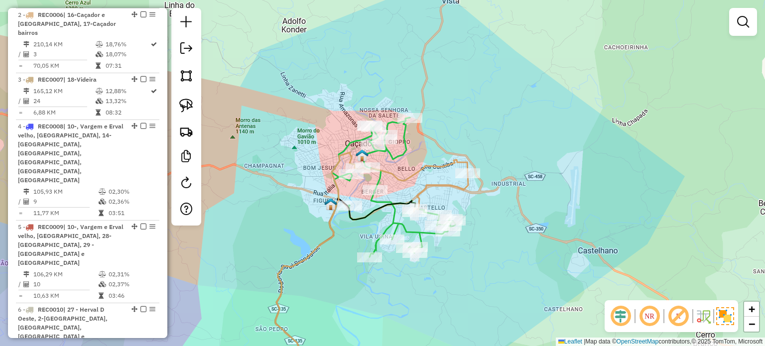
drag, startPoint x: 486, startPoint y: 209, endPoint x: 499, endPoint y: 215, distance: 14.3
click at [499, 215] on div "Janela de atendimento Grade de atendimento Capacidade Transportadoras Veículos …" at bounding box center [382, 173] width 765 height 346
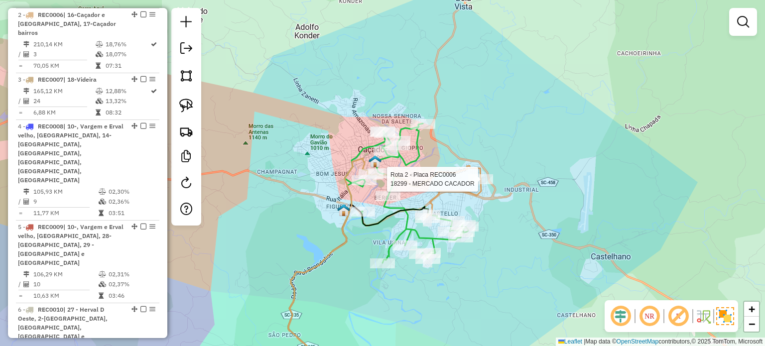
select select "*********"
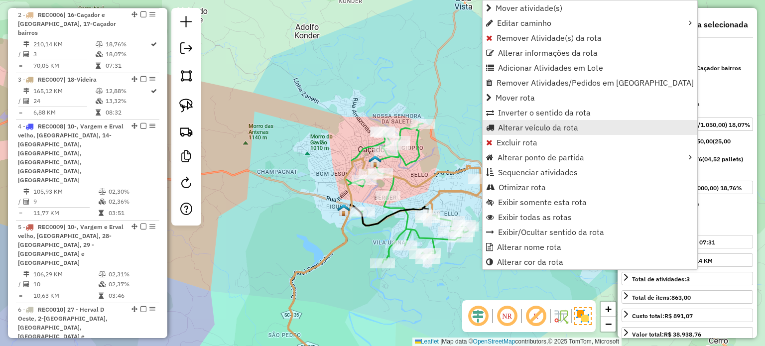
click at [509, 126] on span "Alterar veículo da rota" at bounding box center [538, 128] width 80 height 8
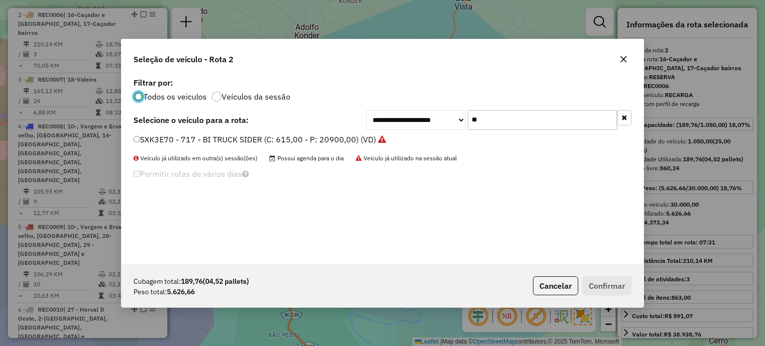
scroll to position [5, 3]
drag, startPoint x: 541, startPoint y: 125, endPoint x: 475, endPoint y: 127, distance: 65.8
click at [475, 127] on input "**" at bounding box center [542, 120] width 149 height 20
type input "*"
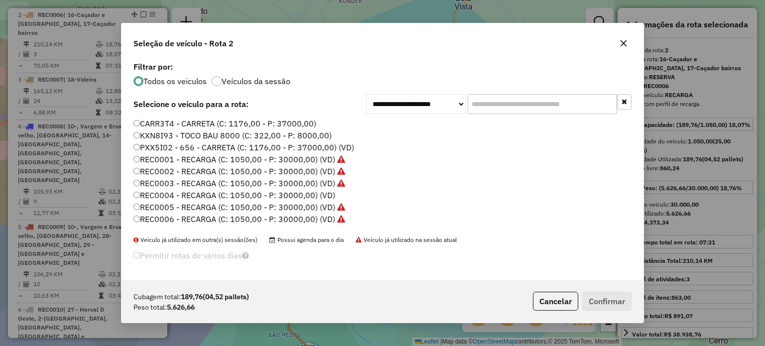
click at [624, 42] on icon "button" at bounding box center [624, 43] width 6 height 6
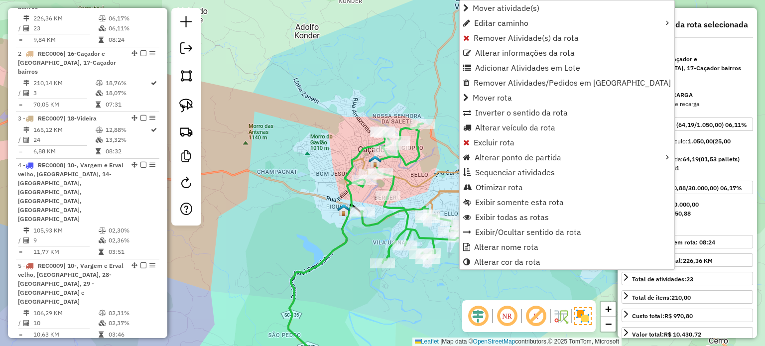
scroll to position [407, 0]
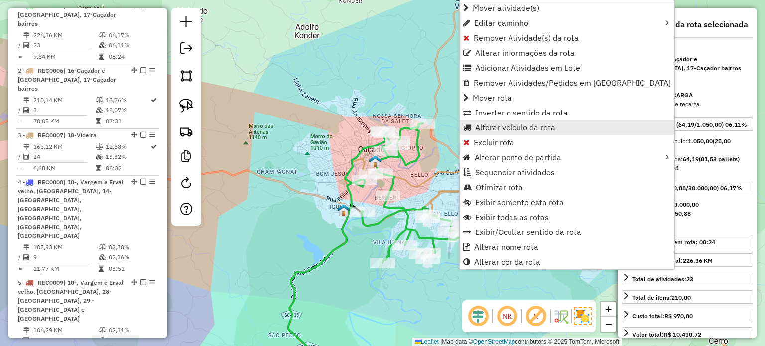
click at [493, 127] on span "Alterar veículo da rota" at bounding box center [515, 128] width 80 height 8
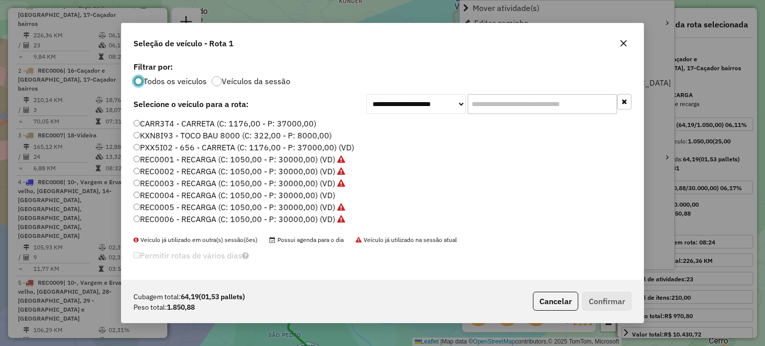
scroll to position [5, 3]
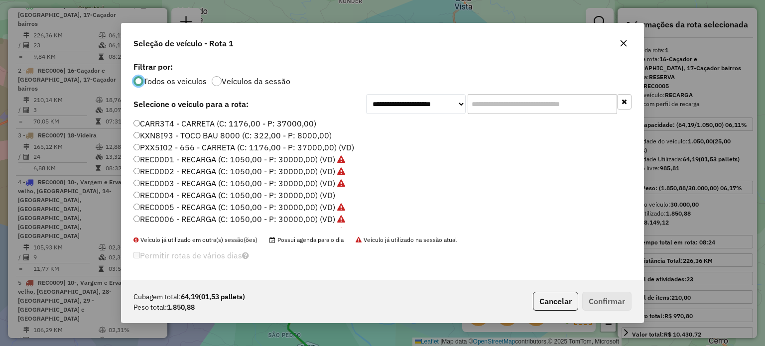
click at [504, 107] on input "text" at bounding box center [542, 104] width 149 height 20
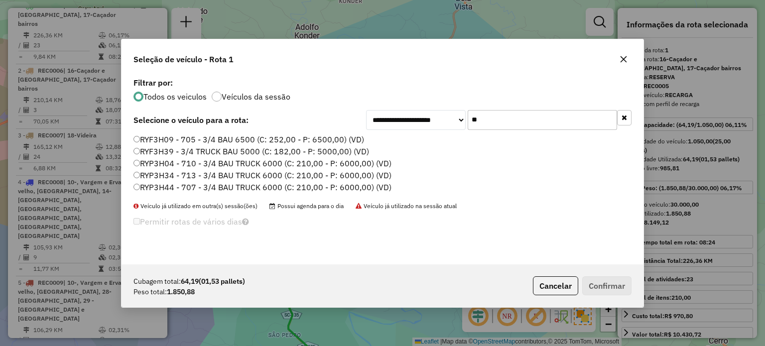
type input "**"
click at [184, 151] on label "RYF3H39 - 3/4 TRUCK BAU 5000 (C: 182,00 - P: 5000,00) (VD)" at bounding box center [252, 151] width 236 height 12
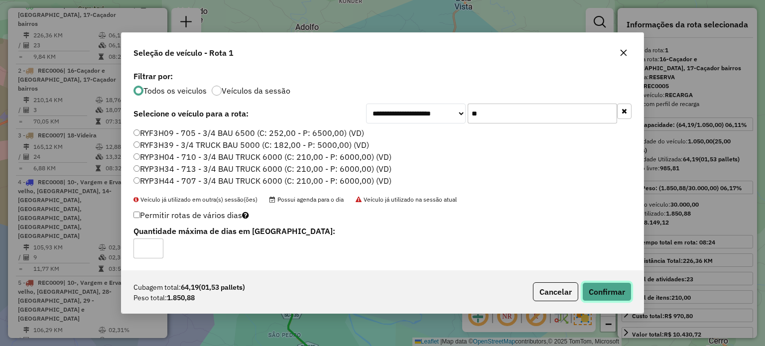
click at [616, 286] on button "Confirmar" at bounding box center [606, 291] width 49 height 19
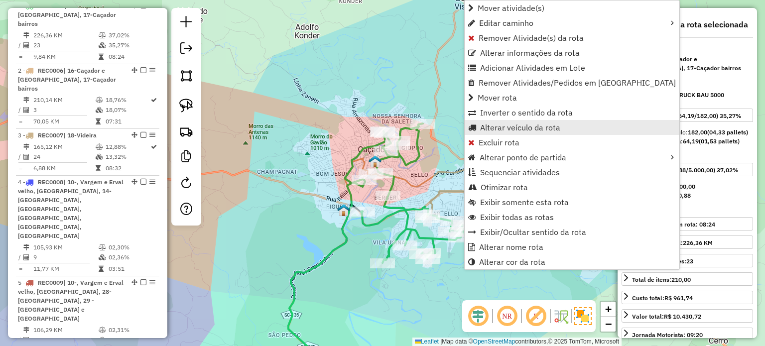
click at [493, 124] on span "Alterar veículo da rota" at bounding box center [520, 128] width 80 height 8
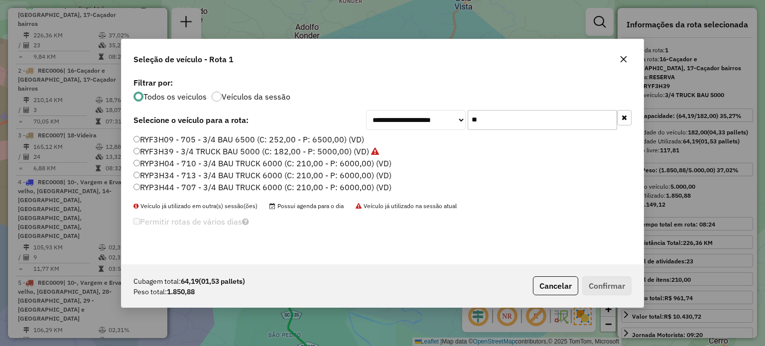
drag, startPoint x: 488, startPoint y: 125, endPoint x: 436, endPoint y: 124, distance: 52.3
click at [436, 124] on div "**********" at bounding box center [499, 120] width 266 height 20
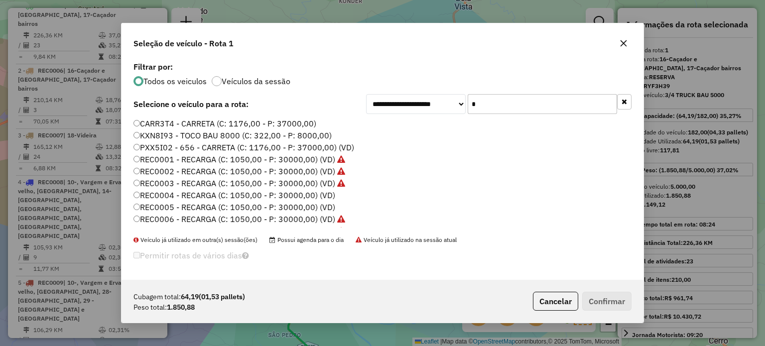
type input "**"
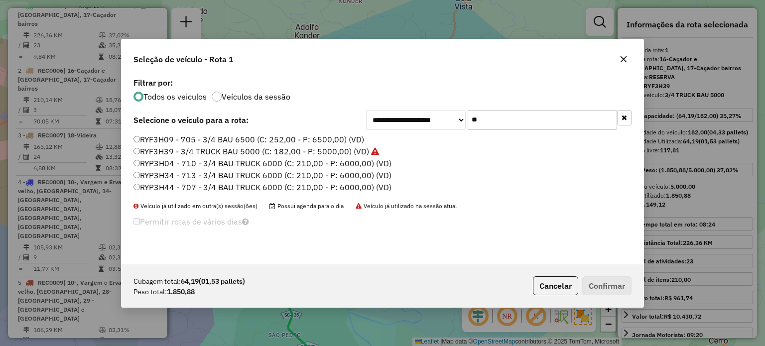
click at [191, 139] on label "RYF3H09 - 705 - 3/4 BAU 6500 (C: 252,00 - P: 6500,00) (VD)" at bounding box center [249, 140] width 231 height 12
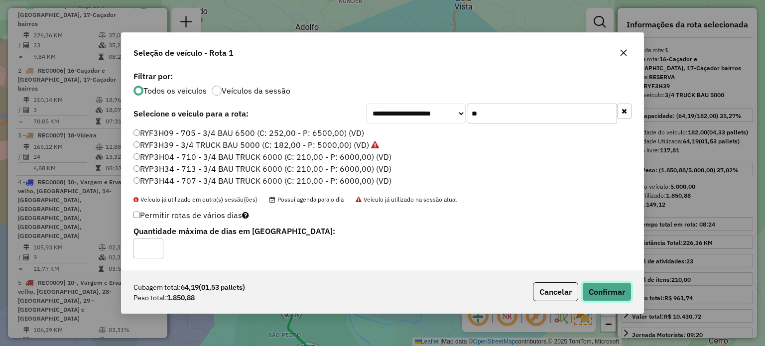
click at [606, 292] on button "Confirmar" at bounding box center [606, 291] width 49 height 19
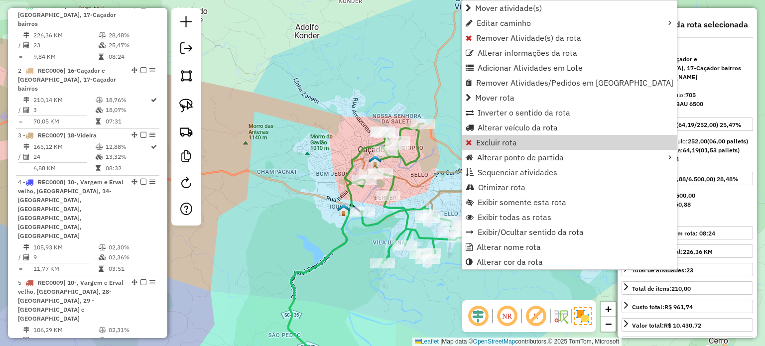
click at [429, 175] on icon at bounding box center [425, 192] width 111 height 52
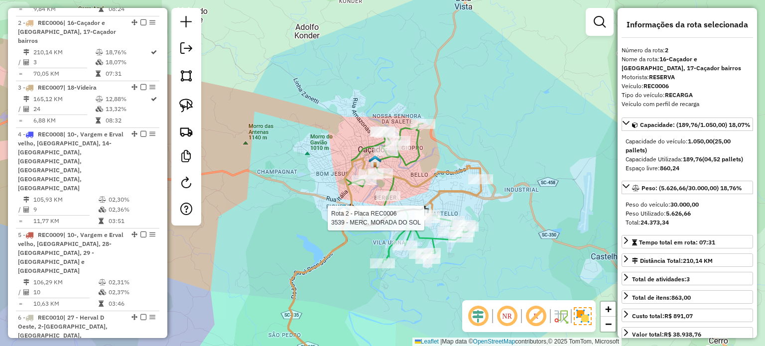
scroll to position [462, 0]
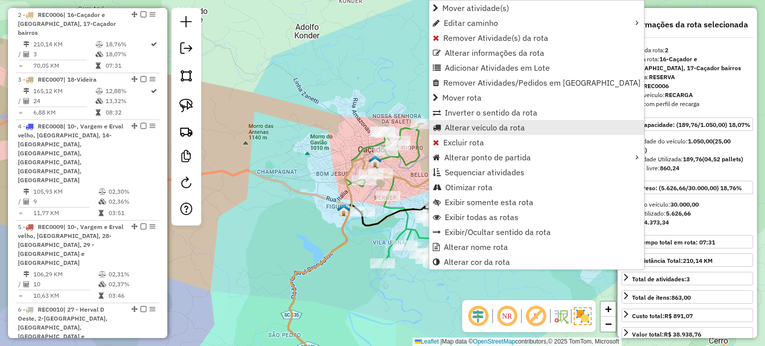
click at [459, 126] on span "Alterar veículo da rota" at bounding box center [485, 128] width 80 height 8
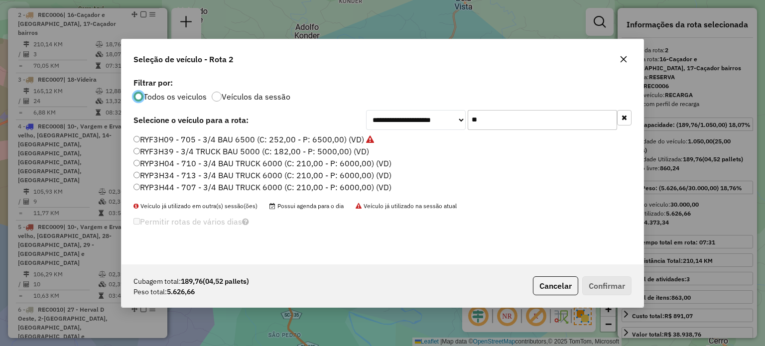
scroll to position [5, 3]
drag, startPoint x: 517, startPoint y: 121, endPoint x: 422, endPoint y: 121, distance: 94.2
click at [422, 121] on div "**********" at bounding box center [499, 120] width 266 height 20
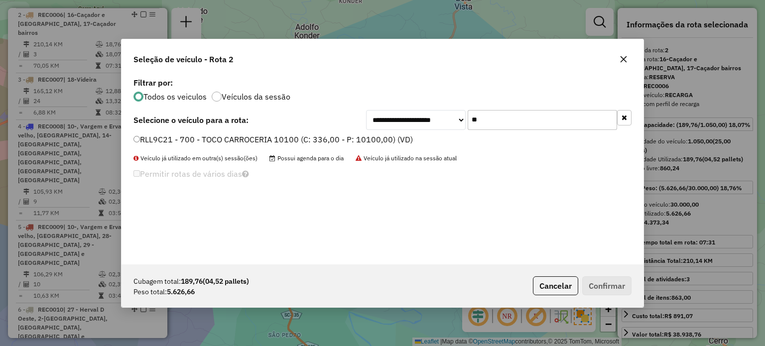
type input "**"
drag, startPoint x: 191, startPoint y: 134, endPoint x: 211, endPoint y: 145, distance: 23.0
click at [191, 134] on label "RLL9C21 - 700 - TOCO CARROCERIA 10100 (C: 336,00 - P: 10100,00) (VD)" at bounding box center [274, 140] width 280 height 12
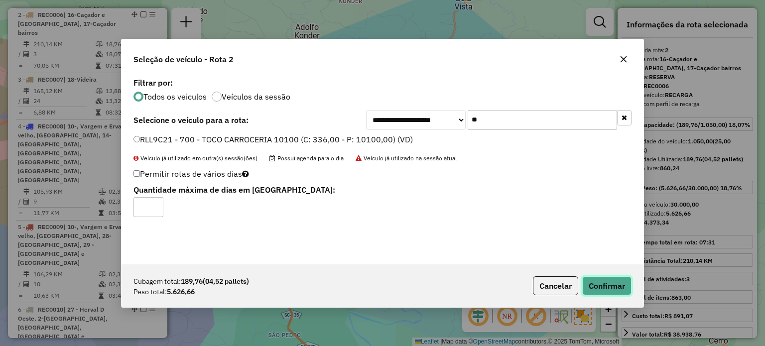
click at [611, 286] on button "Confirmar" at bounding box center [606, 286] width 49 height 19
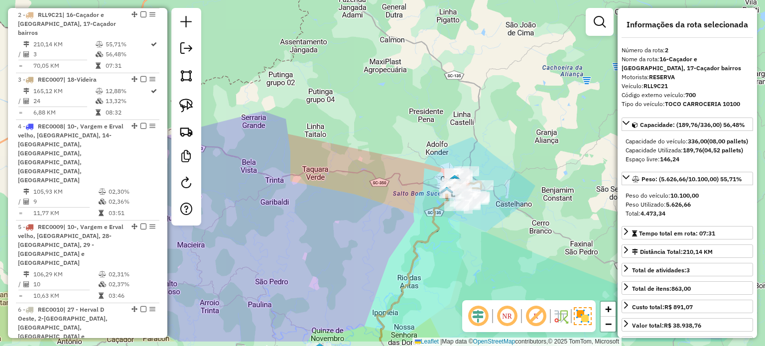
drag, startPoint x: 472, startPoint y: 238, endPoint x: 473, endPoint y: 144, distance: 94.2
click at [472, 147] on div "Janela de atendimento Grade de atendimento Capacidade Transportadoras Veículos …" at bounding box center [382, 173] width 765 height 346
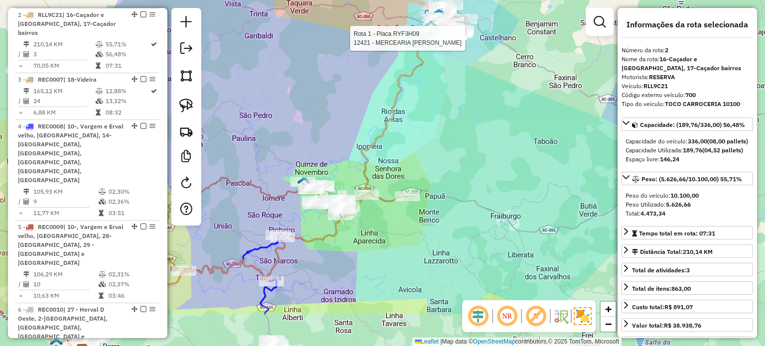
drag, startPoint x: 472, startPoint y: 145, endPoint x: 463, endPoint y: 193, distance: 48.3
click at [474, 138] on div "Rota 1 - Placa RYF3H09 12421 - MERCEARIA RJ JUCELIA Janela de atendimento Grade…" at bounding box center [382, 173] width 765 height 346
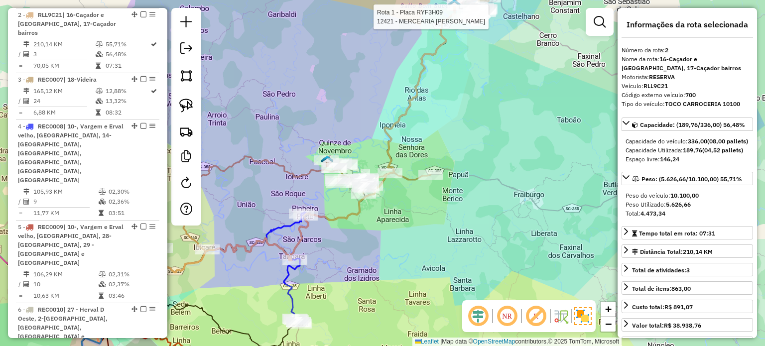
drag, startPoint x: 485, startPoint y: 188, endPoint x: 493, endPoint y: 185, distance: 8.5
click at [493, 185] on div "Rota 1 - Placa RYF3H09 12421 - MERCEARIA RJ JUCELIA Janela de atendimento Grade…" at bounding box center [382, 173] width 765 height 346
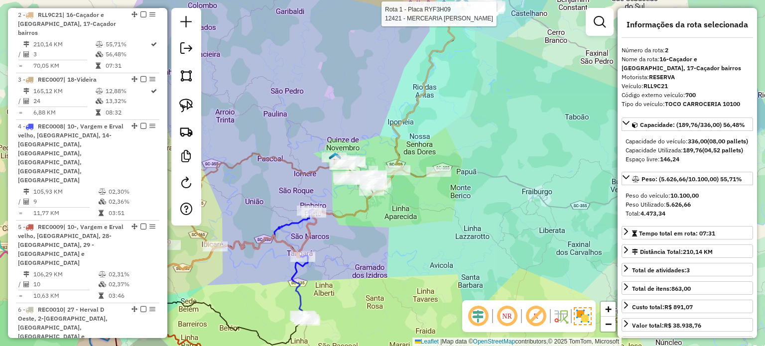
drag, startPoint x: 411, startPoint y: 227, endPoint x: 396, endPoint y: 199, distance: 31.2
click at [417, 229] on div "Rota 1 - Placa RYF3H09 12421 - MERCEARIA RJ JUCELIA Janela de atendimento Grade…" at bounding box center [382, 173] width 765 height 346
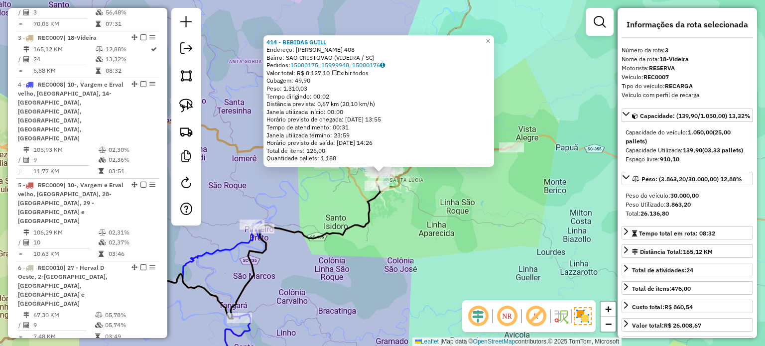
scroll to position [518, 0]
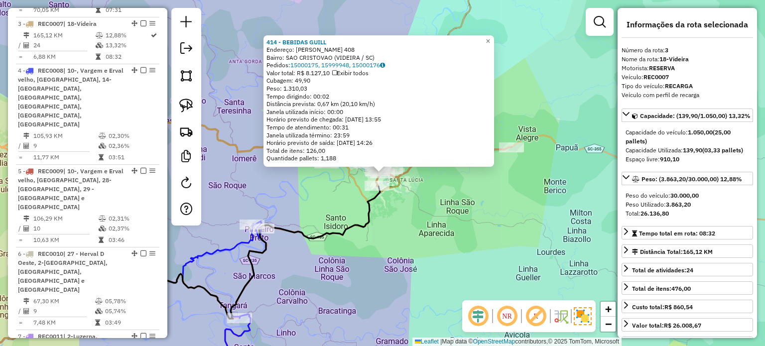
click at [452, 216] on div "414 - BEBIDAS GUILL Endereço: FREI ROGRIO 408 Bairro: SAO CRISTOVAO (VIDEIRA / …" at bounding box center [382, 173] width 765 height 346
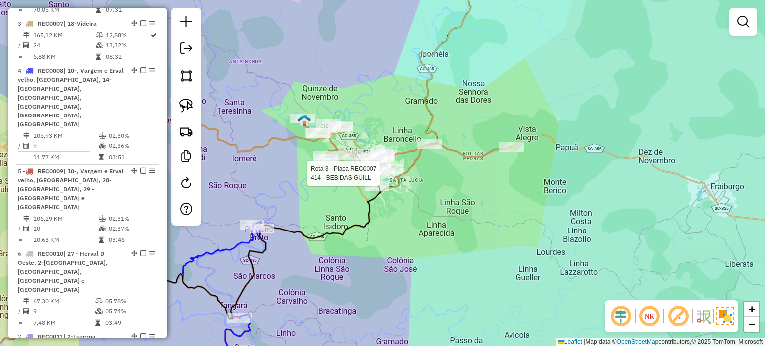
select select "*********"
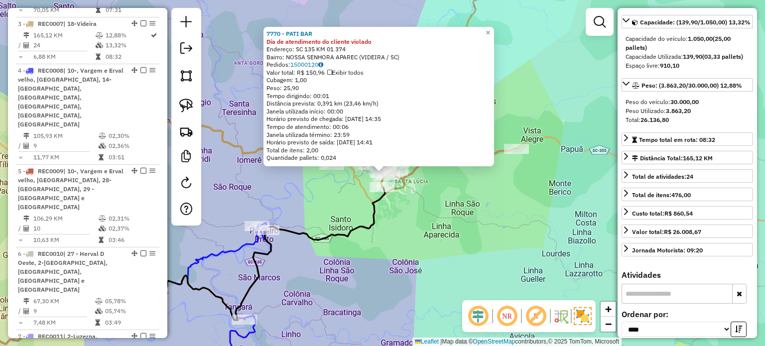
scroll to position [199, 0]
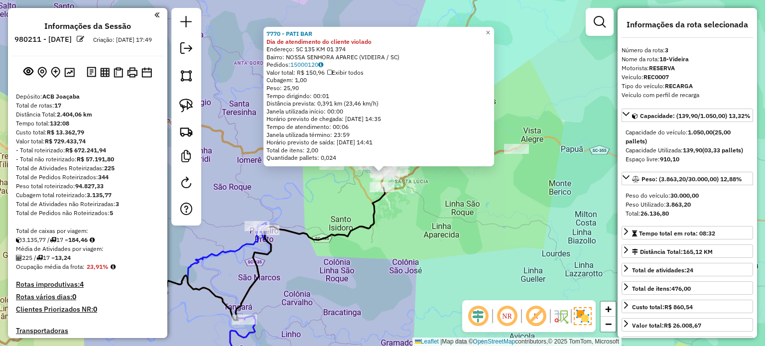
select select "*********"
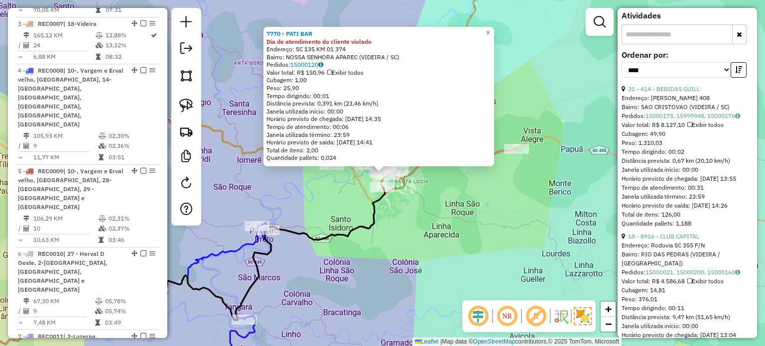
scroll to position [399, 0]
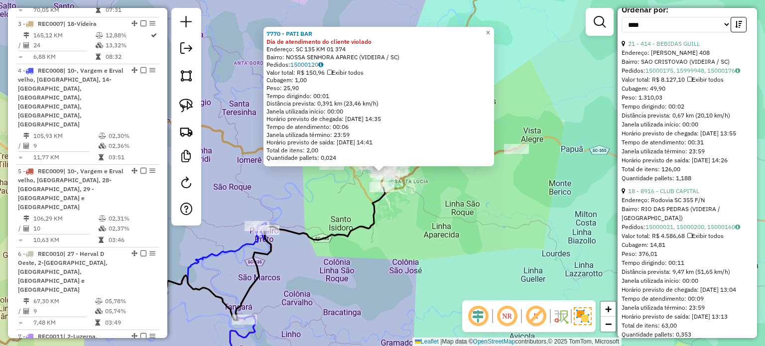
click at [395, 199] on div "7770 - PATI BAR Dia de atendimento do cliente violado Endereço: SC 135 KM 01 37…" at bounding box center [382, 173] width 765 height 346
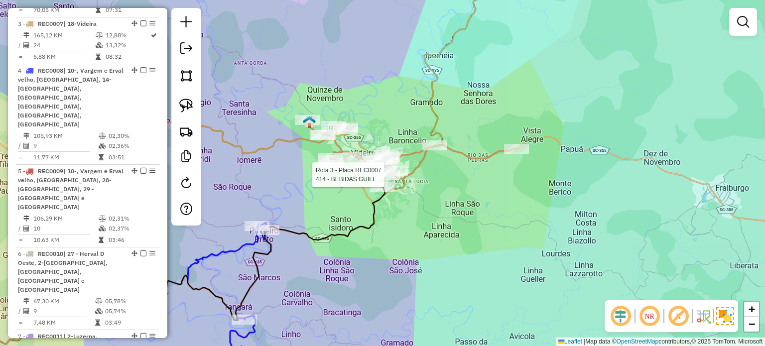
select select "*********"
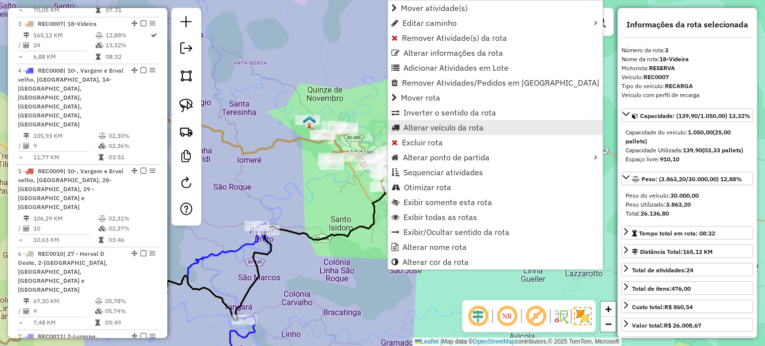
click at [409, 127] on span "Alterar veículo da rota" at bounding box center [444, 128] width 80 height 8
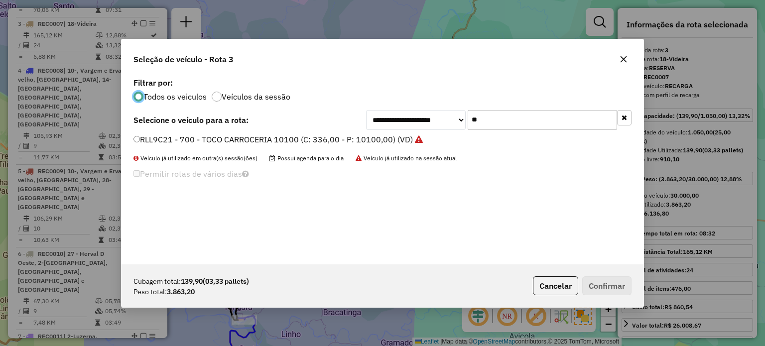
scroll to position [5, 3]
drag, startPoint x: 457, startPoint y: 123, endPoint x: 447, endPoint y: 122, distance: 10.5
click at [447, 122] on div "**********" at bounding box center [499, 120] width 266 height 20
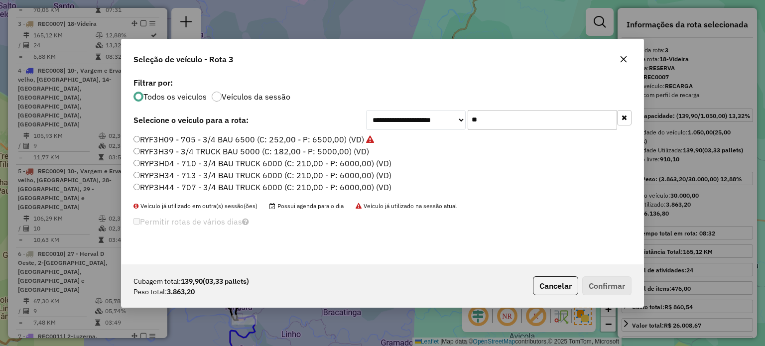
type input "**"
click at [195, 163] on label "RYP3H04 - 710 - 3/4 BAU TRUCK 6000 (C: 210,00 - P: 6000,00) (VD)" at bounding box center [263, 163] width 258 height 12
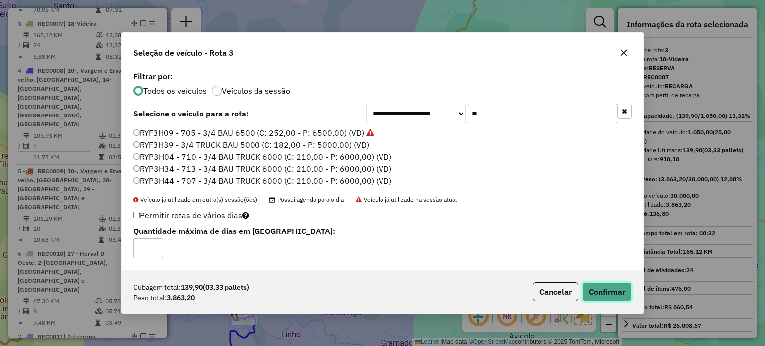
click at [617, 287] on button "Confirmar" at bounding box center [606, 291] width 49 height 19
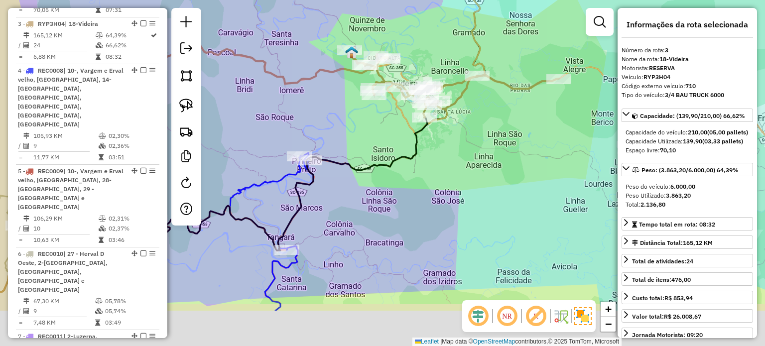
drag, startPoint x: 462, startPoint y: 193, endPoint x: 445, endPoint y: 181, distance: 20.5
click at [466, 180] on div "Janela de atendimento Grade de atendimento Capacidade Transportadoras Veículos …" at bounding box center [382, 173] width 765 height 346
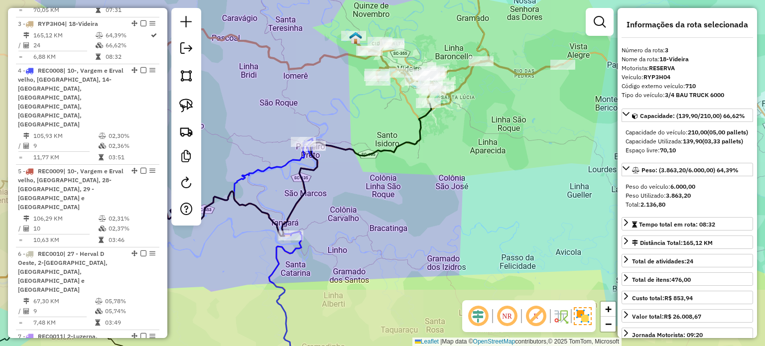
drag, startPoint x: 413, startPoint y: 225, endPoint x: 470, endPoint y: 169, distance: 79.6
click at [470, 169] on div "Janela de atendimento Grade de atendimento Capacidade Transportadoras Veículos …" at bounding box center [382, 173] width 765 height 346
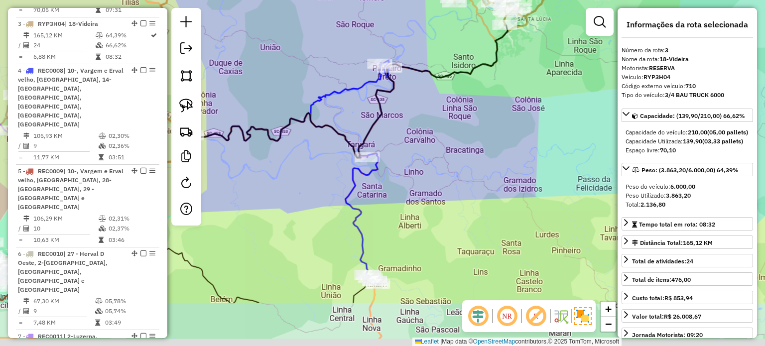
drag, startPoint x: 454, startPoint y: 199, endPoint x: 456, endPoint y: 184, distance: 14.7
click at [456, 185] on div "Janela de atendimento Grade de atendimento Capacidade Transportadoras Veículos …" at bounding box center [382, 173] width 765 height 346
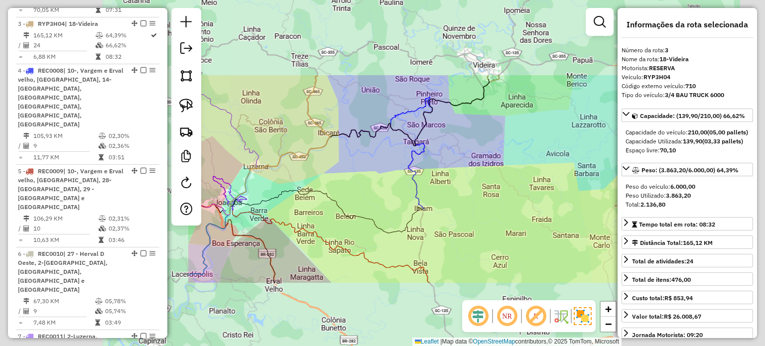
click at [454, 165] on div "Janela de atendimento Grade de atendimento Capacidade Transportadoras Veículos …" at bounding box center [382, 173] width 765 height 346
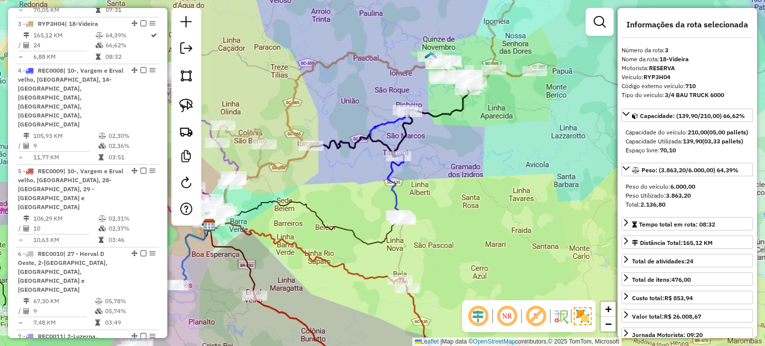
click at [436, 150] on div "Janela de atendimento Grade de atendimento Capacidade Transportadoras Veículos …" at bounding box center [382, 173] width 765 height 346
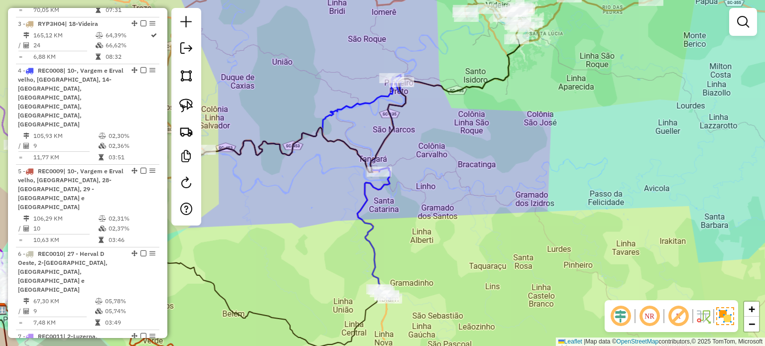
drag, startPoint x: 446, startPoint y: 155, endPoint x: 446, endPoint y: 149, distance: 6.5
click at [446, 152] on div "Janela de atendimento Grade de atendimento Capacidade Transportadoras Veículos …" at bounding box center [382, 173] width 765 height 346
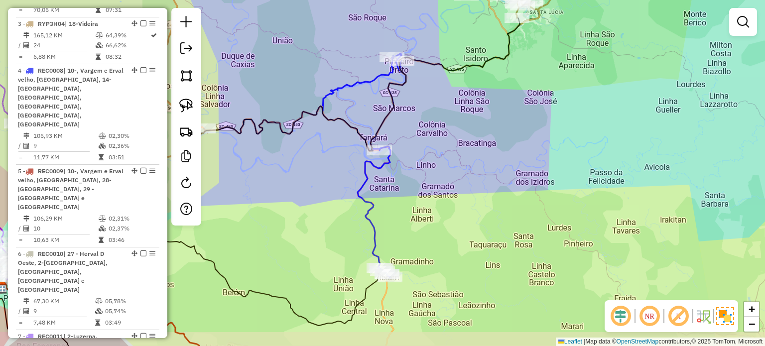
click at [449, 185] on div "Janela de atendimento Grade de atendimento Capacidade Transportadoras Veículos …" at bounding box center [382, 173] width 765 height 346
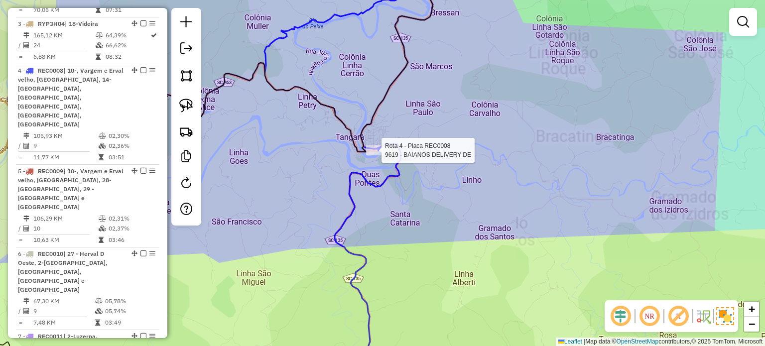
select select "*********"
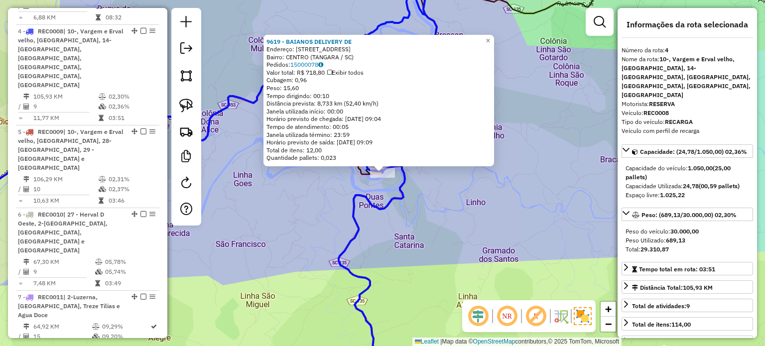
scroll to position [564, 0]
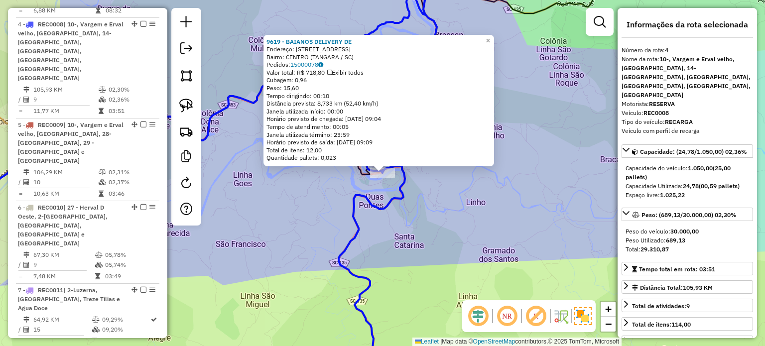
click at [453, 211] on div "9619 - BAIANOS DELIVERY DE Endereço: RUA SaO PAULO 297 Bairro: CENTRO (TANGARA …" at bounding box center [382, 173] width 765 height 346
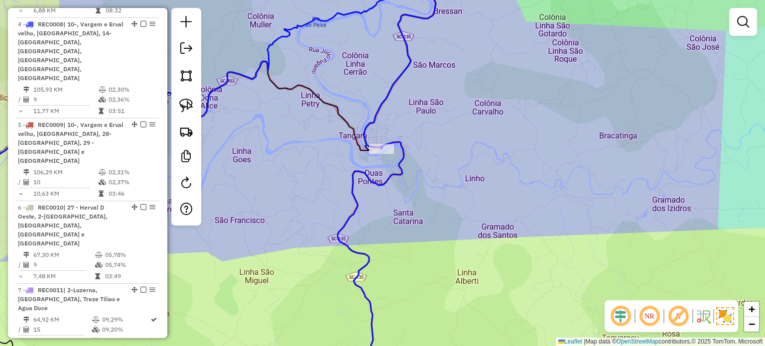
drag, startPoint x: 444, startPoint y: 225, endPoint x: 451, endPoint y: 119, distance: 105.9
click at [449, 131] on div "Janela de atendimento Grade de atendimento Capacidade Transportadoras Veículos …" at bounding box center [382, 173] width 765 height 346
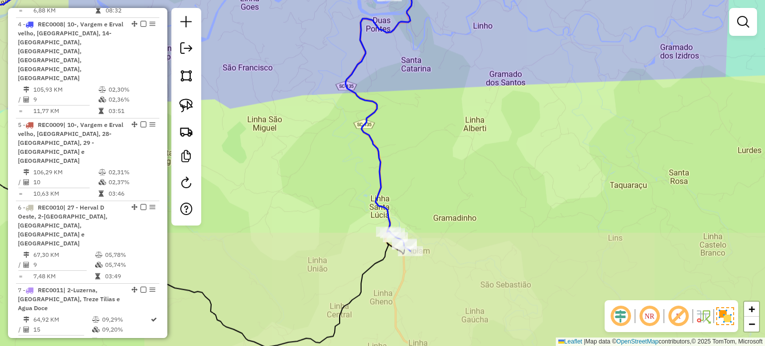
drag, startPoint x: 462, startPoint y: 201, endPoint x: 460, endPoint y: 165, distance: 35.5
click at [460, 167] on div "Janela de atendimento Grade de atendimento Capacidade Transportadoras Veículos …" at bounding box center [382, 173] width 765 height 346
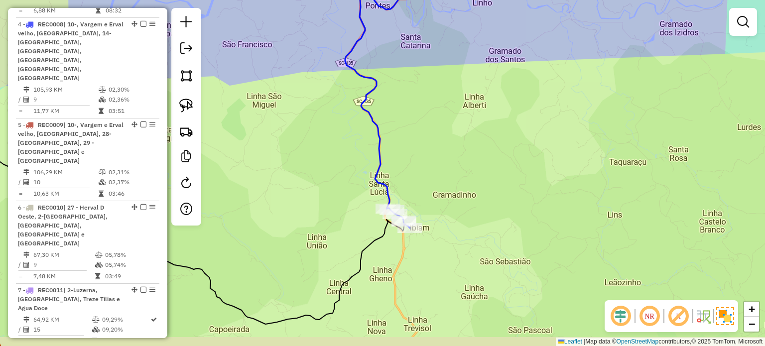
click at [470, 200] on div "Janela de atendimento Grade de atendimento Capacidade Transportadoras Veículos …" at bounding box center [382, 173] width 765 height 346
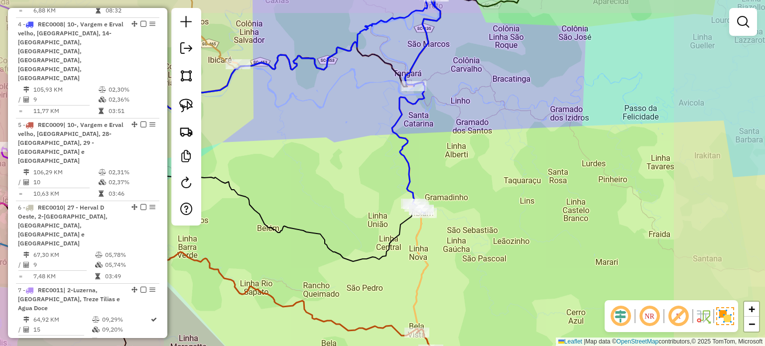
drag, startPoint x: 468, startPoint y: 145, endPoint x: 456, endPoint y: 178, distance: 35.2
click at [456, 178] on div "Janela de atendimento Grade de atendimento Capacidade Transportadoras Veículos …" at bounding box center [382, 173] width 765 height 346
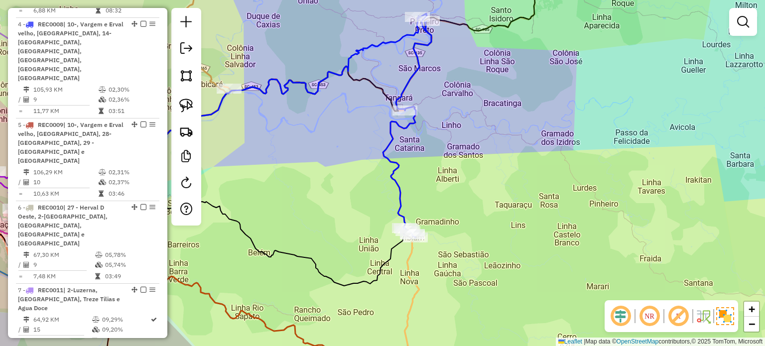
click at [446, 194] on div "Janela de atendimento Grade de atendimento Capacidade Transportadoras Veículos …" at bounding box center [382, 173] width 765 height 346
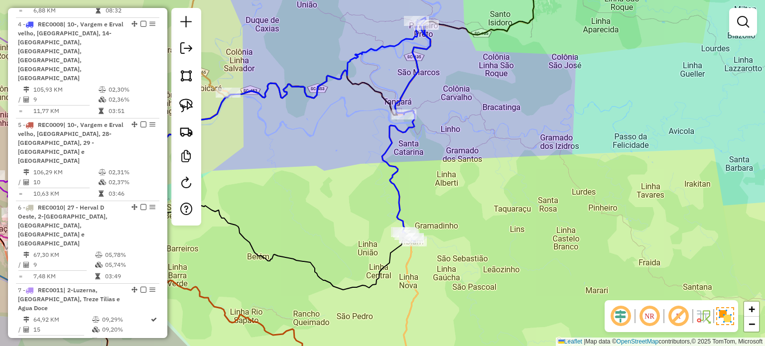
click at [440, 179] on div "Janela de atendimento Grade de atendimento Capacidade Transportadoras Veículos …" at bounding box center [382, 173] width 765 height 346
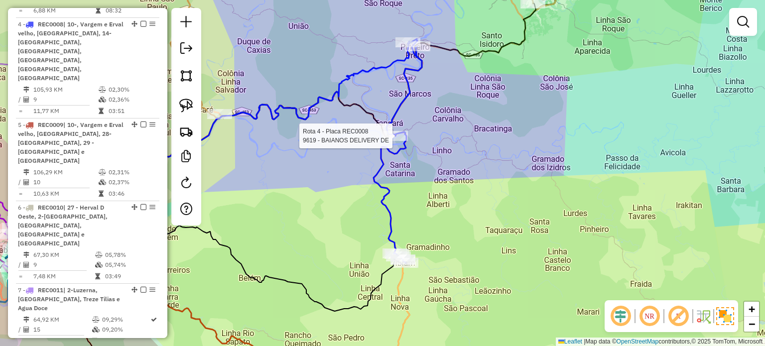
select select "*********"
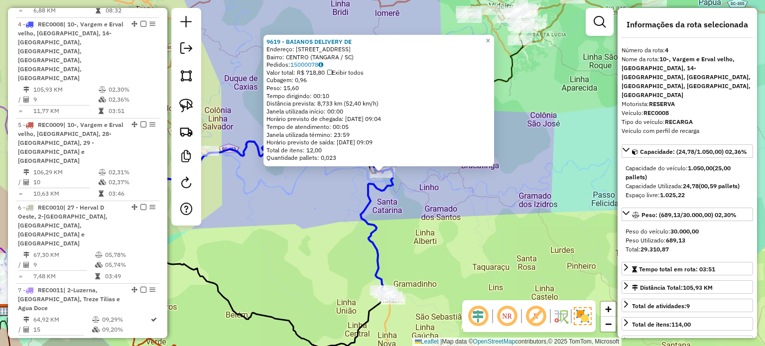
click at [444, 216] on div "9619 - BAIANOS DELIVERY DE Endereço: RUA SaO PAULO 297 Bairro: CENTRO (TANGARA …" at bounding box center [382, 173] width 765 height 346
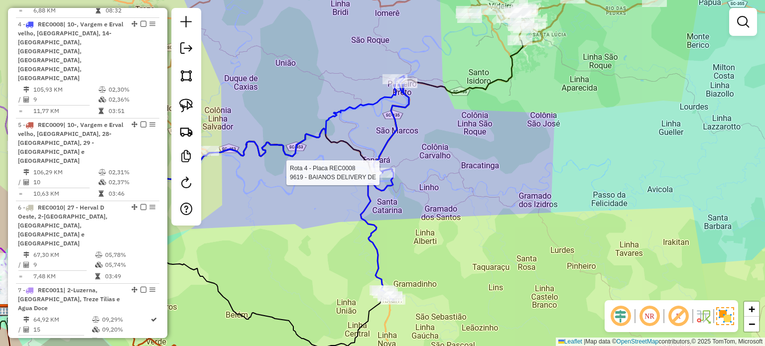
select select "*********"
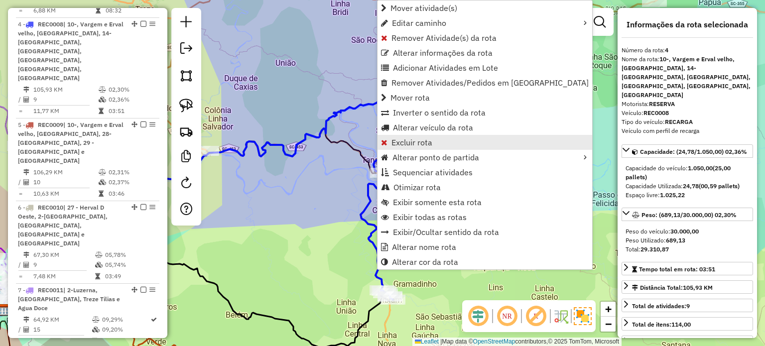
click at [403, 143] on span "Excluir rota" at bounding box center [412, 143] width 41 height 8
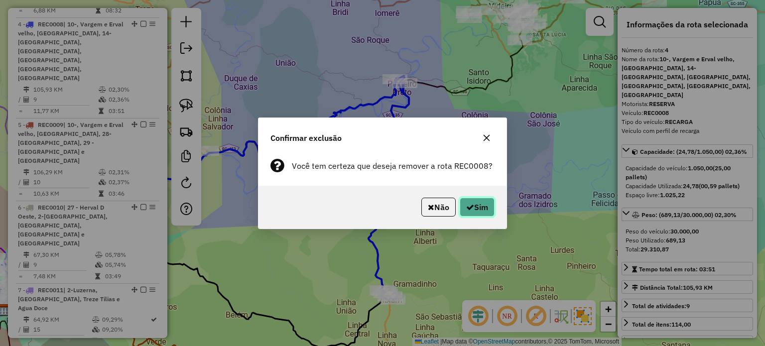
click at [478, 207] on button "Sim" at bounding box center [477, 207] width 35 height 19
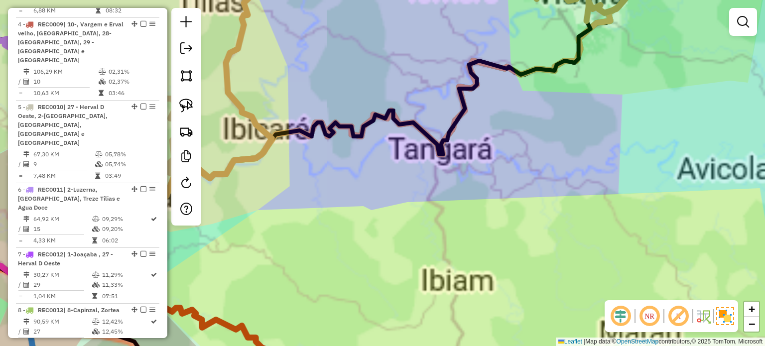
drag, startPoint x: 556, startPoint y: 115, endPoint x: 504, endPoint y: 201, distance: 100.6
click at [504, 201] on div "Janela de atendimento Grade de atendimento Capacidade Transportadoras Veículos …" at bounding box center [382, 173] width 765 height 346
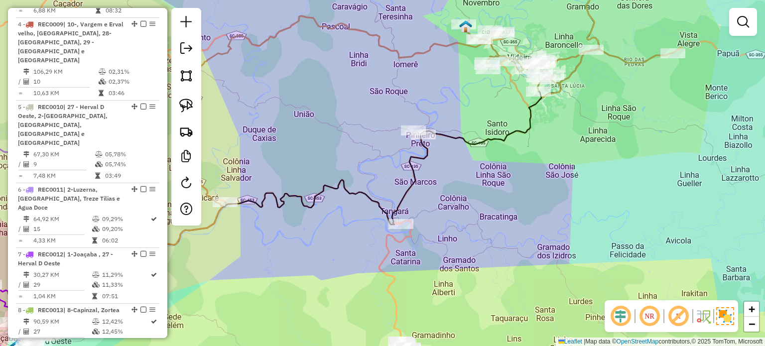
drag, startPoint x: 471, startPoint y: 198, endPoint x: 477, endPoint y: 175, distance: 23.8
click at [477, 175] on div "Janela de atendimento Grade de atendimento Capacidade Transportadoras Veículos …" at bounding box center [382, 173] width 765 height 346
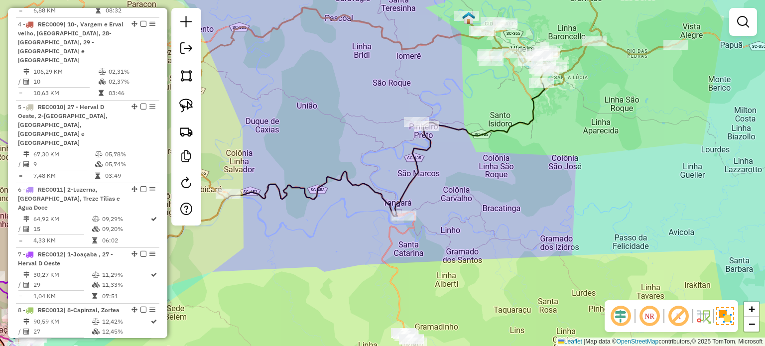
click at [480, 172] on div "Janela de atendimento Grade de atendimento Capacidade Transportadoras Veículos …" at bounding box center [382, 173] width 765 height 346
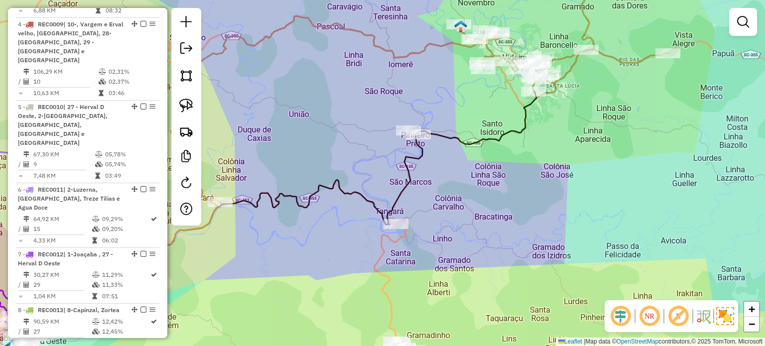
drag, startPoint x: 502, startPoint y: 204, endPoint x: 511, endPoint y: 179, distance: 26.6
click at [511, 179] on div "Janela de atendimento Grade de atendimento Capacidade Transportadoras Veículos …" at bounding box center [382, 173] width 765 height 346
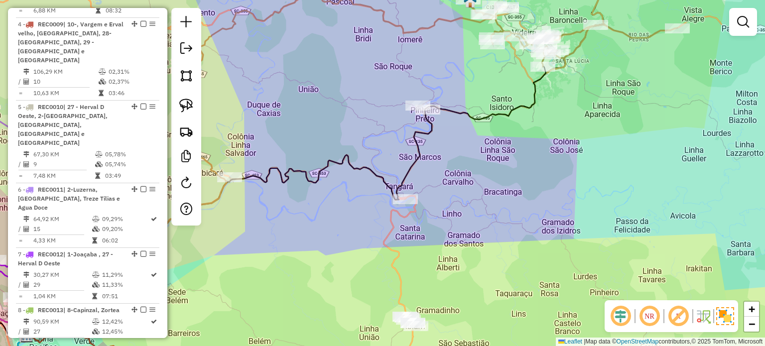
drag, startPoint x: 500, startPoint y: 173, endPoint x: 507, endPoint y: 160, distance: 14.3
click at [506, 161] on div "Janela de atendimento Grade de atendimento Capacidade Transportadoras Veículos …" at bounding box center [382, 173] width 765 height 346
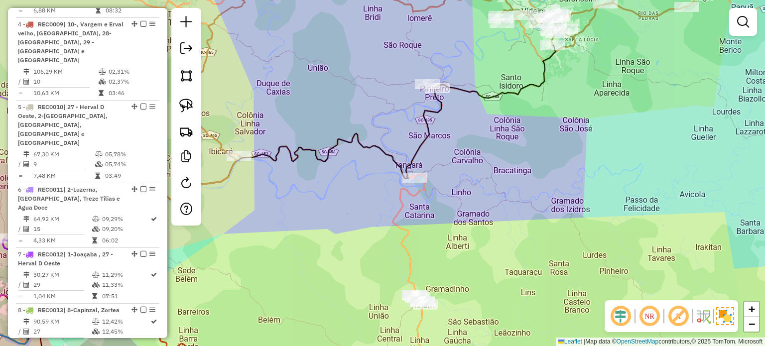
drag, startPoint x: 478, startPoint y: 182, endPoint x: 482, endPoint y: 186, distance: 5.7
click at [481, 186] on div "Janela de atendimento Grade de atendimento Capacidade Transportadoras Veículos …" at bounding box center [382, 173] width 765 height 346
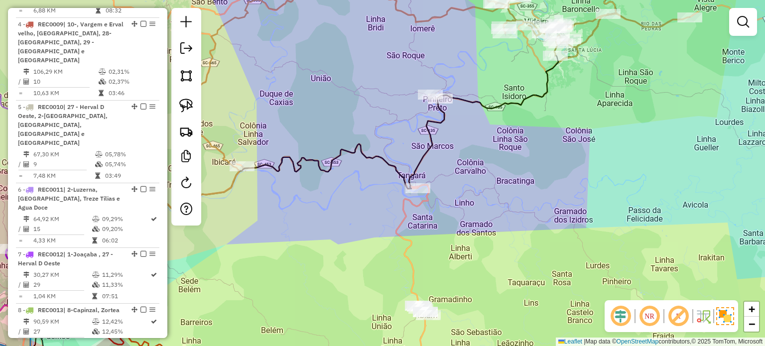
drag, startPoint x: 469, startPoint y: 127, endPoint x: 466, endPoint y: 151, distance: 24.0
click at [466, 151] on div "Janela de atendimento Grade de atendimento Capacidade Transportadoras Veículos …" at bounding box center [382, 173] width 765 height 346
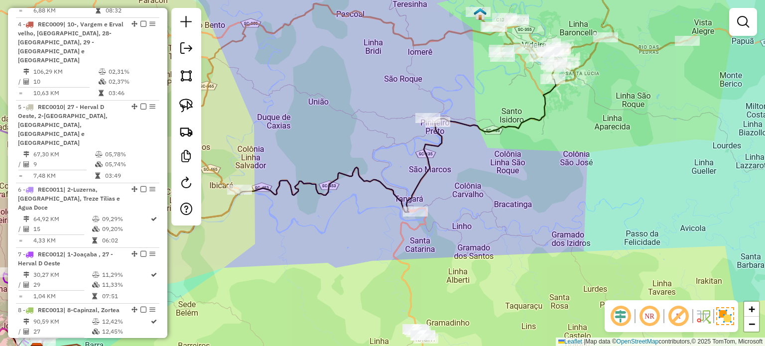
drag, startPoint x: 474, startPoint y: 170, endPoint x: 476, endPoint y: 184, distance: 14.0
click at [475, 183] on div "Janela de atendimento Grade de atendimento Capacidade Transportadoras Veículos …" at bounding box center [382, 173] width 765 height 346
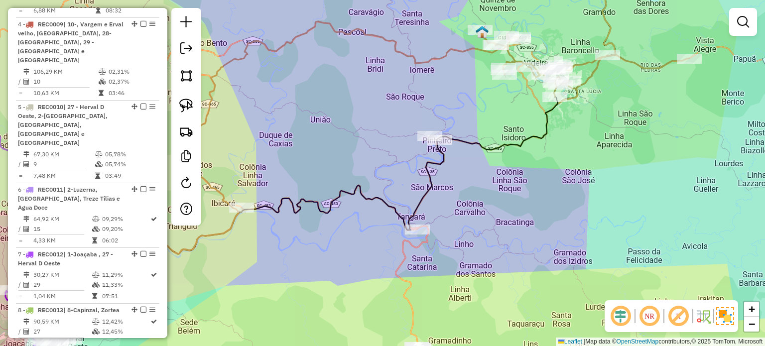
drag, startPoint x: 457, startPoint y: 155, endPoint x: 459, endPoint y: 164, distance: 9.7
click at [459, 164] on div "Janela de atendimento Grade de atendimento Capacidade Transportadoras Veículos …" at bounding box center [382, 173] width 765 height 346
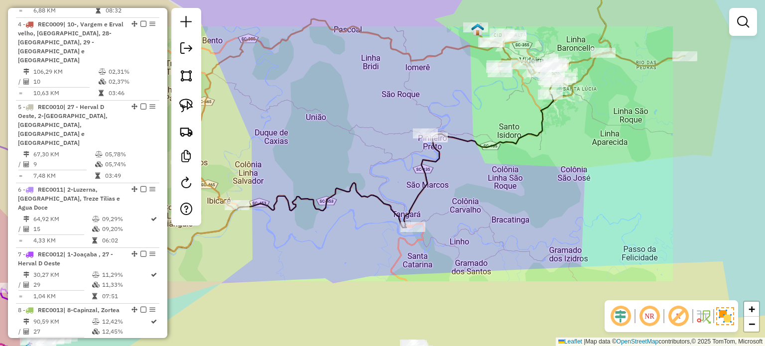
click at [479, 171] on div "Janela de atendimento Grade de atendimento Capacidade Transportadoras Veículos …" at bounding box center [382, 173] width 765 height 346
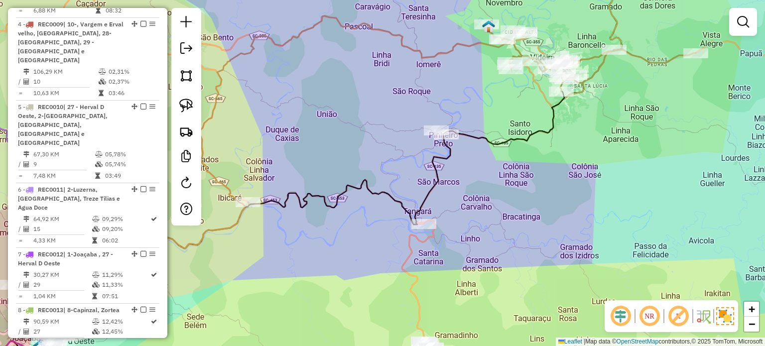
drag, startPoint x: 380, startPoint y: 151, endPoint x: 337, endPoint y: 140, distance: 44.6
click at [375, 146] on div "Janela de atendimento Grade de atendimento Capacidade Transportadoras Veículos …" at bounding box center [382, 173] width 765 height 346
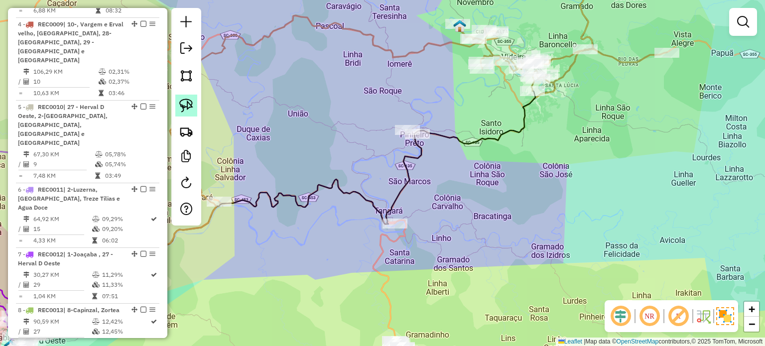
click at [189, 105] on img at bounding box center [186, 106] width 14 height 14
drag, startPoint x: 389, startPoint y: 167, endPoint x: 329, endPoint y: 115, distance: 79.1
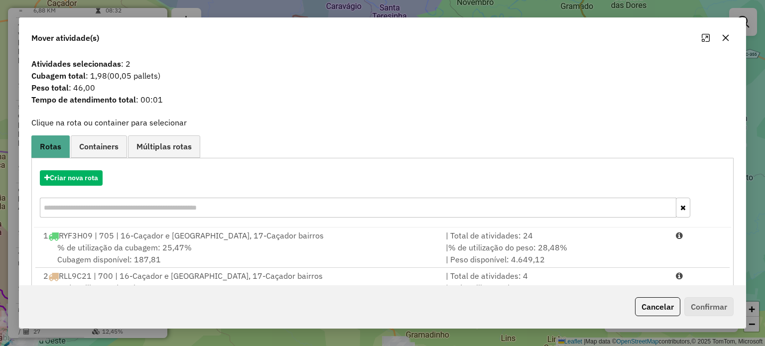
click at [726, 40] on icon "button" at bounding box center [726, 38] width 8 height 8
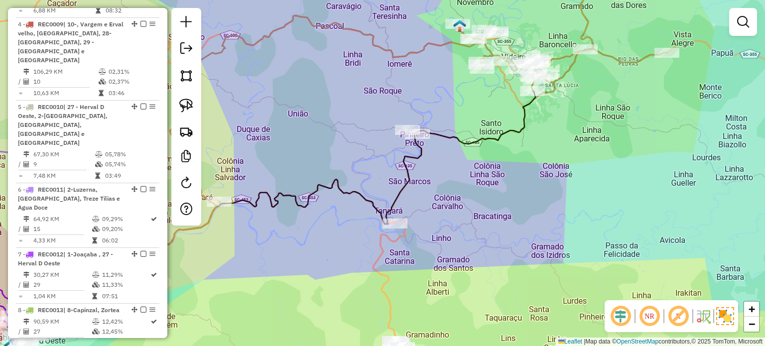
drag, startPoint x: 484, startPoint y: 197, endPoint x: 484, endPoint y: 178, distance: 18.4
click at [484, 180] on div "Janela de atendimento Grade de atendimento Capacidade Transportadoras Veículos …" at bounding box center [382, 173] width 765 height 346
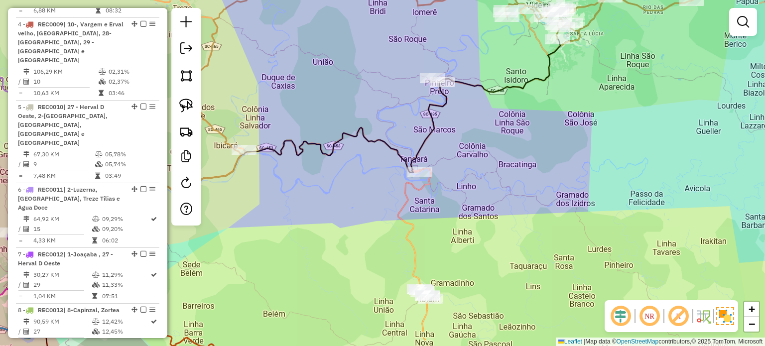
drag, startPoint x: 421, startPoint y: 141, endPoint x: 325, endPoint y: 85, distance: 111.7
click at [444, 109] on icon at bounding box center [300, 174] width 519 height 270
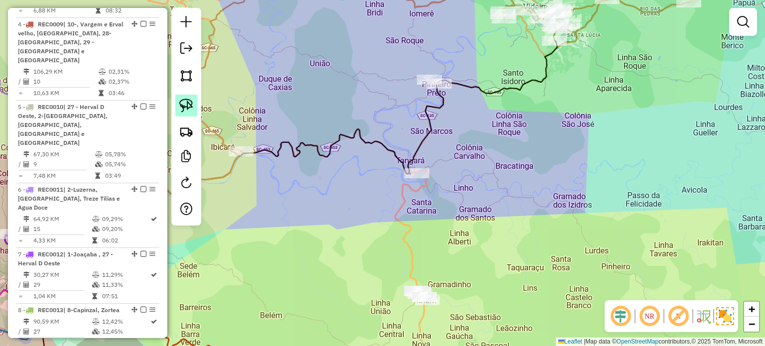
click at [191, 103] on img at bounding box center [186, 106] width 14 height 14
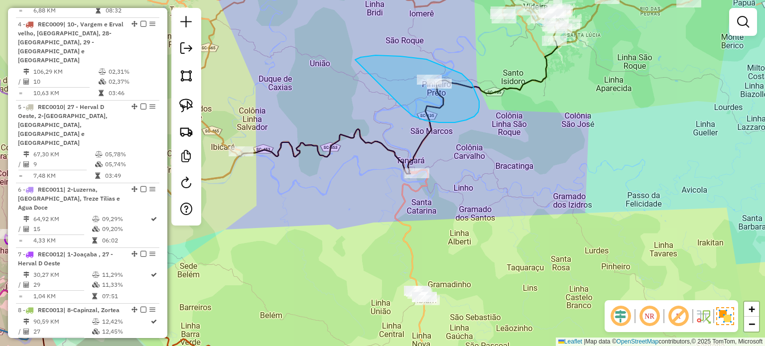
drag, startPoint x: 413, startPoint y: 116, endPoint x: 497, endPoint y: 121, distance: 84.3
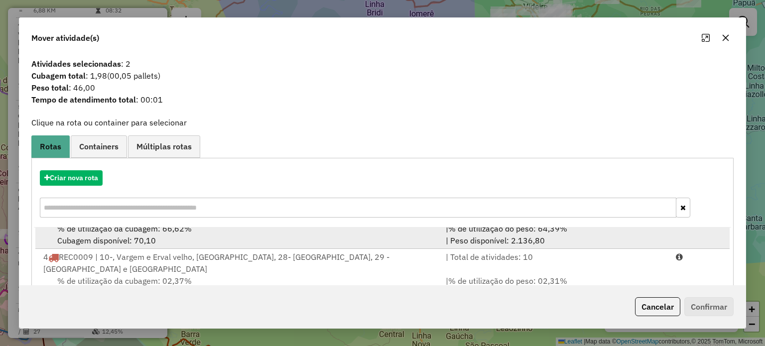
scroll to position [50, 0]
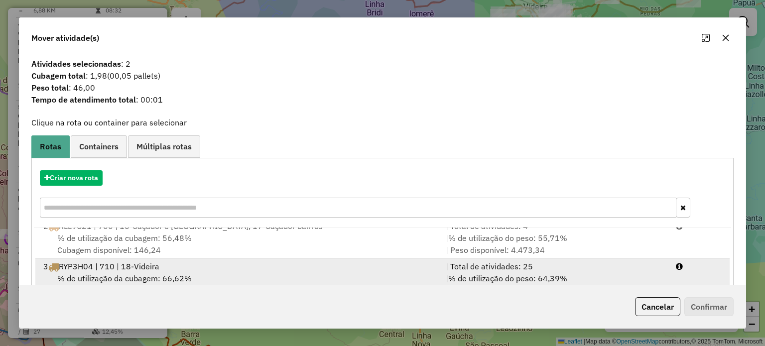
click at [147, 267] on span "RYP3H04 | 710 | 18-Videira" at bounding box center [109, 267] width 101 height 10
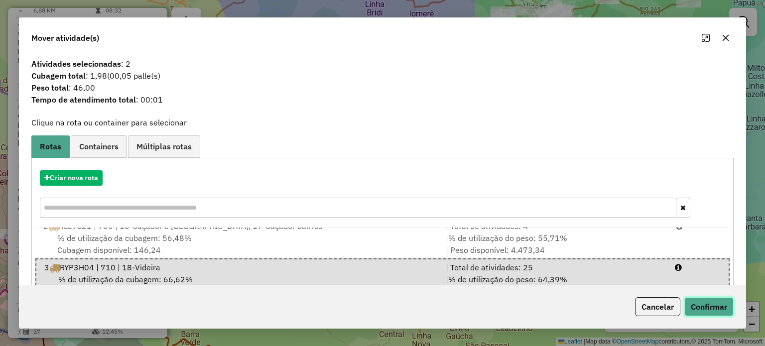
click at [702, 304] on button "Confirmar" at bounding box center [709, 306] width 49 height 19
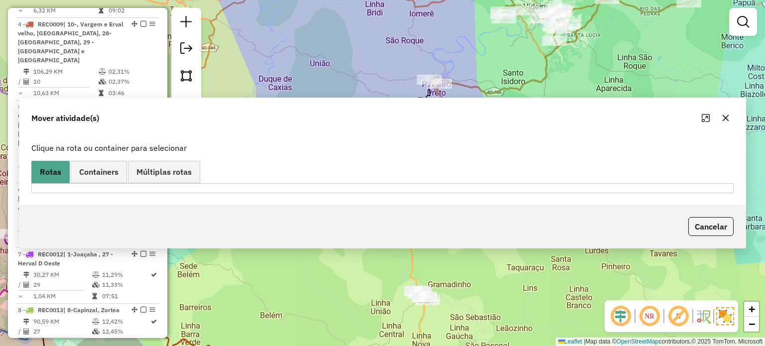
scroll to position [518, 0]
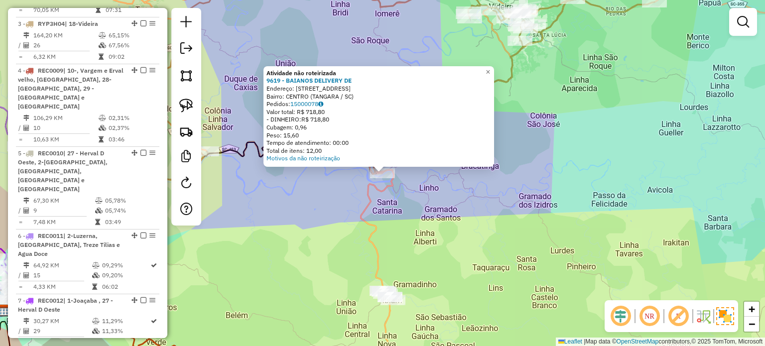
click at [406, 216] on div "Atividade não roteirizada 9619 - BAIANOS DELIVERY DE Endereço: RUA SaO PAULO 29…" at bounding box center [382, 173] width 765 height 346
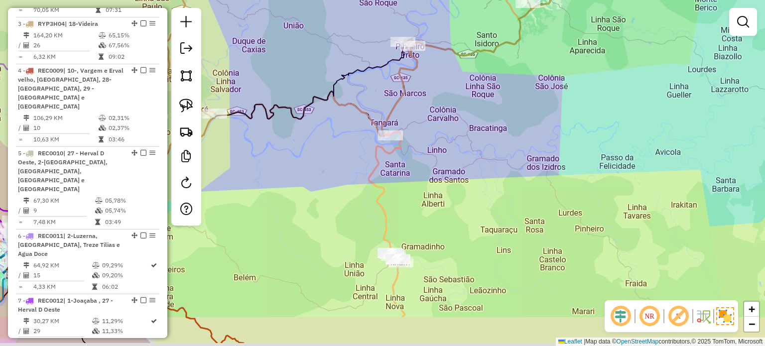
click at [446, 196] on div "Janela de atendimento Grade de atendimento Capacidade Transportadoras Veículos …" at bounding box center [382, 173] width 765 height 346
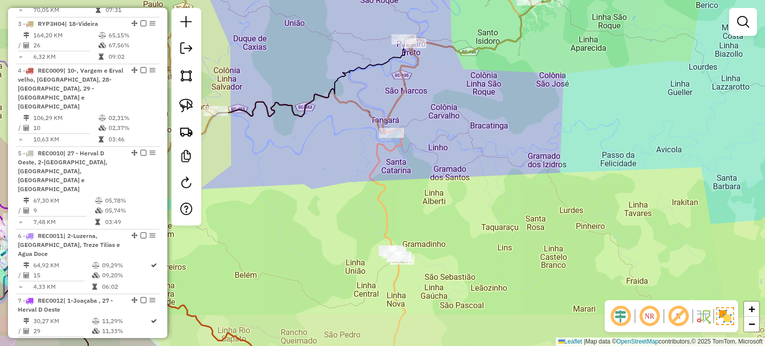
drag, startPoint x: 446, startPoint y: 195, endPoint x: 484, endPoint y: 190, distance: 38.1
click at [484, 190] on div "Janela de atendimento Grade de atendimento Capacidade Transportadoras Veículos …" at bounding box center [382, 173] width 765 height 346
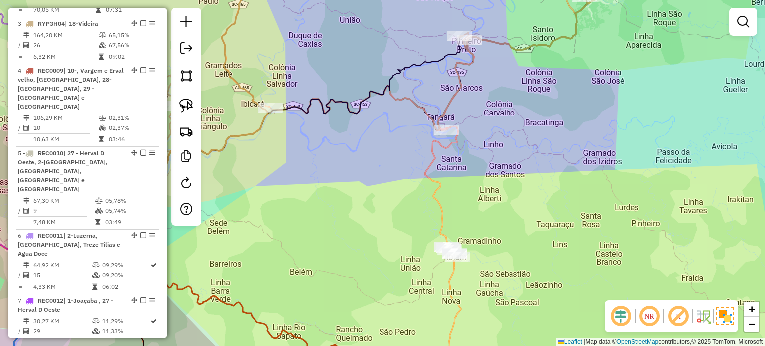
drag, startPoint x: 476, startPoint y: 177, endPoint x: 495, endPoint y: 175, distance: 19.5
click at [495, 176] on div "Janela de atendimento Grade de atendimento Capacidade Transportadoras Veículos …" at bounding box center [382, 173] width 765 height 346
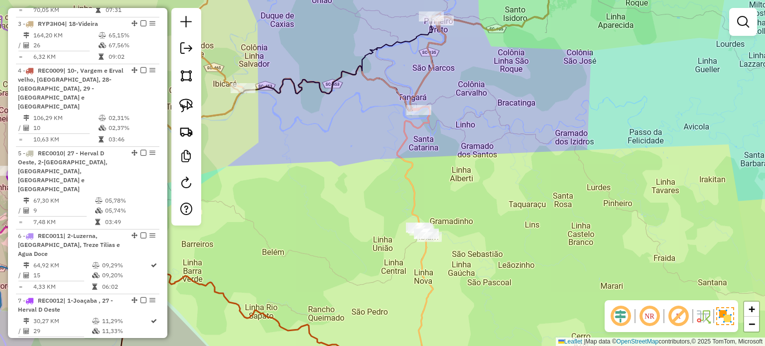
drag, startPoint x: 516, startPoint y: 186, endPoint x: 484, endPoint y: 169, distance: 36.5
click at [484, 169] on div "Janela de atendimento Grade de atendimento Capacidade Transportadoras Veículos …" at bounding box center [382, 173] width 765 height 346
drag, startPoint x: 490, startPoint y: 153, endPoint x: 482, endPoint y: 176, distance: 24.7
click at [482, 176] on div "Janela de atendimento Grade de atendimento Capacidade Transportadoras Veículos …" at bounding box center [382, 173] width 765 height 346
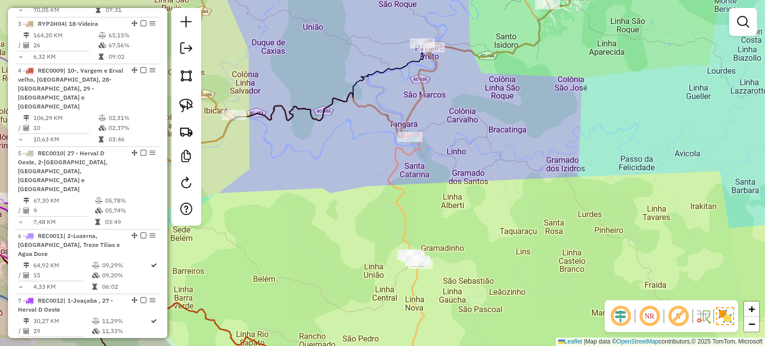
drag, startPoint x: 470, startPoint y: 201, endPoint x: 462, endPoint y: 166, distance: 35.8
click at [462, 167] on div "Janela de atendimento Grade de atendimento Capacidade Transportadoras Veículos …" at bounding box center [382, 173] width 765 height 346
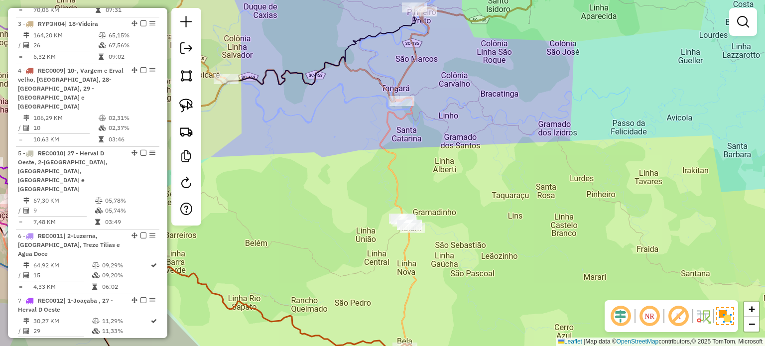
drag, startPoint x: 467, startPoint y: 189, endPoint x: 468, endPoint y: 181, distance: 8.0
click at [468, 181] on div "Janela de atendimento Grade de atendimento Capacidade Transportadoras Veículos …" at bounding box center [382, 173] width 765 height 346
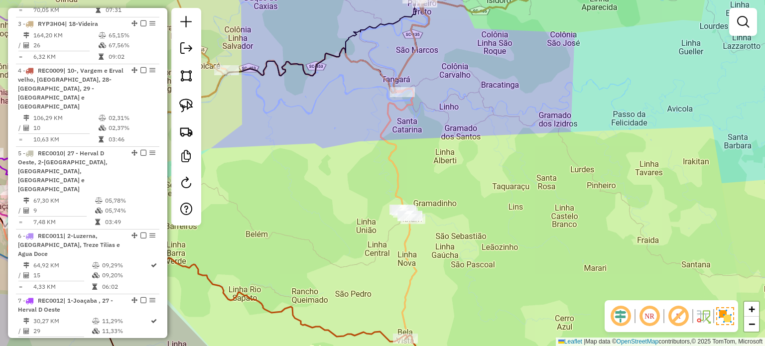
click at [439, 209] on div "Janela de atendimento Grade de atendimento Capacidade Transportadoras Veículos …" at bounding box center [382, 173] width 765 height 346
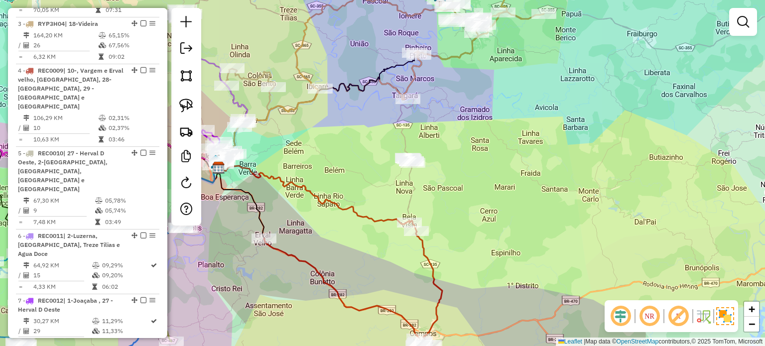
drag, startPoint x: 448, startPoint y: 206, endPoint x: 447, endPoint y: 175, distance: 30.4
click at [447, 179] on div "Janela de atendimento Grade de atendimento Capacidade Transportadoras Veículos …" at bounding box center [382, 173] width 765 height 346
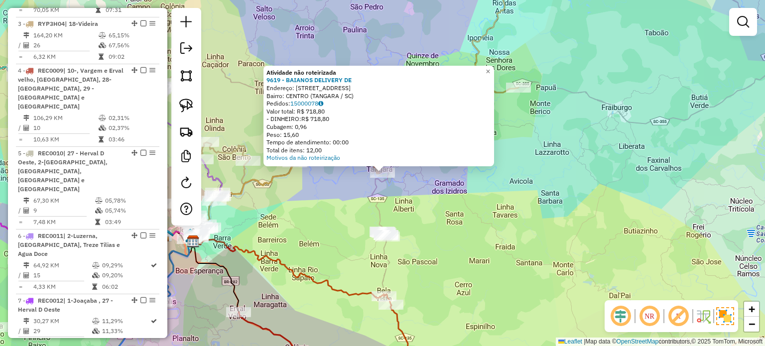
click at [432, 245] on div "Atividade não roteirizada 9619 - BAIANOS DELIVERY DE Endereço: RUA SaO PAULO 29…" at bounding box center [382, 173] width 765 height 346
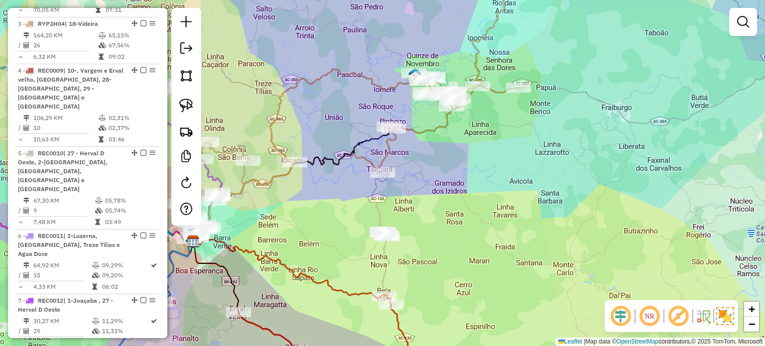
drag, startPoint x: 454, startPoint y: 242, endPoint x: 454, endPoint y: 230, distance: 11.5
click at [454, 233] on div "Janela de atendimento Grade de atendimento Capacidade Transportadoras Veículos …" at bounding box center [382, 173] width 765 height 346
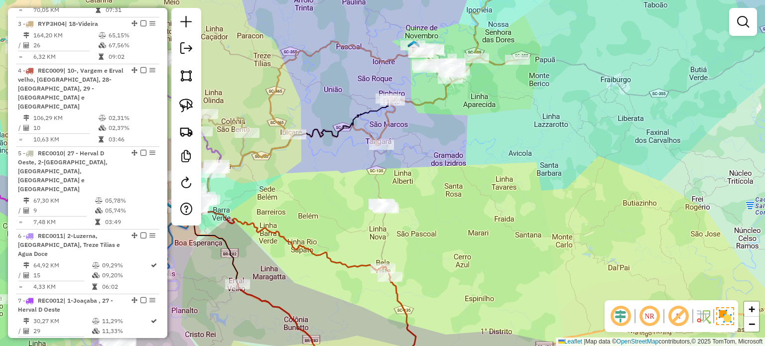
drag, startPoint x: 460, startPoint y: 239, endPoint x: 462, endPoint y: 223, distance: 15.6
click at [462, 225] on div "Janela de atendimento Grade de atendimento Capacidade Transportadoras Veículos …" at bounding box center [382, 173] width 765 height 346
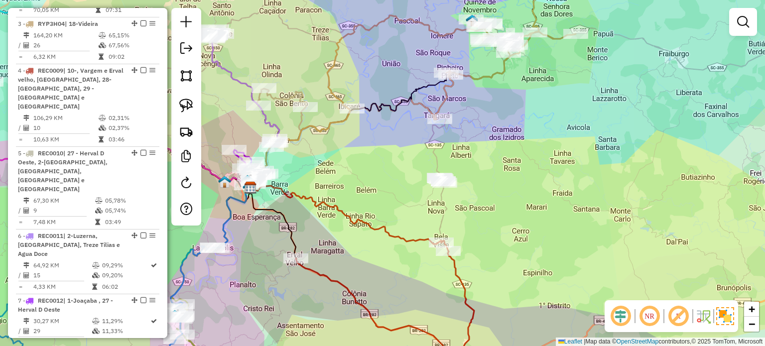
drag, startPoint x: 359, startPoint y: 262, endPoint x: 415, endPoint y: 254, distance: 56.9
click at [415, 254] on div "Janela de atendimento Grade de atendimento Capacidade Transportadoras Veículos …" at bounding box center [382, 173] width 765 height 346
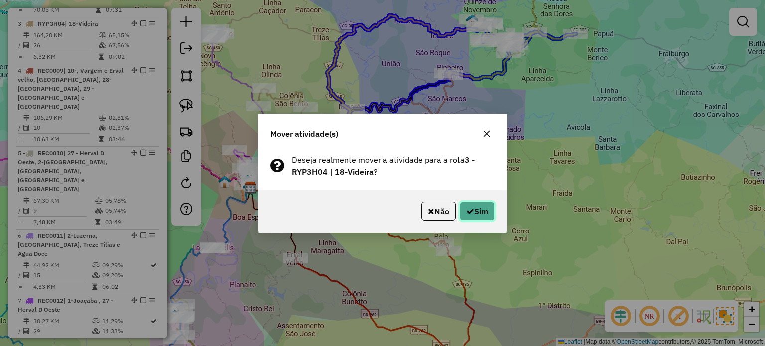
click at [479, 215] on button "Sim" at bounding box center [477, 211] width 35 height 19
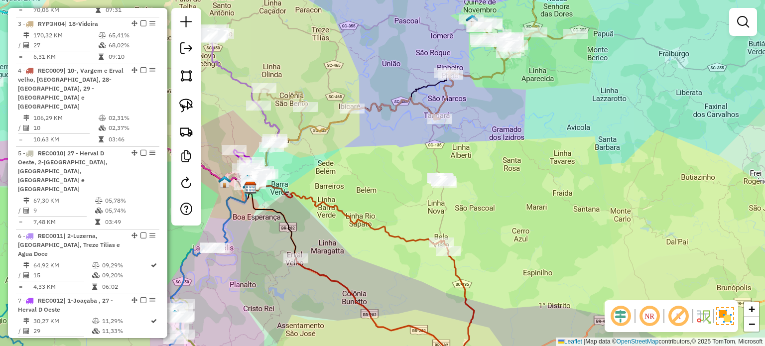
drag, startPoint x: 514, startPoint y: 225, endPoint x: 499, endPoint y: 151, distance: 75.2
click at [501, 165] on div "Janela de atendimento Grade de atendimento Capacidade Transportadoras Veículos …" at bounding box center [382, 173] width 765 height 346
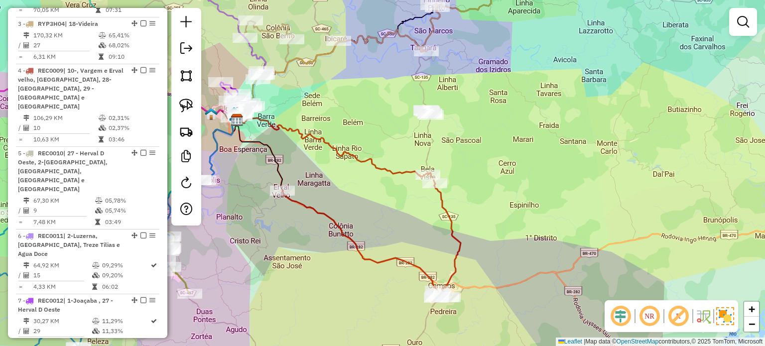
drag, startPoint x: 496, startPoint y: 213, endPoint x: 506, endPoint y: 195, distance: 20.5
click at [506, 195] on div "Janela de atendimento Grade de atendimento Capacidade Transportadoras Veículos …" at bounding box center [382, 173] width 765 height 346
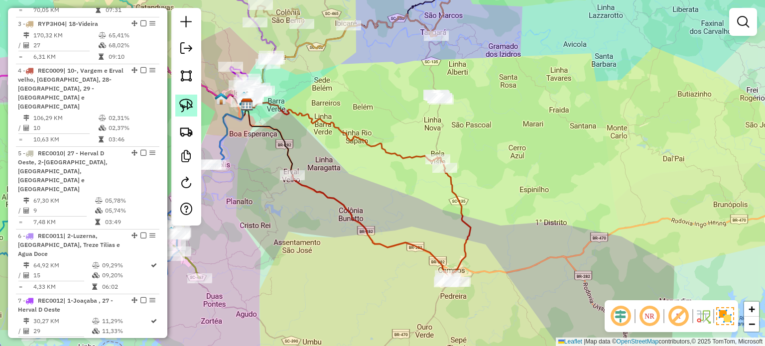
click at [187, 101] on img at bounding box center [186, 106] width 14 height 14
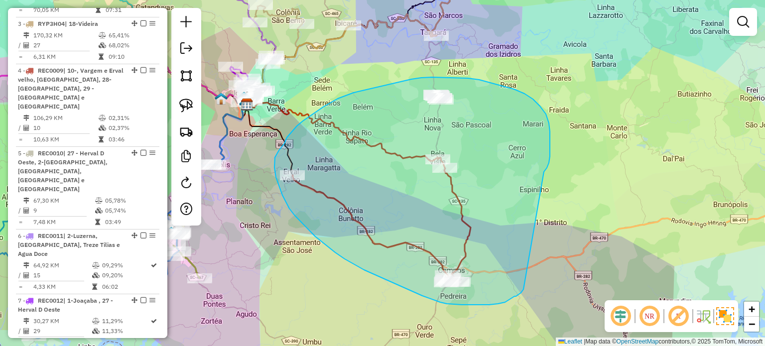
drag, startPoint x: 549, startPoint y: 163, endPoint x: 524, endPoint y: 284, distance: 124.1
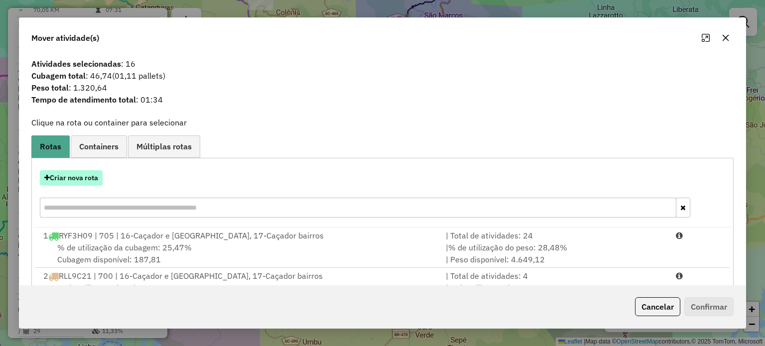
click at [83, 180] on button "Criar nova rota" at bounding box center [71, 177] width 63 height 15
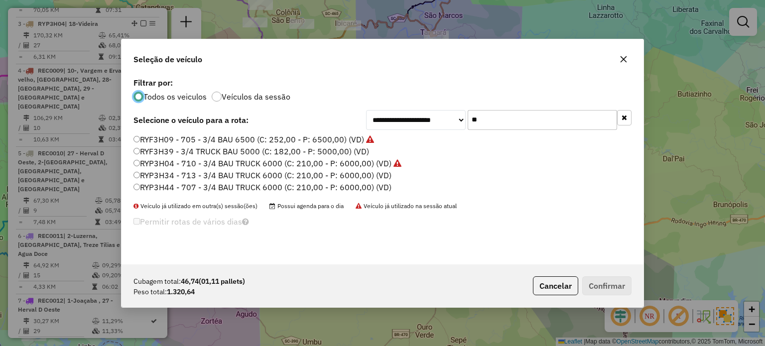
scroll to position [5, 3]
drag, startPoint x: 496, startPoint y: 121, endPoint x: 448, endPoint y: 123, distance: 47.9
click at [449, 125] on div "**********" at bounding box center [499, 120] width 266 height 20
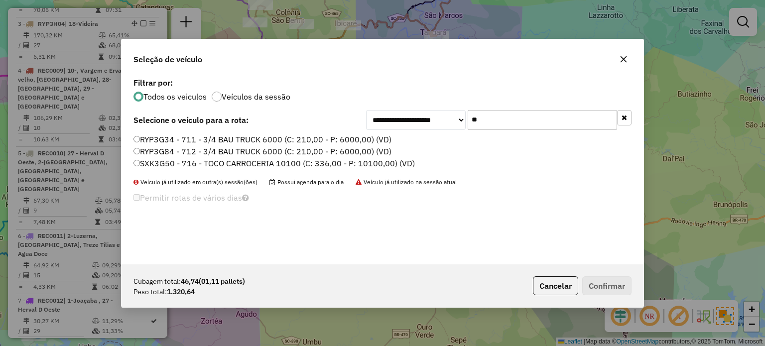
type input "**"
click at [180, 139] on label "RYP3G34 - 711 - 3/4 BAU TRUCK 6000 (C: 210,00 - P: 6000,00) (VD)" at bounding box center [263, 140] width 258 height 12
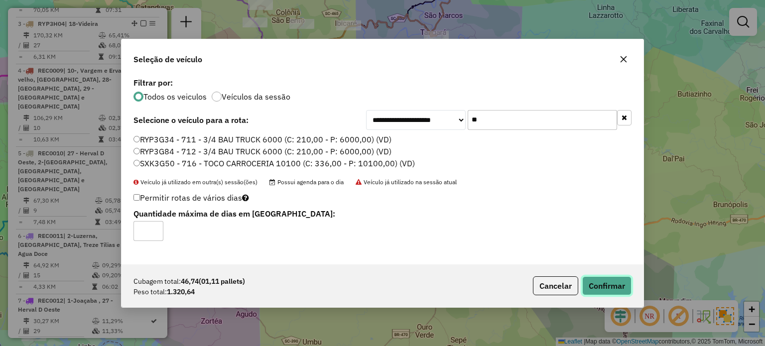
click at [618, 284] on button "Confirmar" at bounding box center [606, 286] width 49 height 19
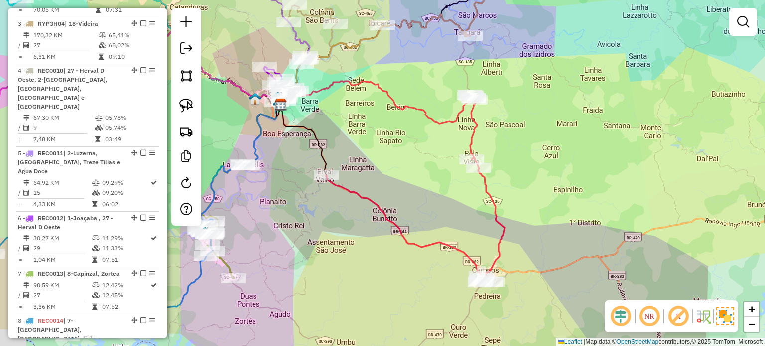
drag, startPoint x: 444, startPoint y: 209, endPoint x: 441, endPoint y: 192, distance: 16.7
click at [456, 207] on div "Janela de atendimento Grade de atendimento Capacidade Transportadoras Veículos …" at bounding box center [382, 173] width 765 height 346
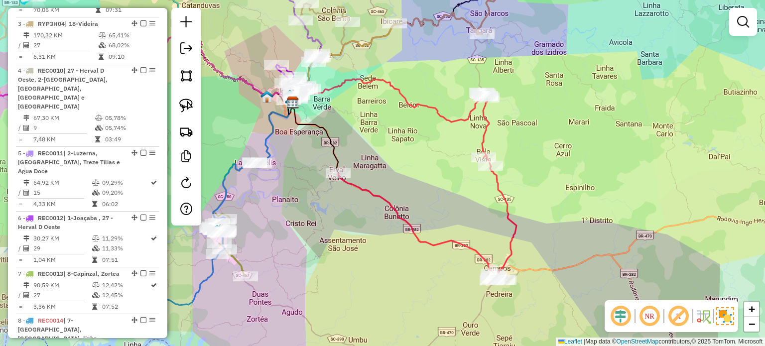
drag, startPoint x: 402, startPoint y: 159, endPoint x: 430, endPoint y: 182, distance: 36.1
click at [430, 182] on div "Janela de atendimento Grade de atendimento Capacidade Transportadoras Veículos …" at bounding box center [382, 173] width 765 height 346
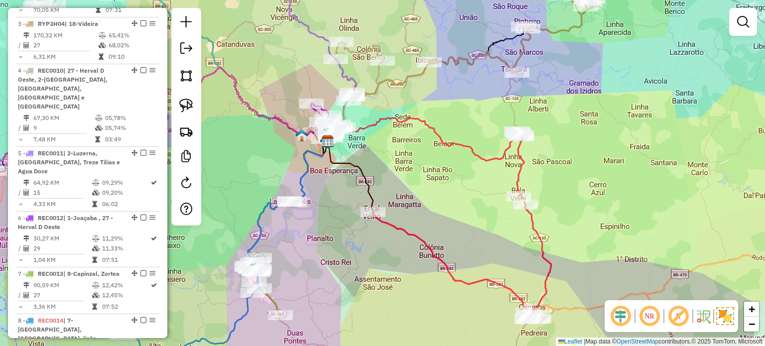
drag, startPoint x: 419, startPoint y: 172, endPoint x: 430, endPoint y: 165, distance: 12.6
click at [440, 197] on div "Janela de atendimento Grade de atendimento Capacidade Transportadoras Veículos …" at bounding box center [382, 173] width 765 height 346
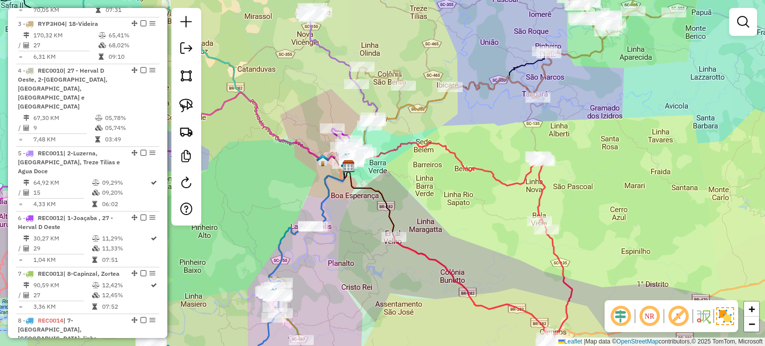
drag, startPoint x: 445, startPoint y: 197, endPoint x: 454, endPoint y: 170, distance: 28.8
click at [450, 203] on div "Janela de atendimento Grade de atendimento Capacidade Transportadoras Veículos …" at bounding box center [382, 173] width 765 height 346
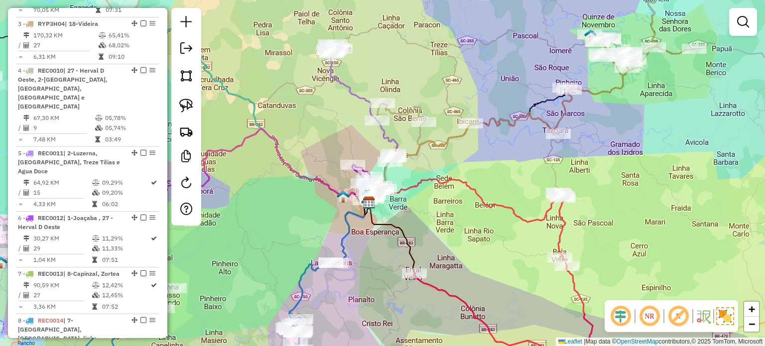
click at [440, 199] on icon at bounding box center [464, 200] width 190 height 43
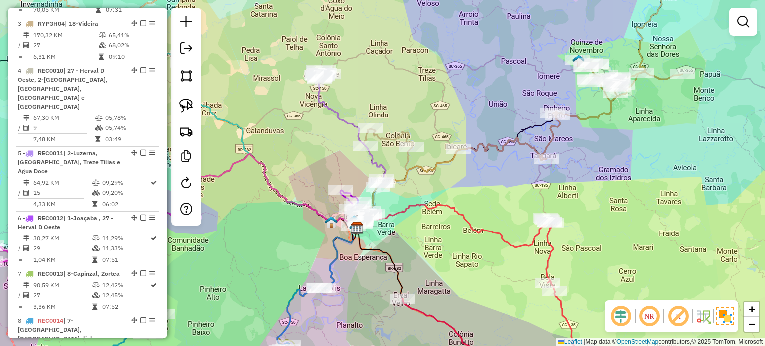
drag, startPoint x: 438, startPoint y: 199, endPoint x: 429, endPoint y: 204, distance: 10.7
click at [432, 205] on div "Janela de atendimento Grade de atendimento Capacidade Transportadoras Veículos …" at bounding box center [382, 173] width 765 height 346
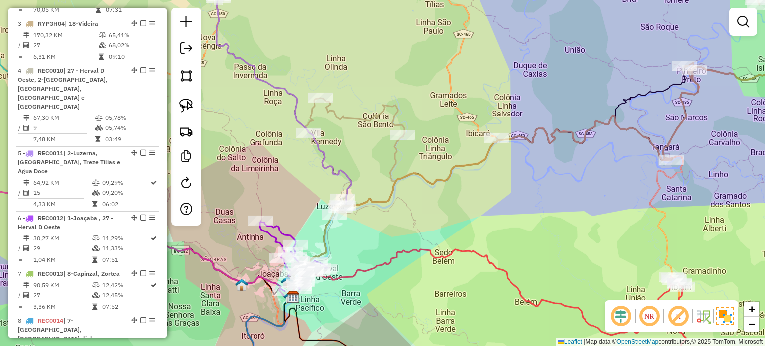
click at [432, 214] on div "Janela de atendimento Grade de atendimento Capacidade Transportadoras Veículos …" at bounding box center [382, 173] width 765 height 346
drag, startPoint x: 435, startPoint y: 209, endPoint x: 435, endPoint y: 189, distance: 19.4
click at [434, 201] on div "Janela de atendimento Grade de atendimento Capacidade Transportadoras Veículos …" at bounding box center [382, 173] width 765 height 346
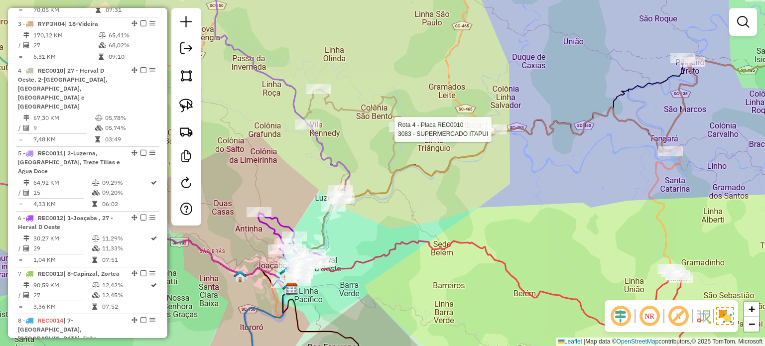
select select "*********"
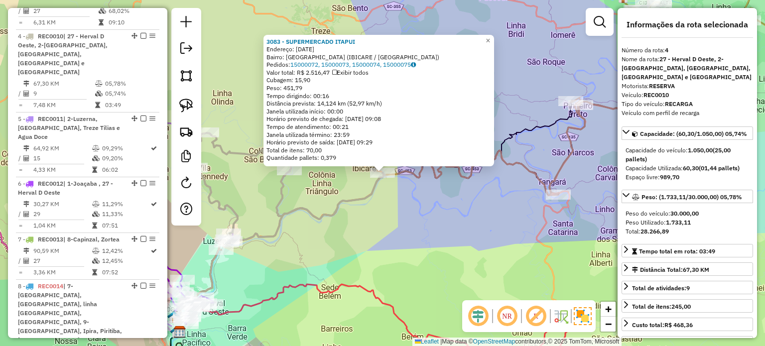
scroll to position [564, 0]
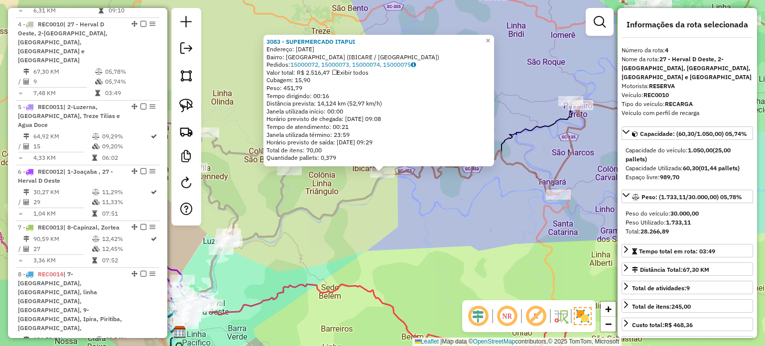
drag, startPoint x: 397, startPoint y: 212, endPoint x: 451, endPoint y: 205, distance: 54.8
click at [406, 212] on div "3083 - SUPERMERCADO ITAPUI Endereço: PRIMEIRO DE MAIO 35 Bairro: JARDIM DAS OLI…" at bounding box center [382, 173] width 765 height 346
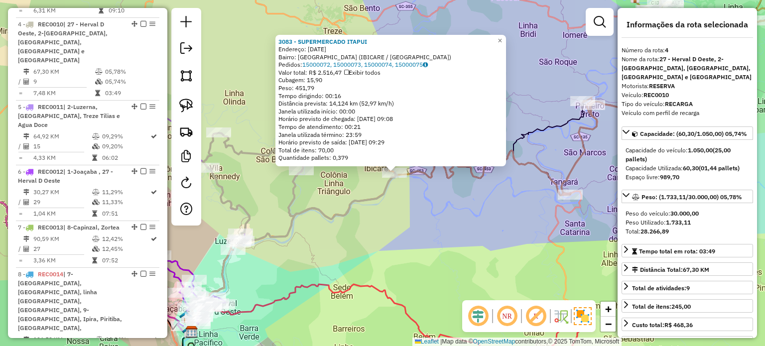
drag, startPoint x: 451, startPoint y: 204, endPoint x: 449, endPoint y: 199, distance: 5.8
click at [463, 199] on div "3083 - SUPERMERCADO ITAPUI Endereço: PRIMEIRO DE MAIO 35 Bairro: JARDIM DAS OLI…" at bounding box center [382, 173] width 765 height 346
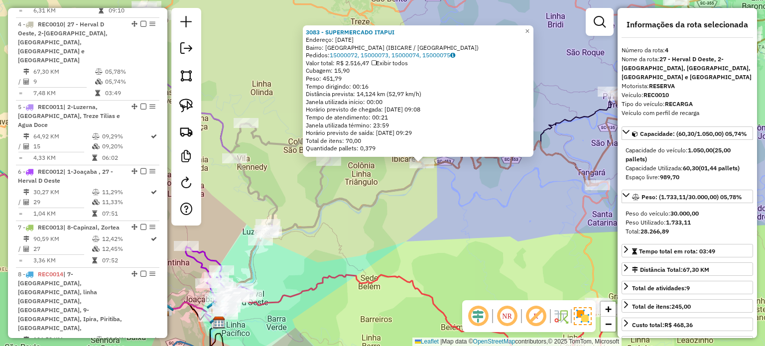
click at [422, 206] on div "3083 - SUPERMERCADO ITAPUI Endereço: PRIMEIRO DE MAIO 35 Bairro: JARDIM DAS OLI…" at bounding box center [382, 173] width 765 height 346
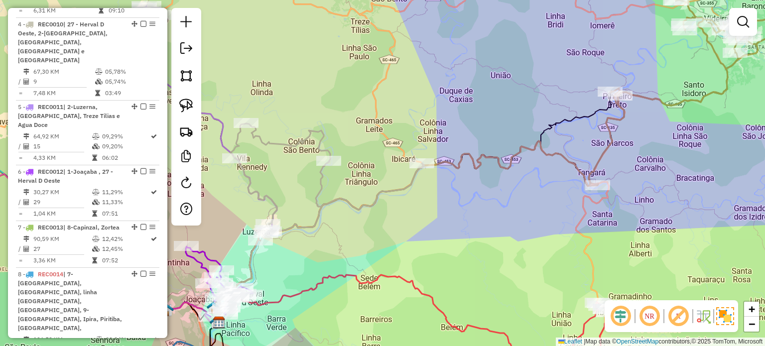
drag, startPoint x: 414, startPoint y: 219, endPoint x: 468, endPoint y: 203, distance: 57.2
click at [468, 203] on div "Janela de atendimento Grade de atendimento Capacidade Transportadoras Veículos …" at bounding box center [382, 173] width 765 height 346
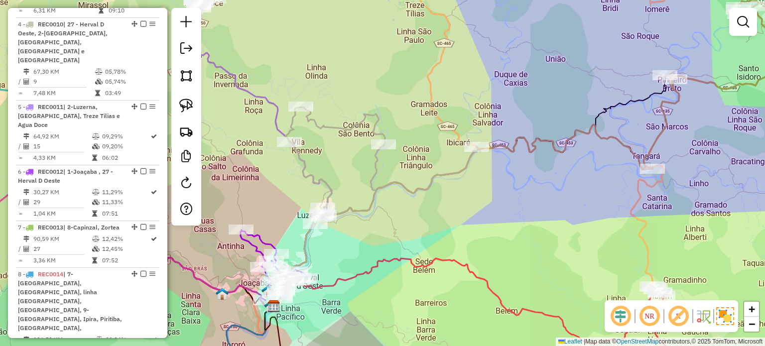
drag, startPoint x: 474, startPoint y: 203, endPoint x: 480, endPoint y: 196, distance: 9.5
click at [480, 200] on div "Janela de atendimento Grade de atendimento Capacidade Transportadoras Veículos …" at bounding box center [382, 173] width 765 height 346
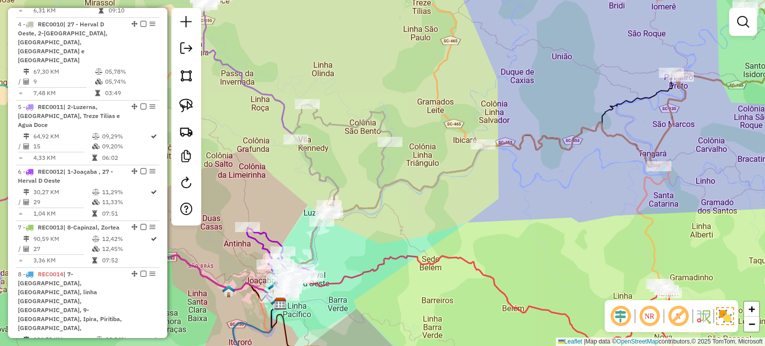
drag, startPoint x: 493, startPoint y: 190, endPoint x: 485, endPoint y: 200, distance: 12.4
click at [485, 200] on div "Janela de atendimento Grade de atendimento Capacidade Transportadoras Veículos …" at bounding box center [382, 173] width 765 height 346
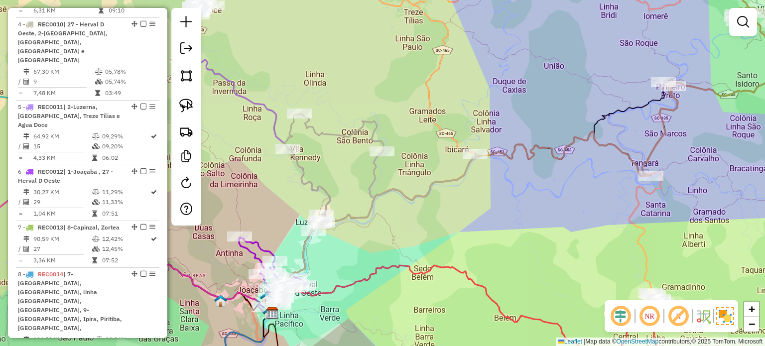
drag, startPoint x: 471, startPoint y: 206, endPoint x: 502, endPoint y: 199, distance: 31.7
click at [502, 199] on div "Janela de atendimento Grade de atendimento Capacidade Transportadoras Veículos …" at bounding box center [382, 173] width 765 height 346
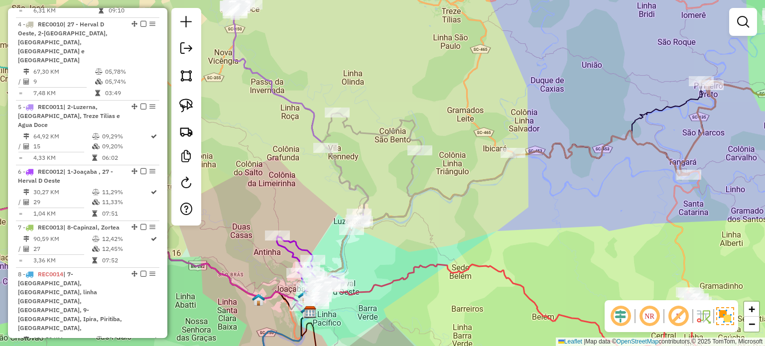
drag, startPoint x: 489, startPoint y: 207, endPoint x: 498, endPoint y: 215, distance: 11.7
click at [498, 215] on div "Janela de atendimento Grade de atendimento Capacidade Transportadoras Veículos …" at bounding box center [382, 173] width 765 height 346
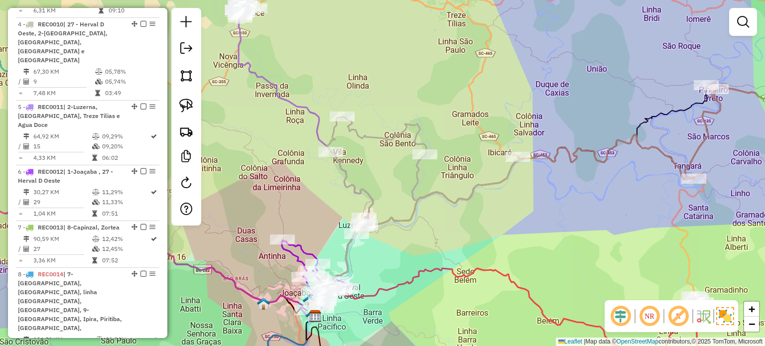
click at [422, 238] on div "Janela de atendimento Grade de atendimento Capacidade Transportadoras Veículos …" at bounding box center [382, 173] width 765 height 346
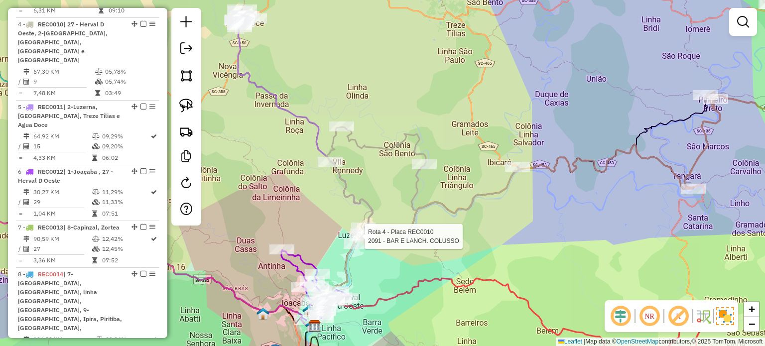
select select "*********"
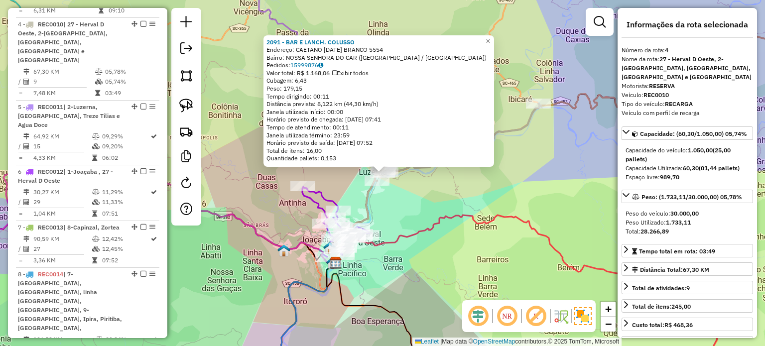
click at [392, 201] on div "2091 - BAR E LANCH. COLUSSO Endereço: CAETANO NATAL BRANCO 5554 Bairro: NOSSA S…" at bounding box center [382, 173] width 765 height 346
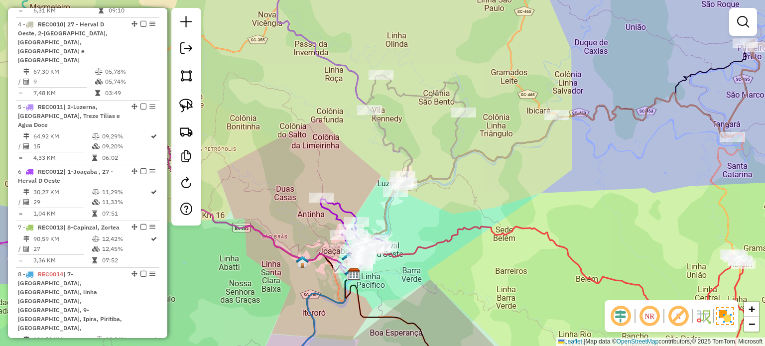
drag, startPoint x: 428, startPoint y: 212, endPoint x: 452, endPoint y: 217, distance: 24.3
click at [452, 217] on div "Janela de atendimento Grade de atendimento Capacidade Transportadoras Veículos …" at bounding box center [382, 173] width 765 height 346
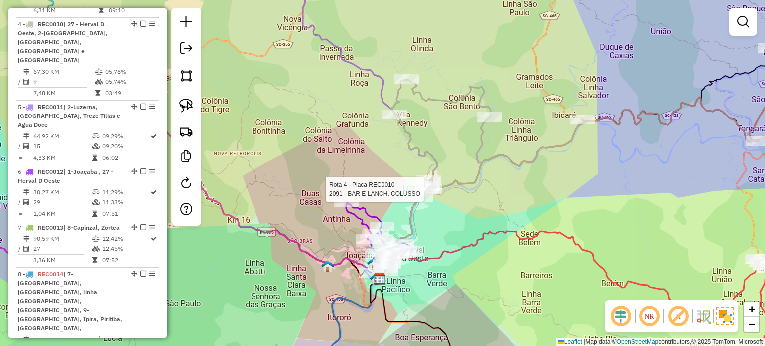
select select "*********"
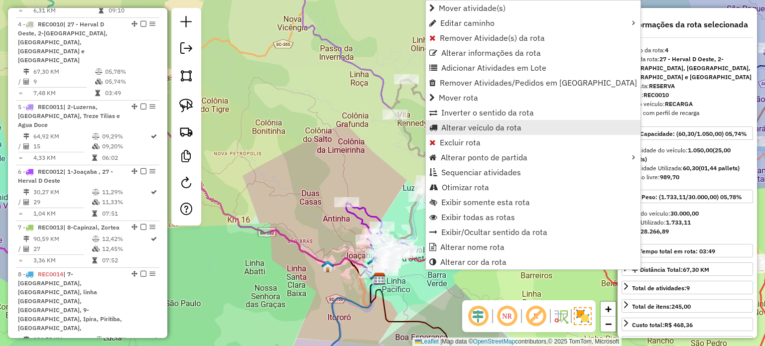
click at [460, 129] on span "Alterar veículo da rota" at bounding box center [481, 128] width 80 height 8
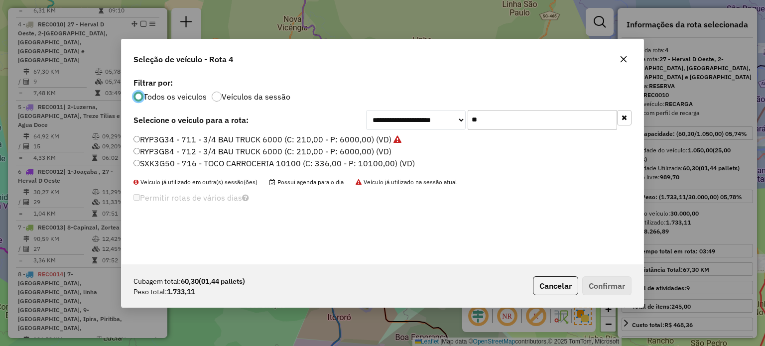
scroll to position [5, 3]
drag, startPoint x: 494, startPoint y: 124, endPoint x: 446, endPoint y: 121, distance: 48.4
click at [446, 121] on div "**********" at bounding box center [499, 120] width 266 height 20
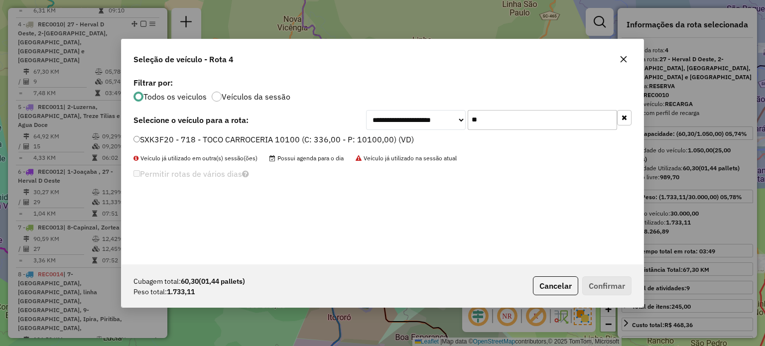
type input "**"
click at [245, 137] on label "SXK3F20 - 718 - TOCO CARROCERIA 10100 (C: 336,00 - P: 10100,00) (VD)" at bounding box center [274, 140] width 280 height 12
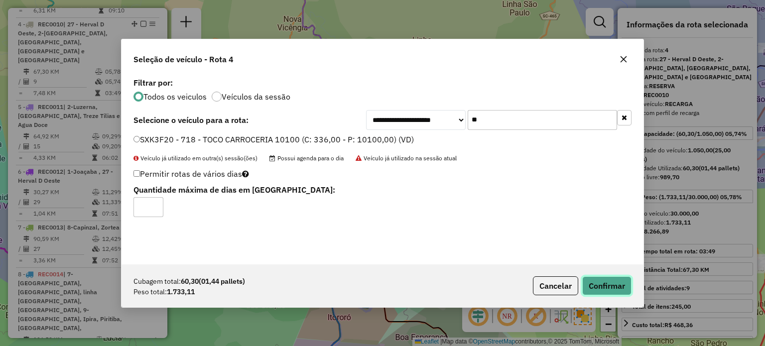
click at [608, 286] on button "Confirmar" at bounding box center [606, 286] width 49 height 19
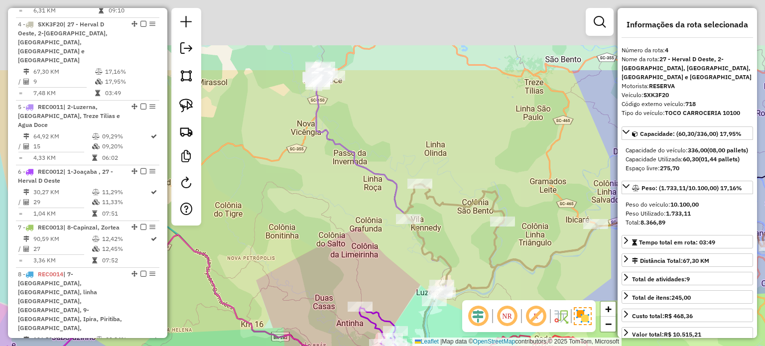
drag, startPoint x: 330, startPoint y: 175, endPoint x: 361, endPoint y: 109, distance: 72.9
click at [334, 192] on div "Janela de atendimento Grade de atendimento Capacidade Transportadoras Veículos …" at bounding box center [382, 173] width 765 height 346
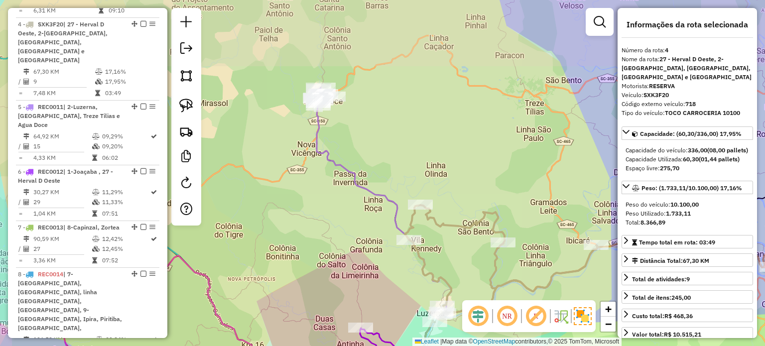
drag, startPoint x: 359, startPoint y: 120, endPoint x: 357, endPoint y: 150, distance: 31.0
click at [357, 153] on div "Janela de atendimento Grade de atendimento Capacidade Transportadoras Veículos …" at bounding box center [382, 173] width 765 height 346
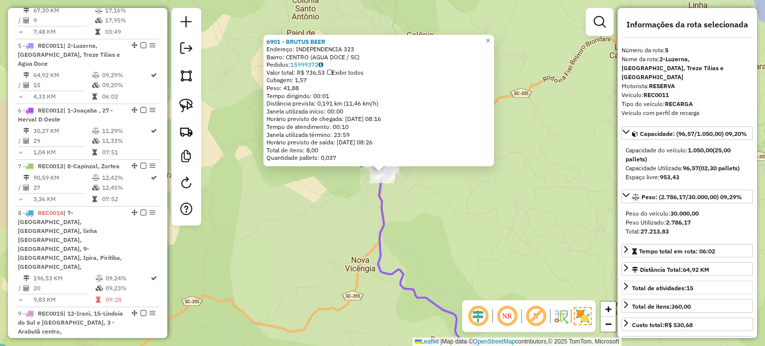
scroll to position [630, 0]
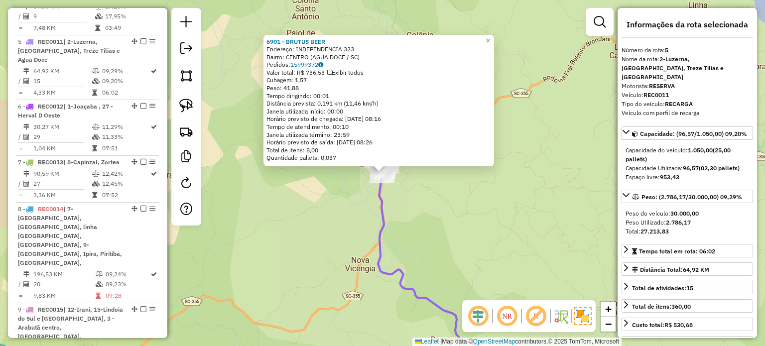
click at [445, 213] on div "6901 - BRUTUS BEER Endereço: INDEPENDENCIA 323 Bairro: CENTRO (AGUA DOCE / SC) …" at bounding box center [382, 173] width 765 height 346
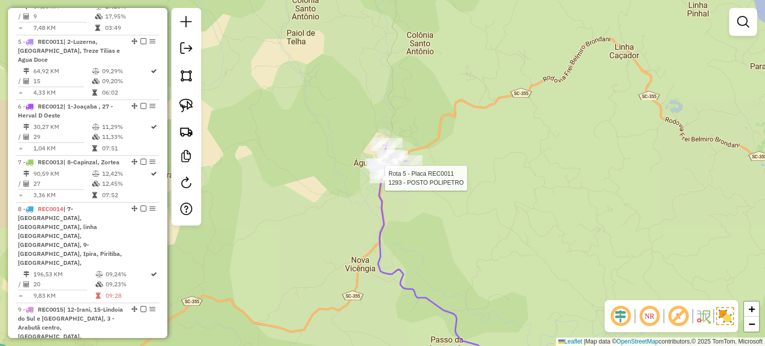
select select "*********"
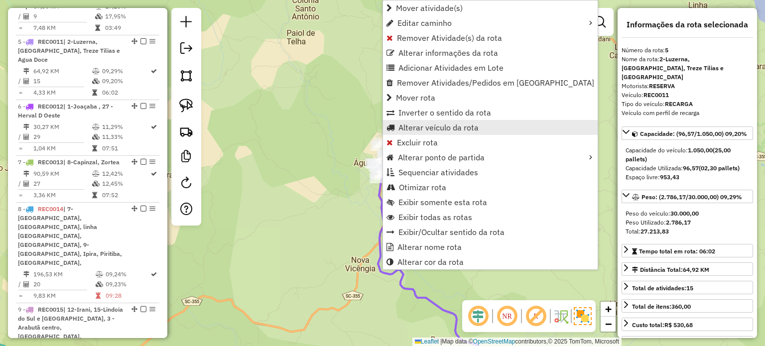
click at [405, 128] on span "Alterar veículo da rota" at bounding box center [439, 128] width 80 height 8
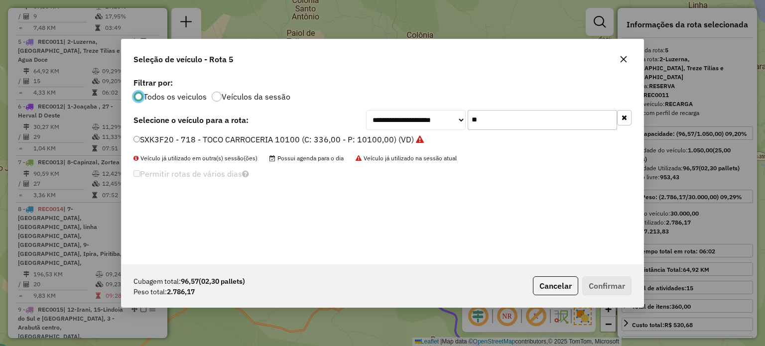
scroll to position [5, 3]
drag, startPoint x: 487, startPoint y: 121, endPoint x: 465, endPoint y: 122, distance: 21.9
click at [465, 122] on div "**********" at bounding box center [499, 120] width 266 height 20
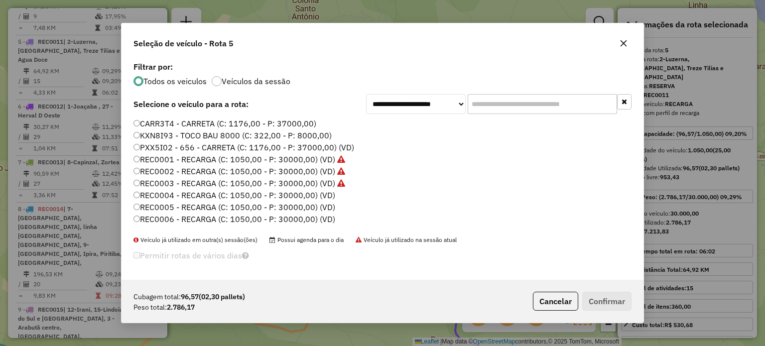
click at [620, 42] on icon "button" at bounding box center [624, 43] width 8 height 8
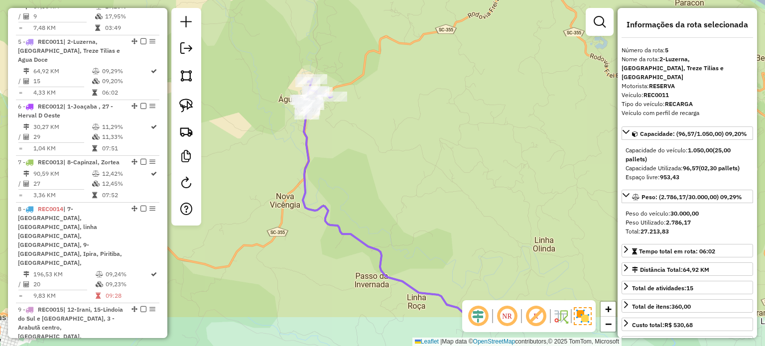
drag, startPoint x: 447, startPoint y: 192, endPoint x: 384, endPoint y: 113, distance: 100.7
click at [385, 116] on div "Janela de atendimento Grade de atendimento Capacidade Transportadoras Veículos …" at bounding box center [382, 173] width 765 height 346
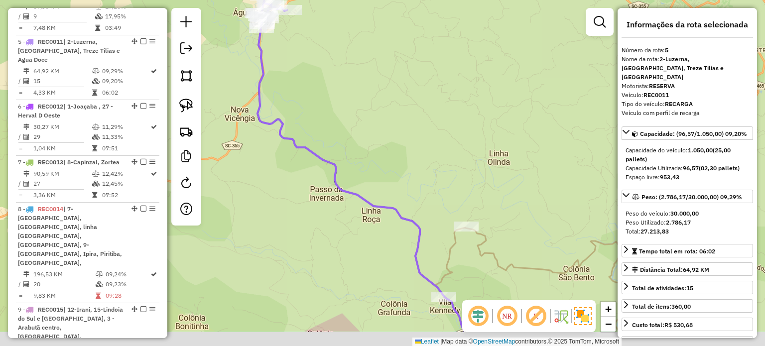
drag, startPoint x: 403, startPoint y: 161, endPoint x: 384, endPoint y: 97, distance: 66.5
click at [384, 99] on div "Janela de atendimento Grade de atendimento Capacidade Transportadoras Veículos …" at bounding box center [382, 173] width 765 height 346
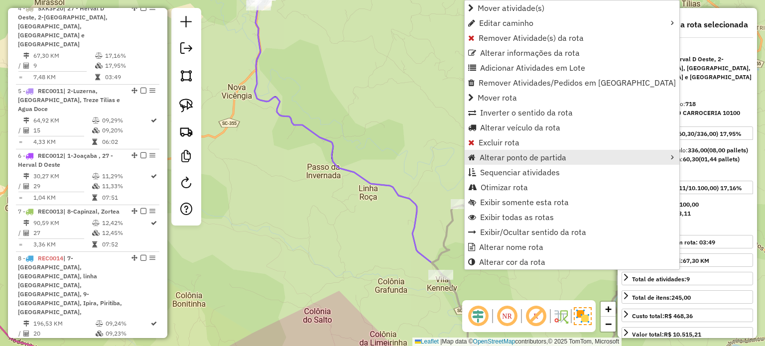
scroll to position [564, 0]
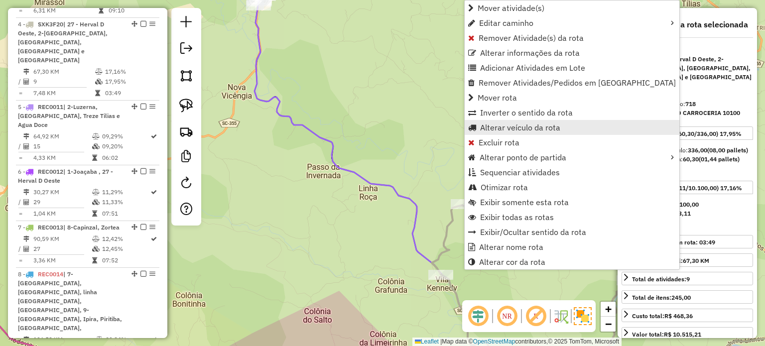
click at [486, 121] on link "Alterar veículo da rota" at bounding box center [572, 127] width 215 height 15
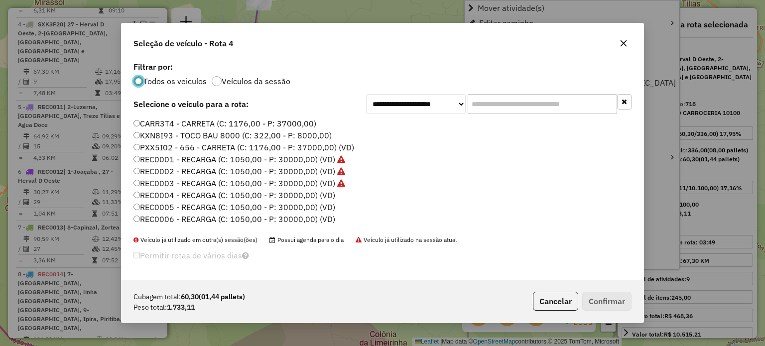
scroll to position [5, 3]
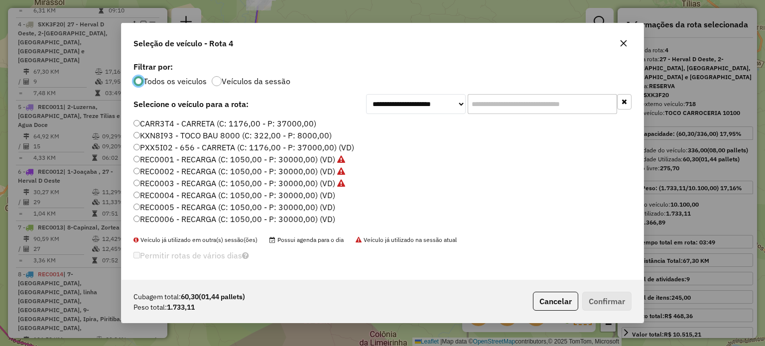
click at [494, 107] on input "text" at bounding box center [542, 104] width 149 height 20
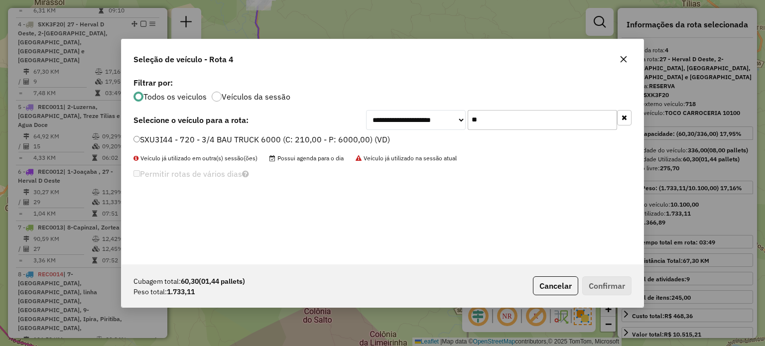
type input "**"
click at [239, 142] on label "SXU3I44 - 720 - 3/4 BAU TRUCK 6000 (C: 210,00 - P: 6000,00) (VD)" at bounding box center [262, 140] width 257 height 12
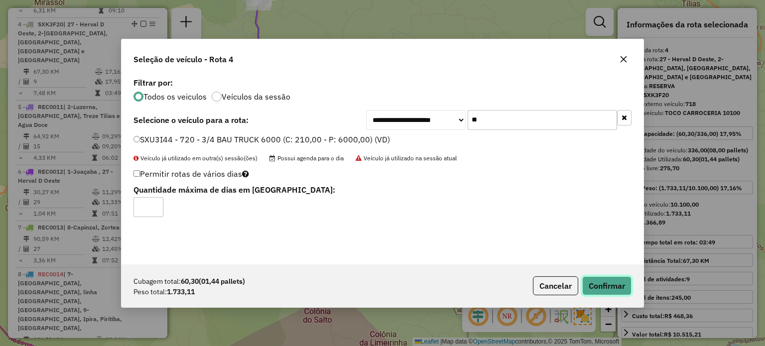
drag, startPoint x: 608, startPoint y: 289, endPoint x: 570, endPoint y: 229, distance: 70.8
click at [608, 289] on button "Confirmar" at bounding box center [606, 286] width 49 height 19
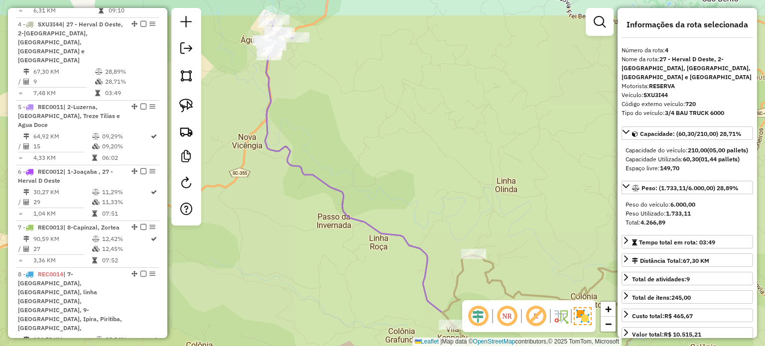
drag, startPoint x: 324, startPoint y: 104, endPoint x: 319, endPoint y: 187, distance: 83.8
click at [363, 228] on div "Janela de atendimento Grade de atendimento Capacidade Transportadoras Veículos …" at bounding box center [382, 173] width 765 height 346
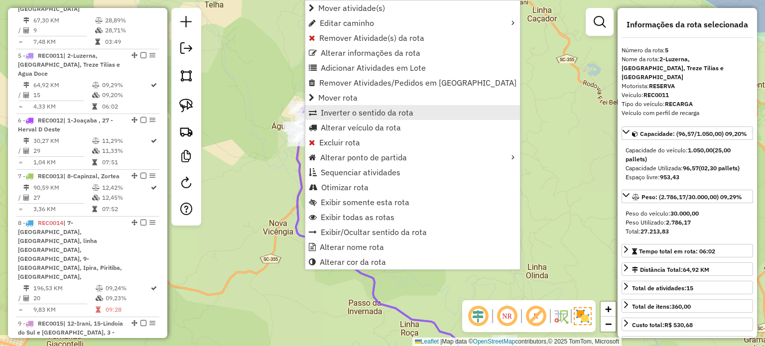
scroll to position [630, 0]
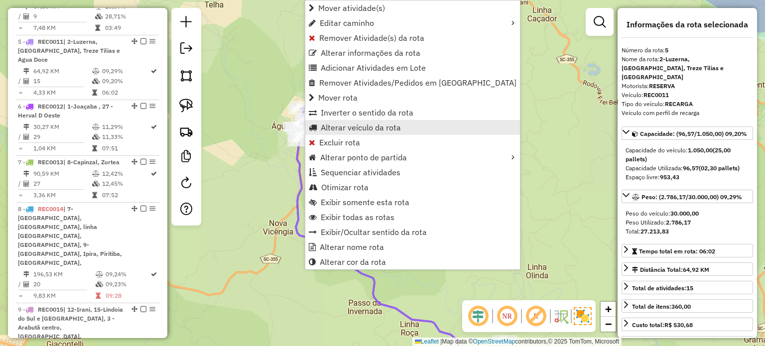
click at [343, 131] on span "Alterar veículo da rota" at bounding box center [361, 128] width 80 height 8
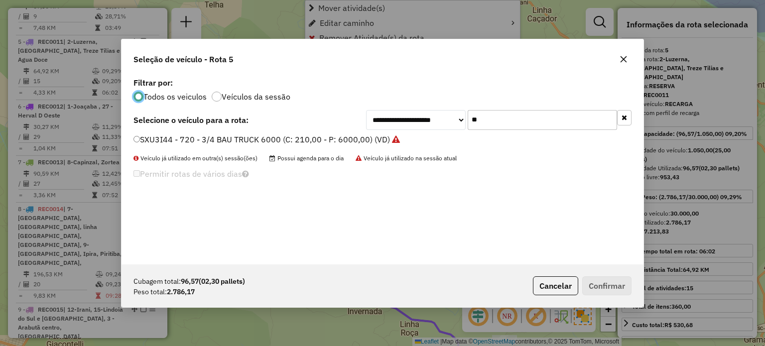
scroll to position [5, 3]
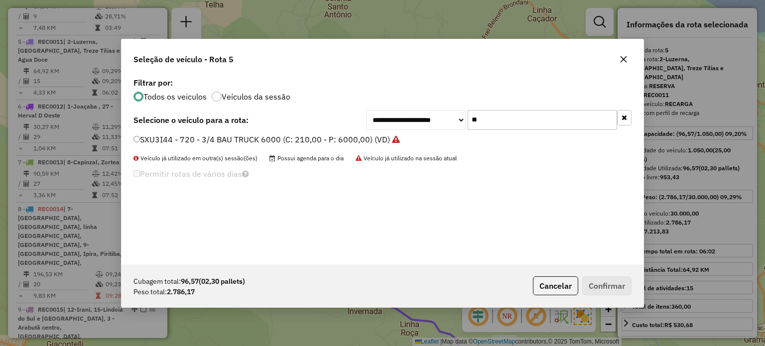
drag, startPoint x: 478, startPoint y: 121, endPoint x: 468, endPoint y: 121, distance: 10.0
click at [468, 121] on input "**" at bounding box center [542, 120] width 149 height 20
type input "**"
click at [225, 138] on label "SXK3F20 - 718 - TOCO CARROCERIA 10100 (C: 336,00 - P: 10100,00) (VD)" at bounding box center [274, 140] width 280 height 12
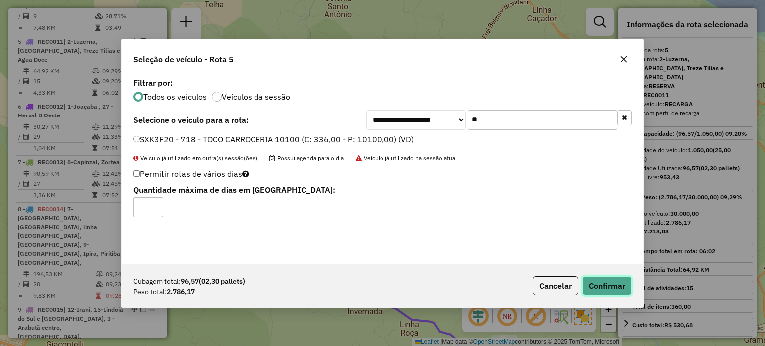
drag, startPoint x: 601, startPoint y: 292, endPoint x: 424, endPoint y: 187, distance: 205.8
click at [602, 290] on button "Confirmar" at bounding box center [606, 286] width 49 height 19
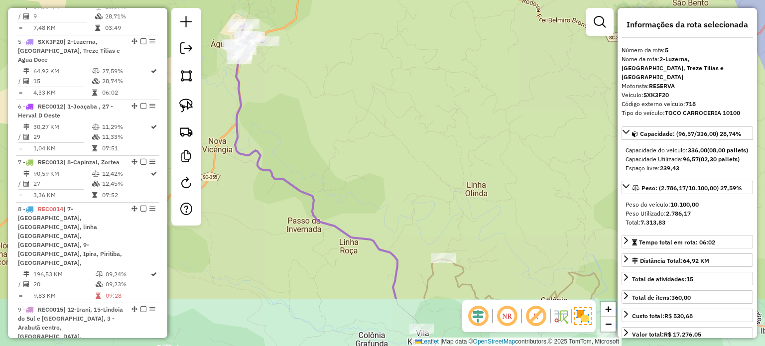
drag, startPoint x: 486, startPoint y: 256, endPoint x: 407, endPoint y: 131, distance: 148.3
click at [410, 143] on div "Janela de atendimento Grade de atendimento Capacidade Transportadoras Veículos …" at bounding box center [382, 173] width 765 height 346
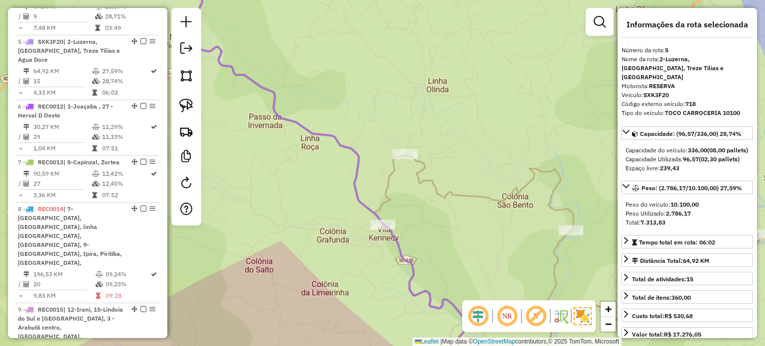
drag, startPoint x: 565, startPoint y: 213, endPoint x: 564, endPoint y: 202, distance: 11.0
click at [565, 203] on div "Rota 4 - Placa SXU3I44 895 - BARRA DO ESTREITO Janela de atendimento Grade de a…" at bounding box center [382, 173] width 765 height 346
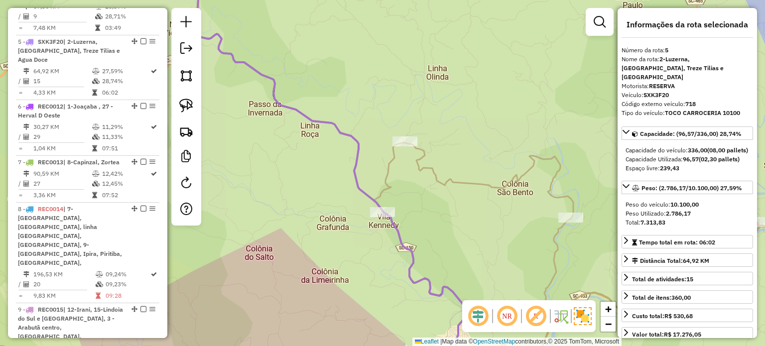
click at [488, 192] on div "Rota 4 - Placa SXU3I44 895 - BARRA DO ESTREITO Janela de atendimento Grade de a…" at bounding box center [382, 173] width 765 height 346
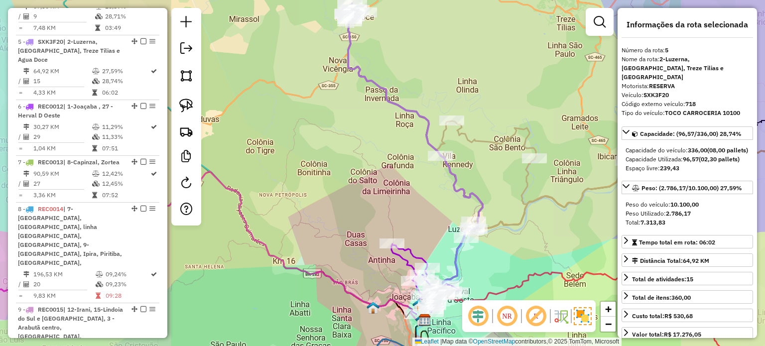
drag, startPoint x: 512, startPoint y: 194, endPoint x: 510, endPoint y: 178, distance: 16.1
click at [512, 182] on div "Janela de atendimento Grade de atendimento Capacidade Transportadoras Veículos …" at bounding box center [382, 173] width 765 height 346
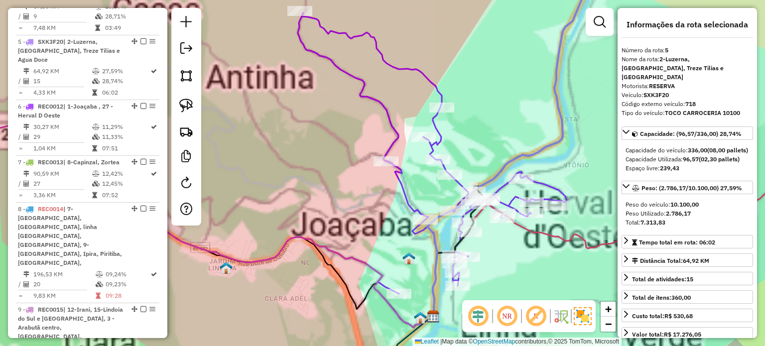
drag, startPoint x: 506, startPoint y: 243, endPoint x: 438, endPoint y: 203, distance: 77.9
click at [454, 221] on div "Janela de atendimento Grade de atendimento Capacidade Transportadoras Veículos …" at bounding box center [382, 173] width 765 height 346
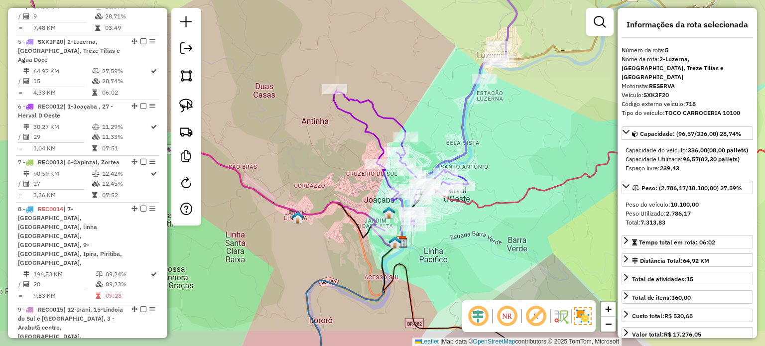
click at [455, 232] on div "Janela de atendimento Grade de atendimento Capacidade Transportadoras Veículos …" at bounding box center [382, 173] width 765 height 346
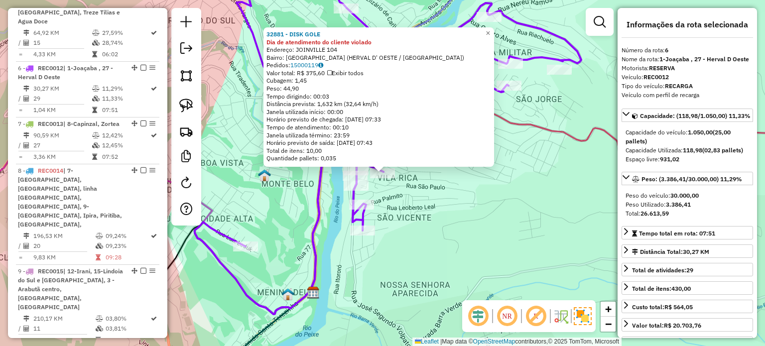
scroll to position [686, 0]
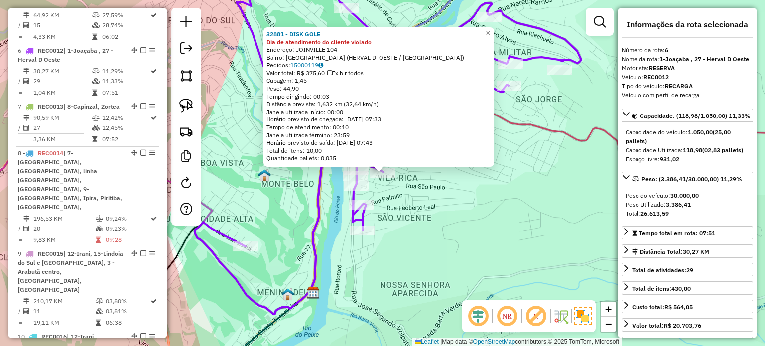
click at [423, 209] on div "32881 - DISK GOLE Dia de atendimento do cliente violado Endereço: JOINVILLE 104…" at bounding box center [382, 173] width 765 height 346
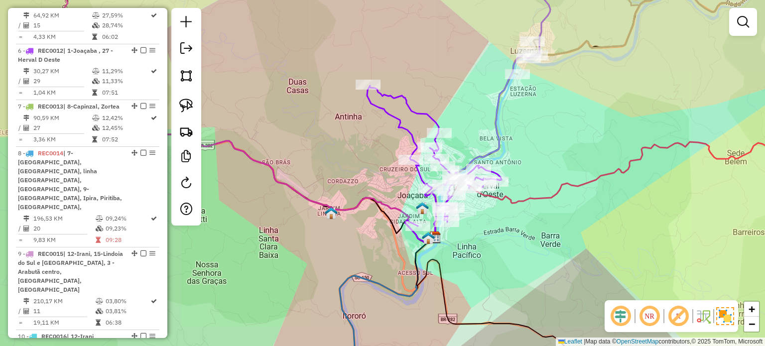
drag, startPoint x: 470, startPoint y: 229, endPoint x: 487, endPoint y: 231, distance: 16.6
click at [487, 231] on div "Janela de atendimento Grade de atendimento Capacidade Transportadoras Veículos …" at bounding box center [382, 173] width 765 height 346
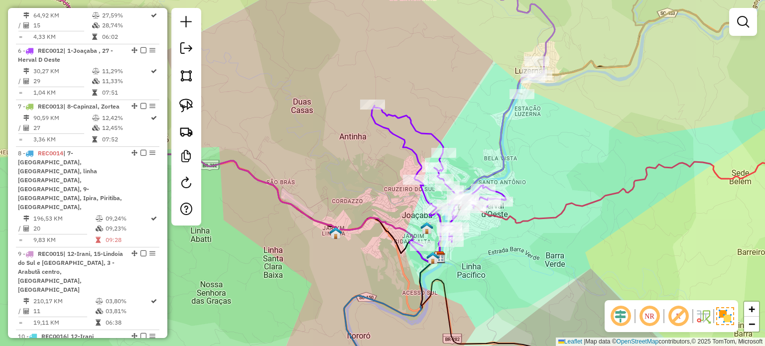
drag, startPoint x: 492, startPoint y: 231, endPoint x: 496, endPoint y: 250, distance: 19.0
click at [496, 250] on div "Janela de atendimento Grade de atendimento Capacidade Transportadoras Veículos …" at bounding box center [382, 173] width 765 height 346
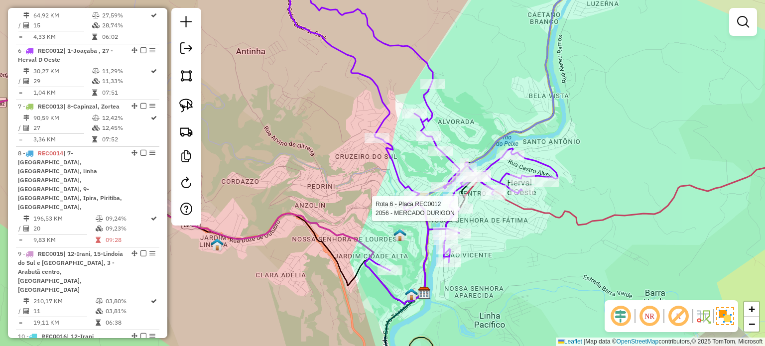
click at [460, 214] on div at bounding box center [460, 209] width 25 height 10
select select "*********"
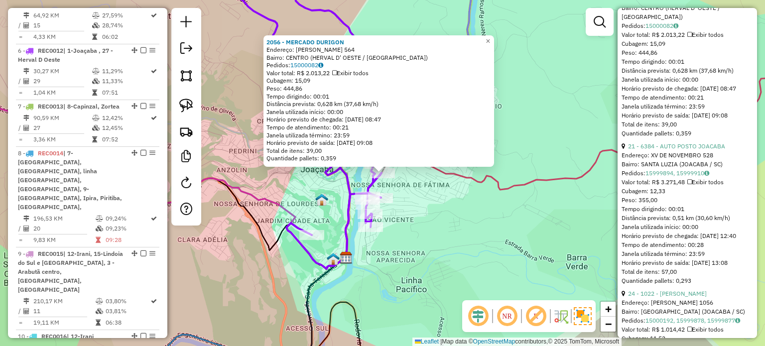
scroll to position [498, 0]
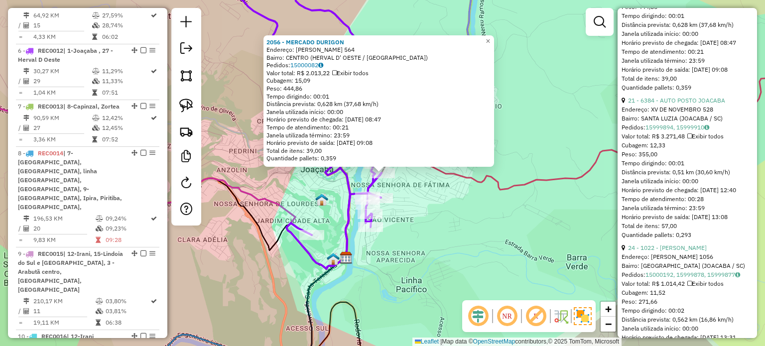
click at [464, 231] on div "2056 - MERCADO DURIGON Endereço: SANTOS DUMONT 564 Bairro: CENTRO (HERVAL D' OE…" at bounding box center [382, 173] width 765 height 346
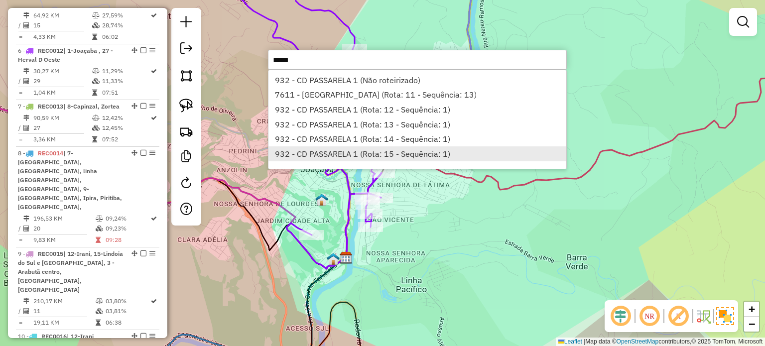
scroll to position [0, 0]
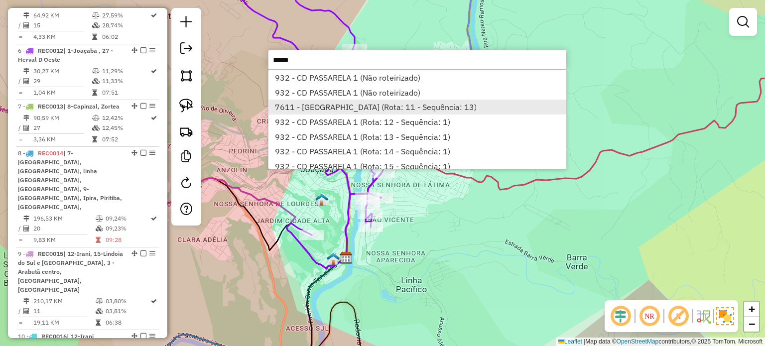
type input "*****"
click at [329, 107] on li "7611 - PASSARELA CENTER (Rota: 11 - Sequência: 13)" at bounding box center [418, 107] width 298 height 15
select select "*********"
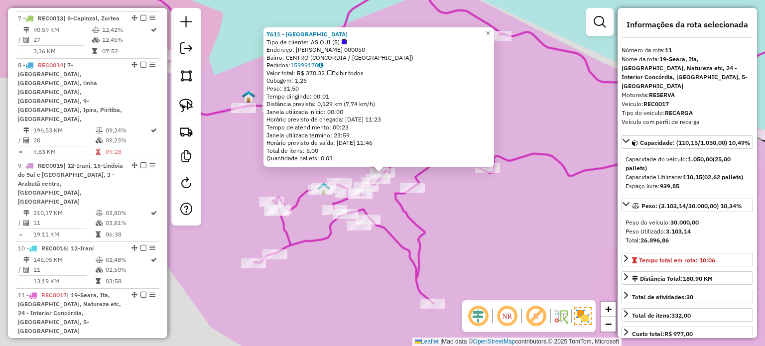
scroll to position [981, 0]
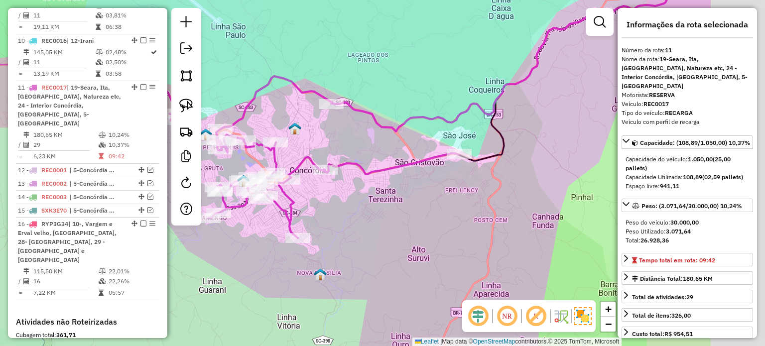
drag, startPoint x: 506, startPoint y: 229, endPoint x: 460, endPoint y: 217, distance: 46.9
click at [333, 195] on div "Janela de atendimento Grade de atendimento Capacidade Transportadoras Veículos …" at bounding box center [382, 173] width 765 height 346
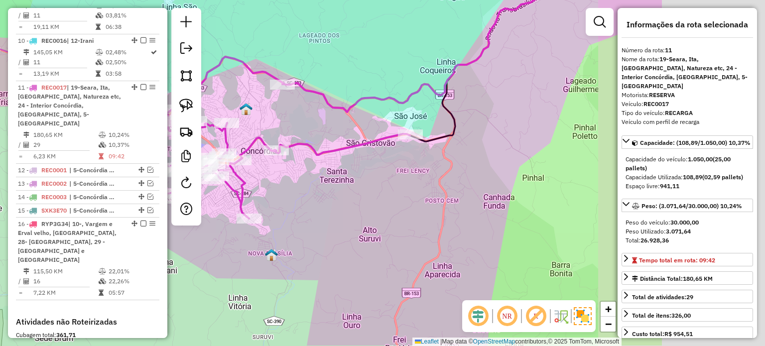
drag, startPoint x: 464, startPoint y: 229, endPoint x: 398, endPoint y: 229, distance: 66.3
click at [402, 229] on div "Janela de atendimento Grade de atendimento Capacidade Transportadoras Veículos …" at bounding box center [382, 173] width 765 height 346
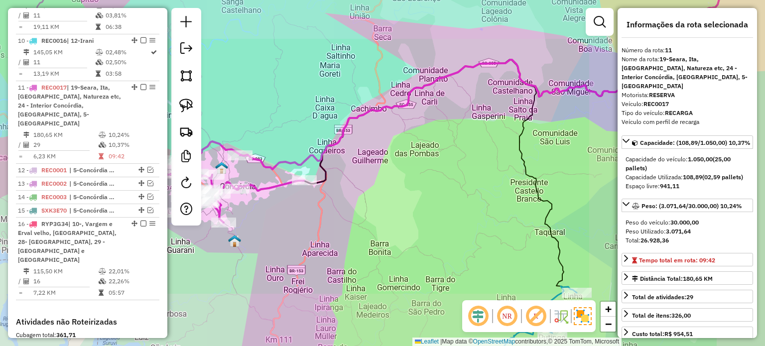
drag, startPoint x: 442, startPoint y: 200, endPoint x: 418, endPoint y: 216, distance: 29.3
click at [386, 231] on div "Janela de atendimento Grade de atendimento Capacidade Transportadoras Veículos …" at bounding box center [382, 173] width 765 height 346
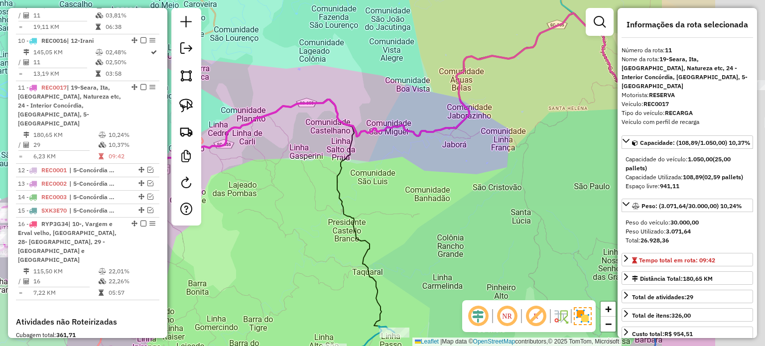
drag, startPoint x: 412, startPoint y: 222, endPoint x: 316, endPoint y: 219, distance: 95.7
click at [313, 224] on div "Janela de atendimento Grade de atendimento Capacidade Transportadoras Veículos …" at bounding box center [382, 173] width 765 height 346
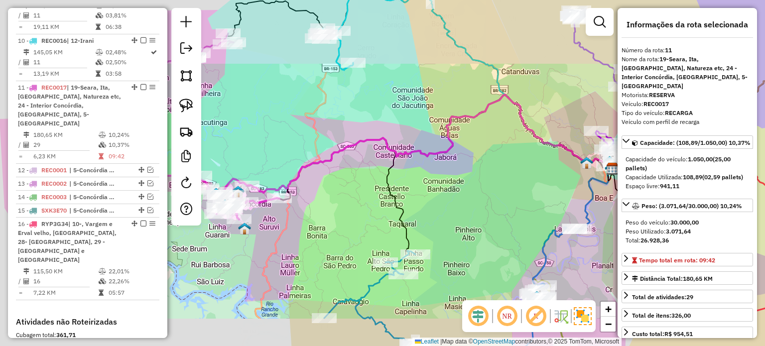
drag, startPoint x: 475, startPoint y: 201, endPoint x: 344, endPoint y: 185, distance: 132.6
click at [352, 190] on div "Janela de atendimento Grade de atendimento Capacidade Transportadoras Veículos …" at bounding box center [382, 173] width 765 height 346
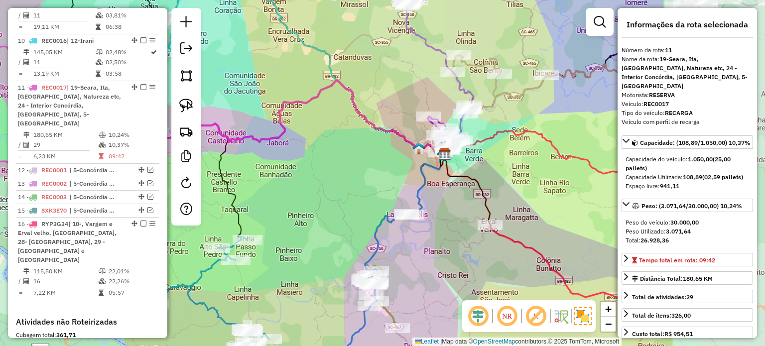
drag, startPoint x: 356, startPoint y: 205, endPoint x: 369, endPoint y: 199, distance: 14.3
click at [355, 205] on div "Janela de atendimento Grade de atendimento Capacidade Transportadoras Veículos …" at bounding box center [382, 173] width 765 height 346
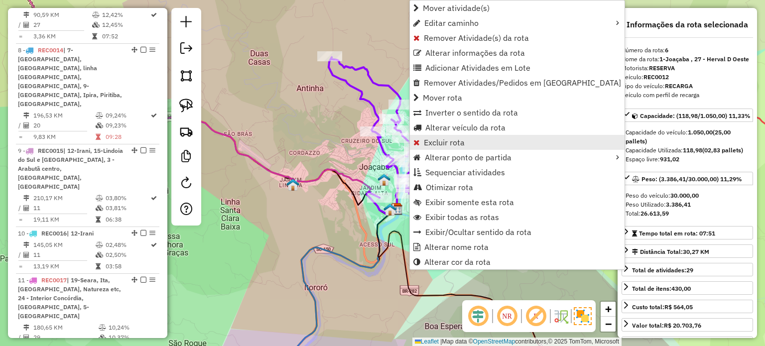
scroll to position [686, 0]
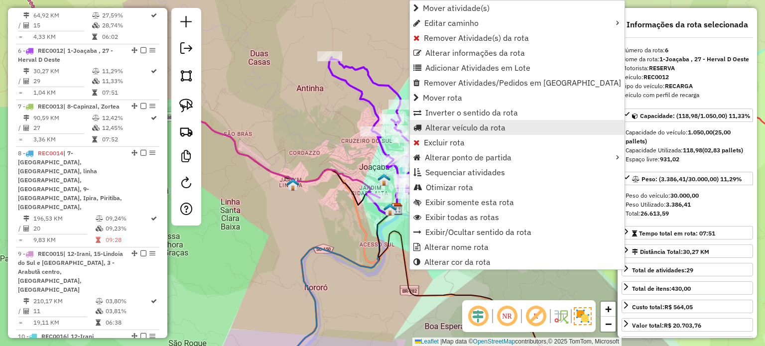
click at [435, 125] on span "Alterar veículo da rota" at bounding box center [465, 128] width 80 height 8
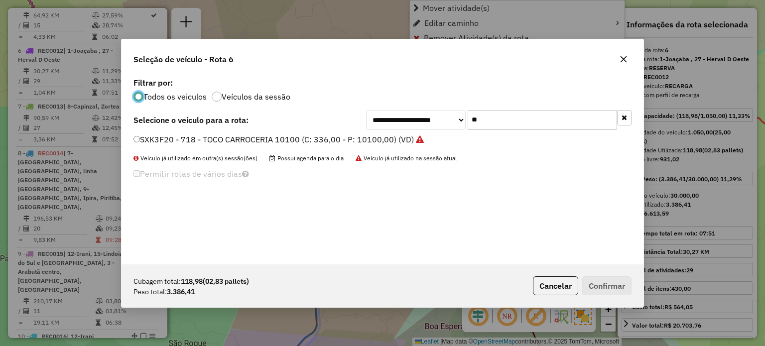
scroll to position [5, 3]
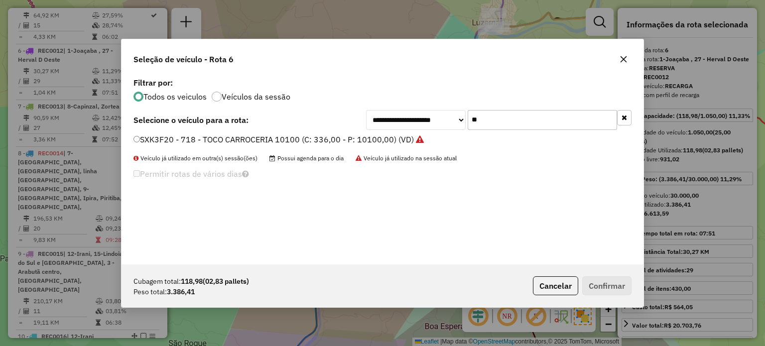
drag, startPoint x: 465, startPoint y: 126, endPoint x: 449, endPoint y: 126, distance: 16.4
click at [449, 126] on div "**********" at bounding box center [499, 120] width 266 height 20
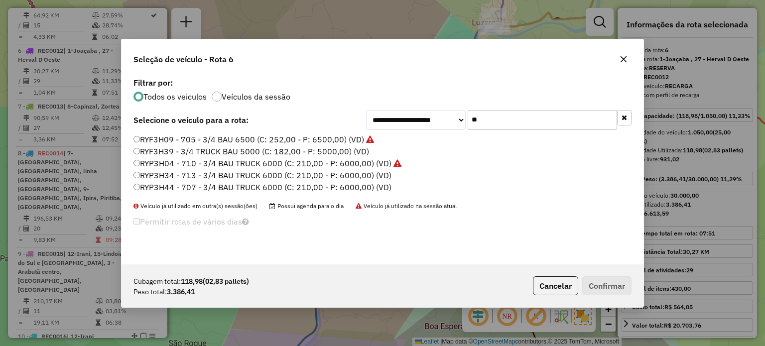
type input "**"
click at [185, 151] on label "RYF3H39 - 3/4 TRUCK BAU 5000 (C: 182,00 - P: 5000,00) (VD)" at bounding box center [252, 151] width 236 height 12
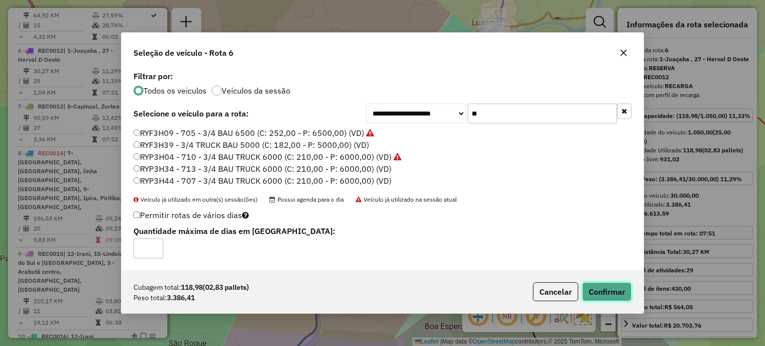
click at [617, 290] on button "Confirmar" at bounding box center [606, 291] width 49 height 19
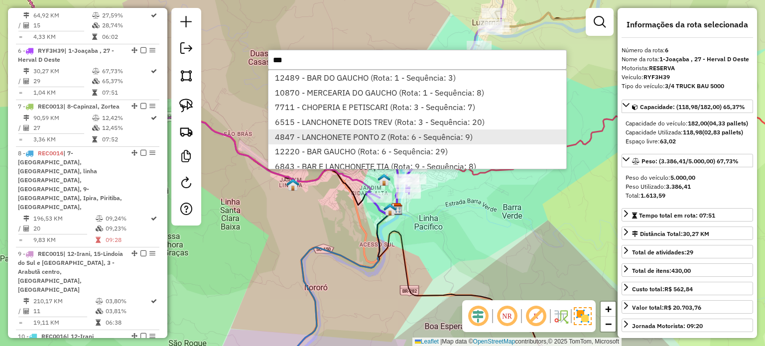
scroll to position [12, 0]
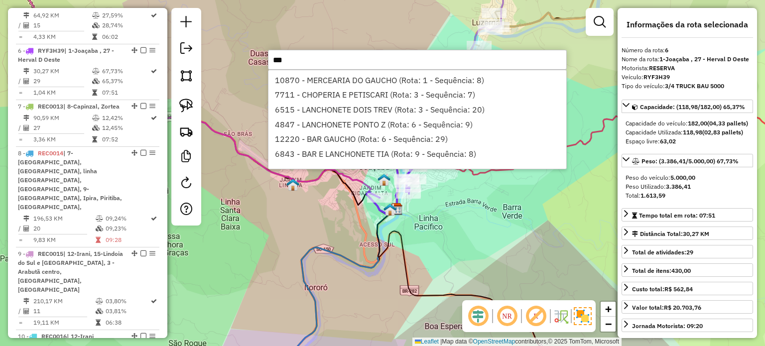
type input "***"
click at [438, 215] on div "Janela de atendimento Grade de atendimento Capacidade Transportadoras Veículos …" at bounding box center [382, 173] width 765 height 346
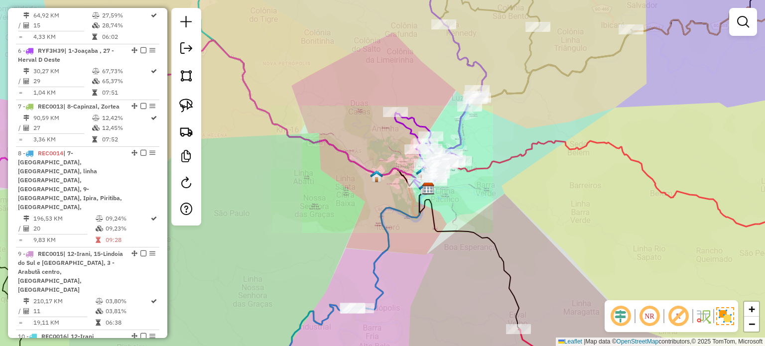
drag, startPoint x: 515, startPoint y: 208, endPoint x: 508, endPoint y: 176, distance: 33.0
click at [510, 180] on div "Janela de atendimento Grade de atendimento Capacidade Transportadoras Veículos …" at bounding box center [382, 173] width 765 height 346
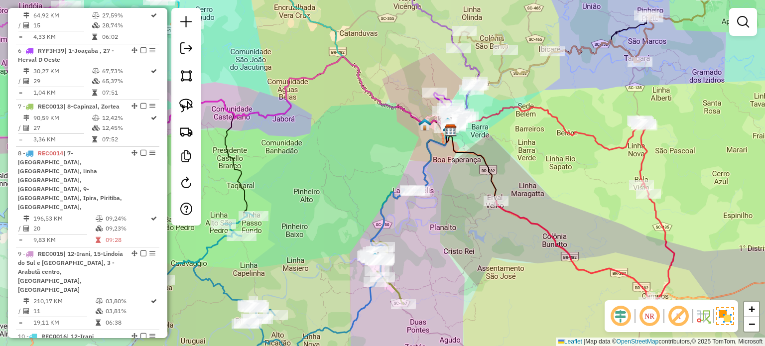
drag, startPoint x: 514, startPoint y: 141, endPoint x: 500, endPoint y: 115, distance: 29.9
click at [513, 140] on div "Janela de atendimento Grade de atendimento Capacidade Transportadoras Veículos …" at bounding box center [382, 173] width 765 height 346
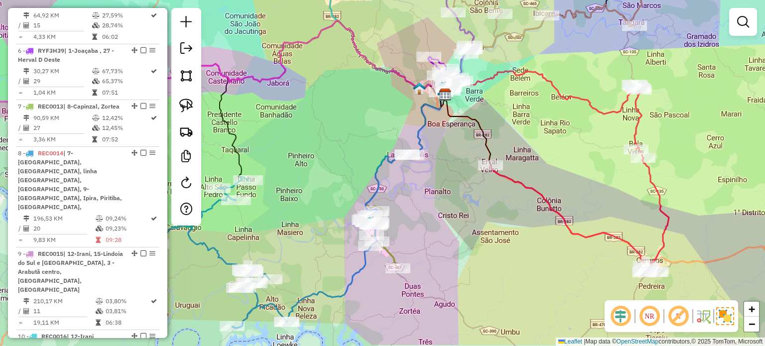
click at [530, 131] on div "Janela de atendimento Grade de atendimento Capacidade Transportadoras Veículos …" at bounding box center [382, 173] width 765 height 346
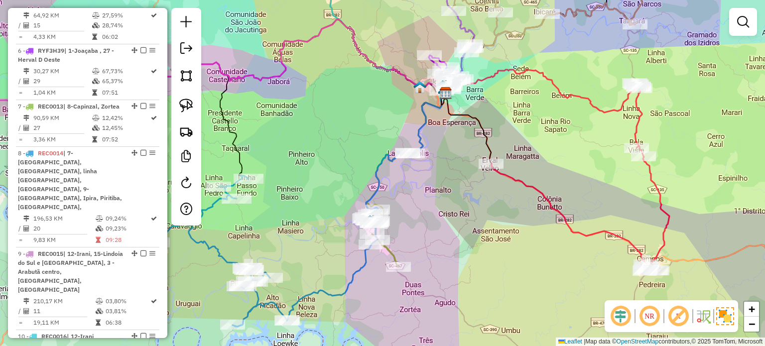
click at [526, 192] on div "Janela de atendimento Grade de atendimento Capacidade Transportadoras Veículos …" at bounding box center [382, 173] width 765 height 346
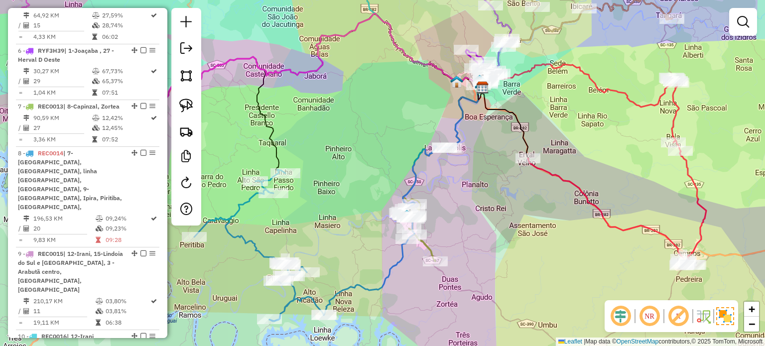
drag, startPoint x: 455, startPoint y: 183, endPoint x: 491, endPoint y: 173, distance: 37.8
click at [491, 184] on div "Janela de atendimento Grade de atendimento Capacidade Transportadoras Veículos …" at bounding box center [382, 173] width 765 height 346
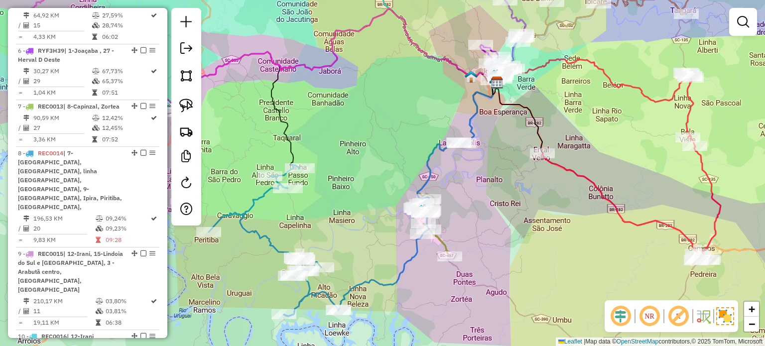
drag, startPoint x: 478, startPoint y: 216, endPoint x: 483, endPoint y: 190, distance: 26.8
click at [483, 190] on div "Janela de atendimento Grade de atendimento Capacidade Transportadoras Veículos …" at bounding box center [382, 173] width 765 height 346
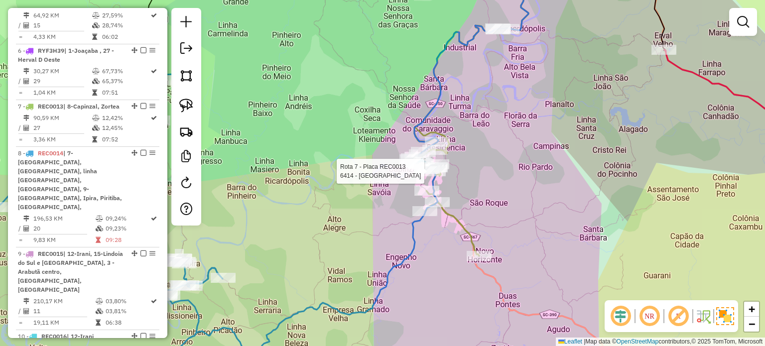
select select "*********"
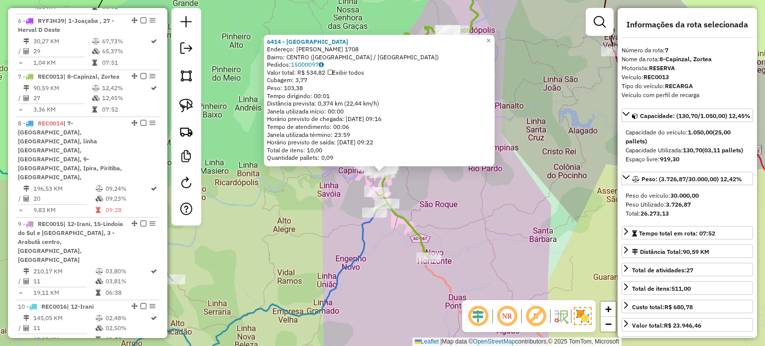
scroll to position [741, 0]
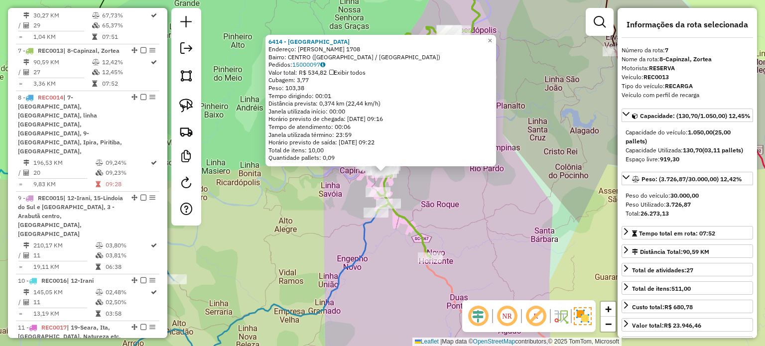
click at [448, 207] on div "6414 - BAR JARDIM DA SERRA Endereço: CARMELO ZOCOLLI 1708 Bairro: CENTRO (CAPIN…" at bounding box center [382, 173] width 765 height 346
click at [432, 181] on div "Rota 7 - Placa REC0013 6530 - COZINHA DA SIL 6414 - BAR JARDIM DA SERRA Endereç…" at bounding box center [382, 173] width 765 height 346
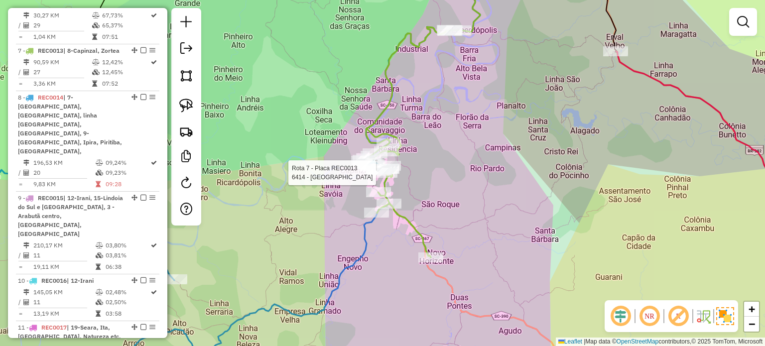
select select "*********"
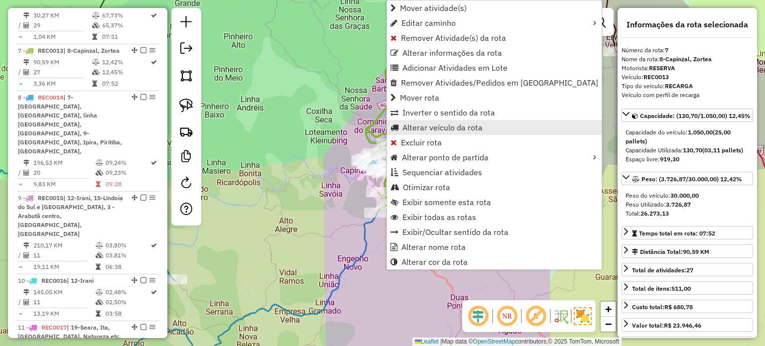
click at [412, 127] on span "Alterar veículo da rota" at bounding box center [443, 128] width 80 height 8
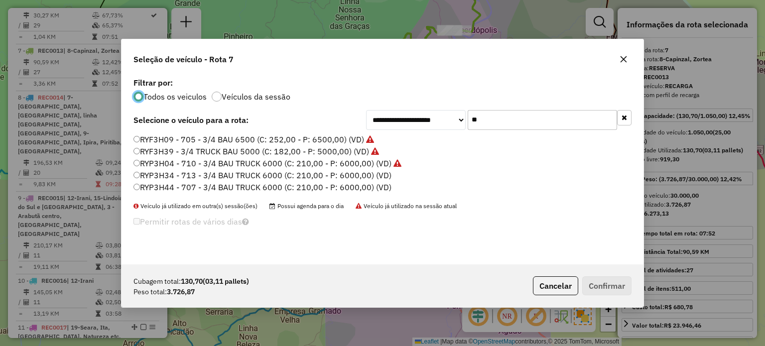
scroll to position [5, 3]
drag, startPoint x: 499, startPoint y: 119, endPoint x: 461, endPoint y: 124, distance: 38.1
click at [461, 124] on div "**********" at bounding box center [499, 120] width 266 height 20
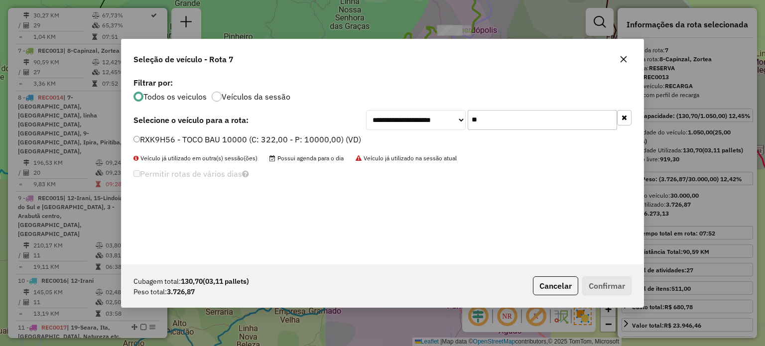
type input "**"
click at [238, 141] on label "RXK9H56 - TOCO BAU 10000 (C: 322,00 - P: 10000,00) (VD)" at bounding box center [248, 140] width 228 height 12
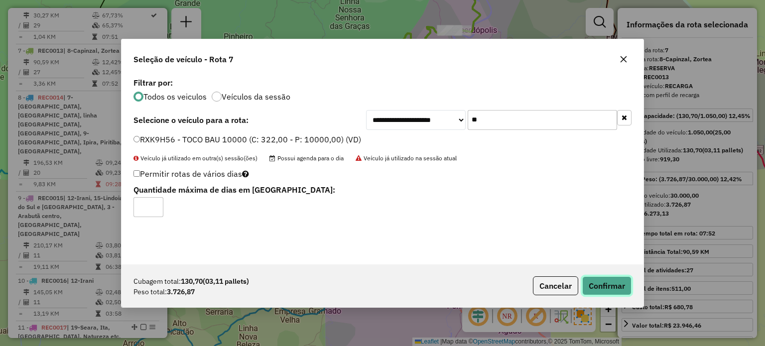
click at [616, 286] on button "Confirmar" at bounding box center [606, 286] width 49 height 19
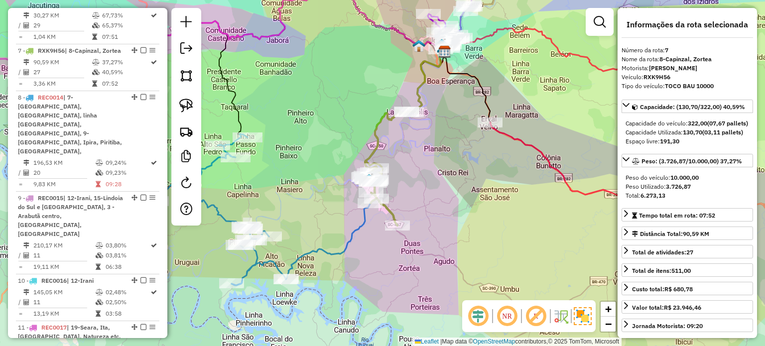
drag, startPoint x: 443, startPoint y: 150, endPoint x: 445, endPoint y: 141, distance: 9.2
click at [445, 143] on div "Janela de atendimento Grade de atendimento Capacidade Transportadoras Veículos …" at bounding box center [382, 173] width 765 height 346
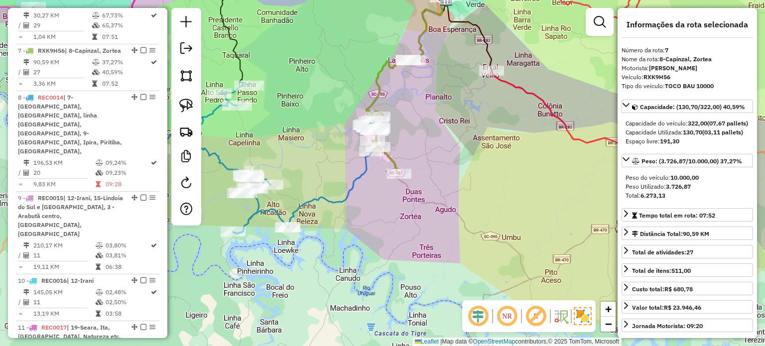
drag, startPoint x: 377, startPoint y: 245, endPoint x: 431, endPoint y: 238, distance: 54.8
click at [431, 238] on div "Janela de atendimento Grade de atendimento Capacidade Transportadoras Veículos …" at bounding box center [382, 173] width 765 height 346
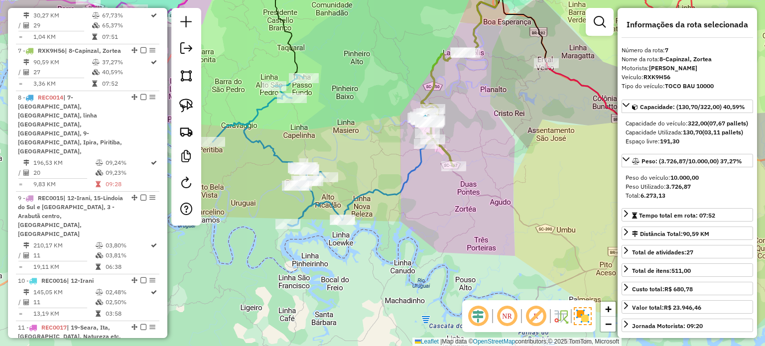
click at [426, 240] on div "Janela de atendimento Grade de atendimento Capacidade Transportadoras Veículos …" at bounding box center [382, 173] width 765 height 346
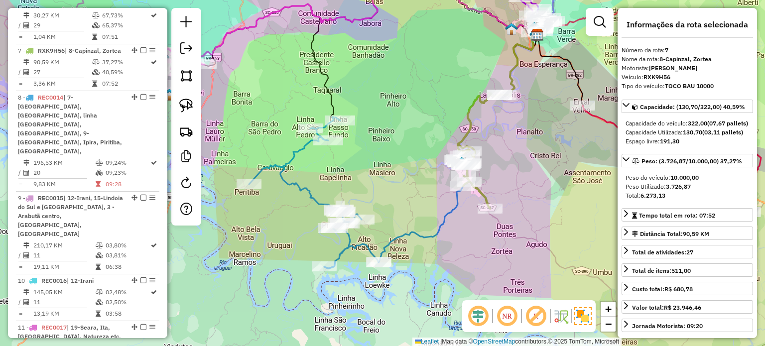
drag, startPoint x: 430, startPoint y: 214, endPoint x: 430, endPoint y: 251, distance: 36.4
click at [430, 251] on div "Janela de atendimento Grade de atendimento Capacidade Transportadoras Veículos …" at bounding box center [382, 173] width 765 height 346
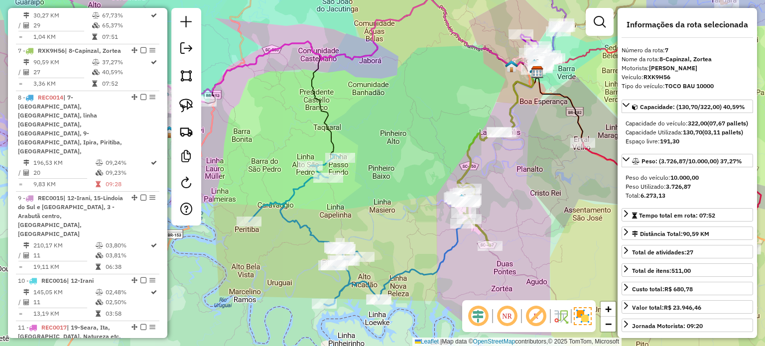
click at [377, 222] on div "Janela de atendimento Grade de atendimento Capacidade Transportadoras Veículos …" at bounding box center [382, 173] width 765 height 346
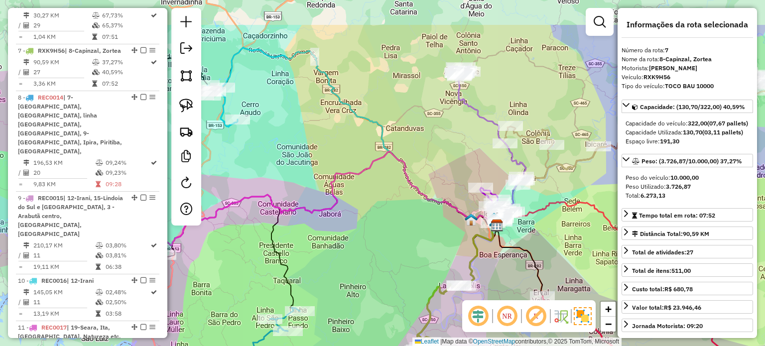
drag, startPoint x: 383, startPoint y: 169, endPoint x: 375, endPoint y: 222, distance: 54.0
click at [375, 222] on div "Janela de atendimento Grade de atendimento Capacidade Transportadoras Veículos …" at bounding box center [382, 173] width 765 height 346
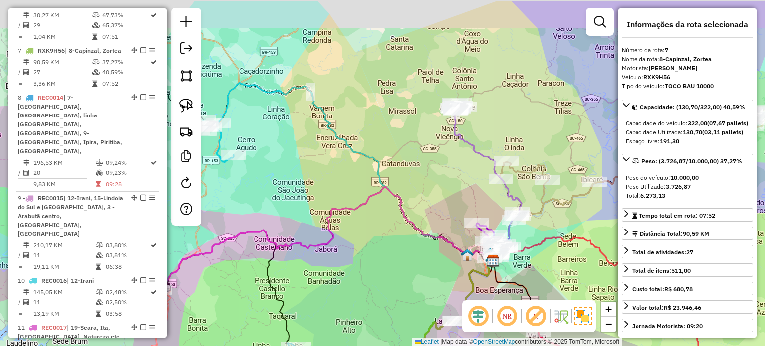
drag, startPoint x: 375, startPoint y: 207, endPoint x: 373, endPoint y: 255, distance: 47.9
click at [374, 243] on div "Janela de atendimento Grade de atendimento Capacidade Transportadoras Veículos …" at bounding box center [382, 173] width 765 height 346
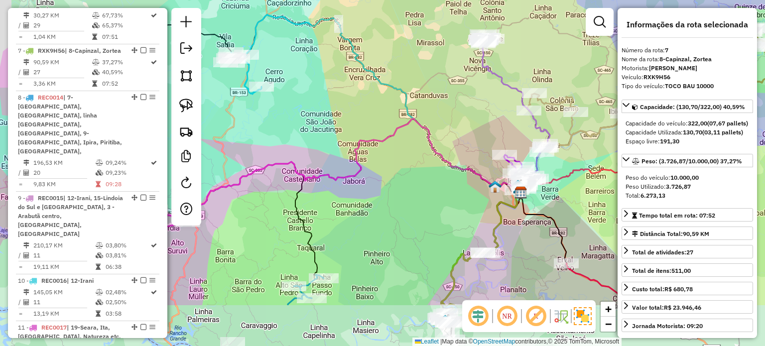
drag, startPoint x: 382, startPoint y: 231, endPoint x: 401, endPoint y: 169, distance: 64.0
click at [401, 174] on div "Janela de atendimento Grade de atendimento Capacidade Transportadoras Veículos …" at bounding box center [382, 173] width 765 height 346
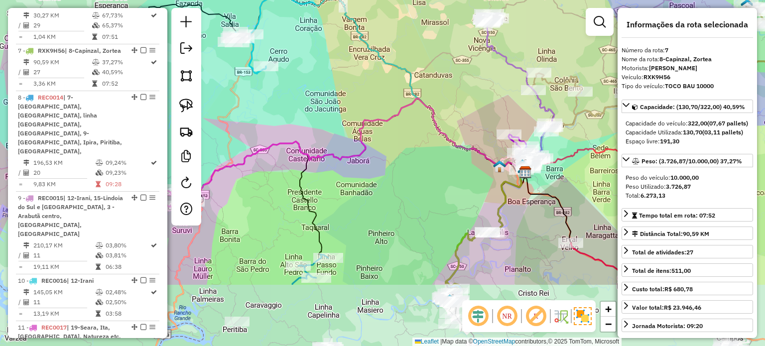
drag, startPoint x: 379, startPoint y: 210, endPoint x: 444, endPoint y: 202, distance: 65.8
click at [446, 203] on div "Janela de atendimento Grade de atendimento Capacidade Transportadoras Veículos …" at bounding box center [382, 173] width 765 height 346
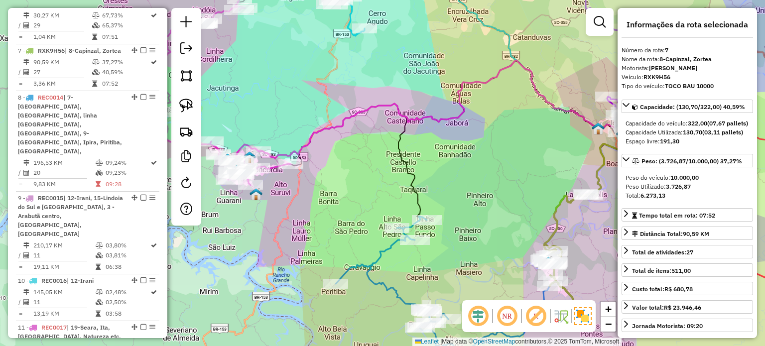
drag, startPoint x: 434, startPoint y: 187, endPoint x: 438, endPoint y: 131, distance: 56.4
click at [443, 143] on div "Janela de atendimento Grade de atendimento Capacidade Transportadoras Veículos …" at bounding box center [382, 173] width 765 height 346
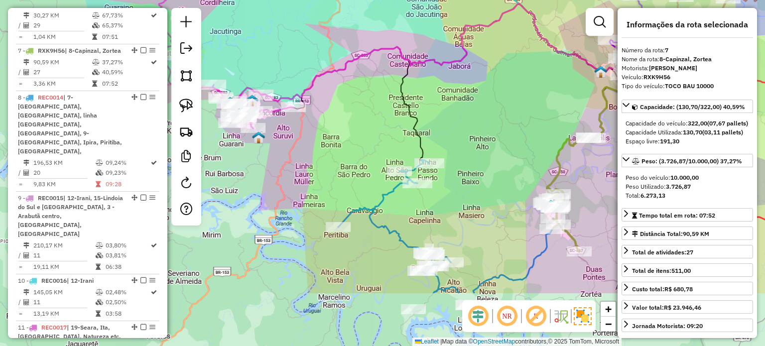
drag, startPoint x: 436, startPoint y: 205, endPoint x: 436, endPoint y: 183, distance: 21.9
click at [436, 187] on div "Rota 8 - Placa REC0014 2476 - COMERCIAL BALDASSO Janela de atendimento Grade de…" at bounding box center [382, 173] width 765 height 346
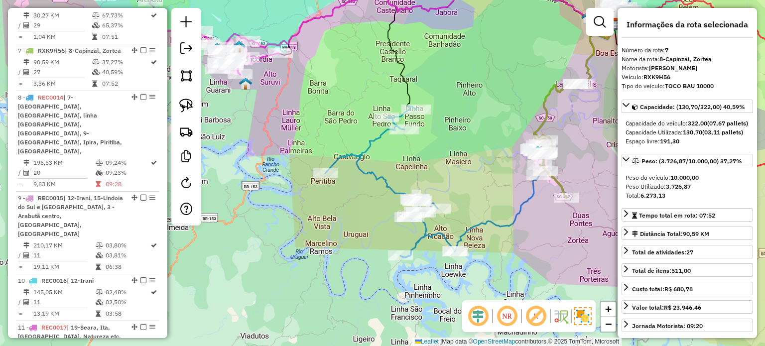
click at [442, 195] on div "Rota 8 - Placa REC0014 12167 - VALDINEI MARCOS DE A Janela de atendimento Grade…" at bounding box center [382, 173] width 765 height 346
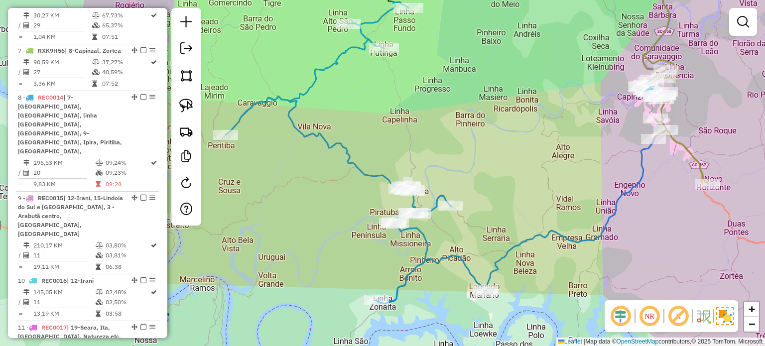
select select "*********"
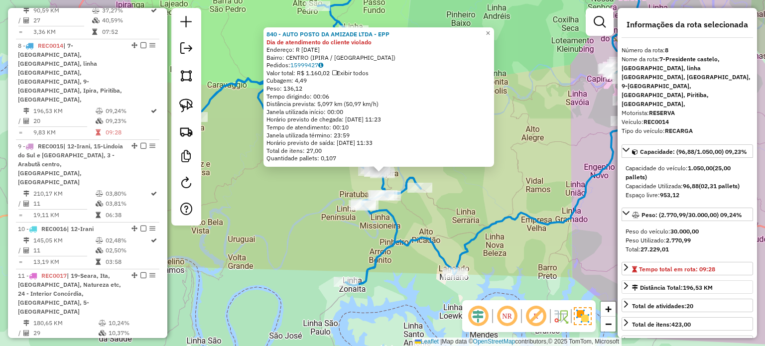
scroll to position [796, 0]
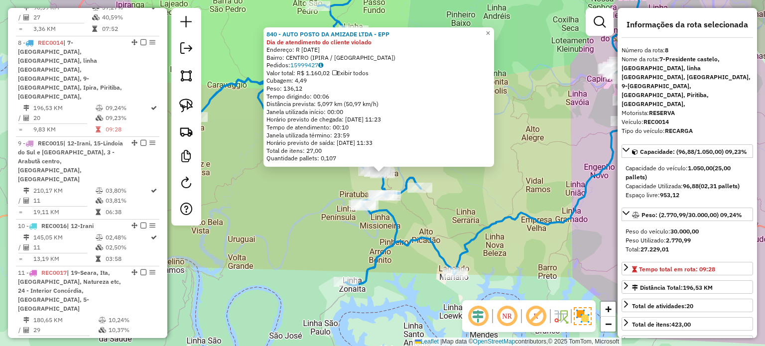
click at [454, 199] on div "840 - AUTO POSTO DA AMIZADE LTDA - EPP Dia de atendimento do cliente violado En…" at bounding box center [382, 173] width 765 height 346
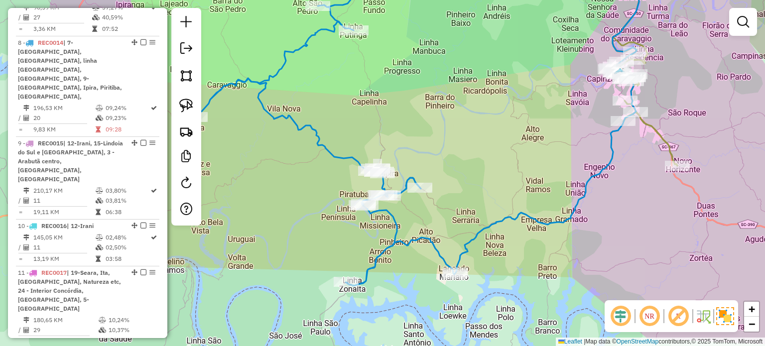
drag, startPoint x: 466, startPoint y: 166, endPoint x: 482, endPoint y: 187, distance: 25.9
click at [482, 187] on div "Janela de atendimento Grade de atendimento Capacidade Transportadoras Veículos …" at bounding box center [382, 173] width 765 height 346
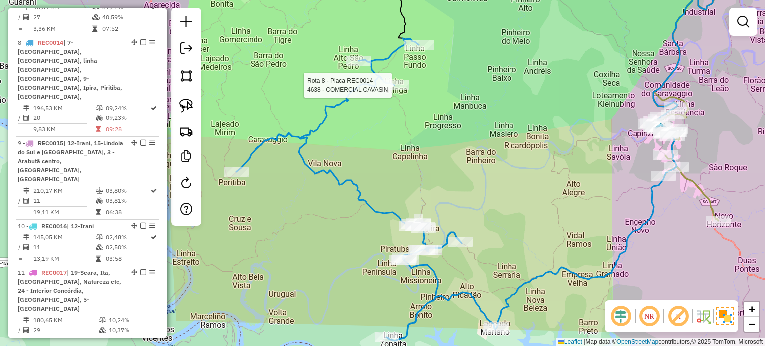
select select "*********"
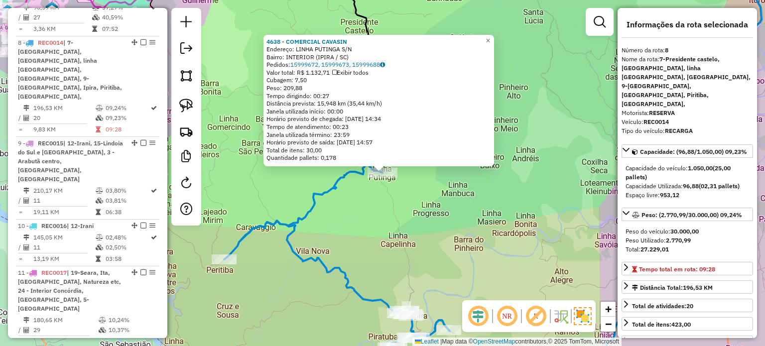
click at [434, 204] on div "4638 - COMERCIAL CAVASIN Endereço: LINHA PUTINGA S/N Bairro: INTERIOR (IPIRA / …" at bounding box center [382, 173] width 765 height 346
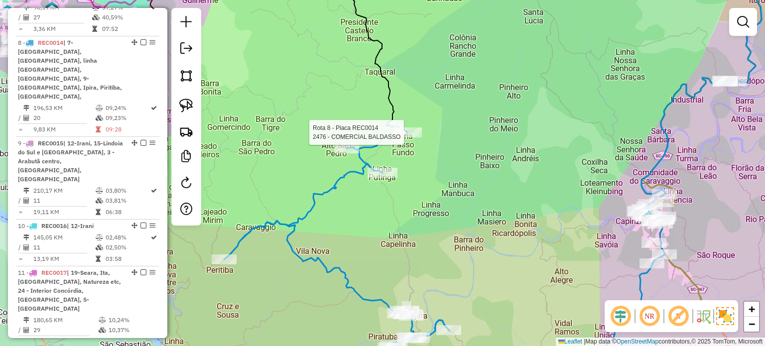
click at [409, 138] on div at bounding box center [407, 133] width 30 height 10
select select "*********"
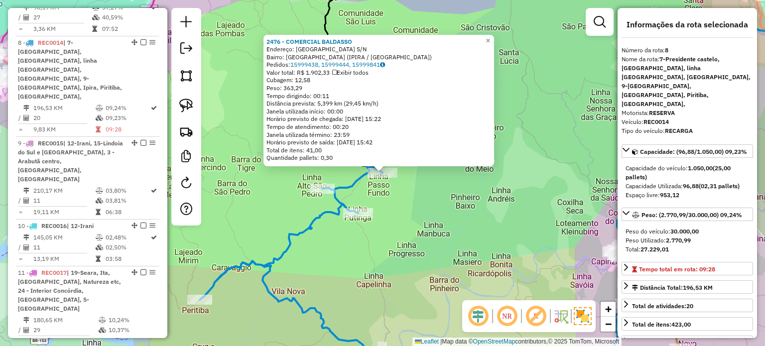
click at [442, 209] on div "2476 - COMERCIAL BALDASSO Endereço: FILADELFIA S/N Bairro: FILADELFIA (IPIRA / …" at bounding box center [382, 173] width 765 height 346
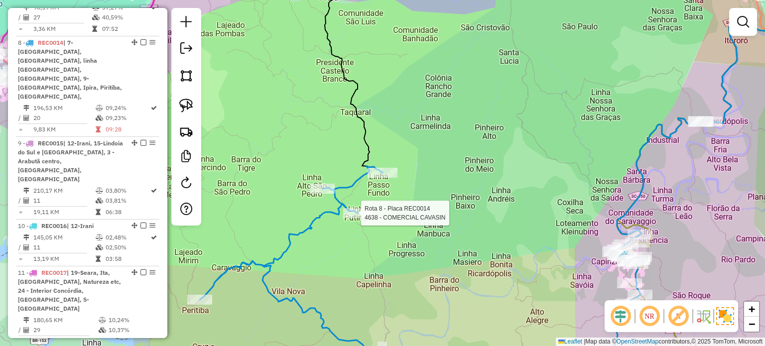
select select "*********"
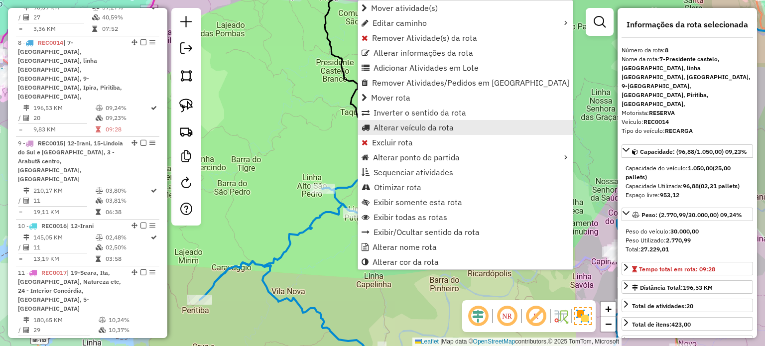
click at [398, 125] on span "Alterar veículo da rota" at bounding box center [414, 128] width 80 height 8
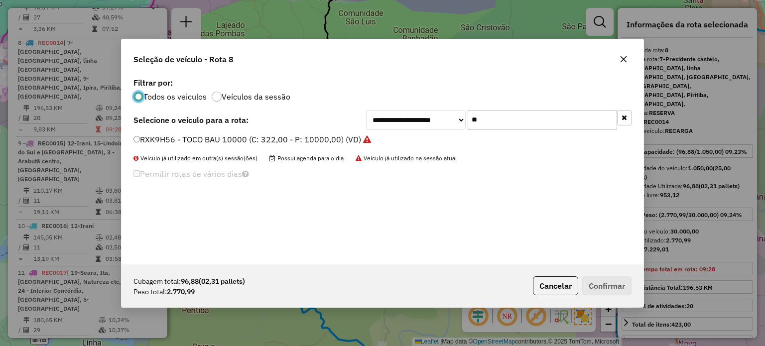
scroll to position [5, 3]
drag, startPoint x: 436, startPoint y: 124, endPoint x: 416, endPoint y: 120, distance: 21.3
click at [418, 122] on div "**********" at bounding box center [499, 120] width 266 height 20
type input "**"
click at [234, 137] on label "RXK6G86 - - TOCO CARROCERIA 10100 (C: 336,00 - P: 10100,00) (VD)" at bounding box center [266, 140] width 265 height 12
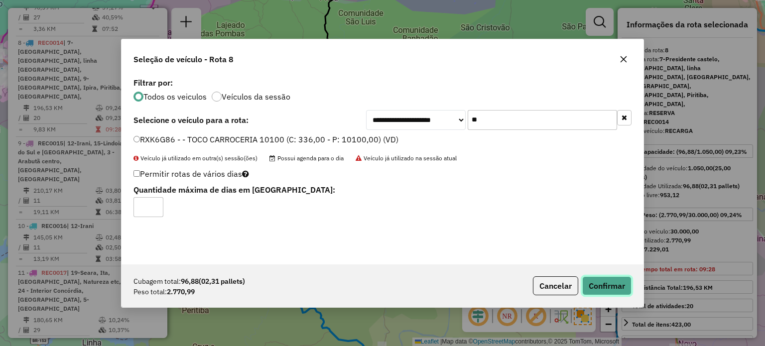
click at [614, 290] on button "Confirmar" at bounding box center [606, 286] width 49 height 19
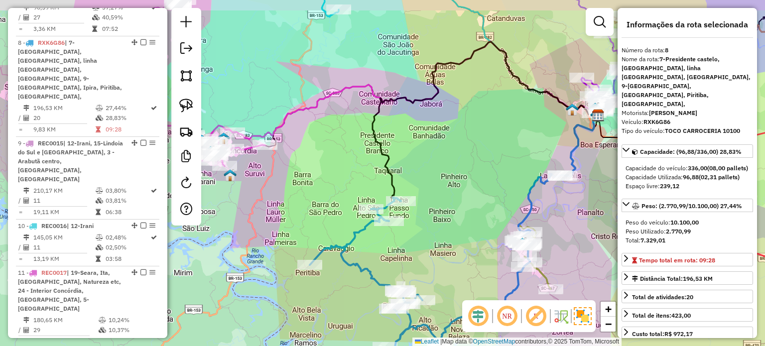
drag, startPoint x: 350, startPoint y: 149, endPoint x: 411, endPoint y: 184, distance: 69.6
click at [411, 183] on div "Janela de atendimento Grade de atendimento Capacidade Transportadoras Veículos …" at bounding box center [382, 173] width 765 height 346
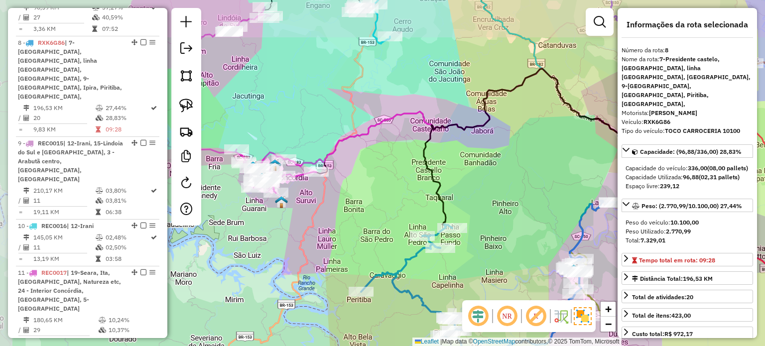
click at [424, 189] on div "Janela de atendimento Grade de atendimento Capacidade Transportadoras Veículos …" at bounding box center [382, 173] width 765 height 346
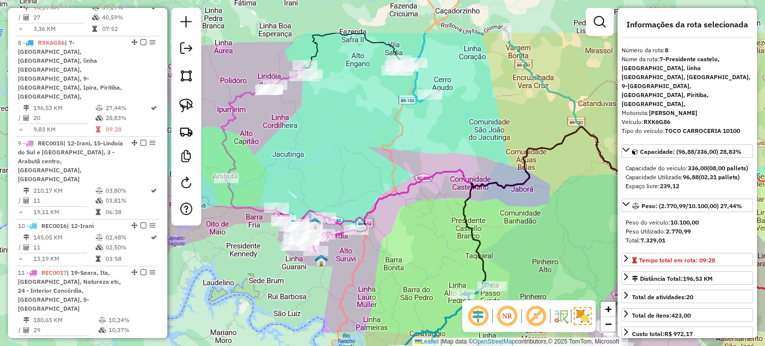
drag, startPoint x: 438, startPoint y: 182, endPoint x: 427, endPoint y: 207, distance: 27.0
click at [427, 207] on div "Janela de atendimento Grade de atendimento Capacidade Transportadoras Veículos …" at bounding box center [382, 173] width 765 height 346
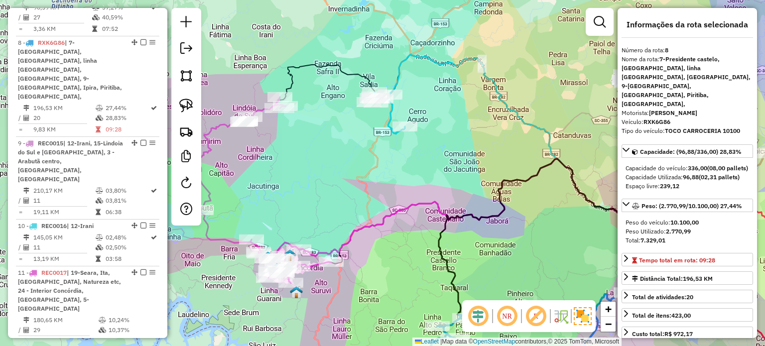
drag, startPoint x: 424, startPoint y: 167, endPoint x: 400, endPoint y: 195, distance: 37.4
click at [400, 196] on div "Janela de atendimento Grade de atendimento Capacidade Transportadoras Veículos …" at bounding box center [382, 173] width 765 height 346
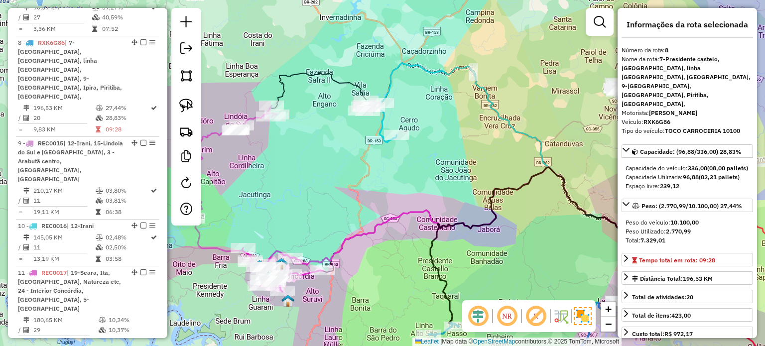
click at [437, 167] on icon at bounding box center [473, 216] width 366 height 98
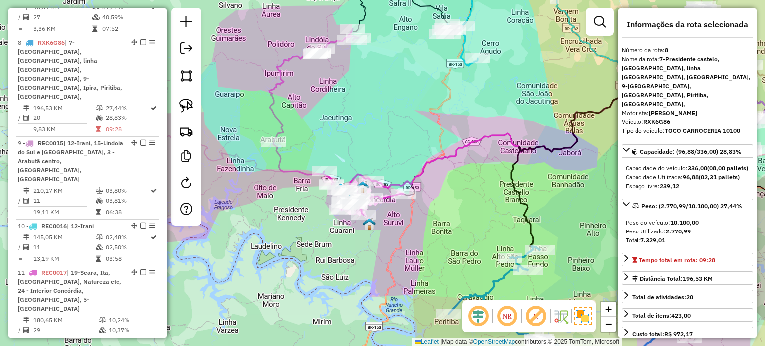
click at [468, 183] on div "Janela de atendimento Grade de atendimento Capacidade Transportadoras Veículos …" at bounding box center [382, 173] width 765 height 346
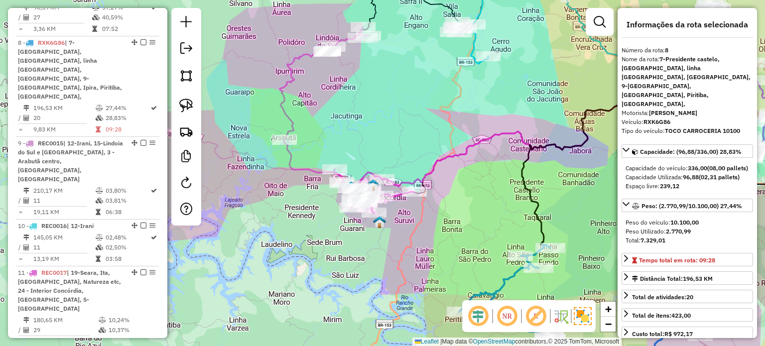
click at [394, 249] on div "Janela de atendimento Grade de atendimento Capacidade Transportadoras Veículos …" at bounding box center [382, 173] width 765 height 346
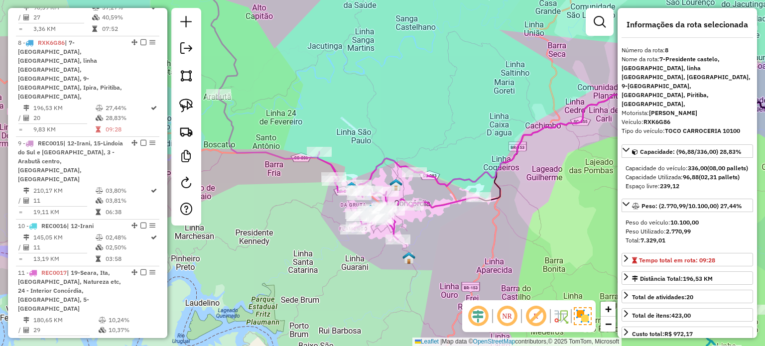
drag, startPoint x: 271, startPoint y: 122, endPoint x: 321, endPoint y: 125, distance: 49.9
click at [321, 125] on div "Janela de atendimento Grade de atendimento Capacidade Transportadoras Veículos …" at bounding box center [382, 173] width 765 height 346
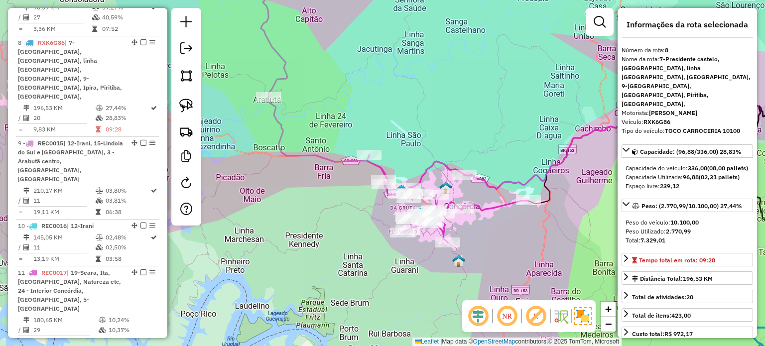
drag, startPoint x: 442, startPoint y: 147, endPoint x: 403, endPoint y: 123, distance: 46.1
click at [404, 124] on div "Rota 11 - Placa REC0017 9191 - CASA DO MALTE Janela de atendimento Grade de ate…" at bounding box center [382, 173] width 765 height 346
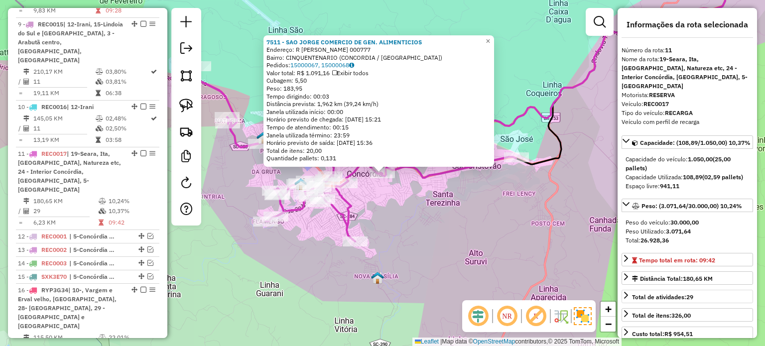
scroll to position [981, 0]
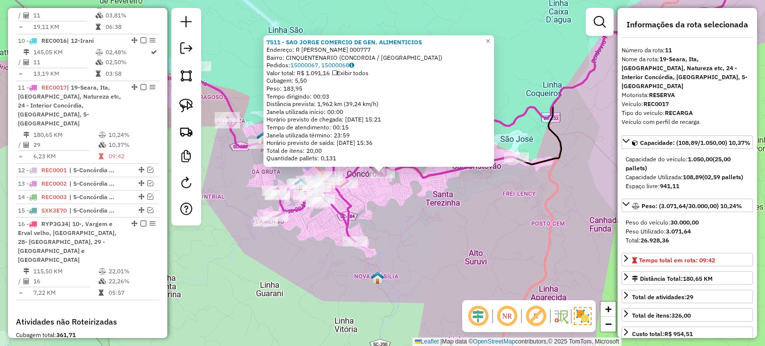
click at [408, 220] on div "7511 - SAO JORGE COMERCIO DE GEN. ALIMENTICIOS Endereço: R TANCREDO DE ALMEIDA …" at bounding box center [382, 173] width 765 height 346
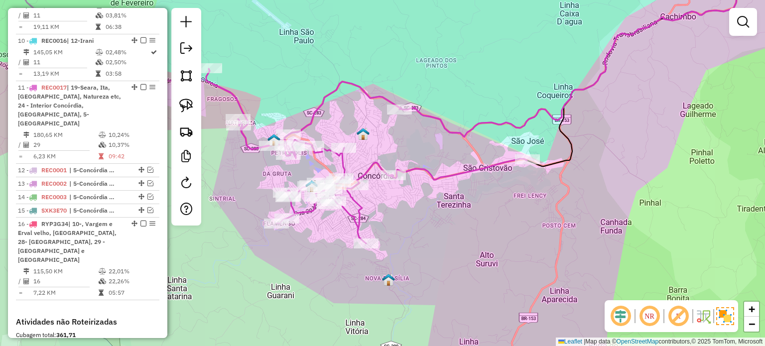
drag, startPoint x: 395, startPoint y: 213, endPoint x: 432, endPoint y: 219, distance: 38.3
click at [432, 219] on div "Janela de atendimento Grade de atendimento Capacidade Transportadoras Veículos …" at bounding box center [382, 173] width 765 height 346
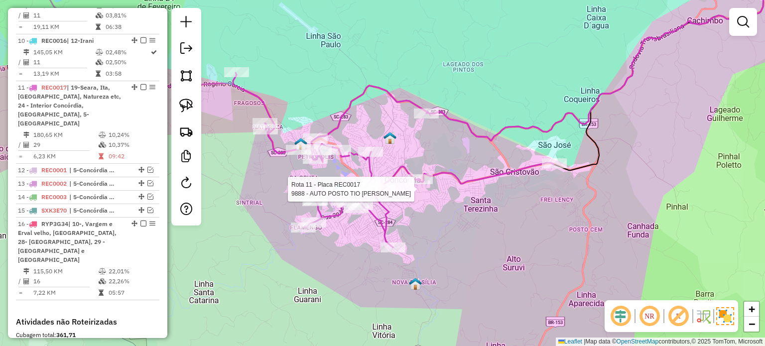
select select "*********"
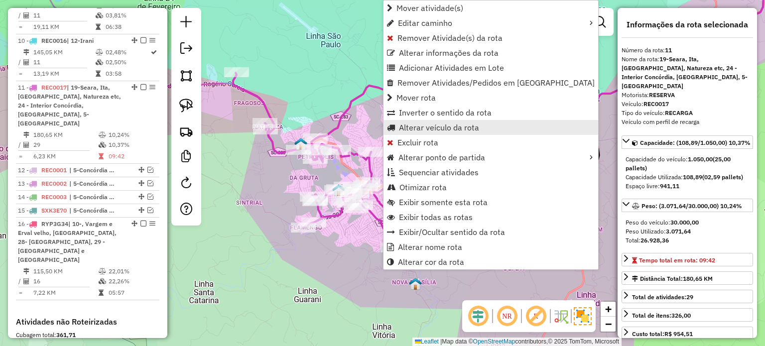
click at [417, 125] on span "Alterar veículo da rota" at bounding box center [439, 128] width 80 height 8
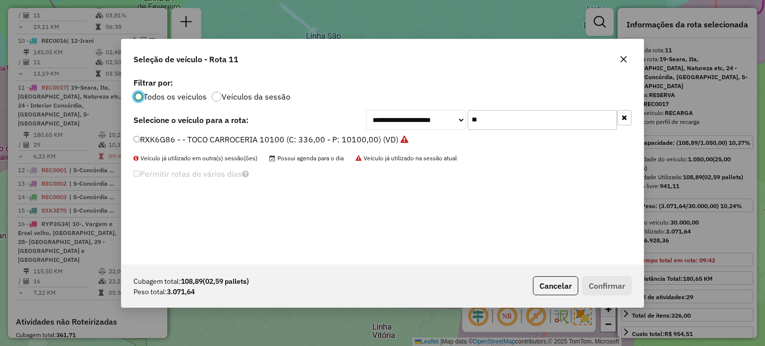
scroll to position [5, 3]
drag, startPoint x: 498, startPoint y: 120, endPoint x: 436, endPoint y: 126, distance: 62.1
click at [436, 126] on div "**********" at bounding box center [499, 120] width 266 height 20
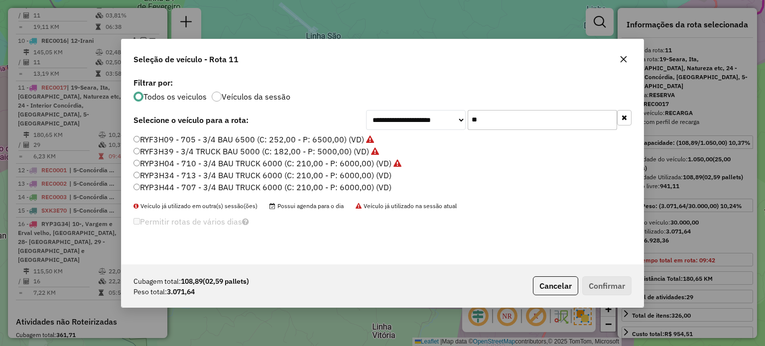
type input "**"
click at [201, 177] on label "RYP3H34 - 713 - 3/4 BAU TRUCK 6000 (C: 210,00 - P: 6000,00) (VD)" at bounding box center [263, 175] width 258 height 12
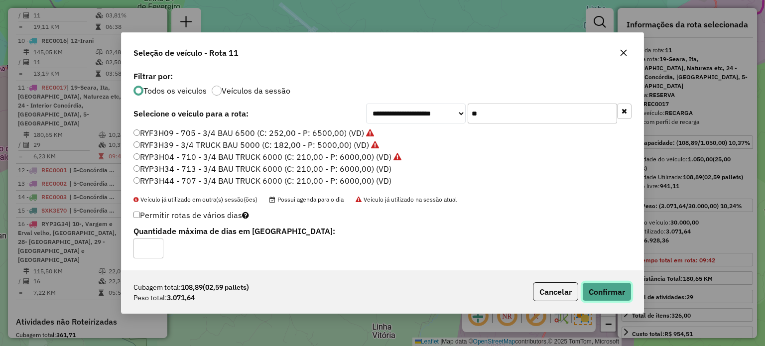
click at [611, 288] on button "Confirmar" at bounding box center [606, 291] width 49 height 19
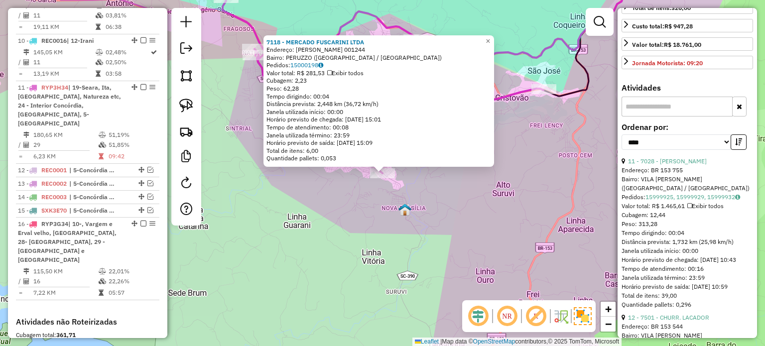
scroll to position [448, 0]
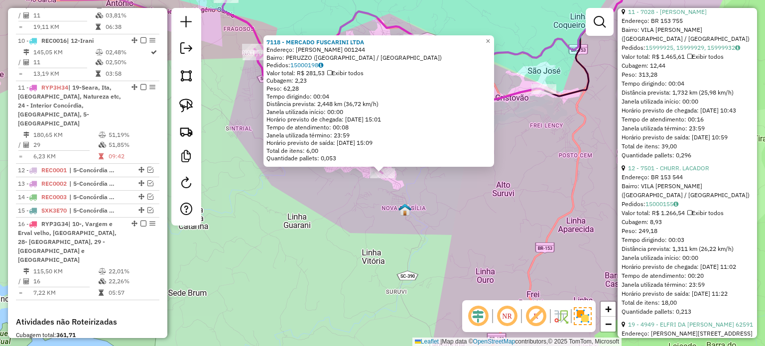
click at [444, 217] on div "7118 - MERCADO FUSCARINI LTDA Endereço: R ADILIO MUSTEMBERGUER 001244 Bairro: P…" at bounding box center [382, 173] width 765 height 346
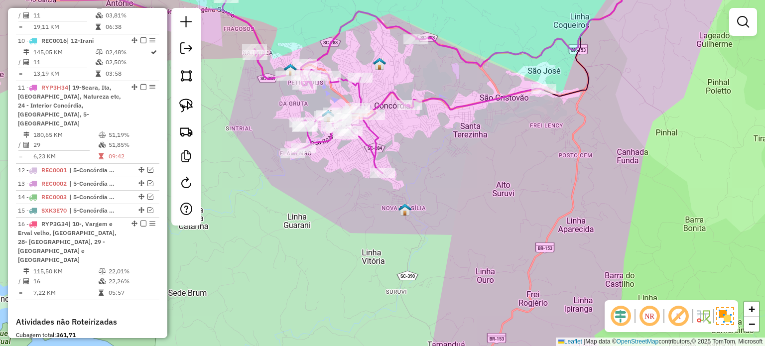
drag, startPoint x: 500, startPoint y: 257, endPoint x: 510, endPoint y: 247, distance: 14.1
click at [504, 260] on div "Janela de atendimento Grade de atendimento Capacidade Transportadoras Veículos …" at bounding box center [382, 173] width 765 height 346
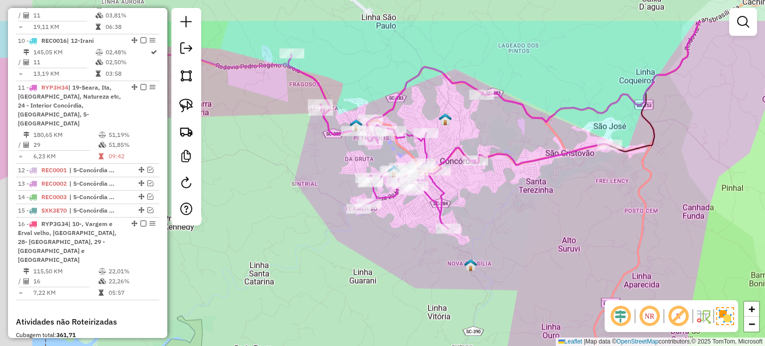
click at [557, 272] on div "Janela de atendimento Grade de atendimento Capacidade Transportadoras Veículos …" at bounding box center [382, 173] width 765 height 346
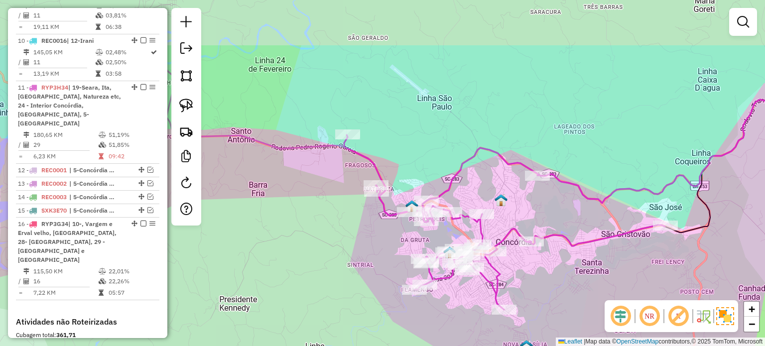
drag, startPoint x: 411, startPoint y: 85, endPoint x: 446, endPoint y: 168, distance: 90.0
click at [445, 166] on div "Janela de atendimento Grade de atendimento Capacidade Transportadoras Veículos …" at bounding box center [382, 173] width 765 height 346
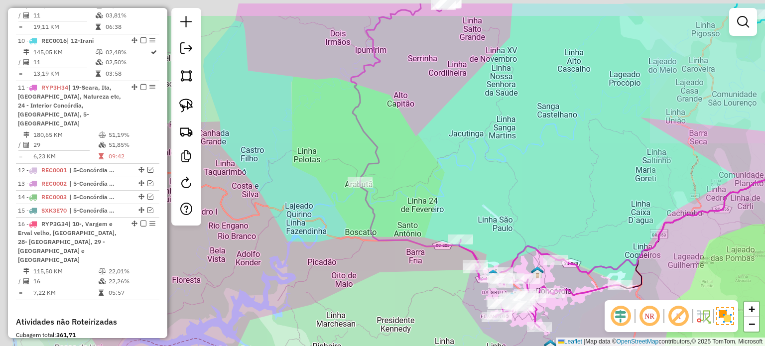
drag, startPoint x: 414, startPoint y: 165, endPoint x: 422, endPoint y: 186, distance: 23.0
click at [432, 177] on div "Janela de atendimento Grade de atendimento Capacidade Transportadoras Veículos …" at bounding box center [382, 173] width 765 height 346
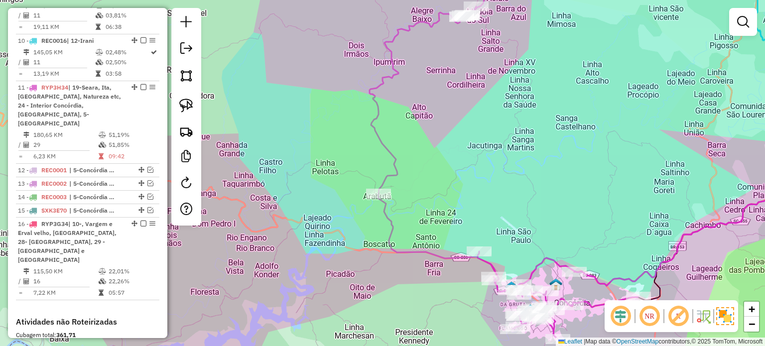
drag, startPoint x: 466, startPoint y: 167, endPoint x: 400, endPoint y: 215, distance: 81.0
click at [400, 215] on div "Rota 9 - Placa REC0015 8348 - RESTAURANTE NORONHA Janela de atendimento Grade d…" at bounding box center [382, 173] width 765 height 346
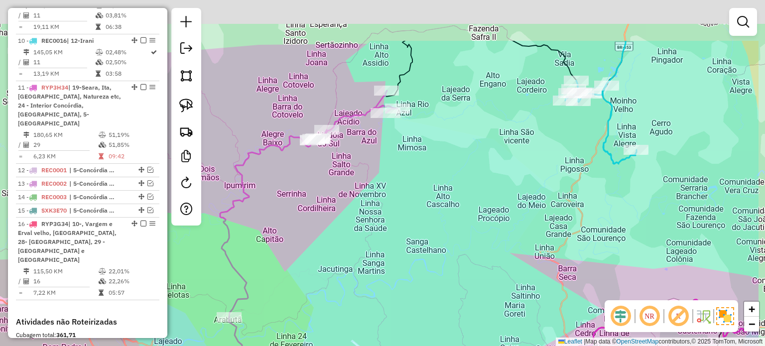
drag, startPoint x: 402, startPoint y: 213, endPoint x: 473, endPoint y: 180, distance: 78.3
click at [392, 213] on div "Janela de atendimento Grade de atendimento Capacidade Transportadoras Veículos …" at bounding box center [382, 173] width 765 height 346
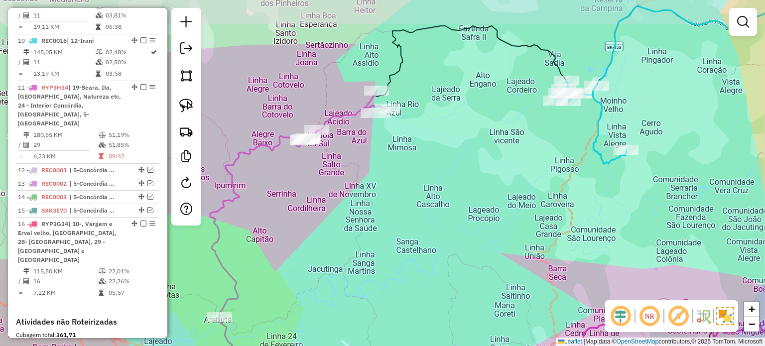
drag, startPoint x: 483, startPoint y: 188, endPoint x: 449, endPoint y: 183, distance: 34.2
click at [433, 193] on div "Janela de atendimento Grade de atendimento Capacidade Transportadoras Veículos …" at bounding box center [382, 173] width 765 height 346
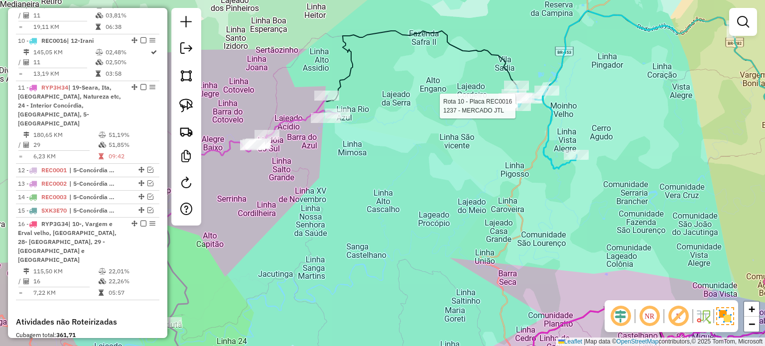
select select "*********"
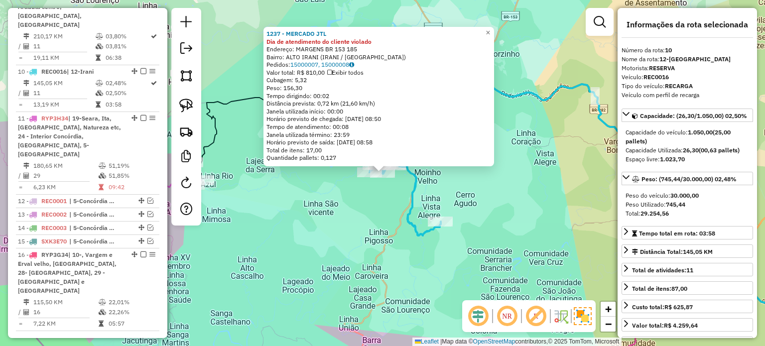
scroll to position [935, 0]
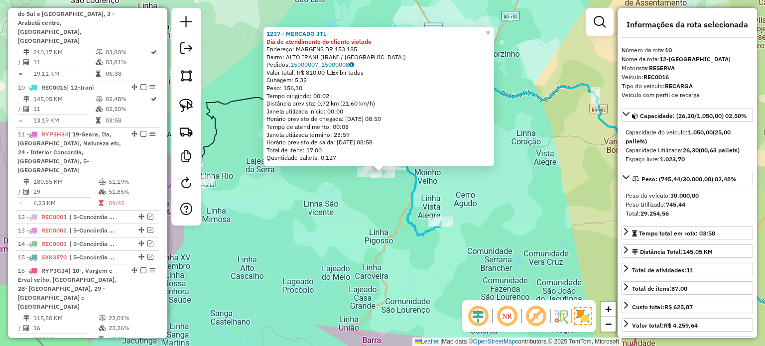
click at [471, 233] on div "Rota 10 - Placa REC0016 8456 - LINHA ANTONIOLI 1237 - MERCADO JTL Dia de atendi…" at bounding box center [382, 173] width 765 height 346
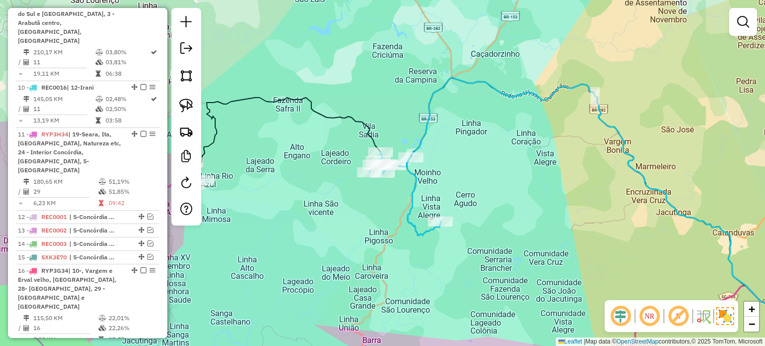
drag, startPoint x: 412, startPoint y: 279, endPoint x: 474, endPoint y: 226, distance: 81.3
click at [472, 229] on div "Janela de atendimento Grade de atendimento Capacidade Transportadoras Veículos …" at bounding box center [382, 173] width 765 height 346
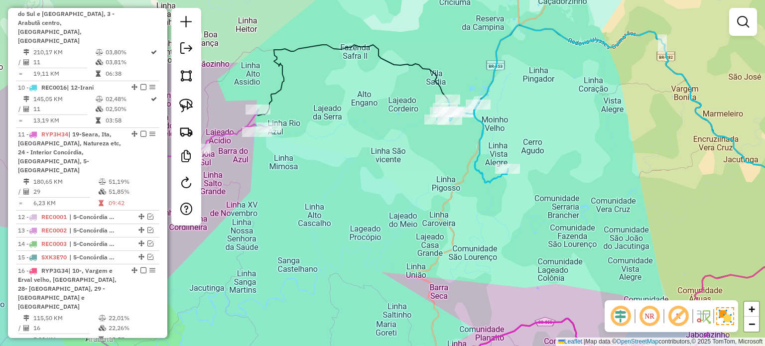
drag, startPoint x: 457, startPoint y: 228, endPoint x: 492, endPoint y: 211, distance: 38.8
click at [494, 215] on div "Janela de atendimento Grade de atendimento Capacidade Transportadoras Veículos …" at bounding box center [382, 173] width 765 height 346
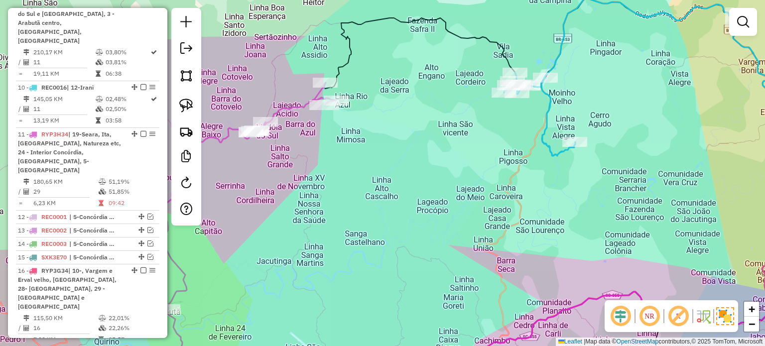
drag, startPoint x: 446, startPoint y: 224, endPoint x: 486, endPoint y: 206, distance: 44.2
click at [486, 207] on div "Janela de atendimento Grade de atendimento Capacidade Transportadoras Veículos …" at bounding box center [382, 173] width 765 height 346
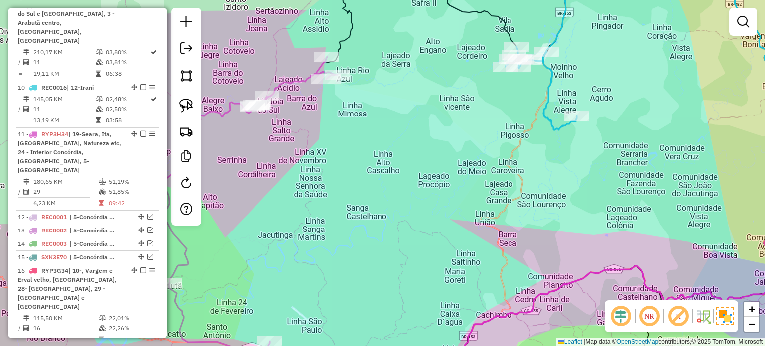
drag, startPoint x: 500, startPoint y: 213, endPoint x: 487, endPoint y: 166, distance: 48.2
click at [488, 171] on div "Janela de atendimento Grade de atendimento Capacidade Transportadoras Veículos …" at bounding box center [382, 173] width 765 height 346
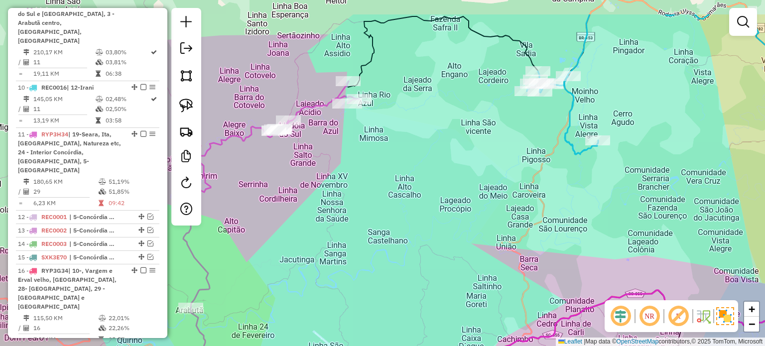
drag, startPoint x: 513, startPoint y: 211, endPoint x: 499, endPoint y: 209, distance: 14.0
click at [514, 213] on div "Janela de atendimento Grade de atendimento Capacidade Transportadoras Veículos …" at bounding box center [382, 173] width 765 height 346
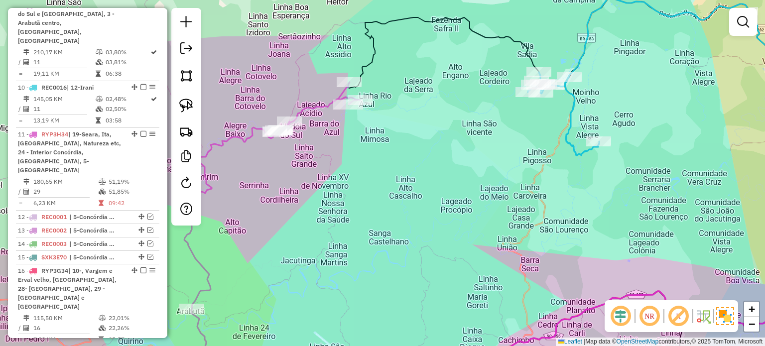
click at [506, 212] on div "Janela de atendimento Grade de atendimento Capacidade Transportadoras Veículos …" at bounding box center [382, 173] width 765 height 346
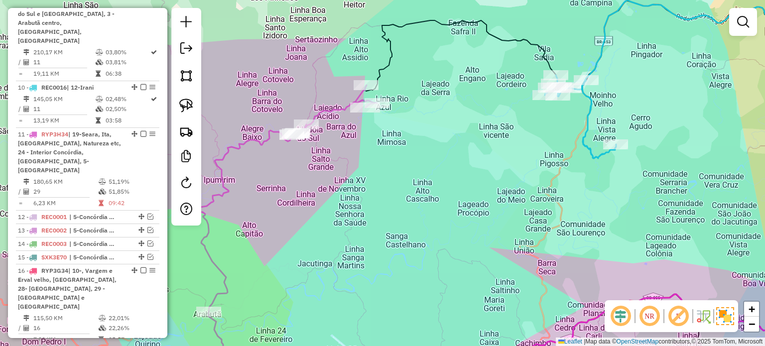
drag, startPoint x: 530, startPoint y: 179, endPoint x: 550, endPoint y: 175, distance: 20.3
click at [549, 178] on div "Janela de atendimento Grade de atendimento Capacidade Transportadoras Veículos …" at bounding box center [382, 173] width 765 height 346
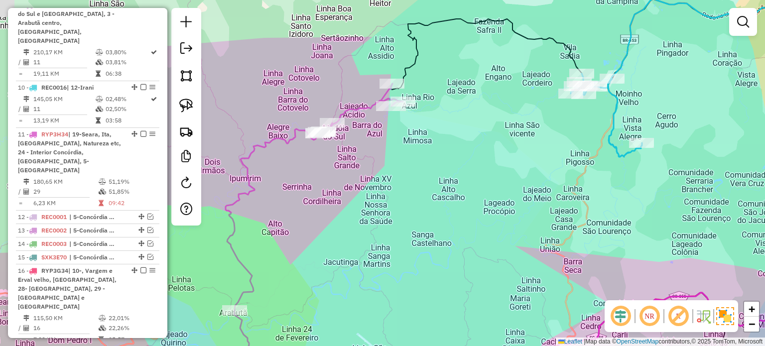
drag, startPoint x: 503, startPoint y: 207, endPoint x: 518, endPoint y: 203, distance: 16.0
click at [522, 203] on div "Janela de atendimento Grade de atendimento Capacidade Transportadoras Veículos …" at bounding box center [382, 173] width 765 height 346
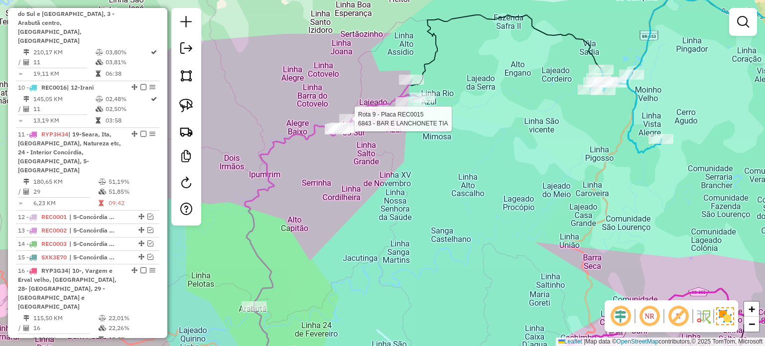
select select "*********"
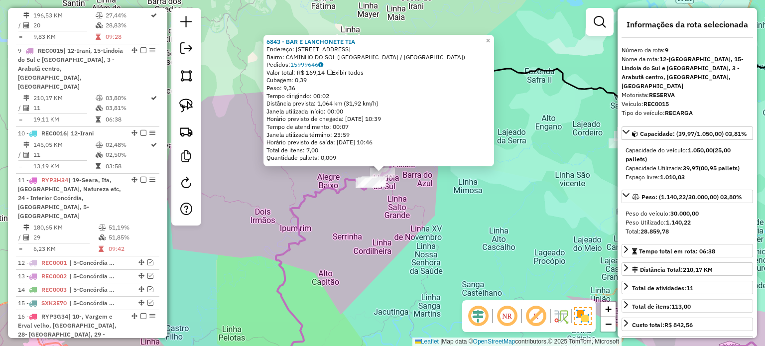
scroll to position [870, 0]
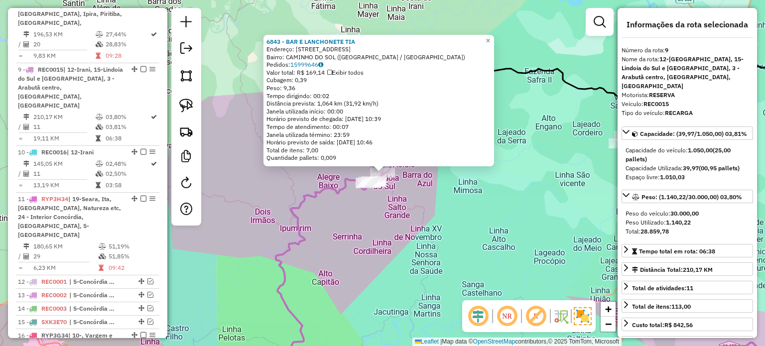
click at [363, 250] on div "6843 - BAR E LANCHONETE TIA Endereço: R PEQUENO PRINCIPE 109 Bairro: CAMINHO DO…" at bounding box center [382, 173] width 765 height 346
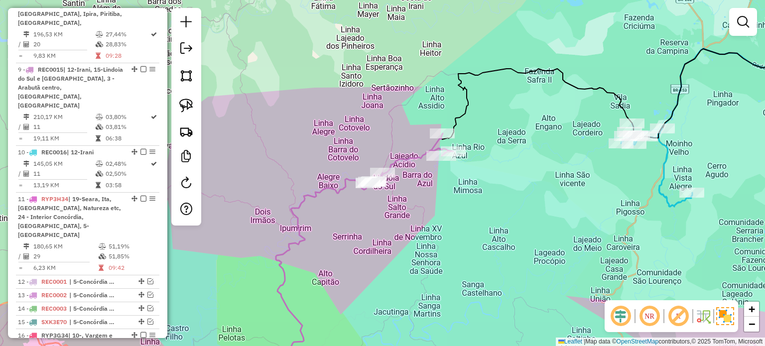
drag, startPoint x: 393, startPoint y: 282, endPoint x: 374, endPoint y: 195, distance: 89.2
click at [373, 202] on div "6843 - BAR E LANCHONETE TIA Endereço: R PEQUENO PRINCIPE 109 Bairro: CAMINHO DO…" at bounding box center [382, 173] width 765 height 346
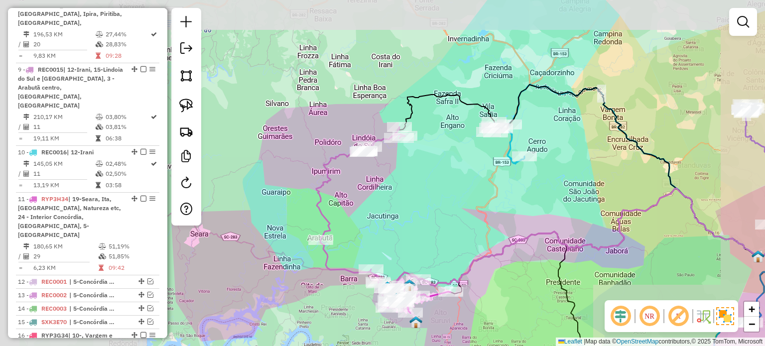
click at [397, 212] on div "Janela de atendimento Grade de atendimento Capacidade Transportadoras Veículos …" at bounding box center [382, 173] width 765 height 346
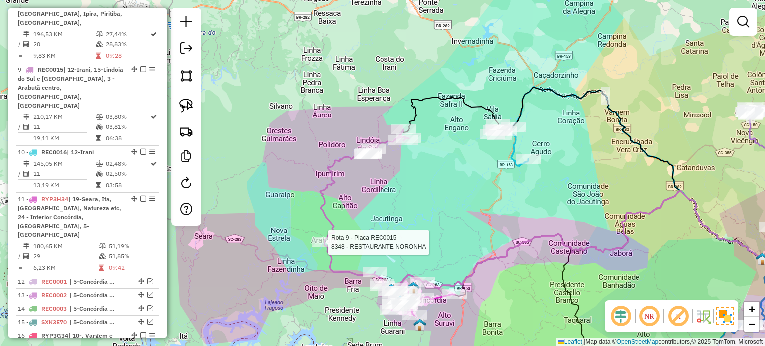
select select "*********"
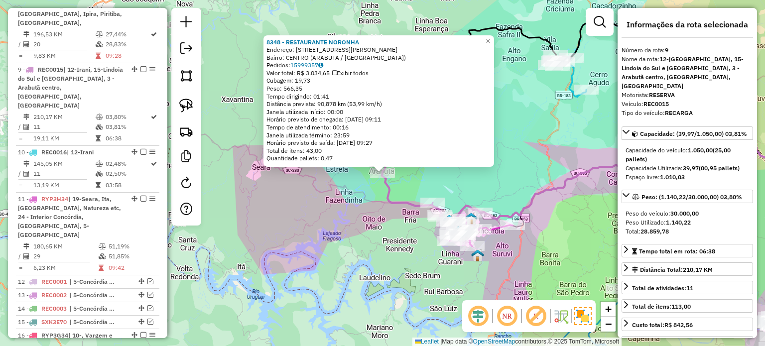
click at [425, 175] on div "8348 - RESTAURANTE NORONHA Endereço: Rua Adilio Hilario Mutzemberg 66 Bairro: C…" at bounding box center [382, 173] width 765 height 346
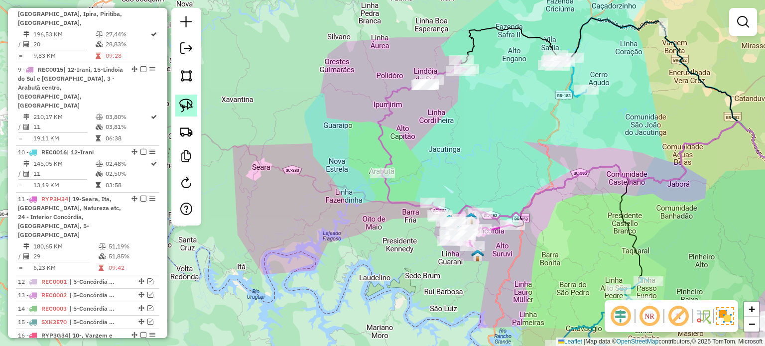
click at [190, 102] on img at bounding box center [186, 106] width 14 height 14
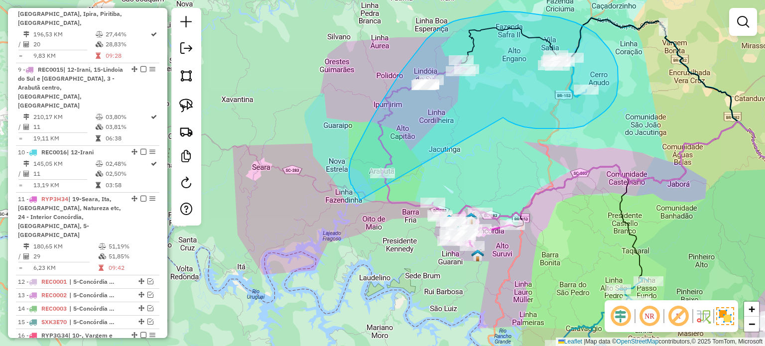
drag, startPoint x: 525, startPoint y: 127, endPoint x: 360, endPoint y: 200, distance: 180.4
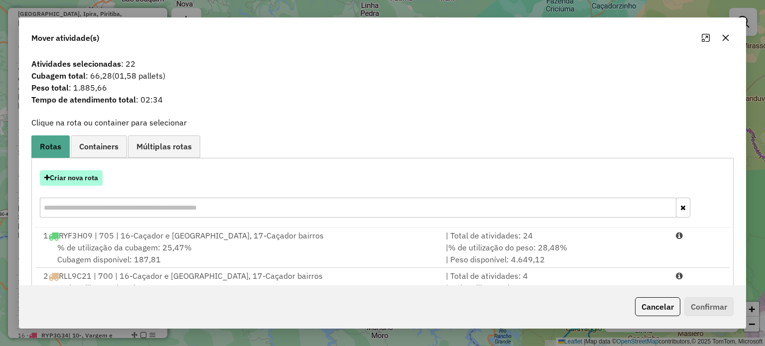
click at [76, 177] on button "Criar nova rota" at bounding box center [71, 177] width 63 height 15
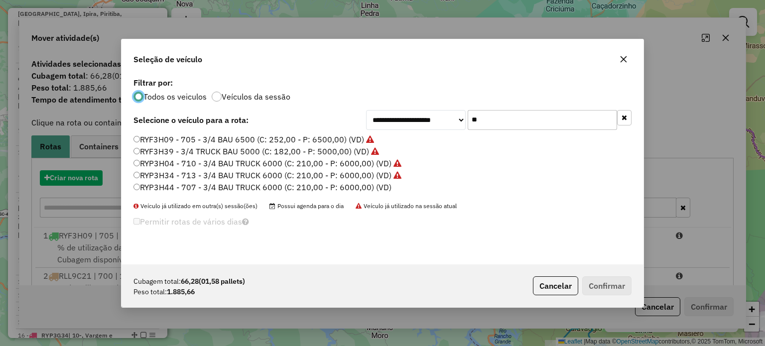
scroll to position [5, 3]
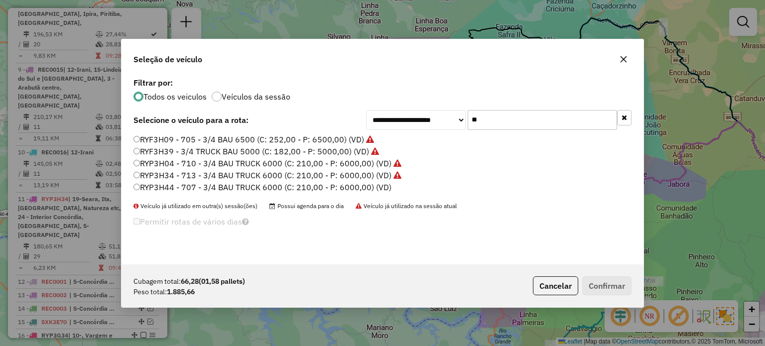
drag, startPoint x: 500, startPoint y: 123, endPoint x: 438, endPoint y: 122, distance: 62.3
click at [438, 126] on div "**********" at bounding box center [499, 120] width 266 height 20
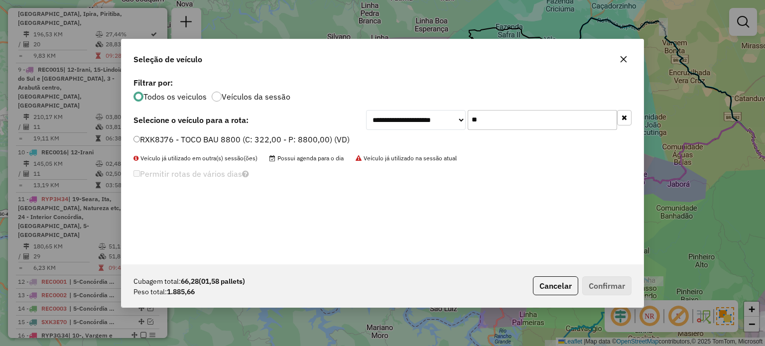
click at [182, 135] on label "RXK8J76 - TOCO BAU 8800 (C: 322,00 - P: 8800,00) (VD)" at bounding box center [242, 140] width 216 height 12
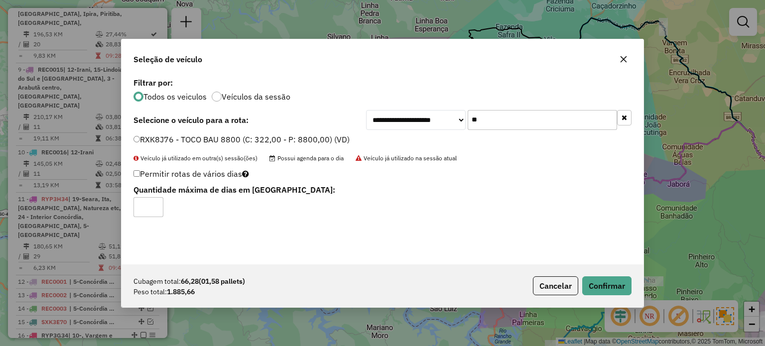
click at [491, 121] on input "**" at bounding box center [542, 120] width 149 height 20
type input "*"
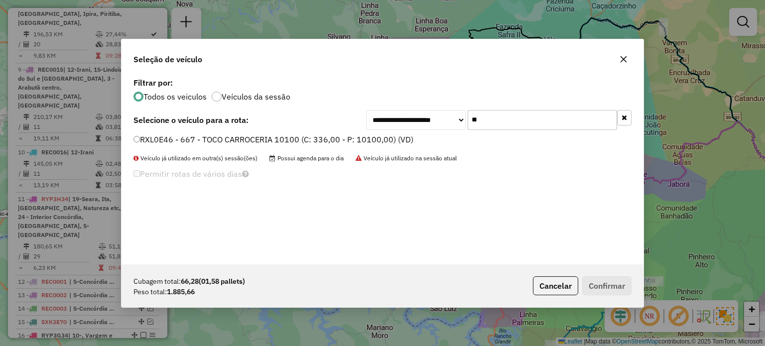
type input "**"
click at [203, 136] on label "RXL0E46 - 667 - TOCO CARROCERIA 10100 (C: 336,00 - P: 10100,00) (VD)" at bounding box center [274, 140] width 280 height 12
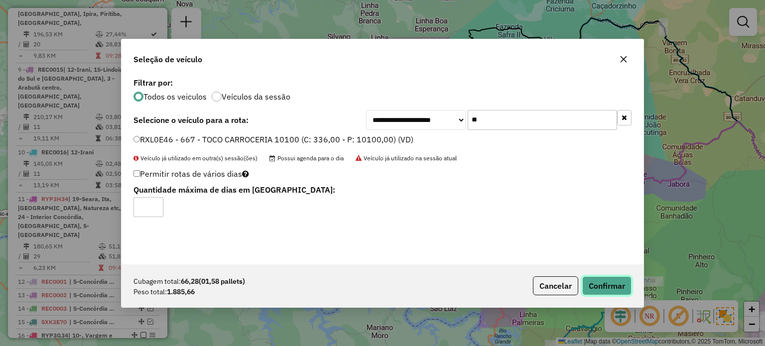
click at [605, 284] on button "Confirmar" at bounding box center [606, 286] width 49 height 19
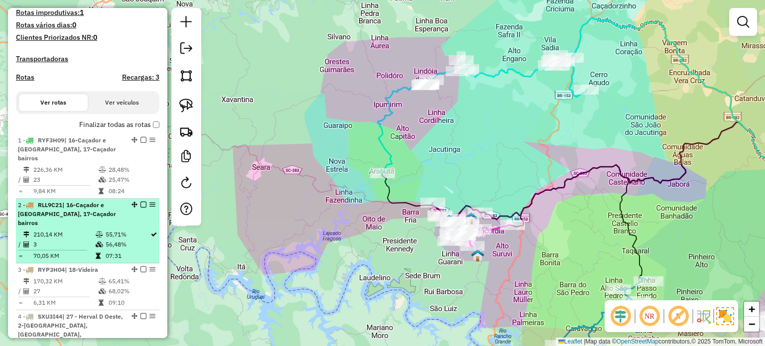
scroll to position [372, 0]
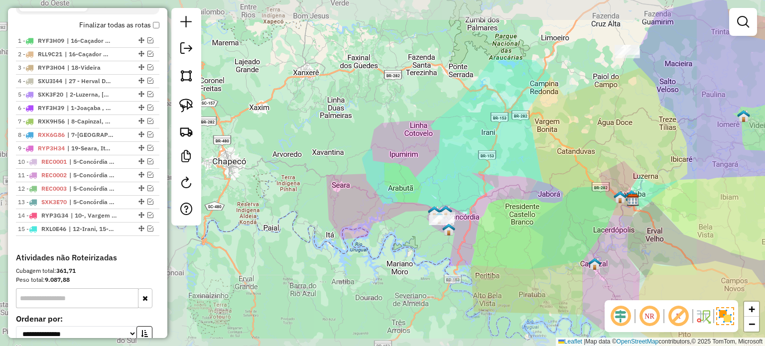
drag, startPoint x: 472, startPoint y: 219, endPoint x: 442, endPoint y: 214, distance: 30.8
click at [448, 216] on div "Janela de atendimento Grade de atendimento Capacidade Transportadoras Veículos …" at bounding box center [382, 173] width 765 height 346
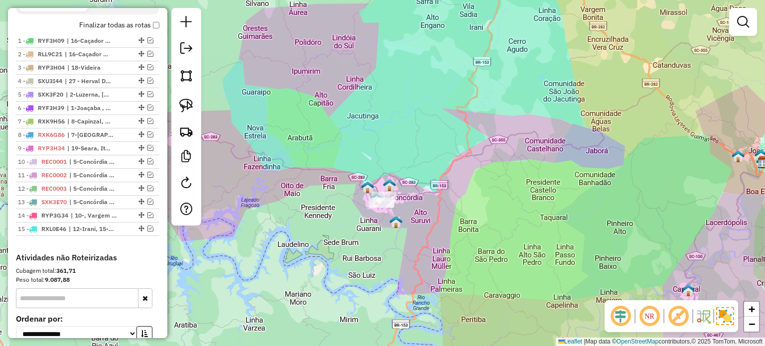
drag, startPoint x: 462, startPoint y: 231, endPoint x: 409, endPoint y: 221, distance: 54.7
click at [422, 241] on div "Janela de atendimento Grade de atendimento Capacidade Transportadoras Veículos …" at bounding box center [382, 173] width 765 height 346
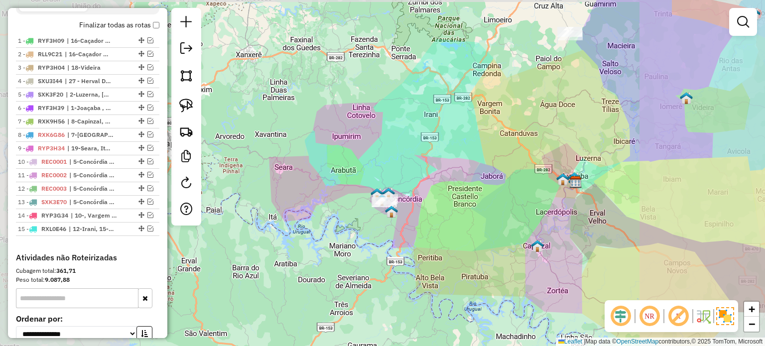
drag, startPoint x: 464, startPoint y: 216, endPoint x: 395, endPoint y: 159, distance: 89.2
click at [464, 216] on div "Janela de atendimento Grade de atendimento Capacidade Transportadoras Veículos …" at bounding box center [382, 173] width 765 height 346
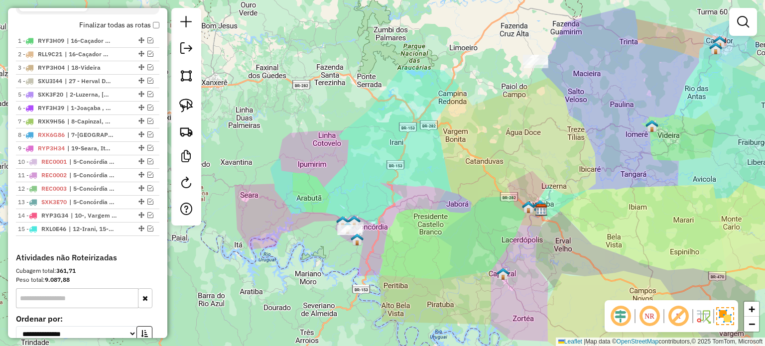
drag, startPoint x: 469, startPoint y: 140, endPoint x: 460, endPoint y: 135, distance: 10.1
click at [464, 135] on div "Janela de atendimento Grade de atendimento Capacidade Transportadoras Veículos …" at bounding box center [382, 173] width 765 height 346
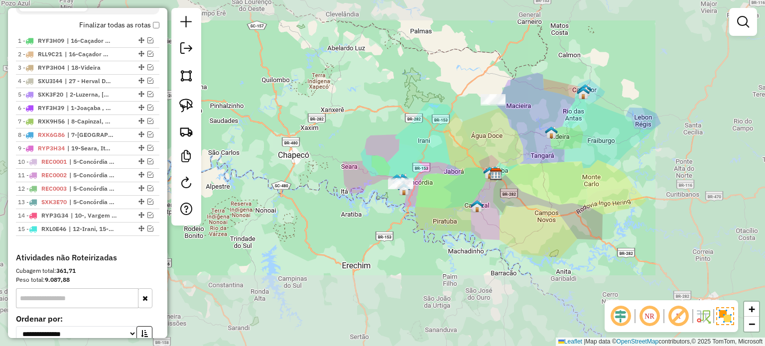
drag, startPoint x: 504, startPoint y: 181, endPoint x: 462, endPoint y: 194, distance: 43.8
click at [463, 193] on div "Janela de atendimento Grade de atendimento Capacidade Transportadoras Veículos …" at bounding box center [382, 173] width 765 height 346
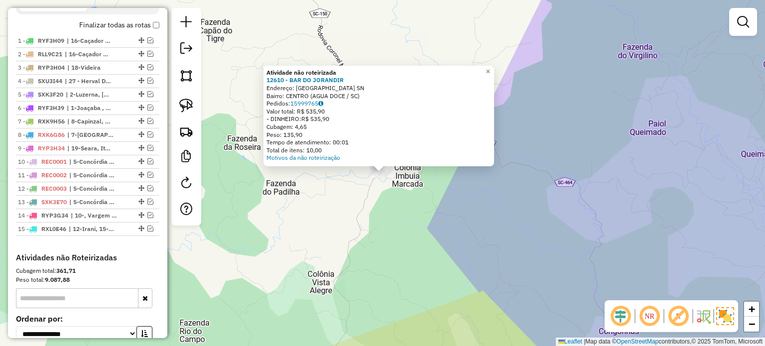
click at [432, 213] on div "Atividade não roteirizada 12610 - BAR DO JORANDIR Endereço: Rua Herciliopolis S…" at bounding box center [382, 173] width 765 height 346
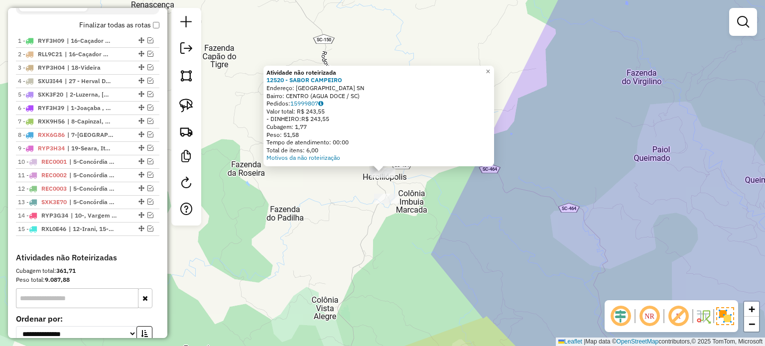
click at [452, 219] on div "Atividade não roteirizada 12520 - SABOR CAMPEIRO Endereço: Distrito Hercilopoli…" at bounding box center [382, 173] width 765 height 346
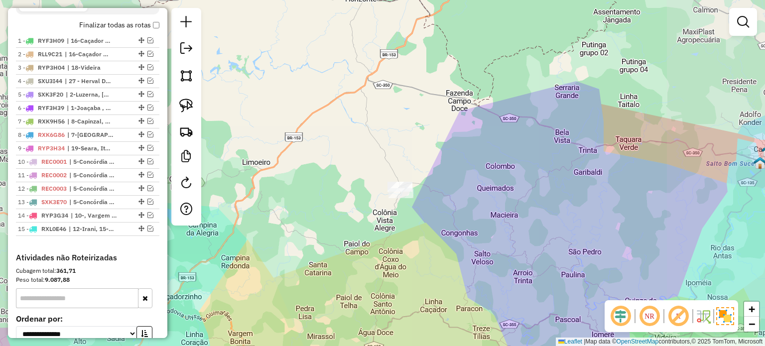
drag, startPoint x: 448, startPoint y: 230, endPoint x: 480, endPoint y: 233, distance: 32.0
click at [480, 233] on div "Janela de atendimento Grade de atendimento Capacidade Transportadoras Veículos …" at bounding box center [382, 173] width 765 height 346
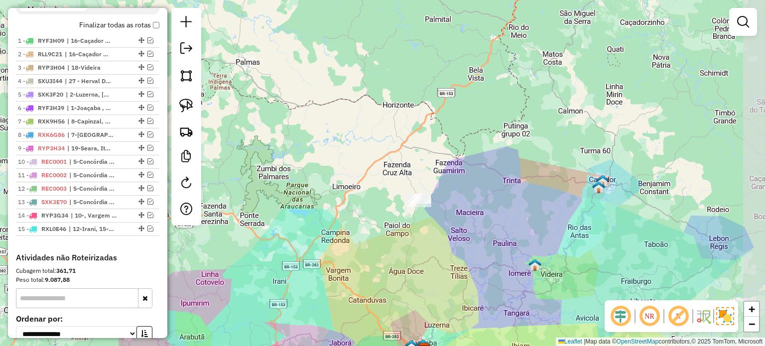
drag, startPoint x: 480, startPoint y: 242, endPoint x: 462, endPoint y: 237, distance: 19.1
click at [462, 237] on div "Janela de atendimento Grade de atendimento Capacidade Transportadoras Veículos …" at bounding box center [382, 173] width 765 height 346
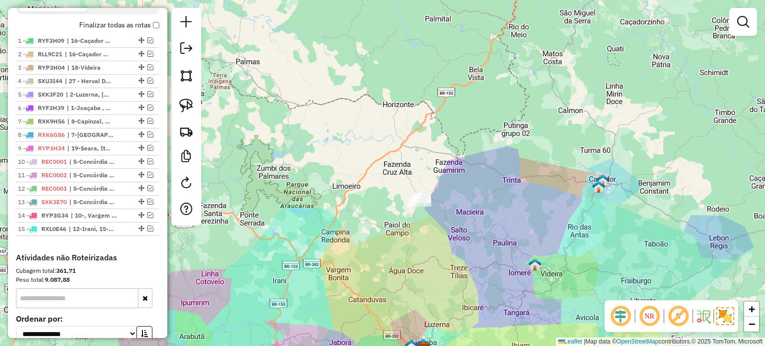
drag, startPoint x: 466, startPoint y: 167, endPoint x: 487, endPoint y: 131, distance: 41.5
click at [487, 131] on div "Janela de atendimento Grade de atendimento Capacidade Transportadoras Veículos …" at bounding box center [382, 173] width 765 height 346
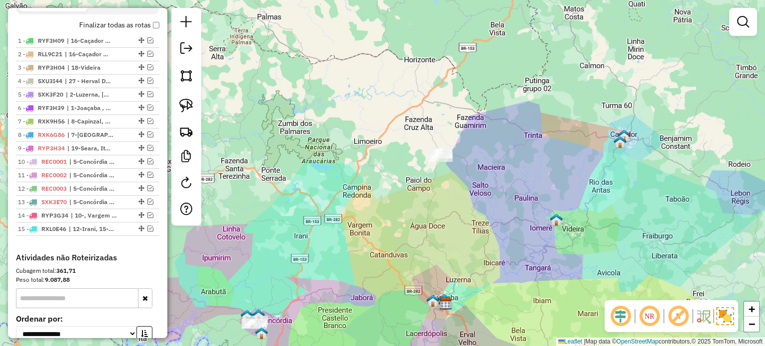
drag, startPoint x: 511, startPoint y: 205, endPoint x: 510, endPoint y: 197, distance: 8.0
click at [510, 198] on div "Janela de atendimento Grade de atendimento Capacidade Transportadoras Veículos …" at bounding box center [382, 173] width 765 height 346
drag, startPoint x: 489, startPoint y: 202, endPoint x: 496, endPoint y: 195, distance: 9.5
click at [497, 197] on div "Janela de atendimento Grade de atendimento Capacidade Transportadoras Veículos …" at bounding box center [382, 173] width 765 height 346
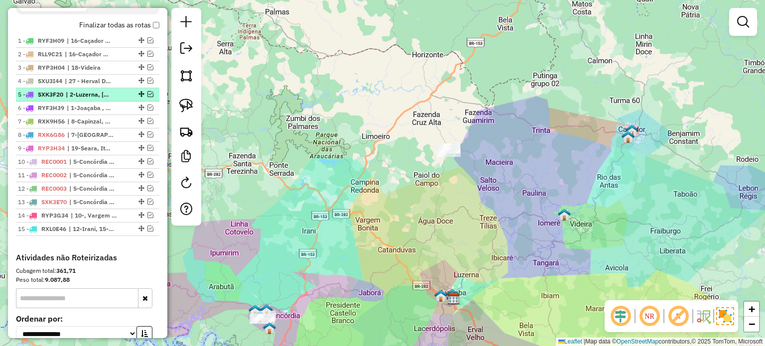
click at [147, 97] on em at bounding box center [150, 94] width 6 height 6
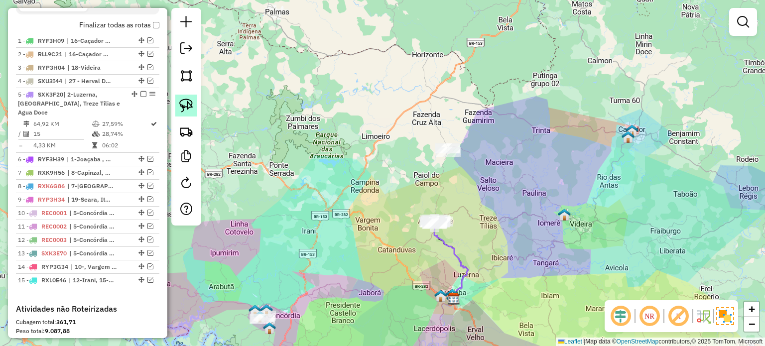
click at [191, 101] on img at bounding box center [186, 106] width 14 height 14
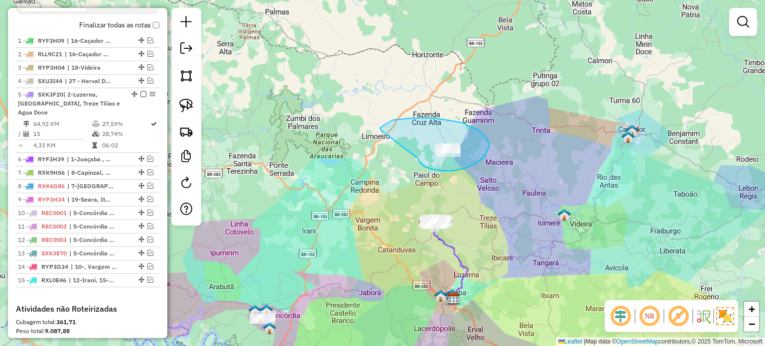
drag, startPoint x: 440, startPoint y: 171, endPoint x: 382, endPoint y: 133, distance: 70.2
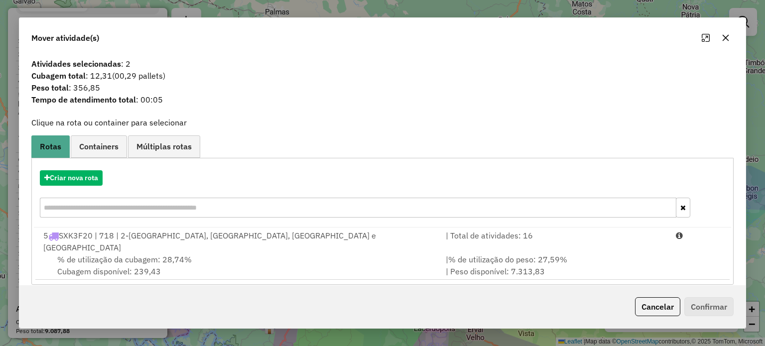
click at [106, 254] on div "% de utilização da cubagem: 28,74% Cubagem disponível: 239,43" at bounding box center [238, 266] width 403 height 24
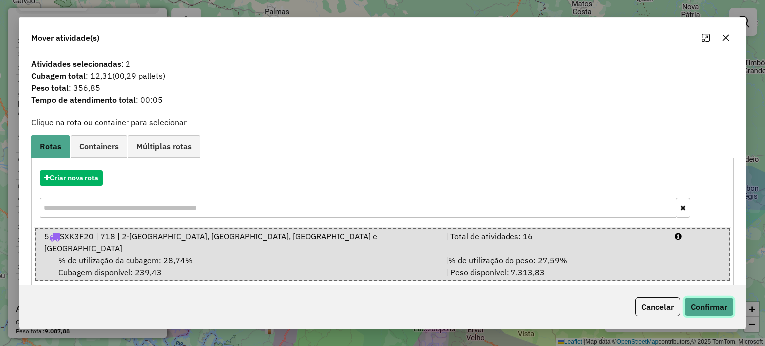
click at [699, 306] on button "Confirmar" at bounding box center [709, 306] width 49 height 19
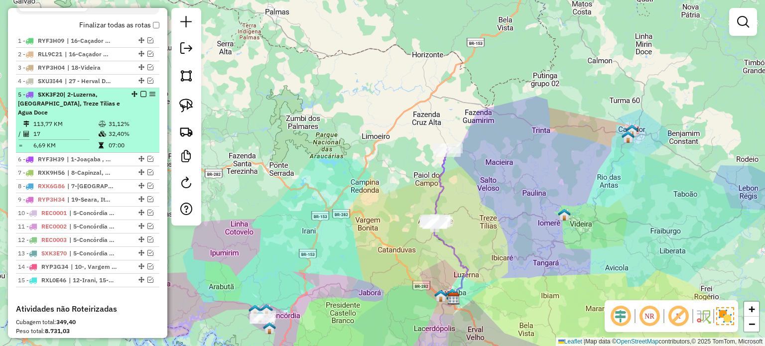
click at [140, 97] on em at bounding box center [143, 94] width 6 height 6
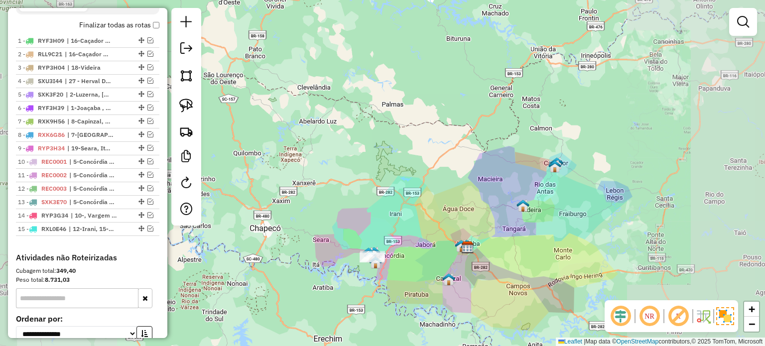
drag, startPoint x: 526, startPoint y: 240, endPoint x: 482, endPoint y: 149, distance: 101.4
click at [486, 163] on div "Janela de atendimento Grade de atendimento Capacidade Transportadoras Veículos …" at bounding box center [382, 173] width 765 height 346
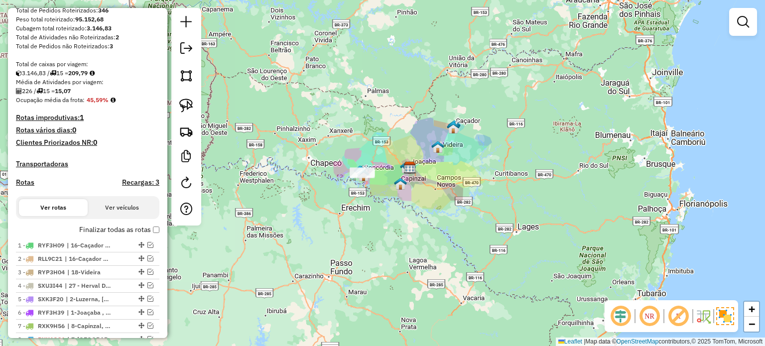
scroll to position [73, 0]
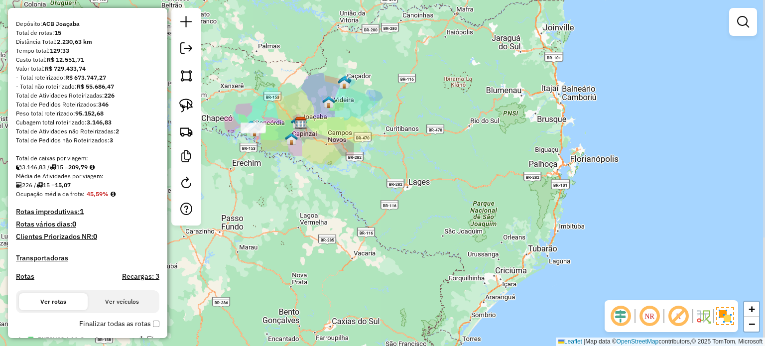
drag, startPoint x: 462, startPoint y: 186, endPoint x: 542, endPoint y: 195, distance: 80.2
click at [542, 195] on div "Janela de atendimento Grade de atendimento Capacidade Transportadoras Veículos …" at bounding box center [382, 173] width 765 height 346
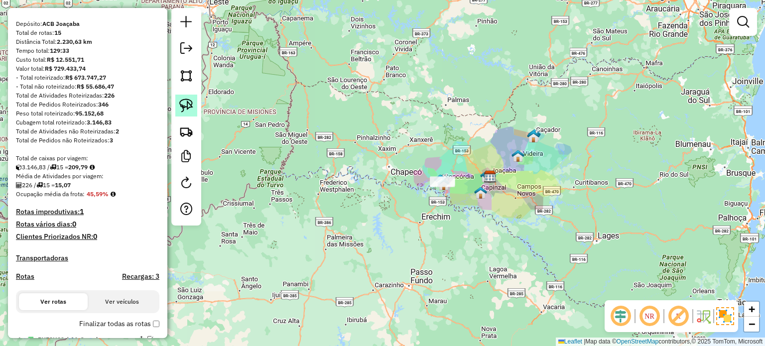
click at [185, 99] on img at bounding box center [186, 106] width 14 height 14
drag, startPoint x: 524, startPoint y: 159, endPoint x: 489, endPoint y: 134, distance: 42.9
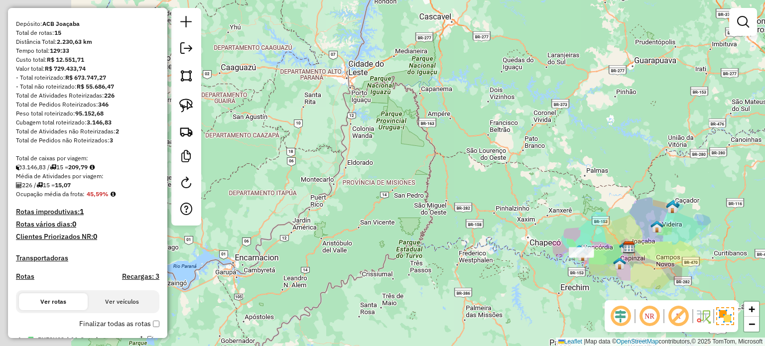
drag, startPoint x: 388, startPoint y: 189, endPoint x: 570, endPoint y: 203, distance: 182.4
click at [570, 203] on div "Janela de atendimento Grade de atendimento Capacidade Transportadoras Veículos …" at bounding box center [382, 173] width 765 height 346
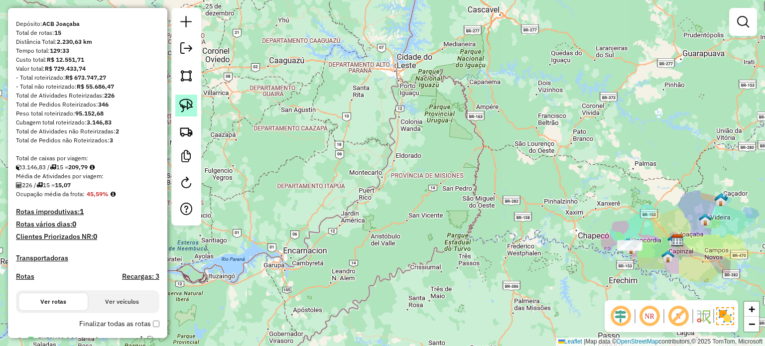
click at [193, 105] on link at bounding box center [186, 106] width 22 height 22
drag, startPoint x: 646, startPoint y: 267, endPoint x: 602, endPoint y: 257, distance: 45.1
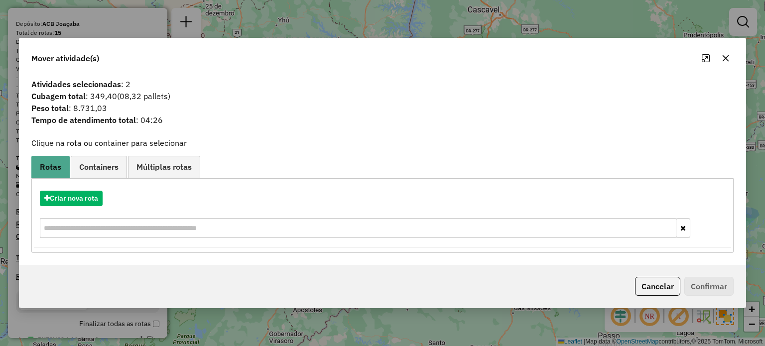
click at [725, 57] on icon "button" at bounding box center [726, 58] width 8 height 8
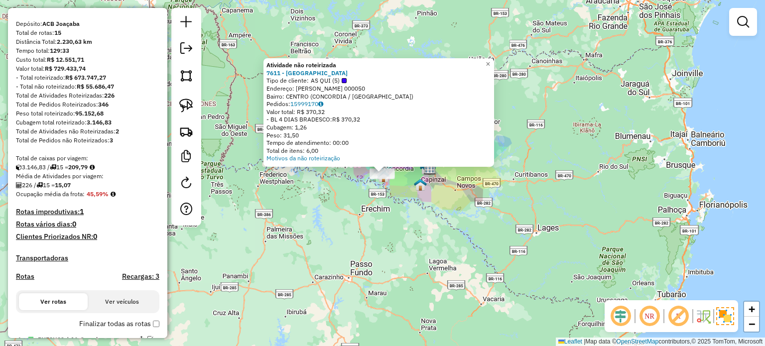
click at [307, 203] on div "Atividade não roteirizada 7611 - PASSARELA CENTER Tipo de cliente: AS QUI (5) E…" at bounding box center [382, 173] width 765 height 346
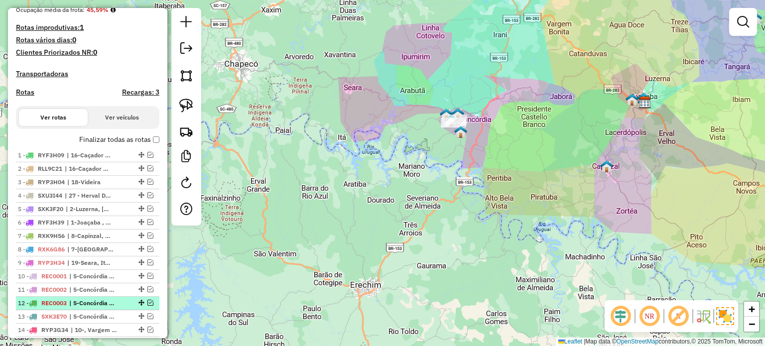
scroll to position [322, 0]
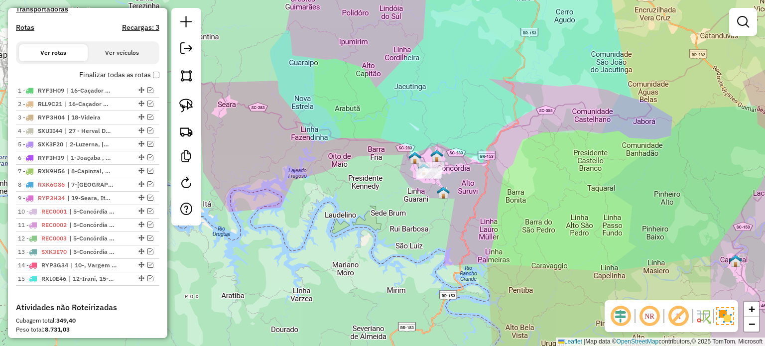
drag, startPoint x: 502, startPoint y: 208, endPoint x: 464, endPoint y: 169, distance: 54.6
click at [473, 180] on div "Janela de atendimento Grade de atendimento Capacidade Transportadoras Veículos …" at bounding box center [382, 173] width 765 height 346
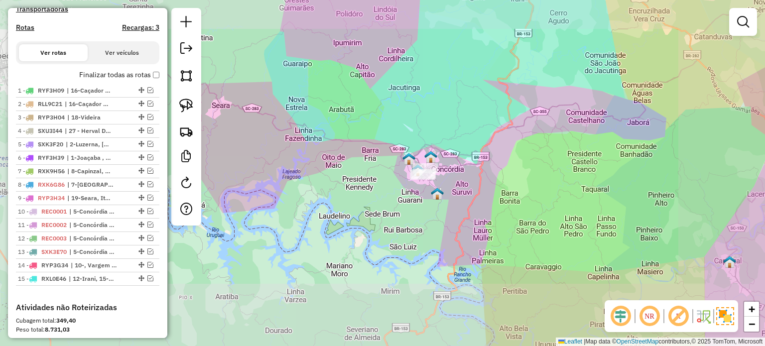
drag, startPoint x: 490, startPoint y: 223, endPoint x: 410, endPoint y: 115, distance: 134.3
click at [420, 136] on div "Janela de atendimento Grade de atendimento Capacidade Transportadoras Veículos …" at bounding box center [382, 173] width 765 height 346
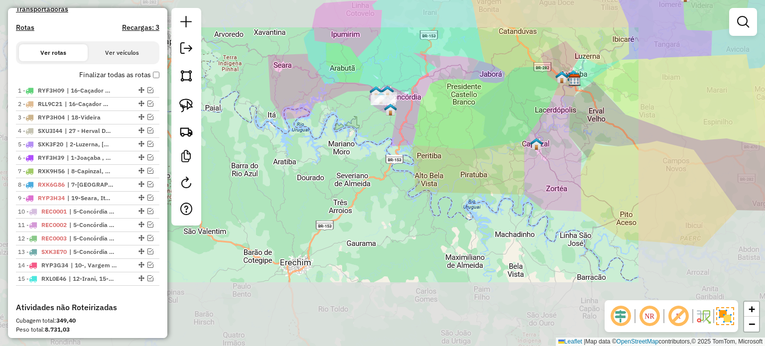
drag, startPoint x: 442, startPoint y: 199, endPoint x: 357, endPoint y: 168, distance: 91.1
click at [357, 168] on div "Janela de atendimento Grade de atendimento Capacidade Transportadoras Veículos …" at bounding box center [382, 173] width 765 height 346
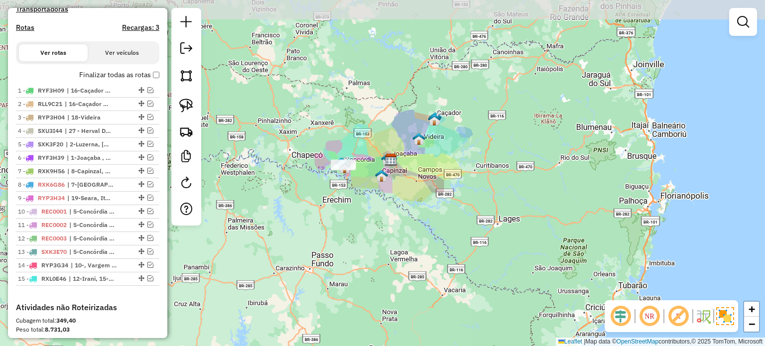
drag, startPoint x: 425, startPoint y: 215, endPoint x: 432, endPoint y: 222, distance: 9.5
click at [431, 222] on div "Janela de atendimento Grade de atendimento Capacidade Transportadoras Veículos …" at bounding box center [382, 173] width 765 height 346
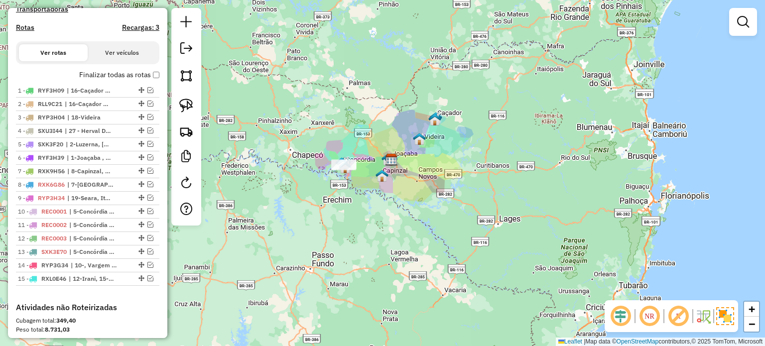
drag, startPoint x: 487, startPoint y: 218, endPoint x: 469, endPoint y: 206, distance: 21.7
click at [495, 215] on div "Janela de atendimento Grade de atendimento Capacidade Transportadoras Veículos …" at bounding box center [382, 173] width 765 height 346
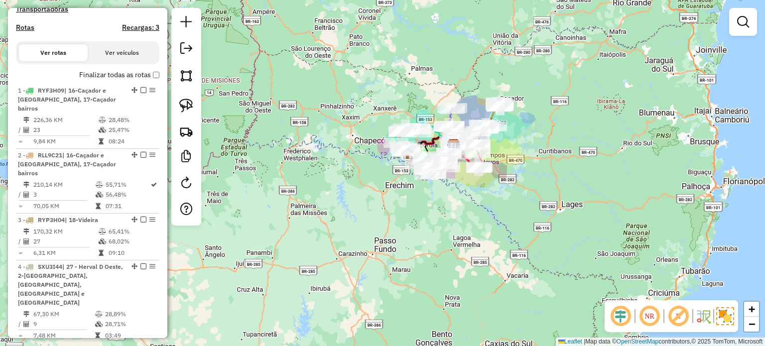
drag, startPoint x: 465, startPoint y: 220, endPoint x: 441, endPoint y: 228, distance: 25.8
click at [441, 228] on div "Janela de atendimento Grade de atendimento Capacidade Transportadoras Veículos …" at bounding box center [382, 173] width 765 height 346
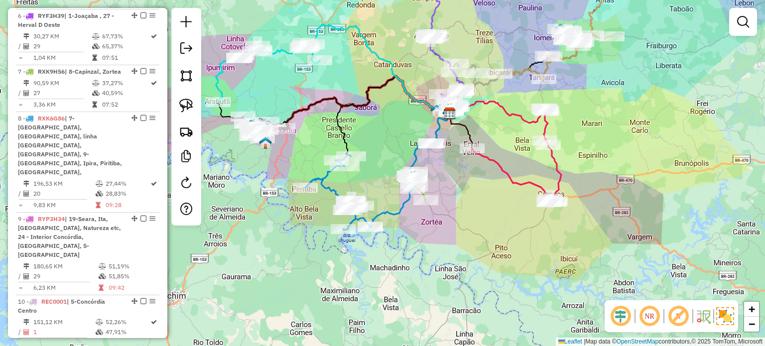
scroll to position [820, 0]
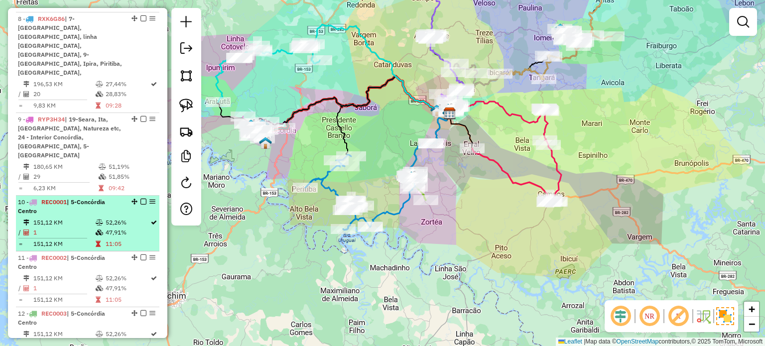
click at [54, 218] on td "151,12 KM" at bounding box center [64, 223] width 62 height 10
select select "*********"
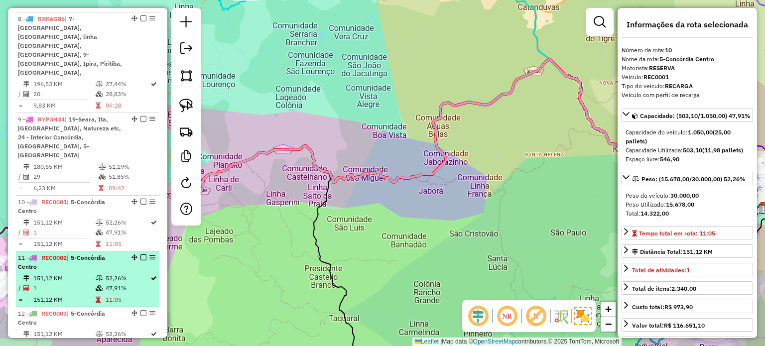
click at [66, 274] on td "151,12 KM" at bounding box center [64, 279] width 62 height 10
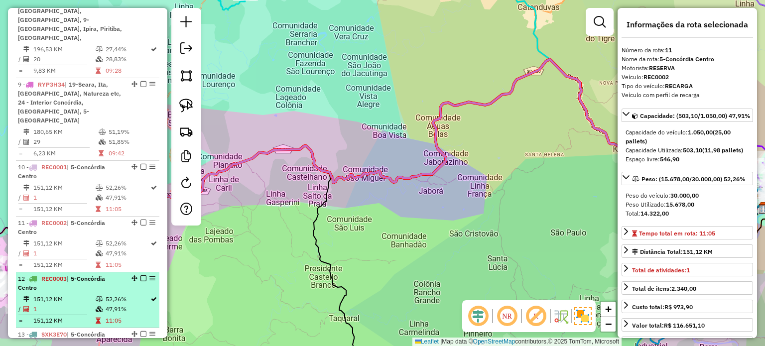
scroll to position [870, 0]
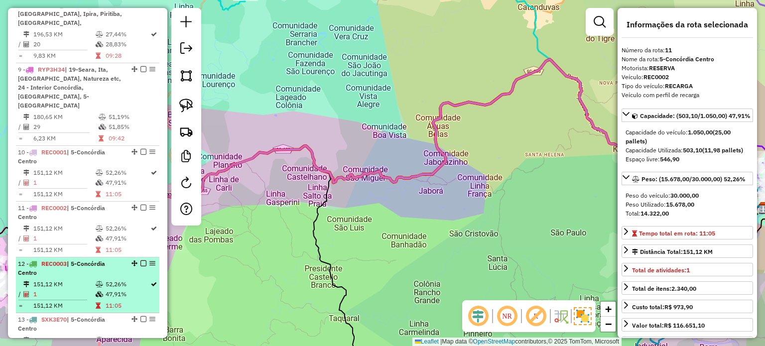
click at [79, 280] on td "151,12 KM" at bounding box center [64, 285] width 62 height 10
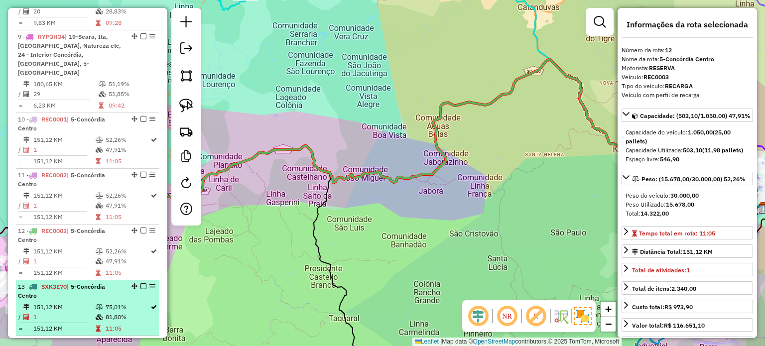
scroll to position [920, 0]
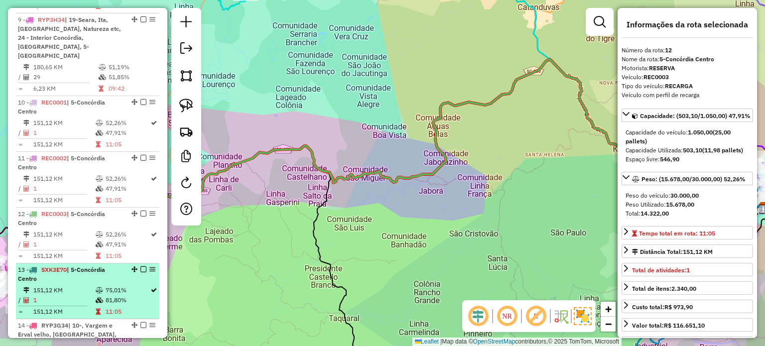
click at [60, 266] on div "13 - SXK3E70 | 5-Concórdia Centro" at bounding box center [71, 275] width 106 height 18
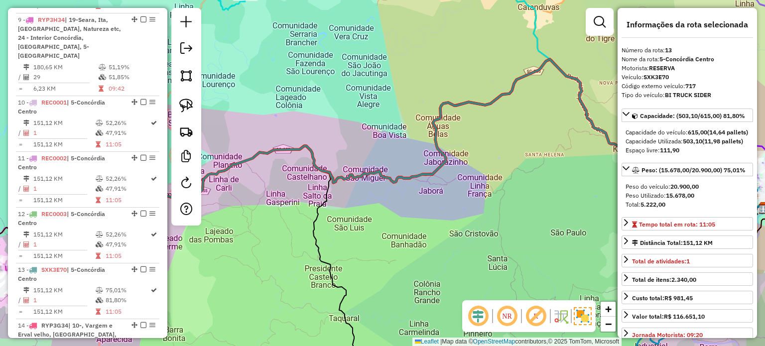
click at [322, 219] on icon at bounding box center [539, 219] width 452 height 319
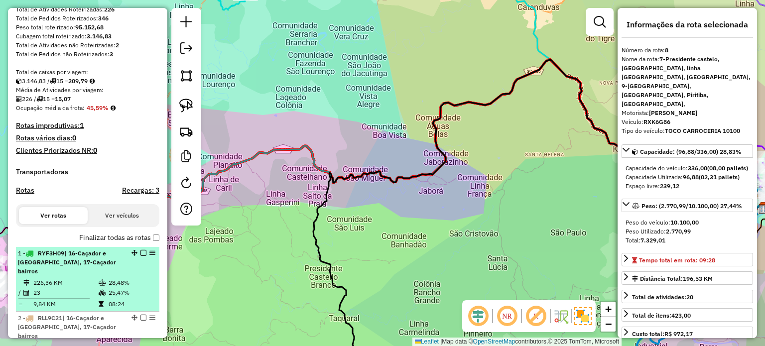
scroll to position [0, 0]
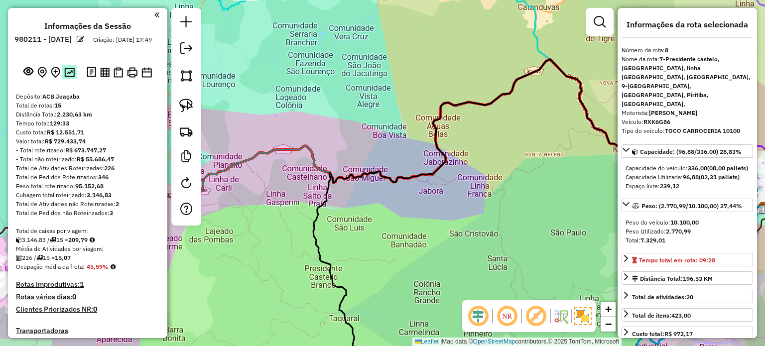
click at [68, 77] on img at bounding box center [69, 72] width 10 height 9
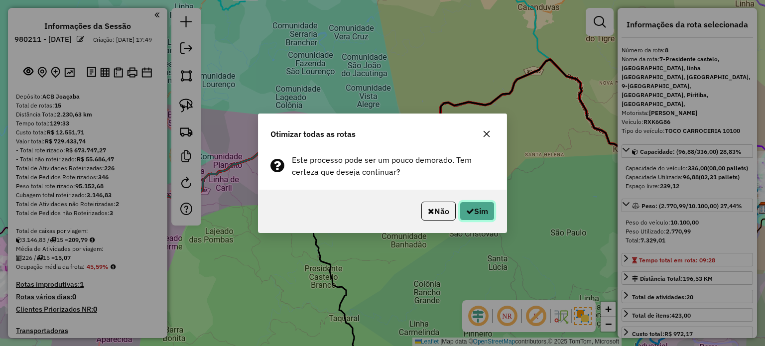
click at [480, 212] on button "Sim" at bounding box center [477, 211] width 35 height 19
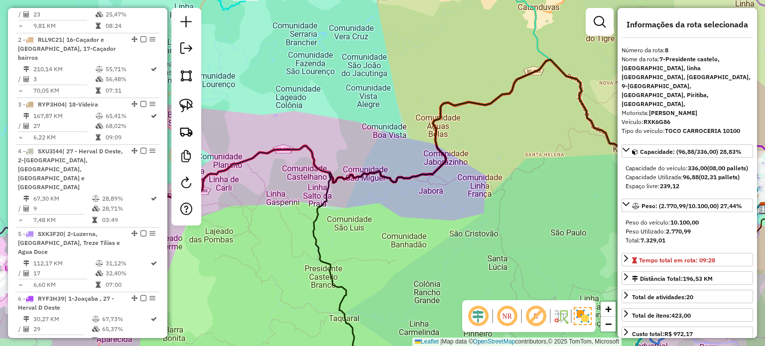
scroll to position [796, 0]
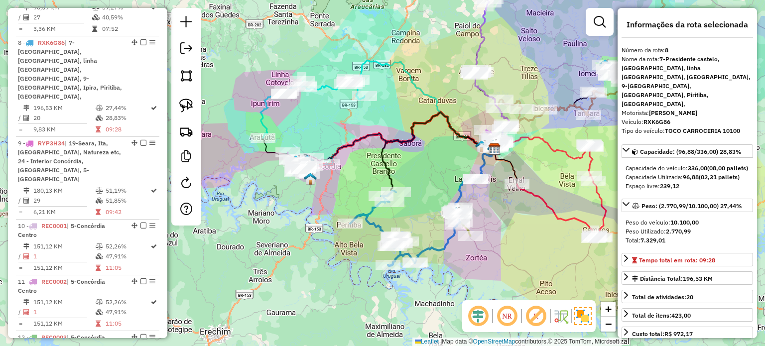
drag, startPoint x: 425, startPoint y: 157, endPoint x: 405, endPoint y: 133, distance: 31.8
click at [405, 140] on div "Janela de atendimento Grade de atendimento Capacidade Transportadoras Veículos …" at bounding box center [382, 173] width 765 height 346
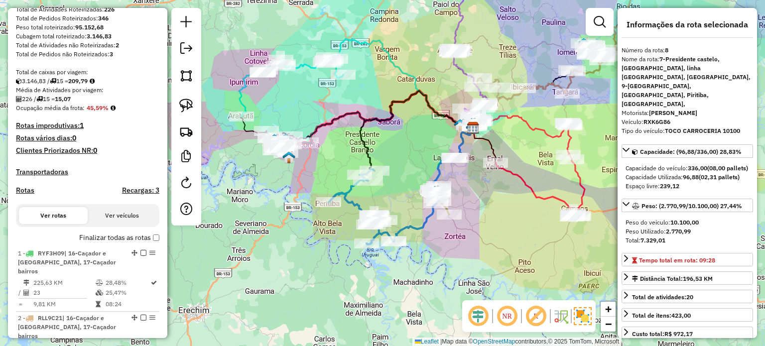
scroll to position [0, 0]
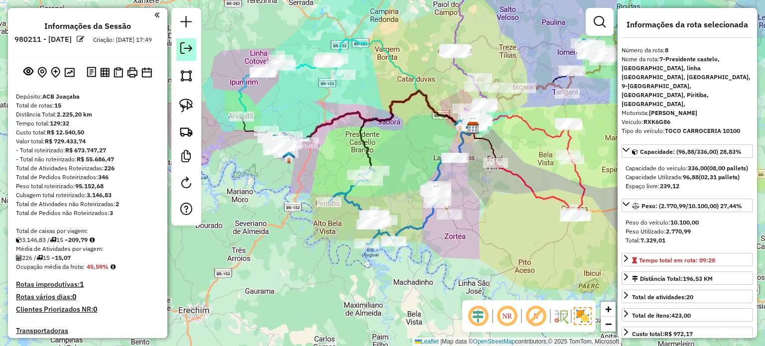
click at [190, 51] on em at bounding box center [186, 48] width 12 height 12
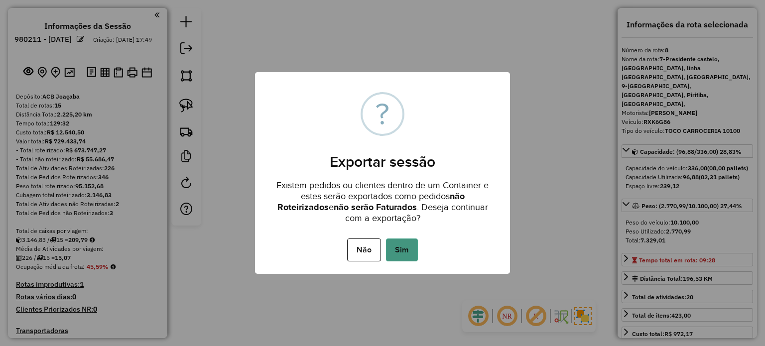
click at [406, 247] on button "Sim" at bounding box center [402, 250] width 32 height 23
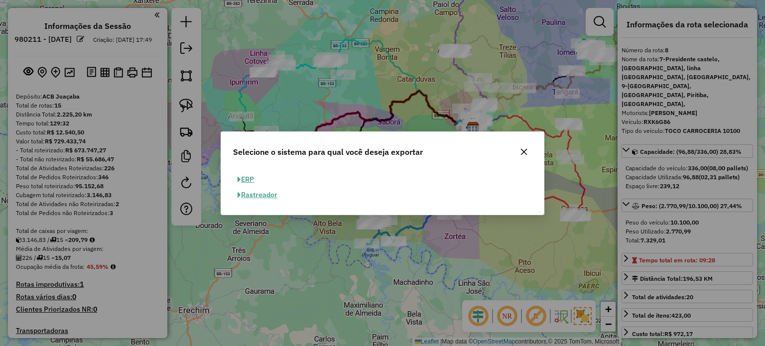
click at [246, 176] on button "ERP" at bounding box center [245, 179] width 25 height 15
select select "**"
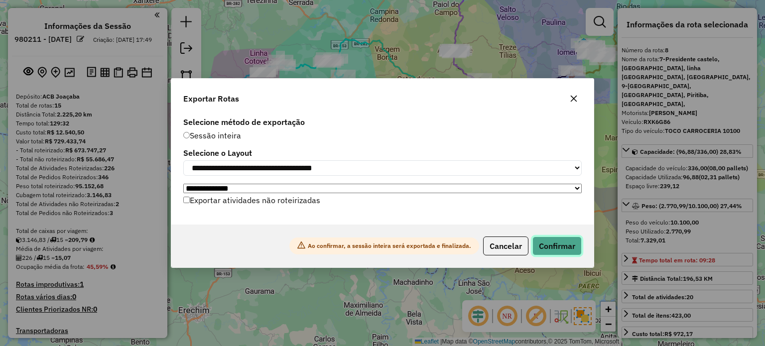
click at [565, 249] on button "Confirmar" at bounding box center [557, 246] width 49 height 19
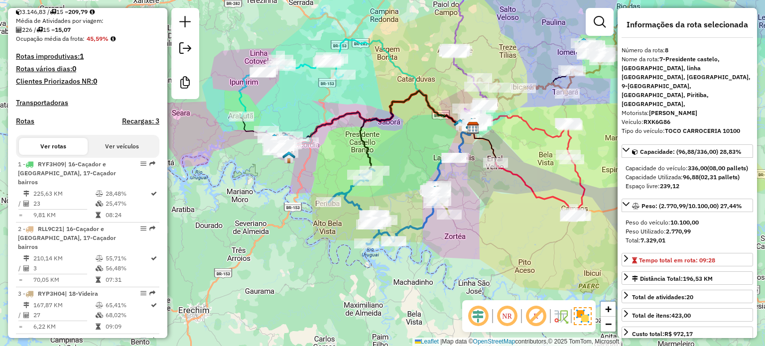
scroll to position [106, 0]
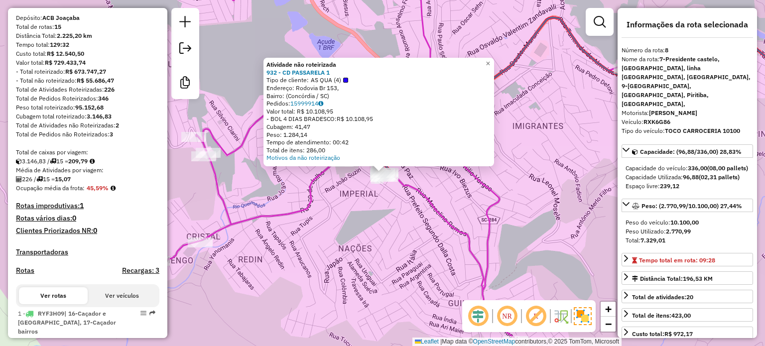
click at [382, 200] on div "Atividade não roteirizada 932 - CD PASSARELA 1 Tipo de cliente: AS QUA (4) Ende…" at bounding box center [382, 173] width 765 height 346
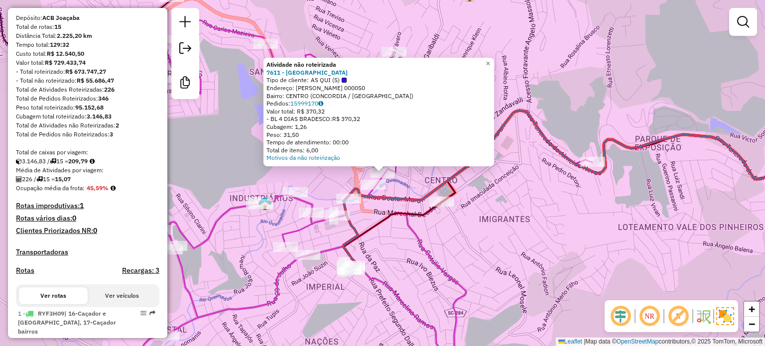
click at [424, 258] on icon at bounding box center [411, 174] width 861 height 416
select select "*********"
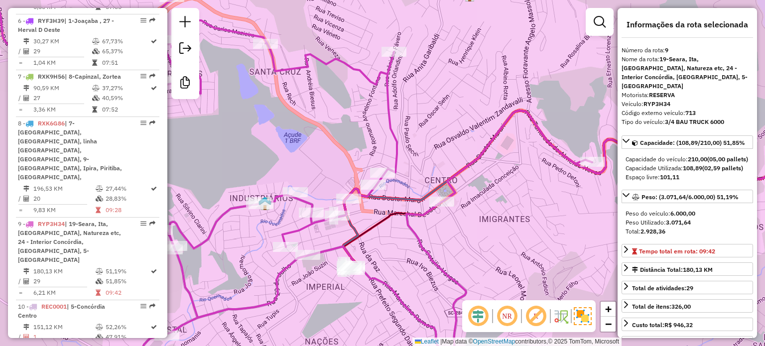
scroll to position [877, 0]
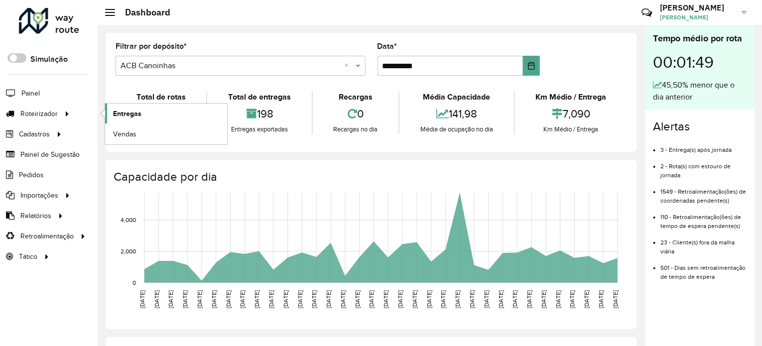
click at [122, 114] on span "Entregas" at bounding box center [127, 114] width 28 height 10
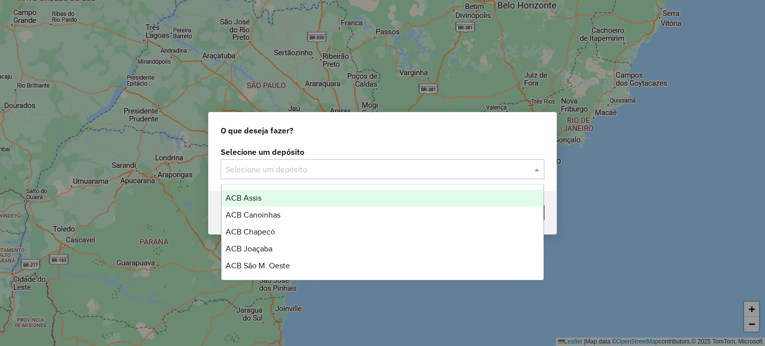
click at [539, 169] on span at bounding box center [538, 169] width 12 height 12
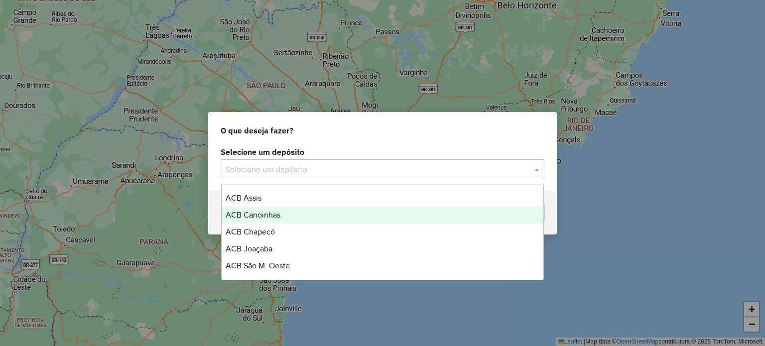
click at [245, 215] on span "ACB Canoinhas" at bounding box center [253, 215] width 55 height 8
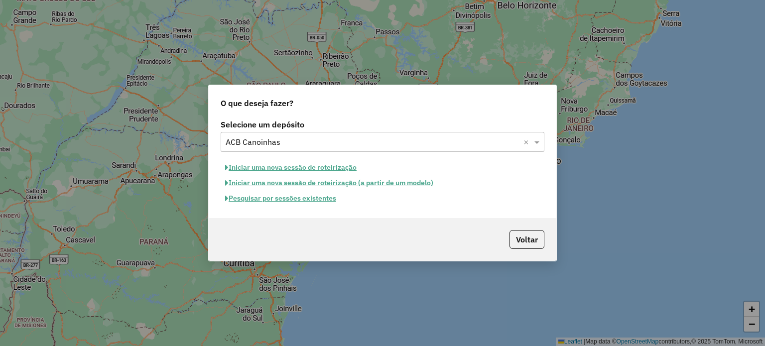
click at [291, 170] on button "Iniciar uma nova sessão de roteirização" at bounding box center [291, 167] width 140 height 15
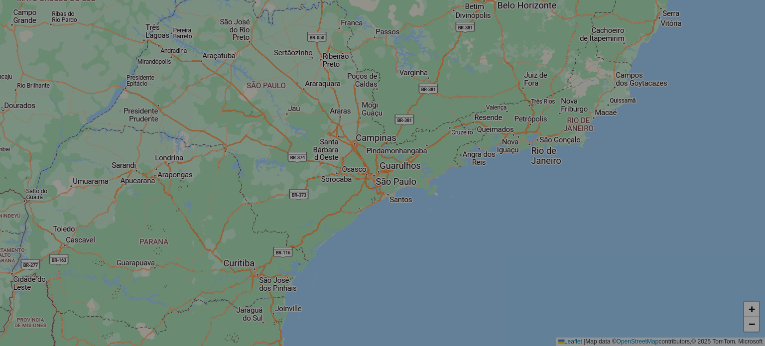
select select "*"
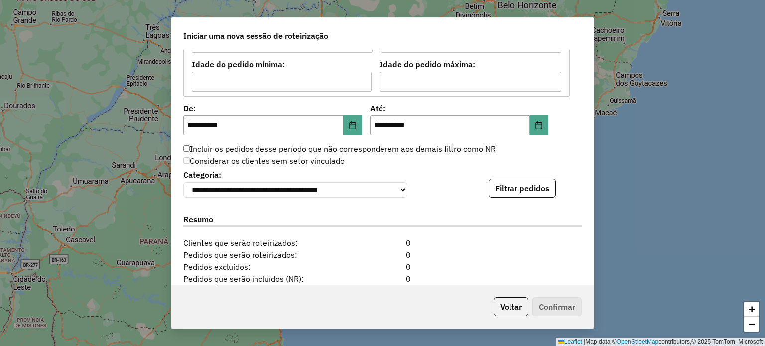
scroll to position [996, 0]
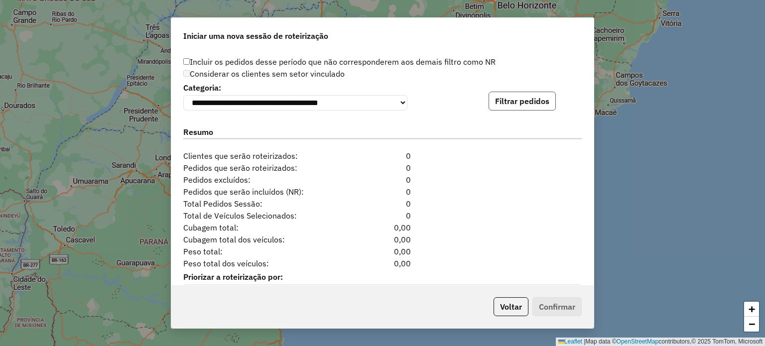
click at [513, 107] on button "Filtrar pedidos" at bounding box center [522, 101] width 67 height 19
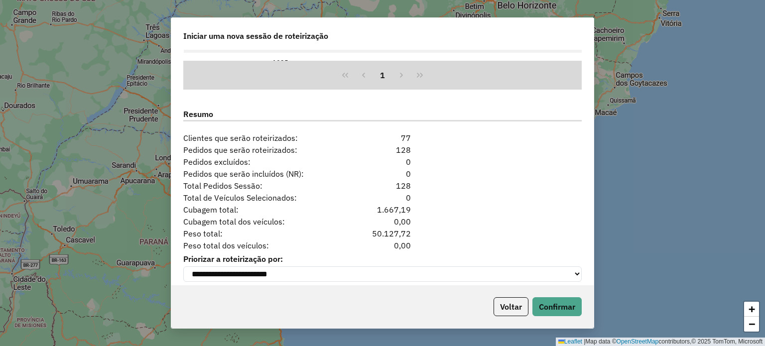
scroll to position [1232, 0]
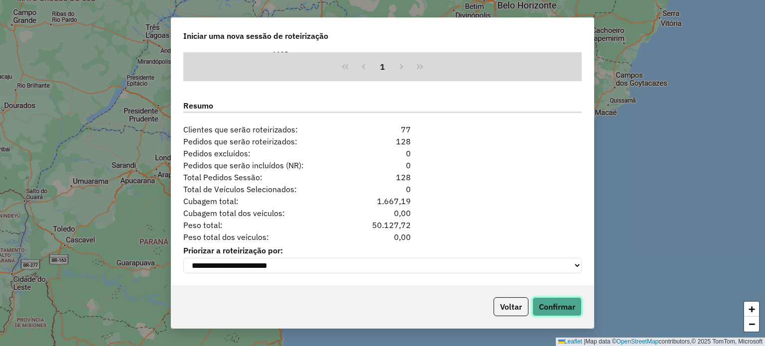
click at [567, 305] on button "Confirmar" at bounding box center [557, 306] width 49 height 19
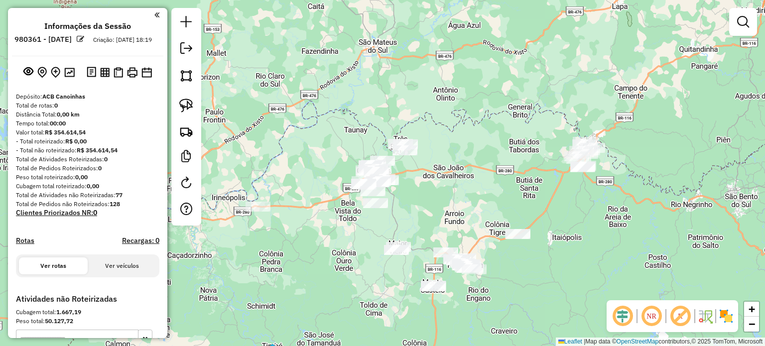
click at [721, 316] on img at bounding box center [726, 316] width 16 height 16
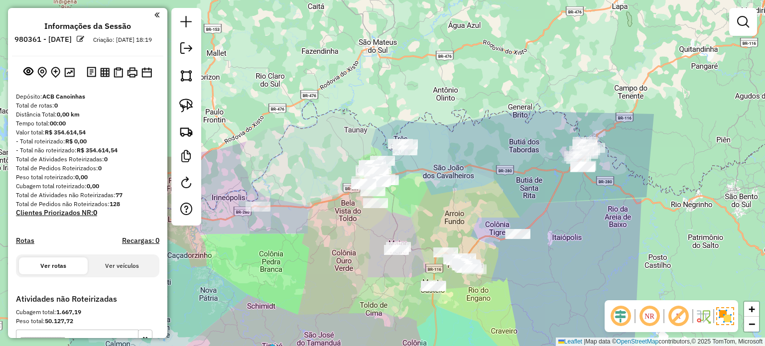
drag, startPoint x: 450, startPoint y: 141, endPoint x: 448, endPoint y: 127, distance: 15.1
click at [448, 130] on div "Janela de atendimento Grade de atendimento Capacidade Transportadoras Veículos …" at bounding box center [382, 173] width 765 height 346
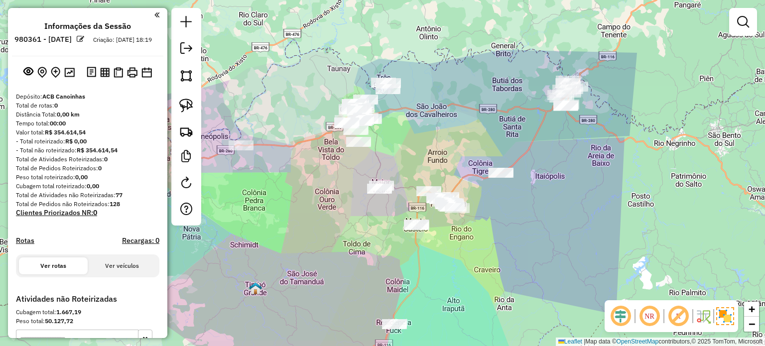
drag, startPoint x: 524, startPoint y: 194, endPoint x: 530, endPoint y: 185, distance: 11.2
click at [526, 189] on div "Janela de atendimento Grade de atendimento Capacidade Transportadoras Veículos …" at bounding box center [382, 173] width 765 height 346
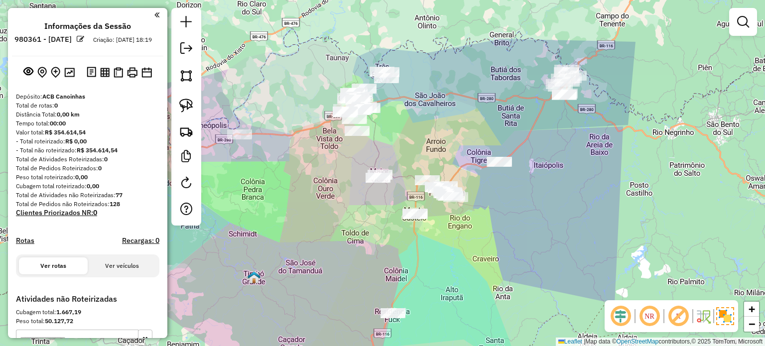
click at [419, 206] on div "Janela de atendimento Grade de atendimento Capacidade Transportadoras Veículos …" at bounding box center [382, 173] width 765 height 346
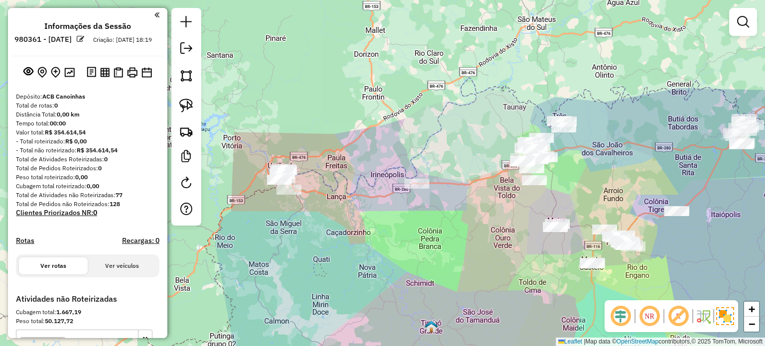
drag, startPoint x: 376, startPoint y: 235, endPoint x: 378, endPoint y: 214, distance: 20.5
click at [400, 229] on div "Janela de atendimento Grade de atendimento Capacidade Transportadoras Veículos …" at bounding box center [382, 173] width 765 height 346
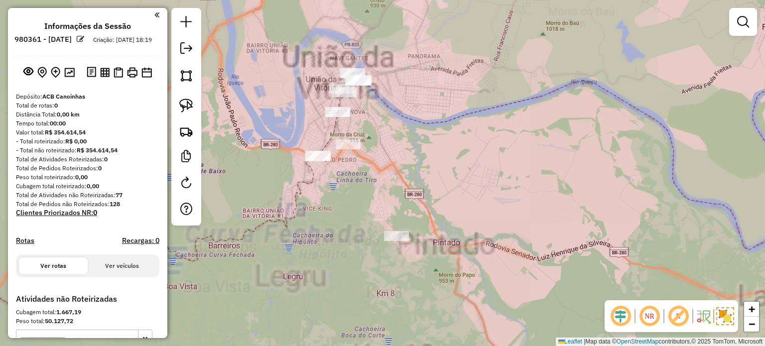
drag, startPoint x: 332, startPoint y: 183, endPoint x: 339, endPoint y: 194, distance: 12.7
click at [339, 193] on div "Janela de atendimento Grade de atendimento Capacidade Transportadoras Veículos …" at bounding box center [382, 173] width 765 height 346
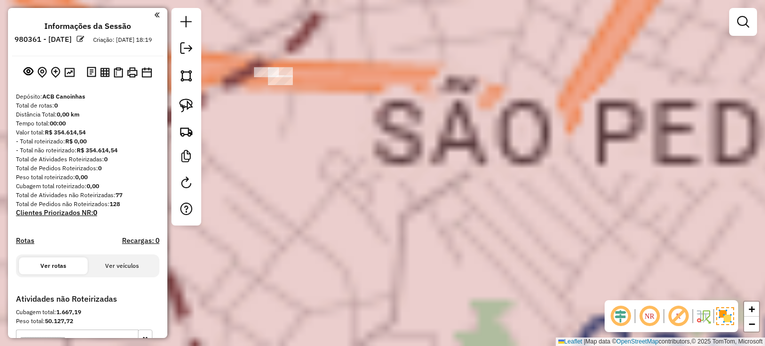
drag, startPoint x: 318, startPoint y: 160, endPoint x: 364, endPoint y: 202, distance: 62.4
click at [364, 202] on div "Janela de atendimento Grade de atendimento Capacidade Transportadoras Veículos …" at bounding box center [382, 173] width 765 height 346
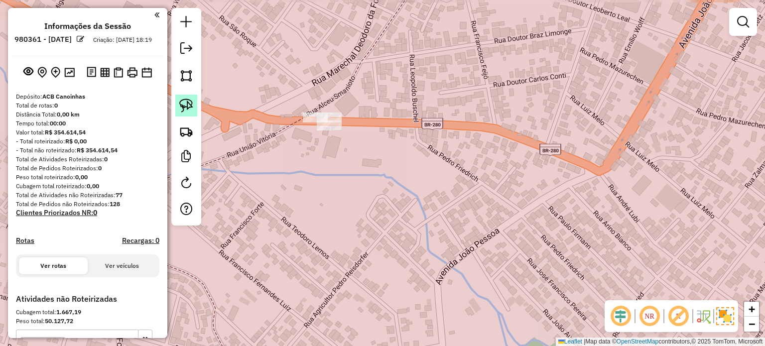
click at [193, 105] on link at bounding box center [186, 106] width 22 height 22
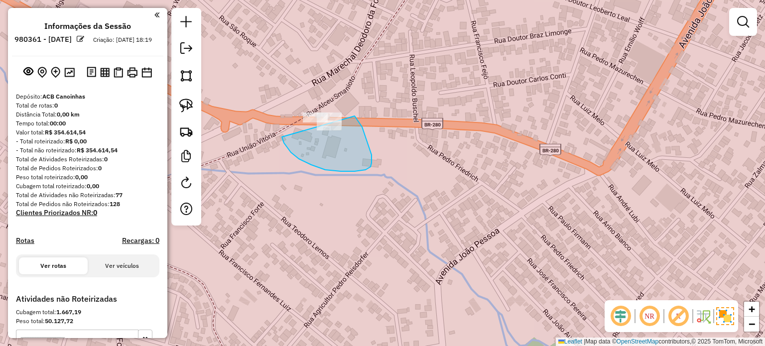
drag, startPoint x: 282, startPoint y: 137, endPoint x: 254, endPoint y: 105, distance: 42.7
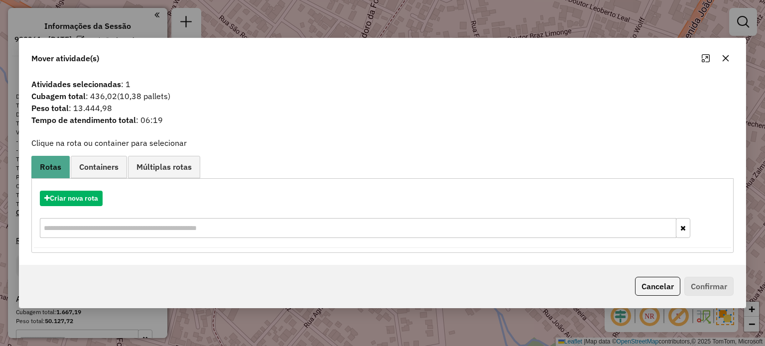
click at [725, 59] on icon "button" at bounding box center [726, 58] width 8 height 8
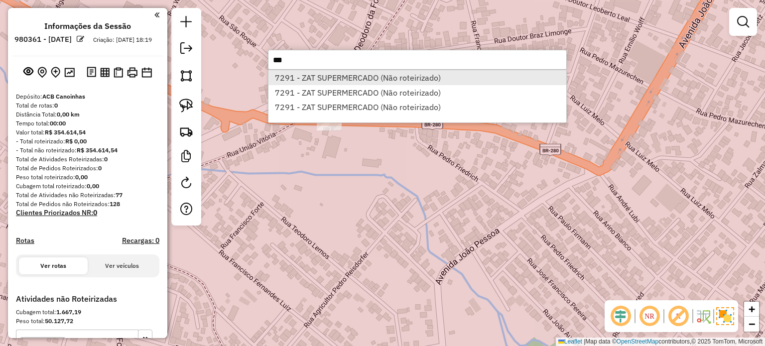
type input "***"
click at [336, 77] on li "7291 - ZAT SUPERMERCADO (Não roteirizado)" at bounding box center [418, 77] width 298 height 15
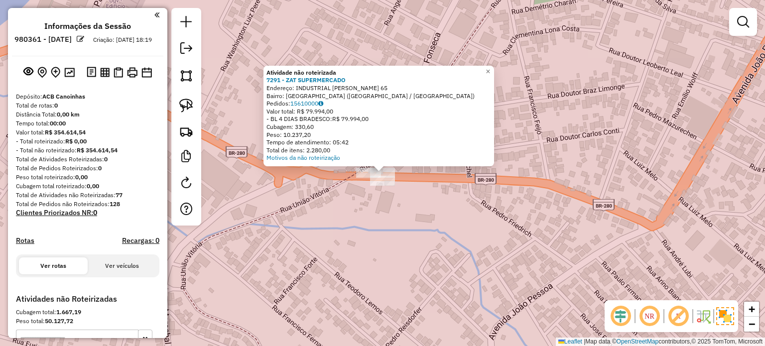
click at [407, 218] on div "Atividade não roteirizada 7291 - ZAT SUPERMERCADO Endereço: INDUSTRIAL [PERSON_…" at bounding box center [382, 173] width 765 height 346
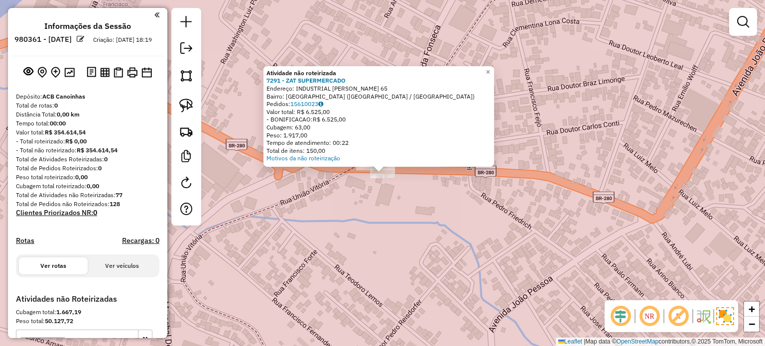
click at [379, 204] on div "Atividade não roteirizada 7291 - ZAT SUPERMERCADO Endereço: INDUSTRIAL [PERSON_…" at bounding box center [382, 173] width 765 height 346
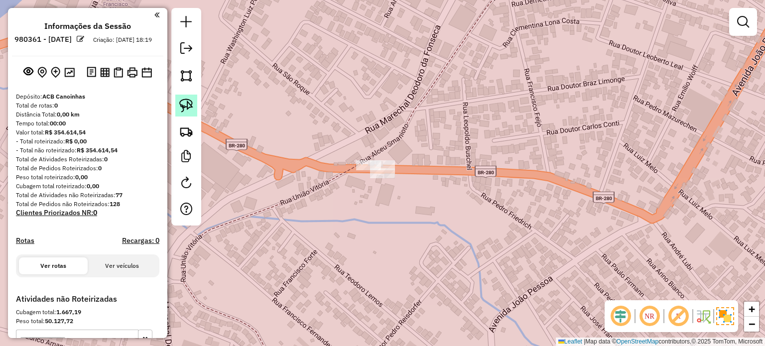
click at [188, 107] on img at bounding box center [186, 106] width 14 height 14
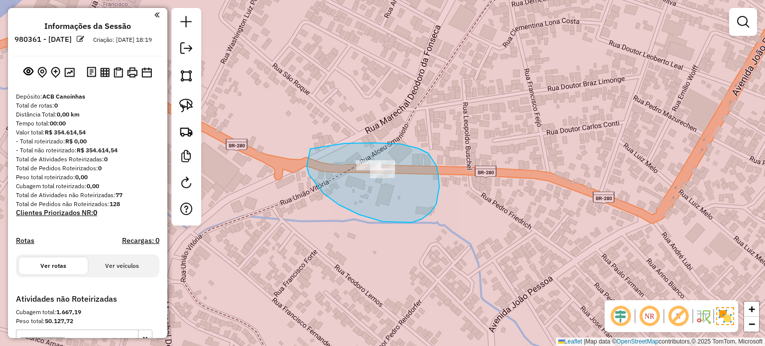
drag, startPoint x: 323, startPoint y: 193, endPoint x: 310, endPoint y: 149, distance: 46.2
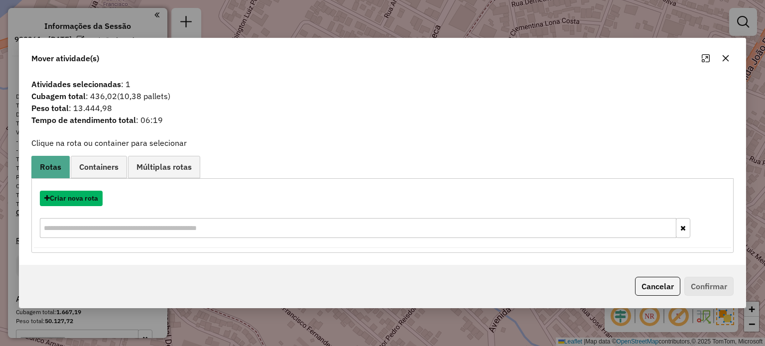
click at [66, 198] on button "Criar nova rota" at bounding box center [71, 198] width 63 height 15
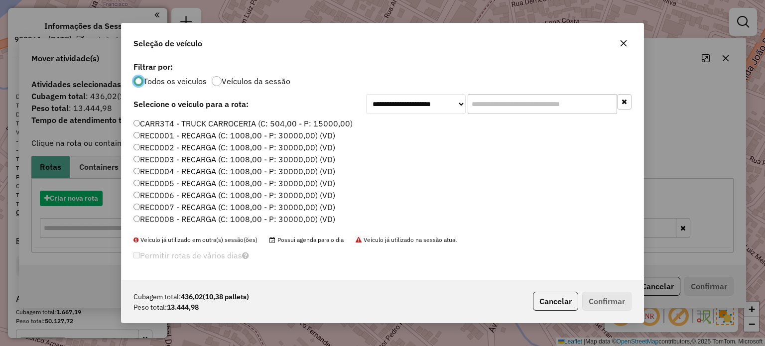
scroll to position [5, 3]
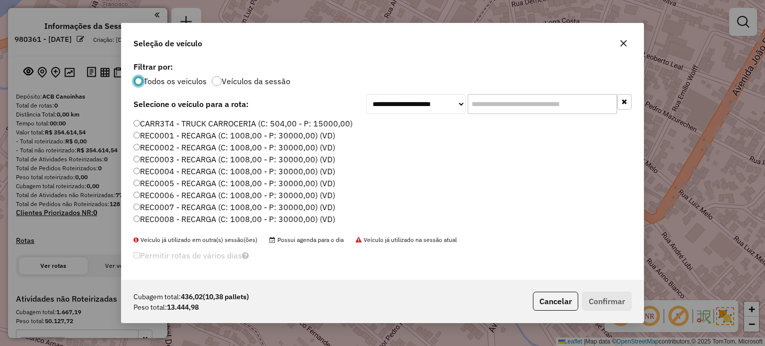
click at [194, 135] on label "REC0001 - RECARGA (C: 1008,00 - P: 30000,00) (VD)" at bounding box center [235, 136] width 202 height 12
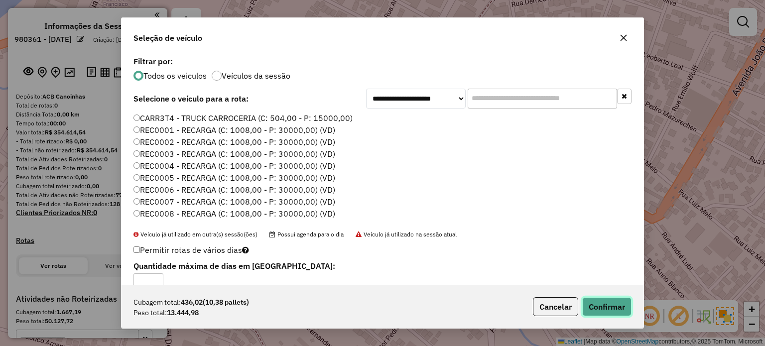
click at [612, 301] on button "Confirmar" at bounding box center [606, 306] width 49 height 19
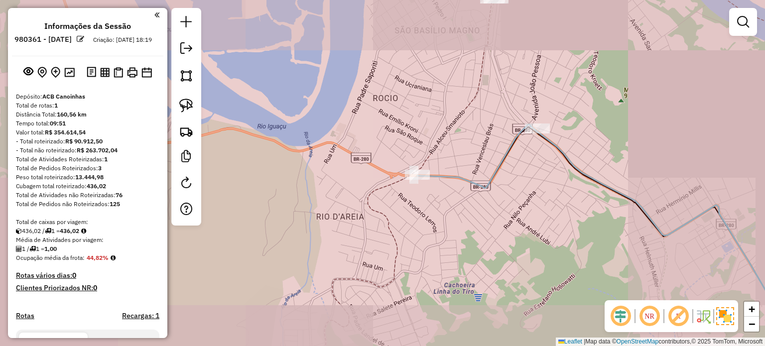
drag, startPoint x: 502, startPoint y: 232, endPoint x: 439, endPoint y: 224, distance: 63.2
click at [442, 226] on div "Janela de atendimento Grade de atendimento Capacidade Transportadoras Veículos …" at bounding box center [382, 173] width 765 height 346
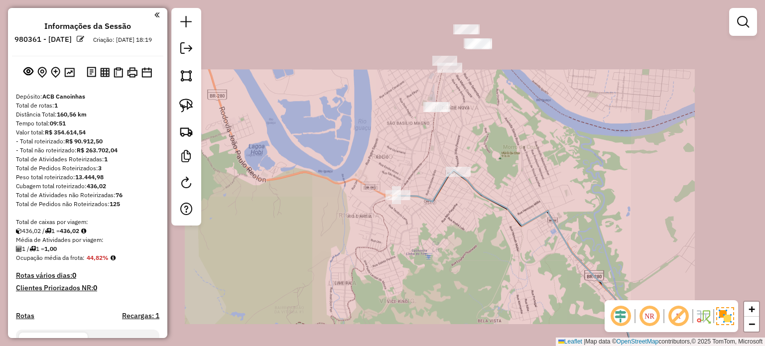
drag, startPoint x: 481, startPoint y: 222, endPoint x: 423, endPoint y: 219, distance: 58.4
click at [426, 235] on div "Janela de atendimento Grade de atendimento Capacidade Transportadoras Veículos …" at bounding box center [382, 173] width 765 height 346
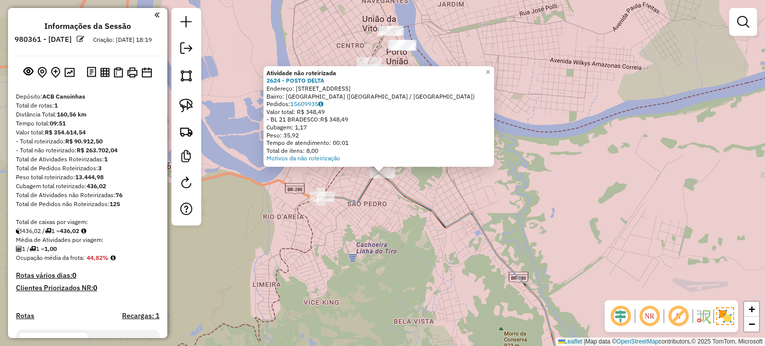
click at [421, 224] on div "Atividade não roteirizada 2624 - POSTO DELTA Endereço: [STREET_ADDRESS] Bairro:…" at bounding box center [382, 173] width 765 height 346
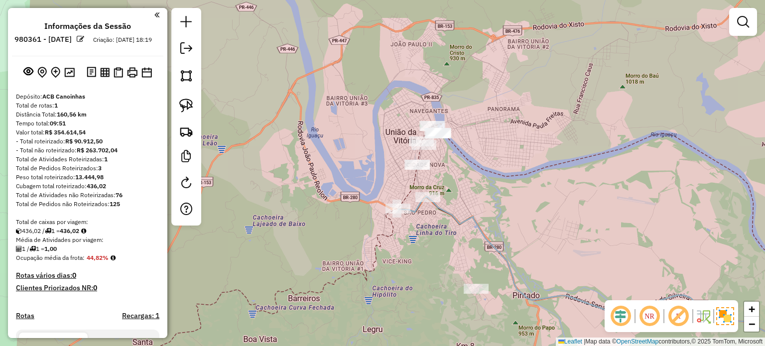
scroll to position [149, 0]
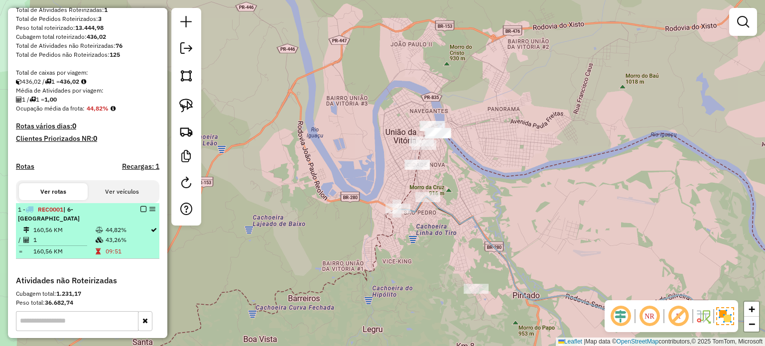
click at [142, 212] on em at bounding box center [143, 209] width 6 height 6
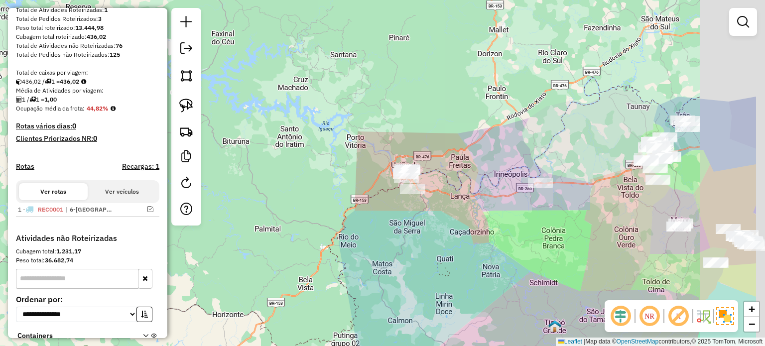
drag, startPoint x: 504, startPoint y: 230, endPoint x: 409, endPoint y: 179, distance: 107.2
click at [416, 184] on div "Janela de atendimento Grade de atendimento Capacidade Transportadoras Veículos …" at bounding box center [382, 173] width 765 height 346
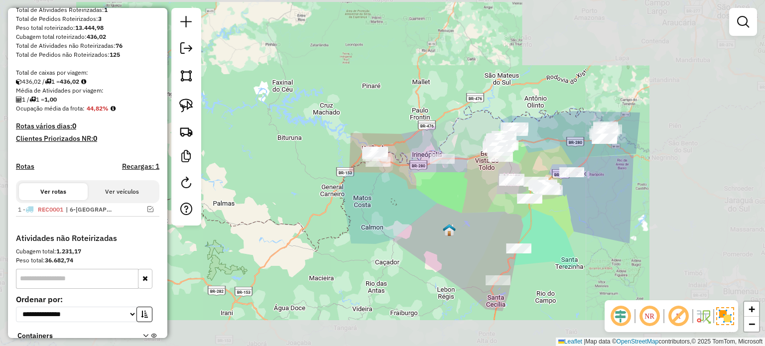
drag, startPoint x: 390, startPoint y: 211, endPoint x: 367, endPoint y: 198, distance: 26.8
click at [370, 201] on div "Janela de atendimento Grade de atendimento Capacidade Transportadoras Veículos …" at bounding box center [382, 173] width 765 height 346
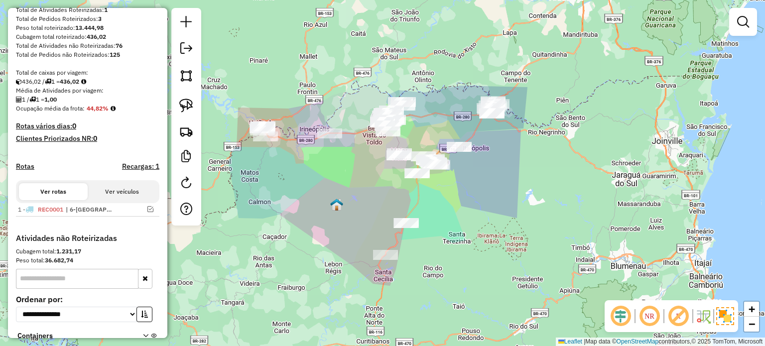
click at [487, 201] on div "Janela de atendimento Grade de atendimento Capacidade Transportadoras Veículos …" at bounding box center [382, 173] width 765 height 346
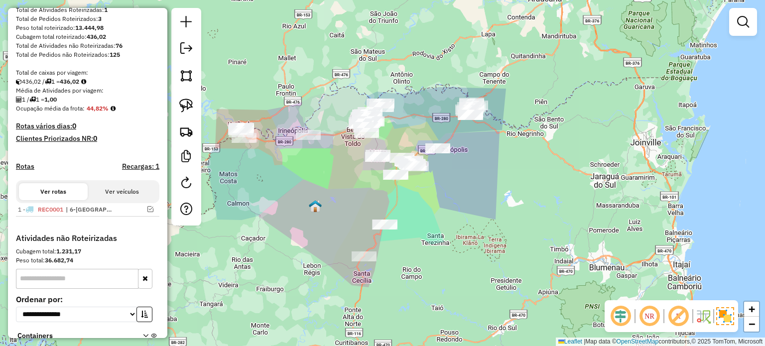
drag, startPoint x: 456, startPoint y: 241, endPoint x: 448, endPoint y: 253, distance: 14.1
click at [444, 282] on div "Janela de atendimento Grade de atendimento Capacidade Transportadoras Veículos …" at bounding box center [382, 173] width 765 height 346
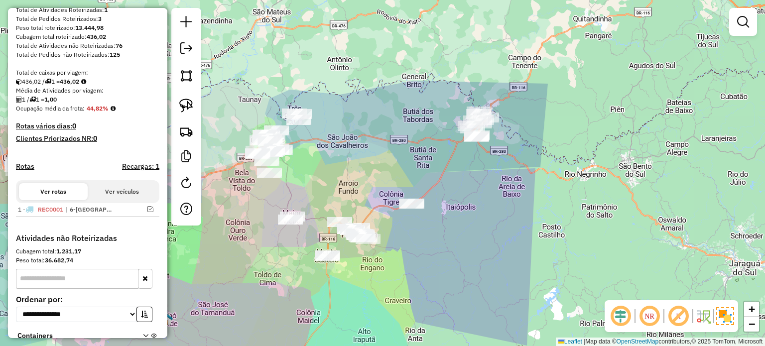
drag, startPoint x: 491, startPoint y: 205, endPoint x: 489, endPoint y: 218, distance: 13.0
click at [490, 217] on div "Janela de atendimento Grade de atendimento Capacidade Transportadoras Veículos …" at bounding box center [382, 173] width 765 height 346
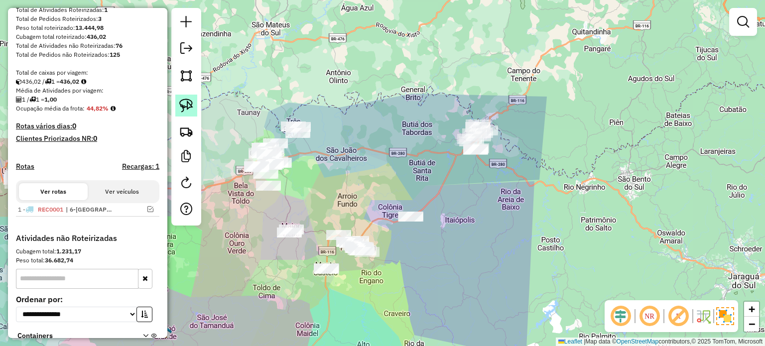
click at [186, 104] on img at bounding box center [186, 106] width 14 height 14
drag, startPoint x: 463, startPoint y: 187, endPoint x: 559, endPoint y: 153, distance: 101.2
drag, startPoint x: 458, startPoint y: 112, endPoint x: 414, endPoint y: 118, distance: 44.7
click at [414, 118] on div "Janela de atendimento Grade de atendimento Capacidade Transportadoras Veículos …" at bounding box center [382, 173] width 765 height 346
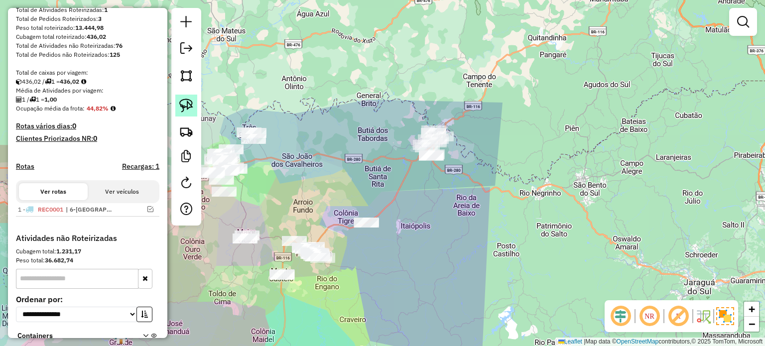
click at [180, 103] on img at bounding box center [186, 106] width 14 height 14
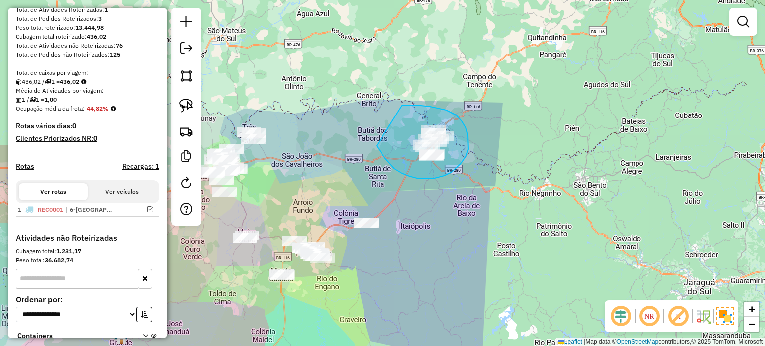
drag, startPoint x: 377, startPoint y: 146, endPoint x: 402, endPoint y: 106, distance: 47.7
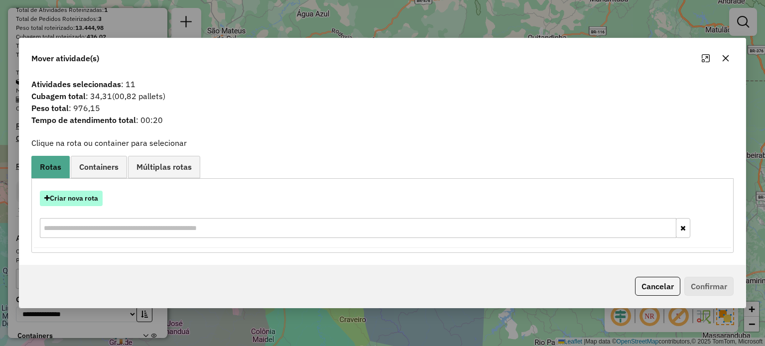
click at [71, 195] on button "Criar nova rota" at bounding box center [71, 198] width 63 height 15
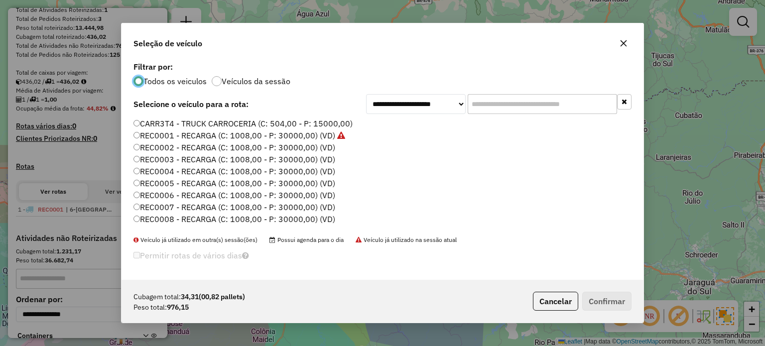
scroll to position [5, 3]
click at [322, 155] on label "REC0003 - RECARGA (C: 1008,00 - P: 30000,00) (VD)" at bounding box center [235, 159] width 202 height 12
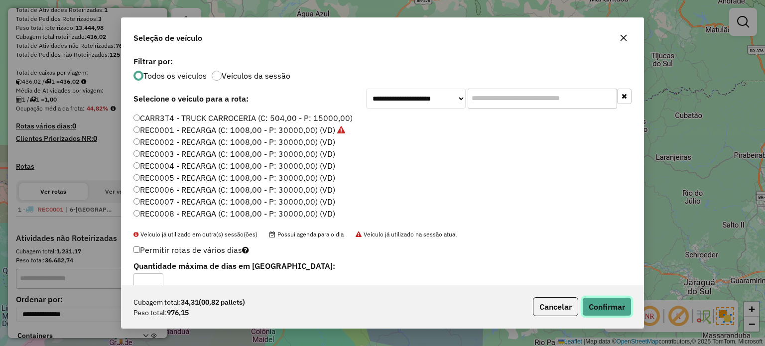
click at [609, 308] on button "Confirmar" at bounding box center [606, 306] width 49 height 19
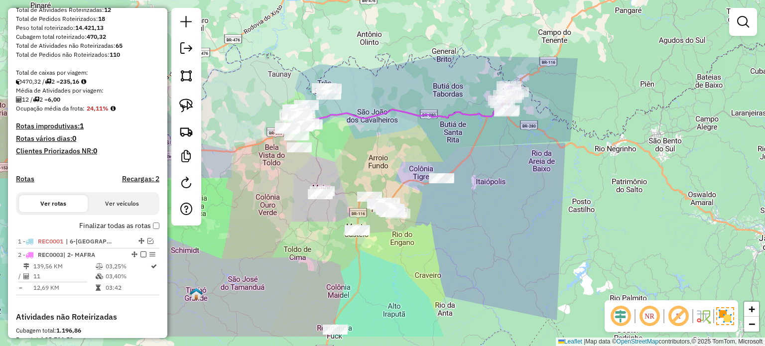
drag, startPoint x: 484, startPoint y: 241, endPoint x: 574, endPoint y: 186, distance: 105.1
click at [574, 187] on div "Janela de atendimento Grade de atendimento Capacidade Transportadoras Veículos …" at bounding box center [382, 173] width 765 height 346
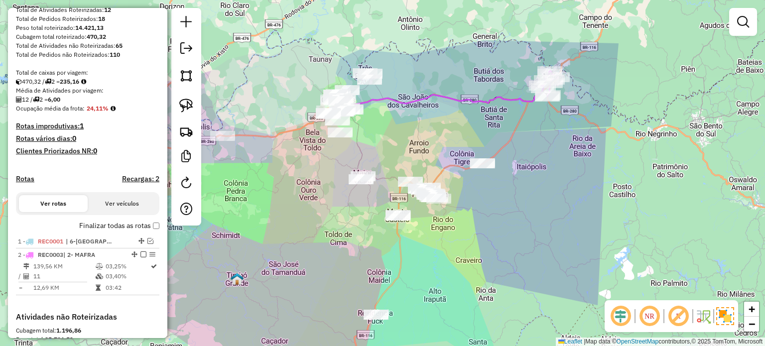
drag, startPoint x: 483, startPoint y: 228, endPoint x: 514, endPoint y: 220, distance: 31.8
click at [514, 220] on div "Janela de atendimento Grade de atendimento Capacidade Transportadoras Veículos …" at bounding box center [382, 173] width 765 height 346
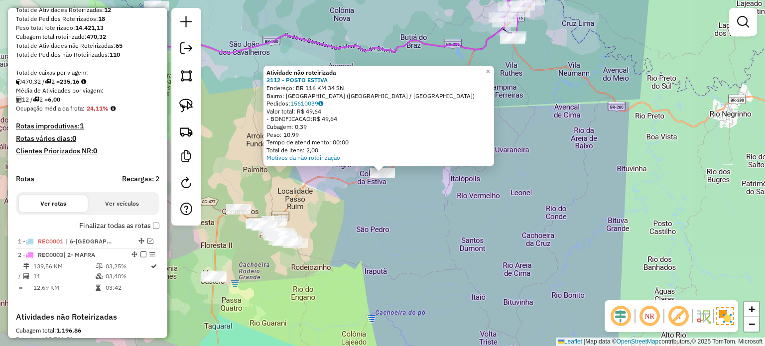
click at [406, 222] on div "Atividade não roteirizada 3112 - POSTO ESTIVA Endereço: BR 116 KM 34 SN Bairro:…" at bounding box center [382, 173] width 765 height 346
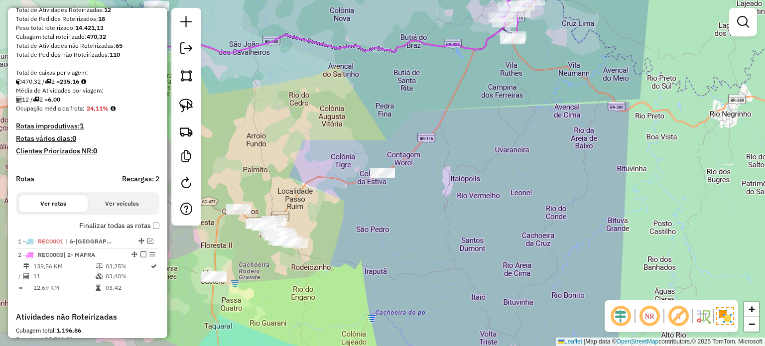
drag, startPoint x: 381, startPoint y: 236, endPoint x: 545, endPoint y: 136, distance: 192.3
click at [544, 136] on div "Atividade não roteirizada 3112 - POSTO ESTIVA Endereço: BR 116 KM 34 SN Bairro:…" at bounding box center [382, 173] width 765 height 346
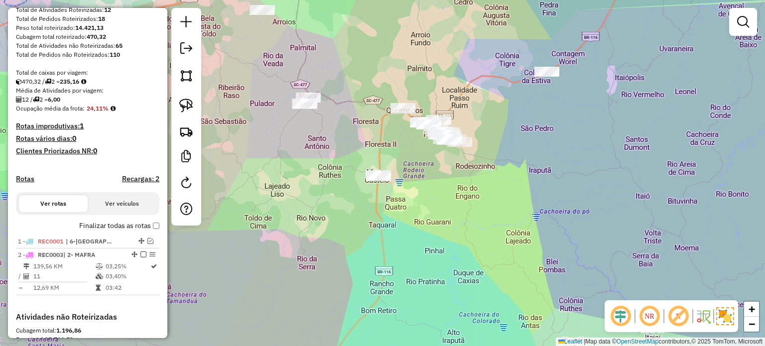
drag, startPoint x: 497, startPoint y: 183, endPoint x: 526, endPoint y: 182, distance: 28.9
click at [526, 182] on div "Janela de atendimento Grade de atendimento Capacidade Transportadoras Veículos …" at bounding box center [382, 173] width 765 height 346
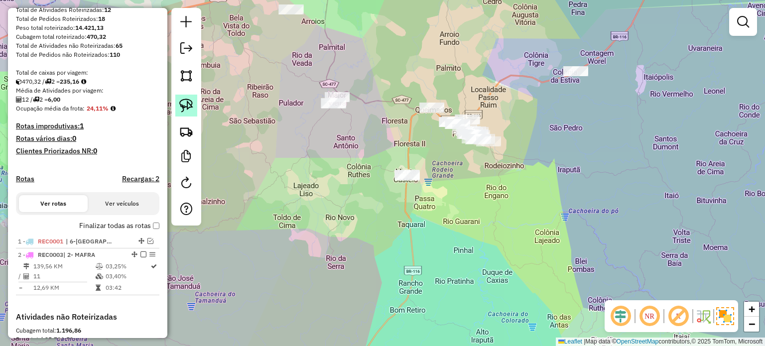
click at [181, 106] on img at bounding box center [186, 106] width 14 height 14
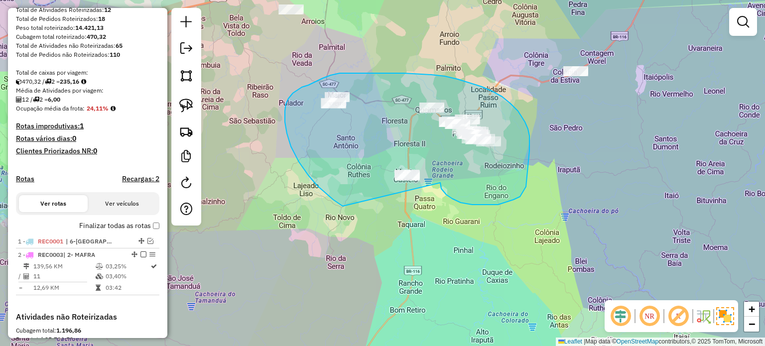
drag, startPoint x: 498, startPoint y: 205, endPoint x: 355, endPoint y: 215, distance: 143.8
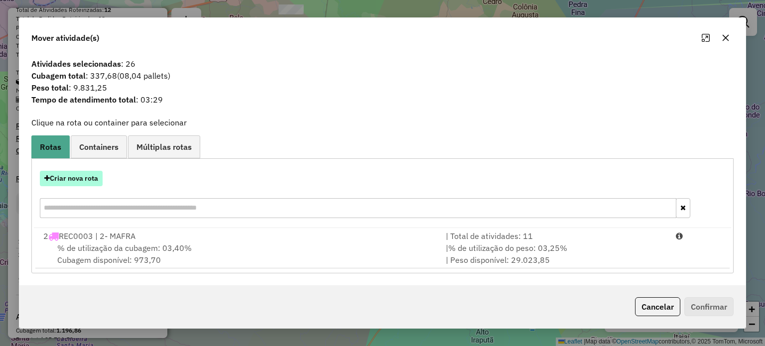
click at [76, 179] on button "Criar nova rota" at bounding box center [71, 178] width 63 height 15
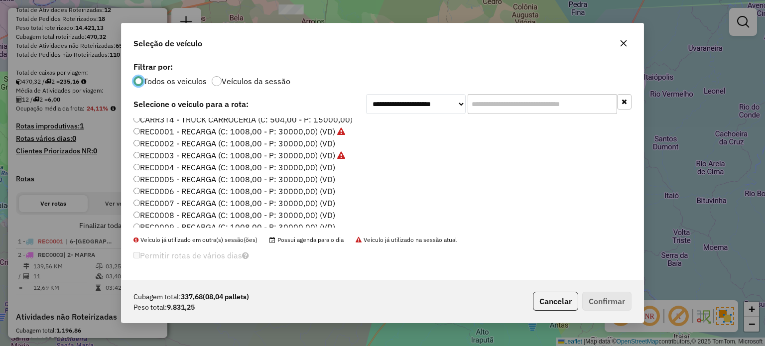
scroll to position [0, 0]
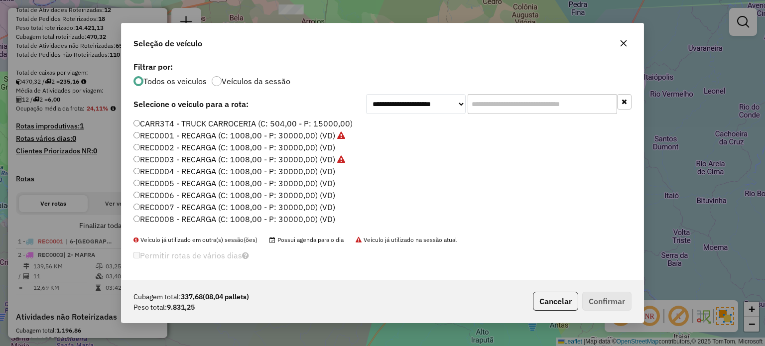
click at [326, 169] on label "REC0004 - RECARGA (C: 1008,00 - P: 30000,00) (VD)" at bounding box center [235, 171] width 202 height 12
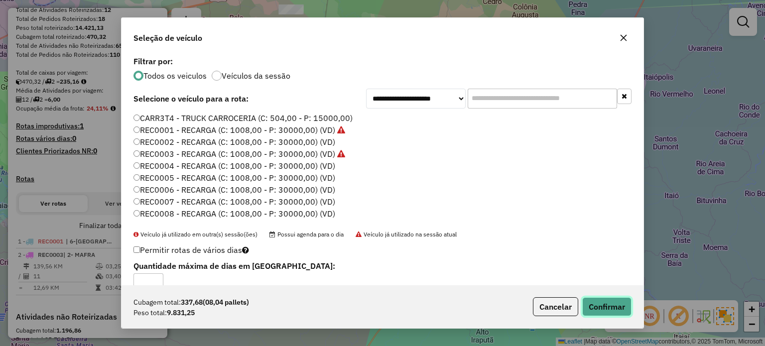
click at [617, 304] on button "Confirmar" at bounding box center [606, 306] width 49 height 19
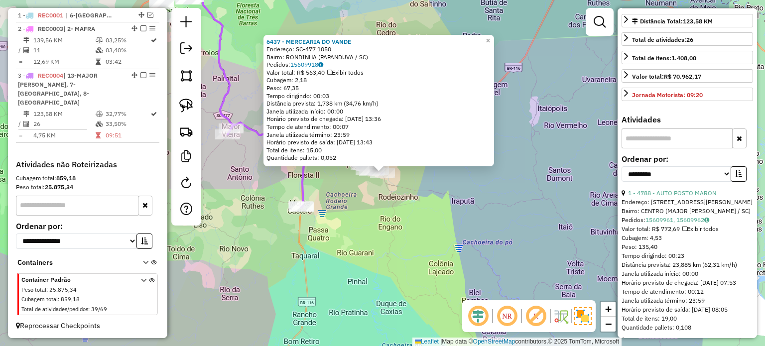
scroll to position [249, 0]
click at [725, 181] on select "**********" at bounding box center [677, 173] width 110 height 15
select select "*********"
click at [622, 174] on select "**********" at bounding box center [677, 173] width 110 height 15
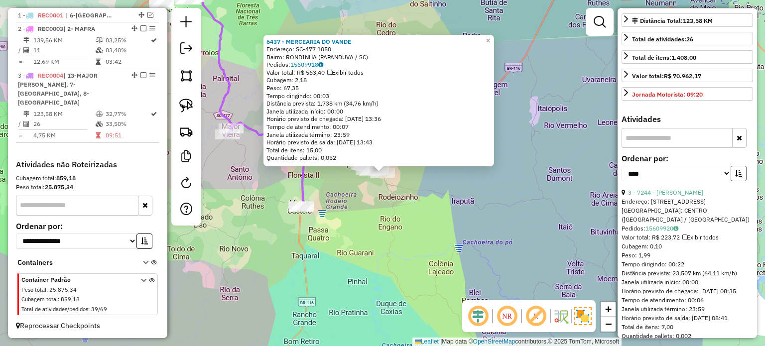
click at [735, 177] on icon "button" at bounding box center [738, 173] width 7 height 7
click at [682, 196] on link "25 - 882 - MEG SUPERMERCADO" at bounding box center [672, 192] width 89 height 7
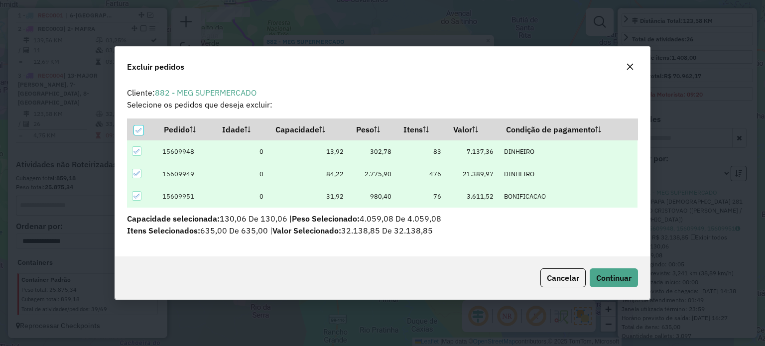
scroll to position [0, 0]
click at [616, 279] on span "Continuar" at bounding box center [613, 278] width 35 height 10
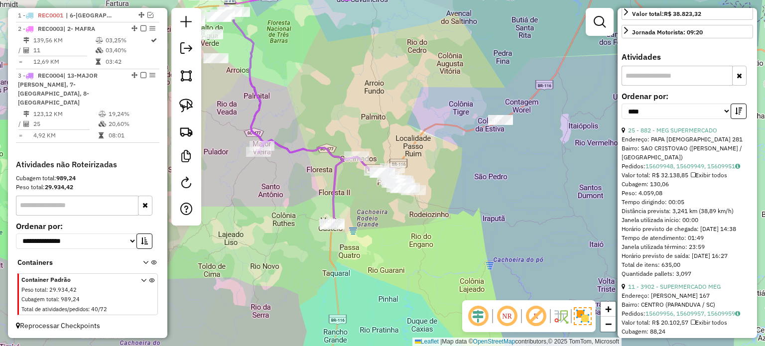
scroll to position [349, 0]
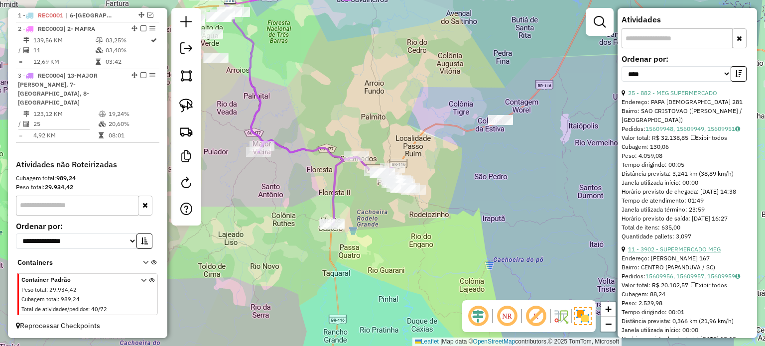
click at [689, 253] on link "11 - 3902 - SUPERMERCADO MEG" at bounding box center [674, 249] width 93 height 7
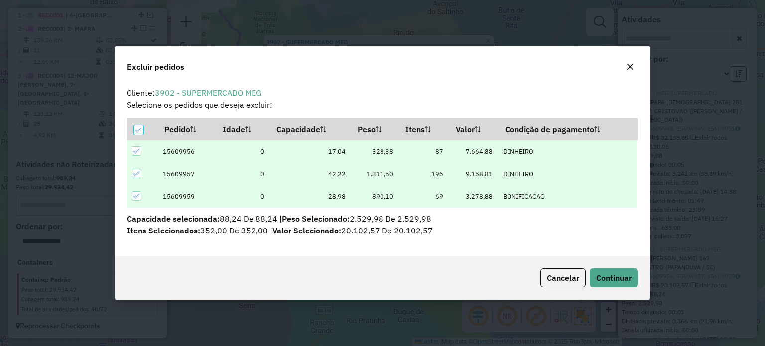
scroll to position [0, 0]
click at [618, 277] on span "Continuar" at bounding box center [613, 278] width 35 height 10
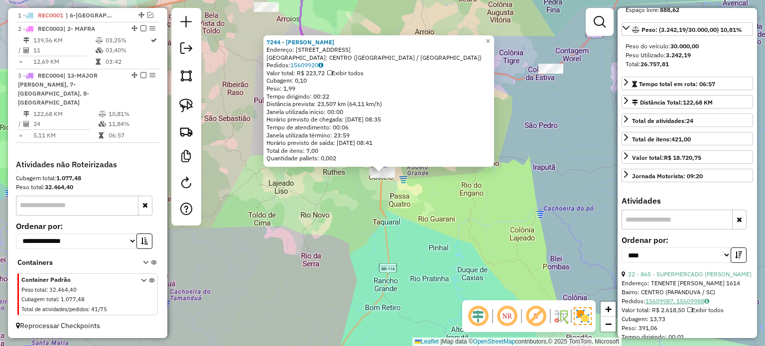
scroll to position [50, 0]
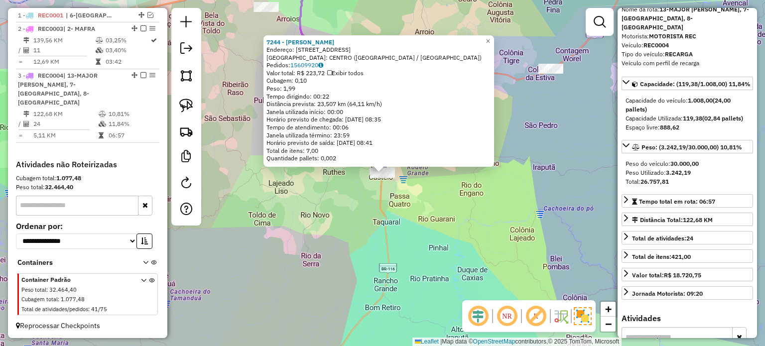
click at [407, 208] on div "7244 - [PERSON_NAME]: [STREET_ADDRESS] Bairro: [GEOGRAPHIC_DATA] ([GEOGRAPHIC_D…" at bounding box center [382, 173] width 765 height 346
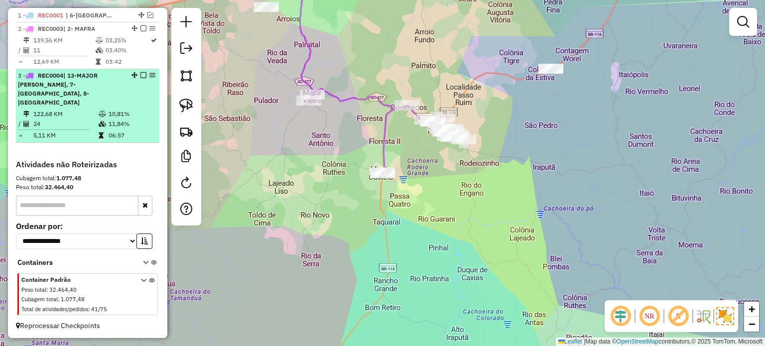
click at [141, 78] on em at bounding box center [143, 75] width 6 height 6
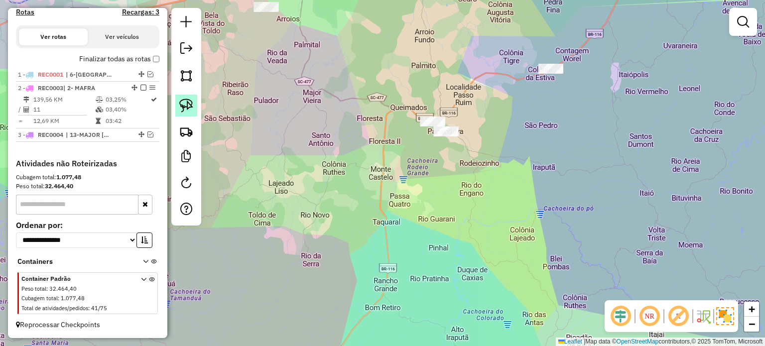
click at [184, 102] on img at bounding box center [186, 106] width 14 height 14
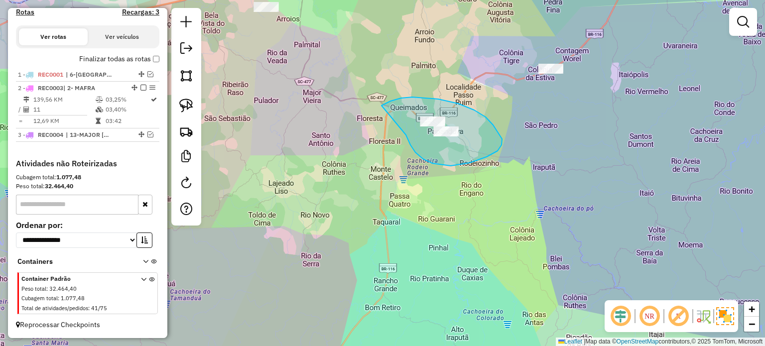
drag, startPoint x: 416, startPoint y: 152, endPoint x: 382, endPoint y: 106, distance: 57.8
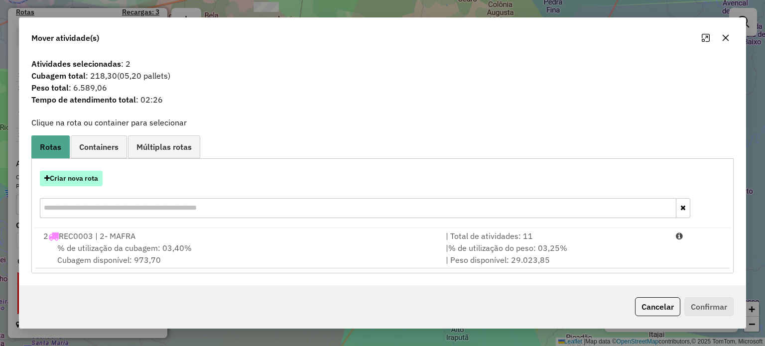
click at [76, 177] on button "Criar nova rota" at bounding box center [71, 178] width 63 height 15
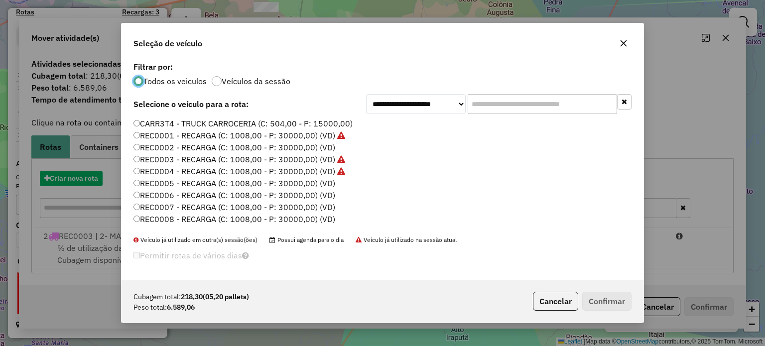
scroll to position [5, 3]
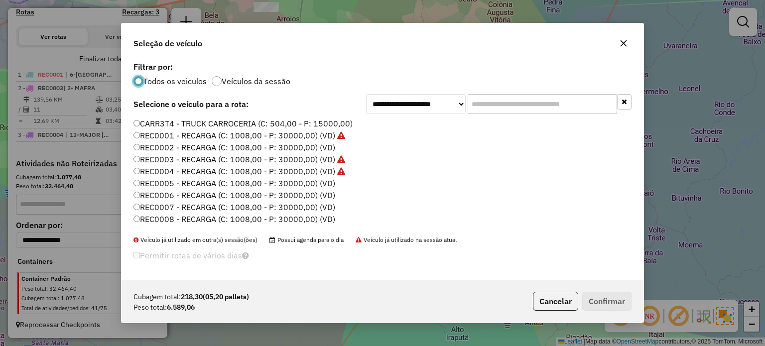
click at [327, 181] on label "REC0005 - RECARGA (C: 1008,00 - P: 30000,00) (VD)" at bounding box center [235, 183] width 202 height 12
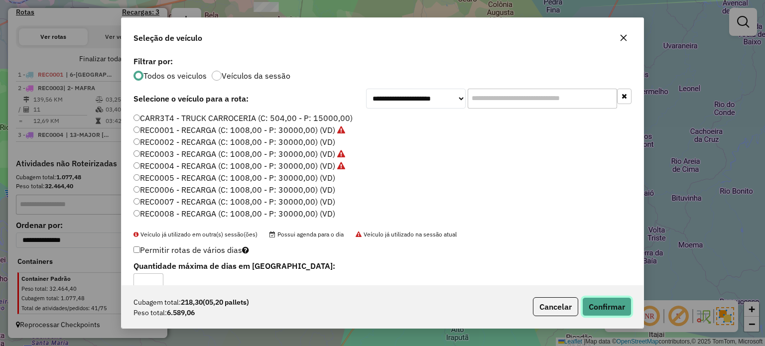
click at [605, 300] on button "Confirmar" at bounding box center [606, 306] width 49 height 19
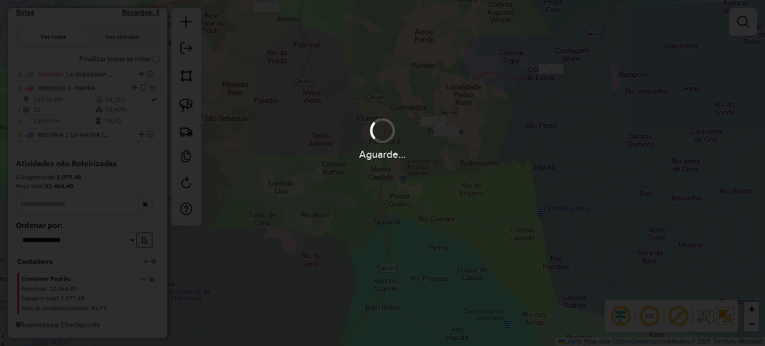
scroll to position [371, 0]
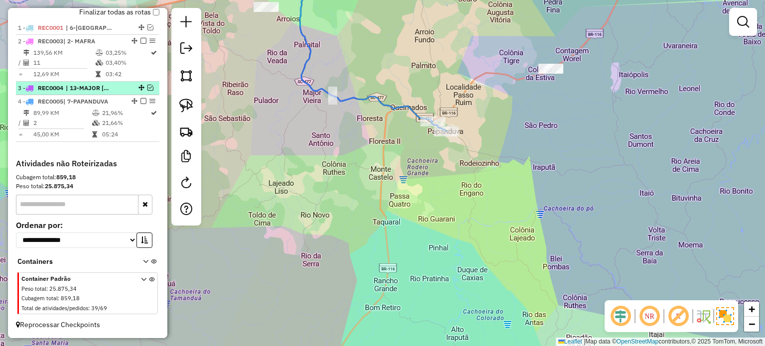
click at [147, 87] on em at bounding box center [150, 88] width 6 height 6
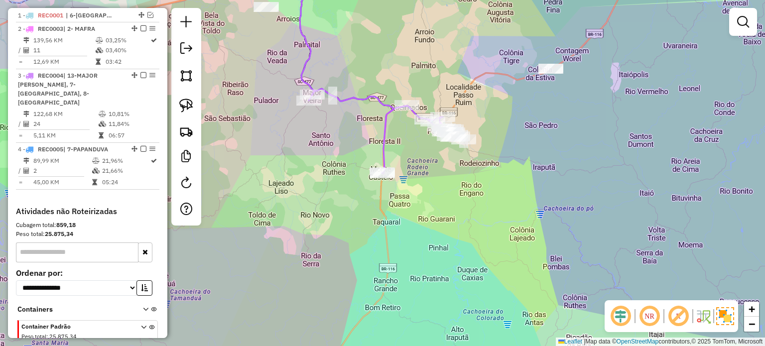
drag, startPoint x: 513, startPoint y: 185, endPoint x: 502, endPoint y: 203, distance: 21.0
click at [502, 203] on div "Janela de atendimento Grade de atendimento Capacidade Transportadoras Veículos …" at bounding box center [382, 173] width 765 height 346
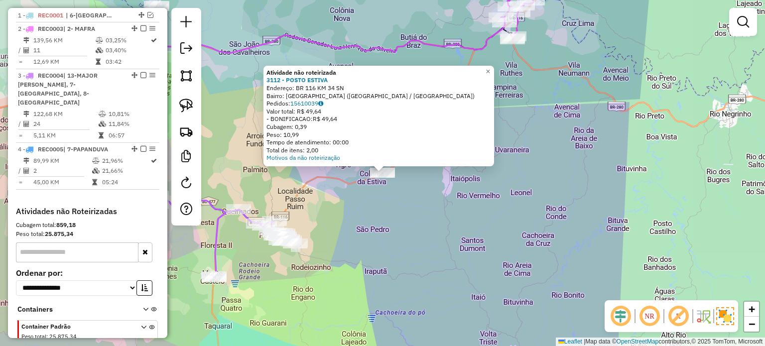
click at [410, 207] on div "Atividade não roteirizada 3112 - POSTO ESTIVA Endereço: BR 116 KM 34 SN Bairro:…" at bounding box center [382, 173] width 765 height 346
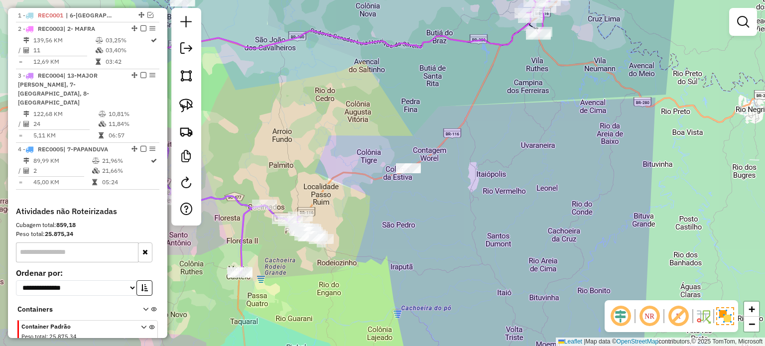
drag, startPoint x: 434, startPoint y: 220, endPoint x: 416, endPoint y: 220, distance: 17.9
click at [439, 218] on div "Janela de atendimento Grade de atendimento Capacidade Transportadoras Veículos …" at bounding box center [382, 173] width 765 height 346
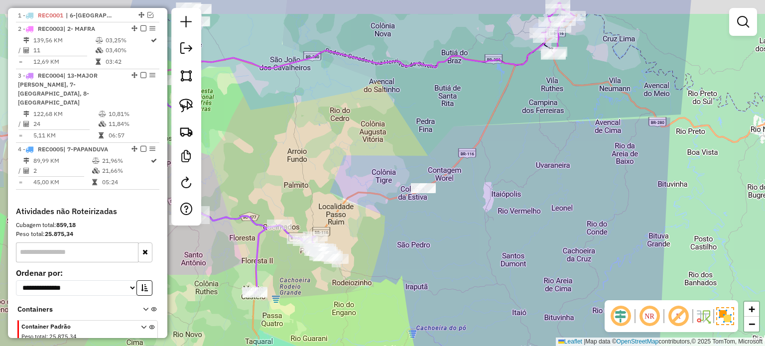
drag, startPoint x: 448, startPoint y: 202, endPoint x: 457, endPoint y: 224, distance: 24.1
click at [457, 224] on div "Janela de atendimento Grade de atendimento Capacidade Transportadoras Veículos …" at bounding box center [382, 173] width 765 height 346
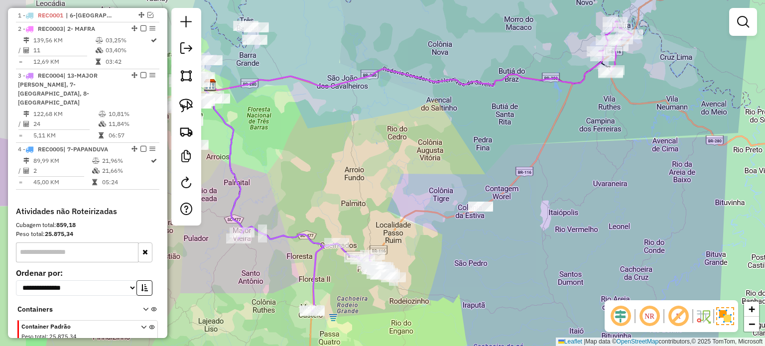
drag, startPoint x: 513, startPoint y: 174, endPoint x: 506, endPoint y: 168, distance: 8.8
click at [560, 184] on div "Janela de atendimento Grade de atendimento Capacidade Transportadoras Veículos …" at bounding box center [382, 173] width 765 height 346
drag, startPoint x: 496, startPoint y: 170, endPoint x: 524, endPoint y: 152, distance: 32.9
click at [545, 157] on div "Janela de atendimento Grade de atendimento Capacidade Transportadoras Veículos …" at bounding box center [382, 173] width 765 height 346
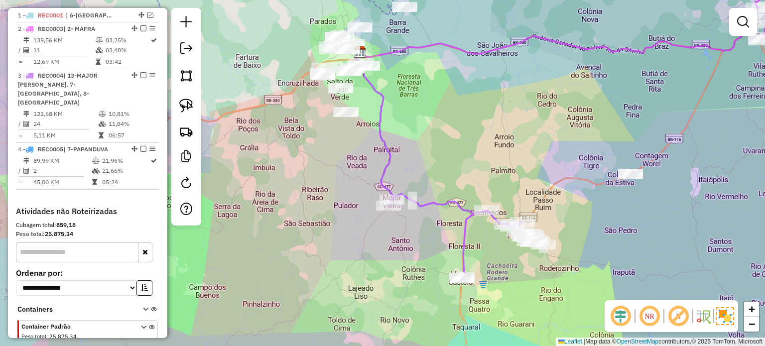
drag, startPoint x: 487, startPoint y: 163, endPoint x: 556, endPoint y: 146, distance: 70.9
click at [556, 146] on div "Janela de atendimento Grade de atendimento Capacidade Transportadoras Veículos …" at bounding box center [382, 173] width 765 height 346
click at [582, 141] on div "Janela de atendimento Grade de atendimento Capacidade Transportadoras Veículos …" at bounding box center [382, 173] width 765 height 346
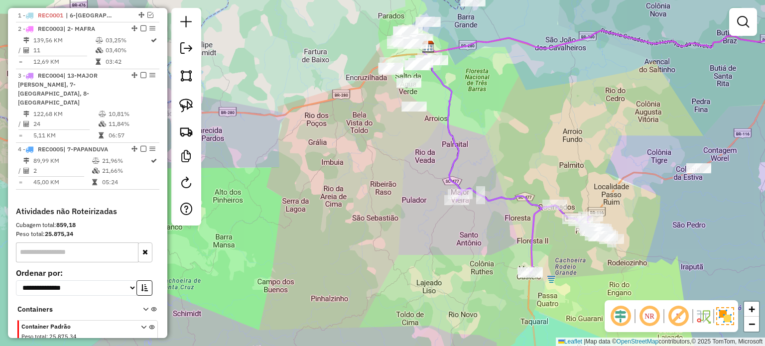
drag, startPoint x: 525, startPoint y: 145, endPoint x: 565, endPoint y: 147, distance: 40.4
click at [565, 147] on div "Janela de atendimento Grade de atendimento Capacidade Transportadoras Veículos …" at bounding box center [382, 173] width 765 height 346
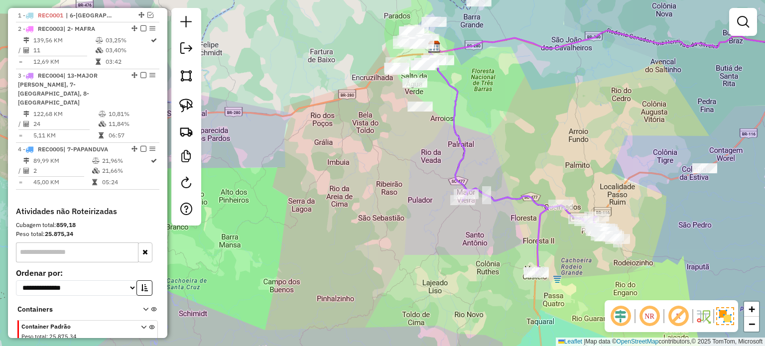
drag, startPoint x: 520, startPoint y: 152, endPoint x: 494, endPoint y: 143, distance: 27.4
click at [468, 151] on icon at bounding box center [448, 120] width 39 height 147
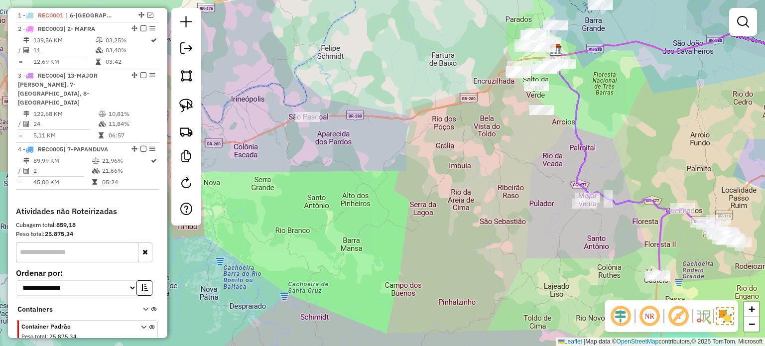
drag, startPoint x: 428, startPoint y: 168, endPoint x: 446, endPoint y: 166, distance: 18.0
click at [446, 166] on div "Janela de atendimento Grade de atendimento Capacidade Transportadoras Veículos …" at bounding box center [382, 173] width 765 height 346
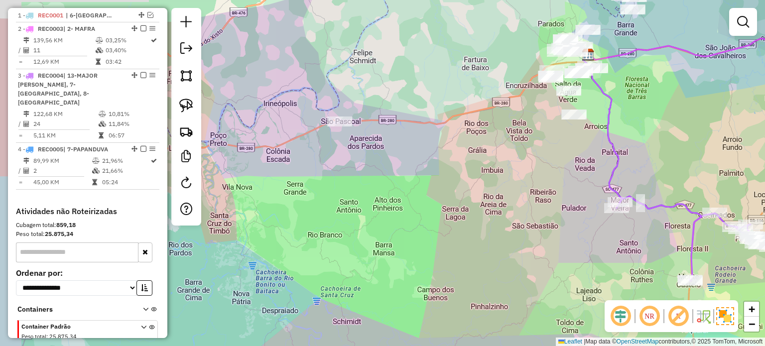
drag, startPoint x: 371, startPoint y: 200, endPoint x: 380, endPoint y: 190, distance: 13.1
click at [412, 197] on div "Janela de atendimento Grade de atendimento Capacidade Transportadoras Veículos …" at bounding box center [382, 173] width 765 height 346
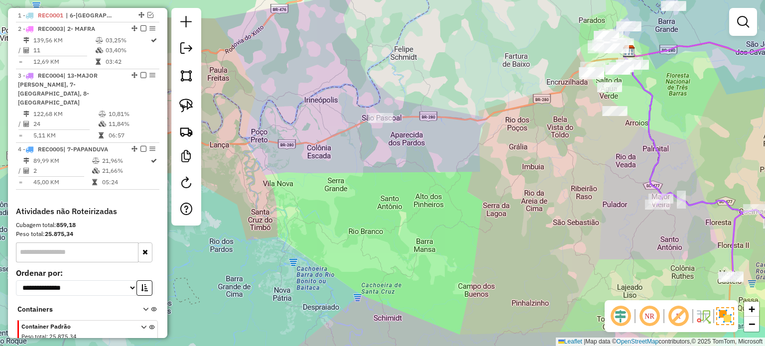
drag, startPoint x: 367, startPoint y: 198, endPoint x: 401, endPoint y: 197, distance: 33.4
click at [467, 188] on div "Janela de atendimento Grade de atendimento Capacidade Transportadoras Veículos …" at bounding box center [382, 173] width 765 height 346
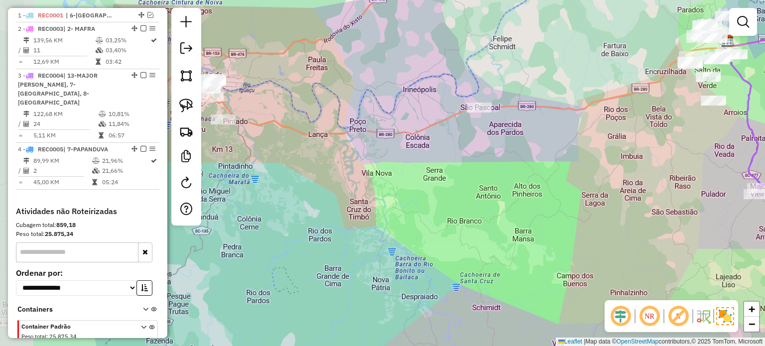
click at [458, 209] on div "Janela de atendimento Grade de atendimento Capacidade Transportadoras Veículos …" at bounding box center [382, 173] width 765 height 346
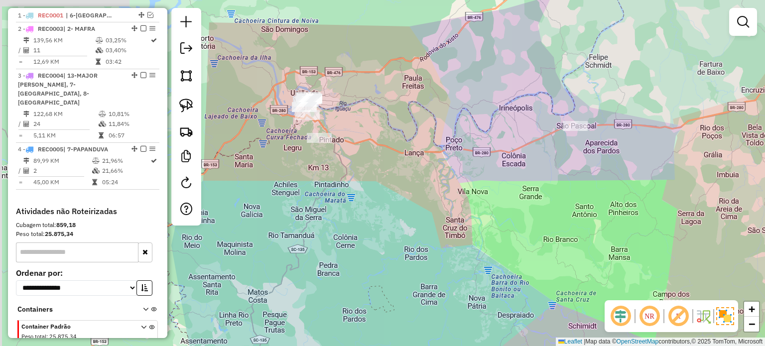
click at [411, 227] on div "Janela de atendimento Grade de atendimento Capacidade Transportadoras Veículos …" at bounding box center [382, 173] width 765 height 346
click at [359, 228] on div "Janela de atendimento Grade de atendimento Capacidade Transportadoras Veículos …" at bounding box center [382, 173] width 765 height 346
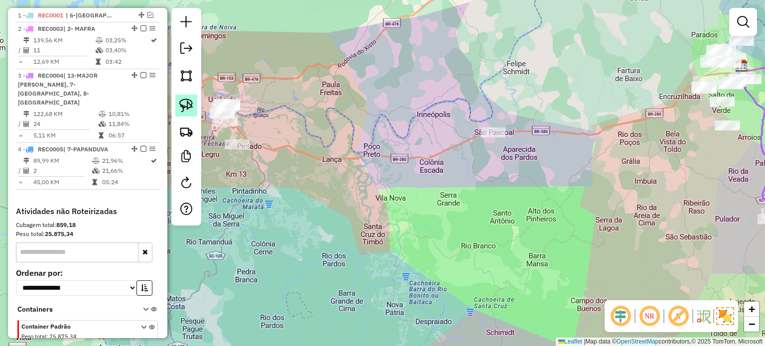
click at [189, 104] on img at bounding box center [186, 106] width 14 height 14
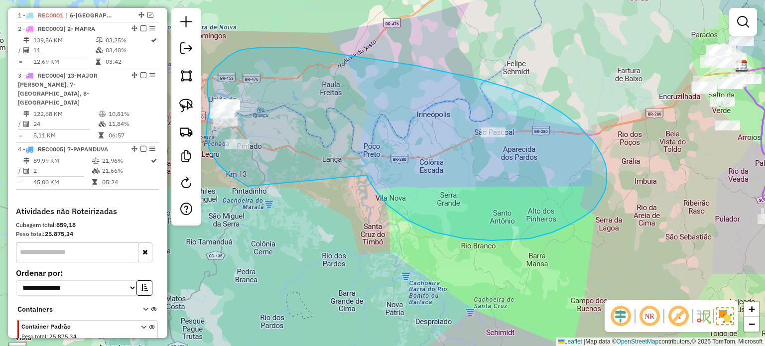
drag, startPoint x: 369, startPoint y: 181, endPoint x: 263, endPoint y: 193, distance: 106.8
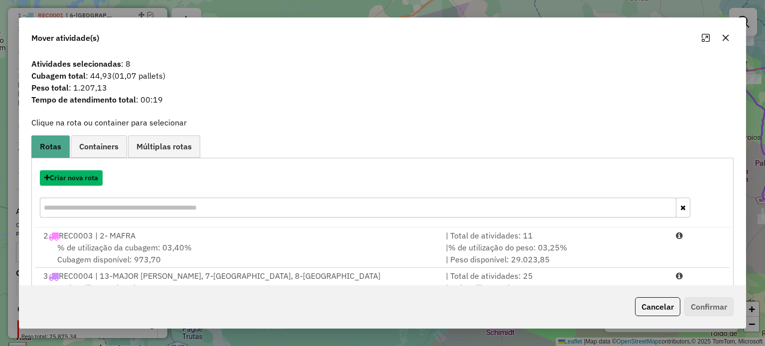
click at [65, 179] on button "Criar nova rota" at bounding box center [71, 177] width 63 height 15
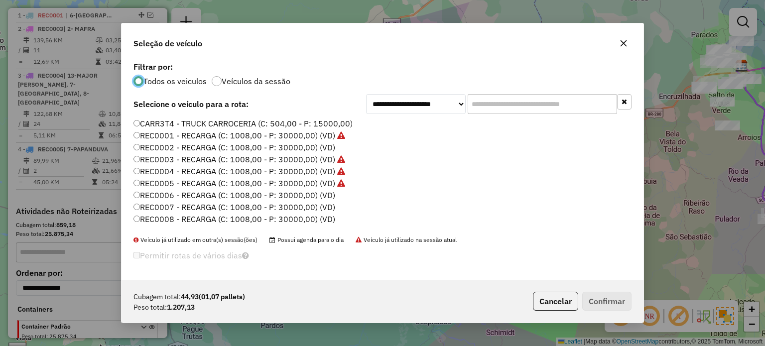
scroll to position [5, 3]
click at [321, 194] on label "REC0006 - RECARGA (C: 1008,00 - P: 30000,00) (VD)" at bounding box center [235, 195] width 202 height 12
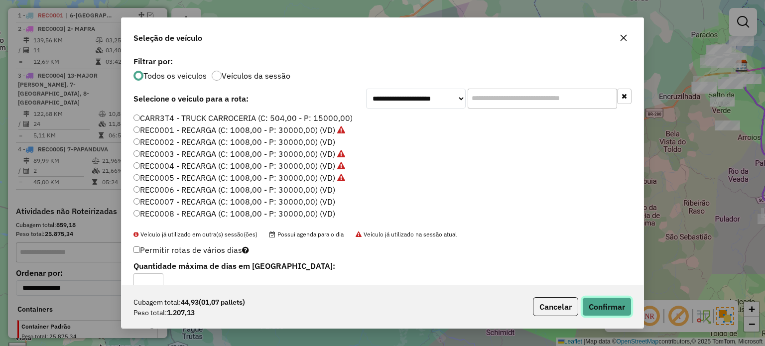
click at [606, 310] on button "Confirmar" at bounding box center [606, 306] width 49 height 19
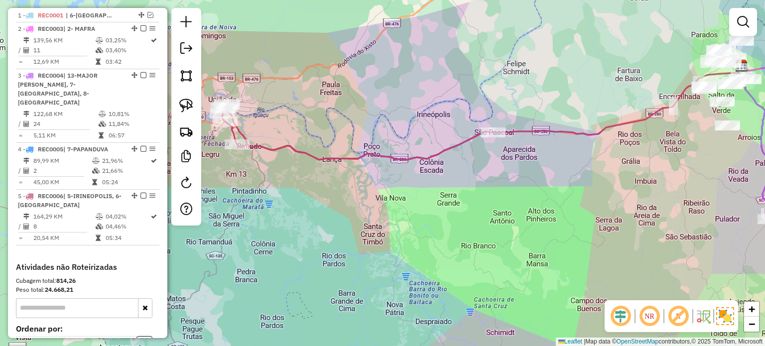
drag, startPoint x: 566, startPoint y: 199, endPoint x: 517, endPoint y: 207, distance: 49.9
click at [521, 207] on div "Janela de atendimento Grade de atendimento Capacidade Transportadoras Veículos …" at bounding box center [382, 173] width 765 height 346
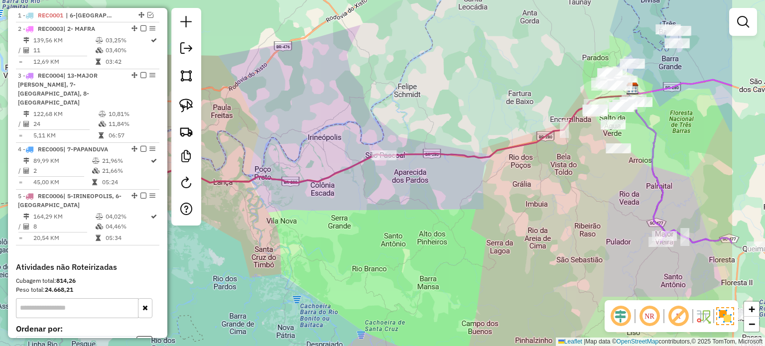
drag, startPoint x: 412, startPoint y: 263, endPoint x: 378, endPoint y: 274, distance: 35.6
click at [378, 274] on div "Janela de atendimento Grade de atendimento Capacidade Transportadoras Veículos …" at bounding box center [382, 173] width 765 height 346
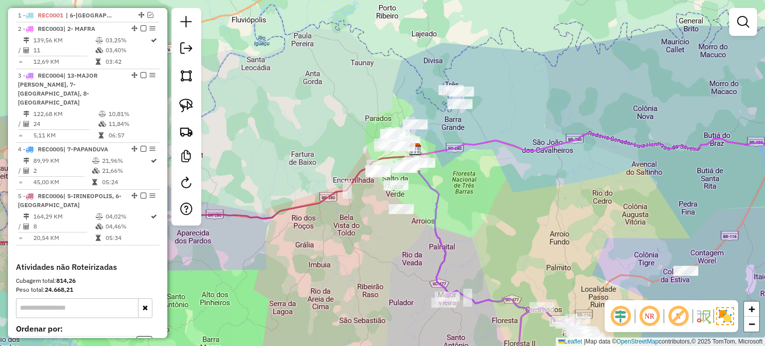
drag, startPoint x: 482, startPoint y: 177, endPoint x: 474, endPoint y: 200, distance: 23.8
click at [474, 200] on div "Janela de atendimento Grade de atendimento Capacidade Transportadoras Veículos …" at bounding box center [382, 173] width 765 height 346
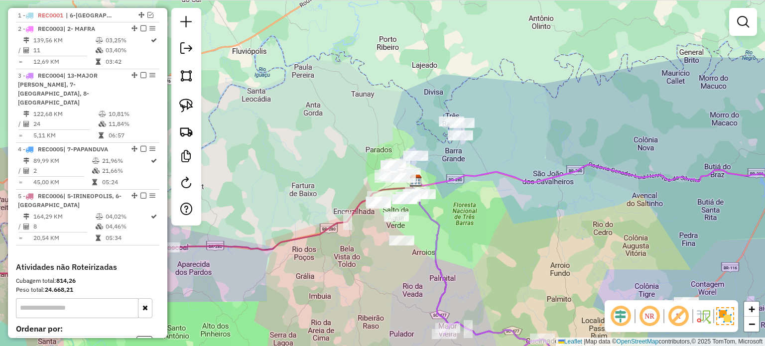
click at [472, 230] on div "Janela de atendimento Grade de atendimento Capacidade Transportadoras Veículos …" at bounding box center [382, 173] width 765 height 346
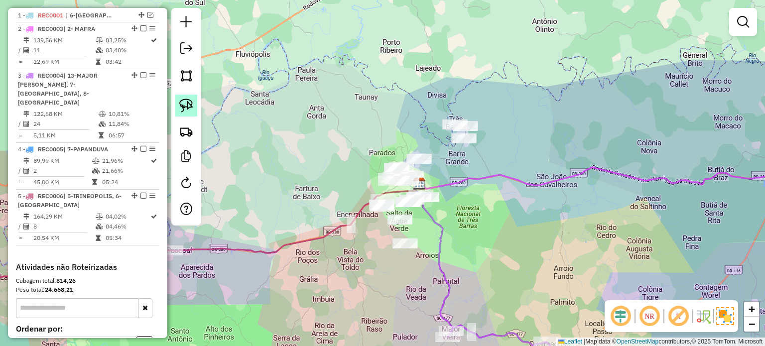
click at [188, 103] on img at bounding box center [186, 106] width 14 height 14
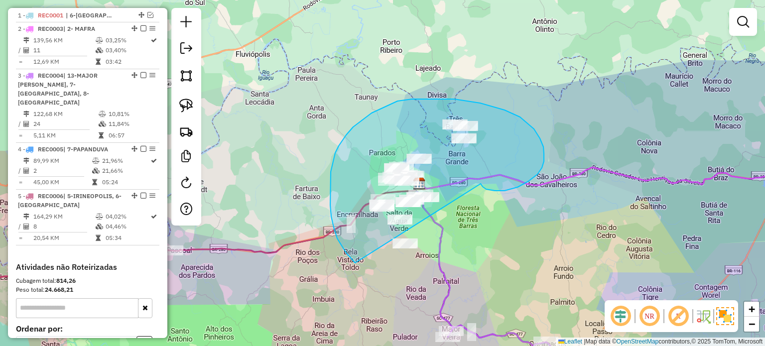
drag, startPoint x: 495, startPoint y: 191, endPoint x: 485, endPoint y: 276, distance: 85.3
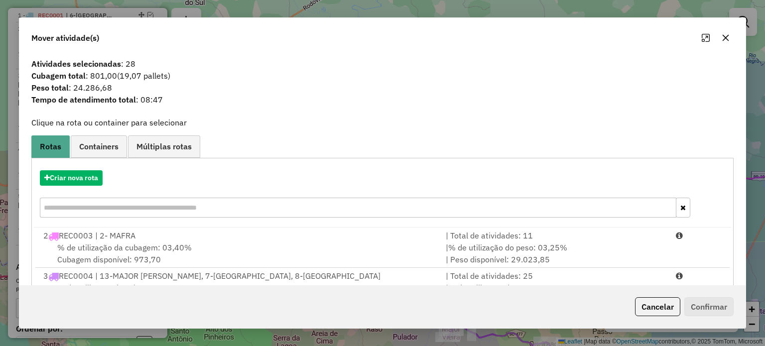
click at [723, 37] on icon "button" at bounding box center [726, 38] width 8 height 8
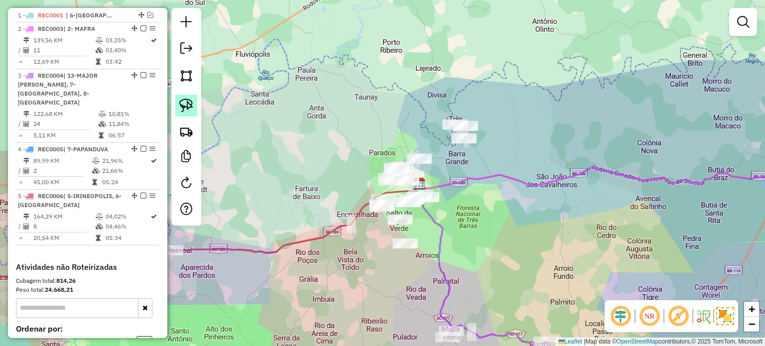
click at [192, 104] on img at bounding box center [186, 106] width 14 height 14
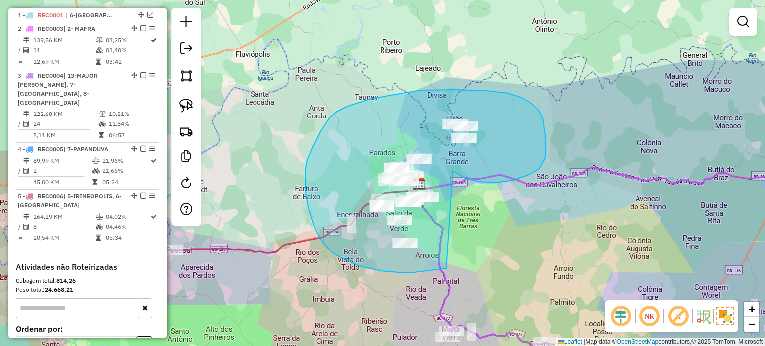
drag, startPoint x: 456, startPoint y: 173, endPoint x: 477, endPoint y: 251, distance: 81.0
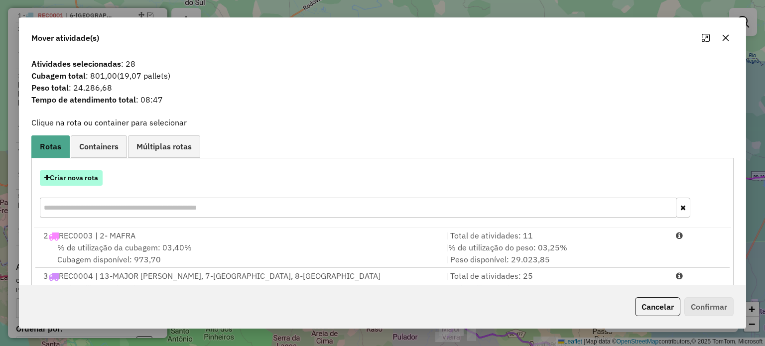
click at [76, 181] on button "Criar nova rota" at bounding box center [71, 177] width 63 height 15
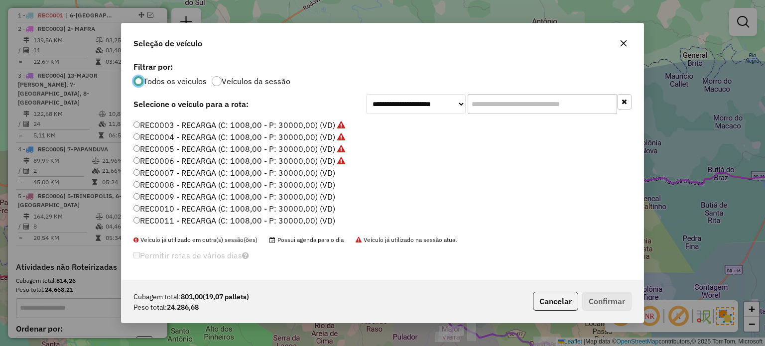
scroll to position [50, 0]
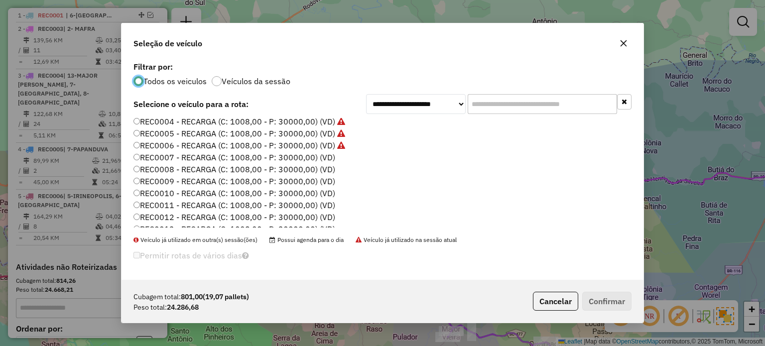
click at [329, 157] on label "REC0007 - RECARGA (C: 1008,00 - P: 30000,00) (VD)" at bounding box center [235, 157] width 202 height 12
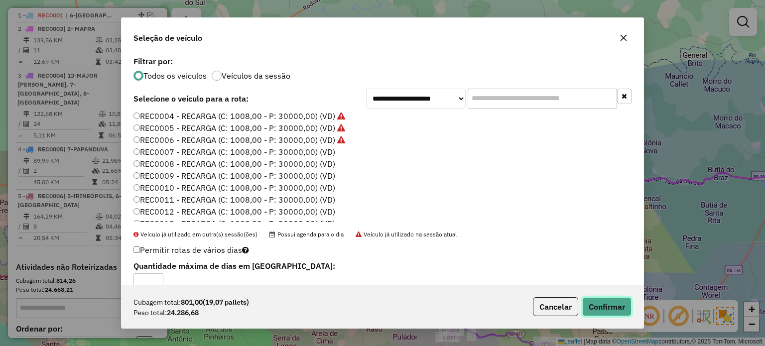
click at [625, 308] on button "Confirmar" at bounding box center [606, 306] width 49 height 19
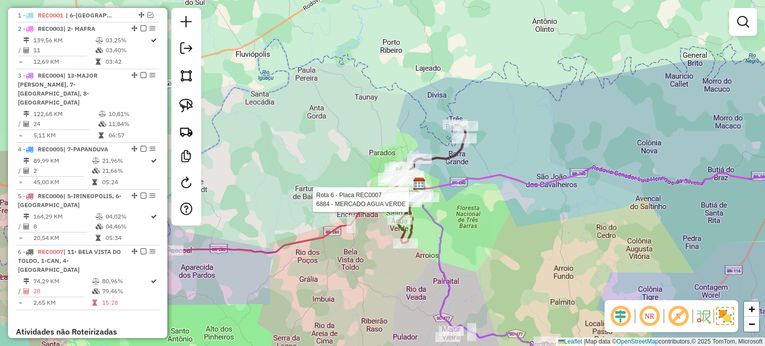
select select "*********"
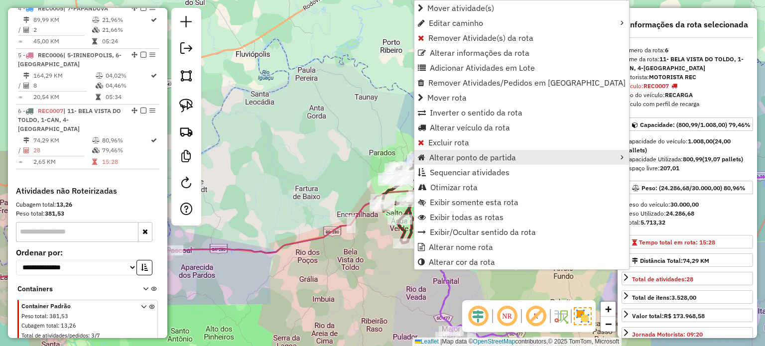
scroll to position [534, 0]
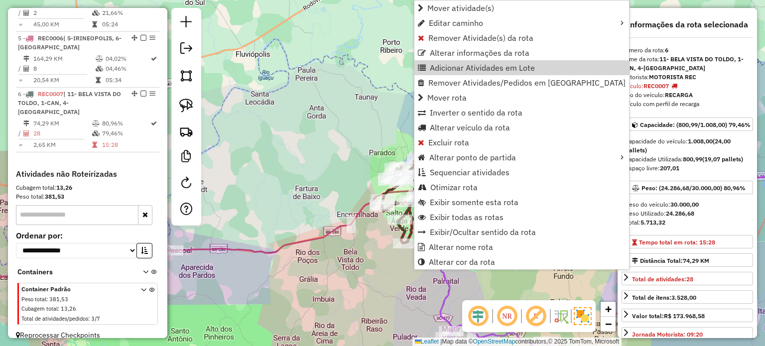
click at [364, 124] on div "Janela de atendimento Grade de atendimento Capacidade Transportadoras Veículos …" at bounding box center [382, 173] width 765 height 346
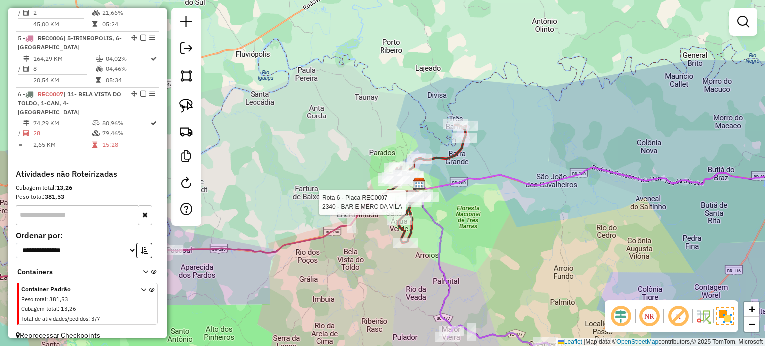
select select "*********"
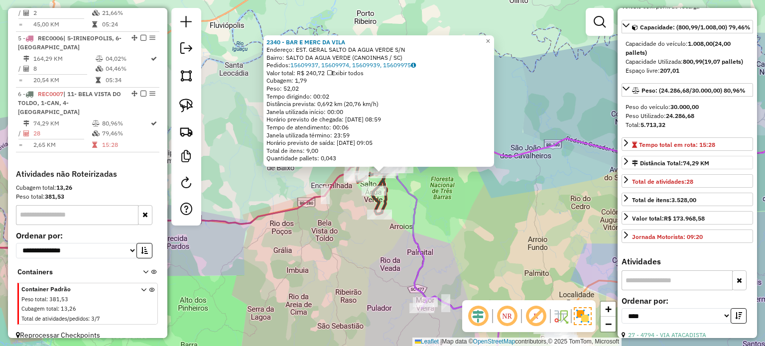
scroll to position [100, 0]
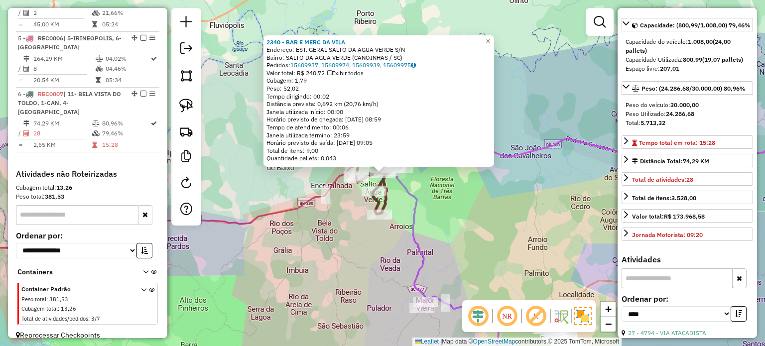
click at [492, 200] on div "2340 - BAR E MERC DA [GEOGRAPHIC_DATA]: EST. GERAL SALTO DA AGUA VERDE S/N Bair…" at bounding box center [382, 173] width 765 height 346
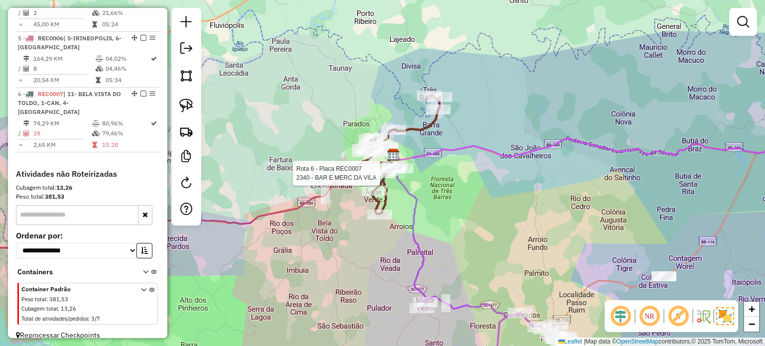
select select "*********"
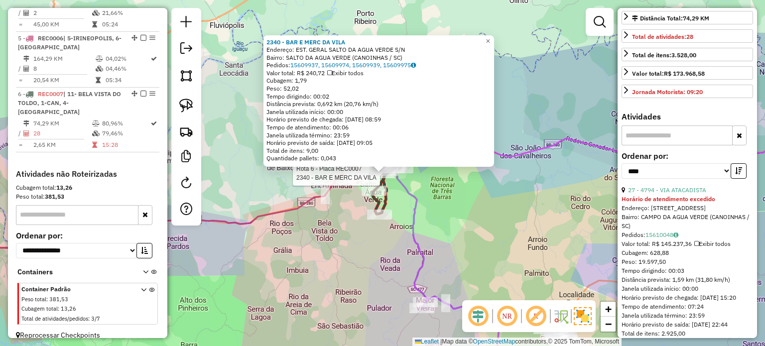
scroll to position [249, 0]
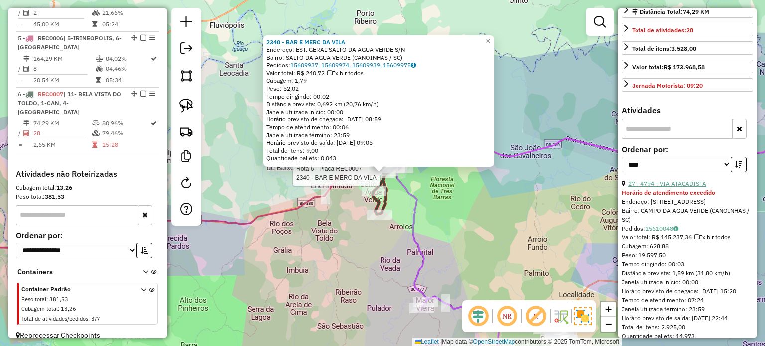
click at [683, 187] on link "27 - 4794 - VIA ATACADISTA" at bounding box center [667, 183] width 78 height 7
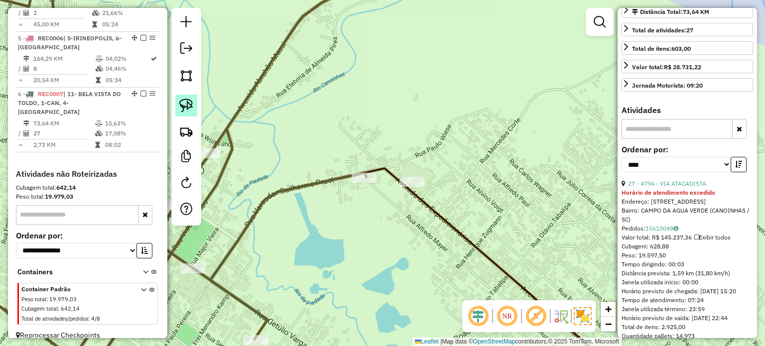
click at [183, 103] on img at bounding box center [186, 106] width 14 height 14
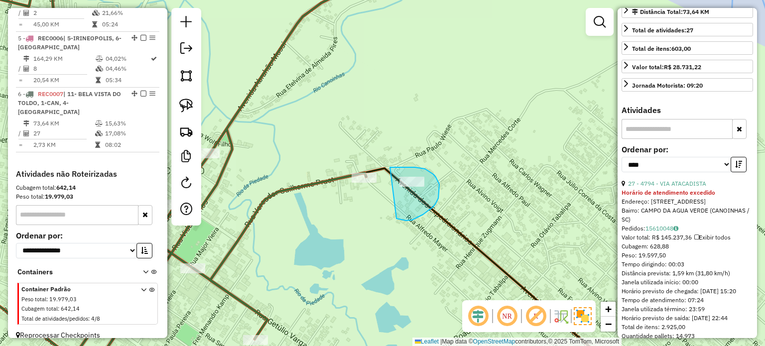
drag, startPoint x: 397, startPoint y: 219, endPoint x: 387, endPoint y: 167, distance: 52.8
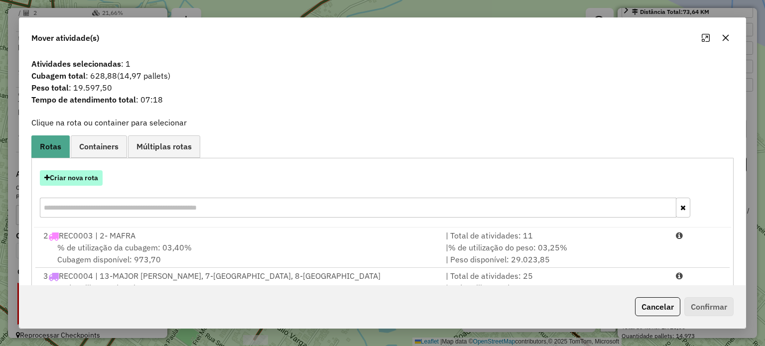
click at [72, 177] on button "Criar nova rota" at bounding box center [71, 177] width 63 height 15
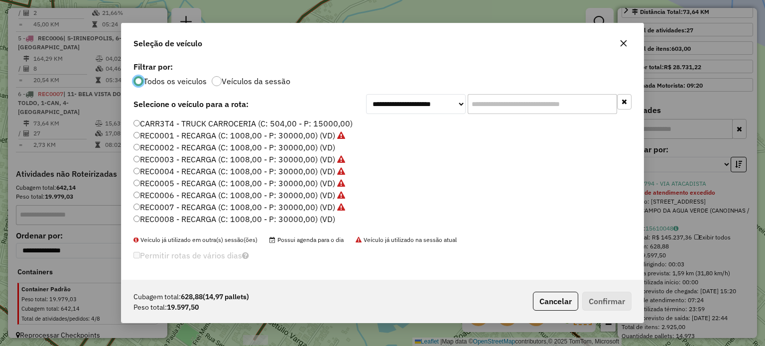
scroll to position [5, 3]
click at [323, 148] on label "REC0002 - RECARGA (C: 1008,00 - P: 30000,00) (VD)" at bounding box center [235, 147] width 202 height 12
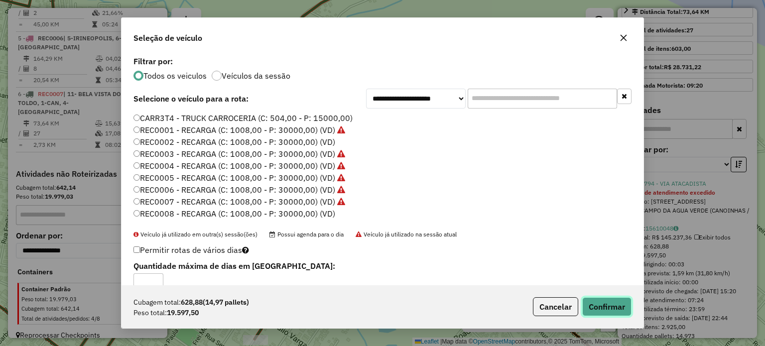
click at [598, 302] on button "Confirmar" at bounding box center [606, 306] width 49 height 19
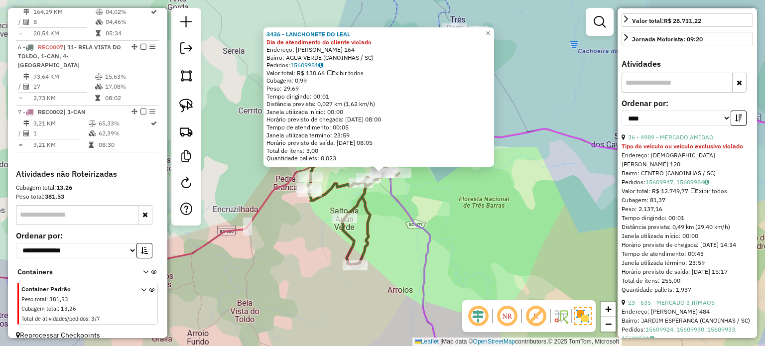
scroll to position [299, 0]
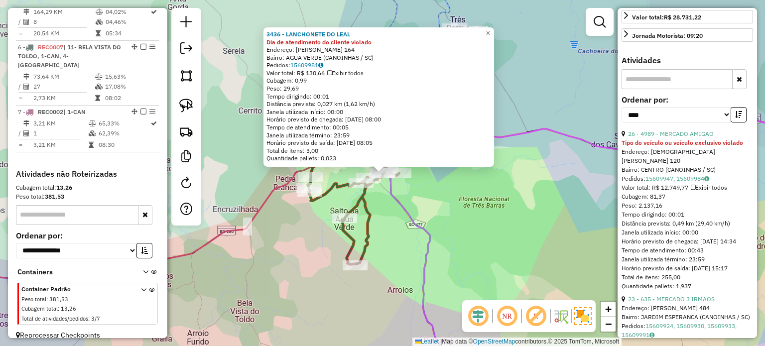
click at [393, 192] on icon at bounding box center [409, 263] width 70 height 235
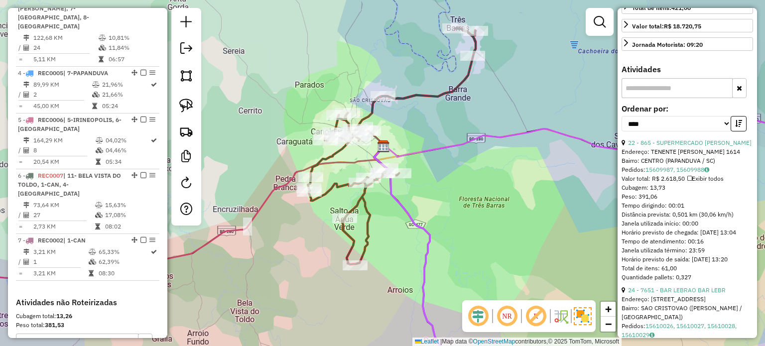
scroll to position [445, 0]
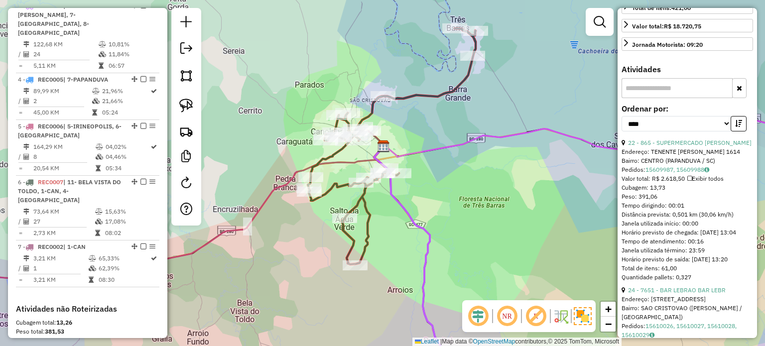
drag, startPoint x: 428, startPoint y: 206, endPoint x: 482, endPoint y: 190, distance: 55.5
click at [482, 190] on div "Janela de atendimento Grade de atendimento Capacidade Transportadoras Veículos …" at bounding box center [382, 173] width 765 height 346
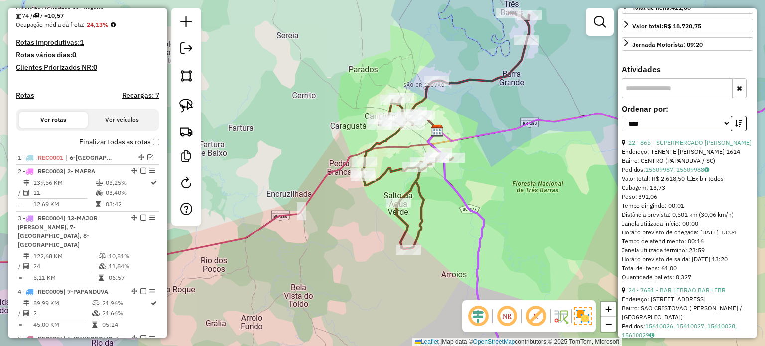
scroll to position [246, 0]
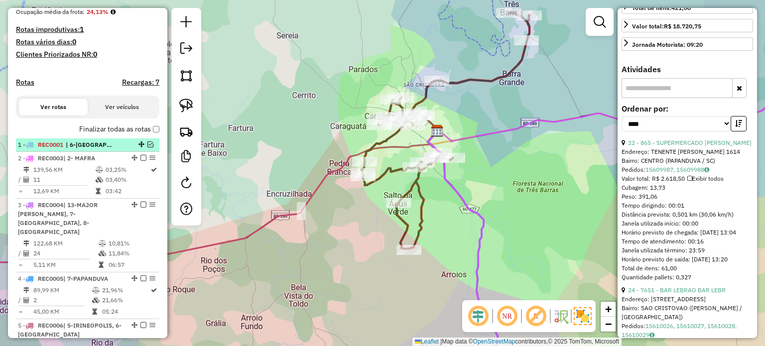
click at [147, 147] on em at bounding box center [150, 144] width 6 height 6
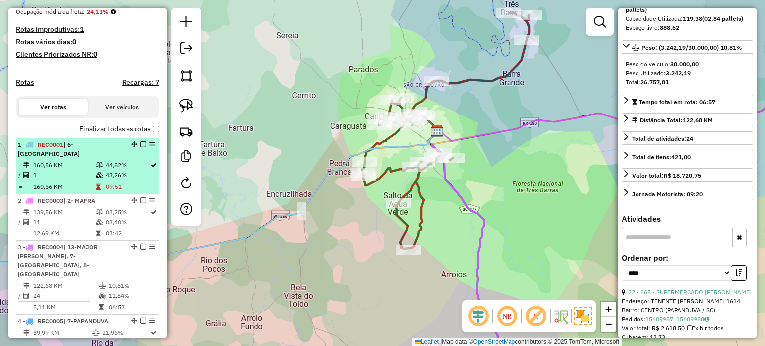
click at [58, 171] on td "1" at bounding box center [64, 175] width 62 height 10
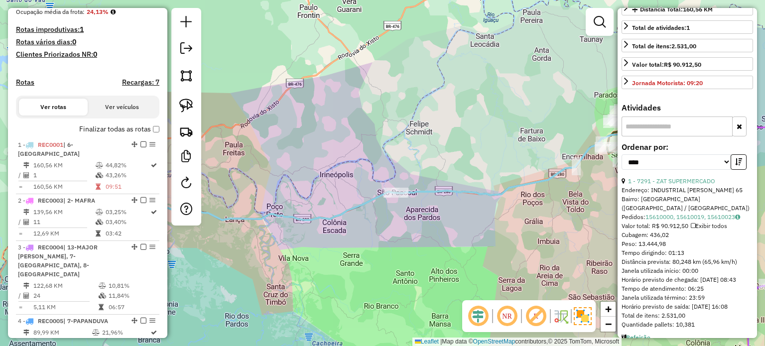
scroll to position [249, 0]
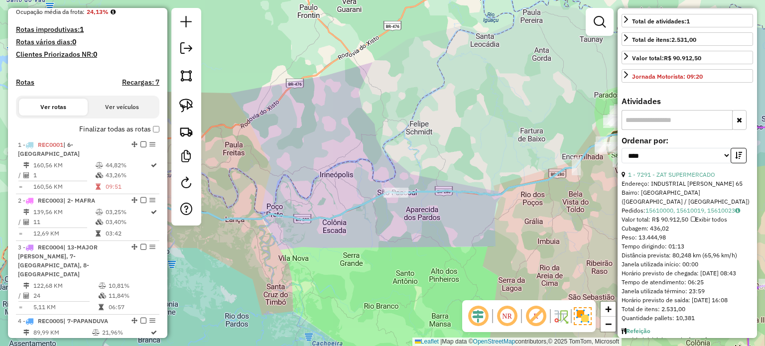
click at [330, 186] on div "Janela de atendimento Grade de atendimento Capacidade Transportadoras Veículos …" at bounding box center [382, 173] width 765 height 346
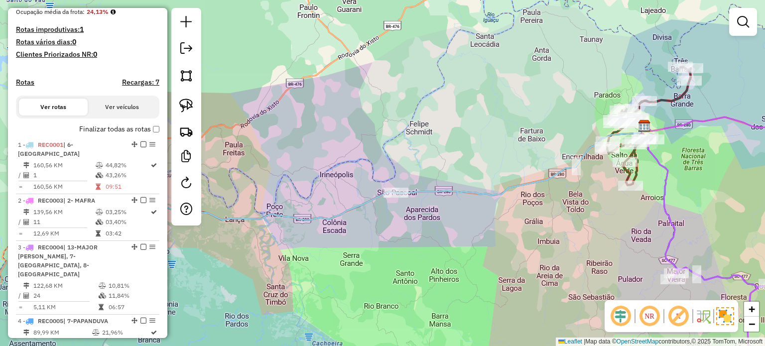
drag, startPoint x: 307, startPoint y: 191, endPoint x: 470, endPoint y: 144, distance: 170.0
click at [470, 144] on div "Janela de atendimento Grade de atendimento Capacidade Transportadoras Veículos …" at bounding box center [382, 173] width 765 height 346
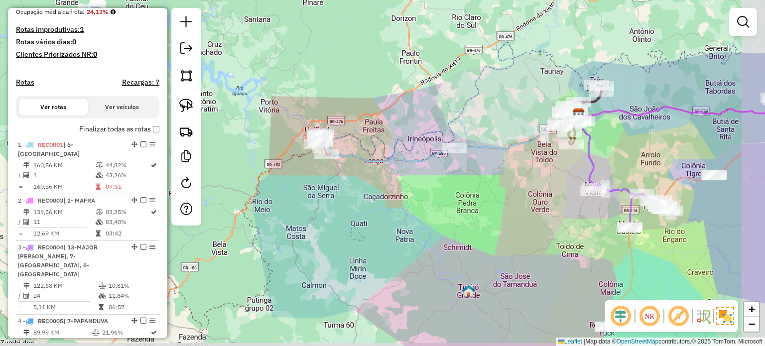
drag, startPoint x: 419, startPoint y: 187, endPoint x: 397, endPoint y: 184, distance: 22.1
click at [397, 184] on div "Janela de atendimento Grade de atendimento Capacidade Transportadoras Veículos …" at bounding box center [382, 173] width 765 height 346
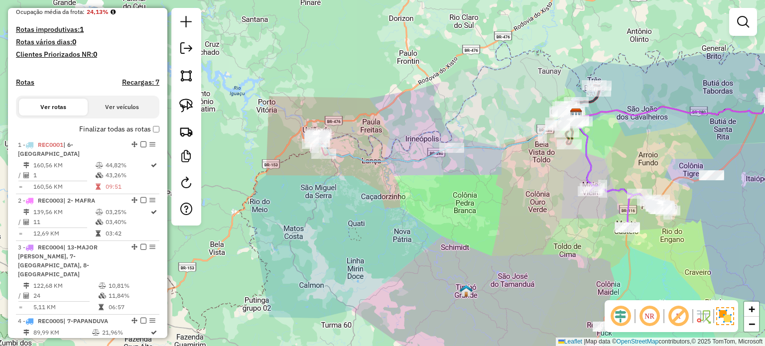
drag, startPoint x: 477, startPoint y: 182, endPoint x: 442, endPoint y: 186, distance: 34.7
click at [442, 186] on div "Janela de atendimento Grade de atendimento Capacidade Transportadoras Veículos …" at bounding box center [382, 173] width 765 height 346
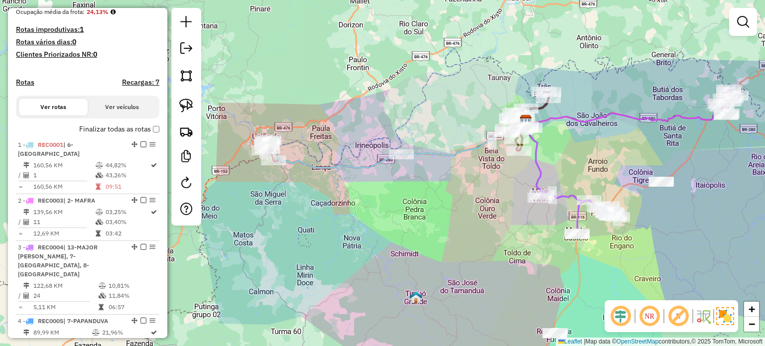
drag, startPoint x: 538, startPoint y: 181, endPoint x: 500, endPoint y: 186, distance: 38.3
click at [524, 186] on icon at bounding box center [533, 158] width 19 height 74
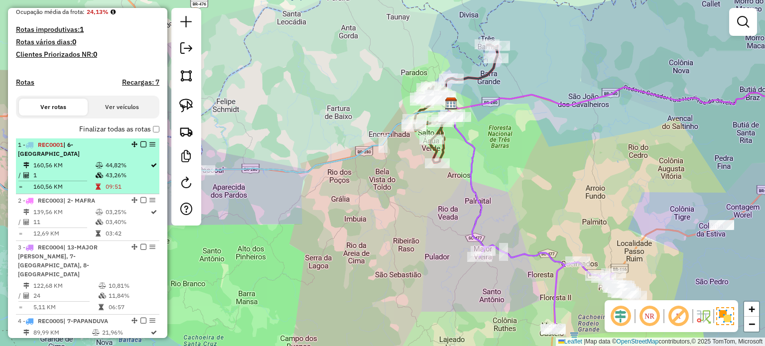
scroll to position [97, 0]
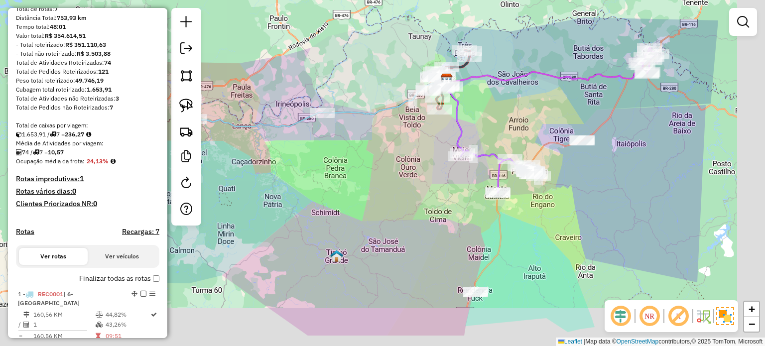
drag, startPoint x: 544, startPoint y: 161, endPoint x: 507, endPoint y: 131, distance: 47.8
click at [508, 105] on div "Janela de atendimento Grade de atendimento Capacidade Transportadoras Veículos …" at bounding box center [382, 173] width 765 height 346
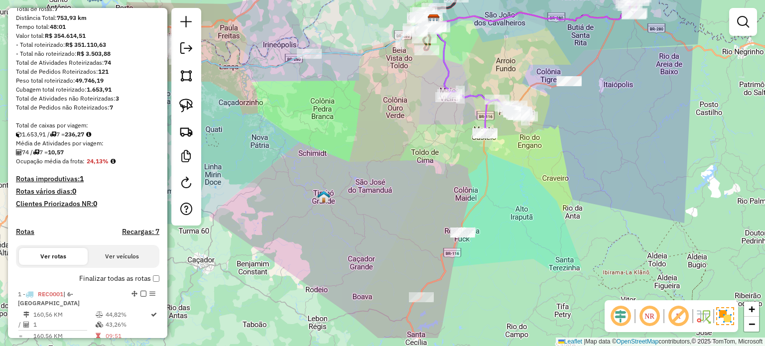
drag, startPoint x: 508, startPoint y: 229, endPoint x: 504, endPoint y: 201, distance: 28.7
click at [505, 206] on div "Janela de atendimento Grade de atendimento Capacidade Transportadoras Veículos …" at bounding box center [382, 173] width 765 height 346
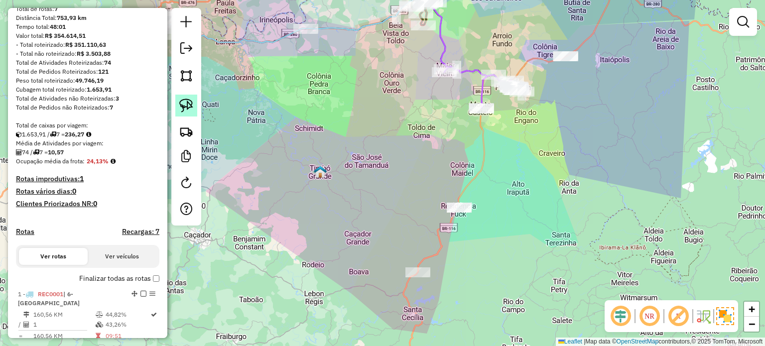
click at [179, 102] on img at bounding box center [186, 106] width 14 height 14
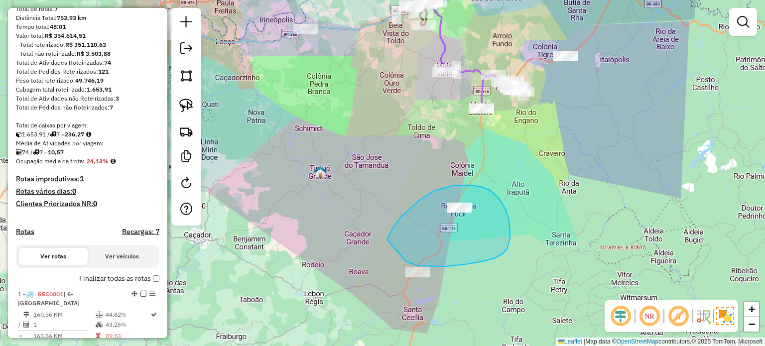
drag, startPoint x: 431, startPoint y: 267, endPoint x: 482, endPoint y: 308, distance: 65.8
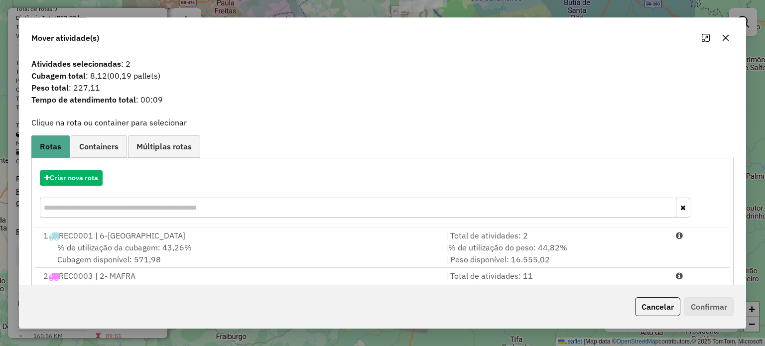
click at [726, 39] on icon "button" at bounding box center [725, 37] width 6 height 6
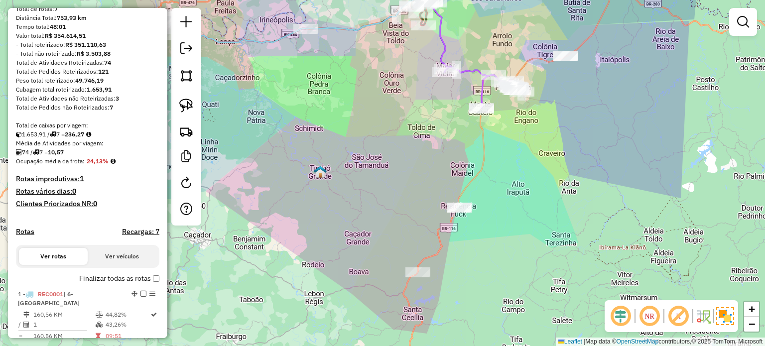
drag, startPoint x: 490, startPoint y: 261, endPoint x: 413, endPoint y: 304, distance: 88.8
click at [410, 307] on div "Janela de atendimento Grade de atendimento Capacidade Transportadoras Veículos …" at bounding box center [382, 173] width 765 height 346
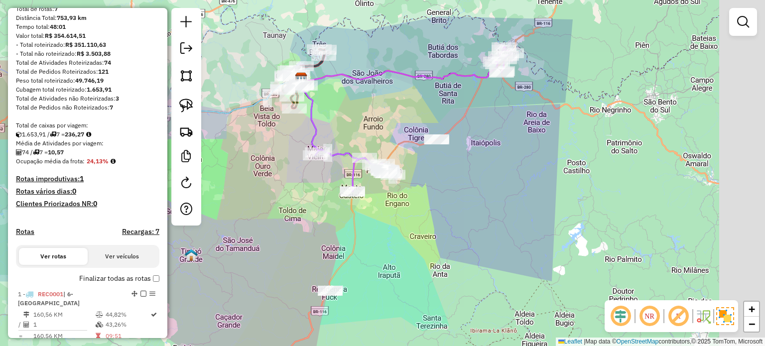
drag, startPoint x: 442, startPoint y: 259, endPoint x: 432, endPoint y: 265, distance: 12.1
click at [432, 265] on div "Janela de atendimento Grade de atendimento Capacidade Transportadoras Veículos …" at bounding box center [382, 173] width 765 height 346
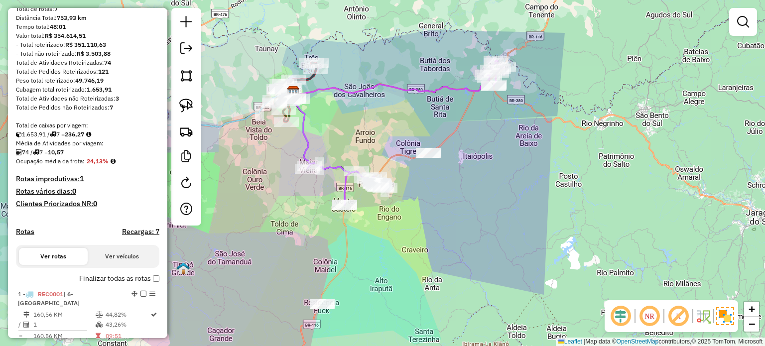
drag, startPoint x: 452, startPoint y: 235, endPoint x: 492, endPoint y: 227, distance: 41.0
click at [426, 280] on div "Janela de atendimento Grade de atendimento Capacidade Transportadoras Veículos …" at bounding box center [382, 173] width 765 height 346
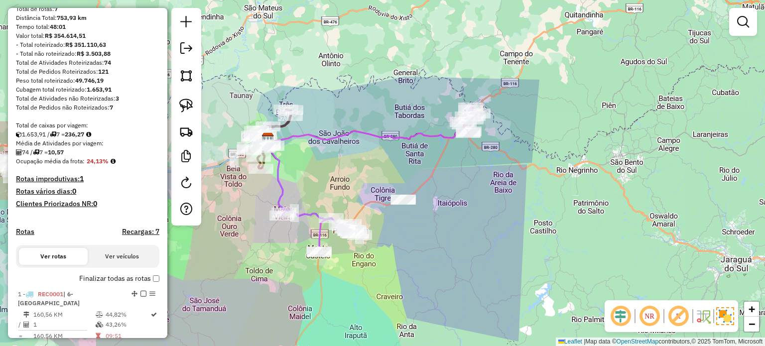
drag, startPoint x: 470, startPoint y: 243, endPoint x: 455, endPoint y: 251, distance: 16.9
click at [455, 251] on div "Janela de atendimento Grade de atendimento Capacidade Transportadoras Veículos …" at bounding box center [382, 173] width 765 height 346
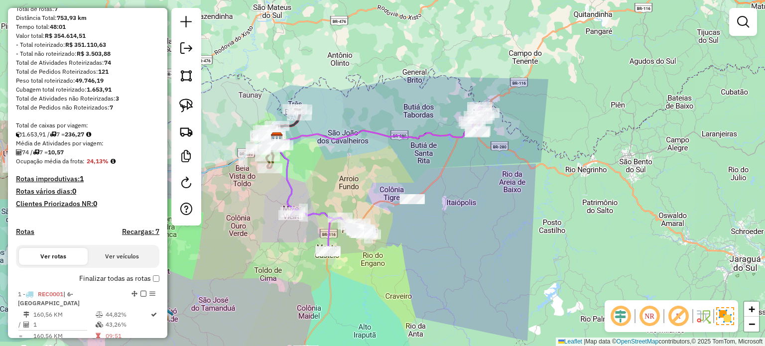
drag, startPoint x: 441, startPoint y: 245, endPoint x: 462, endPoint y: 230, distance: 25.7
click at [461, 230] on div "Janela de atendimento Grade de atendimento Capacidade Transportadoras Veículos …" at bounding box center [382, 173] width 765 height 346
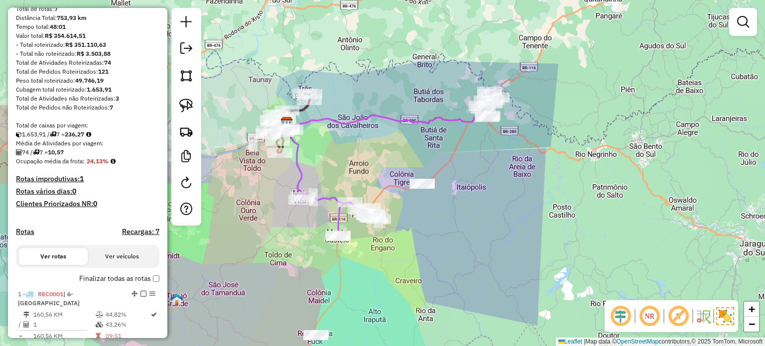
drag, startPoint x: 359, startPoint y: 188, endPoint x: 365, endPoint y: 176, distance: 13.4
click at [365, 176] on div "Janela de atendimento Grade de atendimento Capacidade Transportadoras Veículos …" at bounding box center [382, 173] width 765 height 346
drag, startPoint x: 359, startPoint y: 154, endPoint x: 362, endPoint y: 198, distance: 44.5
click at [362, 198] on div "Janela de atendimento Grade de atendimento Capacidade Transportadoras Veículos …" at bounding box center [382, 173] width 765 height 346
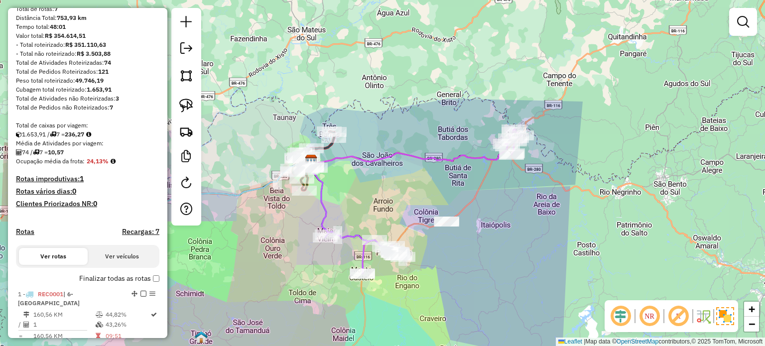
drag, startPoint x: 365, startPoint y: 194, endPoint x: 416, endPoint y: 175, distance: 54.2
click at [415, 176] on div "Janela de atendimento Grade de atendimento Capacidade Transportadoras Veículos …" at bounding box center [382, 173] width 765 height 346
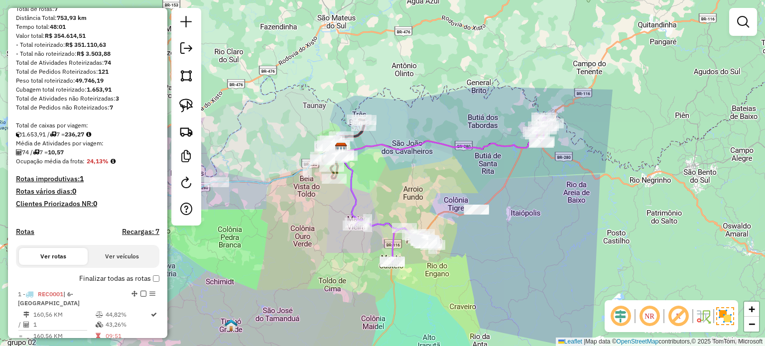
drag, startPoint x: 425, startPoint y: 178, endPoint x: 453, endPoint y: 164, distance: 31.4
click at [453, 164] on div "Janela de atendimento Grade de atendimento Capacidade Transportadoras Veículos …" at bounding box center [382, 173] width 765 height 346
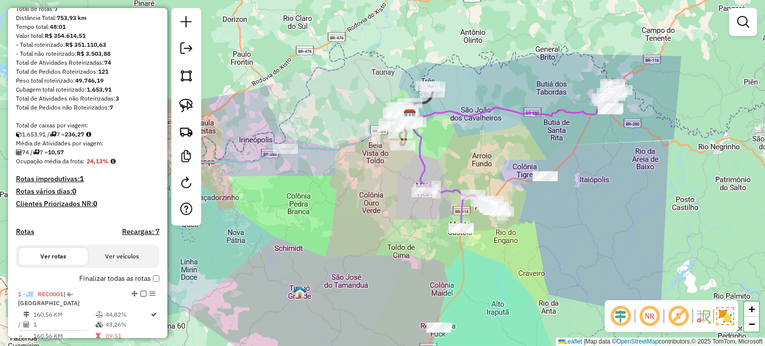
drag, startPoint x: 281, startPoint y: 215, endPoint x: 351, endPoint y: 200, distance: 71.2
click at [351, 200] on div "Janela de atendimento Grade de atendimento Capacidade Transportadoras Veículos …" at bounding box center [382, 173] width 765 height 346
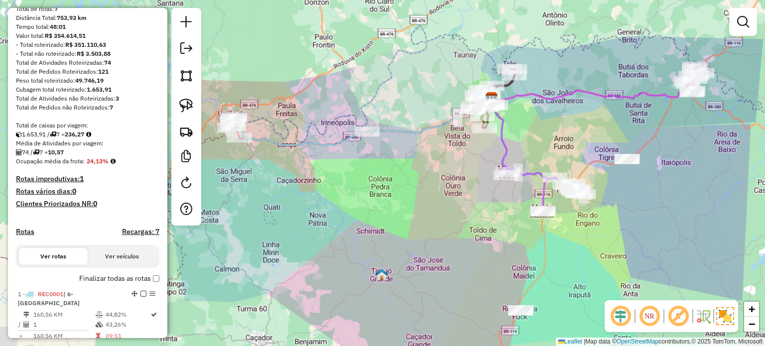
drag, startPoint x: 301, startPoint y: 199, endPoint x: 362, endPoint y: 199, distance: 61.3
click at [362, 199] on div "Janela de atendimento Grade de atendimento Capacidade Transportadoras Veículos …" at bounding box center [382, 173] width 765 height 346
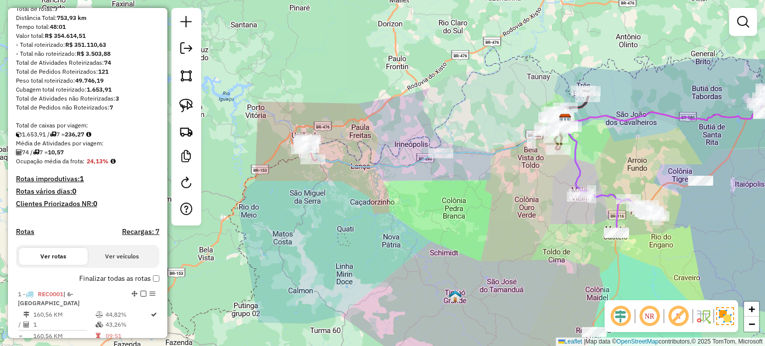
drag, startPoint x: 327, startPoint y: 190, endPoint x: 335, endPoint y: 214, distance: 25.2
click at [335, 214] on div "Janela de atendimento Grade de atendimento Capacidade Transportadoras Veículos …" at bounding box center [382, 173] width 765 height 346
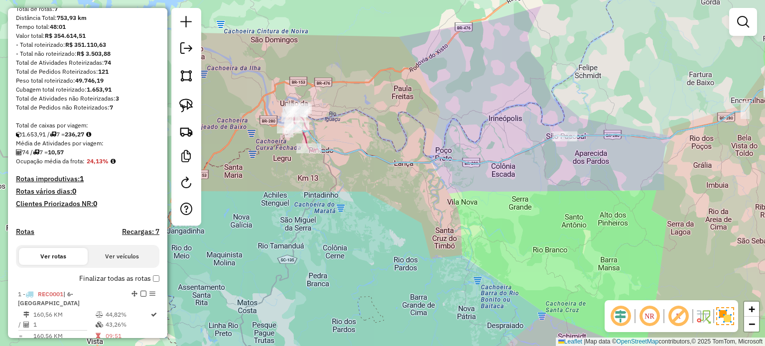
drag, startPoint x: 327, startPoint y: 165, endPoint x: 331, endPoint y: 173, distance: 9.4
click at [329, 167] on div "Janela de atendimento Grade de atendimento Capacidade Transportadoras Veículos …" at bounding box center [382, 173] width 765 height 346
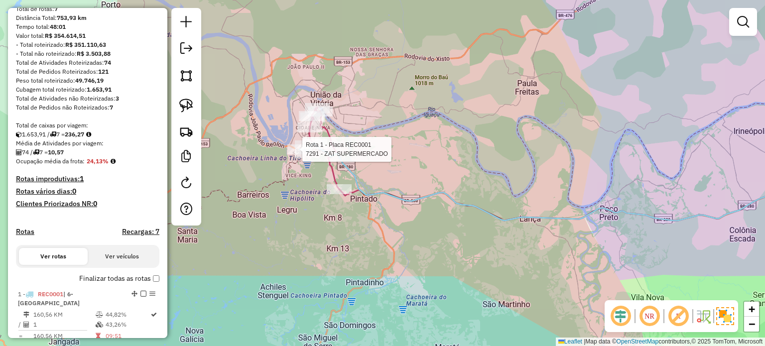
select select "*********"
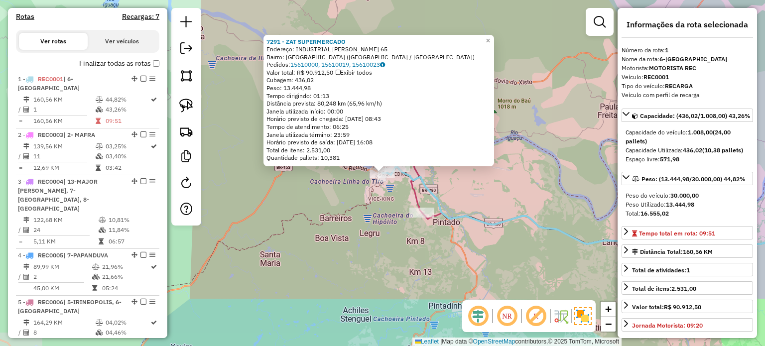
scroll to position [385, 0]
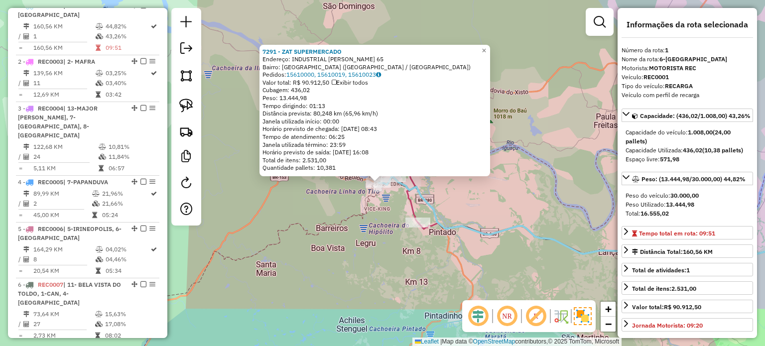
drag, startPoint x: 390, startPoint y: 203, endPoint x: 383, endPoint y: 193, distance: 12.5
click at [390, 204] on div "7291 - ZAT SUPERMERCADO Endereço: INDUSTRIAL [PERSON_NAME] 65 Bairro: [GEOGRAPH…" at bounding box center [382, 173] width 765 height 346
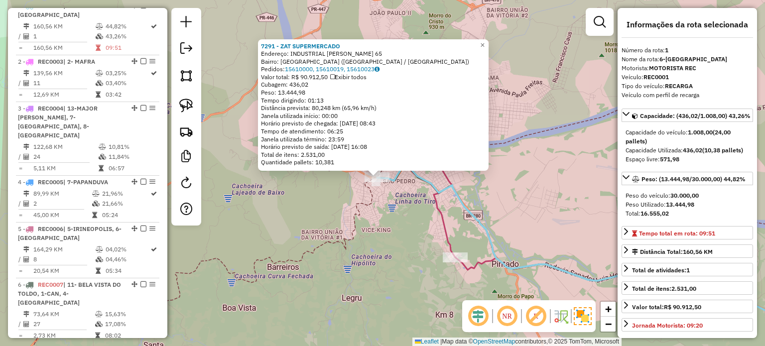
click at [422, 209] on div "7291 - ZAT SUPERMERCADO Endereço: INDUSTRIAL [PERSON_NAME] 65 Bairro: [GEOGRAPH…" at bounding box center [382, 173] width 765 height 346
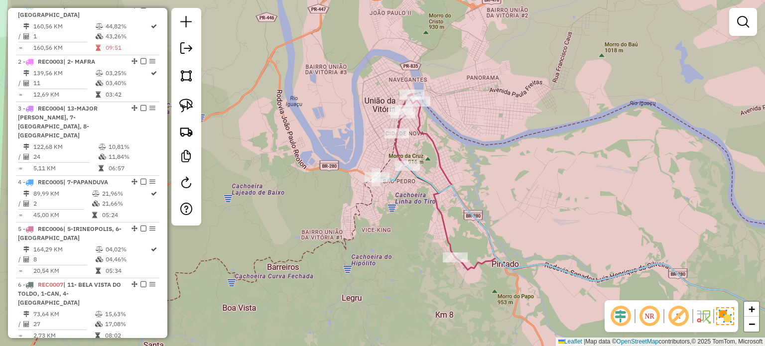
drag, startPoint x: 379, startPoint y: 196, endPoint x: 372, endPoint y: 191, distance: 8.6
click at [396, 195] on icon at bounding box center [619, 207] width 446 height 226
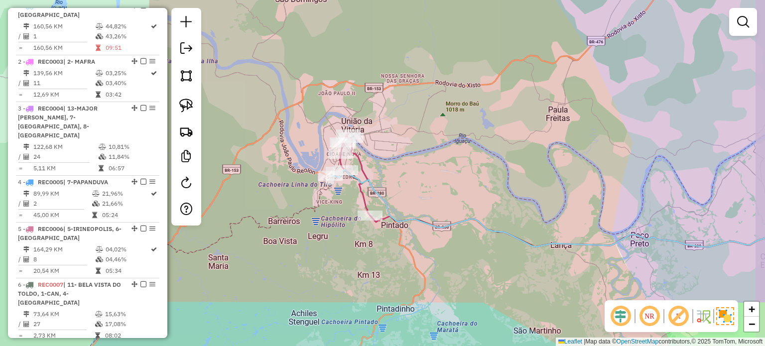
drag, startPoint x: 407, startPoint y: 196, endPoint x: 394, endPoint y: 198, distance: 13.1
click at [399, 196] on div "Janela de atendimento Grade de atendimento Capacidade Transportadoras Veículos …" at bounding box center [382, 173] width 765 height 346
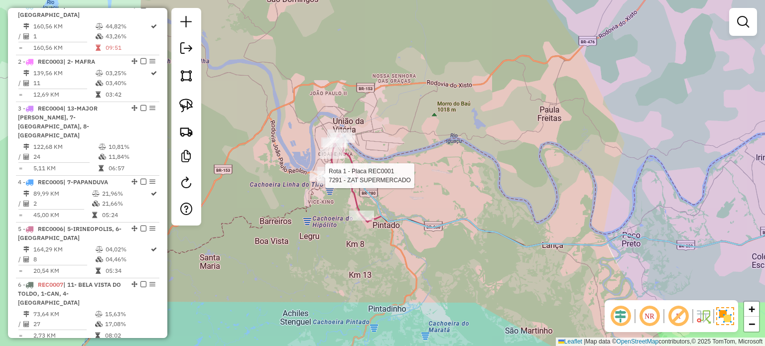
select select "*********"
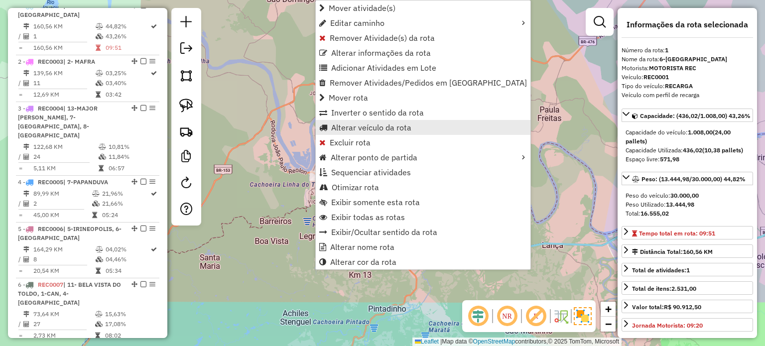
click at [328, 123] on link "Alterar veículo da rota" at bounding box center [423, 127] width 215 height 15
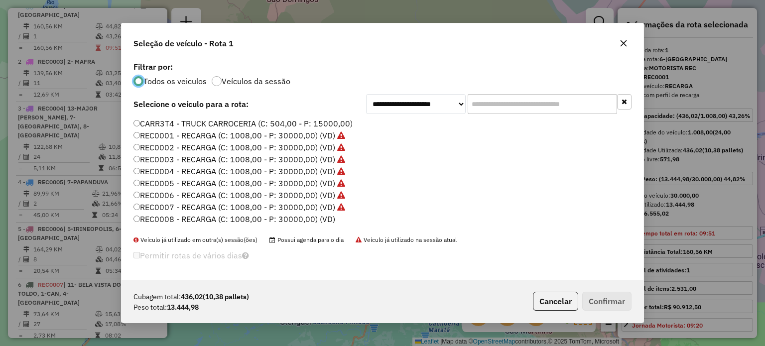
scroll to position [5, 3]
click at [490, 103] on input "text" at bounding box center [542, 104] width 149 height 20
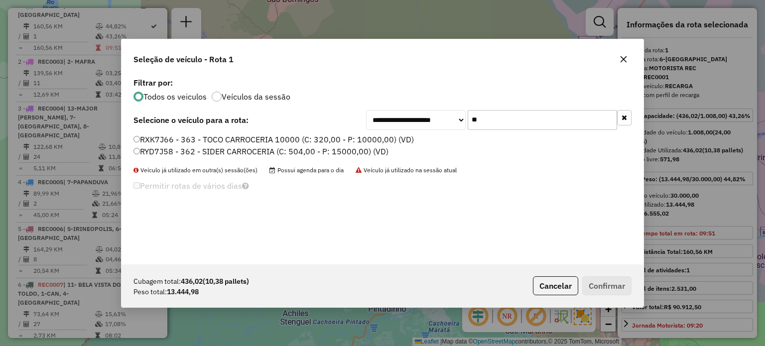
type input "**"
click at [217, 151] on label "RYD7J58 - 362 - SIDER CARROCERIA (C: 504,00 - P: 15000,00) (VD)" at bounding box center [261, 151] width 255 height 12
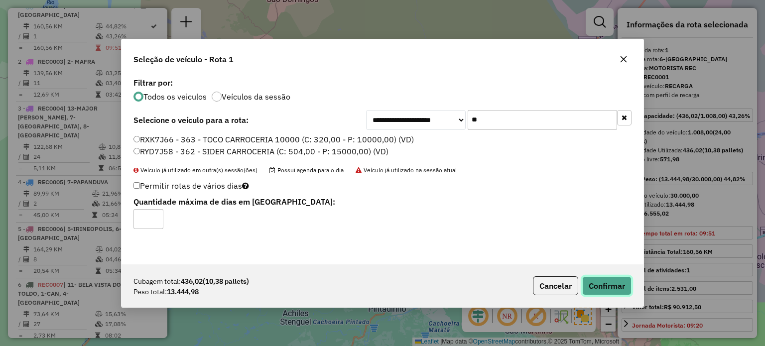
click at [597, 286] on button "Confirmar" at bounding box center [606, 286] width 49 height 19
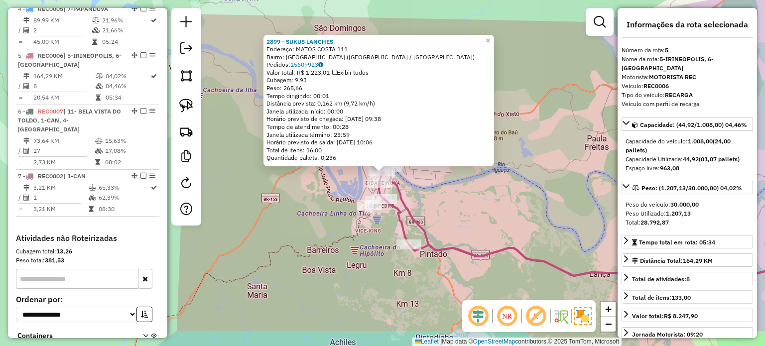
scroll to position [612, 0]
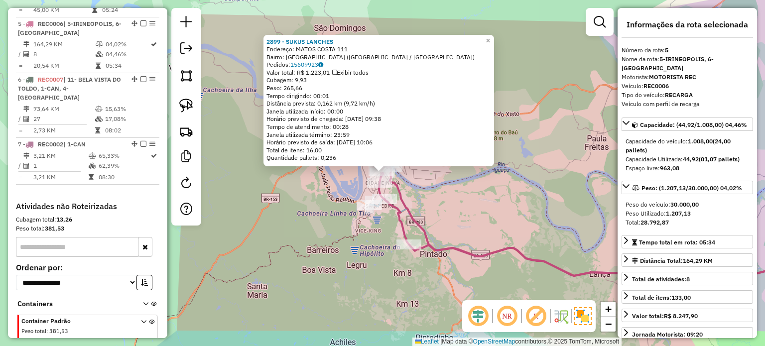
click at [456, 206] on div "2899 - SUKUS LANCHES Endereço: MATOS COSTA 111 Bairro: [GEOGRAPHIC_DATA] ([GEOG…" at bounding box center [382, 173] width 765 height 346
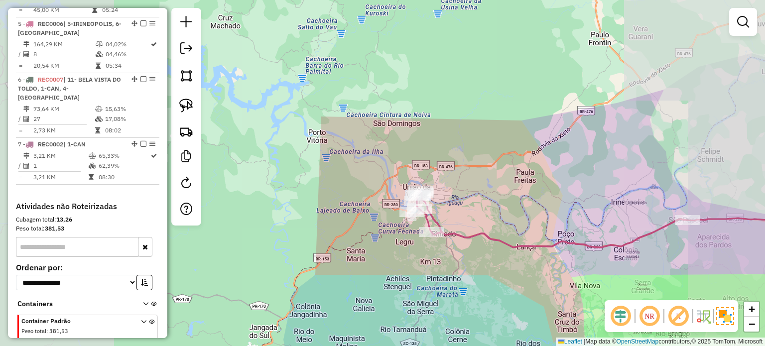
drag, startPoint x: 514, startPoint y: 247, endPoint x: 425, endPoint y: 226, distance: 91.1
click at [429, 228] on icon at bounding box center [552, 219] width 271 height 56
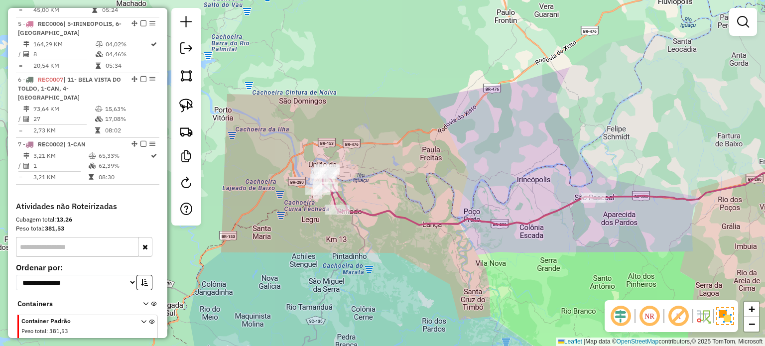
drag, startPoint x: 437, startPoint y: 225, endPoint x: 442, endPoint y: 223, distance: 5.8
click at [442, 223] on icon at bounding box center [458, 197] width 271 height 56
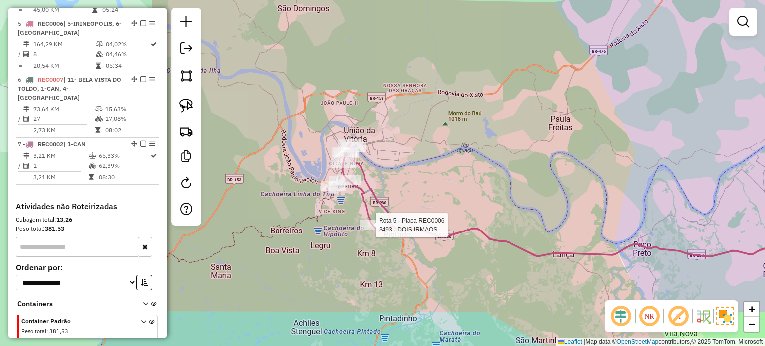
select select "*********"
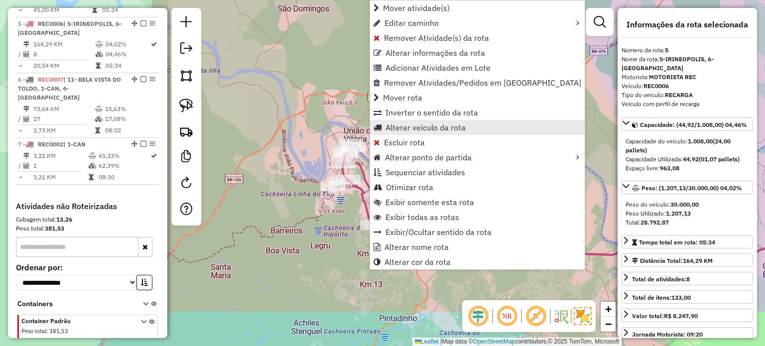
click at [394, 125] on span "Alterar veículo da rota" at bounding box center [426, 128] width 80 height 8
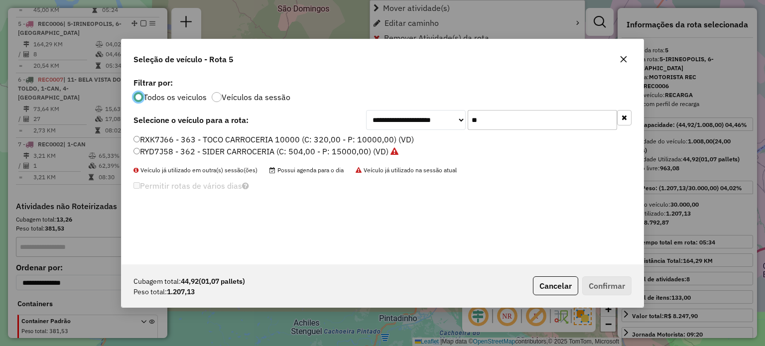
scroll to position [5, 3]
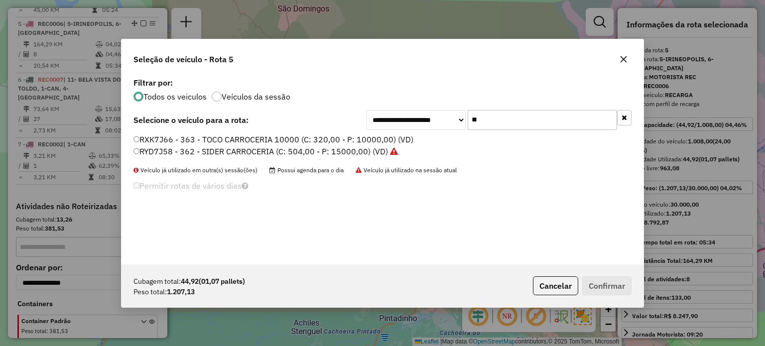
drag, startPoint x: 493, startPoint y: 121, endPoint x: 450, endPoint y: 126, distance: 43.1
click at [450, 126] on div "**********" at bounding box center [499, 120] width 266 height 20
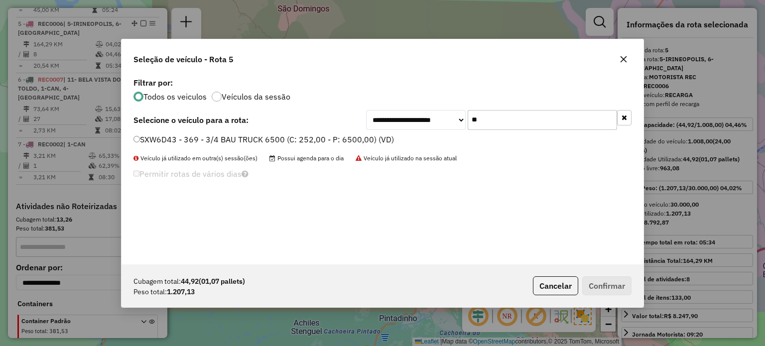
type input "**"
click at [209, 142] on label "SXW6D43 - 369 - 3/4 BAU TRUCK 6500 (C: 252,00 - P: 6500,00) (VD)" at bounding box center [264, 140] width 261 height 12
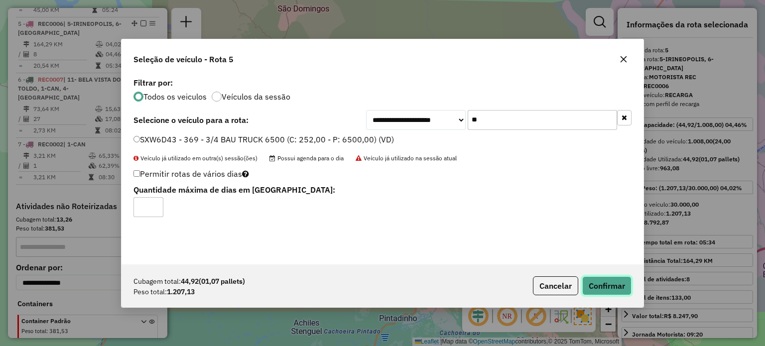
click at [595, 285] on button "Confirmar" at bounding box center [606, 286] width 49 height 19
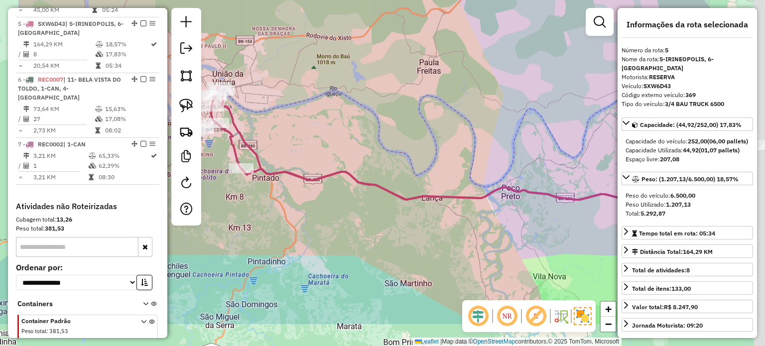
drag, startPoint x: 464, startPoint y: 179, endPoint x: 248, endPoint y: 97, distance: 231.6
click at [250, 99] on div "Janela de atendimento Grade de atendimento Capacidade Transportadoras Veículos …" at bounding box center [382, 173] width 765 height 346
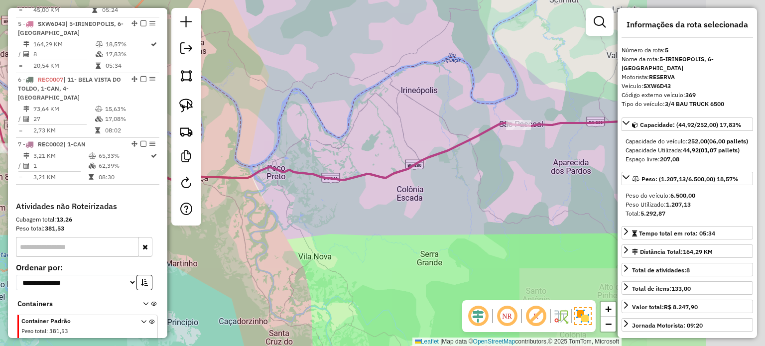
drag, startPoint x: 362, startPoint y: 164, endPoint x: 225, endPoint y: 171, distance: 137.2
click at [225, 171] on div "Janela de atendimento Grade de atendimento Capacidade Transportadoras Veículos …" at bounding box center [382, 173] width 765 height 346
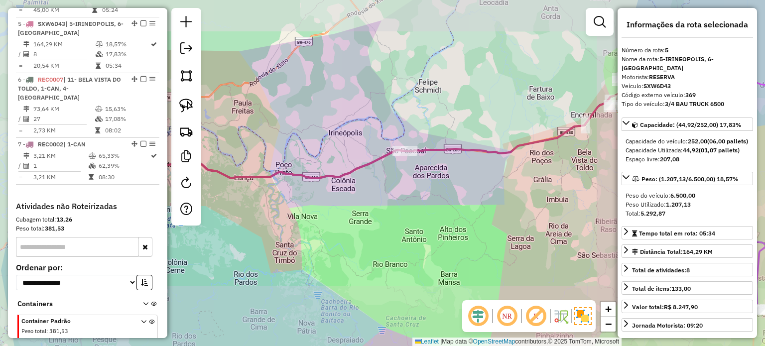
drag, startPoint x: 411, startPoint y: 205, endPoint x: 292, endPoint y: 205, distance: 118.1
click at [291, 206] on div "Janela de atendimento Grade de atendimento Capacidade Transportadoras Veículos …" at bounding box center [382, 173] width 765 height 346
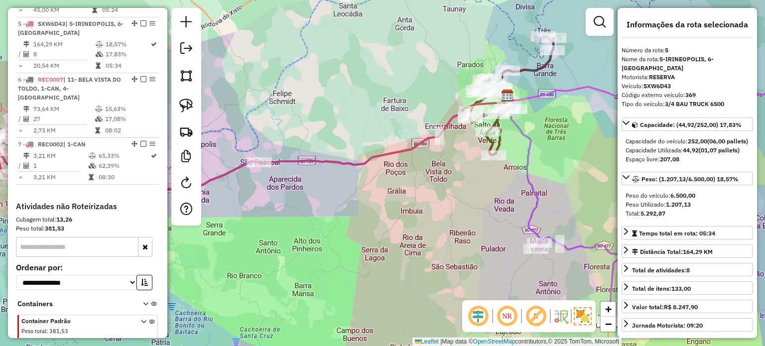
drag, startPoint x: 442, startPoint y: 188, endPoint x: 329, endPoint y: 203, distance: 113.6
click at [329, 203] on div "Janela de atendimento Grade de atendimento Capacidade Transportadoras Veículos …" at bounding box center [382, 173] width 765 height 346
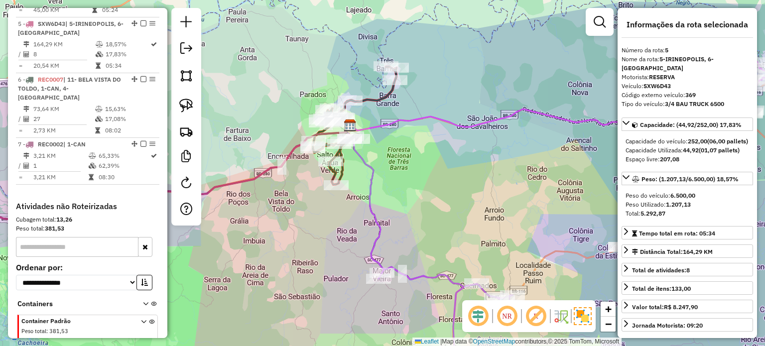
drag, startPoint x: 320, startPoint y: 236, endPoint x: 374, endPoint y: 212, distance: 58.9
click at [321, 237] on div "Janela de atendimento Grade de atendimento Capacidade Transportadoras Veículos …" at bounding box center [382, 173] width 765 height 346
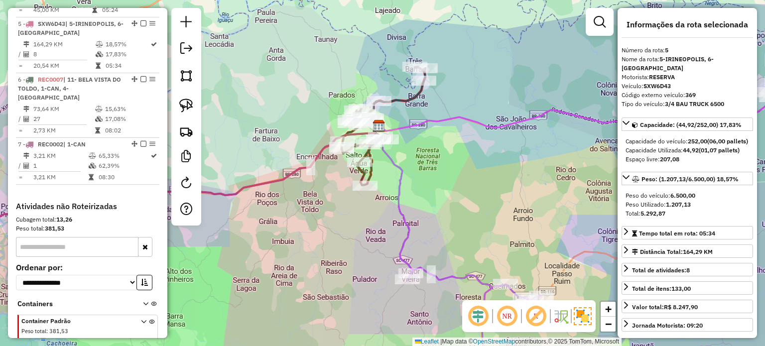
drag, startPoint x: 417, startPoint y: 177, endPoint x: 406, endPoint y: 200, distance: 25.9
click at [401, 203] on div "Janela de atendimento Grade de atendimento Capacidade Transportadoras Veículos …" at bounding box center [382, 173] width 765 height 346
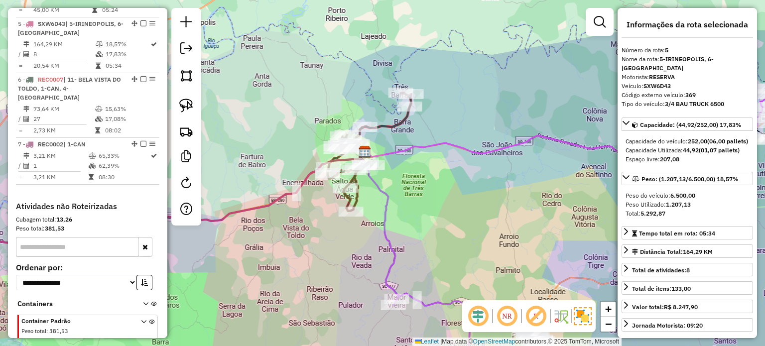
drag, startPoint x: 410, startPoint y: 195, endPoint x: 398, endPoint y: 201, distance: 13.2
click at [398, 201] on div "Janela de atendimento Grade de atendimento Capacidade Transportadoras Veículos …" at bounding box center [382, 173] width 765 height 346
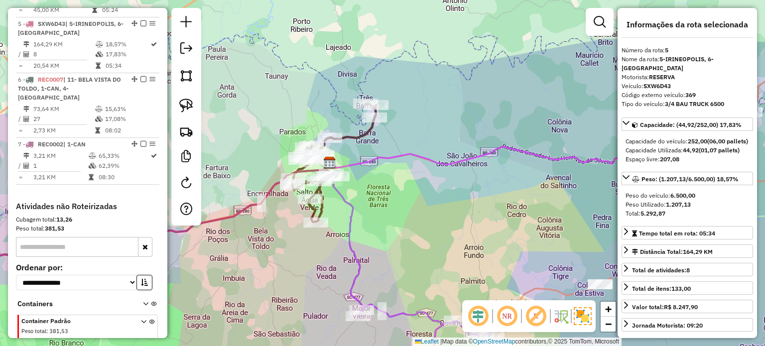
drag, startPoint x: 401, startPoint y: 214, endPoint x: 392, endPoint y: 197, distance: 19.2
click at [392, 197] on div "Janela de atendimento Grade de atendimento Capacidade Transportadoras Veículos …" at bounding box center [382, 173] width 765 height 346
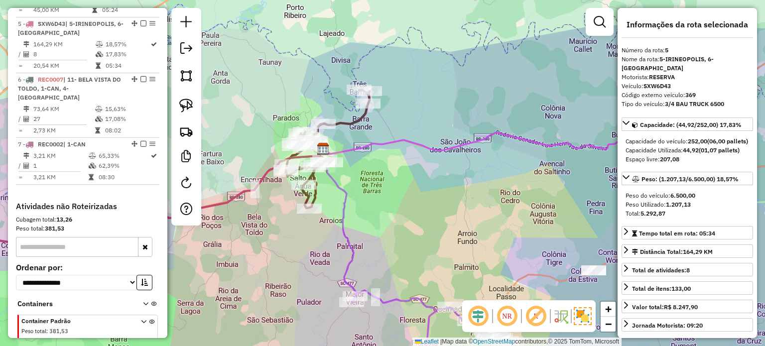
drag, startPoint x: 406, startPoint y: 217, endPoint x: 387, endPoint y: 175, distance: 45.7
click at [387, 175] on div "Janela de atendimento Grade de atendimento Capacidade Transportadoras Veículos …" at bounding box center [382, 173] width 765 height 346
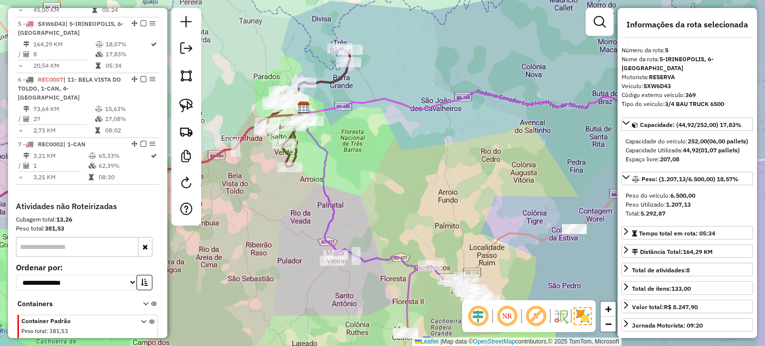
drag, startPoint x: 380, startPoint y: 169, endPoint x: 394, endPoint y: 192, distance: 26.8
click at [394, 192] on div "Janela de atendimento Grade de atendimento Capacidade Transportadoras Veículos …" at bounding box center [382, 173] width 765 height 346
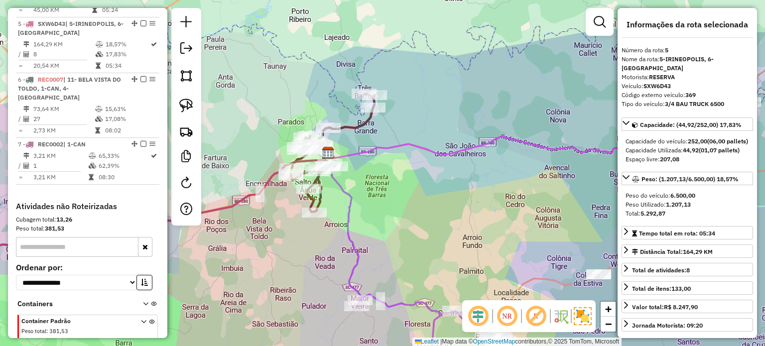
drag, startPoint x: 397, startPoint y: 201, endPoint x: 390, endPoint y: 192, distance: 12.1
click at [398, 203] on div "Janela de atendimento Grade de atendimento Capacidade Transportadoras Veículos …" at bounding box center [382, 173] width 765 height 346
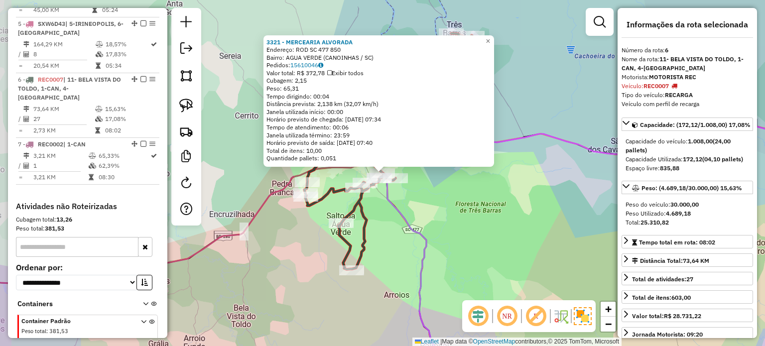
scroll to position [635, 0]
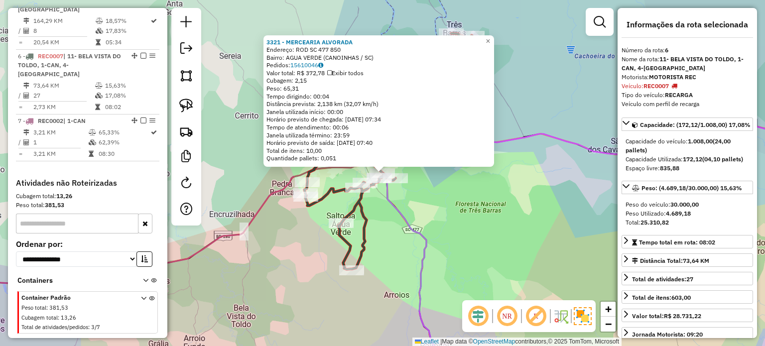
click at [409, 209] on div "3321 - MERCEARIA ALVORADA Endereço: ROD SC 477 850 Bairro: [GEOGRAPHIC_DATA] (C…" at bounding box center [382, 173] width 765 height 346
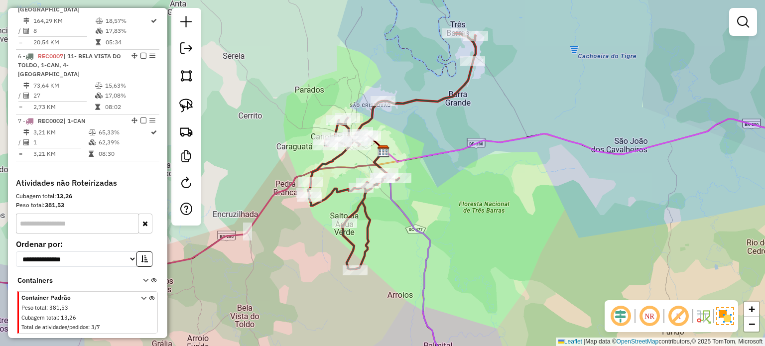
drag
click at [460, 207] on div "Janela de atendimento Grade de atendimento Capacidade Transportadoras Veículos …" at bounding box center [382, 173] width 765 height 346
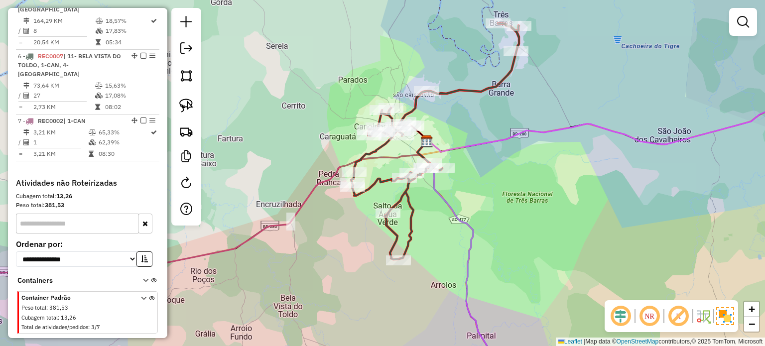
click at [452, 222] on div "Janela de atendimento Grade de atendimento Capacidade Transportadoras Veículos …" at bounding box center [382, 173] width 765 height 346
click at [470, 239] on icon at bounding box center [453, 261] width 70 height 240
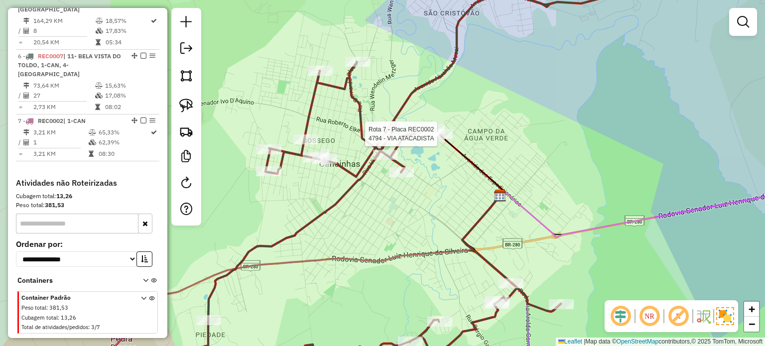
select select "*********"
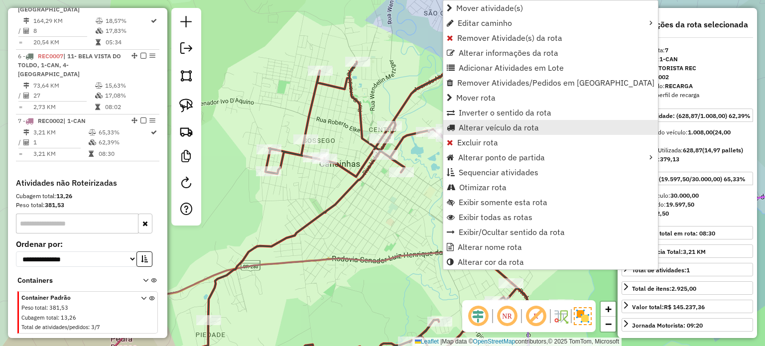
click at [472, 127] on span "Alterar veículo da rota" at bounding box center [499, 128] width 80 height 8
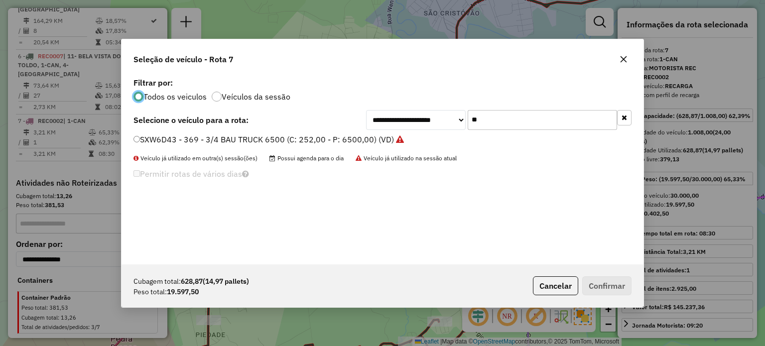
scroll to position [5, 3]
click at [448, 126] on div "**********" at bounding box center [499, 120] width 266 height 20
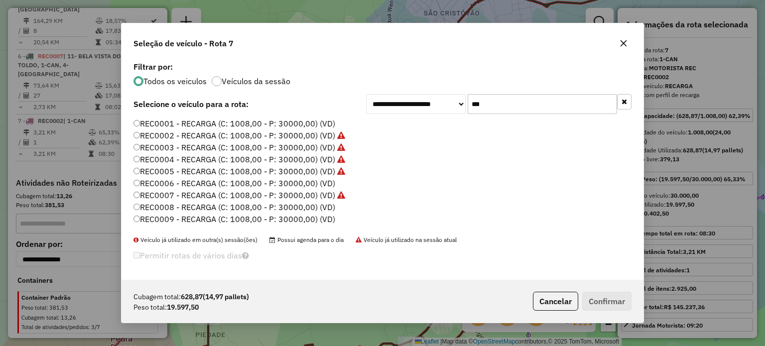
type input "***"
click at [248, 124] on label "REC0001 - RECARGA (C: 1008,00 - P: 30000,00) (VD)" at bounding box center [235, 124] width 202 height 12
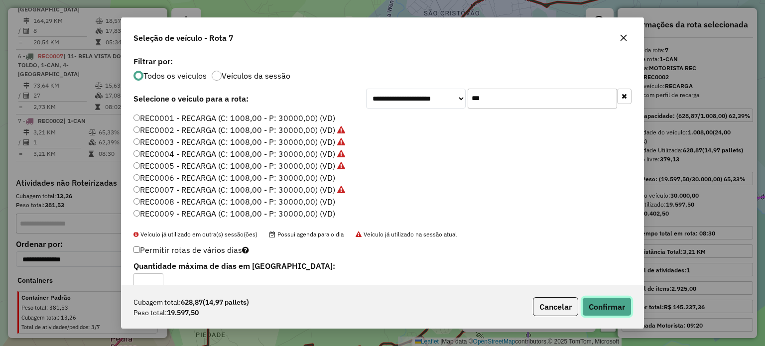
click at [607, 305] on button "Confirmar" at bounding box center [606, 306] width 49 height 19
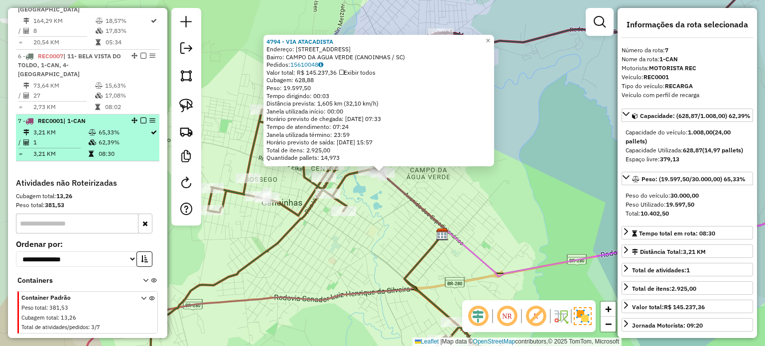
click at [140, 118] on em at bounding box center [143, 121] width 6 height 6
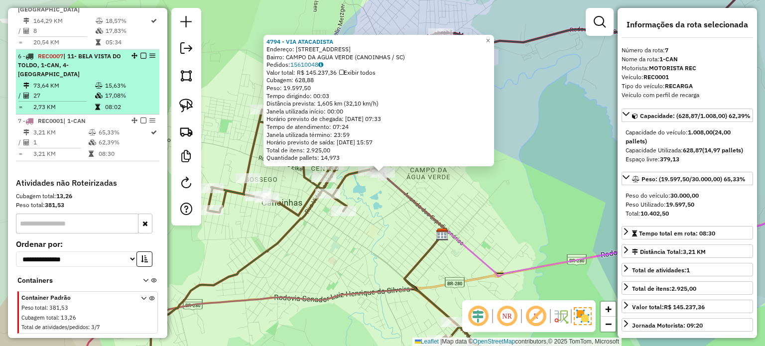
scroll to position [602, 0]
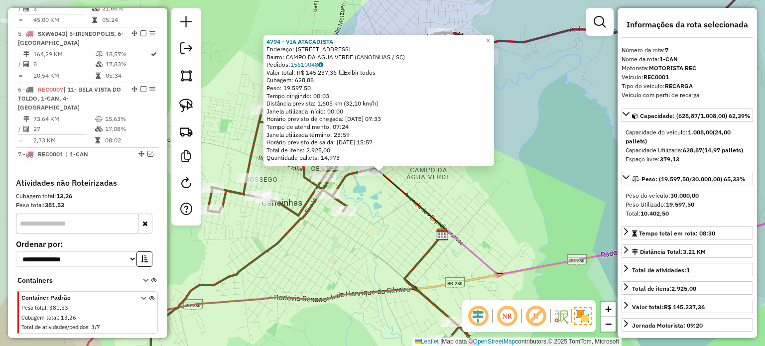
drag, startPoint x: 441, startPoint y: 226, endPoint x: 434, endPoint y: 219, distance: 9.9
click at [441, 224] on icon at bounding box center [408, 201] width 75 height 66
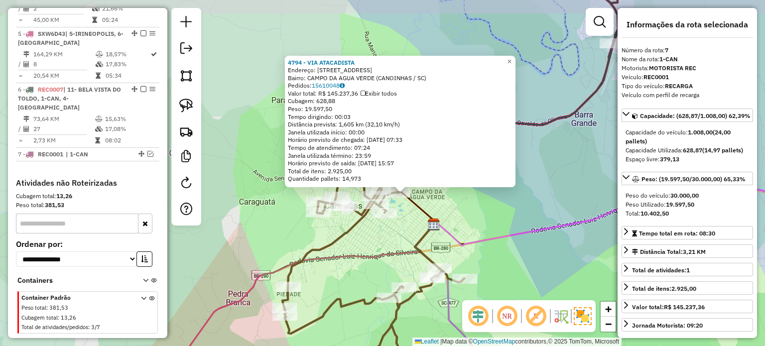
click at [429, 219] on img at bounding box center [433, 224] width 13 height 13
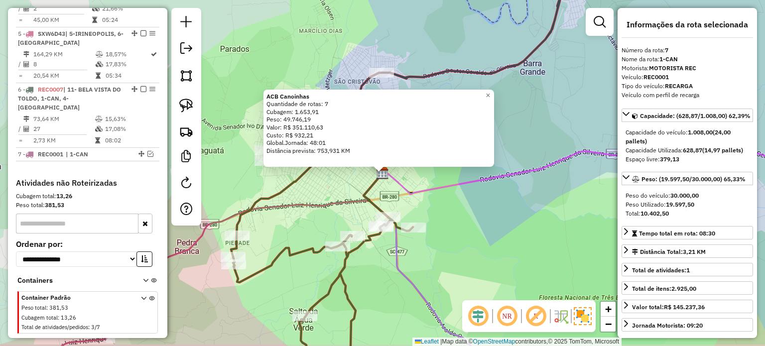
click at [438, 166] on div "× ACB Canoinhas Quantidade de rotas: 7 Cubagem: 1.653,91 Peso: 49.746,19 Valor:…" at bounding box center [382, 173] width 765 height 346
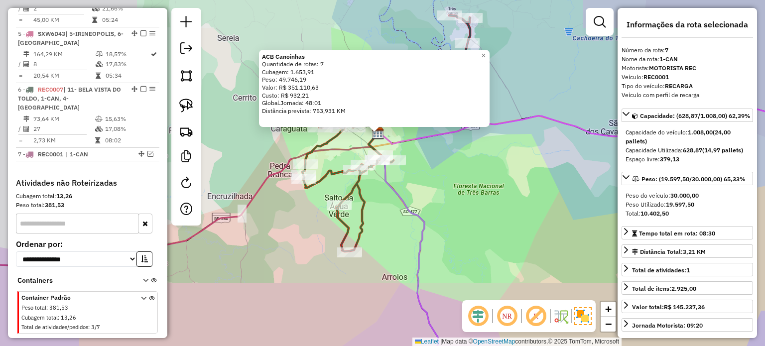
click at [443, 196] on div "ACB Canoinhas Quantidade de rotas: 7 Cubagem: 1.653,91 Peso: 49.746,19 Valor: R…" at bounding box center [382, 173] width 765 height 346
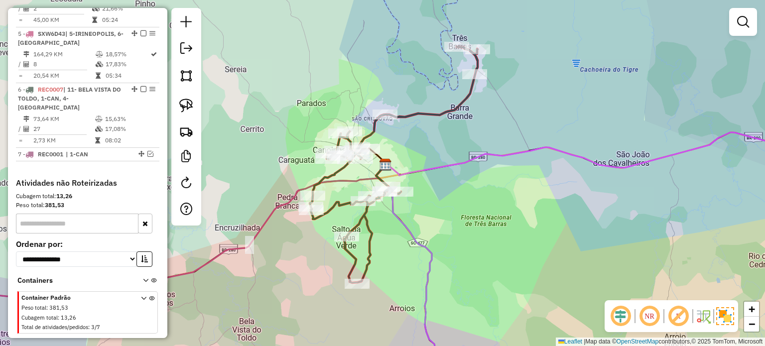
drag, startPoint x: 444, startPoint y: 191, endPoint x: 454, endPoint y: 230, distance: 39.8
click at [454, 230] on div "Janela de atendimento Grade de atendimento Capacidade Transportadoras Veículos …" at bounding box center [382, 173] width 765 height 346
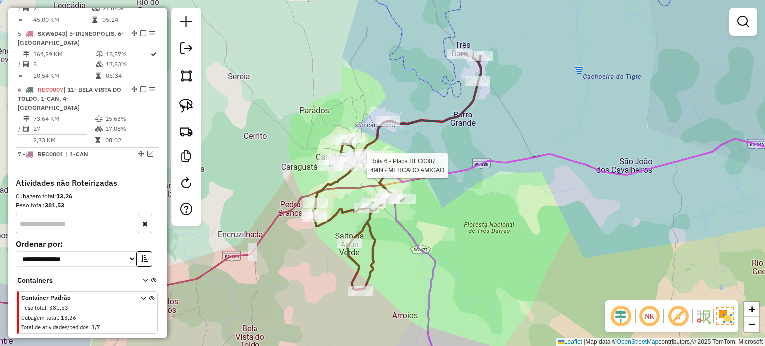
select select "*********"
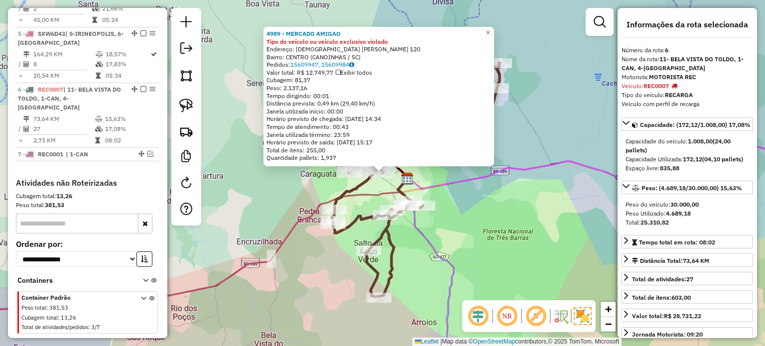
click at [452, 213] on div "4989 - MERCADO AMIGAO Tipo do veículo ou veículo exclusivo violado Endereço: PA…" at bounding box center [382, 173] width 765 height 346
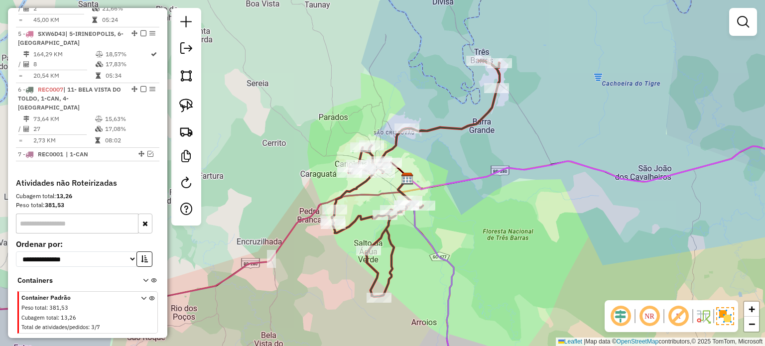
click at [468, 219] on div "4989 - MERCADO AMIGAO Tipo do veículo ou veículo exclusivo violado Endereço: PA…" at bounding box center [382, 173] width 765 height 346
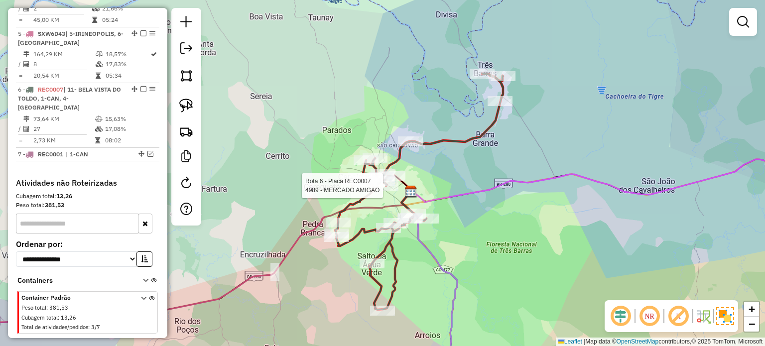
select select "*********"
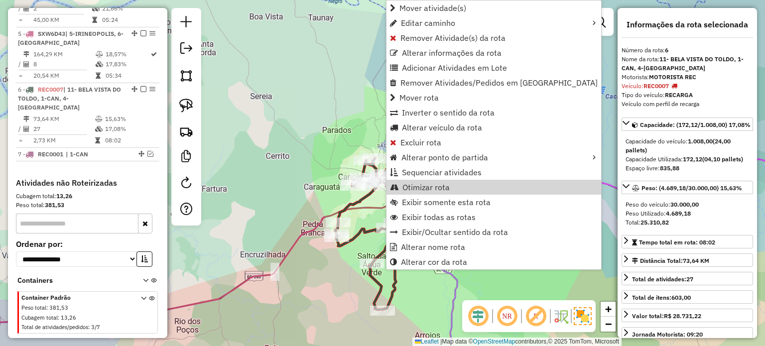
click at [570, 191] on div "Janela de atendimento Grade de atendimento Capacidade Transportadoras Veículos …" at bounding box center [382, 173] width 765 height 346
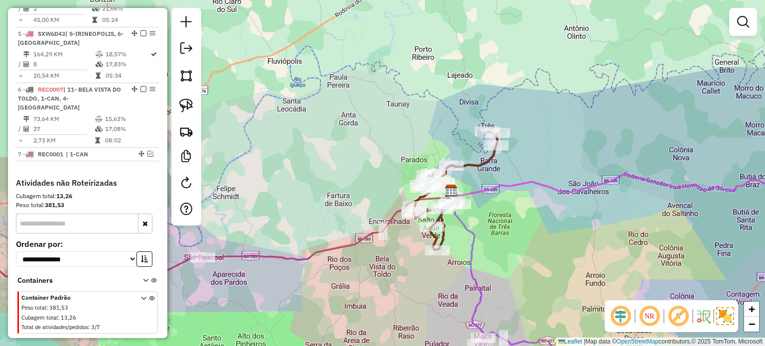
drag, startPoint x: 551, startPoint y: 229, endPoint x: 478, endPoint y: 188, distance: 82.7
click at [486, 191] on div "Janela de atendimento Grade de atendimento Capacidade Transportadoras Veículos …" at bounding box center [382, 173] width 765 height 346
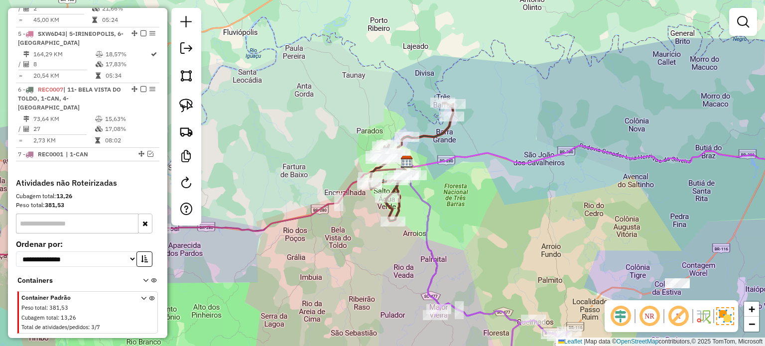
drag, startPoint x: 464, startPoint y: 197, endPoint x: 440, endPoint y: 193, distance: 24.7
click at [442, 193] on div "Janela de atendimento Grade de atendimento Capacidade Transportadoras Veículos …" at bounding box center [382, 173] width 765 height 346
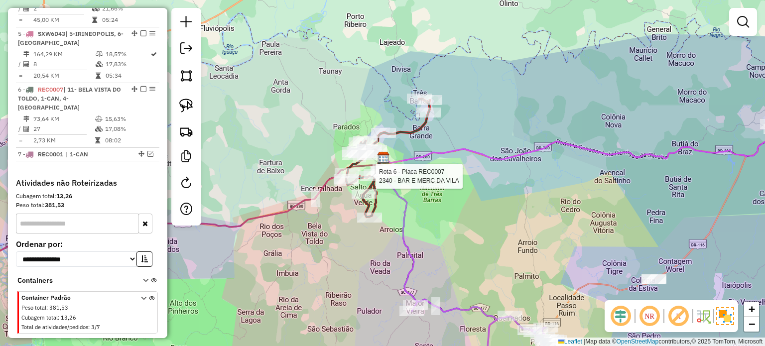
select select "*********"
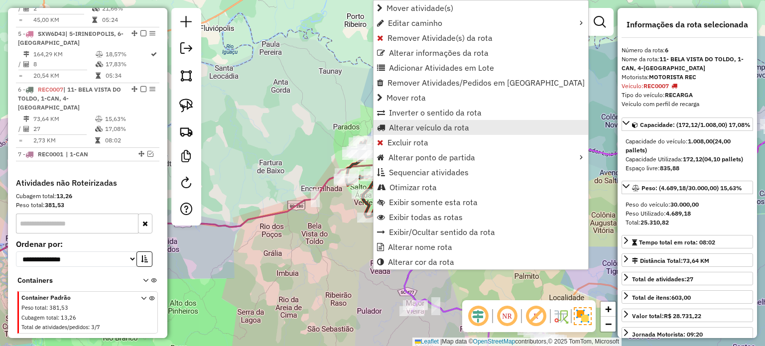
click at [402, 127] on span "Alterar veículo da rota" at bounding box center [429, 128] width 80 height 8
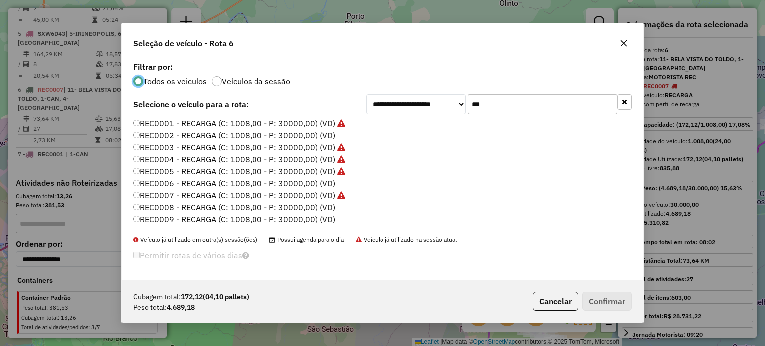
scroll to position [5, 3]
drag, startPoint x: 503, startPoint y: 107, endPoint x: 526, endPoint y: 104, distance: 22.7
click at [503, 107] on input "***" at bounding box center [542, 104] width 149 height 20
click at [622, 45] on icon "button" at bounding box center [624, 43] width 6 height 6
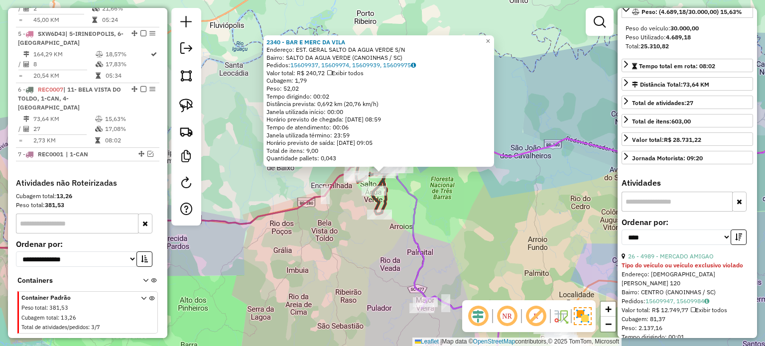
scroll to position [199, 0]
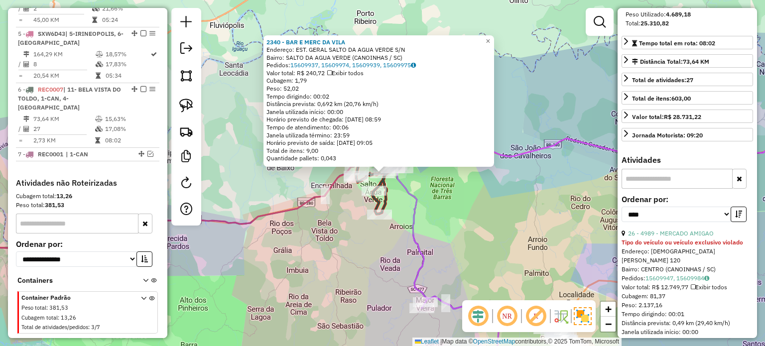
click at [452, 206] on div "2340 - BAR E MERC DA [GEOGRAPHIC_DATA]: EST. GERAL SALTO DA AGUA VERDE S/N Bair…" at bounding box center [382, 173] width 765 height 346
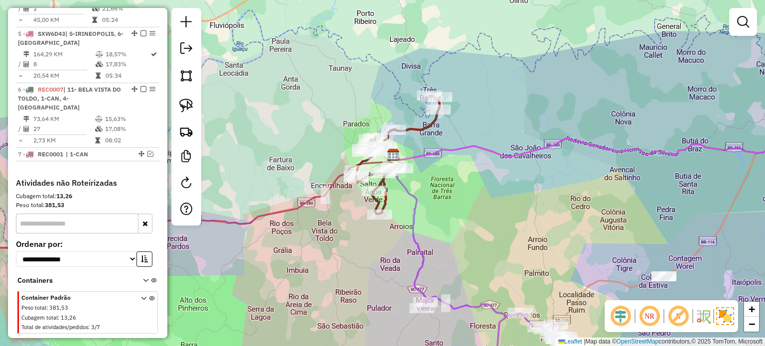
drag, startPoint x: 438, startPoint y: 199, endPoint x: 432, endPoint y: 210, distance: 12.7
click at [432, 210] on div "Janela de atendimento Grade de atendimento Capacidade Transportadoras Veículos …" at bounding box center [382, 173] width 765 height 346
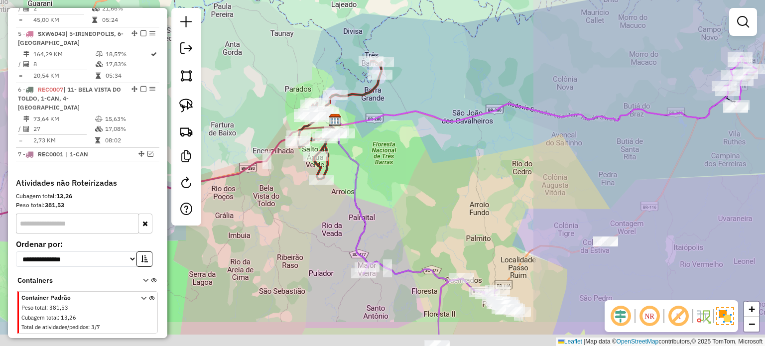
drag, startPoint x: 448, startPoint y: 212, endPoint x: 405, endPoint y: 167, distance: 63.1
click at [416, 181] on div "Janela de atendimento Grade de atendimento Capacidade Transportadoras Veículos …" at bounding box center [382, 173] width 765 height 346
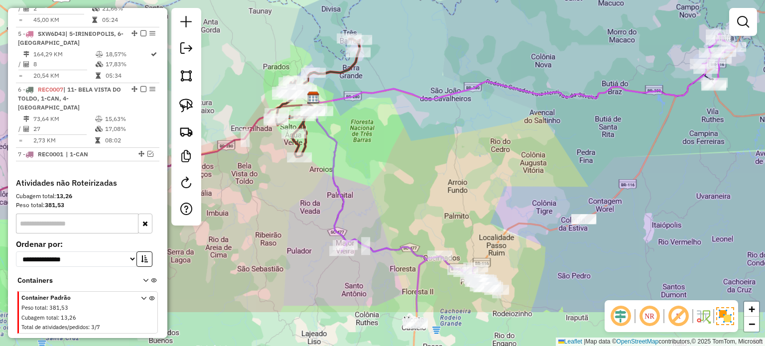
drag, startPoint x: 409, startPoint y: 187, endPoint x: 391, endPoint y: 160, distance: 32.5
click at [395, 168] on div "Janela de atendimento Grade de atendimento Capacidade Transportadoras Veículos …" at bounding box center [382, 173] width 765 height 346
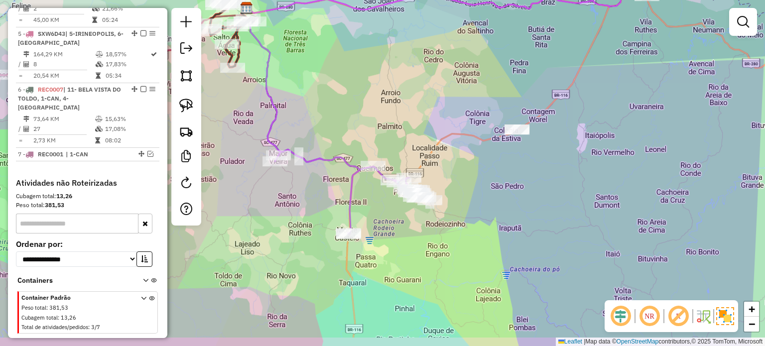
drag, startPoint x: 396, startPoint y: 183, endPoint x: 389, endPoint y: 156, distance: 27.8
click at [389, 159] on div "Janela de atendimento Grade de atendimento Capacidade Transportadoras Veículos …" at bounding box center [382, 173] width 765 height 346
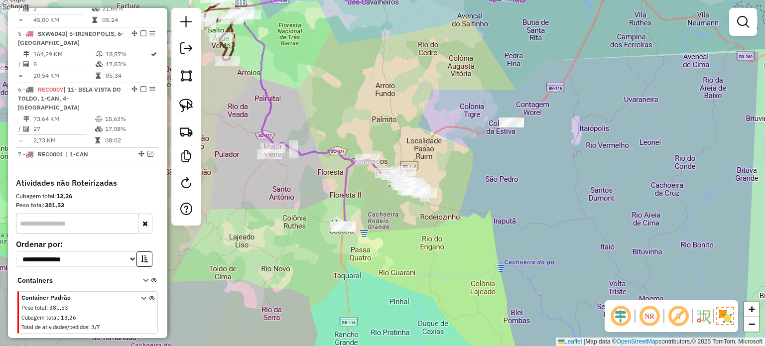
drag, startPoint x: 448, startPoint y: 218, endPoint x: 440, endPoint y: 219, distance: 8.0
click at [442, 218] on div "Rota 3 - Placa REC0004 6437 - MERCEARIA DO VANDE Janela de atendimento Grade de…" at bounding box center [382, 173] width 765 height 346
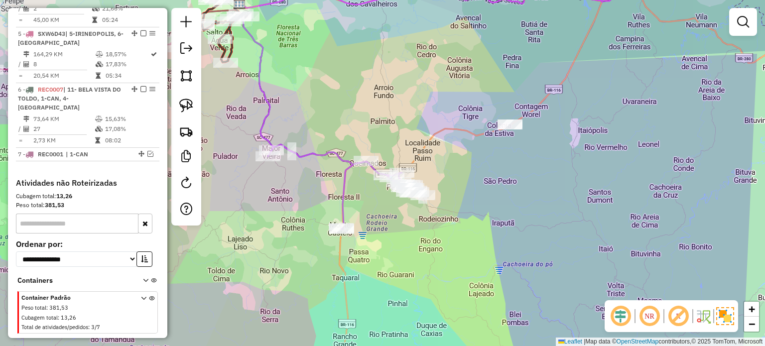
drag, startPoint x: 448, startPoint y: 237, endPoint x: 436, endPoint y: 238, distance: 12.1
click at [450, 245] on div "Janela de atendimento Grade de atendimento Capacidade Transportadoras Veículos …" at bounding box center [382, 173] width 765 height 346
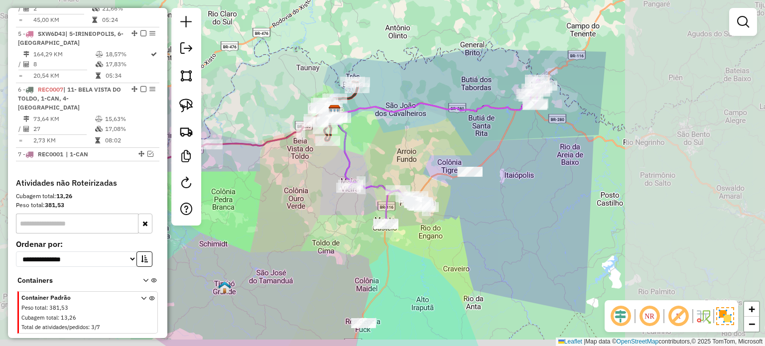
drag, startPoint x: 455, startPoint y: 244, endPoint x: 457, endPoint y: 228, distance: 16.6
click at [456, 231] on div "Janela de atendimento Grade de atendimento Capacidade Transportadoras Veículos …" at bounding box center [382, 173] width 765 height 346
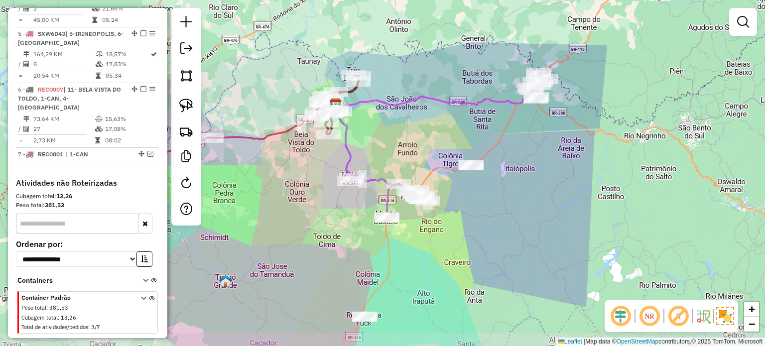
click at [438, 245] on div "Janela de atendimento Grade de atendimento Capacidade Transportadoras Veículos …" at bounding box center [382, 173] width 765 height 346
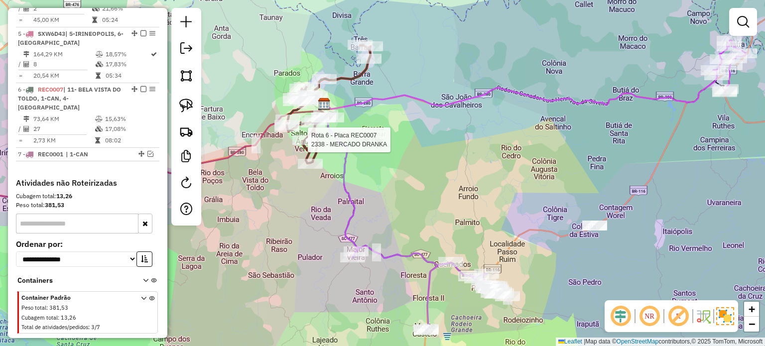
select select "*********"
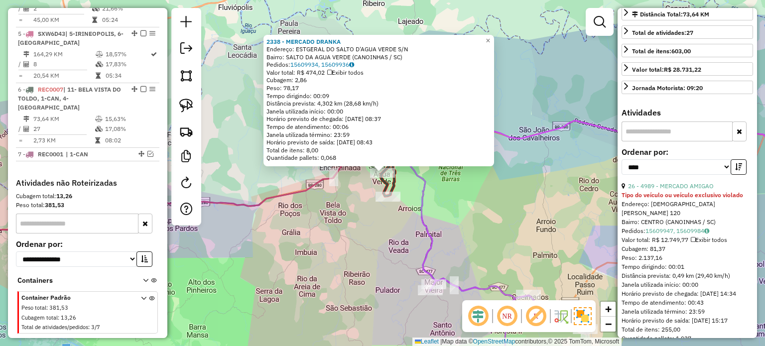
scroll to position [249, 0]
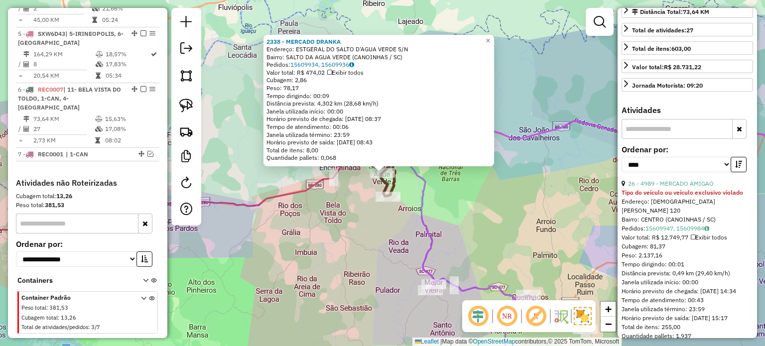
click at [516, 239] on div "2338 - MERCADO DRANKA Endereço: ESTGERAL DO SALTO D'AGUA VERDE S/N Bairro: [GEO…" at bounding box center [382, 173] width 765 height 346
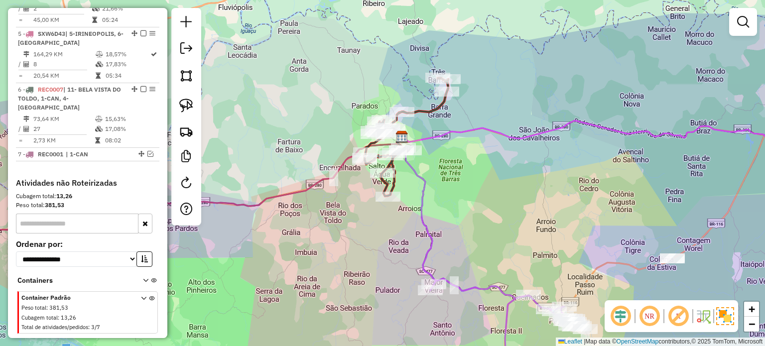
click at [478, 180] on div "2338 - MERCADO DRANKA Endereço: ESTGERAL DO SALTO D'AGUA VERDE S/N Bairro: [GEO…" at bounding box center [382, 173] width 765 height 346
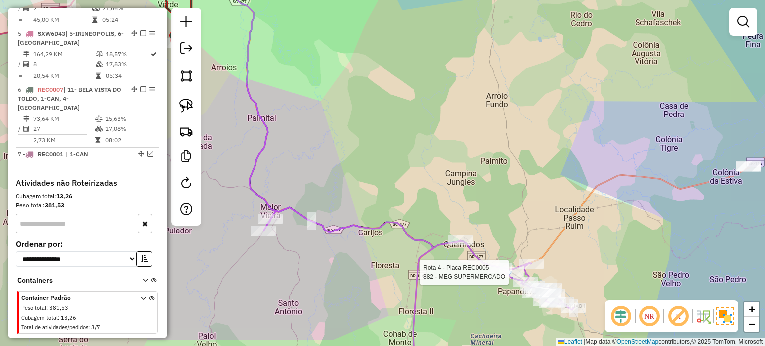
select select "*********"
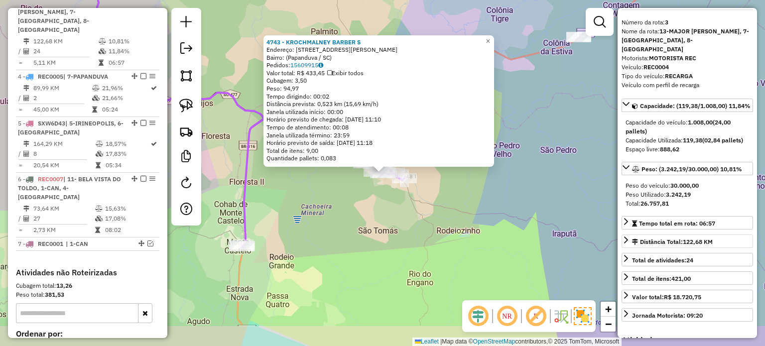
scroll to position [500, 0]
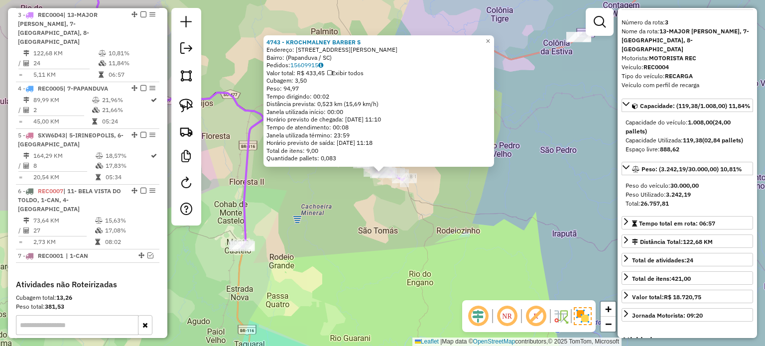
click at [338, 202] on div "4743 - KROCHMALNEY BARBER S Endereço: [STREET_ADDRESS][PERSON_NAME] Pedidos: 15…" at bounding box center [382, 173] width 765 height 346
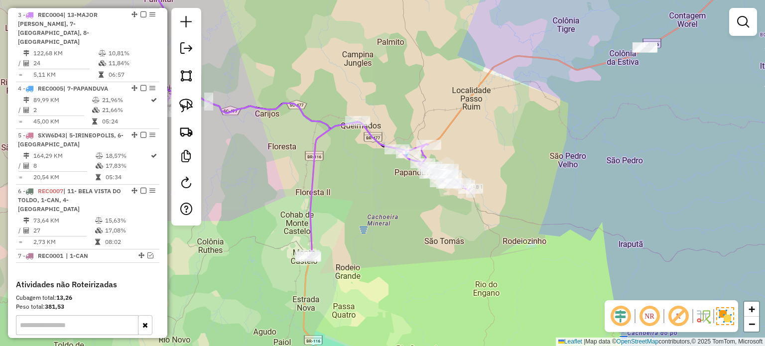
drag, startPoint x: 346, startPoint y: 214, endPoint x: 451, endPoint y: 215, distance: 105.1
click at [450, 215] on div "Janela de atendimento Grade de atendimento Capacidade Transportadoras Veículos …" at bounding box center [382, 173] width 765 height 346
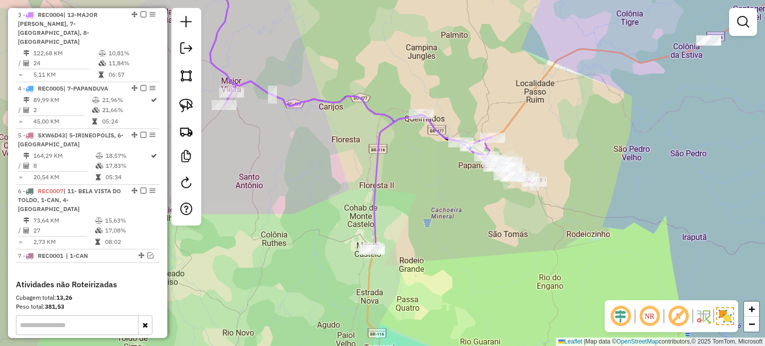
drag, startPoint x: 436, startPoint y: 230, endPoint x: 444, endPoint y: 238, distance: 10.9
click at [444, 238] on div "Janela de atendimento Grade de atendimento Capacidade Transportadoras Veículos …" at bounding box center [382, 173] width 765 height 346
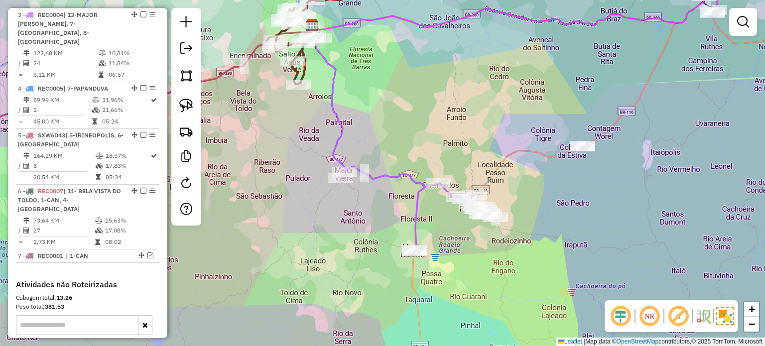
click at [453, 244] on div "Janela de atendimento Grade de atendimento Capacidade Transportadoras Veículos …" at bounding box center [382, 173] width 765 height 346
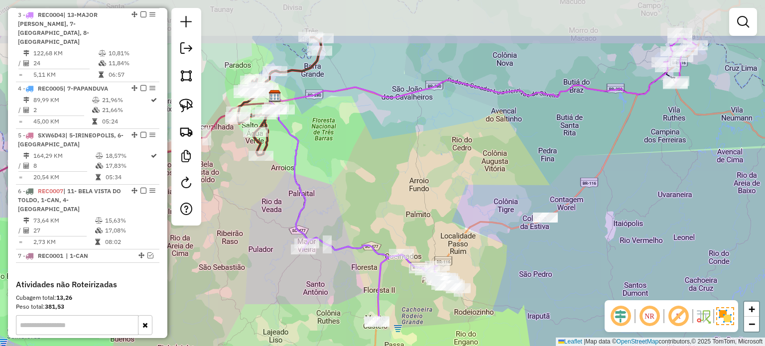
drag, startPoint x: 399, startPoint y: 188, endPoint x: 361, endPoint y: 259, distance: 80.5
click at [361, 259] on div "Janela de atendimento Grade de atendimento Capacidade Transportadoras Veículos …" at bounding box center [382, 173] width 765 height 346
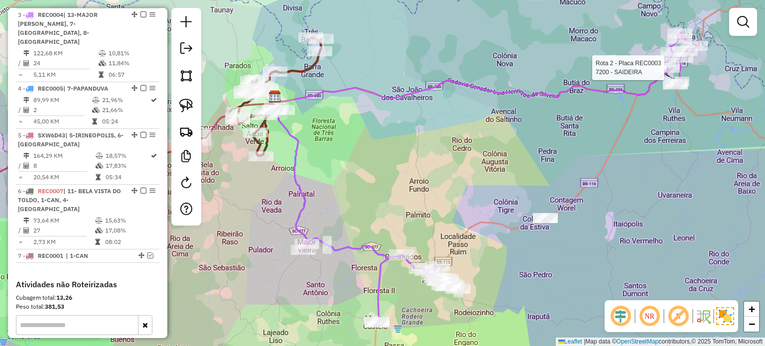
select select "*********"
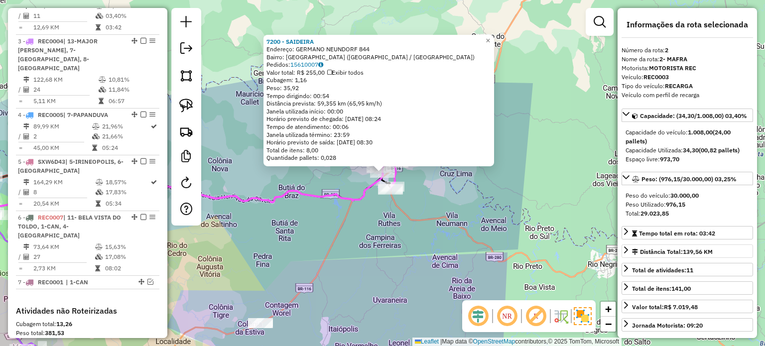
scroll to position [453, 0]
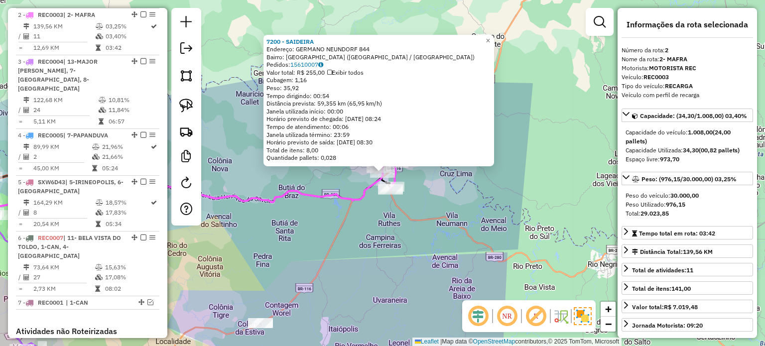
click at [444, 224] on div "7200 - SAIDEIRA Endereço: GERMANO NEUNDORF 844 Bairro: [GEOGRAPHIC_DATA] ([GEOG…" at bounding box center [382, 173] width 765 height 346
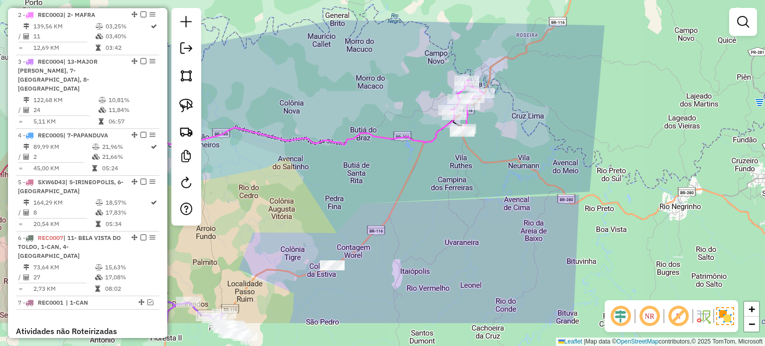
drag, startPoint x: 472, startPoint y: 231, endPoint x: 509, endPoint y: 192, distance: 53.9
click at [508, 195] on div "Janela de atendimento Grade de atendimento Capacidade Transportadoras Veículos …" at bounding box center [382, 173] width 765 height 346
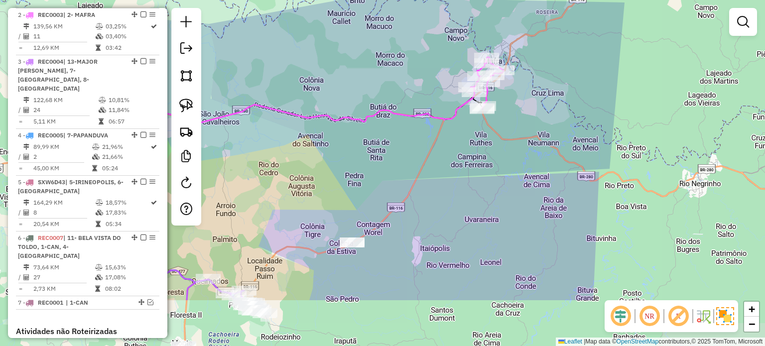
drag, startPoint x: 457, startPoint y: 241, endPoint x: 495, endPoint y: 222, distance: 42.6
click at [495, 223] on div "Janela de atendimento Grade de atendimento Capacidade Transportadoras Veículos …" at bounding box center [382, 173] width 765 height 346
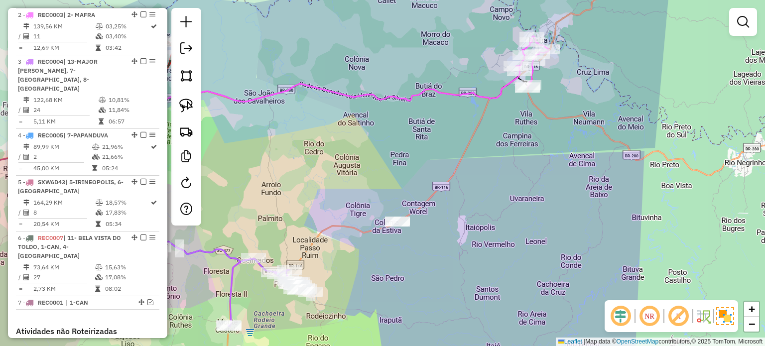
drag, startPoint x: 448, startPoint y: 243, endPoint x: 457, endPoint y: 240, distance: 9.9
click at [456, 241] on div "Janela de atendimento Grade de atendimento Capacidade Transportadoras Veículos …" at bounding box center [382, 173] width 765 height 346
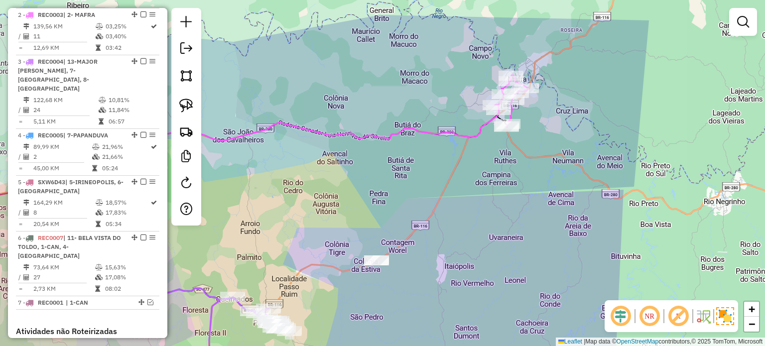
drag, startPoint x: 557, startPoint y: 208, endPoint x: 524, endPoint y: 251, distance: 54.0
click at [524, 251] on div "Janela de atendimento Grade de atendimento Capacidade Transportadoras Veículos …" at bounding box center [382, 173] width 765 height 346
drag, startPoint x: 543, startPoint y: 211, endPoint x: 557, endPoint y: 215, distance: 15.0
click at [557, 215] on div "Janela de atendimento Grade de atendimento Capacidade Transportadoras Veículos …" at bounding box center [382, 173] width 765 height 346
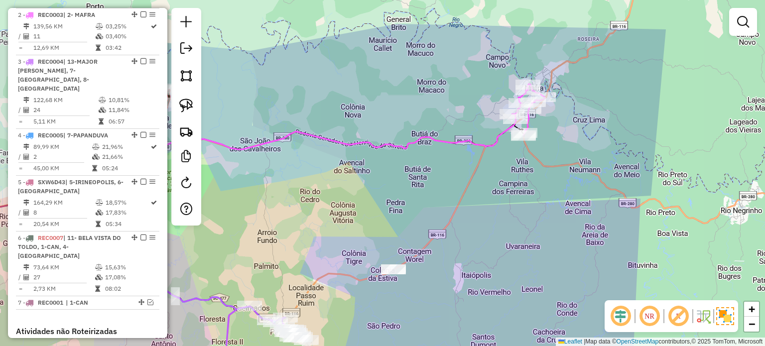
drag, startPoint x: 516, startPoint y: 188, endPoint x: 525, endPoint y: 181, distance: 11.0
click at [524, 182] on div "Janela de atendimento Grade de atendimento Capacidade Transportadoras Veículos …" at bounding box center [382, 173] width 765 height 346
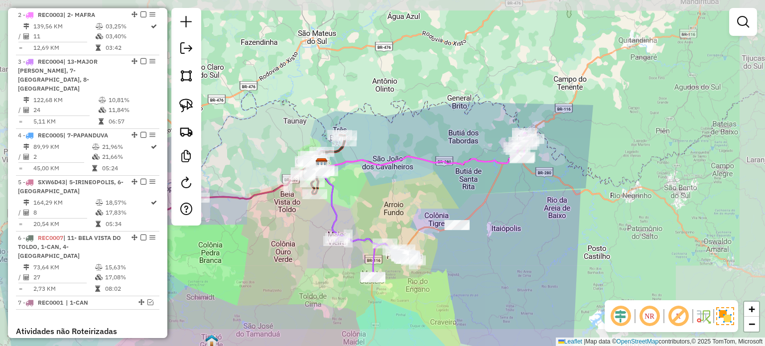
drag, startPoint x: 522, startPoint y: 206, endPoint x: 524, endPoint y: 191, distance: 15.1
click at [524, 193] on div "Janela de atendimento Grade de atendimento Capacidade Transportadoras Veículos …" at bounding box center [382, 173] width 765 height 346
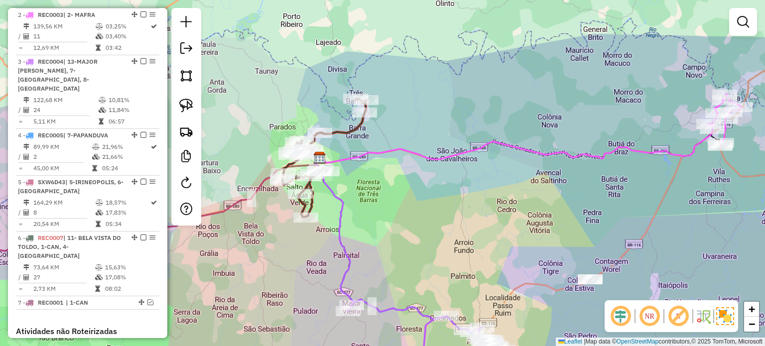
click at [369, 179] on div "Janela de atendimento Grade de atendimento Capacidade Transportadoras Veículos …" at bounding box center [382, 173] width 765 height 346
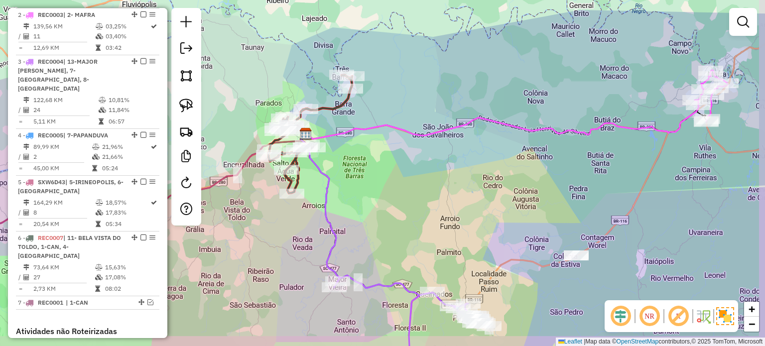
drag, startPoint x: 369, startPoint y: 213, endPoint x: 355, endPoint y: 176, distance: 39.4
click at [357, 181] on div "Janela de atendimento Grade de atendimento Capacidade Transportadoras Veículos …" at bounding box center [382, 173] width 765 height 346
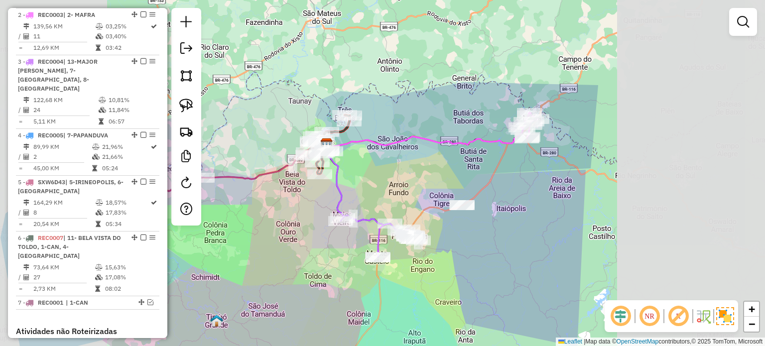
click at [371, 160] on div "Janela de atendimento Grade de atendimento Capacidade Transportadoras Veículos …" at bounding box center [382, 173] width 765 height 346
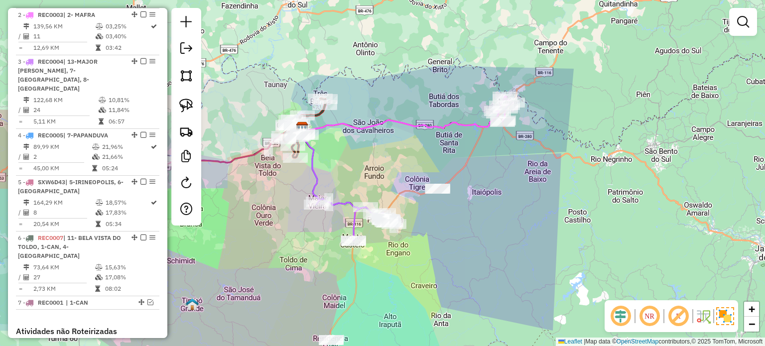
drag, startPoint x: 385, startPoint y: 157, endPoint x: 393, endPoint y: 141, distance: 17.6
click at [379, 146] on div "Janela de atendimento Grade de atendimento Capacidade Transportadoras Veículos …" at bounding box center [382, 173] width 765 height 346
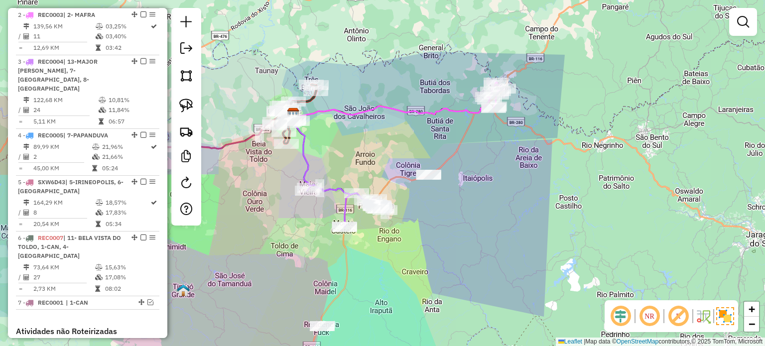
click at [492, 141] on div "Janela de atendimento Grade de atendimento Capacidade Transportadoras Veículos …" at bounding box center [382, 173] width 765 height 346
drag, startPoint x: 522, startPoint y: 170, endPoint x: 527, endPoint y: 167, distance: 6.5
click at [527, 167] on div "Janela de atendimento Grade de atendimento Capacidade Transportadoras Veículos …" at bounding box center [382, 173] width 765 height 346
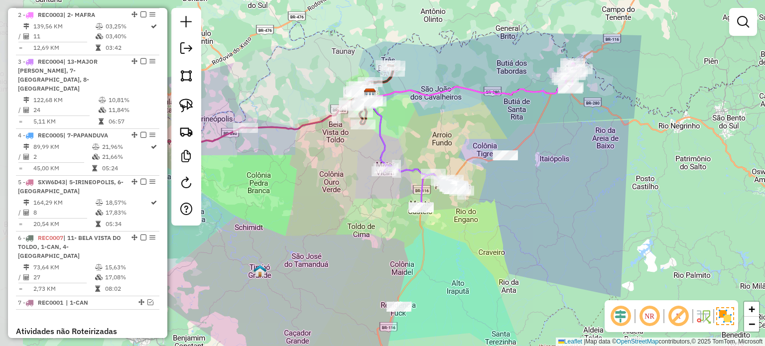
drag, startPoint x: 420, startPoint y: 116, endPoint x: 442, endPoint y: 113, distance: 22.1
click at [442, 113] on div "Janela de atendimento Grade de atendimento Capacidade Transportadoras Veículos …" at bounding box center [382, 173] width 765 height 346
drag, startPoint x: 458, startPoint y: 119, endPoint x: 409, endPoint y: 139, distance: 53.5
click at [393, 140] on div "Janela de atendimento Grade de atendimento Capacidade Transportadoras Veículos …" at bounding box center [382, 173] width 765 height 346
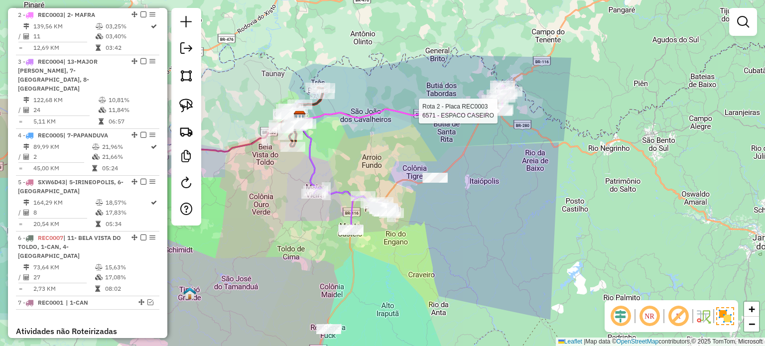
select select "*********"
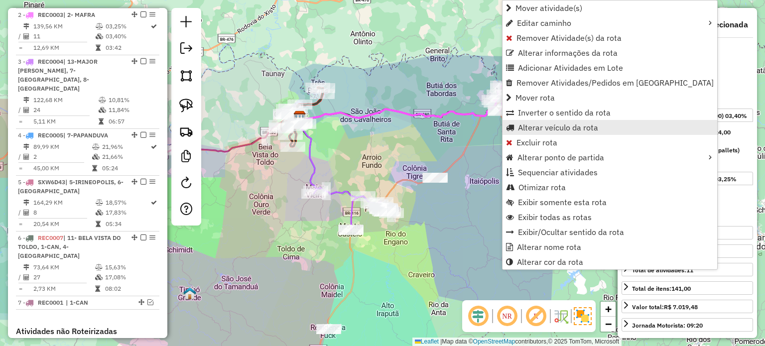
click at [535, 126] on span "Alterar veículo da rota" at bounding box center [558, 128] width 80 height 8
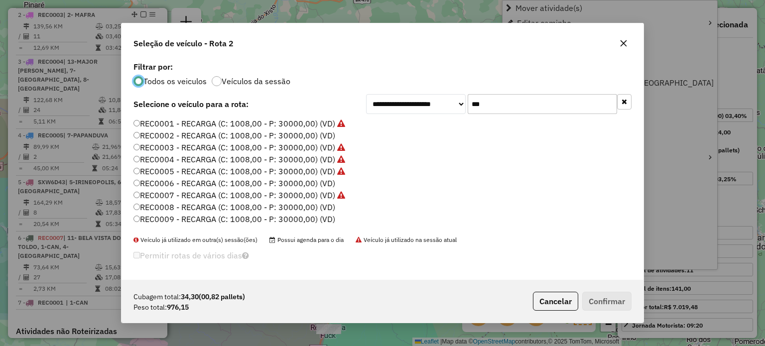
scroll to position [5, 3]
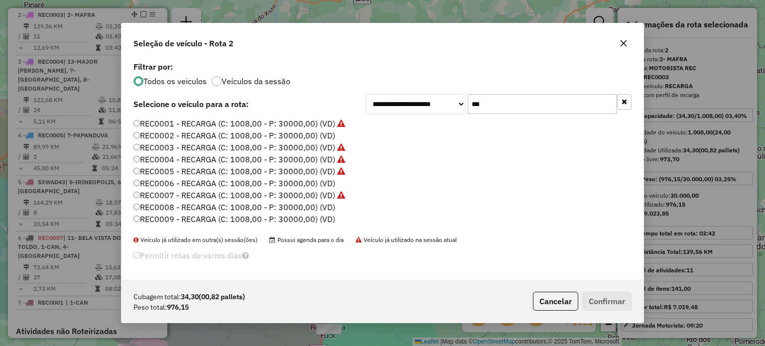
drag, startPoint x: 518, startPoint y: 105, endPoint x: 432, endPoint y: 107, distance: 85.2
click at [434, 107] on div "**********" at bounding box center [499, 104] width 266 height 20
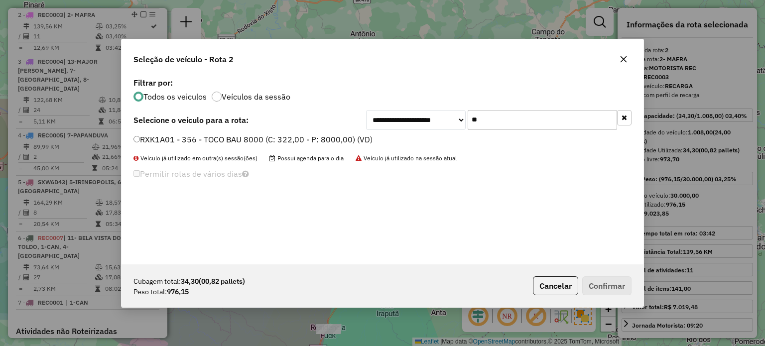
type input "**"
drag, startPoint x: 221, startPoint y: 136, endPoint x: 244, endPoint y: 143, distance: 24.3
click at [221, 136] on label "RXK1A01 - 356 - TOCO BAU 8000 (C: 322,00 - P: 8000,00) (VD)" at bounding box center [253, 140] width 239 height 12
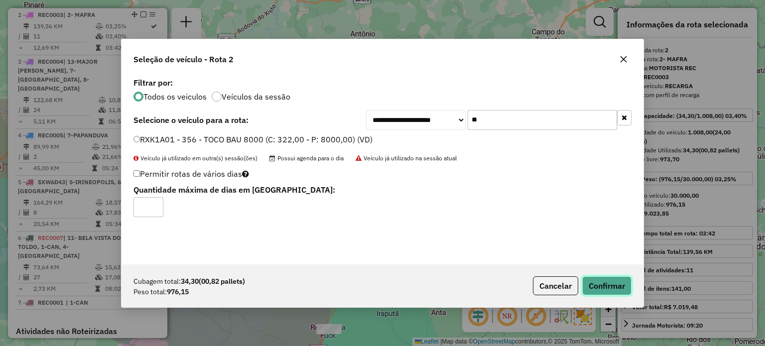
click at [612, 284] on button "Confirmar" at bounding box center [606, 286] width 49 height 19
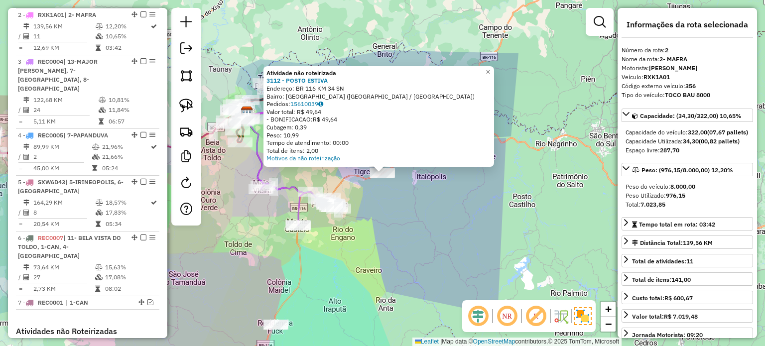
click at [387, 191] on div "Atividade não roteirizada 3112 - POSTO ESTIVA Endereço: BR 116 KM 34 SN Bairro:…" at bounding box center [382, 173] width 765 height 346
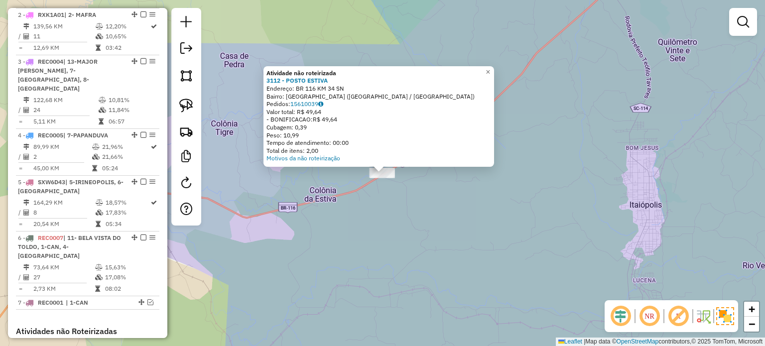
click at [397, 207] on div "Atividade não roteirizada 3112 - POSTO ESTIVA Endereço: BR 116 KM 34 SN Bairro:…" at bounding box center [382, 173] width 765 height 346
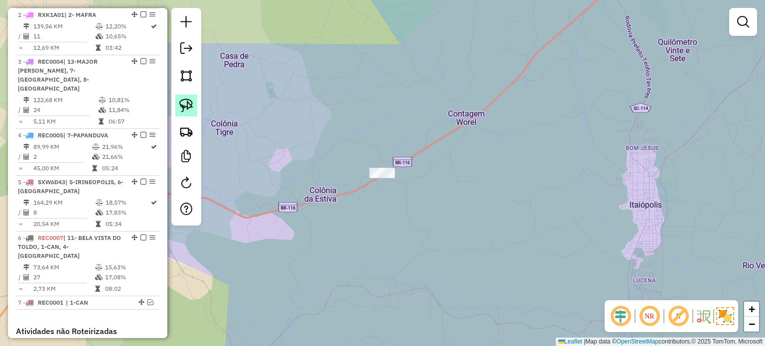
click at [187, 99] on img at bounding box center [186, 106] width 14 height 14
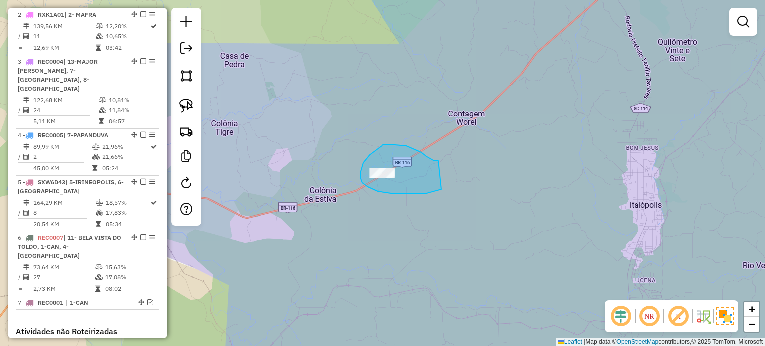
drag, startPoint x: 421, startPoint y: 152, endPoint x: 530, endPoint y: 158, distance: 108.7
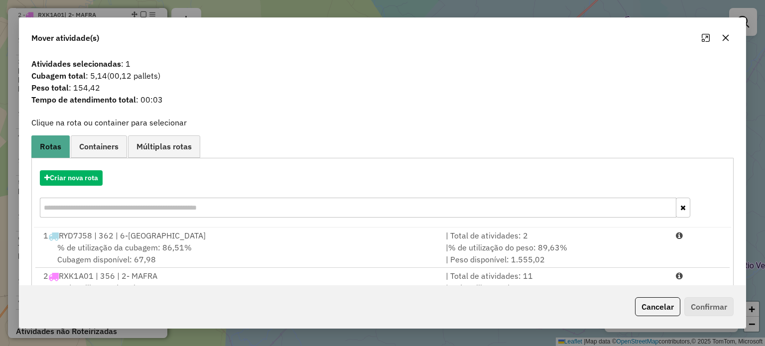
click at [724, 40] on icon "button" at bounding box center [726, 38] width 8 height 8
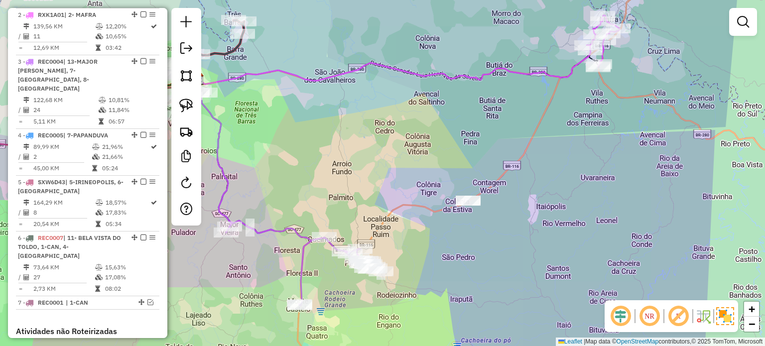
drag, startPoint x: 528, startPoint y: 248, endPoint x: 536, endPoint y: 193, distance: 55.5
click at [537, 203] on div "Janela de atendimento Grade de atendimento Capacidade Transportadoras Veículos …" at bounding box center [382, 173] width 765 height 346
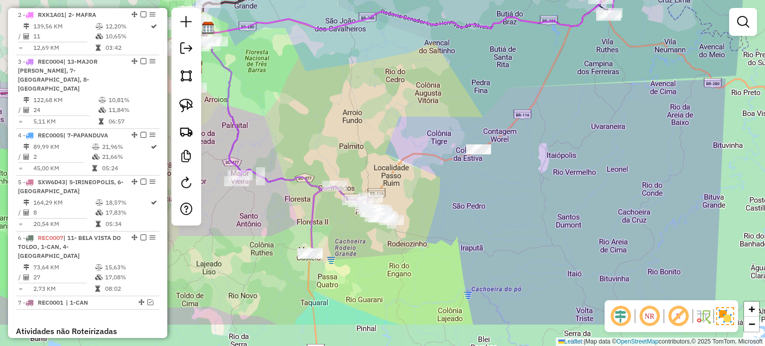
click at [548, 215] on div "Janela de atendimento Grade de atendimento Capacidade Transportadoras Veículos …" at bounding box center [382, 173] width 765 height 346
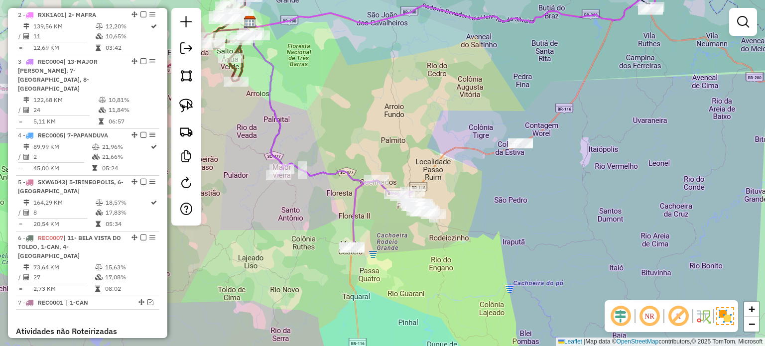
drag, startPoint x: 506, startPoint y: 233, endPoint x: 497, endPoint y: 233, distance: 9.0
click at [524, 235] on div "Janela de atendimento Grade de atendimento Capacidade Transportadoras Veículos …" at bounding box center [382, 173] width 765 height 346
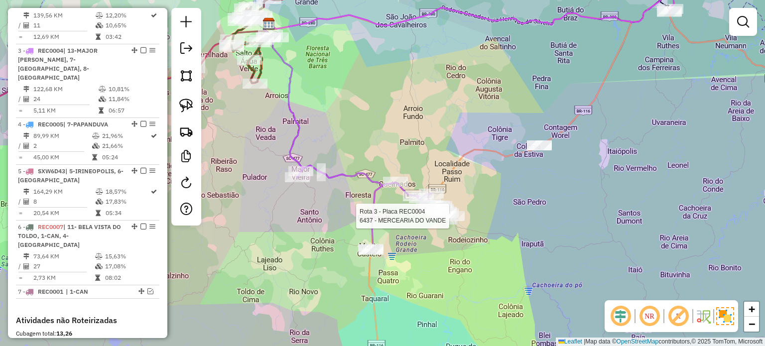
select select "*********"
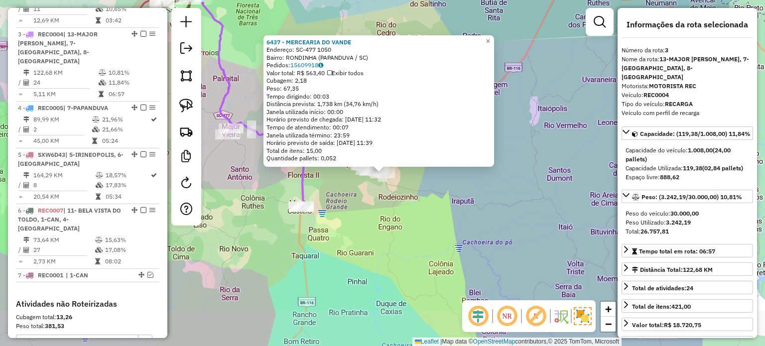
scroll to position [500, 0]
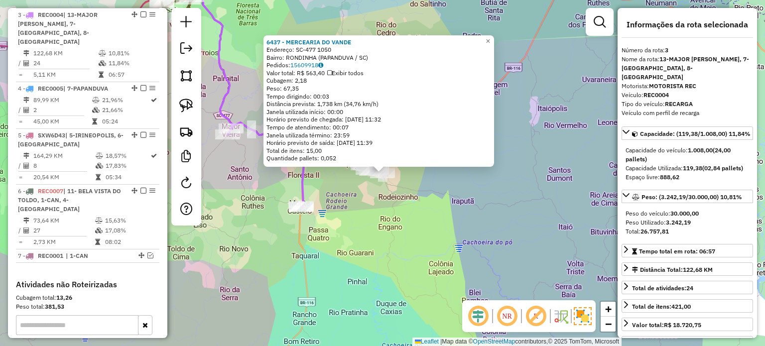
click at [393, 219] on div "6437 - MERCEARIA DO VANDE Endereço: SC-477 1050 Bairro: RONDINHA (PAPANDUVA / […" at bounding box center [382, 173] width 765 height 346
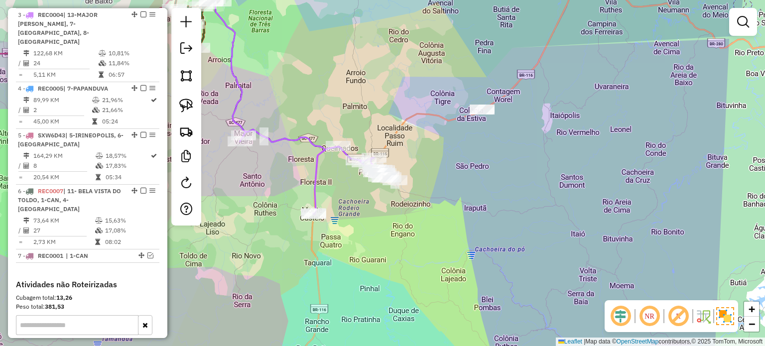
drag, startPoint x: 414, startPoint y: 233, endPoint x: 419, endPoint y: 235, distance: 5.8
click at [419, 235] on div "Janela de atendimento Grade de atendimento Capacidade Transportadoras Veículos …" at bounding box center [382, 173] width 765 height 346
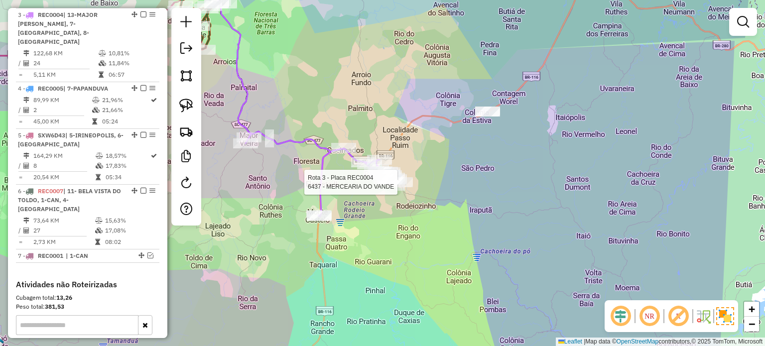
select select "*********"
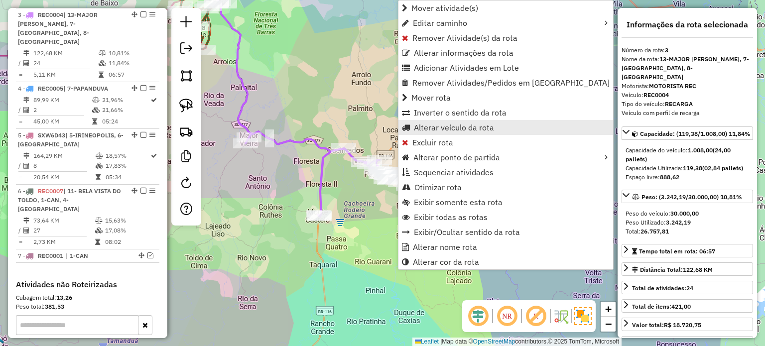
click at [442, 128] on span "Alterar veículo da rota" at bounding box center [454, 128] width 80 height 8
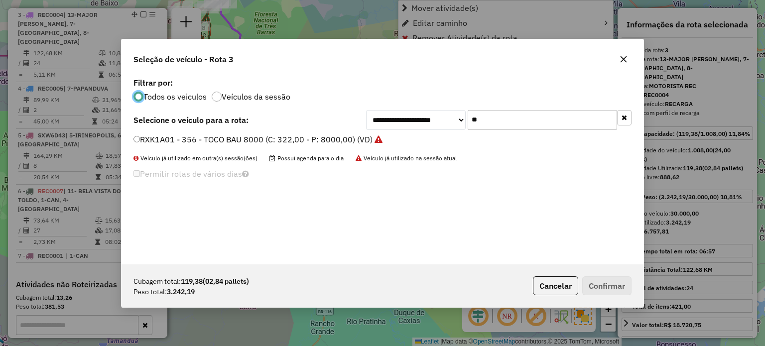
scroll to position [5, 3]
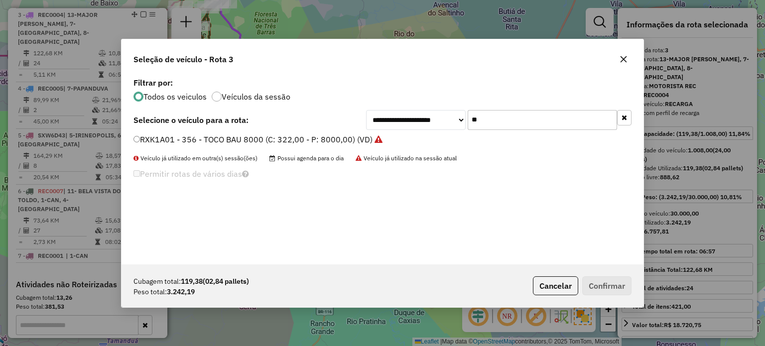
drag, startPoint x: 517, startPoint y: 125, endPoint x: 458, endPoint y: 125, distance: 58.3
click at [458, 125] on div "**********" at bounding box center [499, 120] width 266 height 20
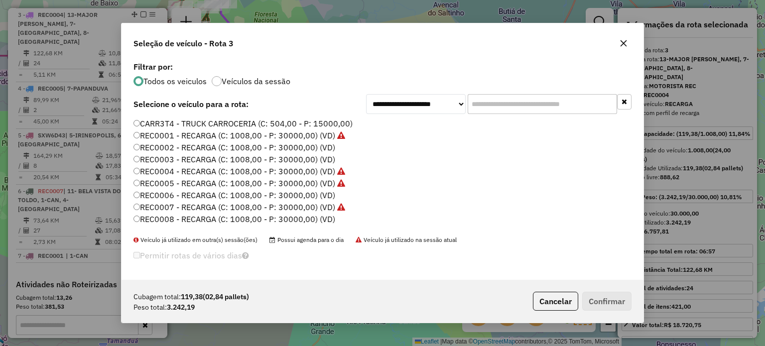
click at [625, 45] on icon "button" at bounding box center [624, 43] width 6 height 6
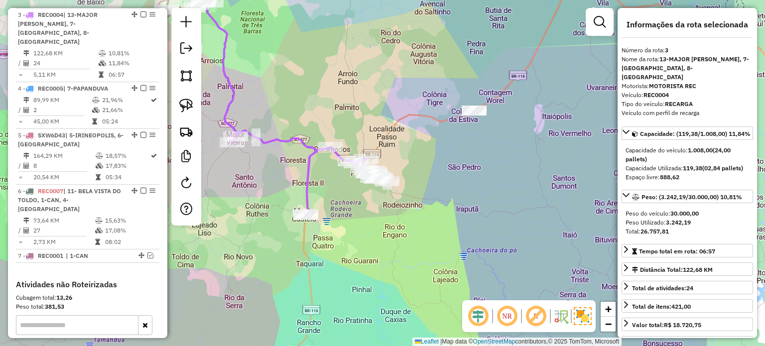
drag, startPoint x: 400, startPoint y: 216, endPoint x: 387, endPoint y: 214, distance: 13.6
click at [387, 214] on div "Janela de atendimento Grade de atendimento Capacidade Transportadoras Veículos …" at bounding box center [382, 173] width 765 height 346
click at [350, 209] on div "Janela de atendimento Grade de atendimento Capacidade Transportadoras Veículos …" at bounding box center [382, 173] width 765 height 346
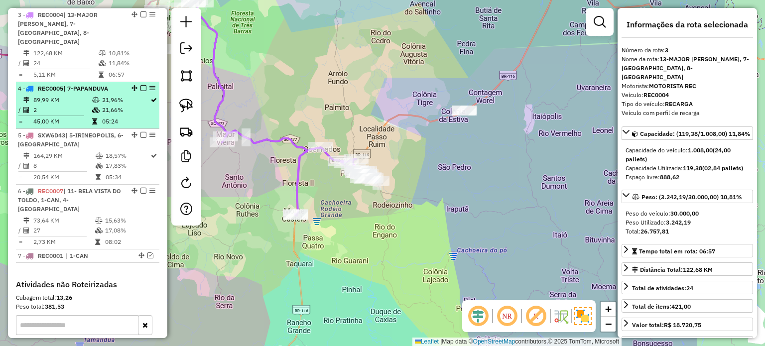
click at [140, 85] on em at bounding box center [143, 88] width 6 height 6
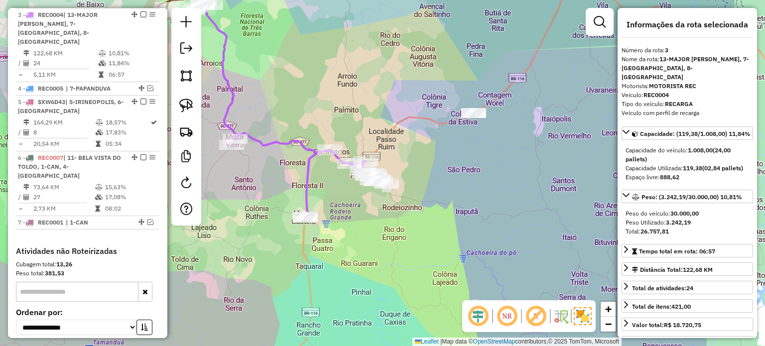
drag, startPoint x: 277, startPoint y: 165, endPoint x: 284, endPoint y: 145, distance: 20.8
click at [313, 165] on div "Janela de atendimento Grade de atendimento Capacidade Transportadoras Veículos …" at bounding box center [382, 173] width 765 height 346
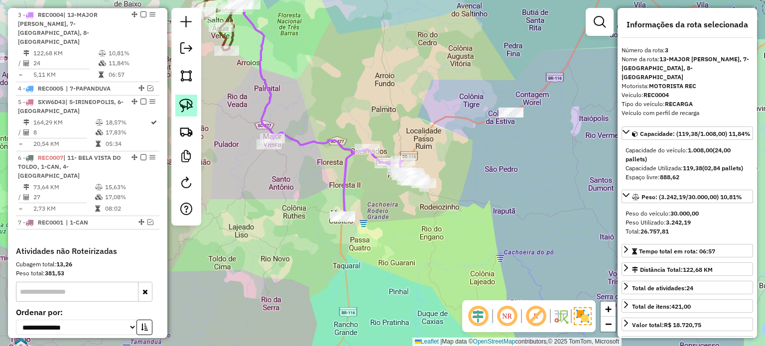
click at [182, 105] on img at bounding box center [186, 106] width 14 height 14
drag, startPoint x: 267, startPoint y: 165, endPoint x: 248, endPoint y: 128, distance: 41.4
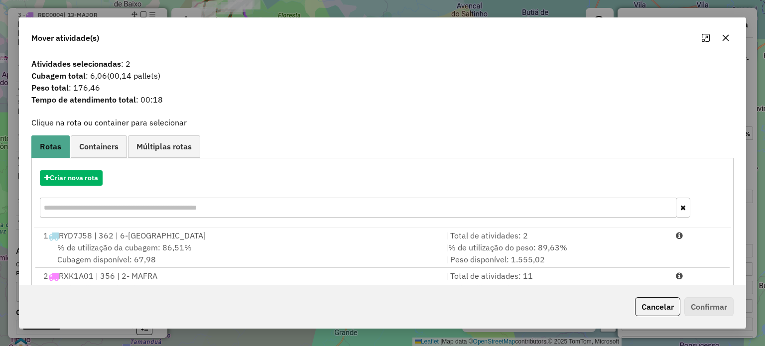
click at [725, 36] on icon "button" at bounding box center [726, 38] width 8 height 8
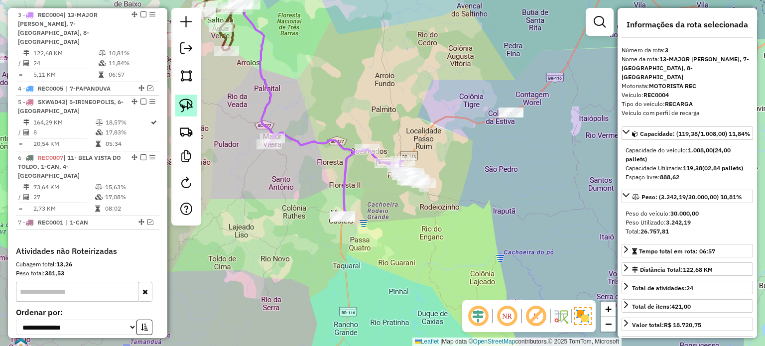
click at [188, 104] on img at bounding box center [186, 106] width 14 height 14
drag, startPoint x: 375, startPoint y: 201, endPoint x: 388, endPoint y: 233, distance: 34.6
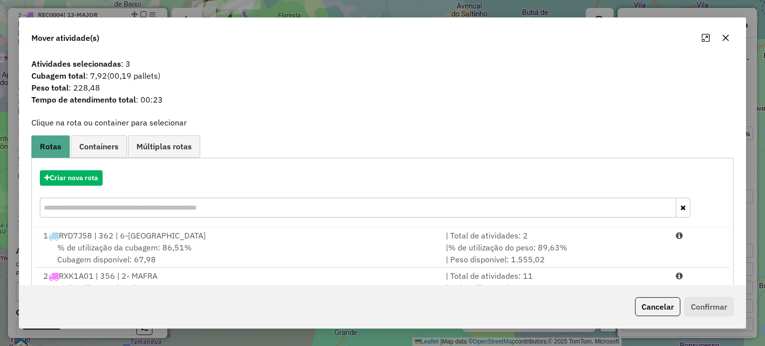
click at [726, 37] on icon "button" at bounding box center [725, 37] width 6 height 6
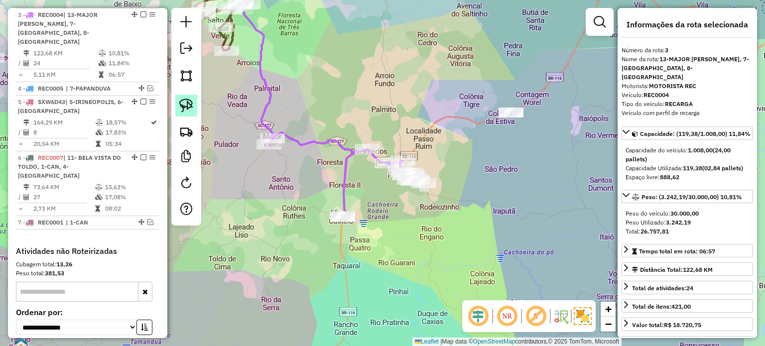
click at [188, 104] on img at bounding box center [186, 106] width 14 height 14
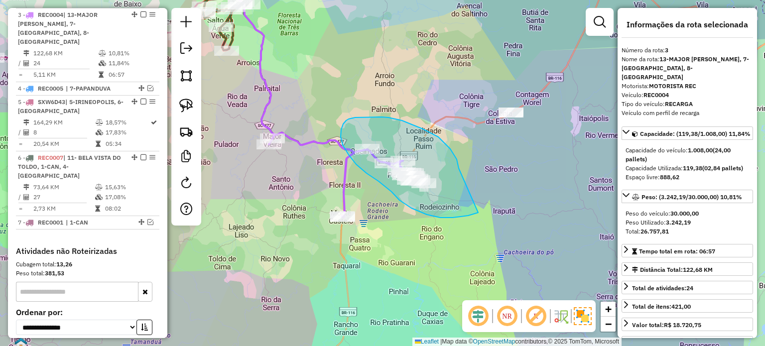
drag, startPoint x: 459, startPoint y: 168, endPoint x: 487, endPoint y: 210, distance: 50.3
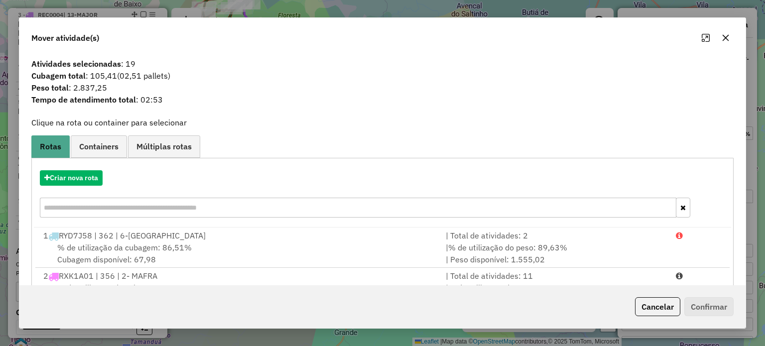
click at [725, 37] on icon "button" at bounding box center [725, 37] width 6 height 6
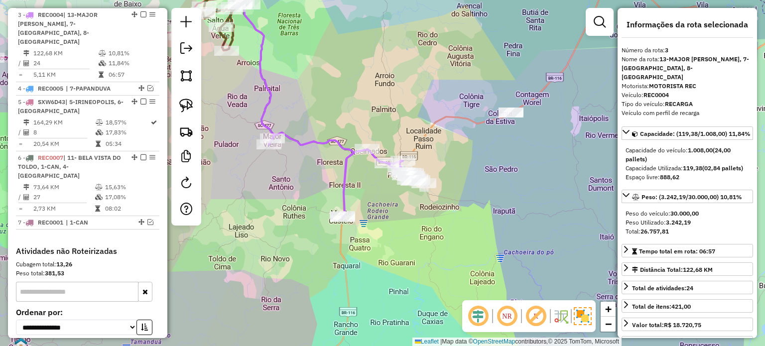
drag, startPoint x: 436, startPoint y: 213, endPoint x: 421, endPoint y: 213, distance: 14.4
click at [422, 213] on div "Janela de atendimento Grade de atendimento Capacidade Transportadoras Veículos …" at bounding box center [382, 173] width 765 height 346
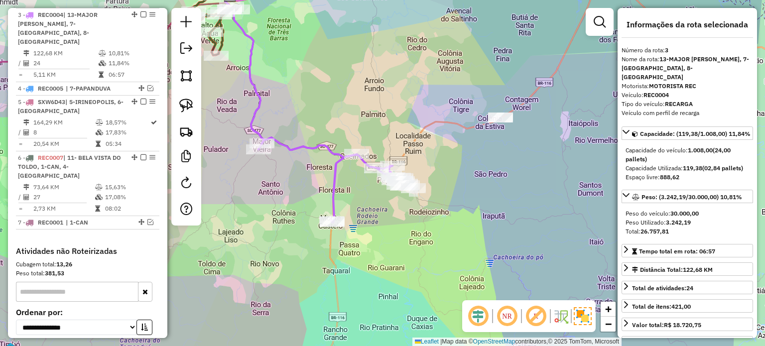
drag, startPoint x: 424, startPoint y: 218, endPoint x: 443, endPoint y: 230, distance: 22.0
click at [442, 230] on div "Janela de atendimento Grade de atendimento Capacidade Transportadoras Veículos …" at bounding box center [382, 173] width 765 height 346
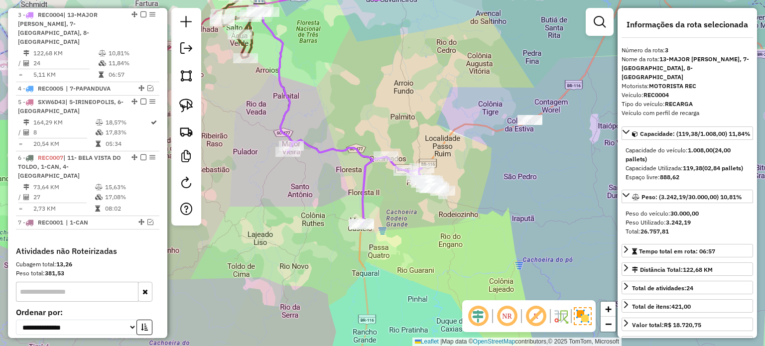
click at [443, 236] on div "Janela de atendimento Grade de atendimento Capacidade Transportadoras Veículos …" at bounding box center [382, 173] width 765 height 346
drag, startPoint x: 458, startPoint y: 227, endPoint x: 432, endPoint y: 229, distance: 25.5
click at [432, 229] on div "Janela de atendimento Grade de atendimento Capacidade Transportadoras Veículos …" at bounding box center [382, 173] width 765 height 346
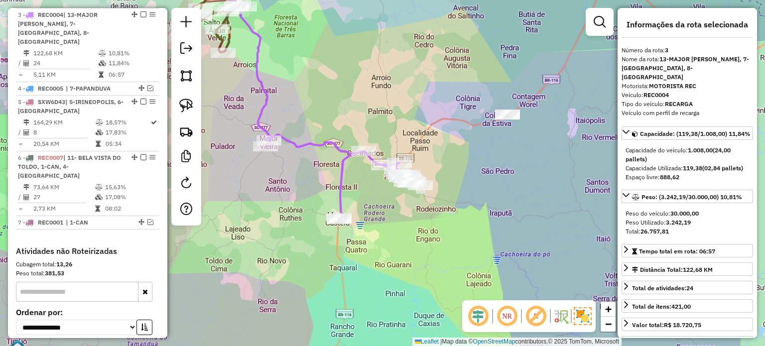
drag, startPoint x: 417, startPoint y: 221, endPoint x: 421, endPoint y: 215, distance: 7.9
click at [421, 215] on div "Janela de atendimento Grade de atendimento Capacidade Transportadoras Veículos …" at bounding box center [382, 173] width 765 height 346
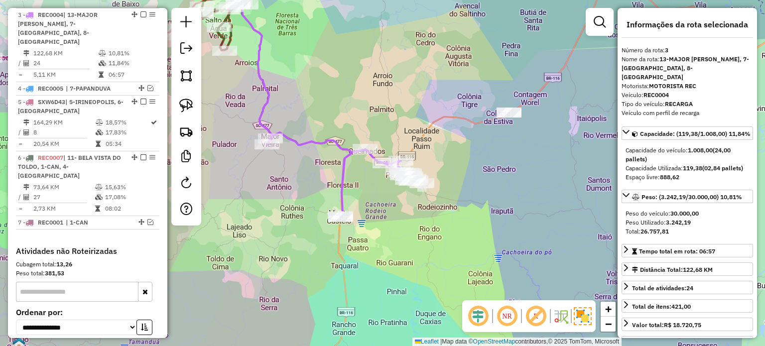
click at [188, 99] on img at bounding box center [186, 106] width 14 height 14
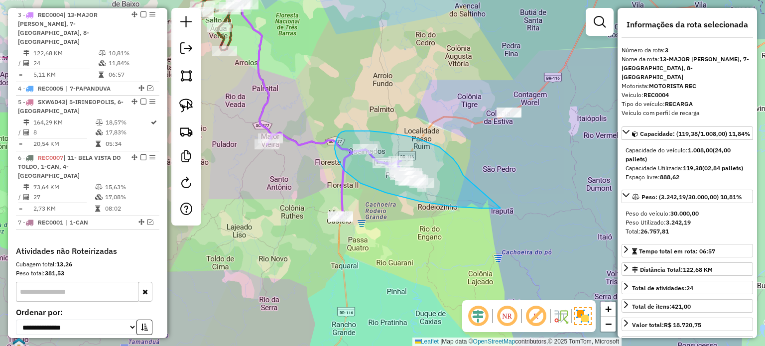
drag, startPoint x: 461, startPoint y: 170, endPoint x: 501, endPoint y: 208, distance: 55.0
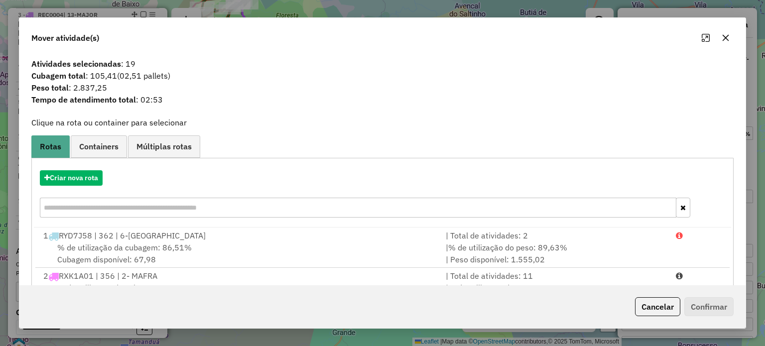
click at [726, 40] on icon "button" at bounding box center [726, 38] width 8 height 8
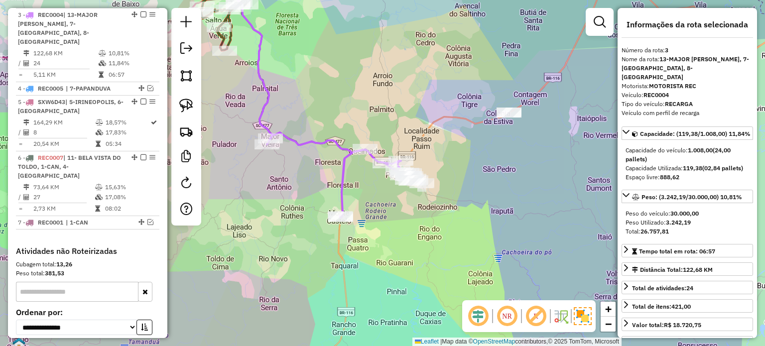
drag, startPoint x: 437, startPoint y: 214, endPoint x: 444, endPoint y: 197, distance: 18.3
click at [445, 198] on div "Janela de atendimento Grade de atendimento Capacidade Transportadoras Veículos …" at bounding box center [382, 173] width 765 height 346
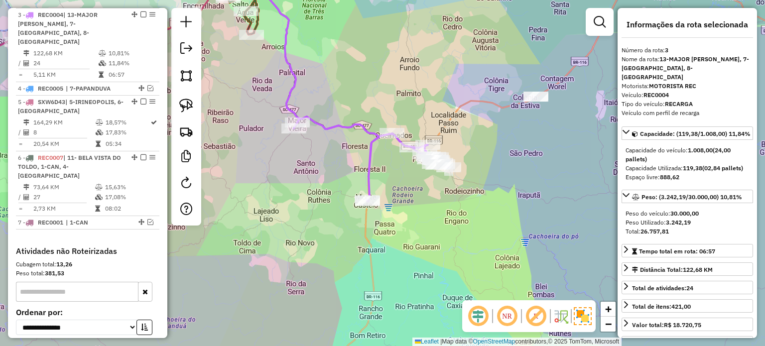
drag, startPoint x: 420, startPoint y: 204, endPoint x: 466, endPoint y: 202, distance: 45.4
click at [466, 202] on div "Janela de atendimento Grade de atendimento Capacidade Transportadoras Veículos …" at bounding box center [382, 173] width 765 height 346
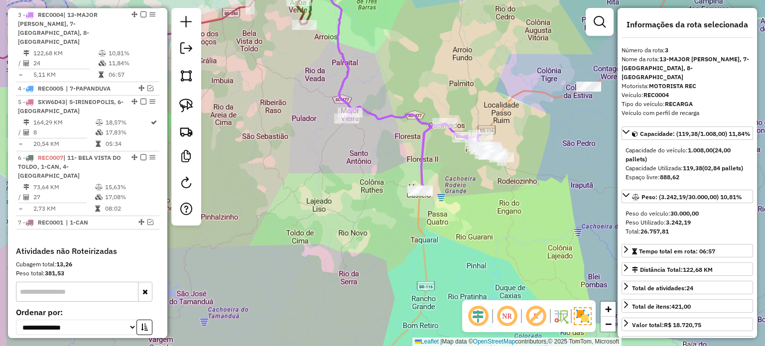
drag, startPoint x: 474, startPoint y: 206, endPoint x: 480, endPoint y: 204, distance: 6.3
click at [480, 204] on div "Janela de atendimento Grade de atendimento Capacidade Transportadoras Veículos …" at bounding box center [382, 173] width 765 height 346
click at [439, 217] on div "Janela de atendimento Grade de atendimento Capacidade Transportadoras Veículos …" at bounding box center [382, 173] width 765 height 346
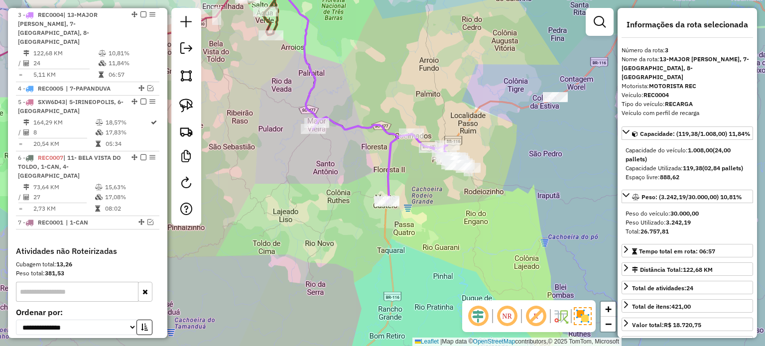
click at [398, 179] on div "Janela de atendimento Grade de atendimento Capacidade Transportadoras Veículos …" at bounding box center [382, 173] width 765 height 346
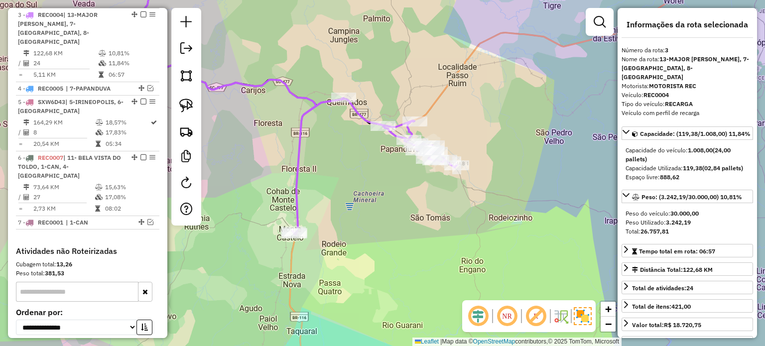
click at [446, 220] on div "Janela de atendimento Grade de atendimento Capacidade Transportadoras Veículos …" at bounding box center [382, 173] width 765 height 346
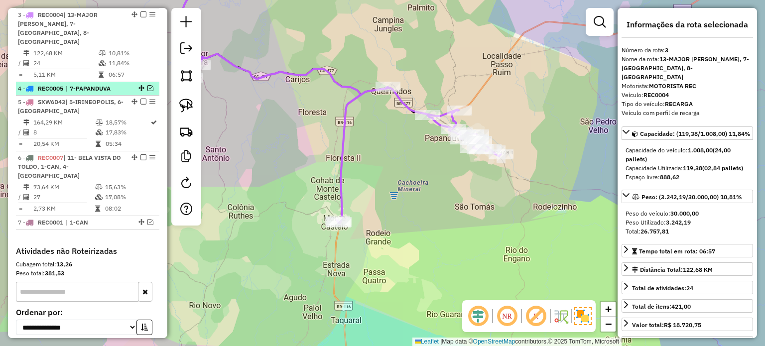
click at [147, 85] on em at bounding box center [150, 88] width 6 height 6
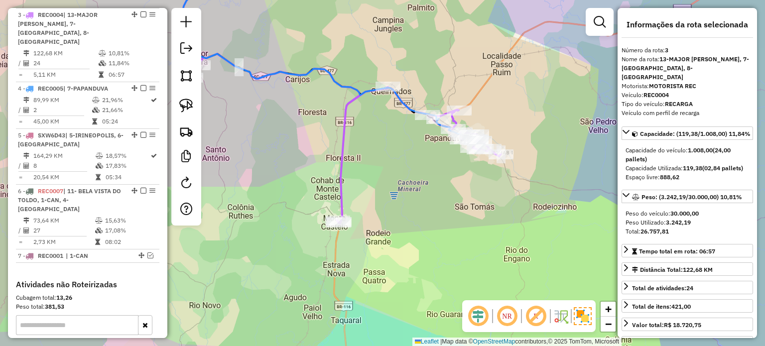
drag, startPoint x: 309, startPoint y: 136, endPoint x: 357, endPoint y: 161, distance: 53.9
click at [357, 161] on div "Janela de atendimento Grade de atendimento Capacidade Transportadoras Veículos …" at bounding box center [382, 173] width 765 height 346
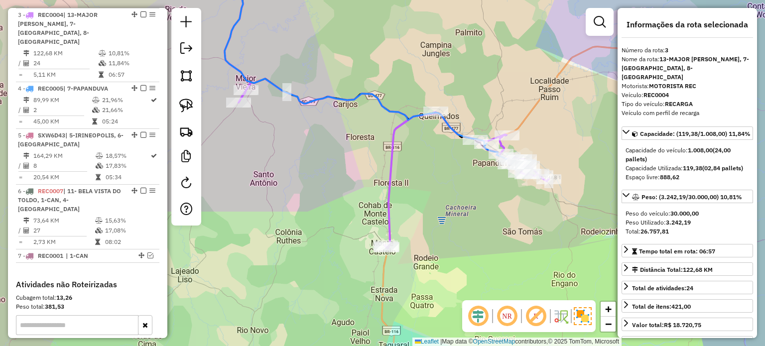
drag, startPoint x: 291, startPoint y: 128, endPoint x: 282, endPoint y: 121, distance: 11.5
click at [295, 129] on div "Janela de atendimento Grade de atendimento Capacidade Transportadoras Veículos …" at bounding box center [382, 173] width 765 height 346
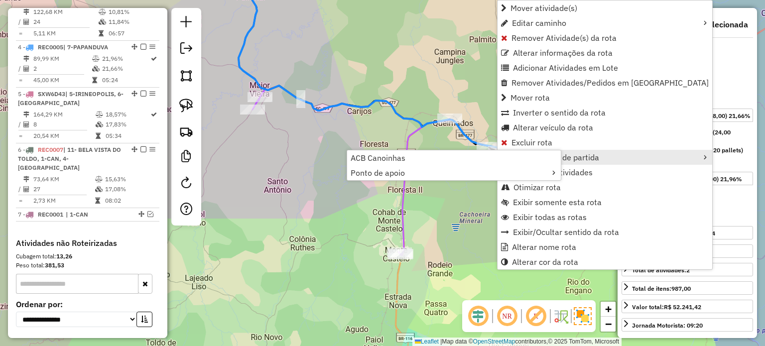
scroll to position [564, 0]
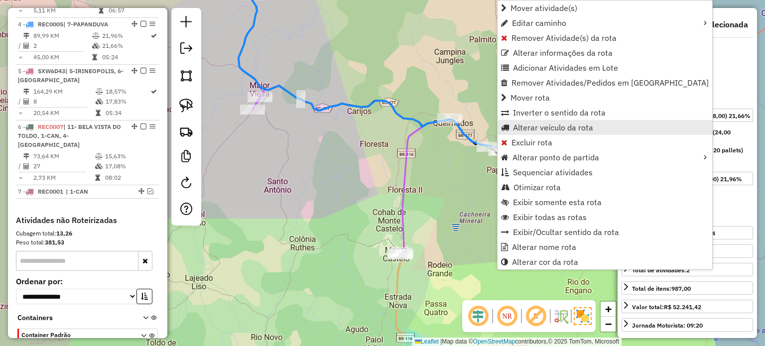
click at [524, 128] on span "Alterar veículo da rota" at bounding box center [553, 128] width 80 height 8
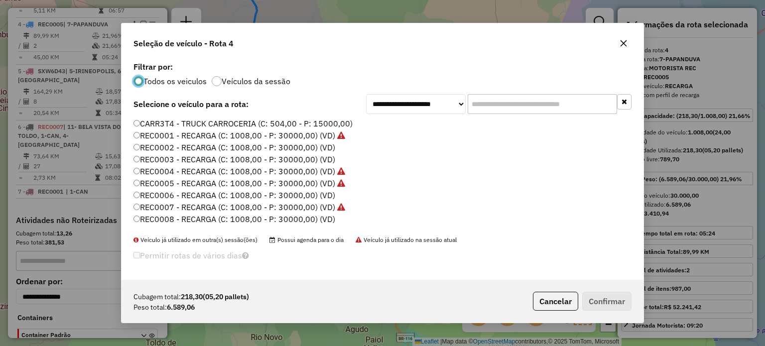
scroll to position [5, 3]
click at [512, 105] on input "text" at bounding box center [542, 104] width 149 height 20
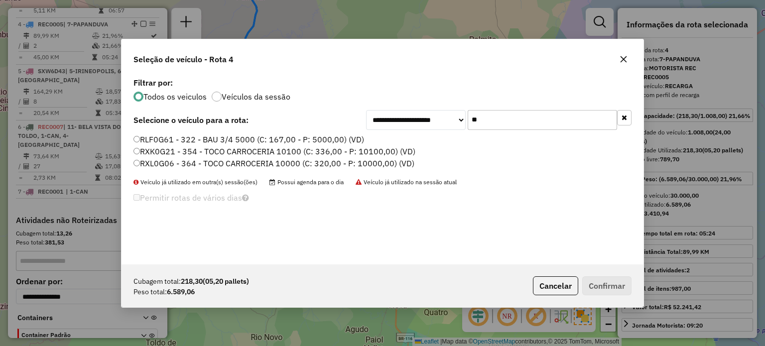
type input "**"
drag, startPoint x: 229, startPoint y: 149, endPoint x: 235, endPoint y: 154, distance: 7.5
click at [229, 149] on label "RXK0G21 - 354 - TOCO CARROCERIA 10100 (C: 336,00 - P: 10100,00) (VD)" at bounding box center [275, 151] width 282 height 12
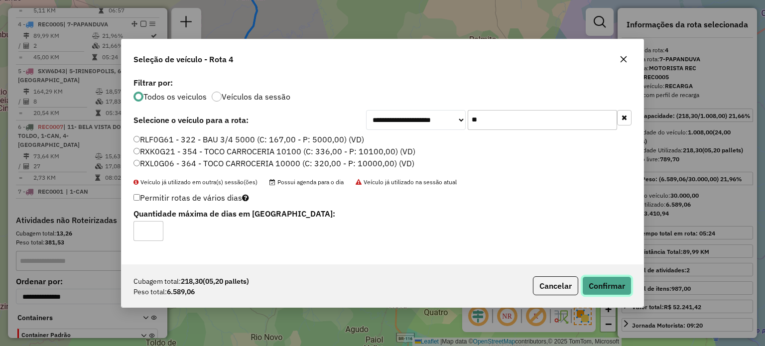
click at [607, 290] on button "Confirmar" at bounding box center [606, 286] width 49 height 19
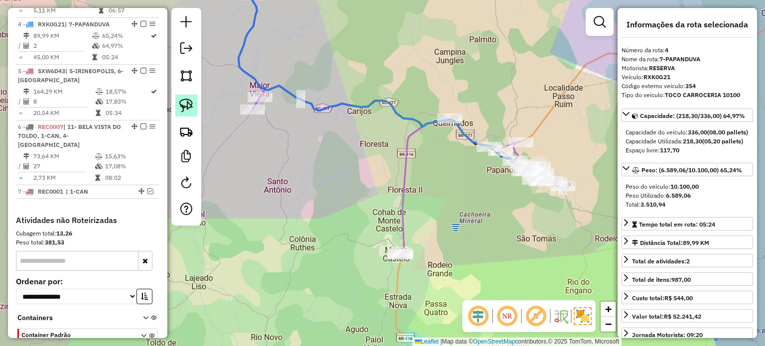
click at [187, 106] on img at bounding box center [186, 106] width 14 height 14
drag, startPoint x: 238, startPoint y: 134, endPoint x: 232, endPoint y: 95, distance: 39.3
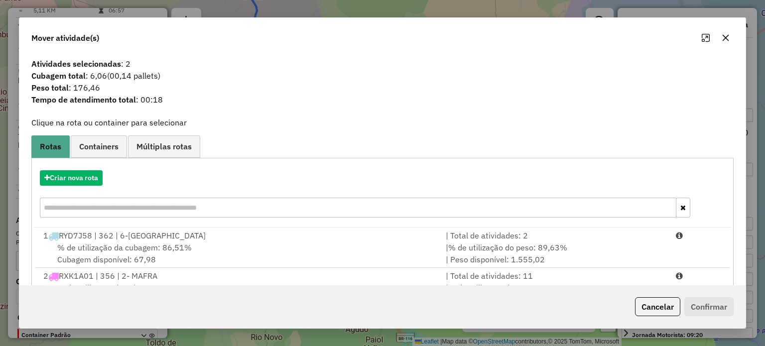
click at [149, 213] on input "text" at bounding box center [358, 208] width 636 height 20
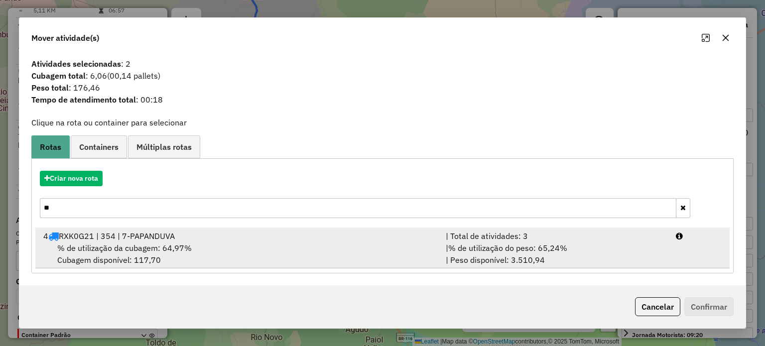
type input "**"
click at [152, 261] on div "% de utilização da cubagem: 64,97% Cubagem disponível: 117,70" at bounding box center [238, 254] width 403 height 24
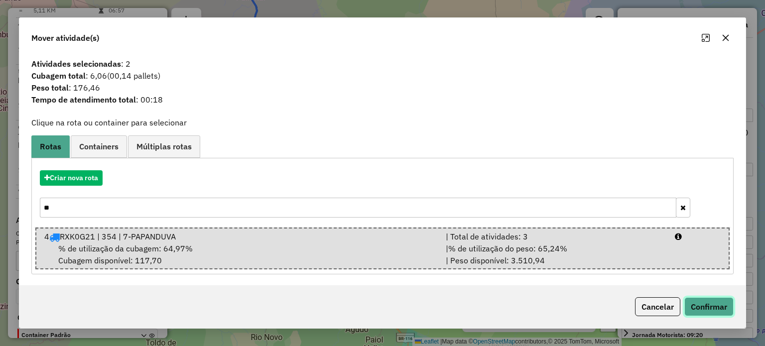
click at [718, 310] on button "Confirmar" at bounding box center [709, 306] width 49 height 19
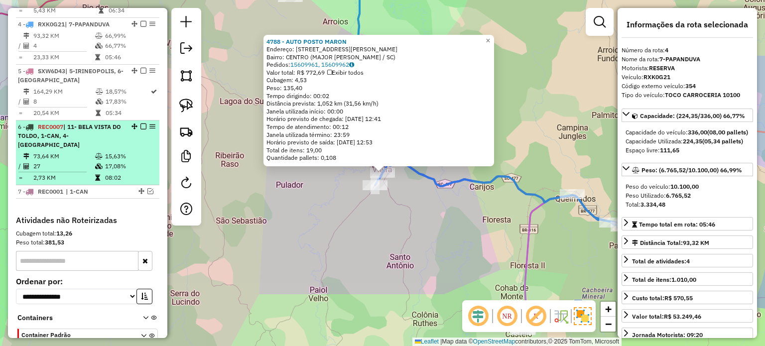
scroll to position [515, 0]
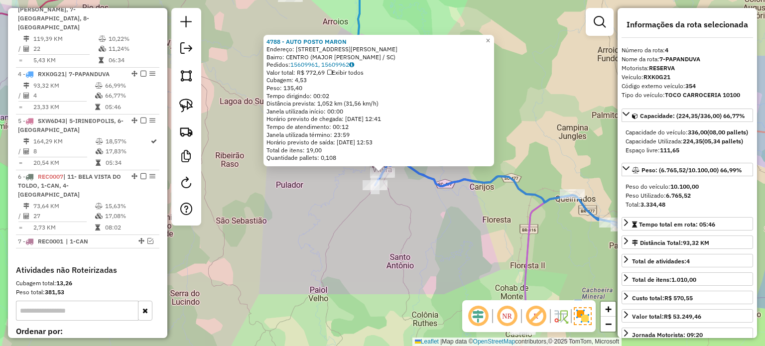
drag, startPoint x: 450, startPoint y: 227, endPoint x: 462, endPoint y: 244, distance: 21.1
click at [450, 227] on div "4788 - AUTO POSTO MARON Endereço: R [PERSON_NAME] 191 Bairro: CENTRO (MAJOR VIE…" at bounding box center [382, 173] width 765 height 346
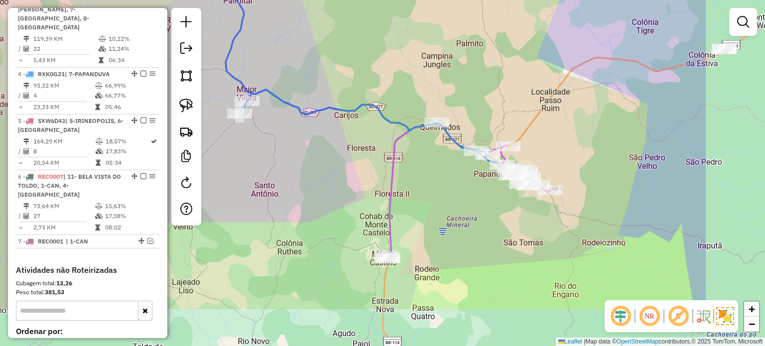
drag, startPoint x: 406, startPoint y: 198, endPoint x: 339, endPoint y: 161, distance: 76.0
click at [340, 166] on div "Janela de atendimento Grade de atendimento Capacidade Transportadoras Veículos …" at bounding box center [382, 173] width 765 height 346
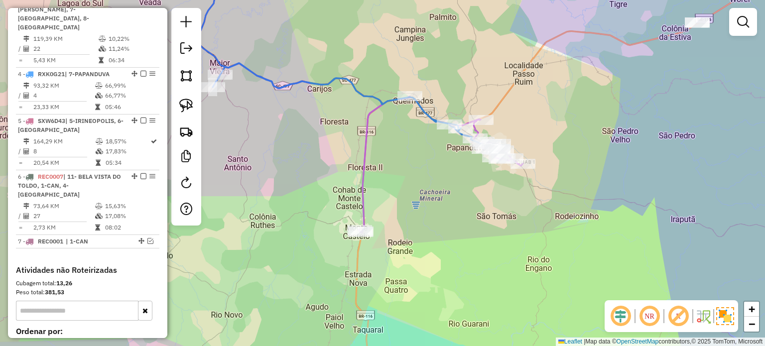
drag, startPoint x: 464, startPoint y: 213, endPoint x: 466, endPoint y: 199, distance: 14.0
click at [465, 201] on div "Janela de atendimento Grade de atendimento Capacidade Transportadoras Veículos …" at bounding box center [382, 173] width 765 height 346
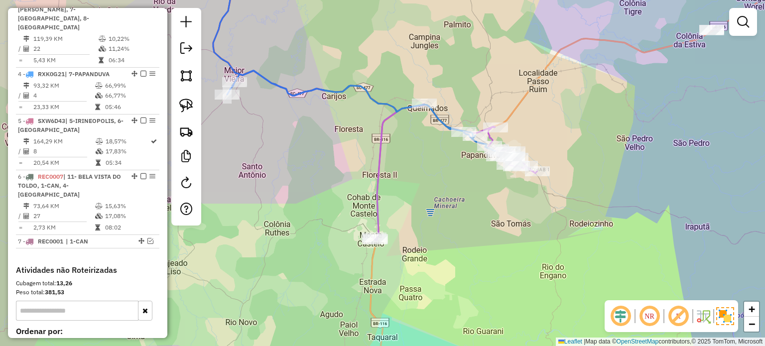
drag, startPoint x: 403, startPoint y: 173, endPoint x: 445, endPoint y: 203, distance: 51.8
click at [445, 203] on div "Janela de atendimento Grade de atendimento Capacidade Transportadoras Veículos …" at bounding box center [382, 173] width 765 height 346
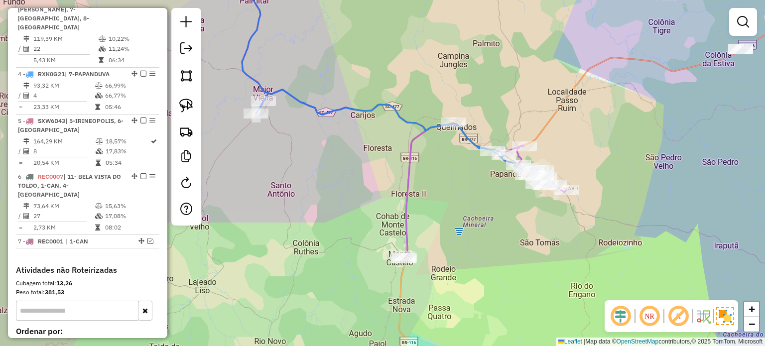
drag, startPoint x: 454, startPoint y: 222, endPoint x: 443, endPoint y: 198, distance: 26.5
click at [443, 198] on div "Janela de atendimento Grade de atendimento Capacidade Transportadoras Veículos …" at bounding box center [382, 173] width 765 height 346
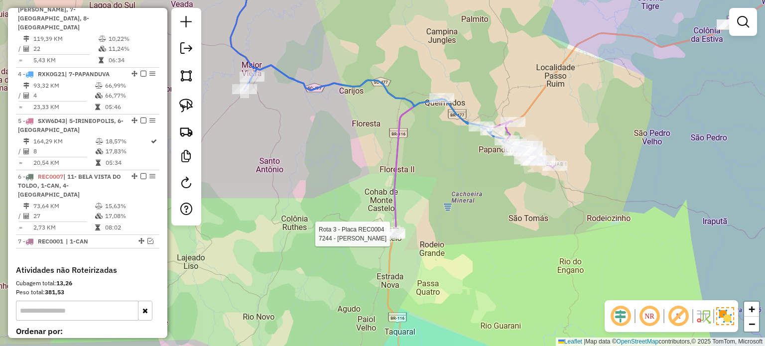
select select "*********"
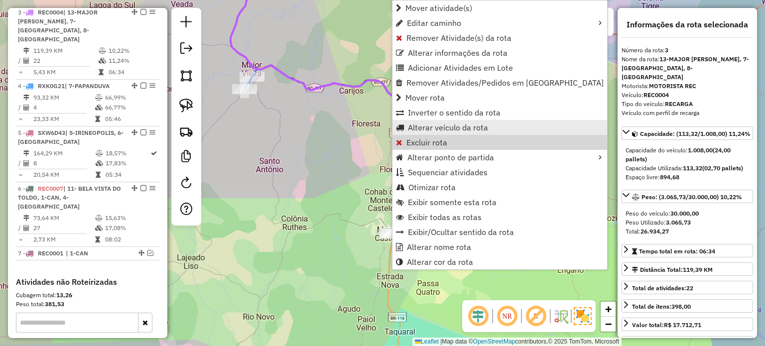
scroll to position [500, 0]
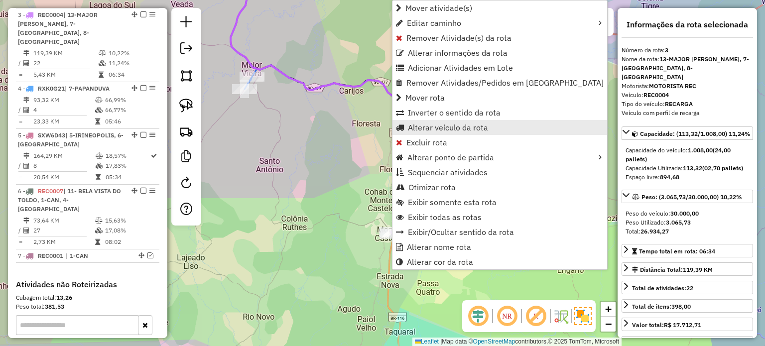
click at [417, 126] on span "Alterar veículo da rota" at bounding box center [448, 128] width 80 height 8
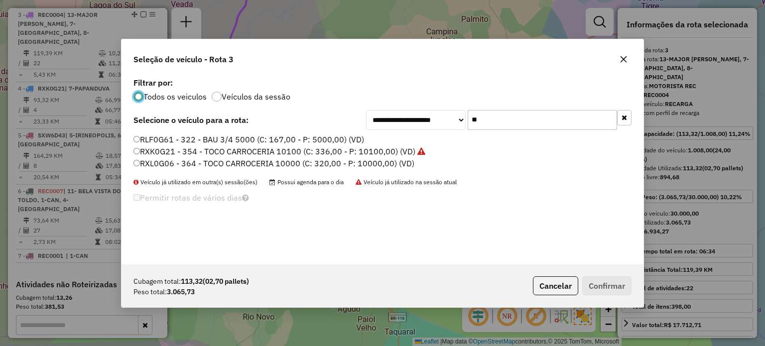
scroll to position [5, 3]
drag, startPoint x: 498, startPoint y: 124, endPoint x: 438, endPoint y: 127, distance: 60.4
click at [438, 127] on div "**********" at bounding box center [499, 120] width 266 height 20
type input "*"
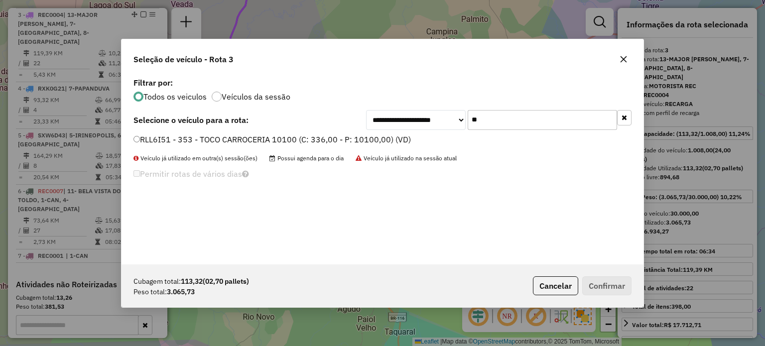
type input "**"
drag, startPoint x: 252, startPoint y: 138, endPoint x: 335, endPoint y: 171, distance: 89.2
click at [252, 138] on label "RLL6I51 - 353 - TOCO CARROCERIA 10100 (C: 336,00 - P: 10100,00) (VD)" at bounding box center [273, 140] width 278 height 12
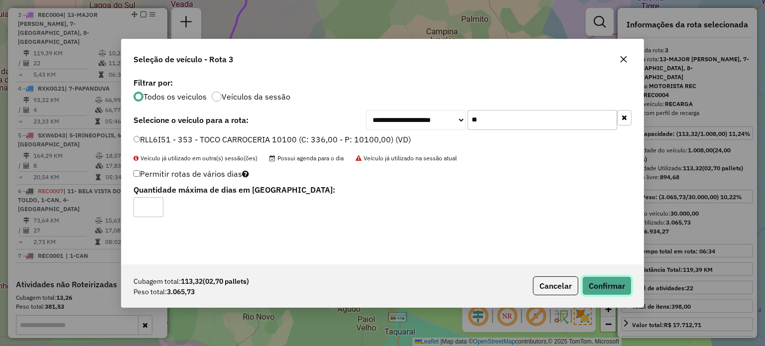
drag, startPoint x: 607, startPoint y: 283, endPoint x: 630, endPoint y: 250, distance: 40.5
click at [608, 283] on button "Confirmar" at bounding box center [606, 286] width 49 height 19
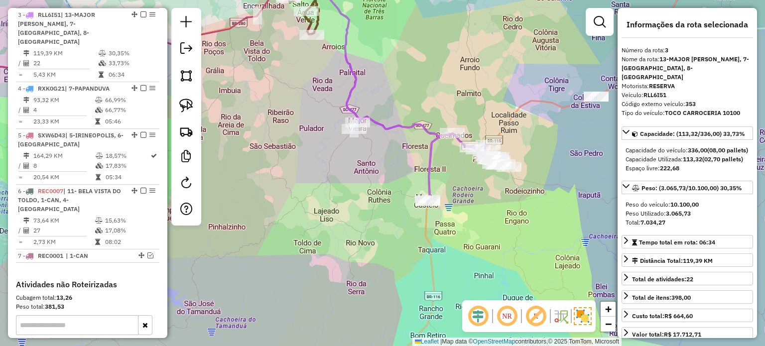
drag, startPoint x: 533, startPoint y: 224, endPoint x: 467, endPoint y: 239, distance: 67.0
click at [449, 275] on div "Rota 3 - Placa RLL6I51 6437 - MERCEARIA DO VANDE Janela de atendimento Grade de…" at bounding box center [382, 173] width 765 height 346
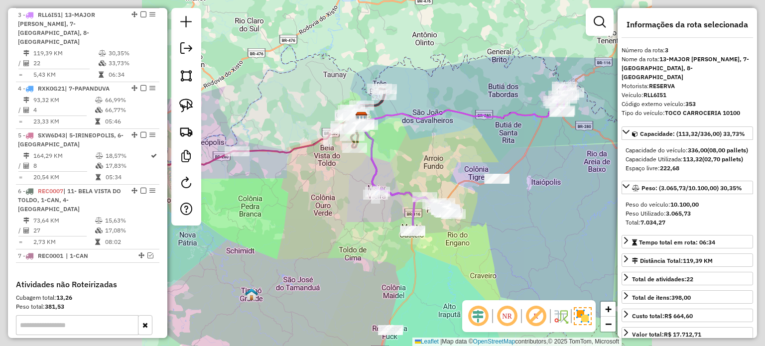
drag, startPoint x: 507, startPoint y: 215, endPoint x: 519, endPoint y: 245, distance: 32.5
click at [519, 245] on div "Janela de atendimento Grade de atendimento Capacidade Transportadoras Veículos …" at bounding box center [382, 173] width 765 height 346
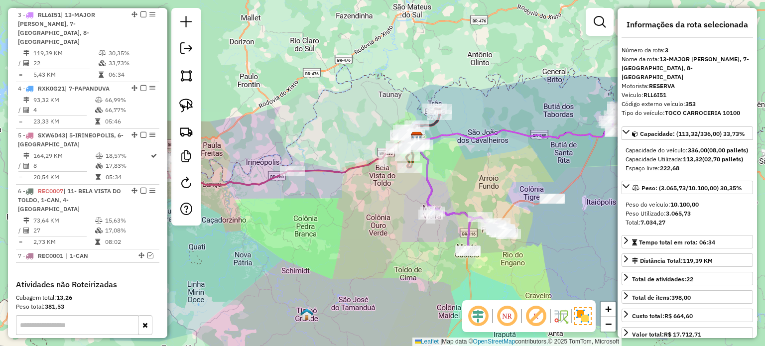
drag, startPoint x: 460, startPoint y: 177, endPoint x: 501, endPoint y: 165, distance: 42.0
click at [500, 165] on div "Janela de atendimento Grade de atendimento Capacidade Transportadoras Veículos …" at bounding box center [382, 173] width 765 height 346
drag, startPoint x: 500, startPoint y: 170, endPoint x: 457, endPoint y: 190, distance: 46.8
click at [457, 190] on div "Janela de atendimento Grade de atendimento Capacidade Transportadoras Veículos …" at bounding box center [382, 173] width 765 height 346
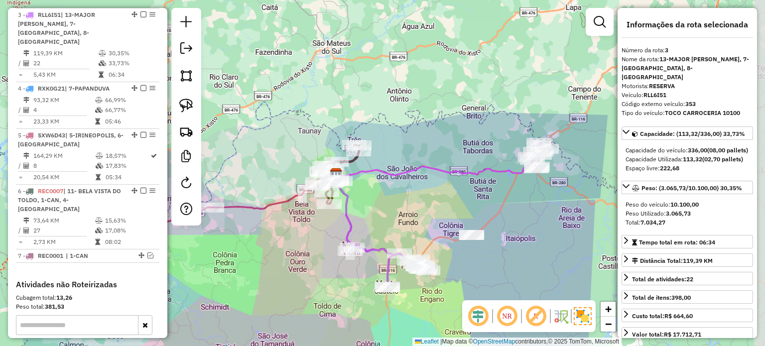
drag, startPoint x: 457, startPoint y: 184, endPoint x: 447, endPoint y: 189, distance: 11.1
click at [450, 188] on div "Janela de atendimento Grade de atendimento Capacidade Transportadoras Veículos …" at bounding box center [382, 173] width 765 height 346
drag, startPoint x: 429, startPoint y: 190, endPoint x: 471, endPoint y: 191, distance: 41.4
click at [470, 191] on div "Janela de atendimento Grade de atendimento Capacidade Transportadoras Veículos …" at bounding box center [382, 173] width 765 height 346
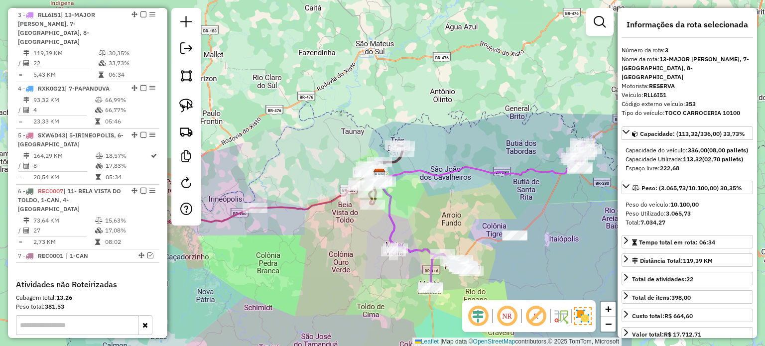
click at [488, 196] on div "Janela de atendimento Grade de atendimento Capacidade Transportadoras Veículos …" at bounding box center [382, 173] width 765 height 346
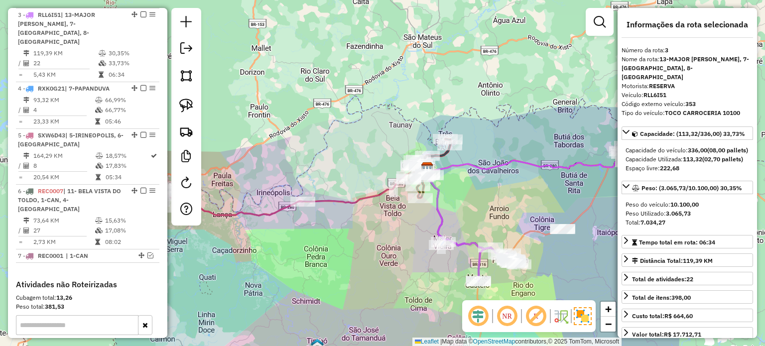
click at [403, 213] on div "Rota 6 - Placa REC0007 7695 - QUIOSQUE DRANKA Janela de atendimento Grade de at…" at bounding box center [382, 173] width 765 height 346
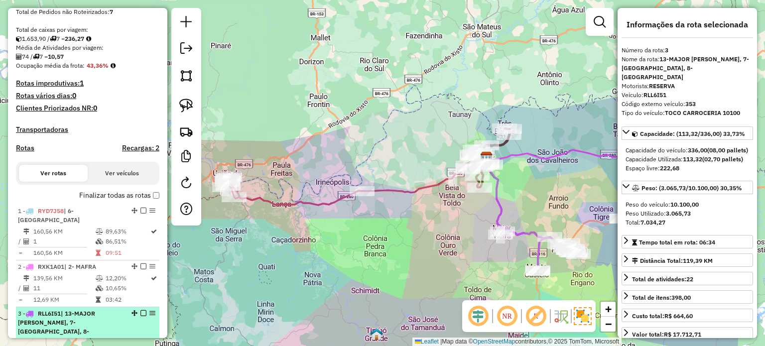
scroll to position [251, 0]
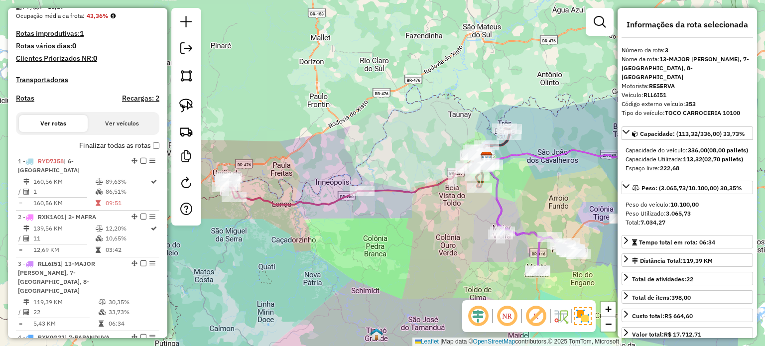
click at [333, 237] on div "Janela de atendimento Grade de atendimento Capacidade Transportadoras Veículos …" at bounding box center [382, 173] width 765 height 346
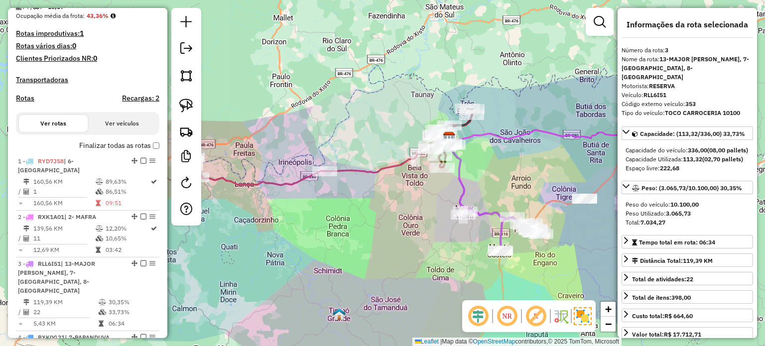
drag, startPoint x: 403, startPoint y: 258, endPoint x: 361, endPoint y: 260, distance: 41.4
click at [361, 260] on div "Janela de atendimento Grade de atendimento Capacidade Transportadoras Veículos …" at bounding box center [382, 173] width 765 height 346
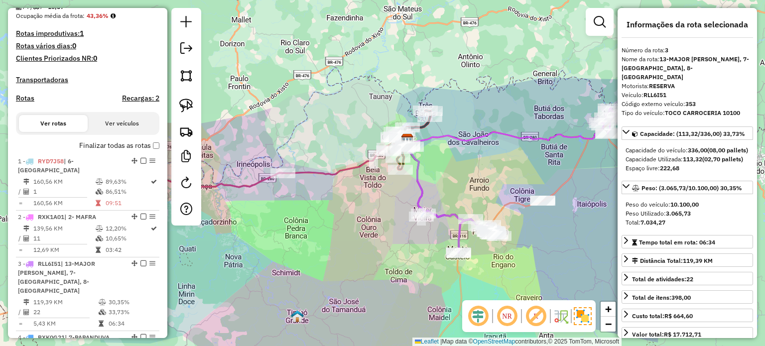
click at [412, 180] on icon at bounding box center [434, 196] width 59 height 113
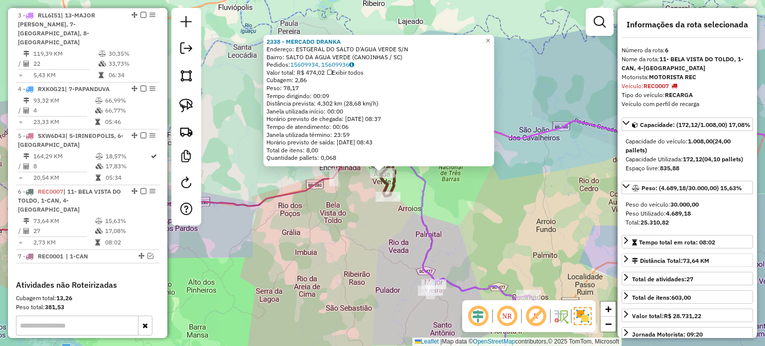
scroll to position [602, 0]
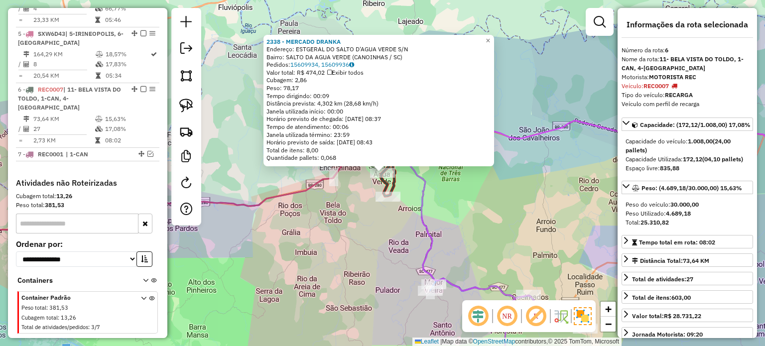
click at [405, 211] on div "2338 - MERCADO DRANKA Endereço: ESTGERAL DO SALTO D'AGUA VERDE S/N Bairro: [GEO…" at bounding box center [382, 173] width 765 height 346
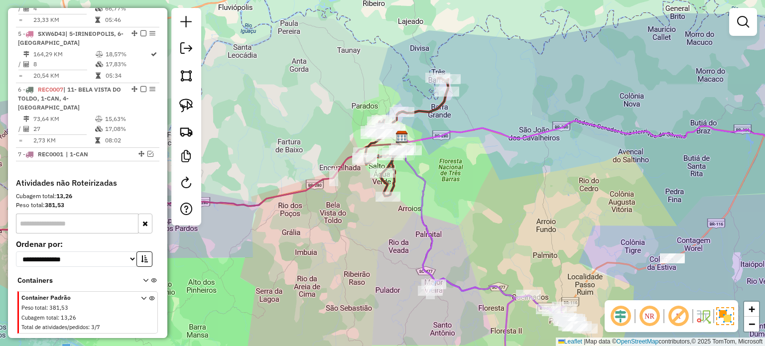
drag, startPoint x: 441, startPoint y: 187, endPoint x: 440, endPoint y: 199, distance: 12.0
click at [440, 199] on div "Janela de atendimento Grade de atendimento Capacidade Transportadoras Veículos …" at bounding box center [382, 173] width 765 height 346
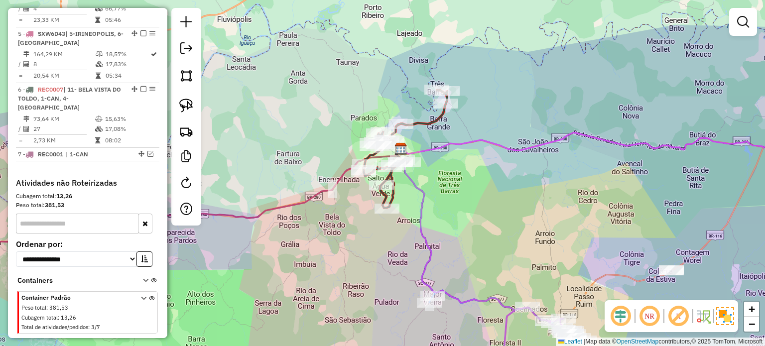
click at [437, 205] on div "Janela de atendimento Grade de atendimento Capacidade Transportadoras Veículos …" at bounding box center [382, 173] width 765 height 346
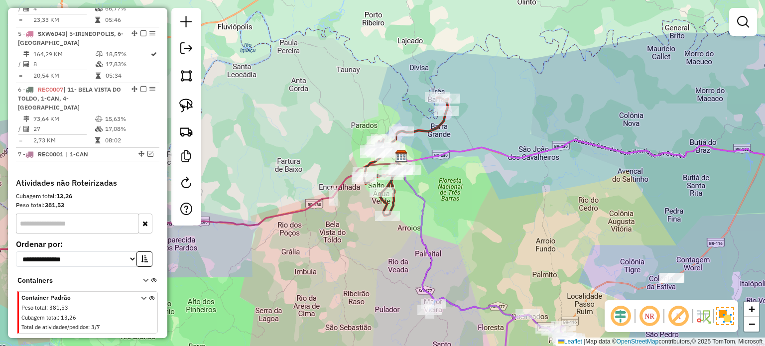
click at [423, 210] on icon at bounding box center [456, 268] width 118 height 225
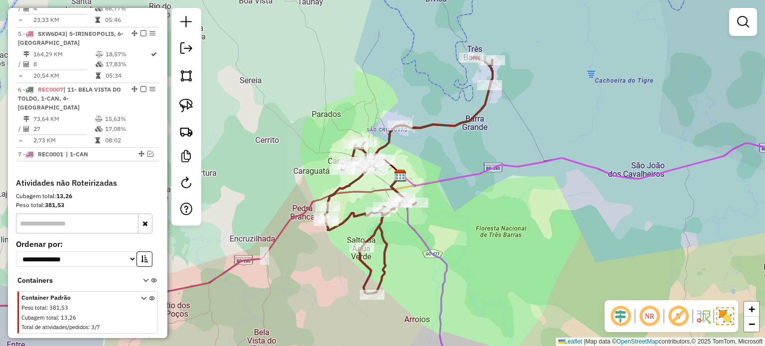
drag, startPoint x: 471, startPoint y: 187, endPoint x: 470, endPoint y: 193, distance: 5.6
click at [470, 193] on div "Janela de atendimento Grade de atendimento Capacidade Transportadoras Veículos …" at bounding box center [382, 173] width 765 height 346
drag, startPoint x: 474, startPoint y: 201, endPoint x: 472, endPoint y: 195, distance: 5.7
click at [472, 199] on div "Janela de atendimento Grade de atendimento Capacidade Transportadoras Veículos …" at bounding box center [382, 173] width 765 height 346
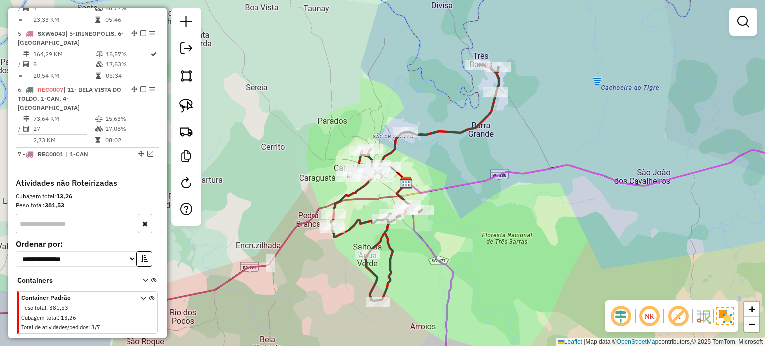
drag, startPoint x: 477, startPoint y: 195, endPoint x: 483, endPoint y: 202, distance: 9.6
click at [483, 202] on div "Janela de atendimento Grade de atendimento Capacidade Transportadoras Veículos …" at bounding box center [382, 173] width 765 height 346
click at [447, 187] on icon at bounding box center [625, 172] width 434 height 43
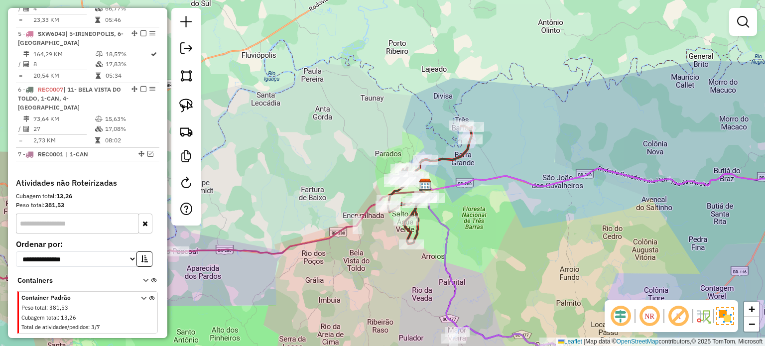
drag, startPoint x: 443, startPoint y: 209, endPoint x: 438, endPoint y: 208, distance: 5.1
click at [438, 208] on div "Janela de atendimento Grade de atendimento Capacidade Transportadoras Veículos …" at bounding box center [382, 173] width 765 height 346
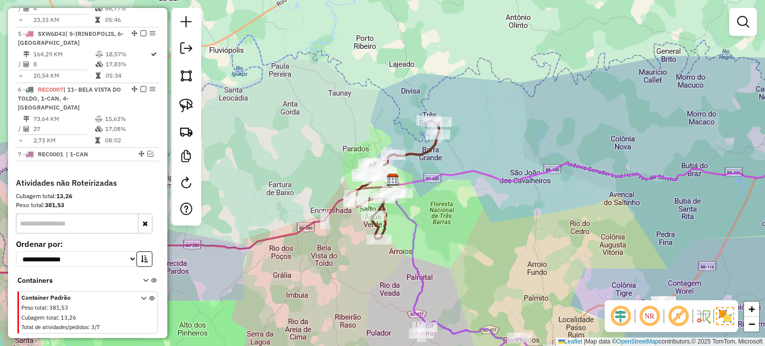
drag, startPoint x: 448, startPoint y: 204, endPoint x: 441, endPoint y: 206, distance: 7.4
click at [441, 206] on div "Janela de atendimento Grade de atendimento Capacidade Transportadoras Veículos …" at bounding box center [382, 173] width 765 height 346
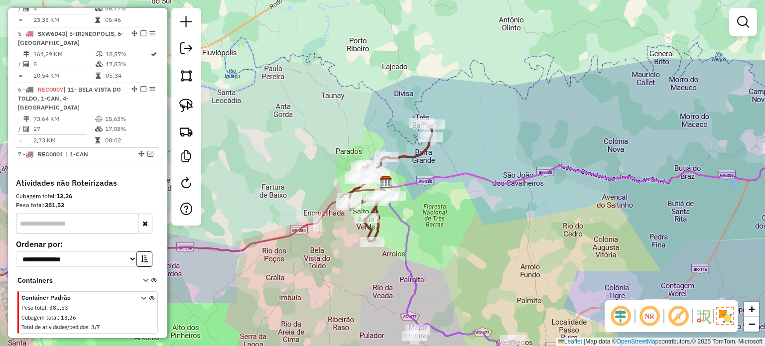
drag, startPoint x: 439, startPoint y: 217, endPoint x: 451, endPoint y: 211, distance: 13.8
click at [451, 211] on div "Janela de atendimento Grade de atendimento Capacidade Transportadoras Veículos …" at bounding box center [382, 173] width 765 height 346
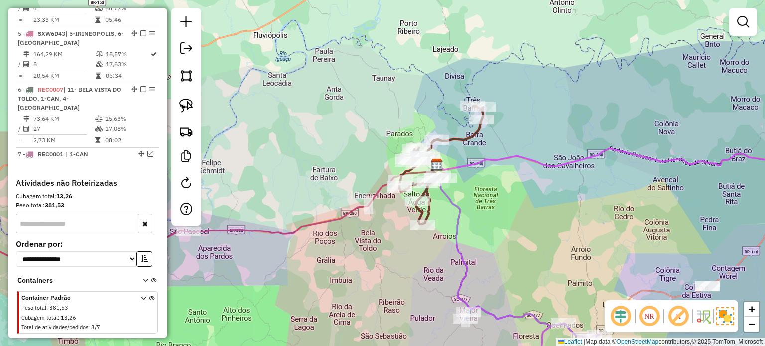
drag, startPoint x: 498, startPoint y: 235, endPoint x: 546, endPoint y: 223, distance: 49.7
click at [557, 220] on div "Janela de atendimento Grade de atendimento Capacidade Transportadoras Veículos …" at bounding box center [382, 173] width 765 height 346
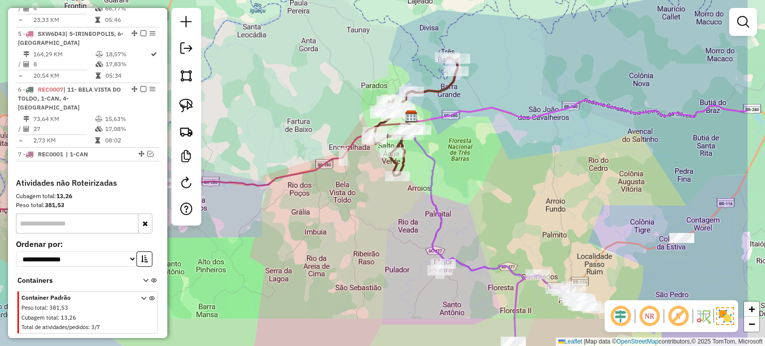
drag, startPoint x: 575, startPoint y: 255, endPoint x: 438, endPoint y: 209, distance: 144.0
click at [426, 192] on div "Janela de atendimento Grade de atendimento Capacidade Transportadoras Veículos …" at bounding box center [382, 173] width 765 height 346
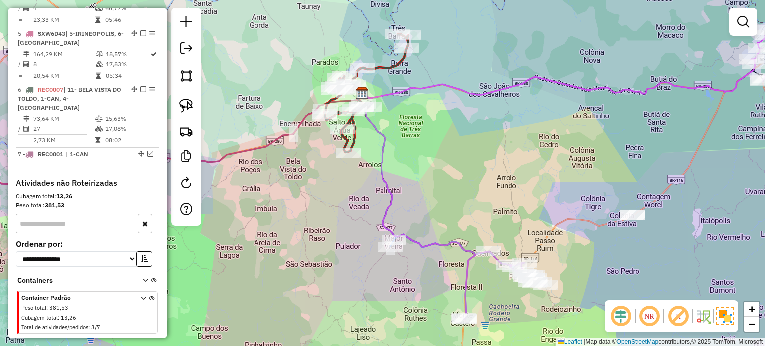
click at [442, 207] on div "Janela de atendimento Grade de atendimento Capacidade Transportadoras Veículos …" at bounding box center [382, 173] width 765 height 346
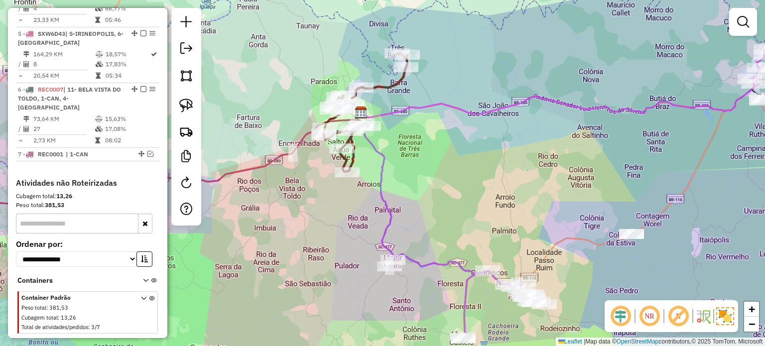
drag, startPoint x: 421, startPoint y: 200, endPoint x: 404, endPoint y: 210, distance: 20.3
click at [421, 211] on div "Janela de atendimento Grade de atendimento Capacidade Transportadoras Veículos …" at bounding box center [382, 173] width 765 height 346
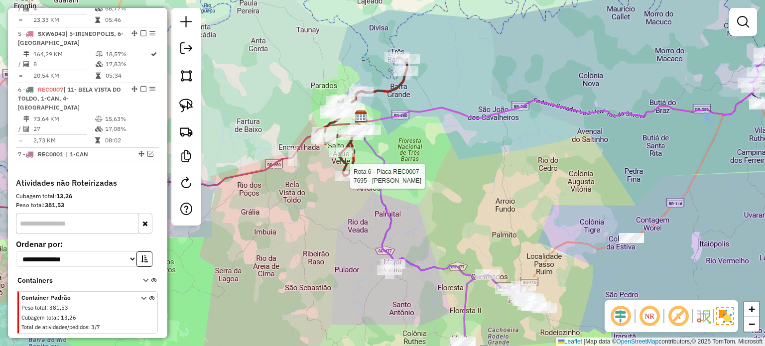
select select "*********"
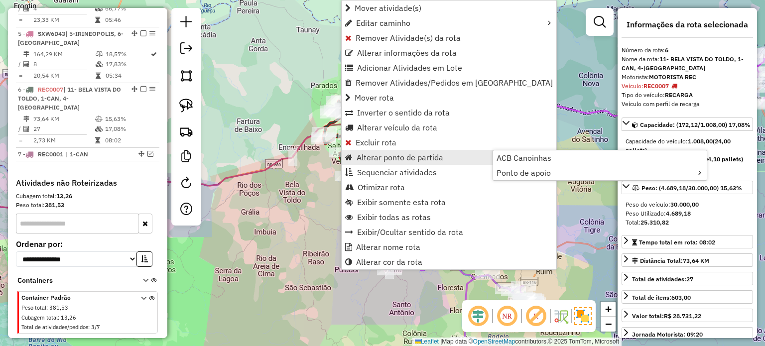
click at [291, 178] on div "Janela de atendimento Grade de atendimento Capacidade Transportadoras Veículos …" at bounding box center [382, 173] width 765 height 346
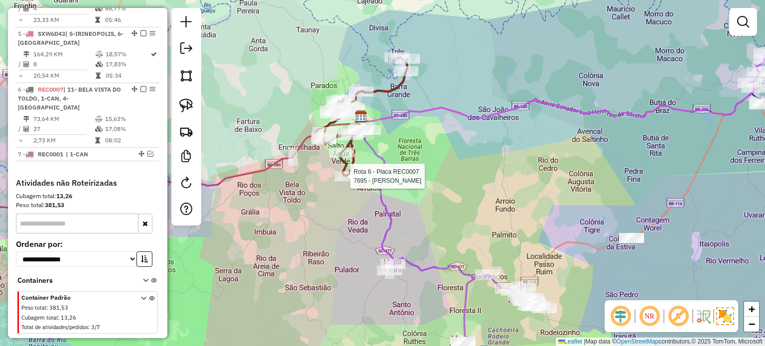
select select "*********"
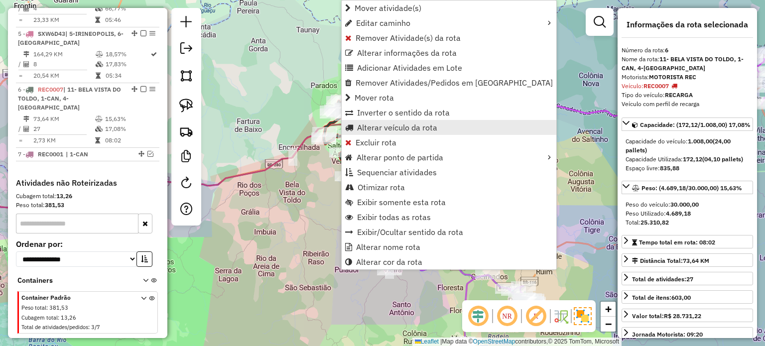
click at [371, 128] on span "Alterar veículo da rota" at bounding box center [397, 128] width 80 height 8
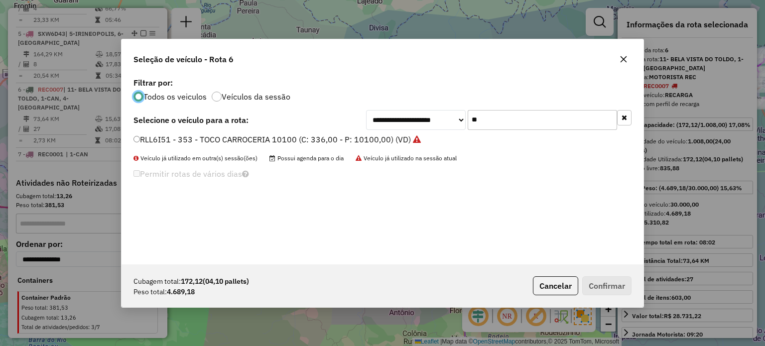
scroll to position [5, 3]
click at [464, 127] on div "**********" at bounding box center [499, 120] width 266 height 20
type input "**"
click at [224, 139] on label "RXK3J01 - 355 - TOCO CARROCERIA 10100 (C: 336,00 - P: 10100,00) (VD)" at bounding box center [274, 140] width 280 height 12
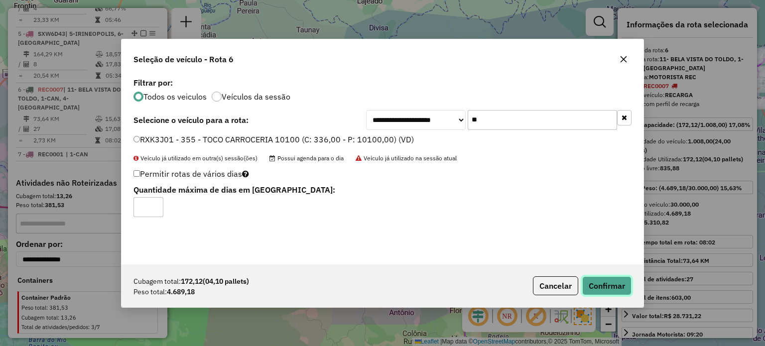
click at [606, 284] on button "Confirmar" at bounding box center [606, 286] width 49 height 19
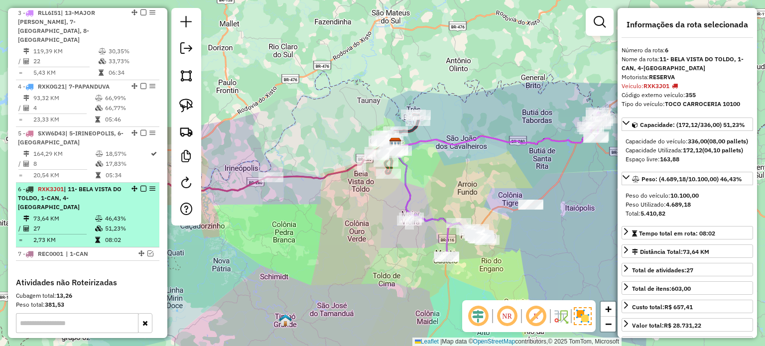
scroll to position [552, 0]
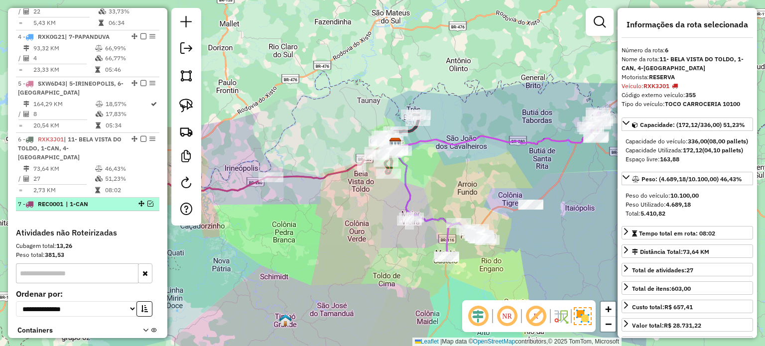
click at [147, 201] on em at bounding box center [150, 204] width 6 height 6
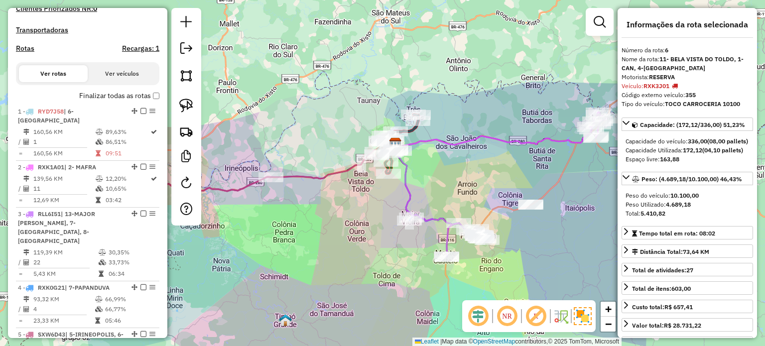
scroll to position [253, 0]
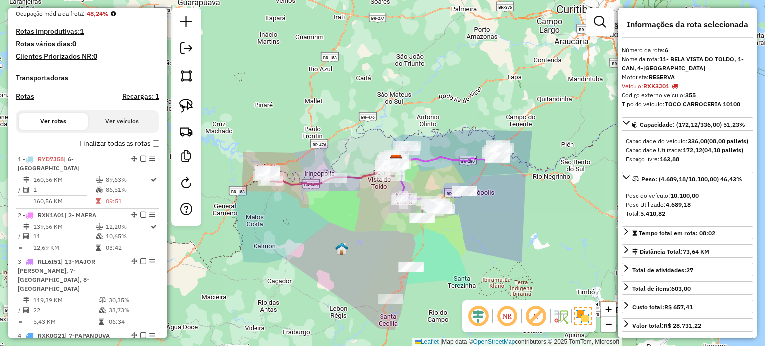
drag, startPoint x: 459, startPoint y: 227, endPoint x: 454, endPoint y: 215, distance: 12.5
click at [454, 218] on div "Janela de atendimento Grade de atendimento Capacidade Transportadoras Veículos …" at bounding box center [382, 173] width 765 height 346
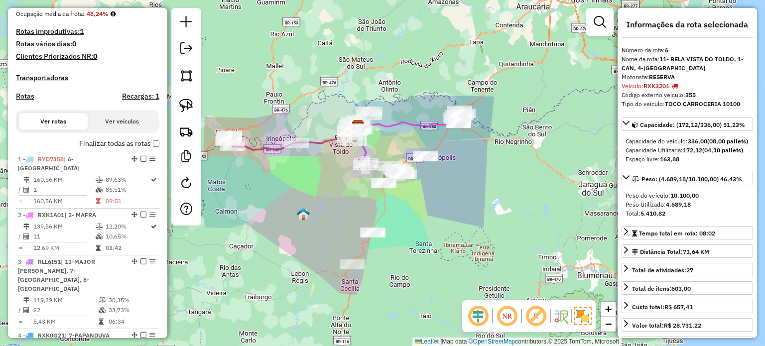
drag, startPoint x: 430, startPoint y: 255, endPoint x: 432, endPoint y: 222, distance: 33.4
click at [432, 231] on div "Janela de atendimento Grade de atendimento Capacidade Transportadoras Veículos …" at bounding box center [382, 173] width 765 height 346
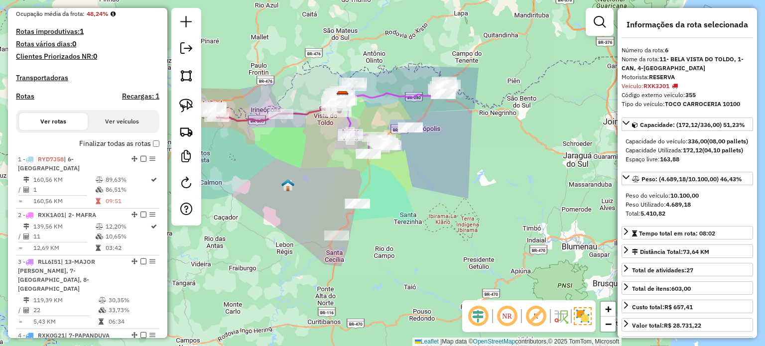
drag, startPoint x: 434, startPoint y: 215, endPoint x: 426, endPoint y: 208, distance: 9.9
click at [426, 208] on div "Janela de atendimento Grade de atendimento Capacidade Transportadoras Veículos …" at bounding box center [382, 173] width 765 height 346
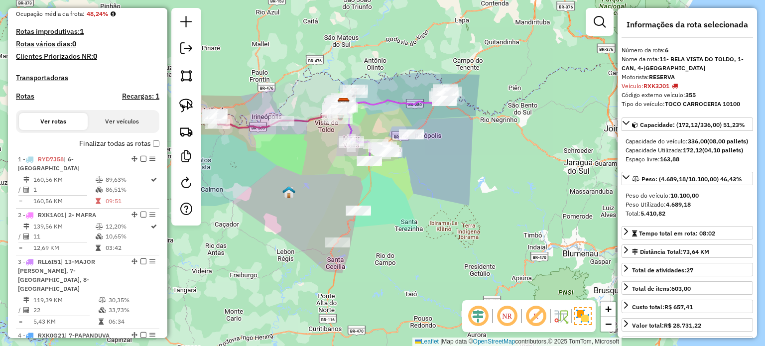
drag, startPoint x: 416, startPoint y: 187, endPoint x: 426, endPoint y: 207, distance: 22.1
click at [426, 207] on div "Janela de atendimento Grade de atendimento Capacidade Transportadoras Veículos …" at bounding box center [382, 173] width 765 height 346
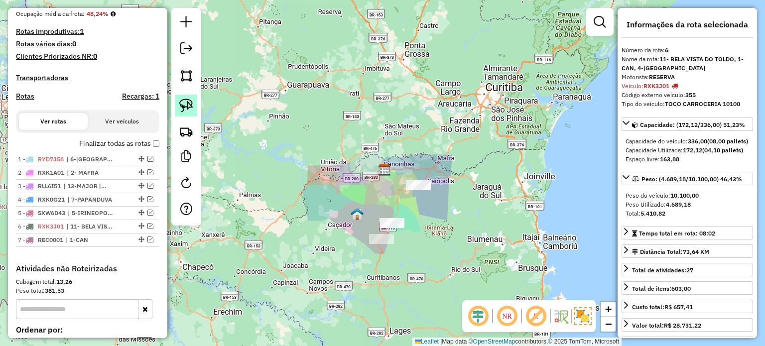
click at [185, 107] on img at bounding box center [186, 106] width 14 height 14
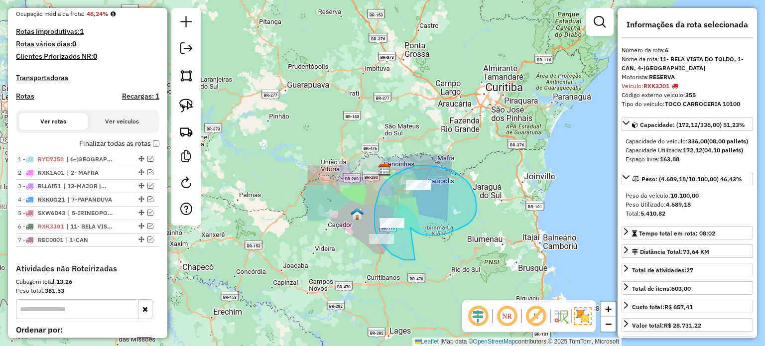
drag, startPoint x: 416, startPoint y: 232, endPoint x: 415, endPoint y: 260, distance: 28.4
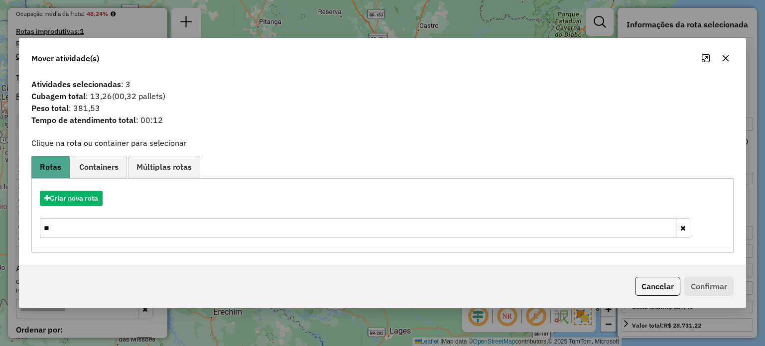
click at [725, 62] on icon "button" at bounding box center [726, 58] width 8 height 8
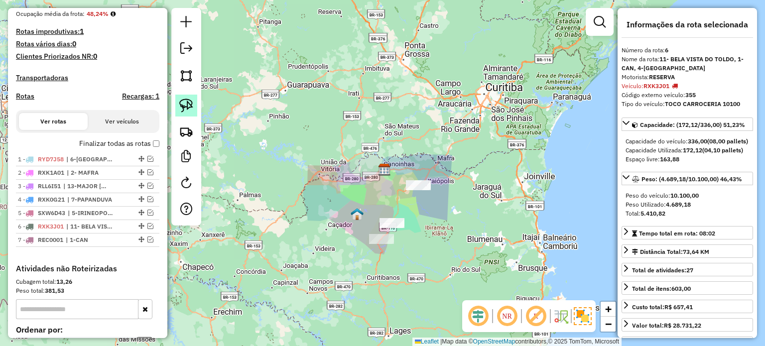
click at [189, 103] on img at bounding box center [186, 106] width 14 height 14
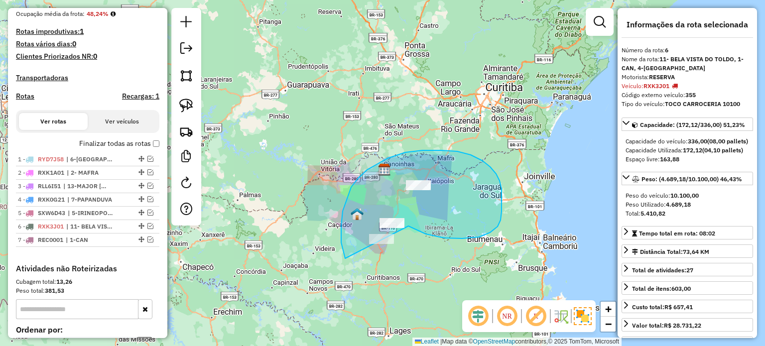
drag, startPoint x: 462, startPoint y: 239, endPoint x: 463, endPoint y: 259, distance: 20.0
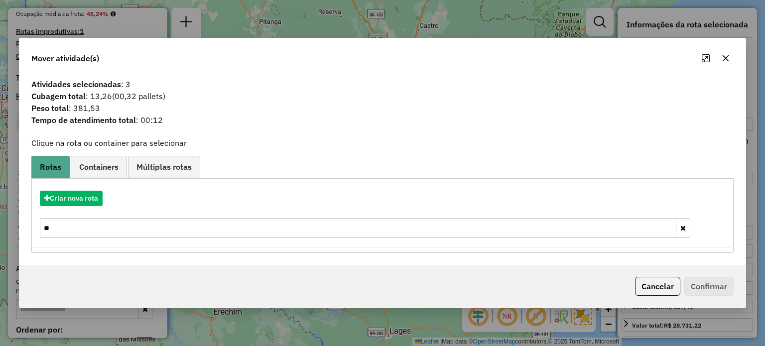
click at [725, 57] on icon "button" at bounding box center [726, 58] width 8 height 8
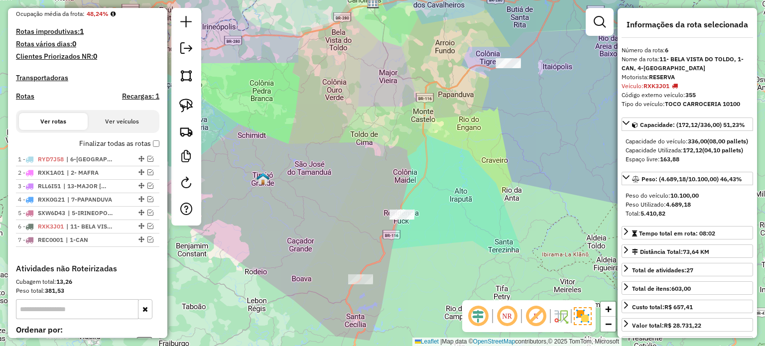
drag, startPoint x: 468, startPoint y: 195, endPoint x: 481, endPoint y: 171, distance: 27.0
click at [468, 195] on div "Janela de atendimento Grade de atendimento Capacidade Transportadoras Veículos …" at bounding box center [382, 173] width 765 height 346
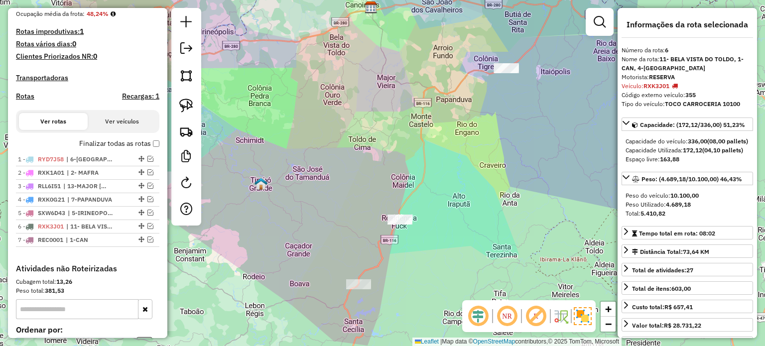
drag, startPoint x: 489, startPoint y: 141, endPoint x: 481, endPoint y: 156, distance: 17.6
click at [482, 155] on div "Janela de atendimento Grade de atendimento Capacidade Transportadoras Veículos …" at bounding box center [382, 173] width 765 height 346
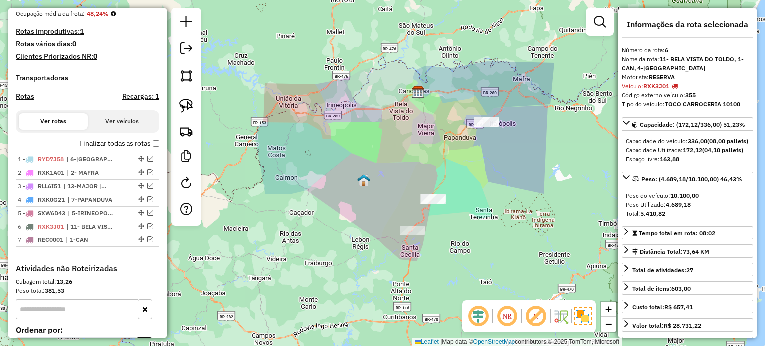
click at [427, 159] on div "Janela de atendimento Grade de atendimento Capacidade Transportadoras Veículos …" at bounding box center [382, 173] width 765 height 346
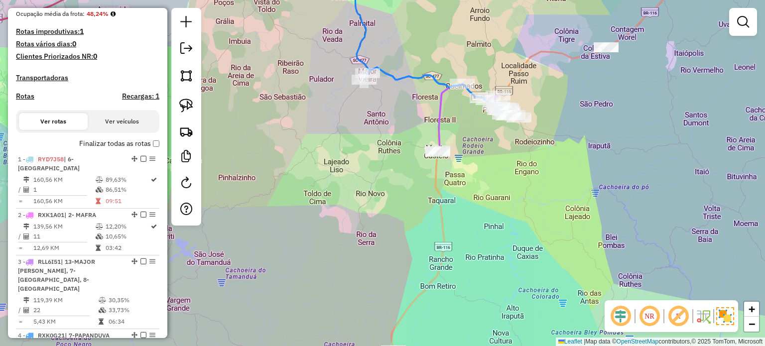
drag, startPoint x: 506, startPoint y: 185, endPoint x: 496, endPoint y: 184, distance: 9.5
click at [498, 185] on div "Janela de atendimento Grade de atendimento Capacidade Transportadoras Veículos …" at bounding box center [382, 173] width 765 height 346
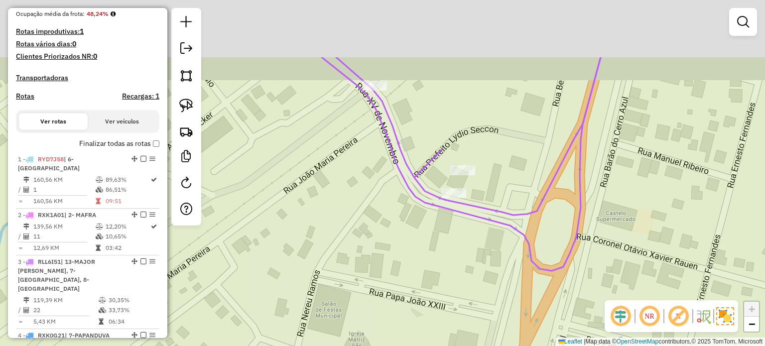
drag, startPoint x: 482, startPoint y: 155, endPoint x: 486, endPoint y: 208, distance: 52.9
click at [486, 208] on icon at bounding box center [525, 136] width 152 height 158
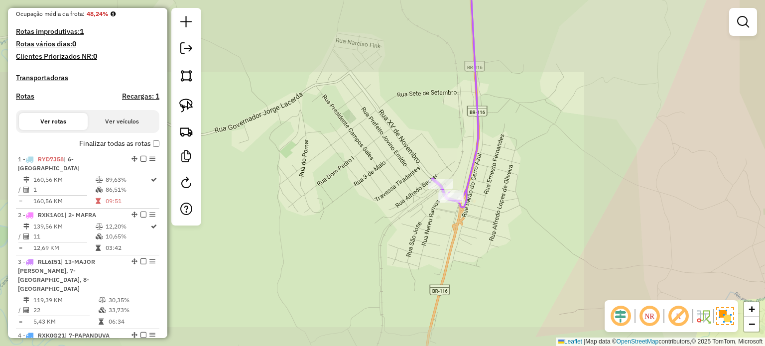
drag, startPoint x: 490, startPoint y: 249, endPoint x: 487, endPoint y: 196, distance: 52.9
click at [487, 209] on div "Janela de atendimento Grade de atendimento Capacidade Transportadoras Veículos …" at bounding box center [382, 173] width 765 height 346
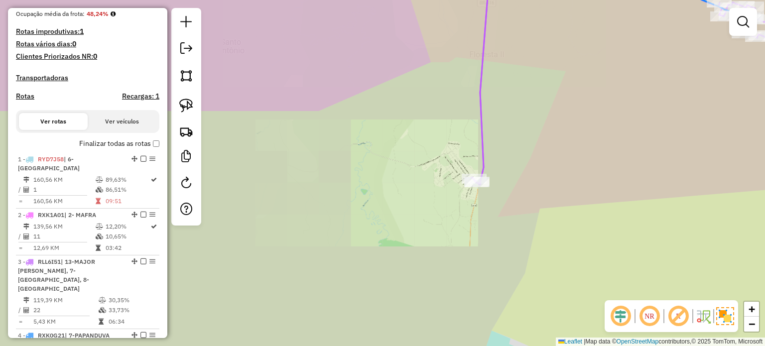
drag, startPoint x: 490, startPoint y: 236, endPoint x: 484, endPoint y: 170, distance: 65.5
click at [484, 186] on div "Janela de atendimento Grade de atendimento Capacidade Transportadoras Veículos …" at bounding box center [382, 173] width 765 height 346
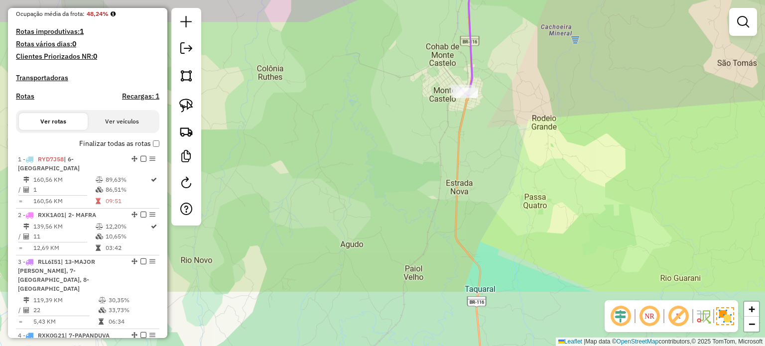
drag, startPoint x: 497, startPoint y: 234, endPoint x: 482, endPoint y: 147, distance: 88.5
click at [483, 161] on div "Janela de atendimento Grade de atendimento Capacidade Transportadoras Veículos …" at bounding box center [382, 173] width 765 height 346
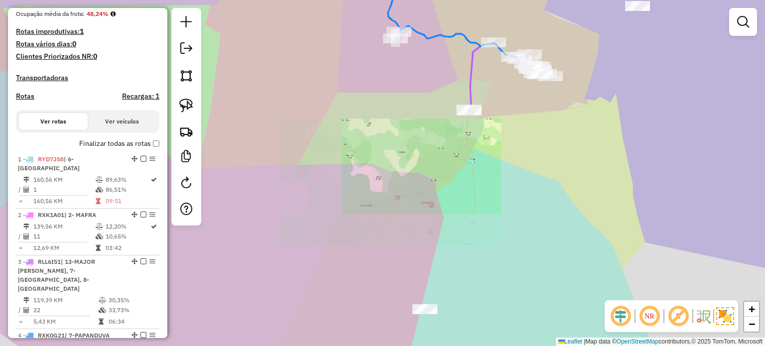
click at [463, 166] on div "Janela de atendimento Grade de atendimento Capacidade Transportadoras Veículos …" at bounding box center [382, 173] width 765 height 346
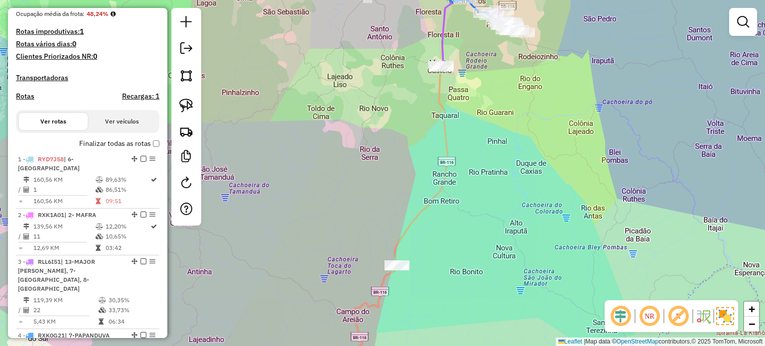
drag, startPoint x: 466, startPoint y: 225, endPoint x: 467, endPoint y: 171, distance: 53.8
click at [466, 176] on div "Janela de atendimento Grade de atendimento Capacidade Transportadoras Veículos …" at bounding box center [382, 173] width 765 height 346
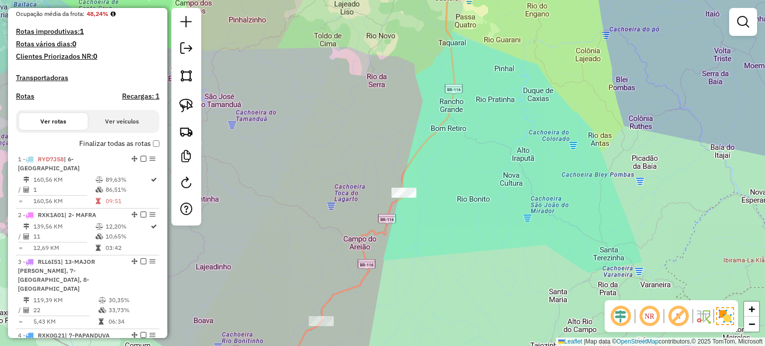
drag, startPoint x: 468, startPoint y: 233, endPoint x: 474, endPoint y: 224, distance: 10.8
click at [474, 224] on div "Janela de atendimento Grade de atendimento Capacidade Transportadoras Veículos …" at bounding box center [382, 173] width 765 height 346
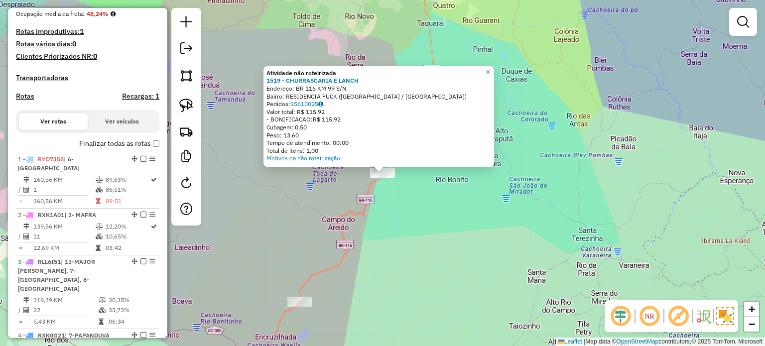
click at [411, 220] on div "Atividade não roteirizada 1519 - CHURRASCARIA E LANCH Endereço: BR 116 KM 99 S/…" at bounding box center [382, 173] width 765 height 346
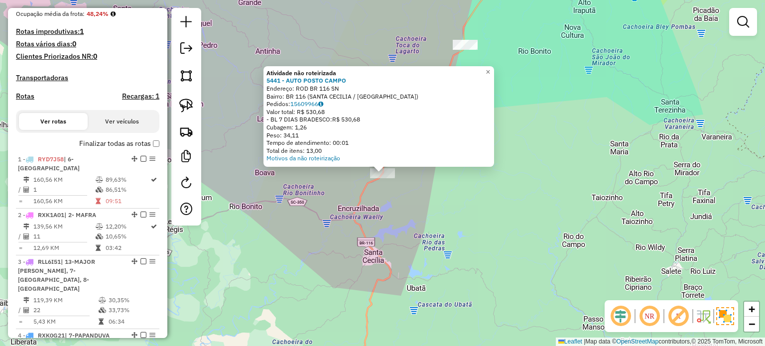
click at [440, 222] on div "Atividade não roteirizada 5441 - AUTO POSTO CAMPO Endereço: ROD BR 116 SN Bairr…" at bounding box center [382, 173] width 765 height 346
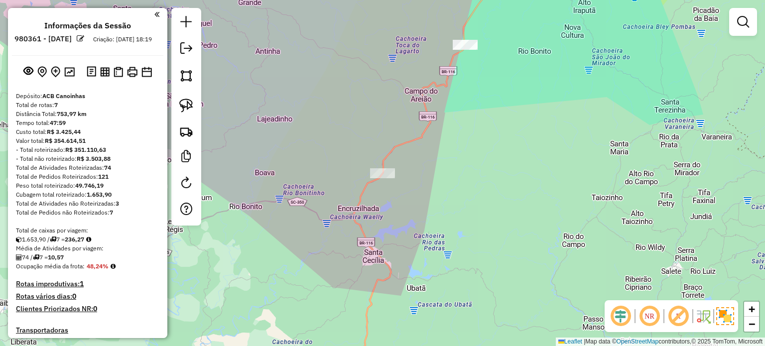
scroll to position [0, 0]
click at [69, 77] on img at bounding box center [69, 72] width 10 height 9
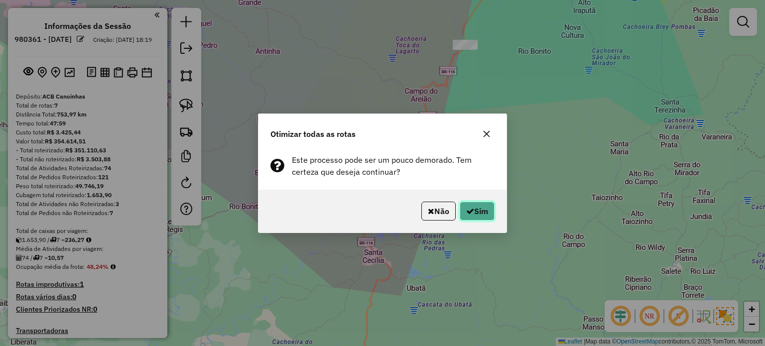
click at [484, 208] on button "Sim" at bounding box center [477, 211] width 35 height 19
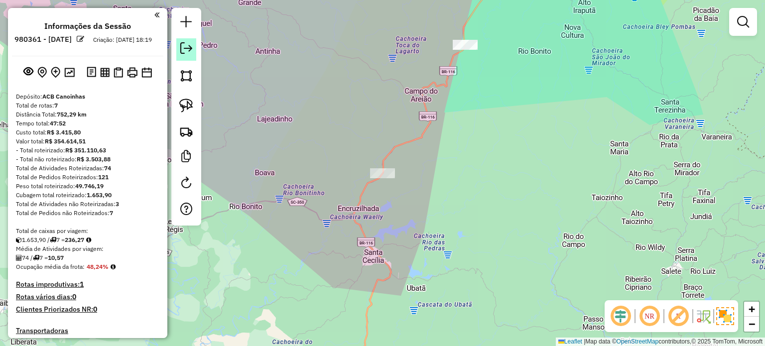
click at [185, 49] on em at bounding box center [186, 48] width 12 height 12
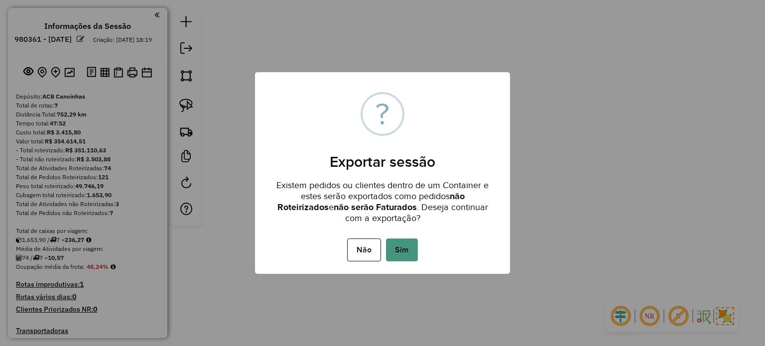
click at [408, 244] on button "Sim" at bounding box center [402, 250] width 32 height 23
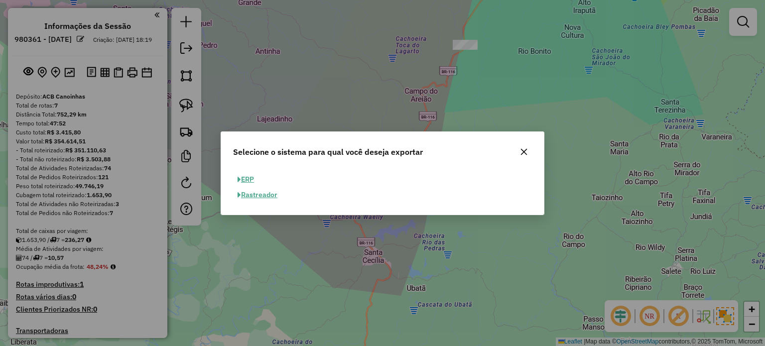
click at [249, 175] on button "ERP" at bounding box center [245, 179] width 25 height 15
select select "**"
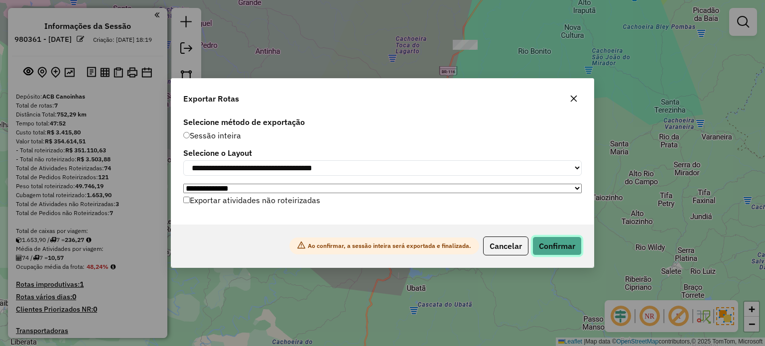
click at [551, 245] on button "Confirmar" at bounding box center [557, 246] width 49 height 19
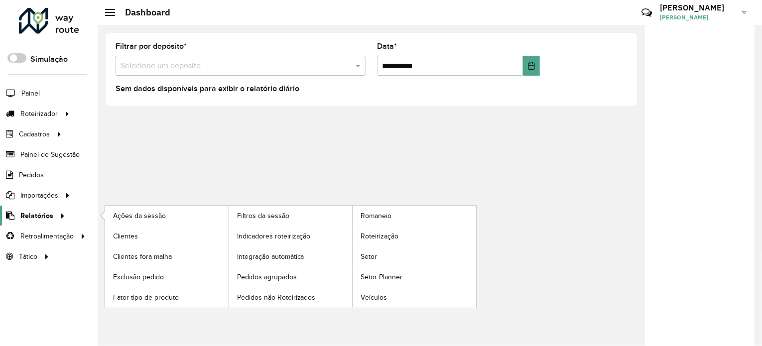
click at [36, 215] on span "Relatórios" at bounding box center [36, 216] width 33 height 10
click at [397, 233] on span "Roteirização" at bounding box center [381, 236] width 40 height 10
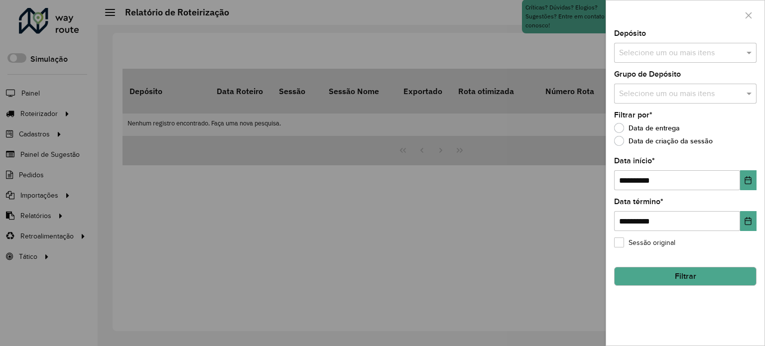
click at [750, 55] on span at bounding box center [750, 53] width 12 height 12
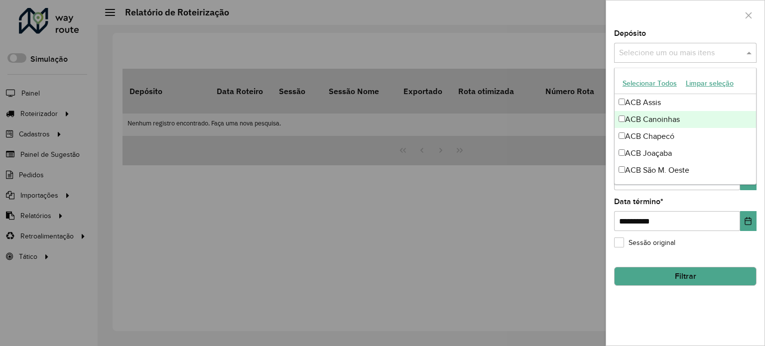
click at [661, 119] on div "ACB Canoinhas" at bounding box center [685, 119] width 141 height 17
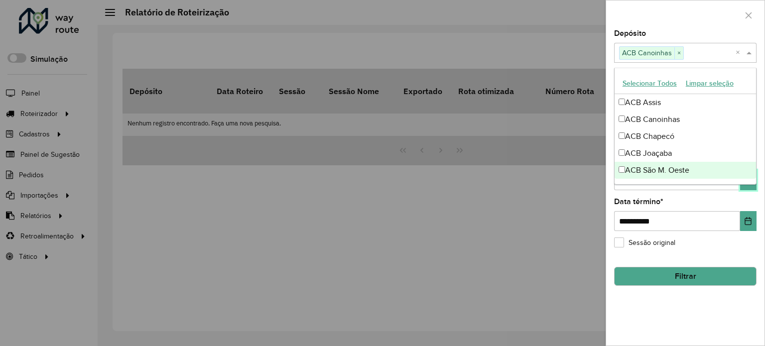
click at [747, 186] on button "Choose Date" at bounding box center [748, 180] width 16 height 20
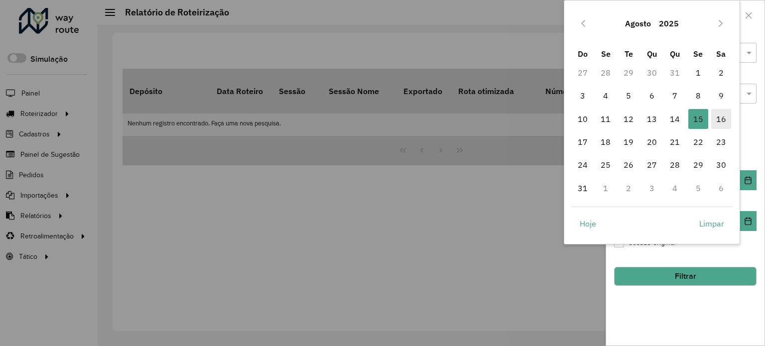
click at [717, 119] on span "16" at bounding box center [721, 119] width 20 height 20
type input "**********"
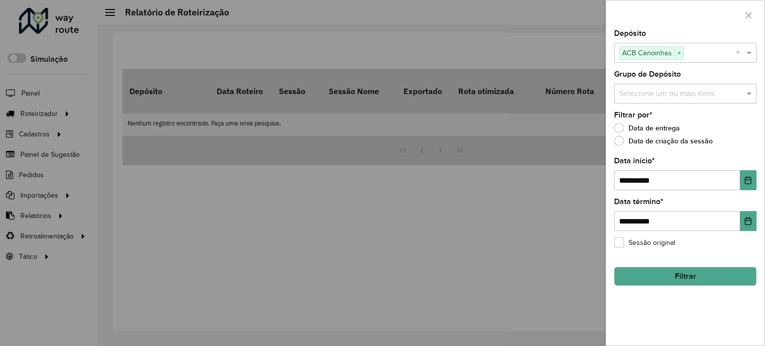
drag, startPoint x: 694, startPoint y: 276, endPoint x: 589, endPoint y: 273, distance: 104.2
click at [694, 276] on button "Filtrar" at bounding box center [685, 276] width 142 height 19
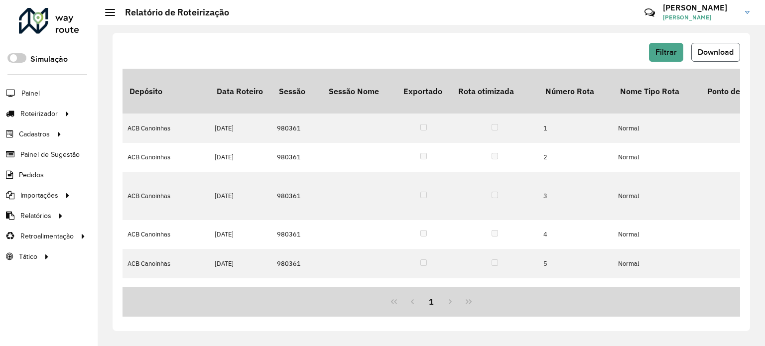
click at [712, 54] on span "Download" at bounding box center [716, 52] width 36 height 8
click at [30, 174] on span "Pedidos" at bounding box center [32, 175] width 26 height 10
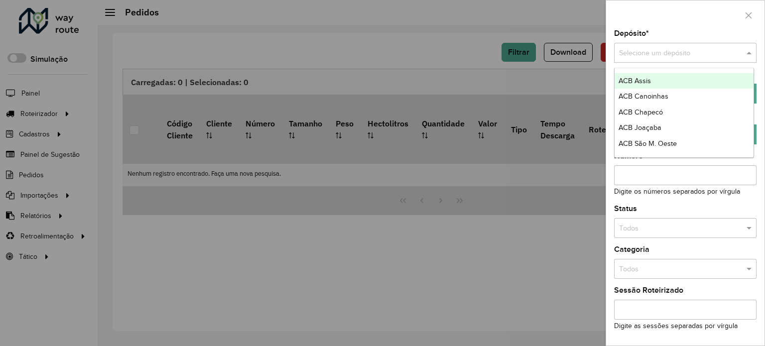
click at [749, 55] on span at bounding box center [750, 53] width 12 height 11
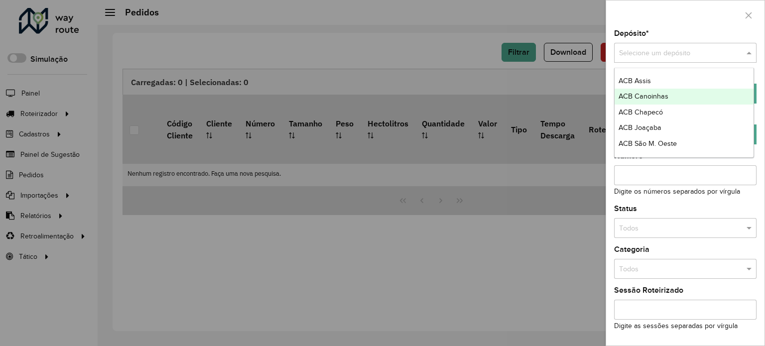
click at [646, 97] on span "ACB Canoinhas" at bounding box center [644, 96] width 50 height 8
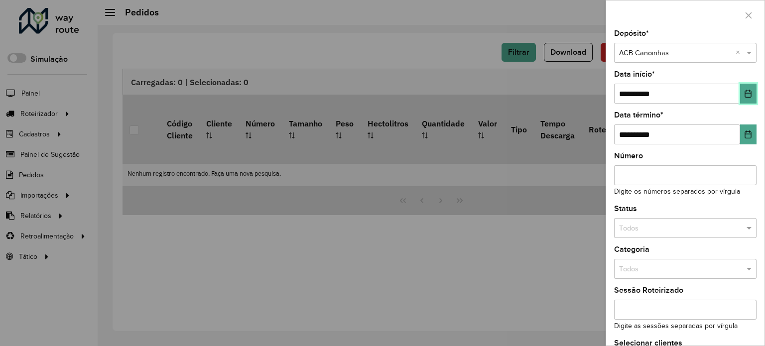
click at [745, 100] on button "Choose Date" at bounding box center [748, 94] width 16 height 20
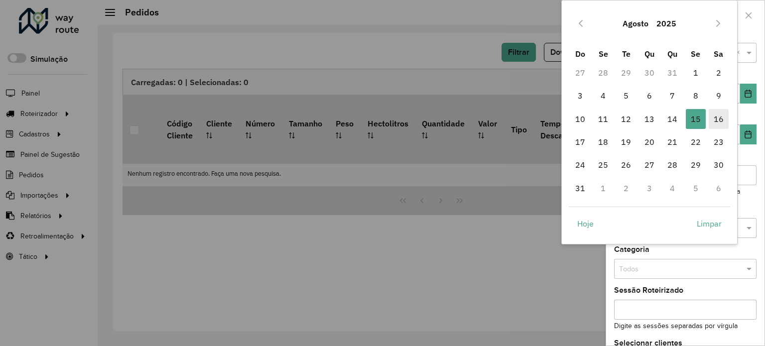
click at [726, 120] on span "16" at bounding box center [719, 119] width 20 height 20
type input "**********"
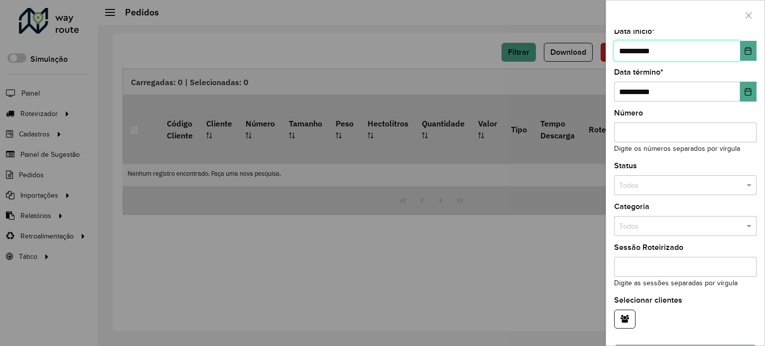
scroll to position [70, 0]
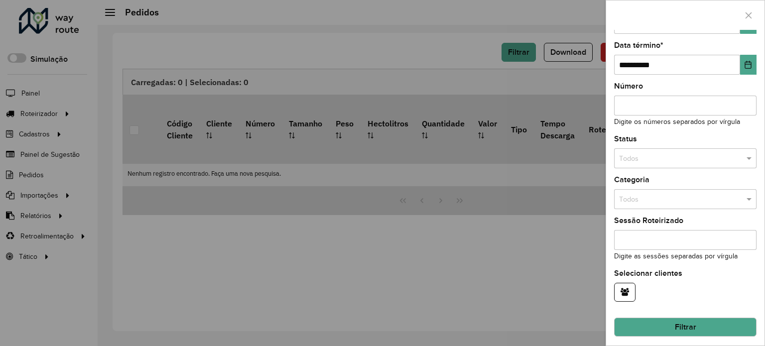
click at [692, 319] on button "Filtrar" at bounding box center [685, 327] width 142 height 19
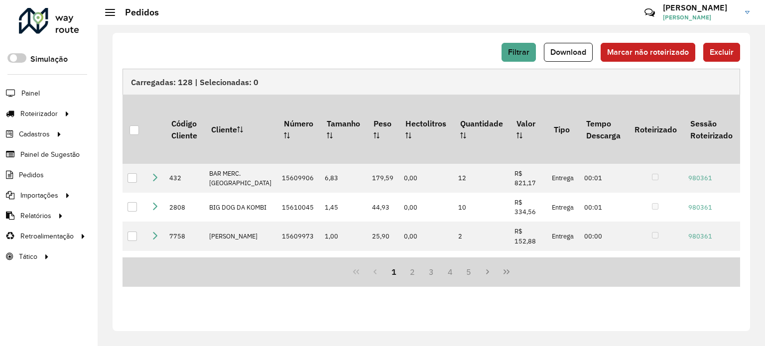
click at [567, 56] on span "Download" at bounding box center [569, 52] width 36 height 8
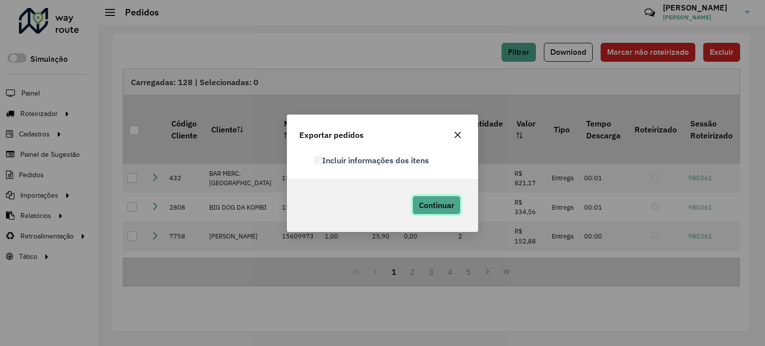
click at [423, 208] on span "Continuar" at bounding box center [436, 205] width 35 height 10
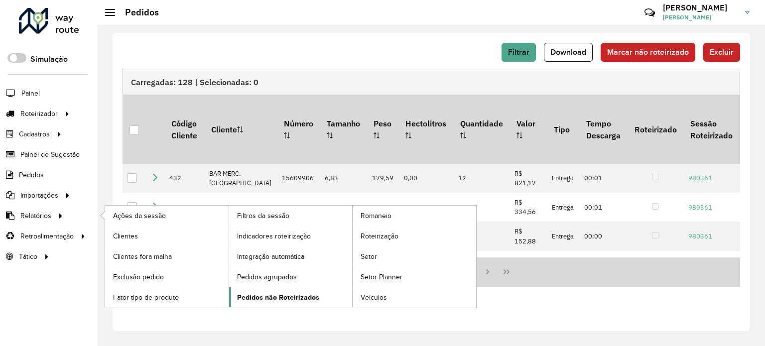
click at [285, 295] on span "Pedidos não Roteirizados" at bounding box center [278, 297] width 82 height 10
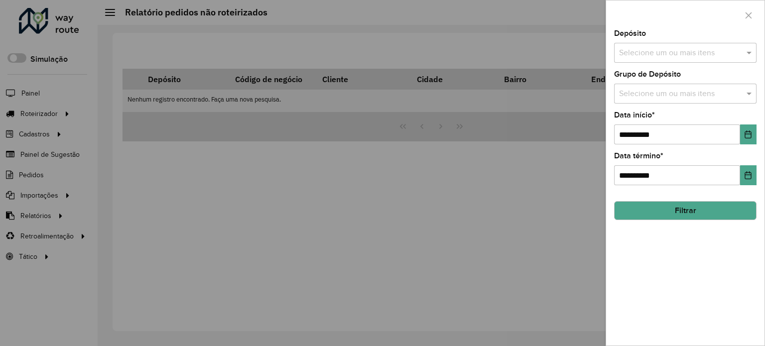
click at [749, 54] on span at bounding box center [750, 53] width 12 height 12
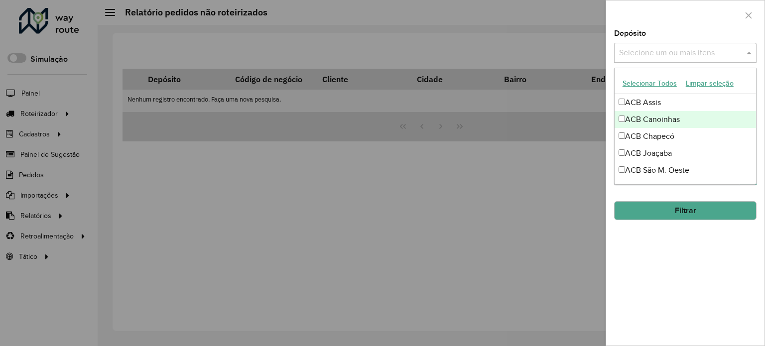
click at [644, 119] on div "ACB Canoinhas" at bounding box center [685, 119] width 141 height 17
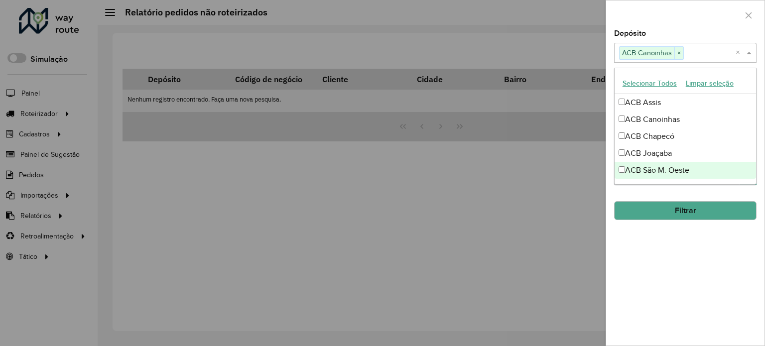
click at [755, 194] on hb-field-button "Filtrar" at bounding box center [685, 206] width 142 height 27
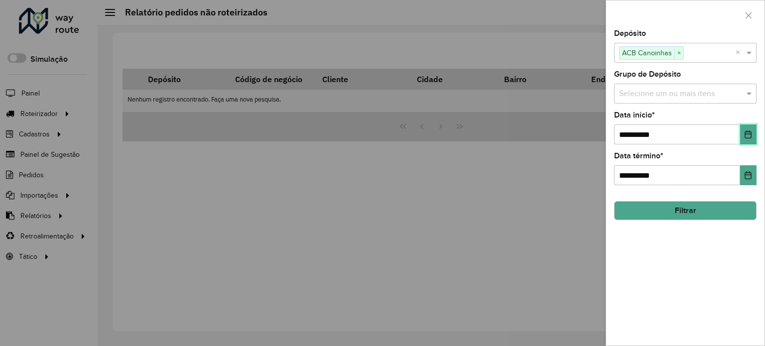
click at [752, 131] on button "Choose Date" at bounding box center [748, 135] width 16 height 20
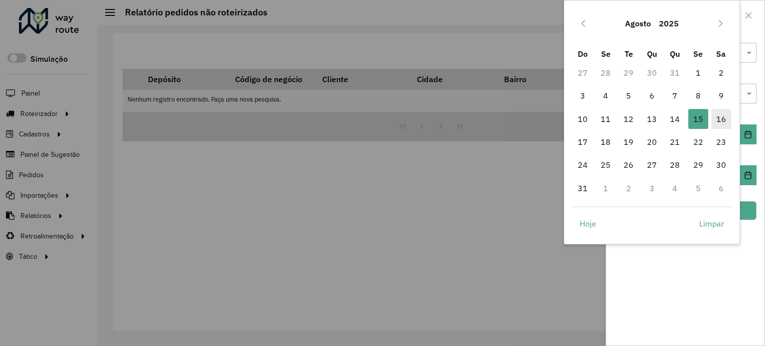
click at [724, 119] on span "16" at bounding box center [721, 119] width 20 height 20
type input "**********"
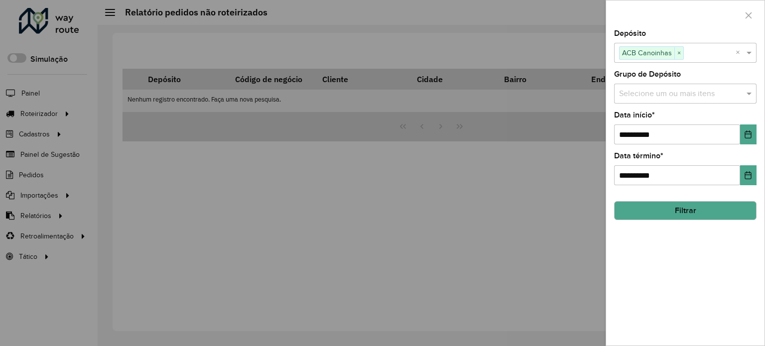
drag, startPoint x: 705, startPoint y: 205, endPoint x: 684, endPoint y: 214, distance: 23.7
click at [701, 208] on button "Filtrar" at bounding box center [685, 210] width 142 height 19
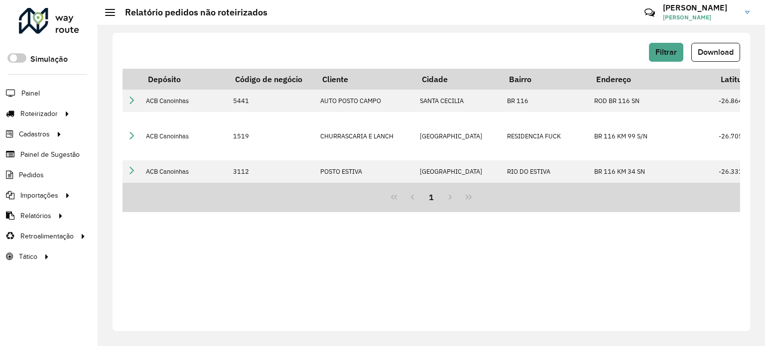
click at [722, 56] on span "Download" at bounding box center [716, 52] width 36 height 8
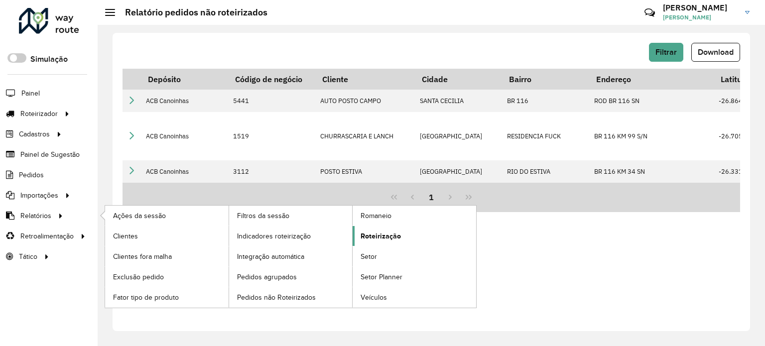
click at [399, 233] on span "Roteirização" at bounding box center [381, 236] width 40 height 10
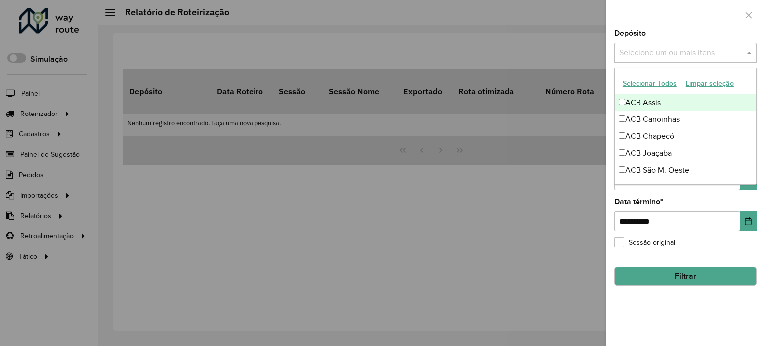
click at [753, 55] on span at bounding box center [750, 53] width 12 height 12
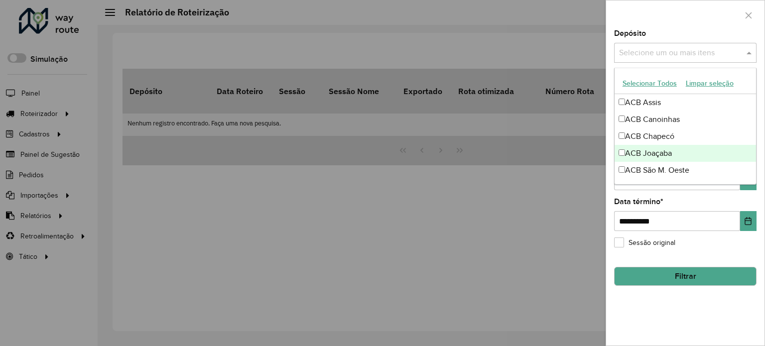
click at [659, 151] on div "ACB Joaçaba" at bounding box center [685, 153] width 141 height 17
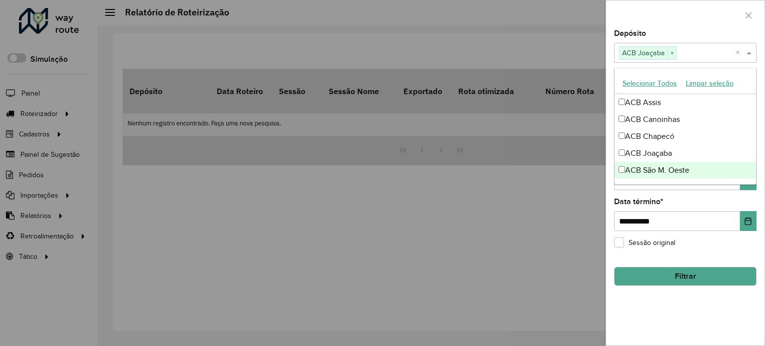
click at [749, 199] on div "**********" at bounding box center [685, 214] width 142 height 33
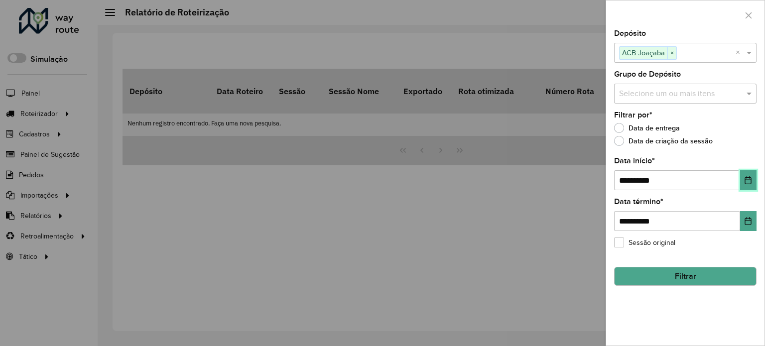
click at [747, 184] on button "Choose Date" at bounding box center [748, 180] width 16 height 20
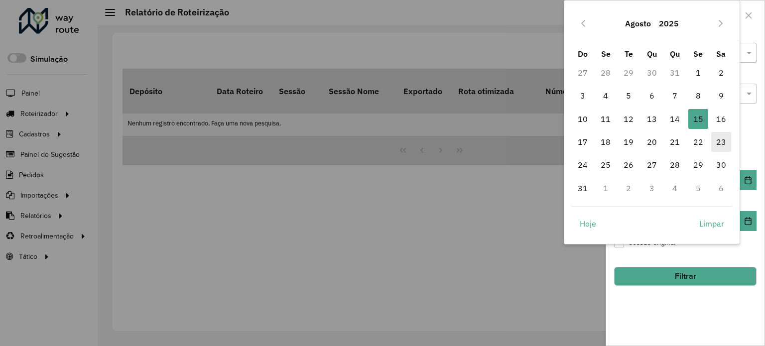
drag, startPoint x: 719, startPoint y: 117, endPoint x: 722, endPoint y: 137, distance: 20.1
click at [720, 118] on span "16" at bounding box center [721, 119] width 20 height 20
type input "**********"
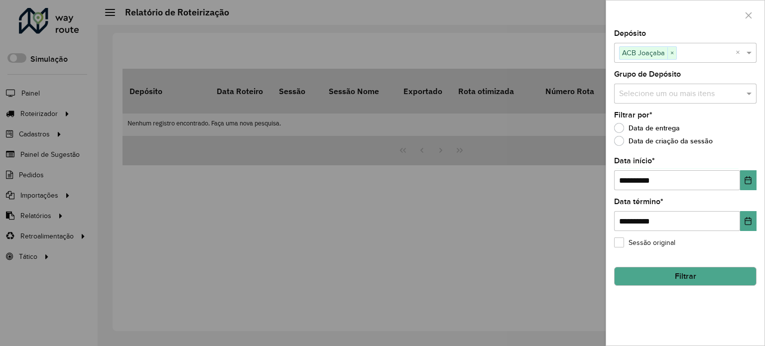
drag, startPoint x: 683, startPoint y: 273, endPoint x: 499, endPoint y: 257, distance: 185.0
click at [682, 273] on button "Filtrar" at bounding box center [685, 276] width 142 height 19
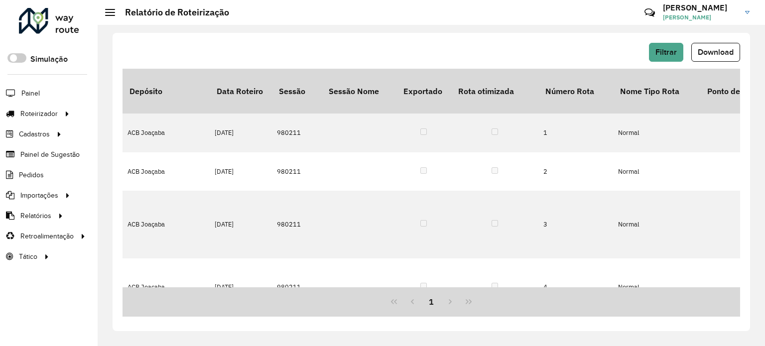
click at [722, 53] on span "Download" at bounding box center [716, 52] width 36 height 8
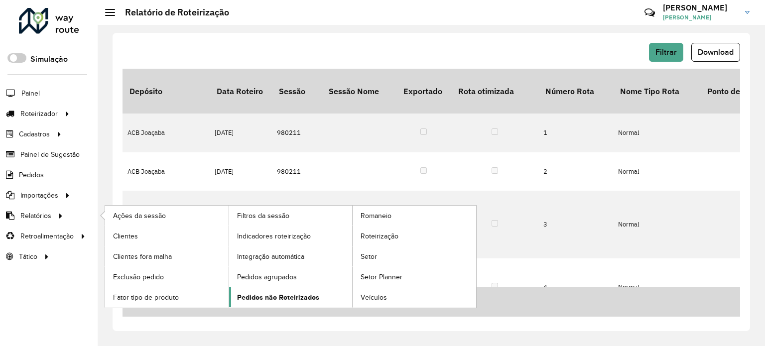
click at [278, 295] on span "Pedidos não Roteirizados" at bounding box center [278, 297] width 82 height 10
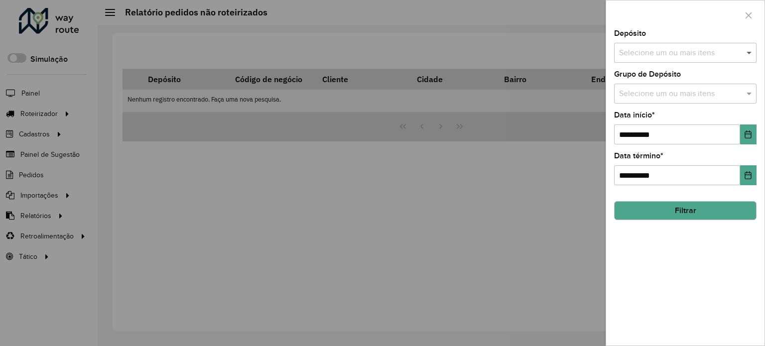
click at [749, 55] on span at bounding box center [750, 53] width 12 height 12
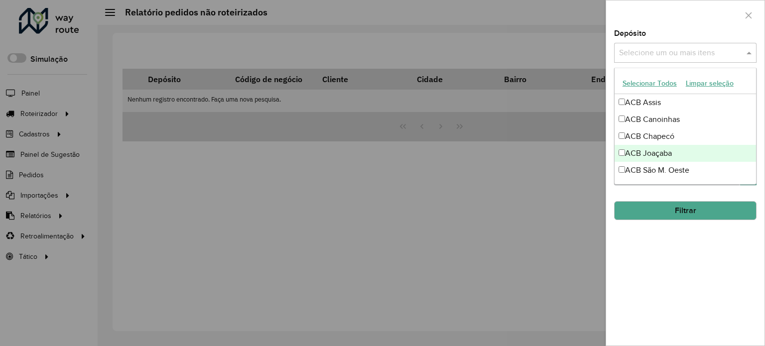
click at [664, 153] on div "ACB Joaçaba" at bounding box center [685, 153] width 141 height 17
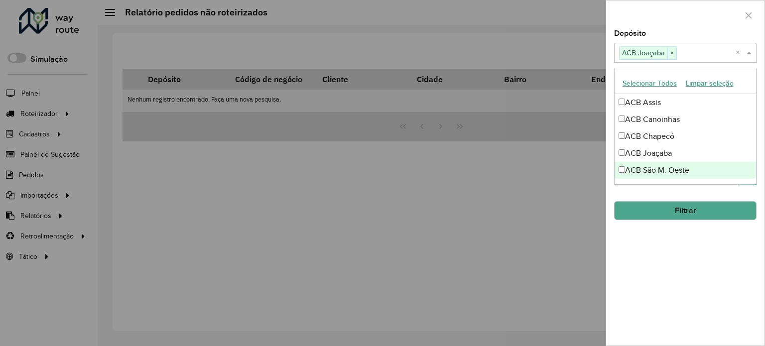
click at [733, 195] on hb-field-button "Filtrar" at bounding box center [685, 206] width 142 height 27
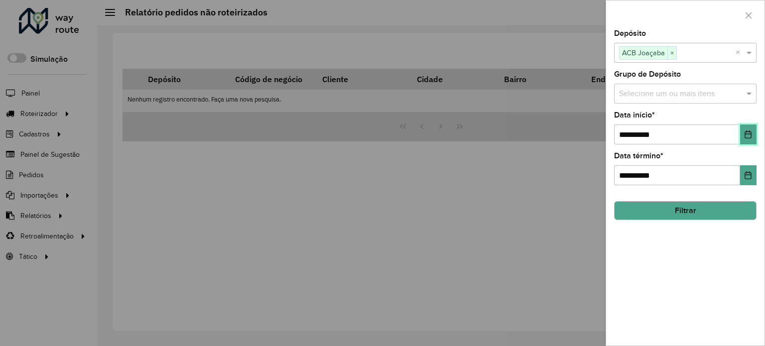
click at [753, 128] on button "Choose Date" at bounding box center [748, 135] width 16 height 20
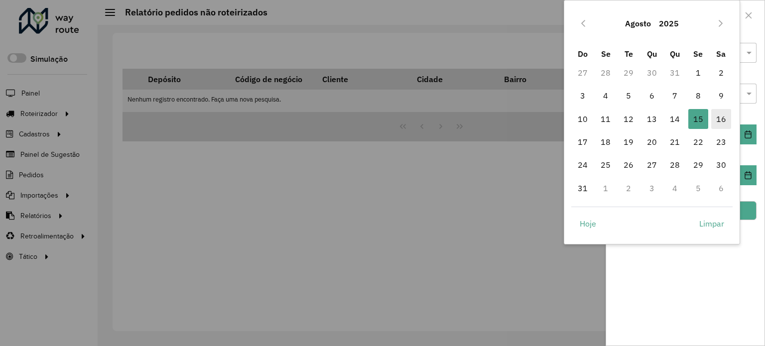
click at [717, 119] on span "16" at bounding box center [721, 119] width 20 height 20
type input "**********"
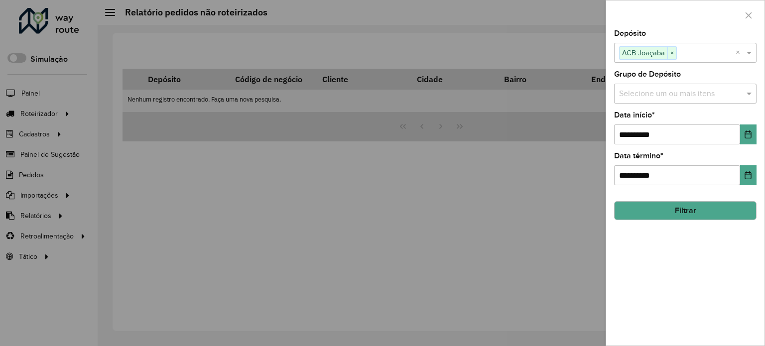
click at [674, 217] on button "Filtrar" at bounding box center [685, 210] width 142 height 19
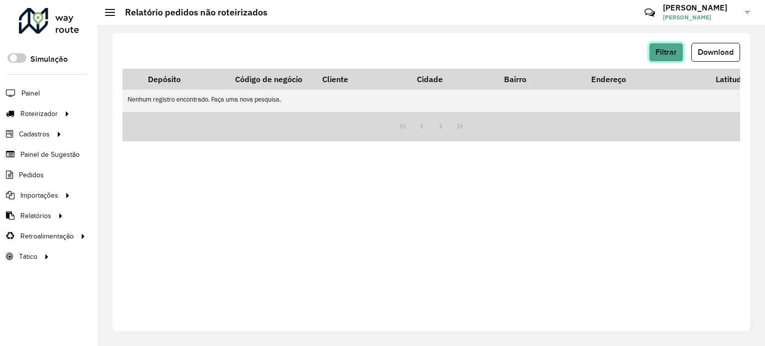
click at [664, 51] on span "Filtrar" at bounding box center [666, 52] width 21 height 8
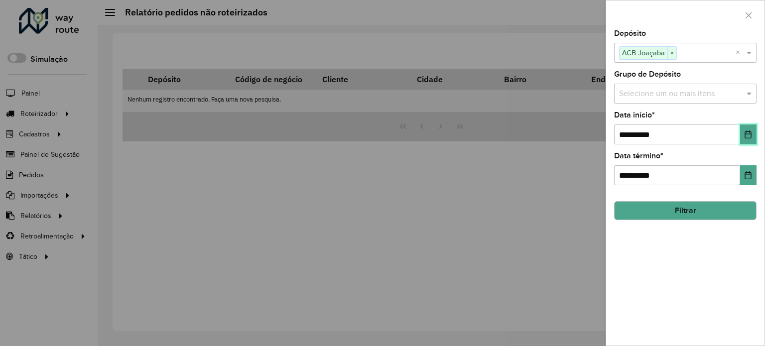
click at [748, 136] on icon "Choose Date" at bounding box center [748, 135] width 8 height 8
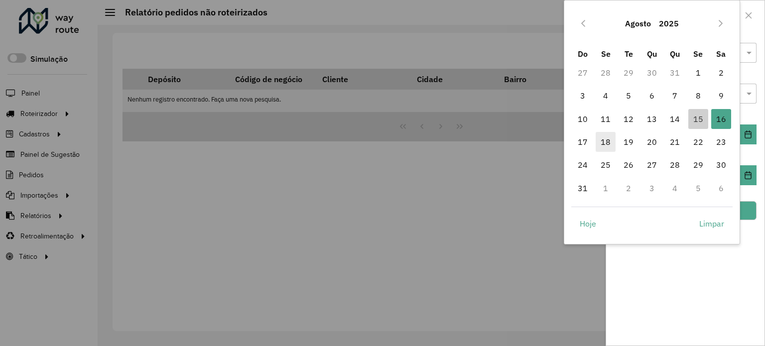
click at [606, 139] on span "18" at bounding box center [606, 142] width 20 height 20
type input "**********"
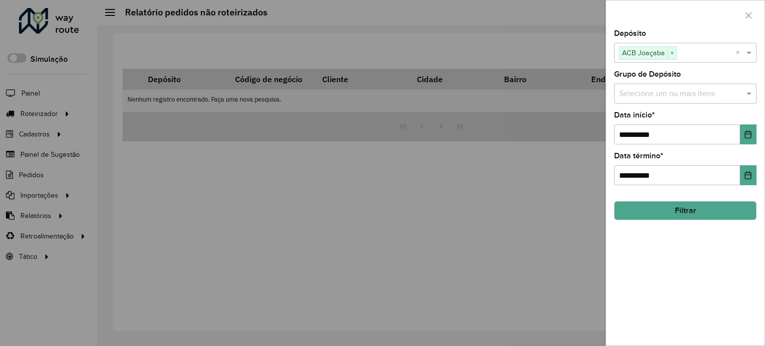
drag, startPoint x: 707, startPoint y: 205, endPoint x: 679, endPoint y: 213, distance: 29.5
click at [707, 205] on button "Filtrar" at bounding box center [685, 210] width 142 height 19
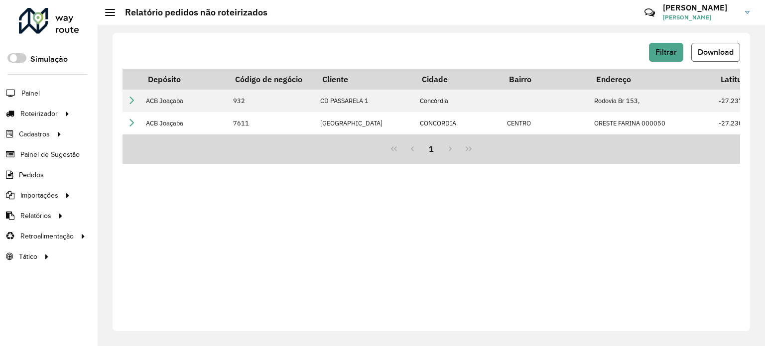
click at [726, 55] on span "Download" at bounding box center [716, 52] width 36 height 8
click at [31, 174] on span "Pedidos" at bounding box center [32, 175] width 26 height 10
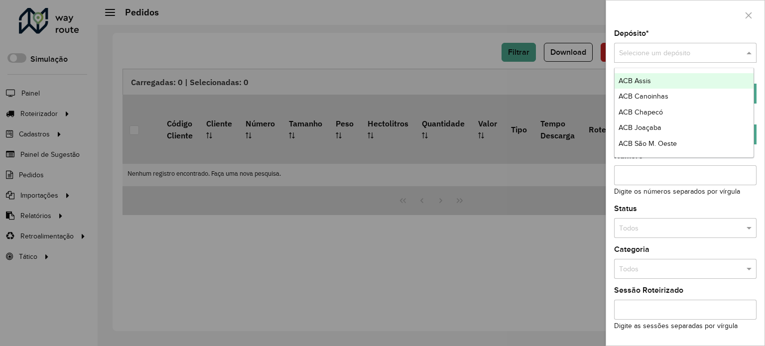
click at [747, 53] on span at bounding box center [750, 53] width 12 height 11
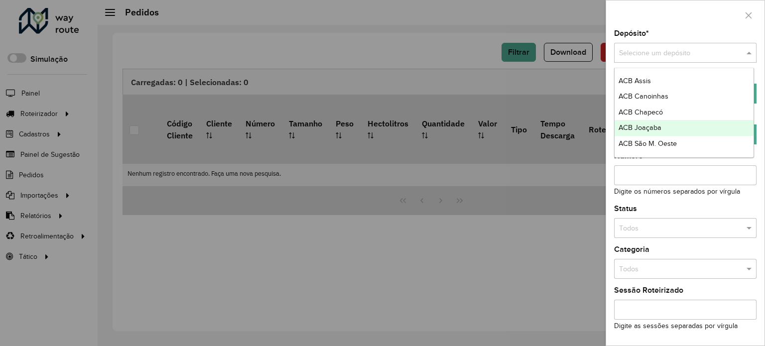
click at [649, 125] on span "ACB Joaçaba" at bounding box center [640, 128] width 43 height 8
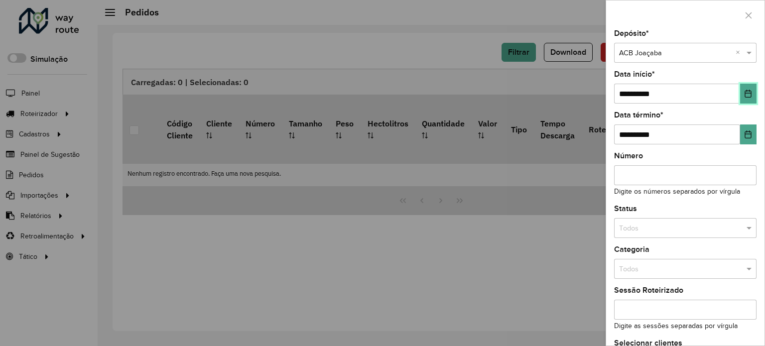
click at [745, 90] on icon "Choose Date" at bounding box center [748, 94] width 6 height 8
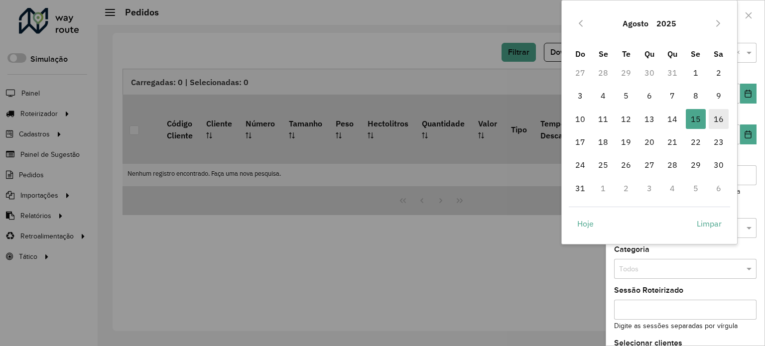
click at [726, 118] on span "16" at bounding box center [719, 119] width 20 height 20
type input "**********"
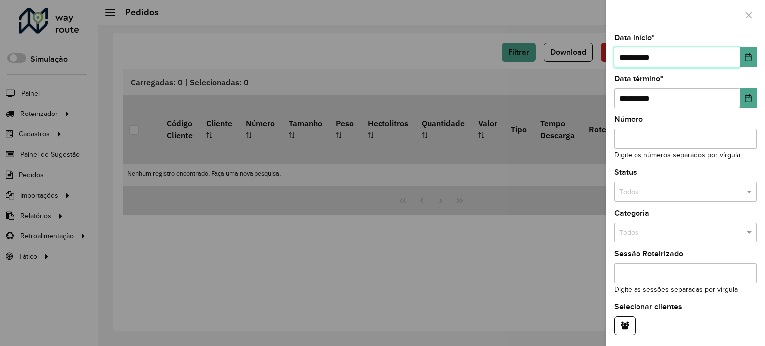
scroll to position [70, 0]
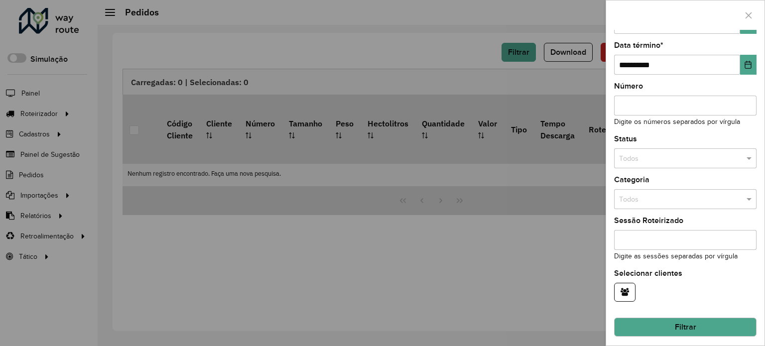
drag, startPoint x: 696, startPoint y: 320, endPoint x: 685, endPoint y: 323, distance: 11.4
click at [694, 320] on button "Filtrar" at bounding box center [685, 327] width 142 height 19
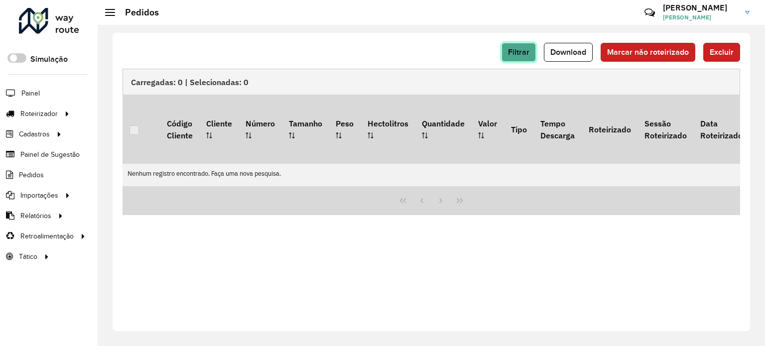
click at [530, 51] on span "Filtrar" at bounding box center [518, 52] width 21 height 8
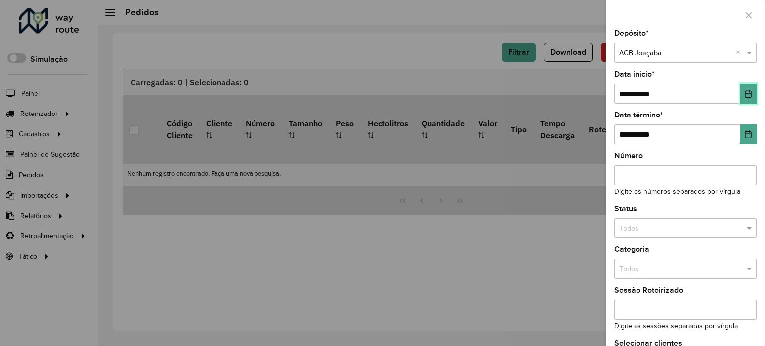
click at [746, 93] on icon "Choose Date" at bounding box center [748, 94] width 8 height 8
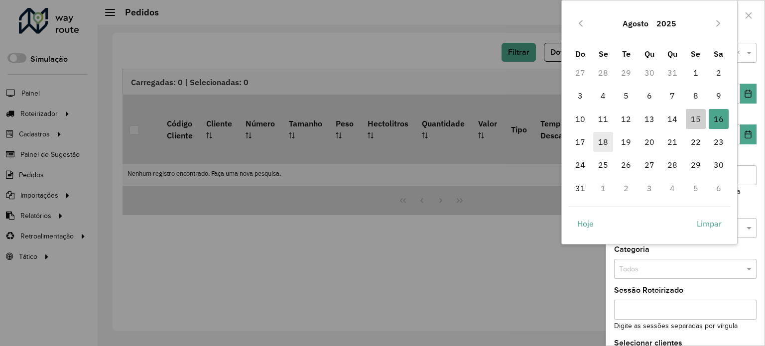
click at [601, 142] on span "18" at bounding box center [603, 142] width 20 height 20
type input "**********"
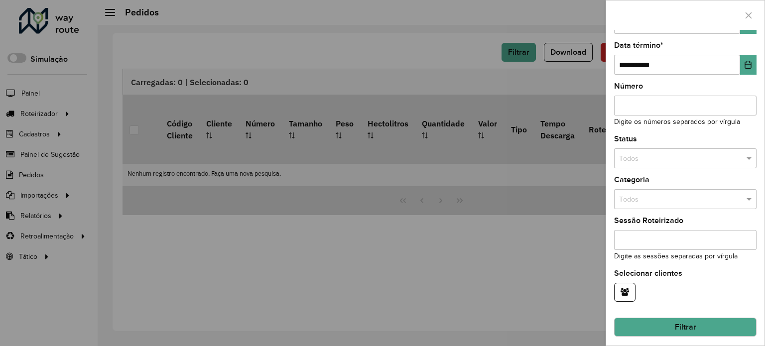
click at [682, 323] on button "Filtrar" at bounding box center [685, 327] width 142 height 19
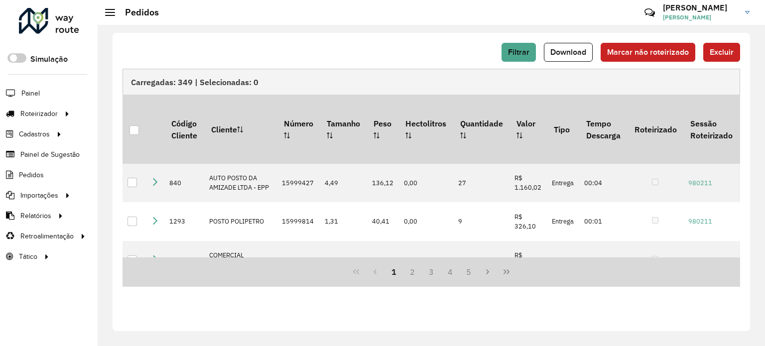
click at [579, 56] on span "Download" at bounding box center [569, 52] width 36 height 8
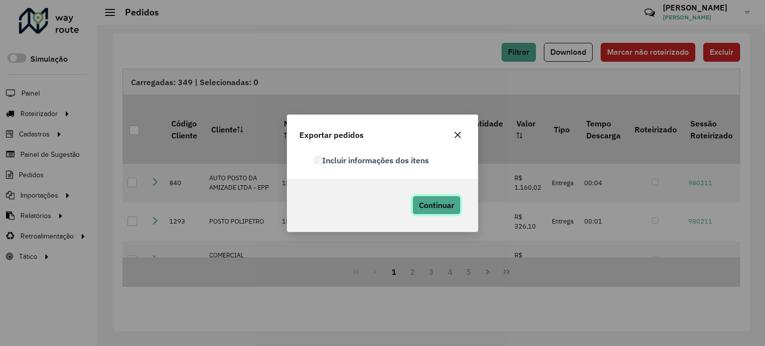
click at [430, 202] on span "Continuar" at bounding box center [436, 205] width 35 height 10
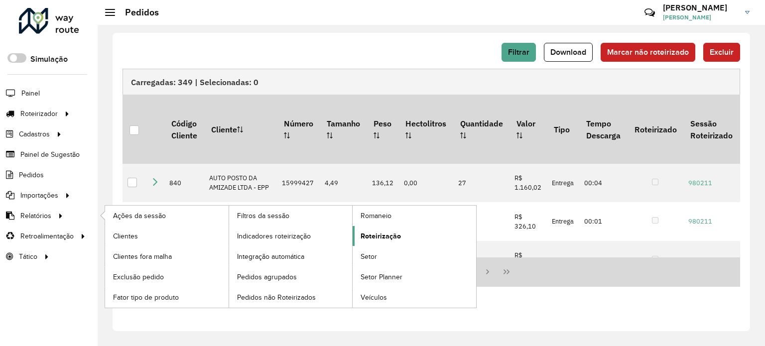
click at [381, 231] on span "Roteirização" at bounding box center [381, 236] width 40 height 10
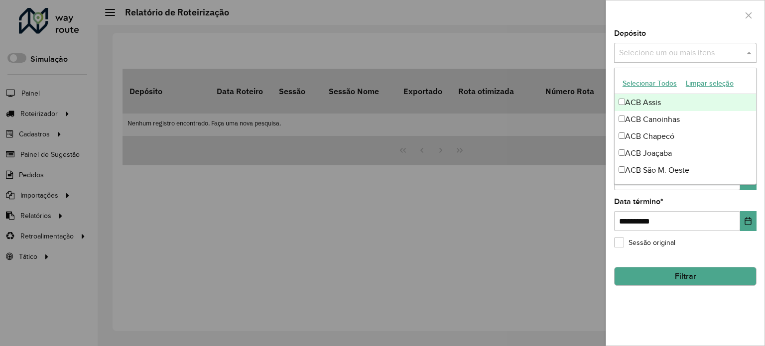
click at [751, 56] on span at bounding box center [750, 53] width 12 height 12
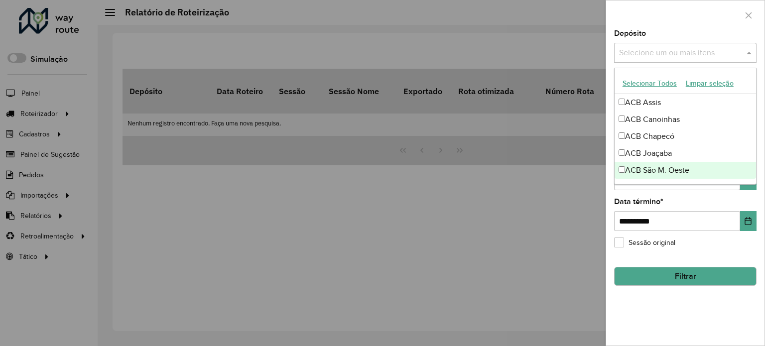
click at [658, 172] on div "ACB São M. Oeste" at bounding box center [685, 170] width 141 height 17
click at [743, 183] on ng-dropdown-panel "Selecionar Todos Limpar seleção ACB Assis ACB Canoinhas ACB Chapecó ACB Joaçaba…" at bounding box center [685, 126] width 142 height 117
click at [749, 184] on button "Choose Date" at bounding box center [748, 180] width 16 height 20
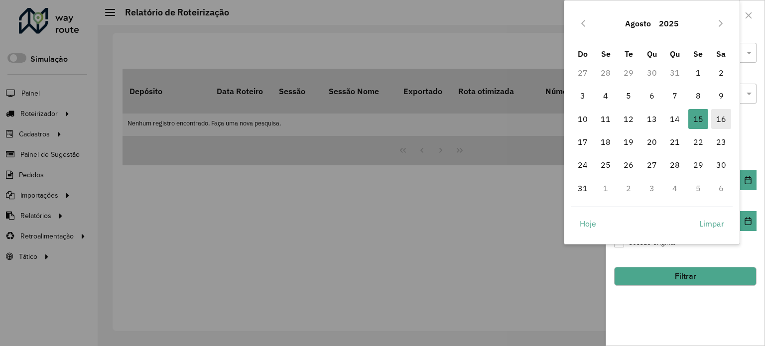
click at [718, 115] on span "16" at bounding box center [721, 119] width 20 height 20
type input "**********"
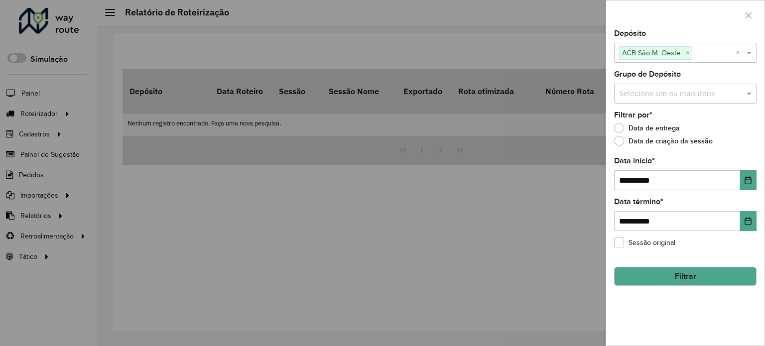
click at [698, 269] on button "Filtrar" at bounding box center [685, 276] width 142 height 19
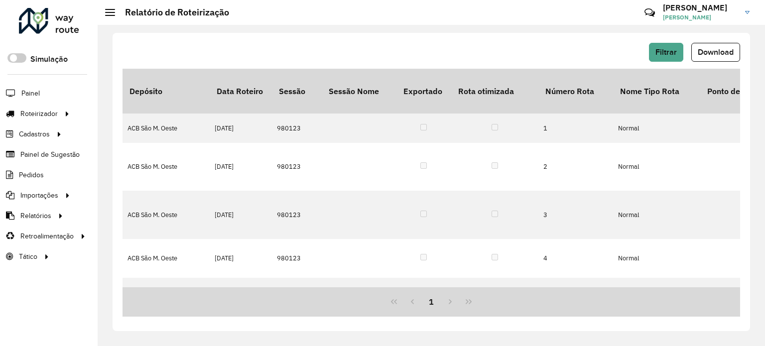
click at [724, 56] on span "Download" at bounding box center [716, 52] width 36 height 8
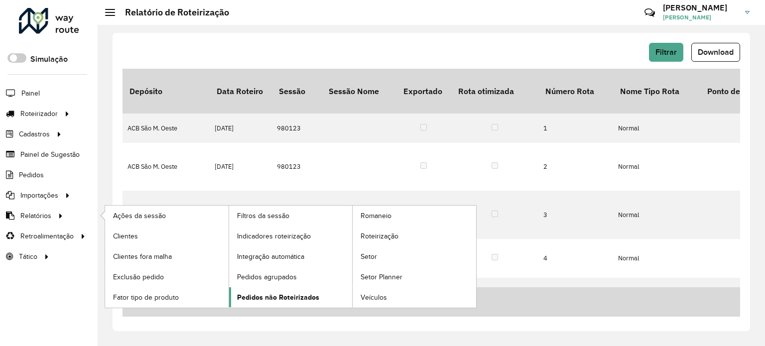
click at [278, 294] on span "Pedidos não Roteirizados" at bounding box center [278, 297] width 82 height 10
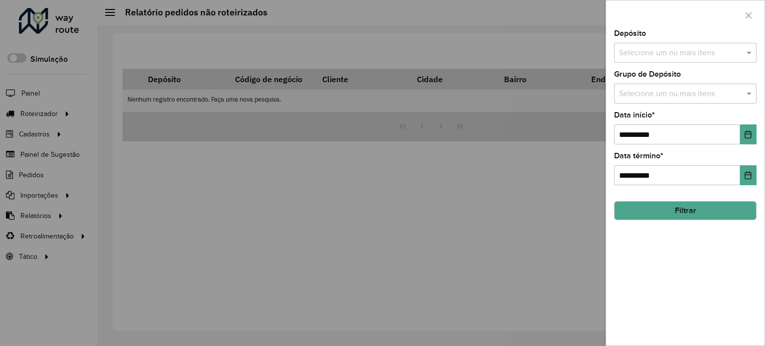
click at [749, 54] on span at bounding box center [750, 53] width 12 height 12
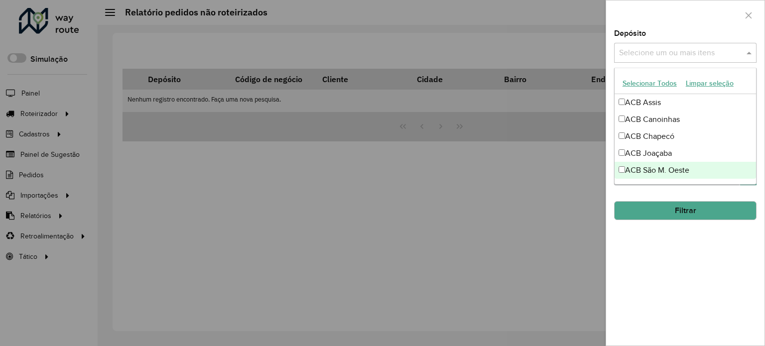
click at [667, 173] on div "ACB São M. Oeste" at bounding box center [685, 170] width 141 height 17
click at [736, 193] on hb-field-button "Filtrar" at bounding box center [685, 206] width 142 height 27
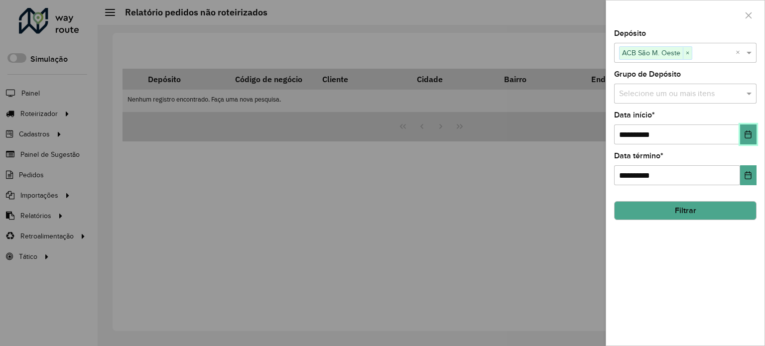
drag, startPoint x: 749, startPoint y: 130, endPoint x: 749, endPoint y: 136, distance: 6.0
click at [749, 131] on icon "Choose Date" at bounding box center [748, 135] width 8 height 8
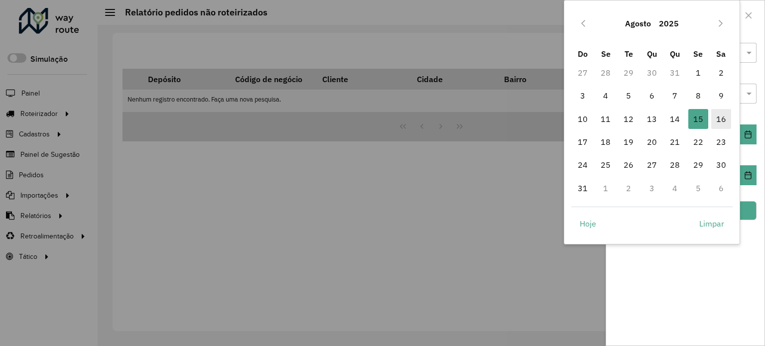
click at [719, 118] on span "16" at bounding box center [721, 119] width 20 height 20
type input "**********"
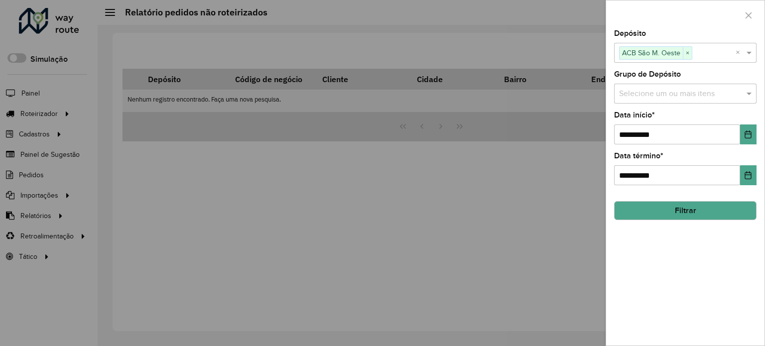
click at [681, 206] on button "Filtrar" at bounding box center [685, 210] width 142 height 19
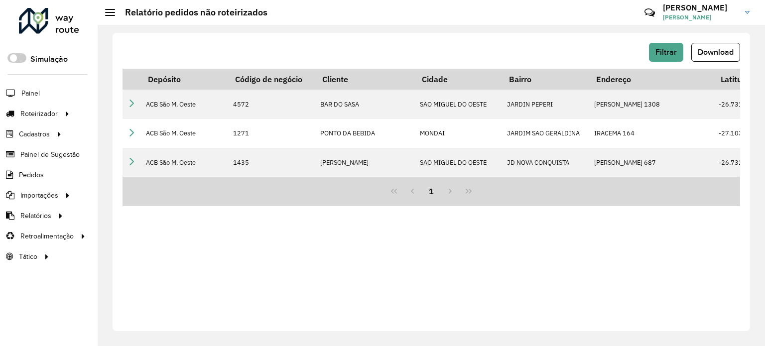
click at [712, 53] on span "Download" at bounding box center [716, 52] width 36 height 8
click at [31, 170] on span "Pedidos" at bounding box center [32, 175] width 26 height 10
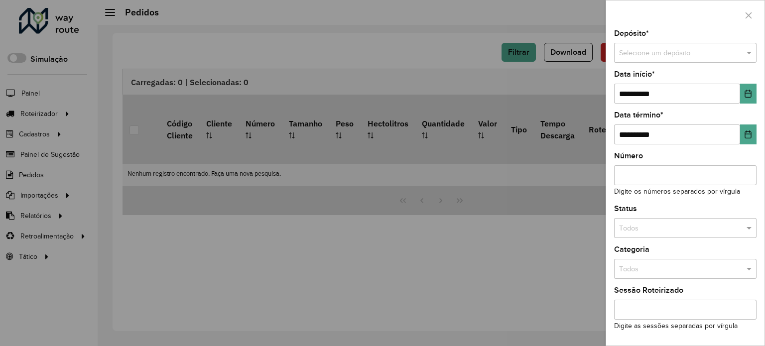
click at [746, 53] on span at bounding box center [750, 53] width 12 height 11
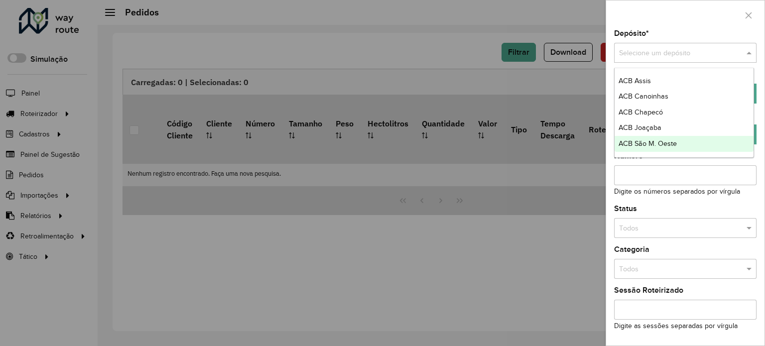
click at [657, 141] on span "ACB São M. Oeste" at bounding box center [648, 144] width 58 height 8
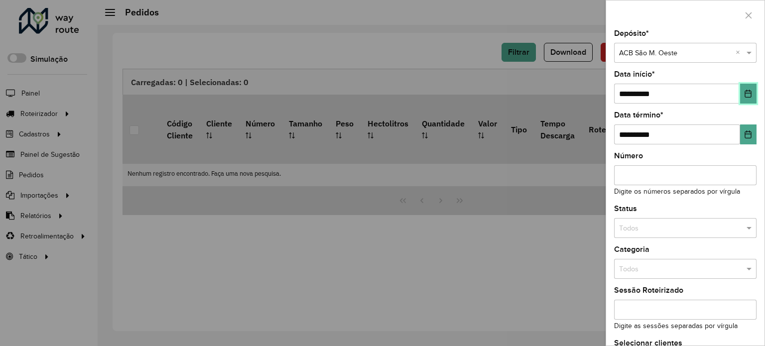
click at [740, 92] on button "Choose Date" at bounding box center [748, 94] width 16 height 20
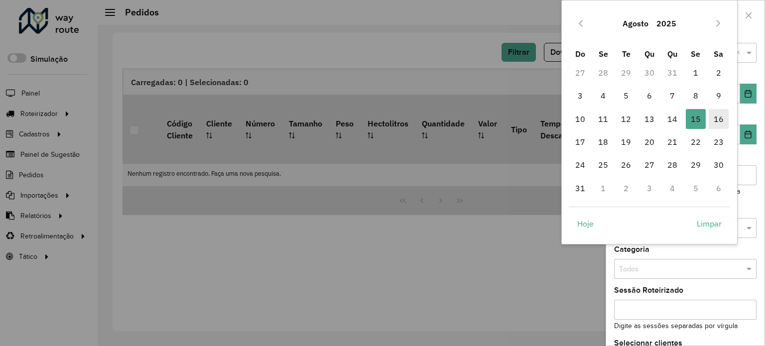
click at [721, 120] on span "16" at bounding box center [719, 119] width 20 height 20
type input "**********"
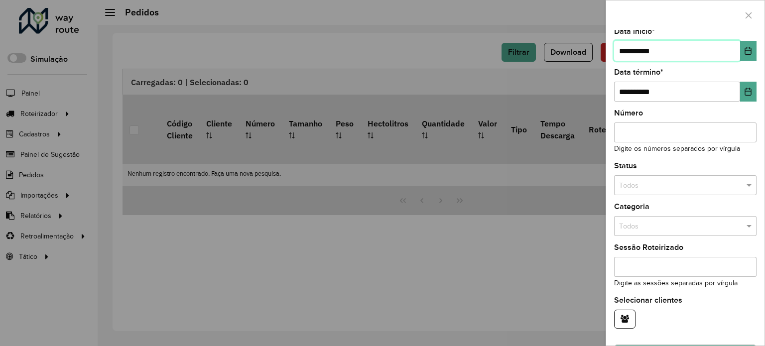
scroll to position [70, 0]
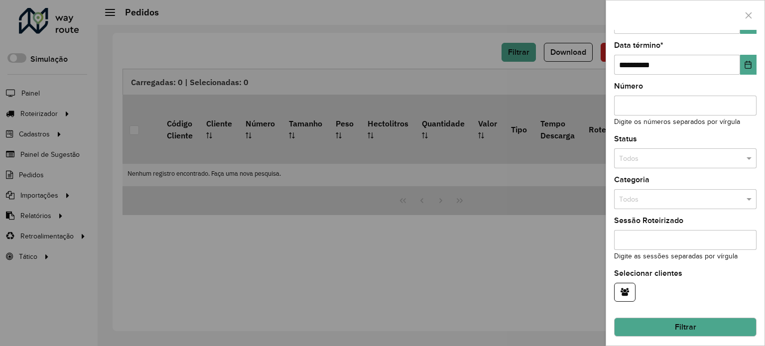
click at [701, 325] on button "Filtrar" at bounding box center [685, 327] width 142 height 19
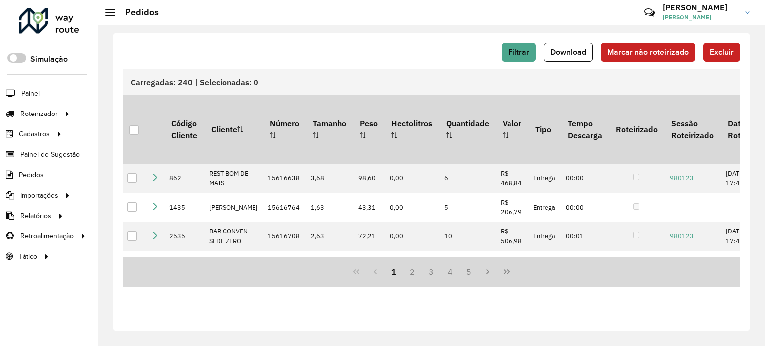
click at [577, 55] on span "Download" at bounding box center [569, 52] width 36 height 8
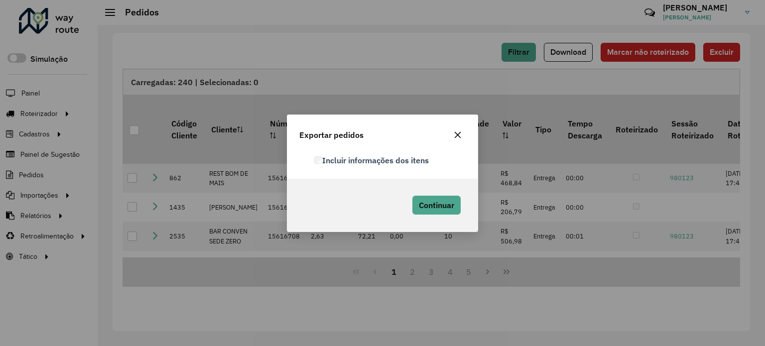
click at [325, 156] on label "Incluir informações dos itens" at bounding box center [371, 160] width 115 height 12
click at [438, 204] on span "Continuar" at bounding box center [436, 205] width 35 height 10
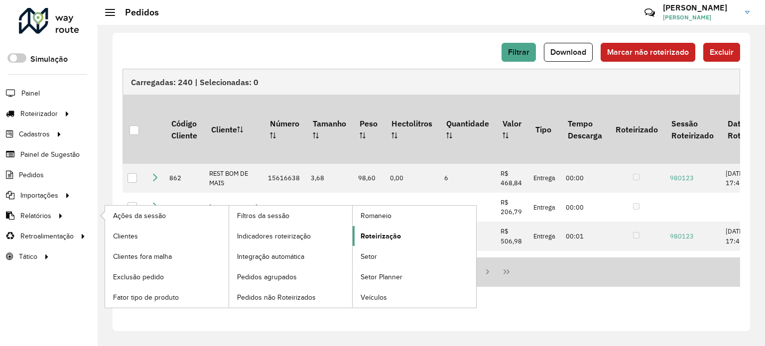
click at [387, 234] on span "Roteirização" at bounding box center [381, 236] width 40 height 10
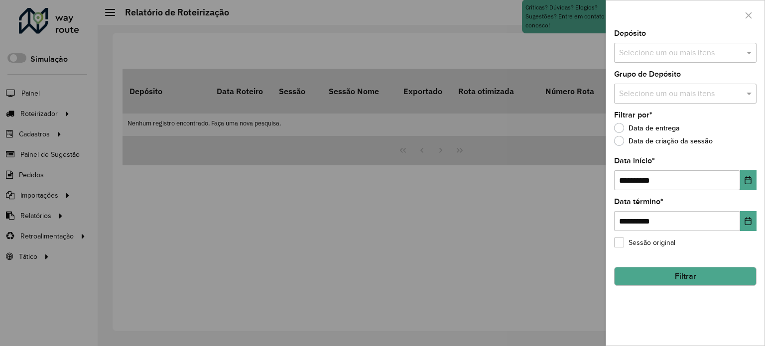
click at [751, 55] on span at bounding box center [750, 53] width 12 height 12
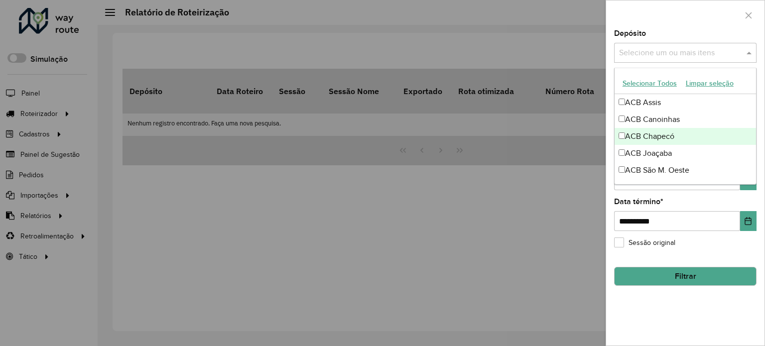
click at [661, 137] on div "ACB Chapecó" at bounding box center [685, 136] width 141 height 17
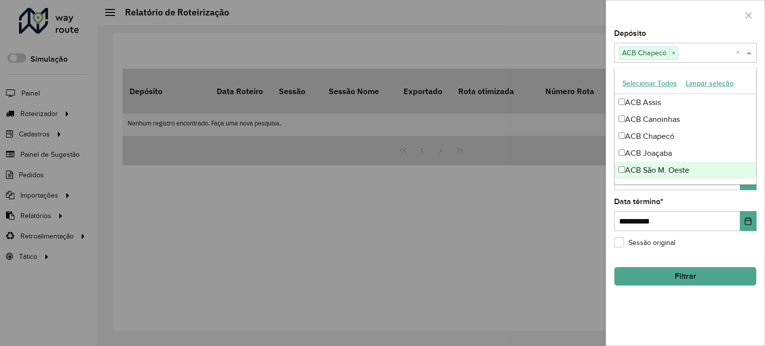
click at [745, 182] on ng-dropdown-panel "Selecionar Todos Limpar seleção ACB Assis ACB Canoinhas ACB Chapecó ACB Joaçaba…" at bounding box center [685, 126] width 142 height 117
click at [749, 185] on button "Choose Date" at bounding box center [748, 180] width 16 height 20
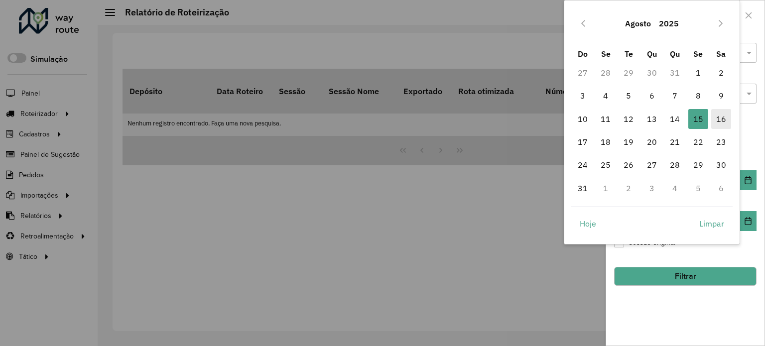
click at [720, 120] on span "16" at bounding box center [721, 119] width 20 height 20
type input "**********"
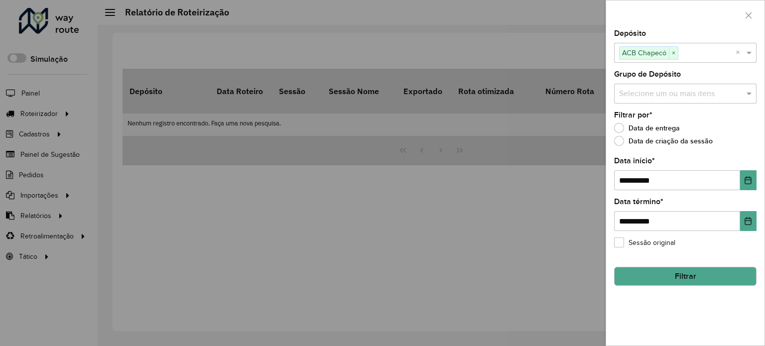
drag, startPoint x: 700, startPoint y: 277, endPoint x: 689, endPoint y: 278, distance: 12.0
click at [694, 278] on button "Filtrar" at bounding box center [685, 276] width 142 height 19
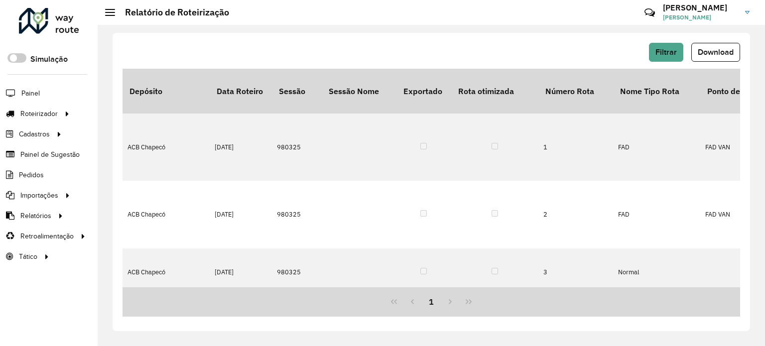
click at [714, 55] on span "Download" at bounding box center [716, 52] width 36 height 8
drag, startPoint x: 248, startPoint y: 295, endPoint x: 334, endPoint y: 282, distance: 87.1
click at [0, 0] on span "Pedidos não Roteirizados" at bounding box center [0, 0] width 0 height 0
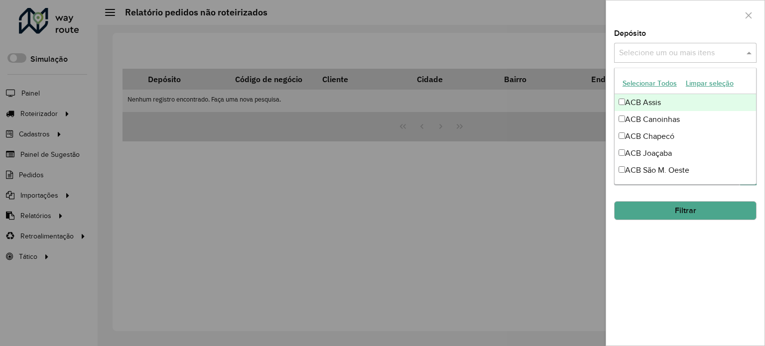
click at [750, 54] on span at bounding box center [750, 53] width 12 height 12
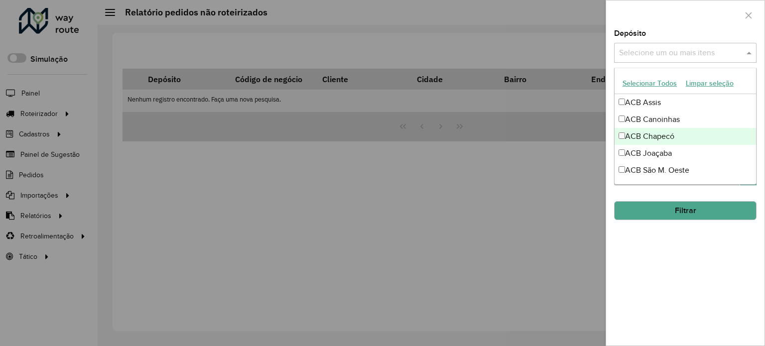
click at [662, 135] on div "ACB Chapecó" at bounding box center [685, 136] width 141 height 17
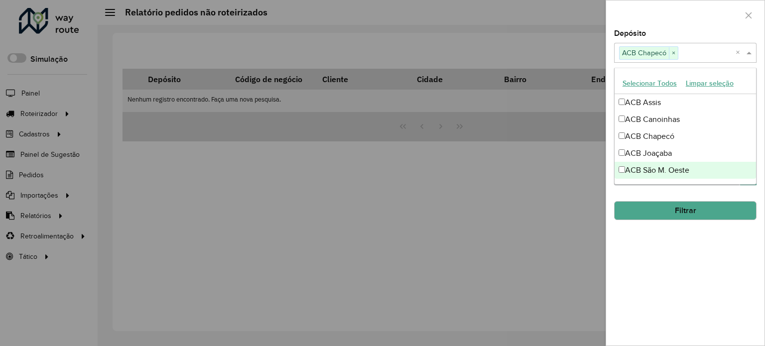
click at [730, 189] on div "**********" at bounding box center [685, 188] width 158 height 316
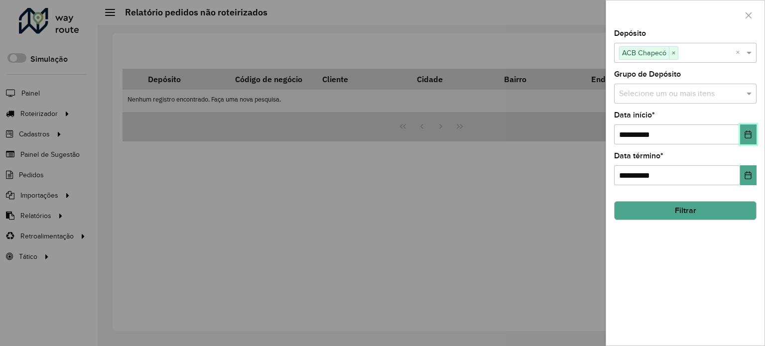
click at [748, 137] on icon "Choose Date" at bounding box center [748, 135] width 6 height 8
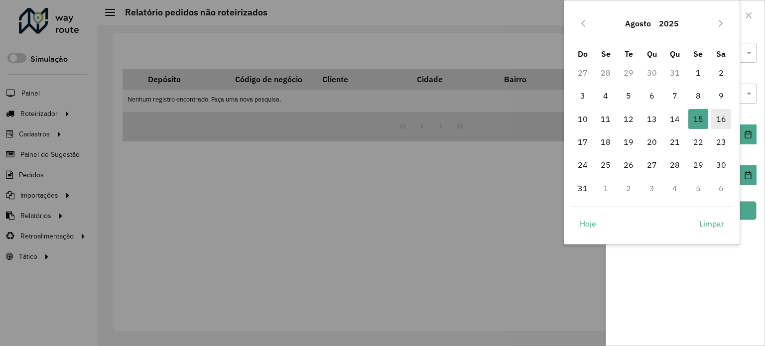
click at [724, 117] on span "16" at bounding box center [721, 119] width 20 height 20
type input "**********"
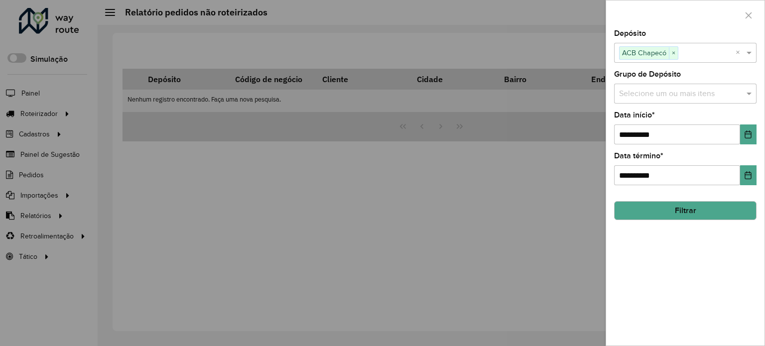
click at [689, 206] on button "Filtrar" at bounding box center [685, 210] width 142 height 19
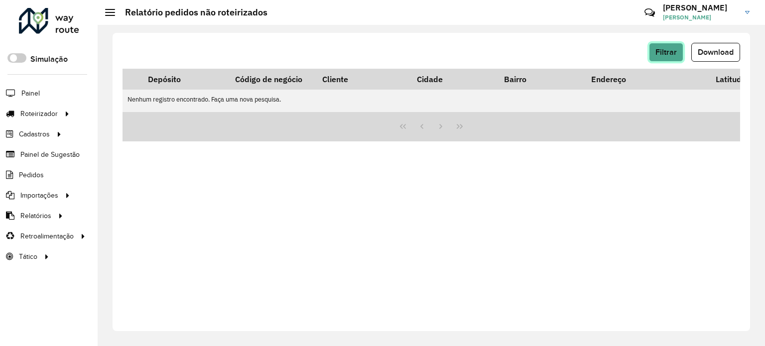
click at [672, 52] on span "Filtrar" at bounding box center [666, 52] width 21 height 8
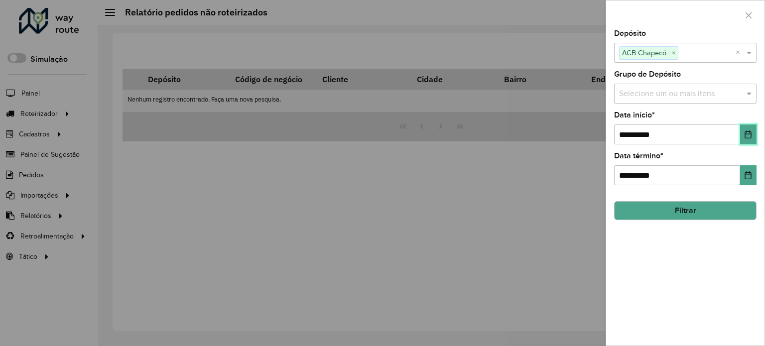
click at [749, 134] on icon "Choose Date" at bounding box center [748, 135] width 8 height 8
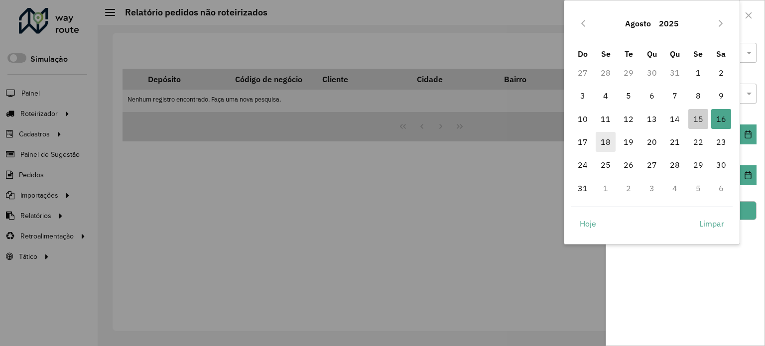
click at [602, 142] on span "18" at bounding box center [606, 142] width 20 height 20
type input "**********"
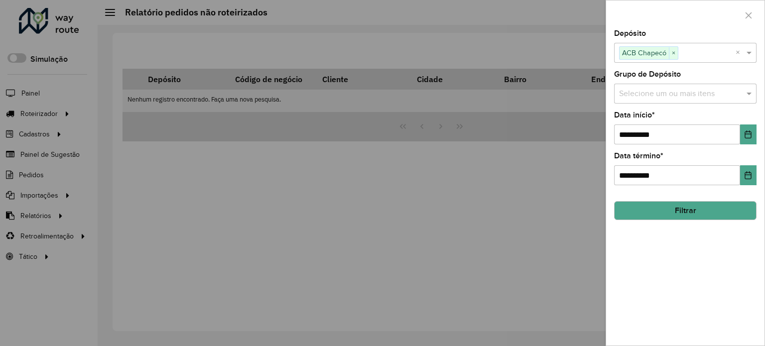
click at [705, 207] on button "Filtrar" at bounding box center [685, 210] width 142 height 19
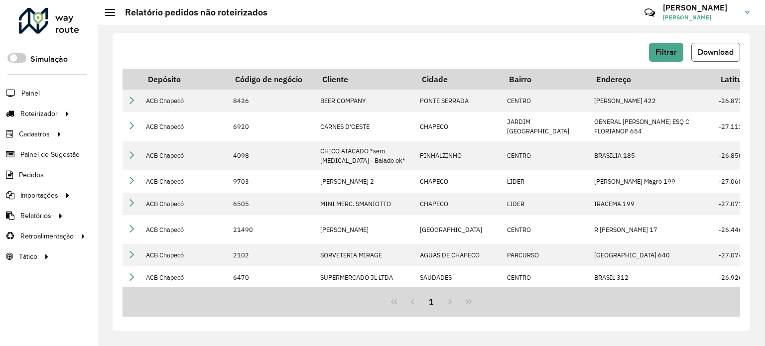
click at [721, 55] on span "Download" at bounding box center [716, 52] width 36 height 8
click at [31, 172] on span "Pedidos" at bounding box center [32, 175] width 26 height 10
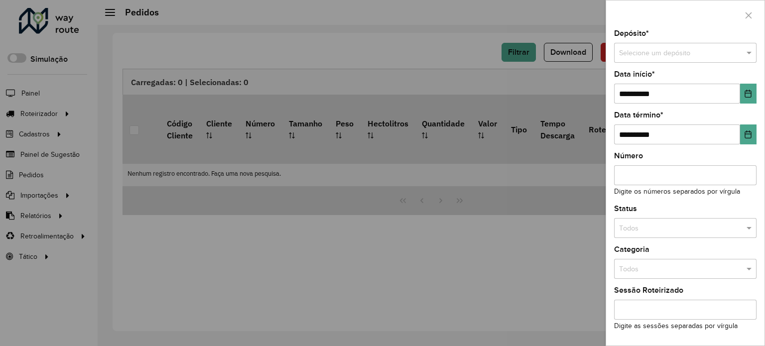
click at [746, 56] on span at bounding box center [750, 53] width 12 height 11
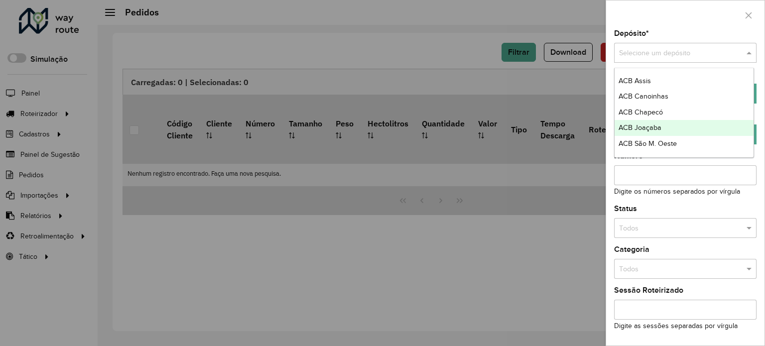
click at [644, 129] on span "ACB Joaçaba" at bounding box center [640, 128] width 43 height 8
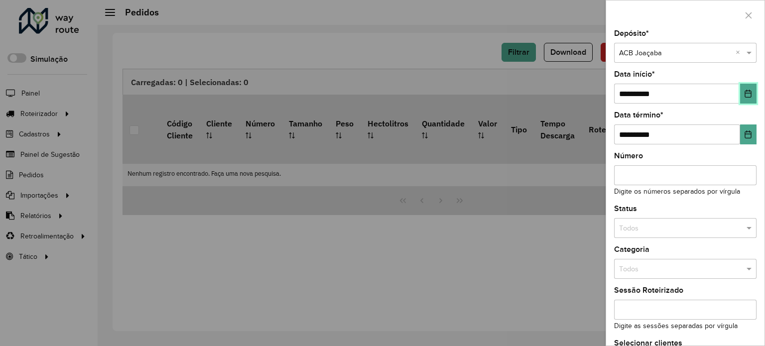
click at [746, 94] on icon "Choose Date" at bounding box center [748, 94] width 8 height 8
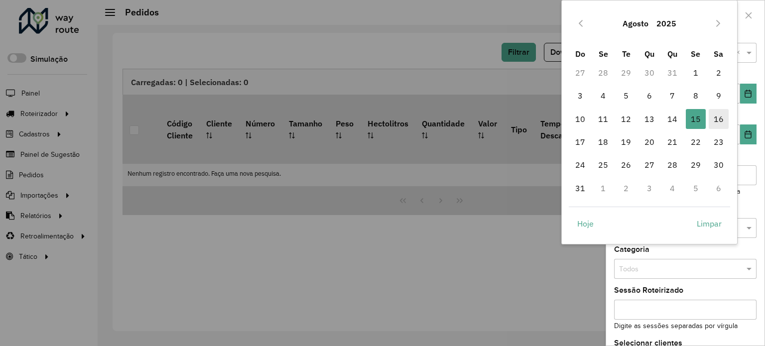
click at [719, 118] on span "16" at bounding box center [719, 119] width 20 height 20
type input "**********"
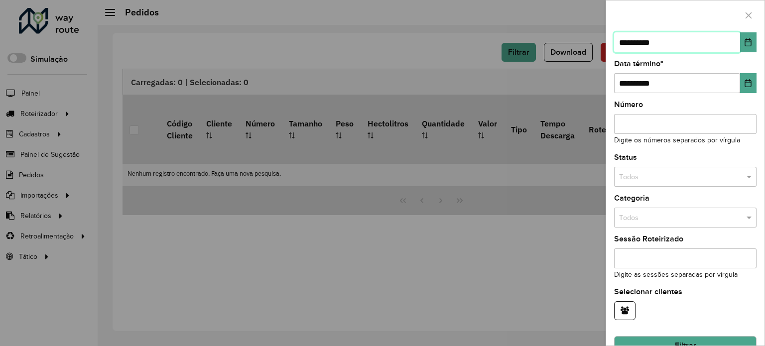
scroll to position [70, 0]
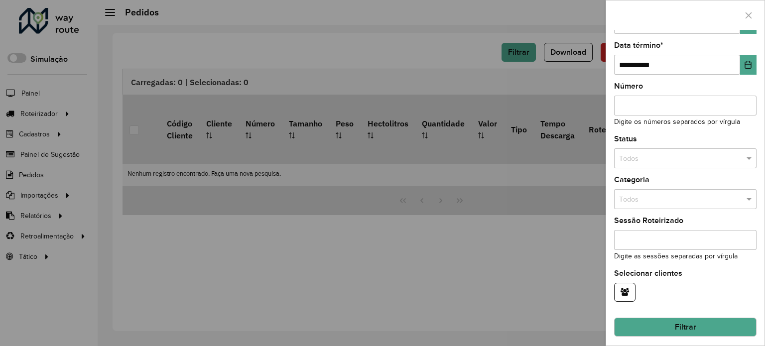
click at [707, 319] on button "Filtrar" at bounding box center [685, 327] width 142 height 19
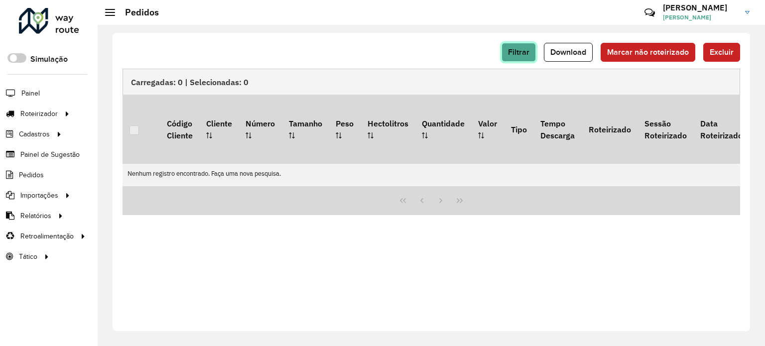
click at [524, 52] on span "Filtrar" at bounding box center [518, 52] width 21 height 8
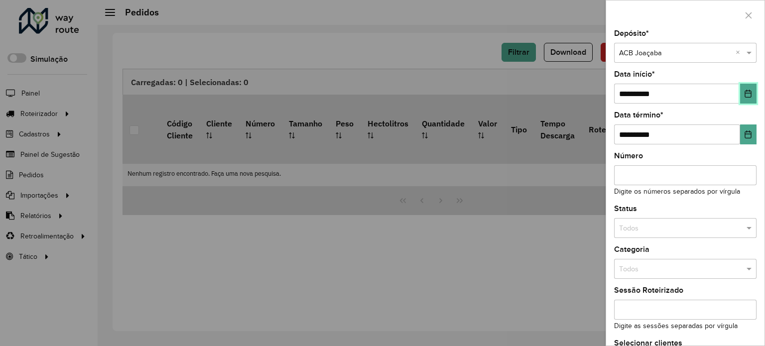
click at [745, 97] on icon "Choose Date" at bounding box center [748, 94] width 6 height 8
click at [522, 243] on div at bounding box center [382, 173] width 765 height 346
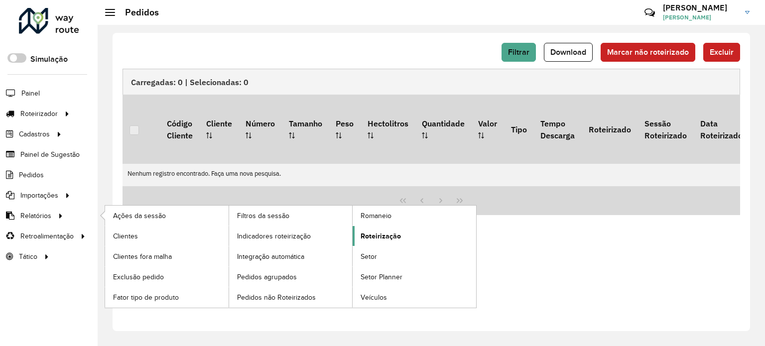
click at [377, 234] on span "Roteirização" at bounding box center [381, 236] width 40 height 10
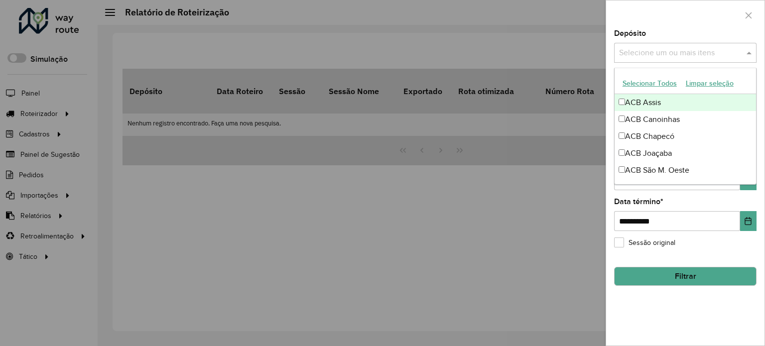
click at [752, 57] on span at bounding box center [750, 53] width 12 height 12
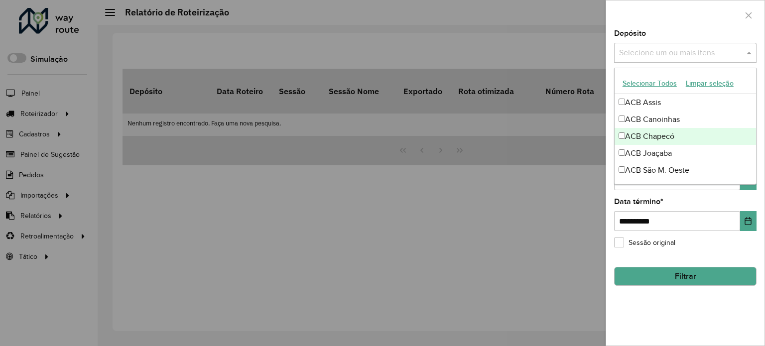
click at [647, 136] on div "ACB Chapecó" at bounding box center [685, 136] width 141 height 17
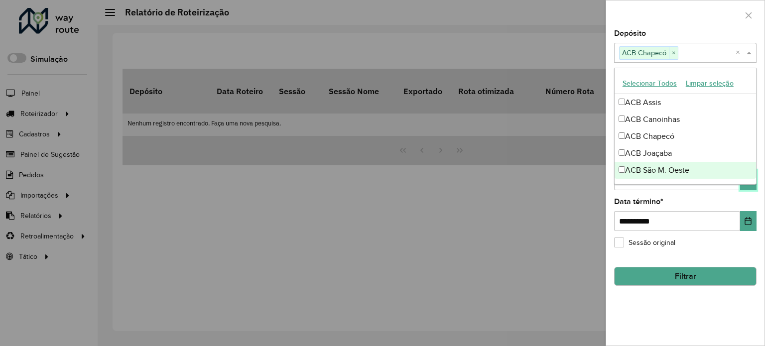
click at [753, 185] on button "Choose Date" at bounding box center [748, 180] width 16 height 20
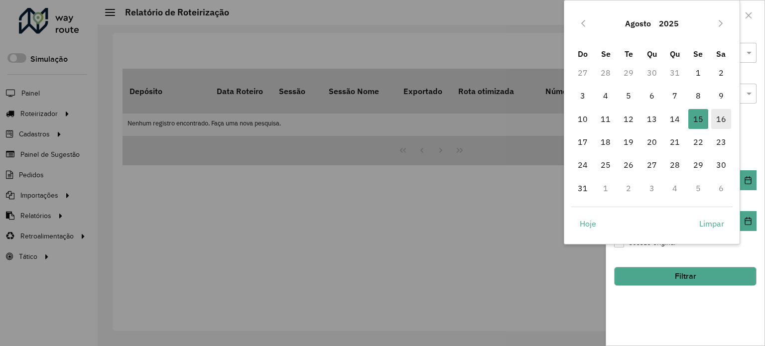
click at [719, 119] on span "16" at bounding box center [721, 119] width 20 height 20
type input "**********"
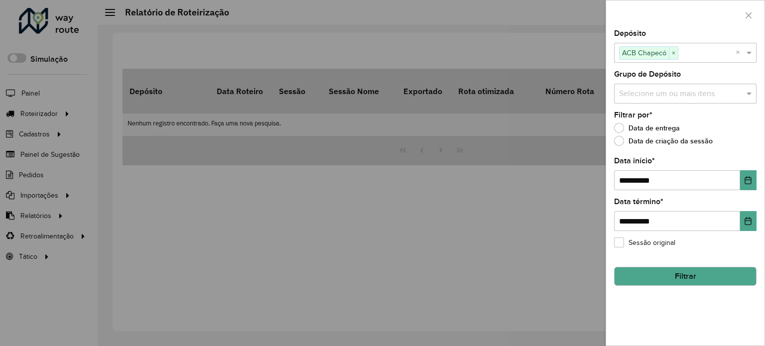
click at [686, 267] on button "Filtrar" at bounding box center [685, 276] width 142 height 19
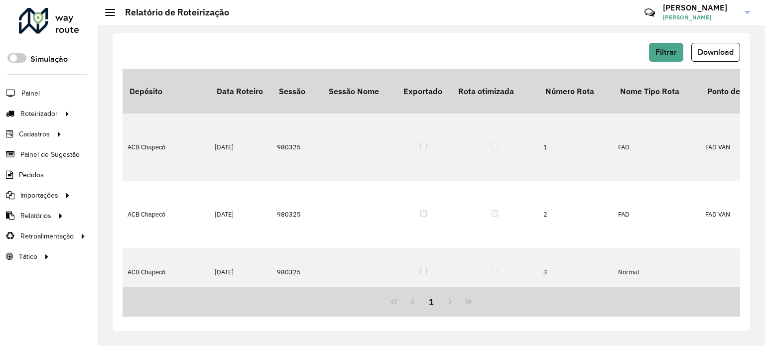
click at [728, 53] on span "Download" at bounding box center [716, 52] width 36 height 8
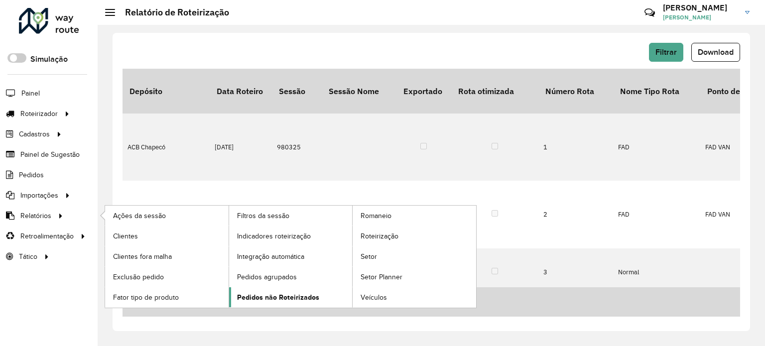
click at [282, 294] on span "Pedidos não Roteirizados" at bounding box center [278, 297] width 82 height 10
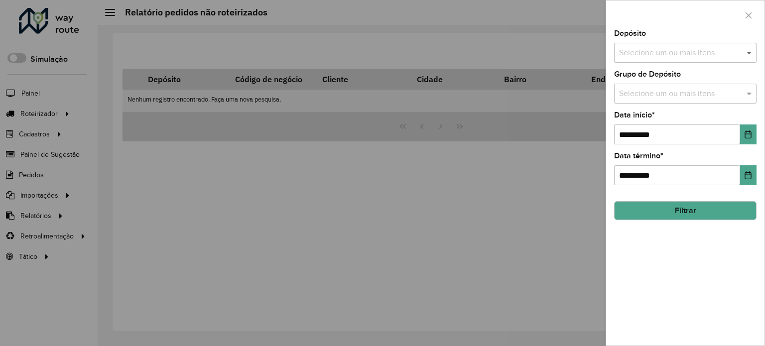
click at [749, 56] on span at bounding box center [750, 53] width 12 height 12
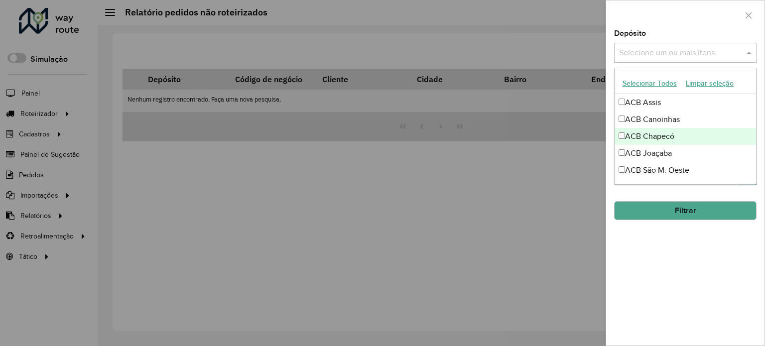
click at [670, 136] on div "ACB Chapecó" at bounding box center [685, 136] width 141 height 17
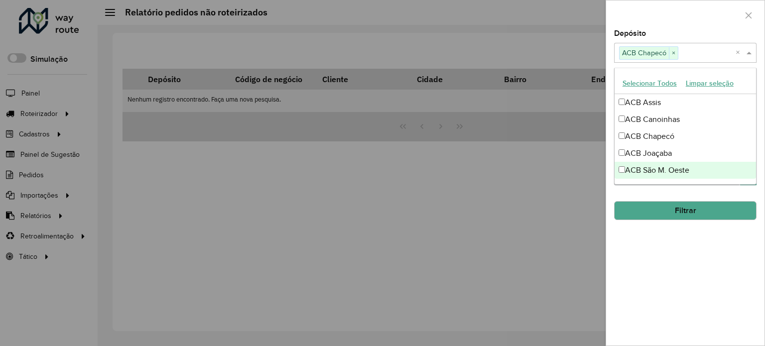
click at [728, 193] on hb-field-button "Filtrar" at bounding box center [685, 206] width 142 height 27
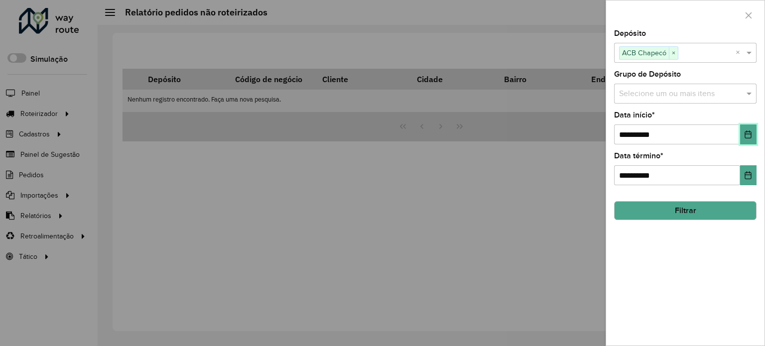
click at [745, 134] on icon "Choose Date" at bounding box center [748, 135] width 6 height 8
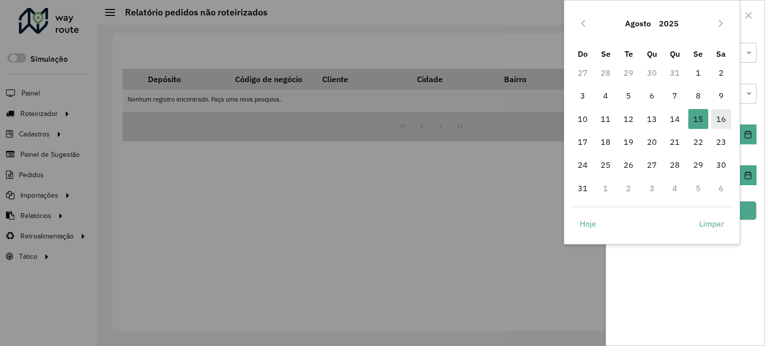
click at [722, 119] on span "16" at bounding box center [721, 119] width 20 height 20
type input "**********"
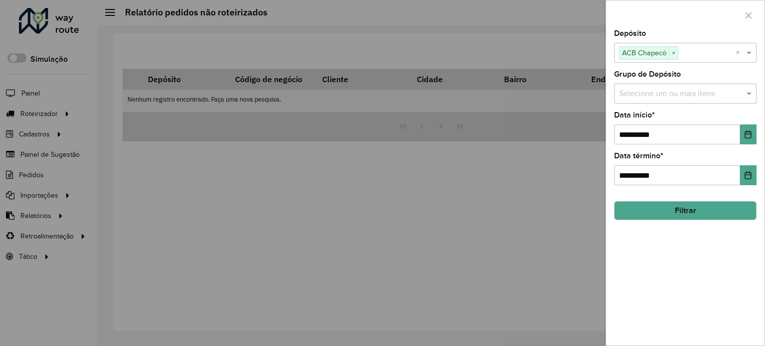
drag, startPoint x: 692, startPoint y: 209, endPoint x: 574, endPoint y: 323, distance: 163.8
click at [692, 210] on button "Filtrar" at bounding box center [685, 210] width 142 height 19
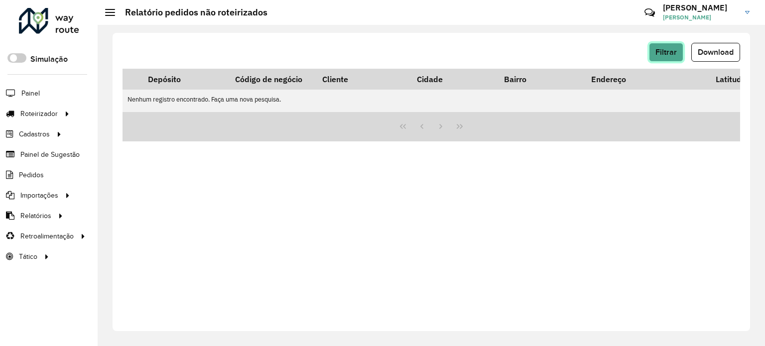
click at [670, 53] on span "Filtrar" at bounding box center [666, 52] width 21 height 8
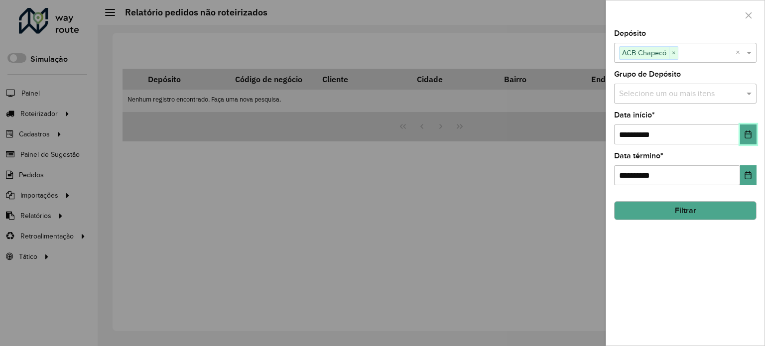
click at [746, 133] on icon "Choose Date" at bounding box center [748, 135] width 8 height 8
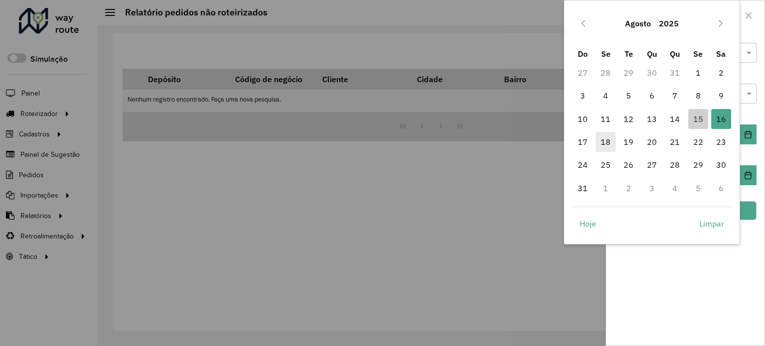
click at [606, 141] on span "18" at bounding box center [606, 142] width 20 height 20
type input "**********"
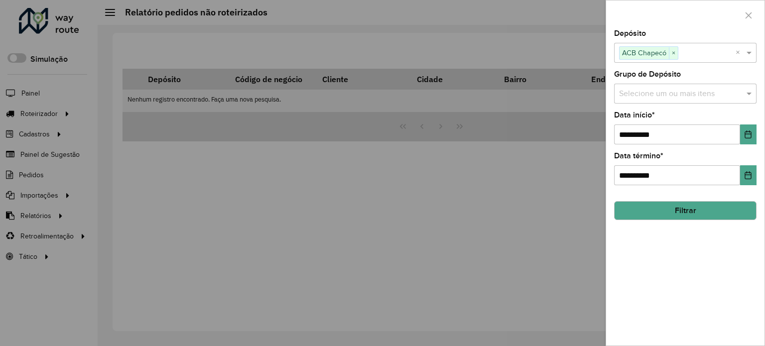
click at [686, 209] on button "Filtrar" at bounding box center [685, 210] width 142 height 19
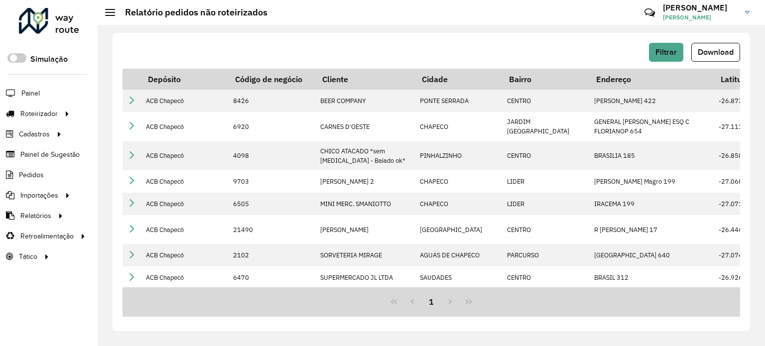
click at [725, 55] on span "Download" at bounding box center [716, 52] width 36 height 8
click at [33, 173] on span "Pedidos" at bounding box center [32, 175] width 26 height 10
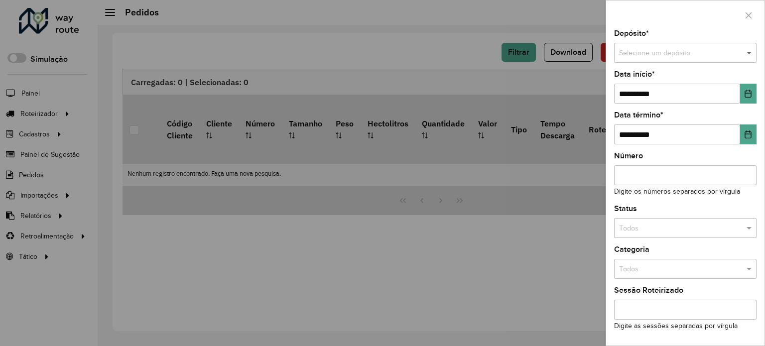
click at [748, 55] on span at bounding box center [750, 53] width 12 height 11
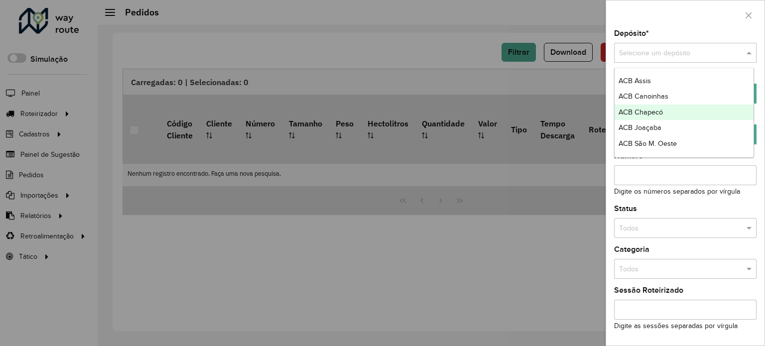
click at [650, 110] on span "ACB Chapecó" at bounding box center [641, 112] width 44 height 8
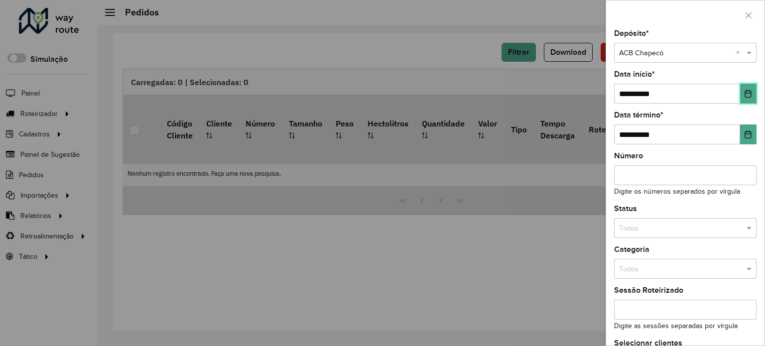
click at [745, 92] on icon "Choose Date" at bounding box center [748, 94] width 8 height 8
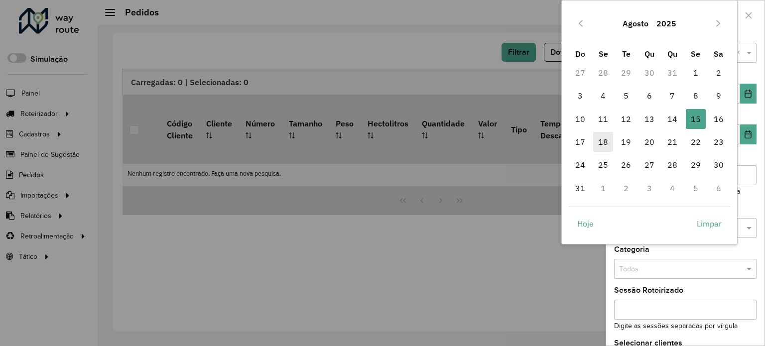
click at [602, 143] on span "18" at bounding box center [603, 142] width 20 height 20
type input "**********"
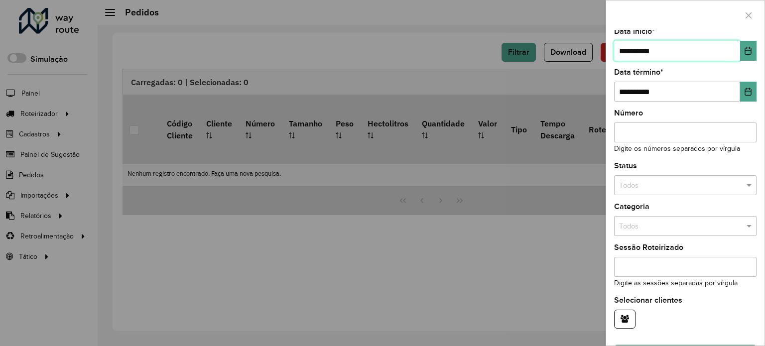
scroll to position [70, 0]
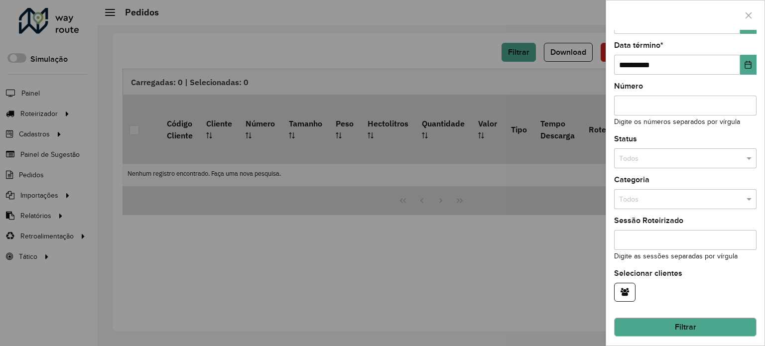
click at [689, 321] on button "Filtrar" at bounding box center [685, 327] width 142 height 19
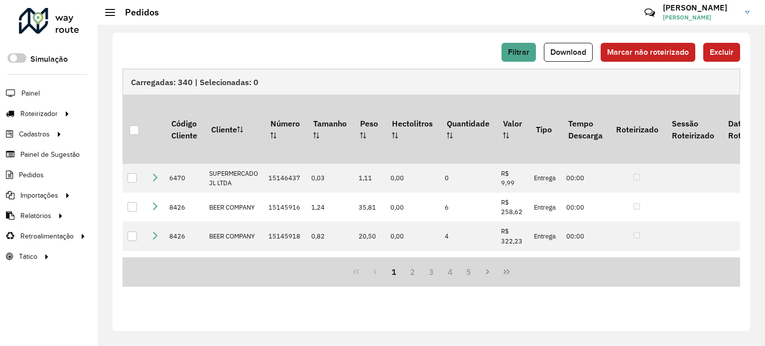
click at [571, 54] on span "Download" at bounding box center [569, 52] width 36 height 8
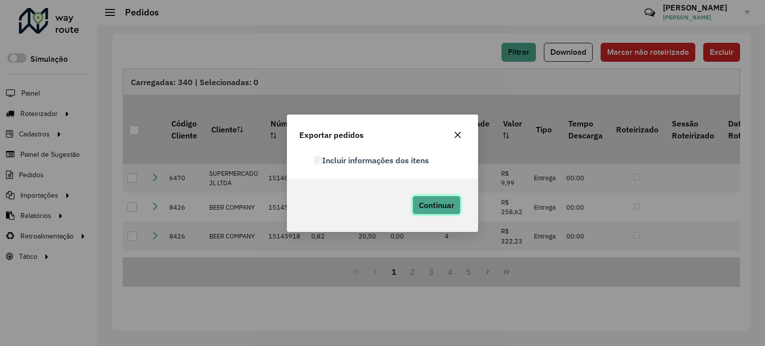
click at [425, 209] on span "Continuar" at bounding box center [436, 205] width 35 height 10
